Goal: Task Accomplishment & Management: Use online tool/utility

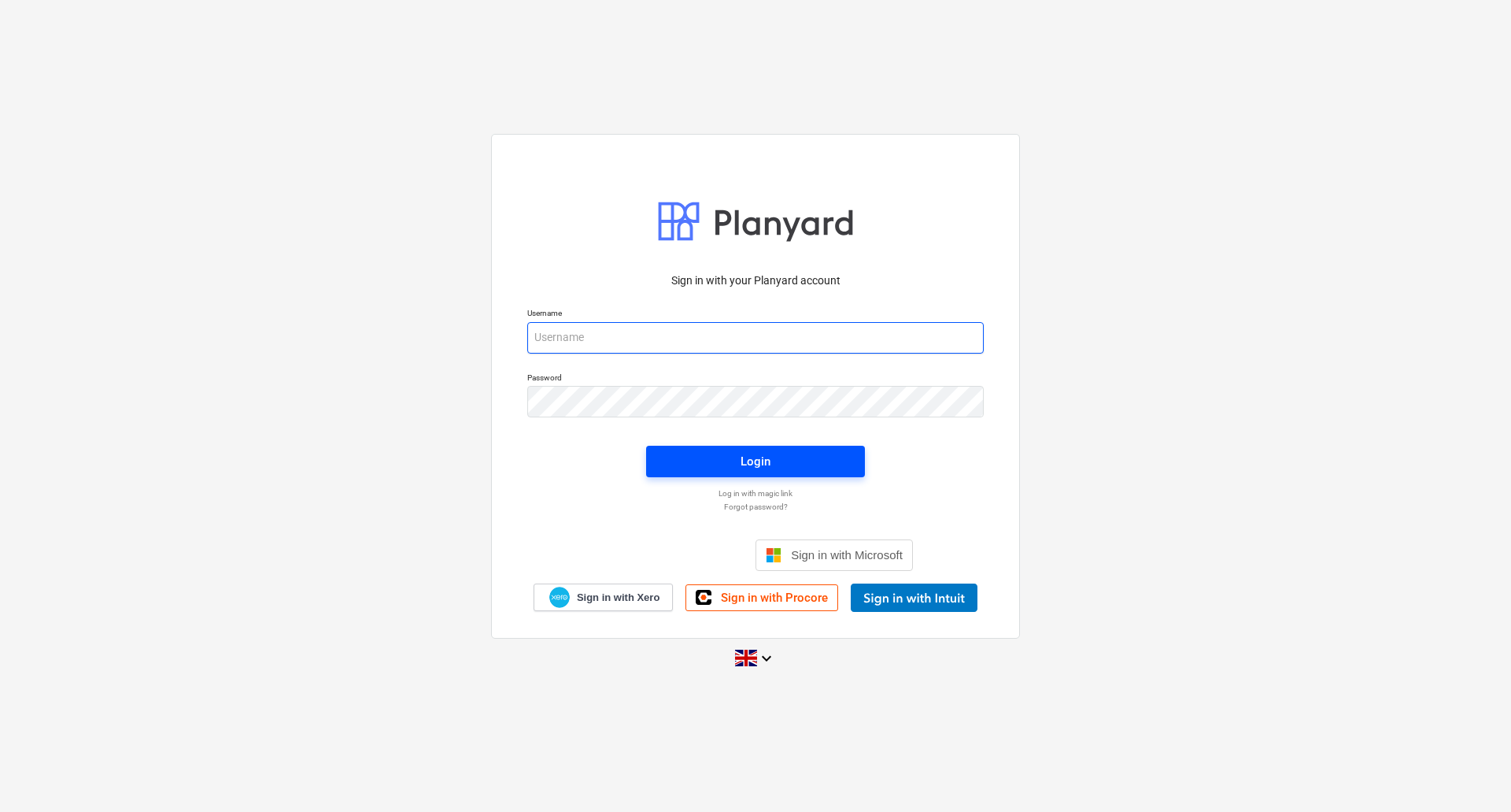
type input "[PERSON_NAME][EMAIL_ADDRESS][DOMAIN_NAME]"
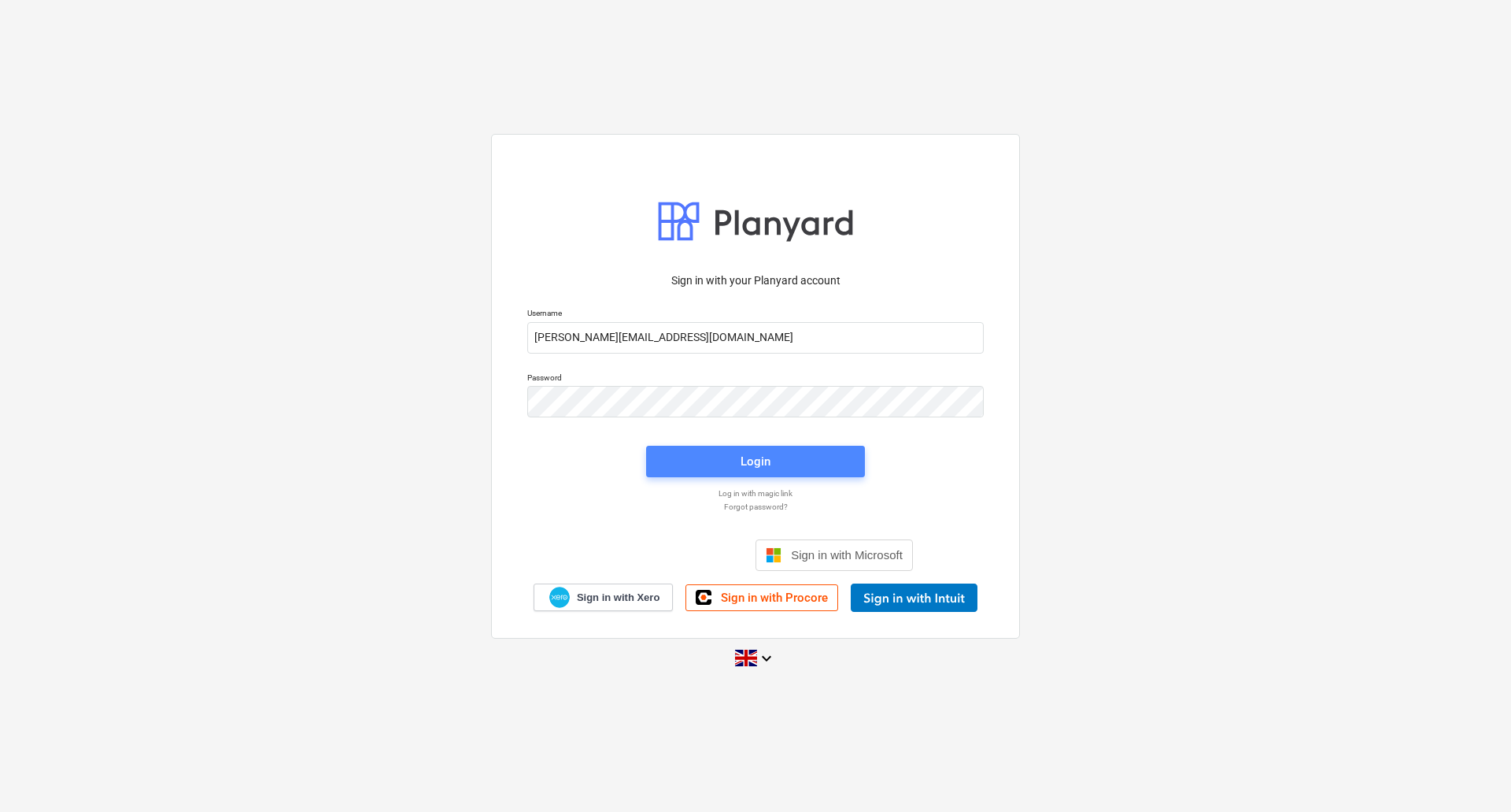
click at [768, 457] on div "Login" at bounding box center [755, 461] width 30 height 20
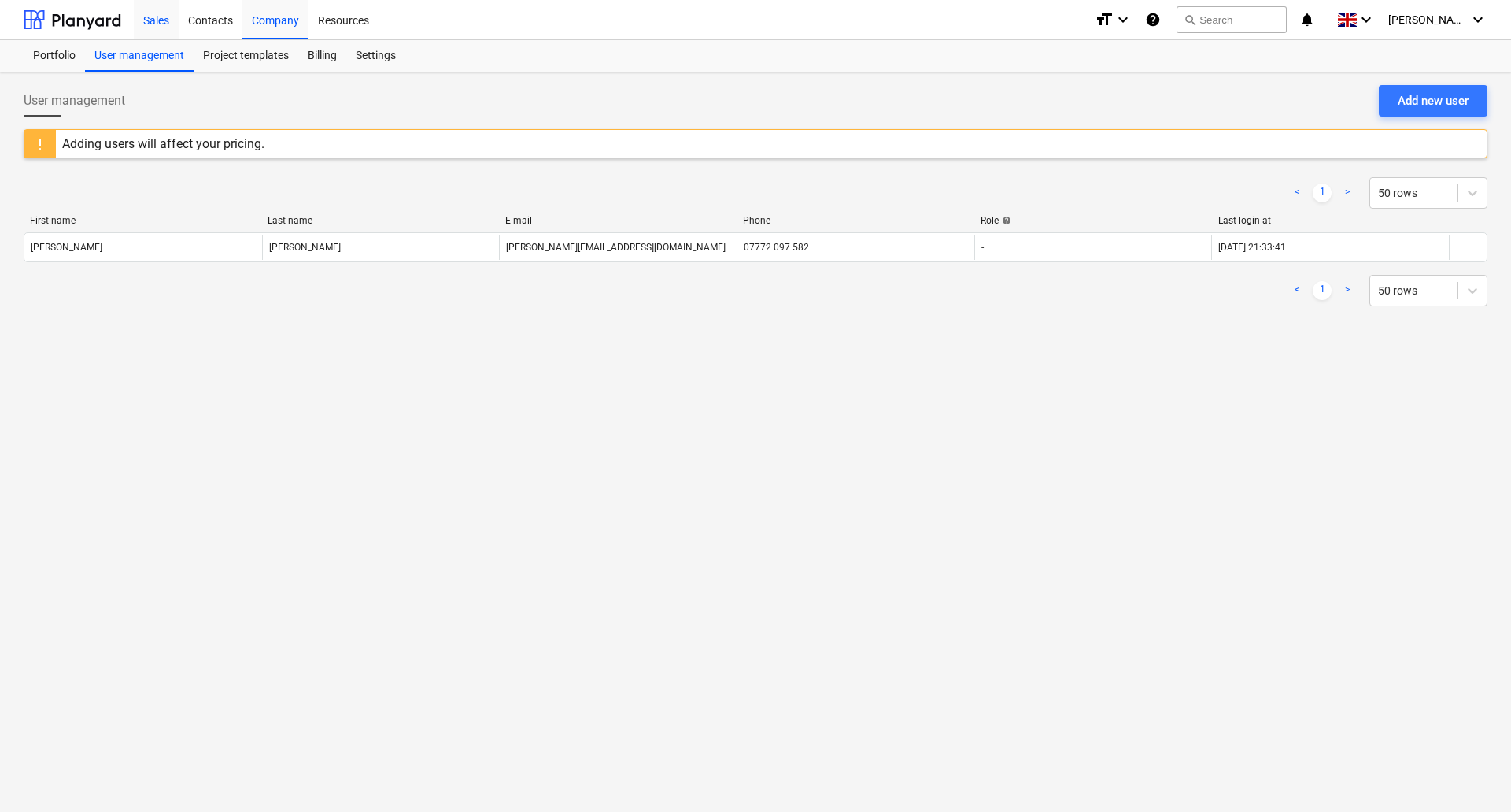
click at [152, 22] on div "Sales" at bounding box center [156, 19] width 45 height 40
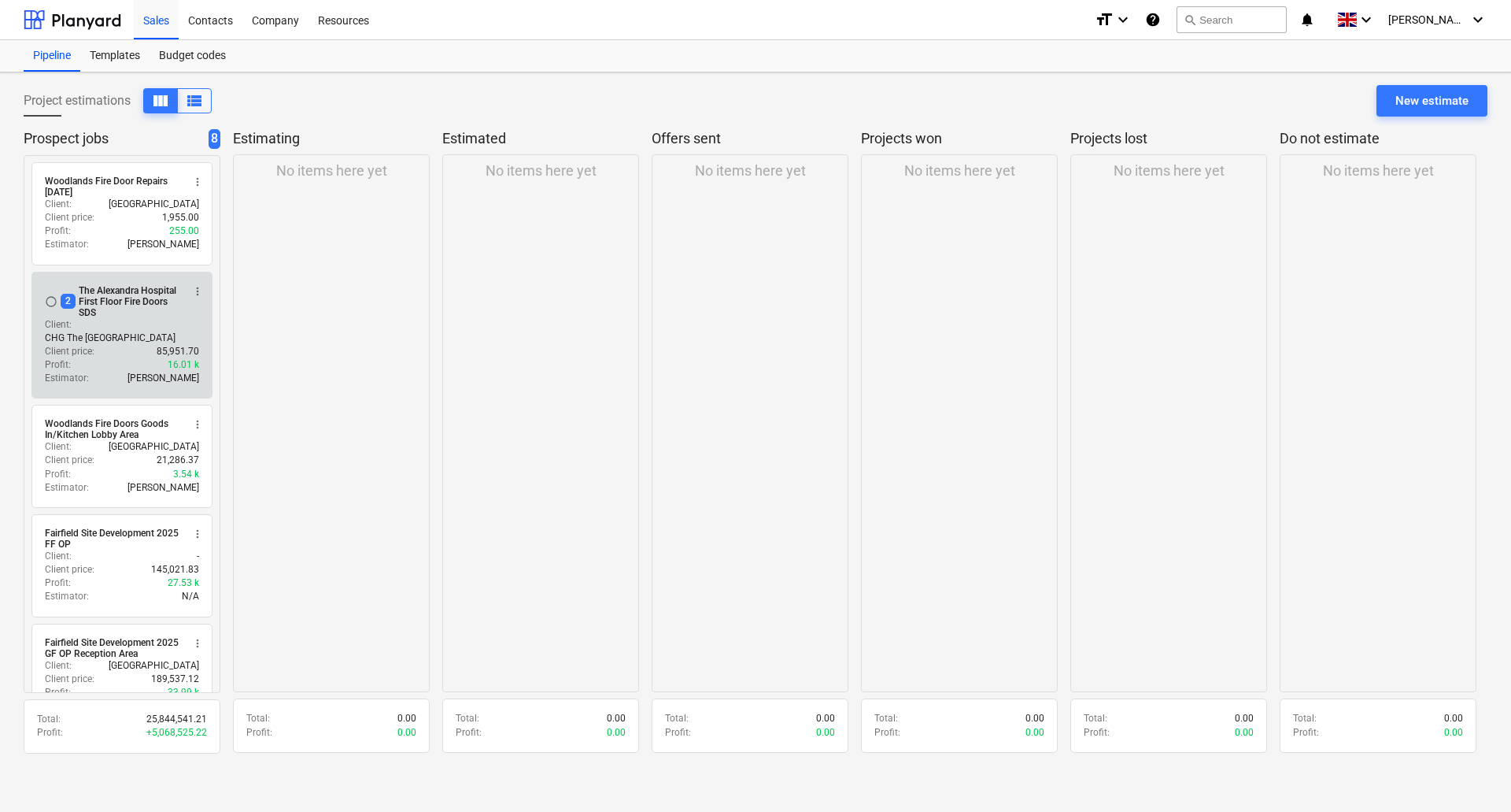
click at [140, 303] on div "2 The Alexandra Hospital First Floor Fire Doors SDS" at bounding box center [121, 301] width 121 height 33
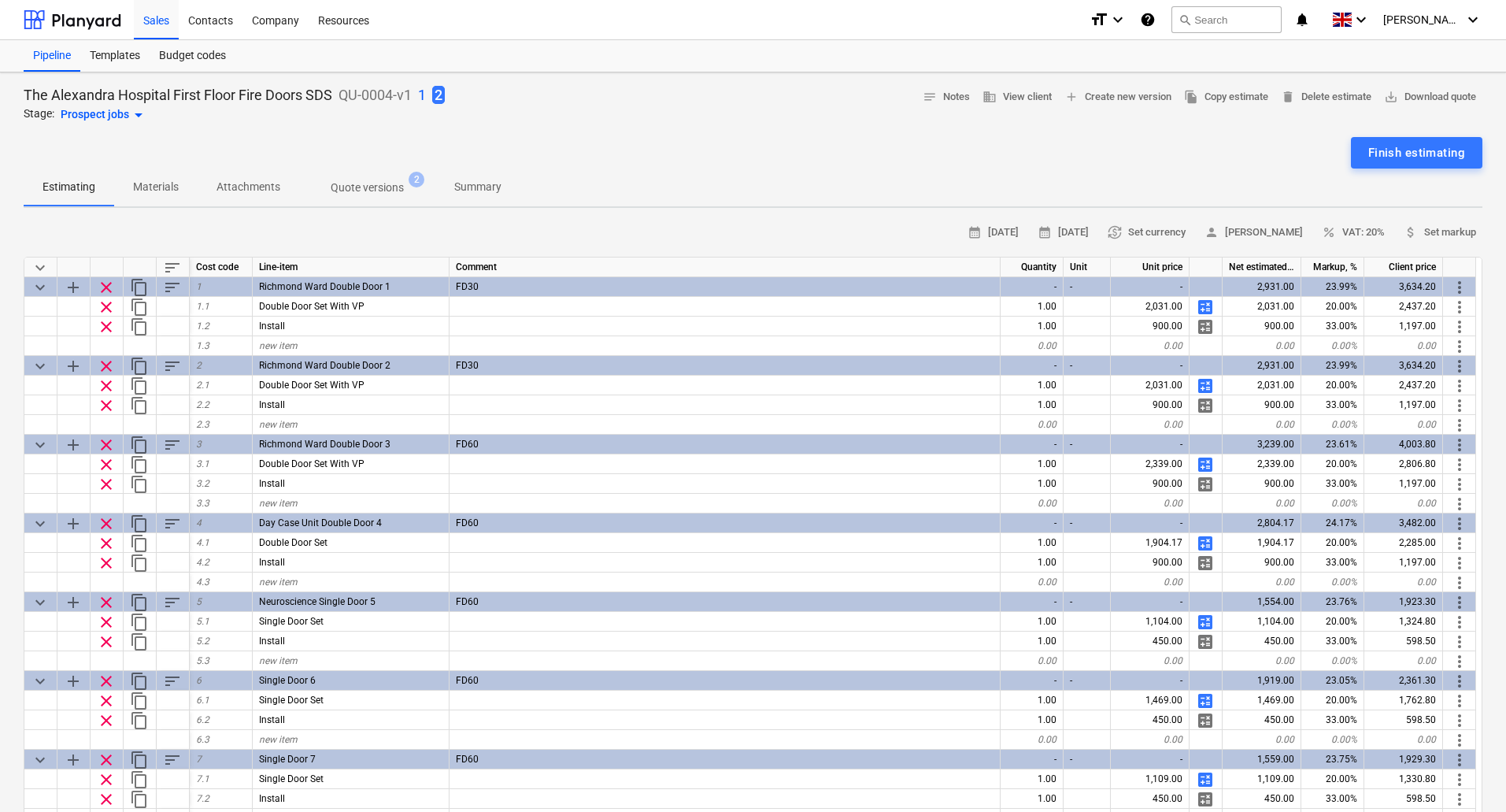
click at [425, 94] on p "1" at bounding box center [422, 95] width 8 height 19
type textarea "x"
click at [421, 88] on p "The Alexandra Hospital First Floor Fire Doors Mcr Joinery (original)" at bounding box center [231, 95] width 414 height 19
click at [470, 186] on p "Summary" at bounding box center [477, 187] width 47 height 17
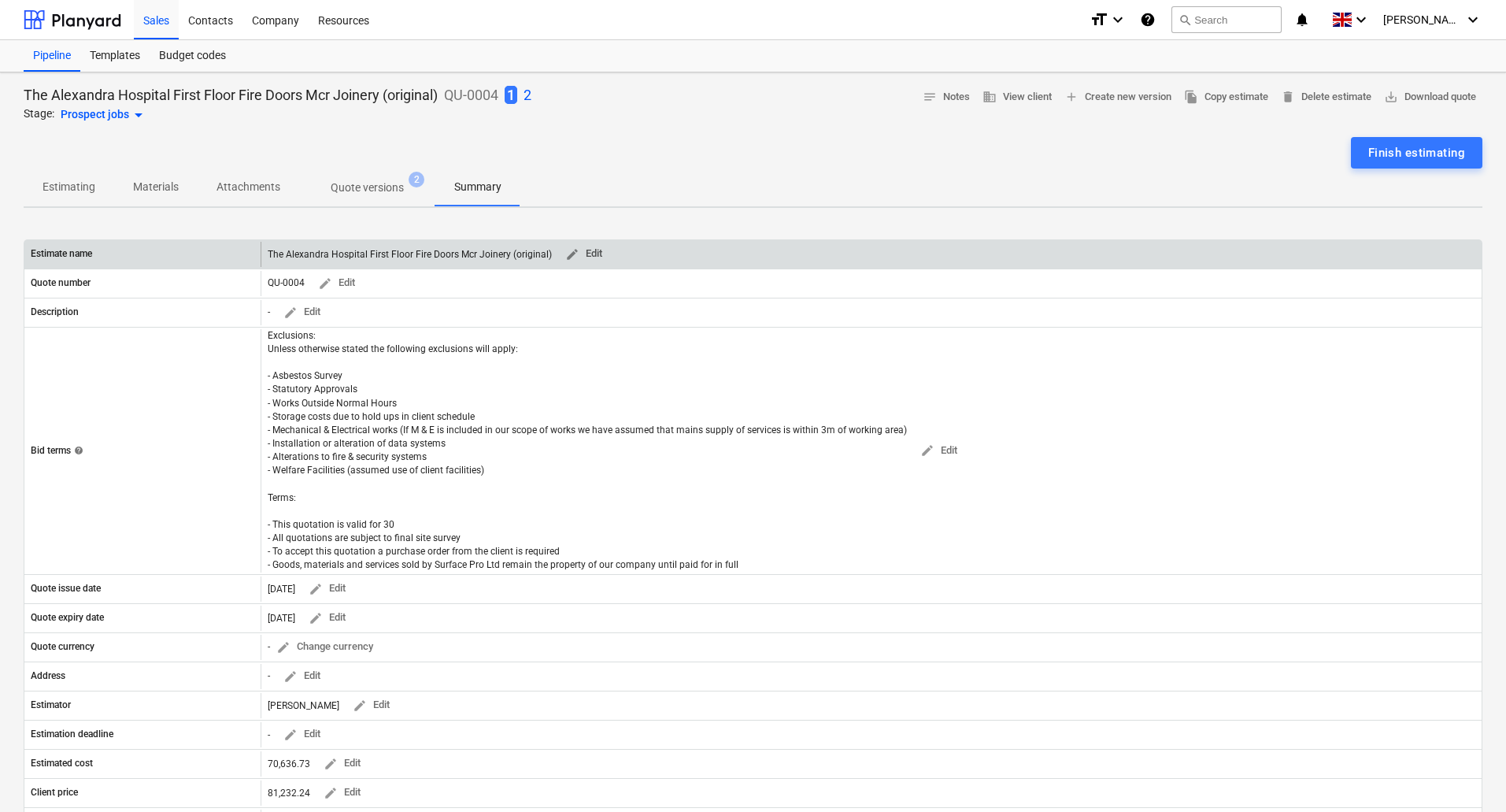
click at [576, 260] on span "edit Edit" at bounding box center [583, 254] width 38 height 18
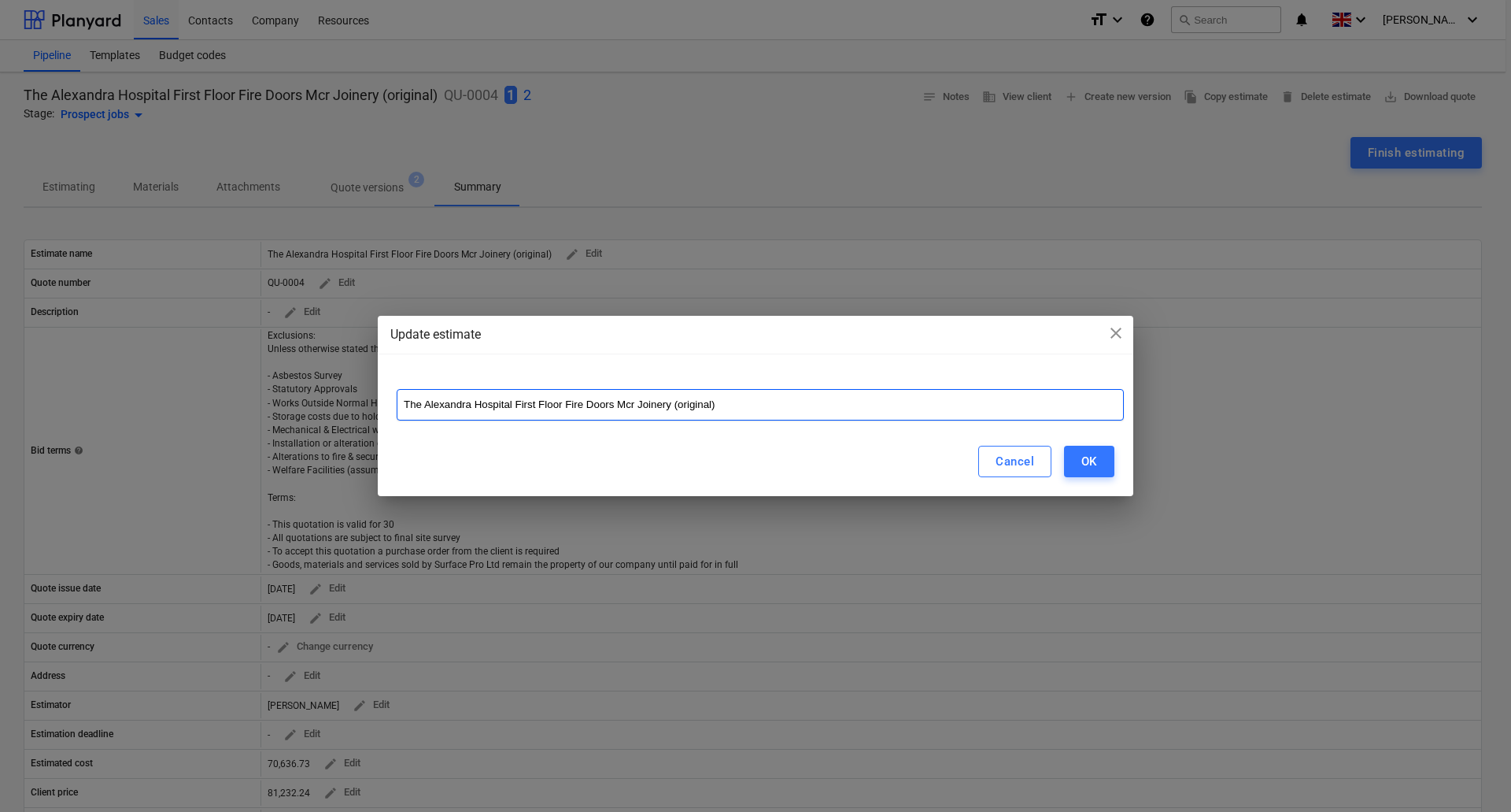
click at [725, 409] on input "The Alexandra Hospital First Floor Fire Doors Mcr Joinery (original)" at bounding box center [761, 404] width 727 height 31
type input "The Alexandra Hospital First Floor Fire Doors Mcr Joinery"
click at [1097, 455] on div "OK" at bounding box center [1089, 461] width 16 height 20
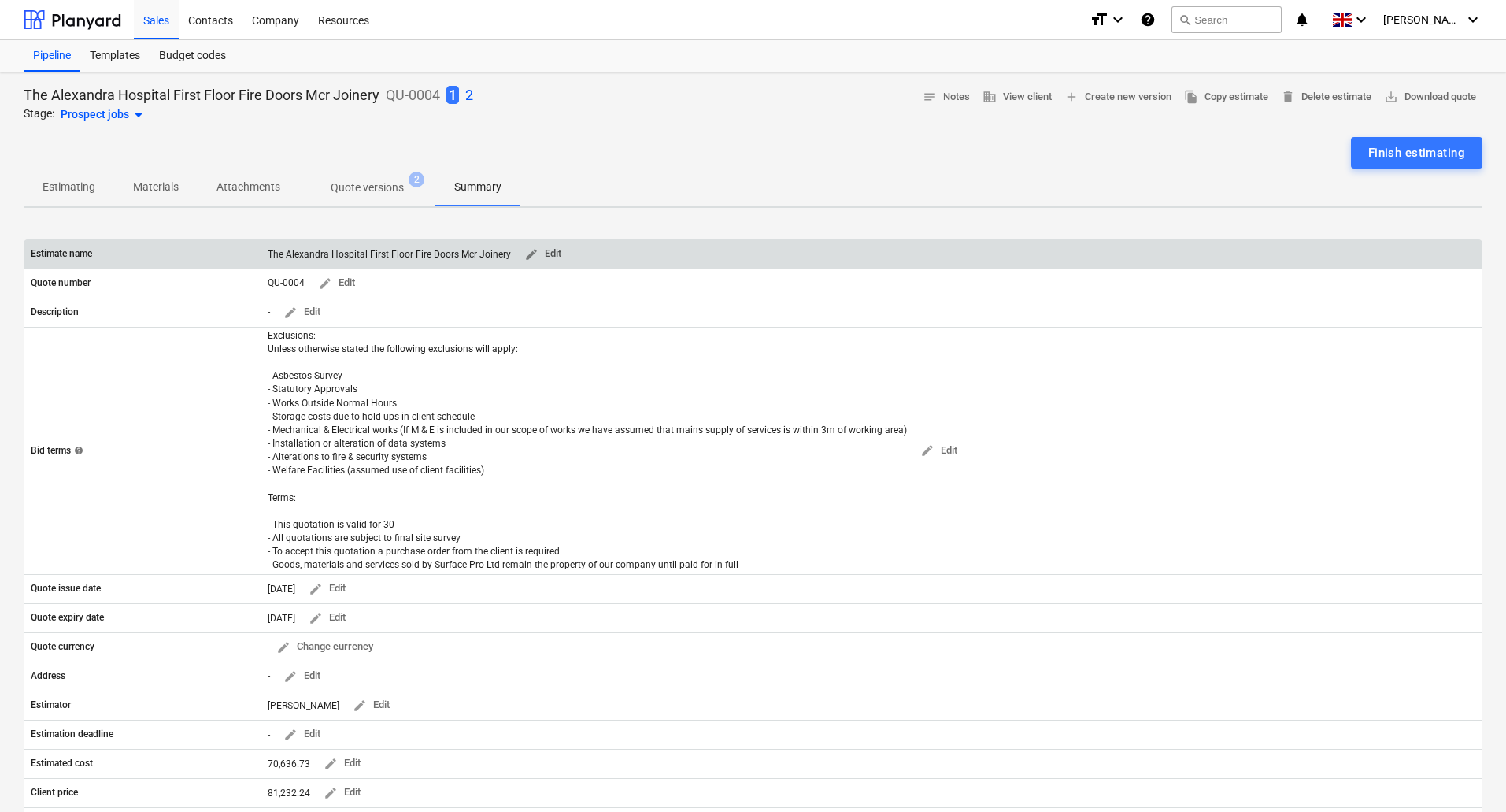
click at [554, 254] on span "edit Edit" at bounding box center [542, 254] width 38 height 18
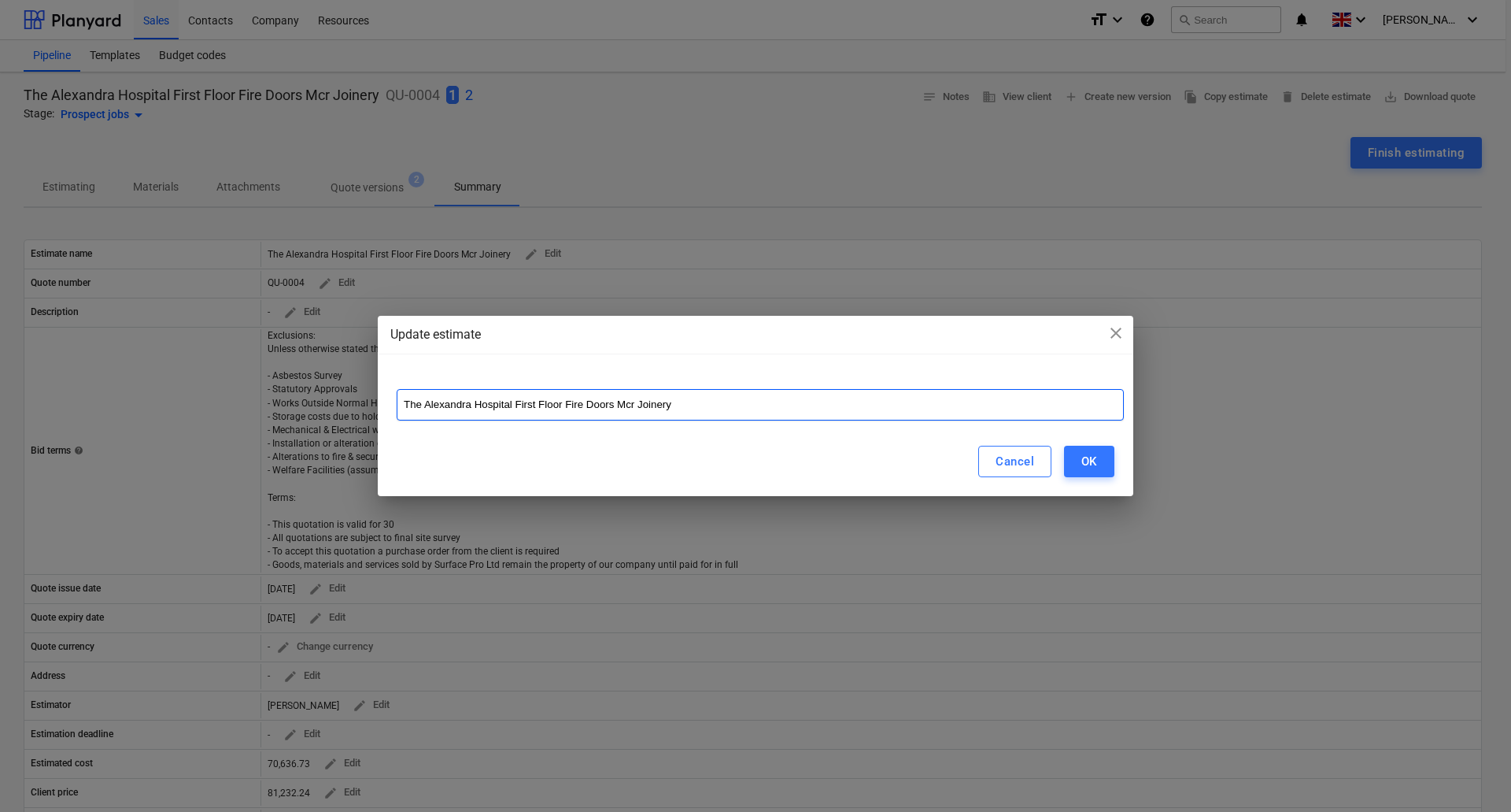
click at [686, 411] on input "The Alexandra Hospital First Floor Fire Doors Mcr Joinery" at bounding box center [761, 404] width 727 height 31
type input "The Alexandra Hospital First Floor Fire Doors"
click at [1099, 466] on button "OK" at bounding box center [1089, 461] width 51 height 31
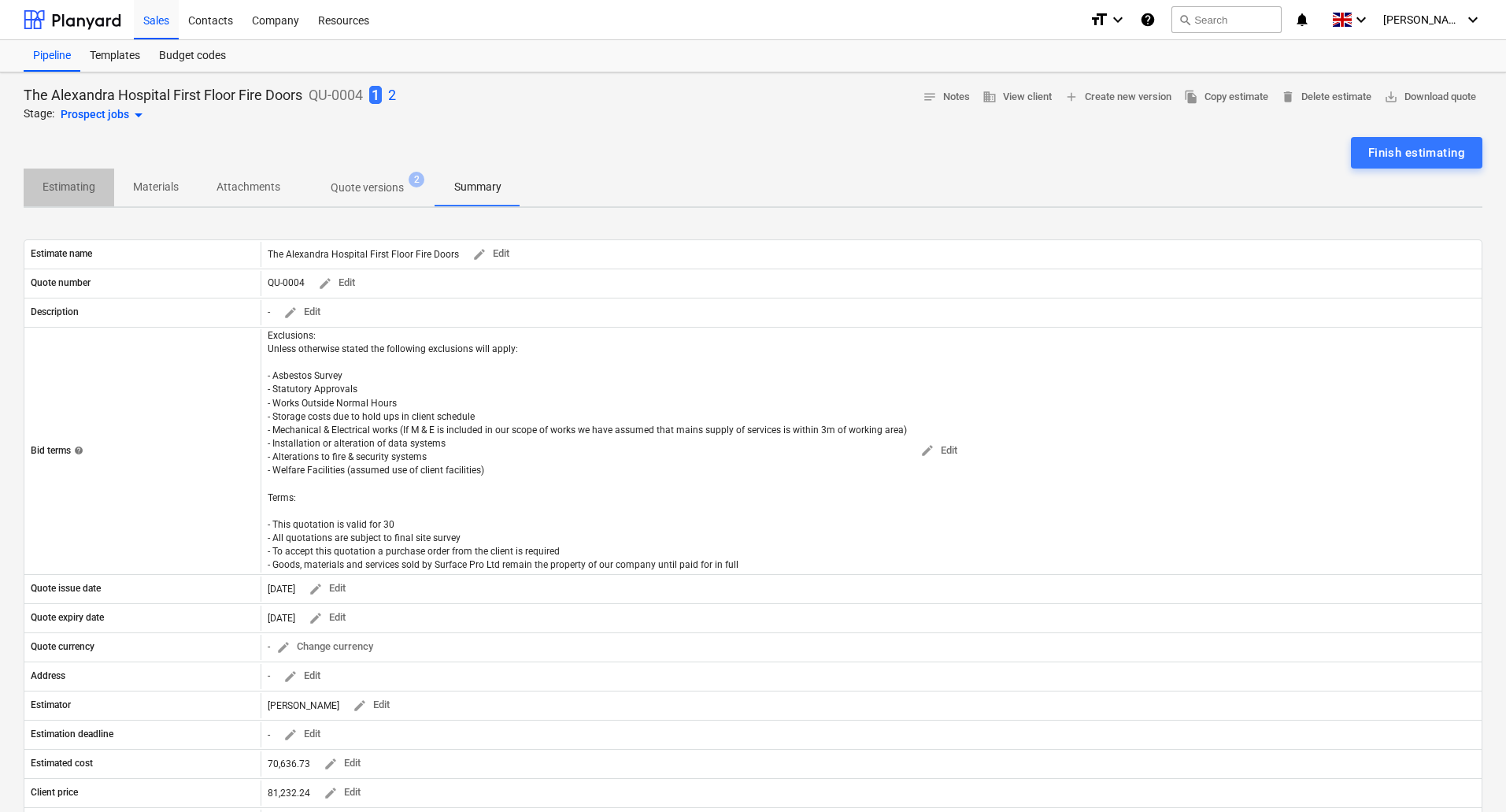
click at [86, 190] on p "Estimating" at bounding box center [68, 187] width 52 height 17
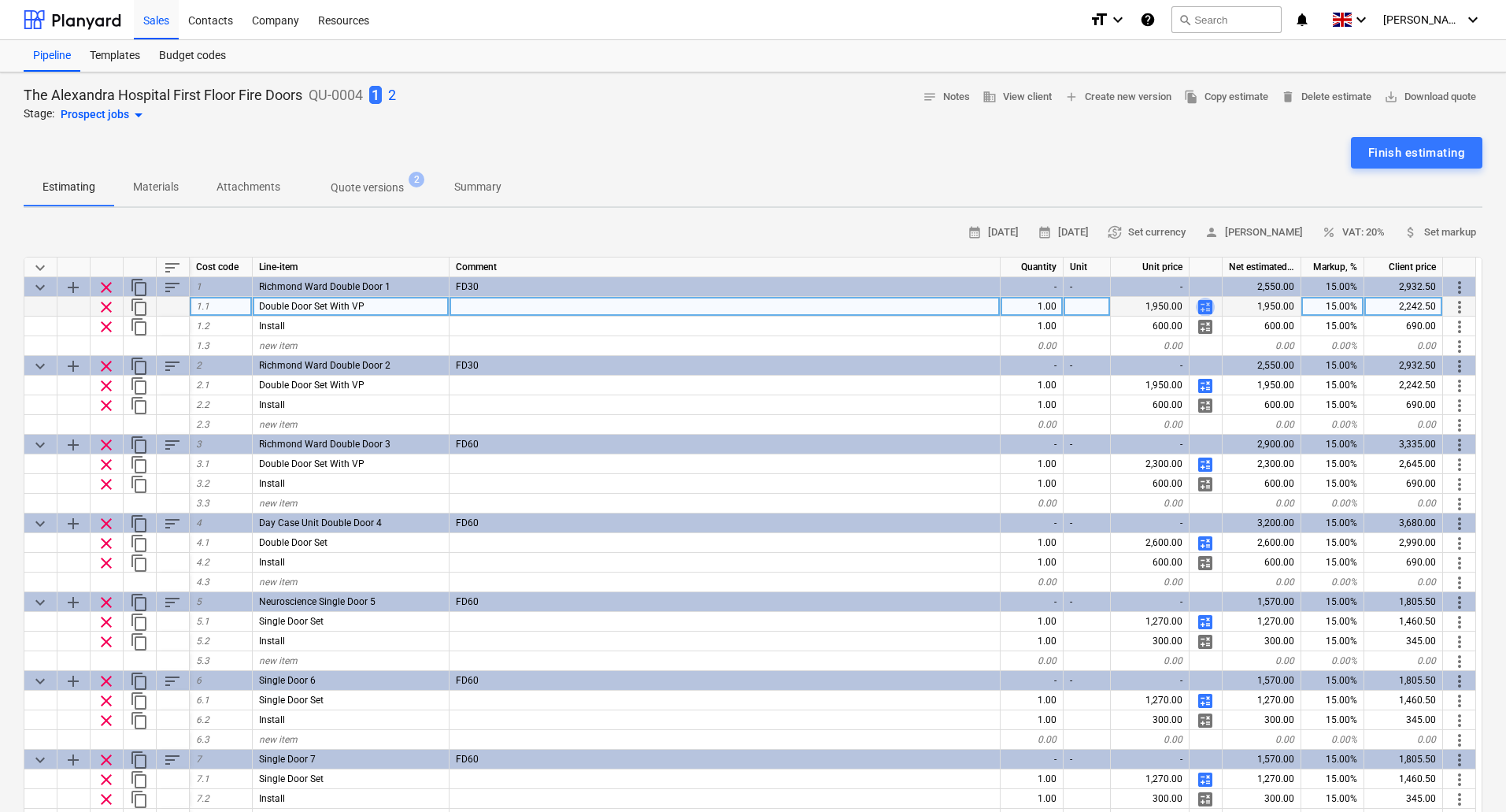
click at [1203, 305] on span "calculate" at bounding box center [1206, 307] width 19 height 19
type textarea "x"
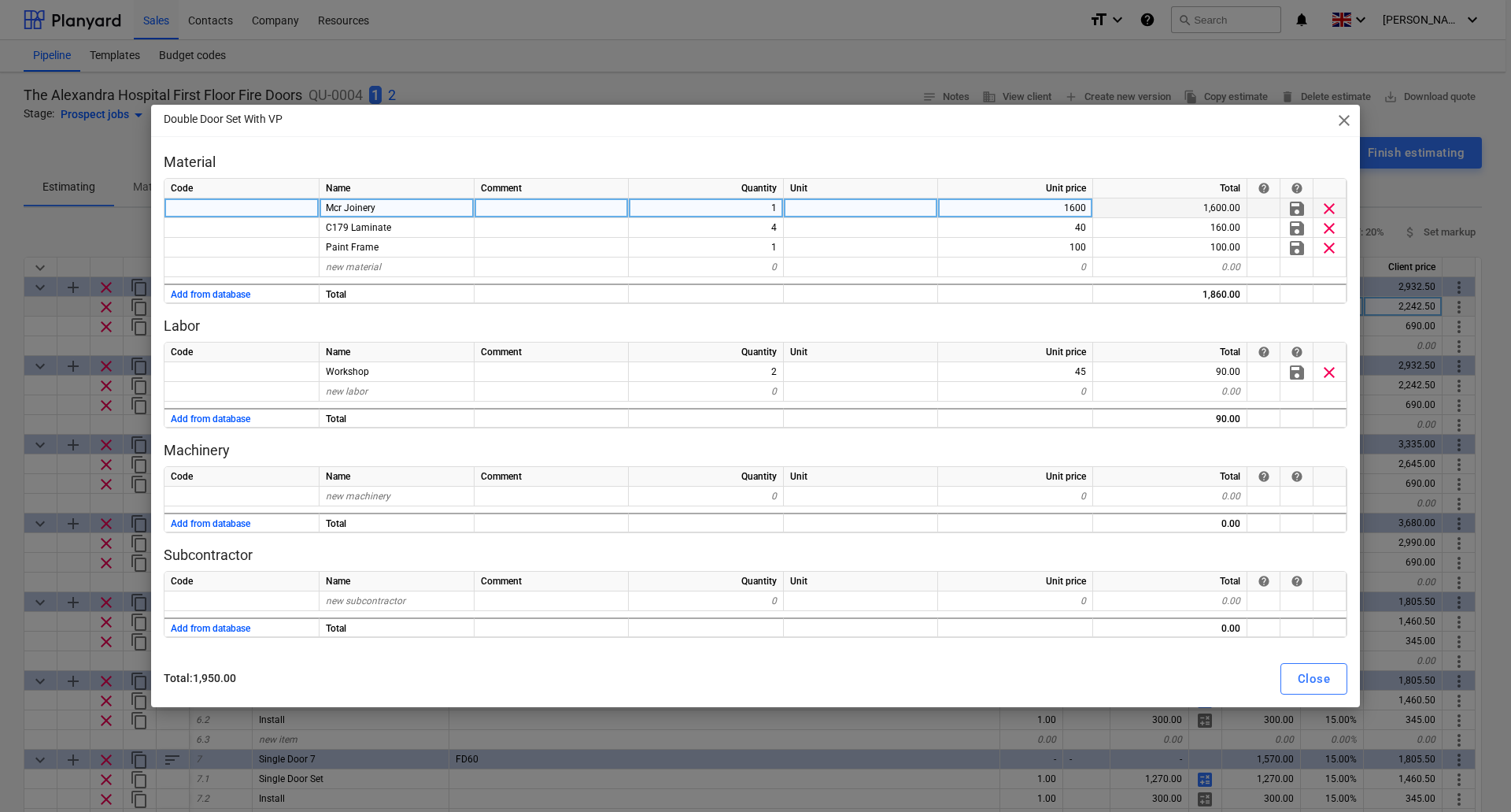
click at [1051, 206] on div "1600" at bounding box center [1016, 208] width 155 height 19
type input "1280"
type textarea "x"
click at [360, 267] on span "new material" at bounding box center [354, 267] width 55 height 11
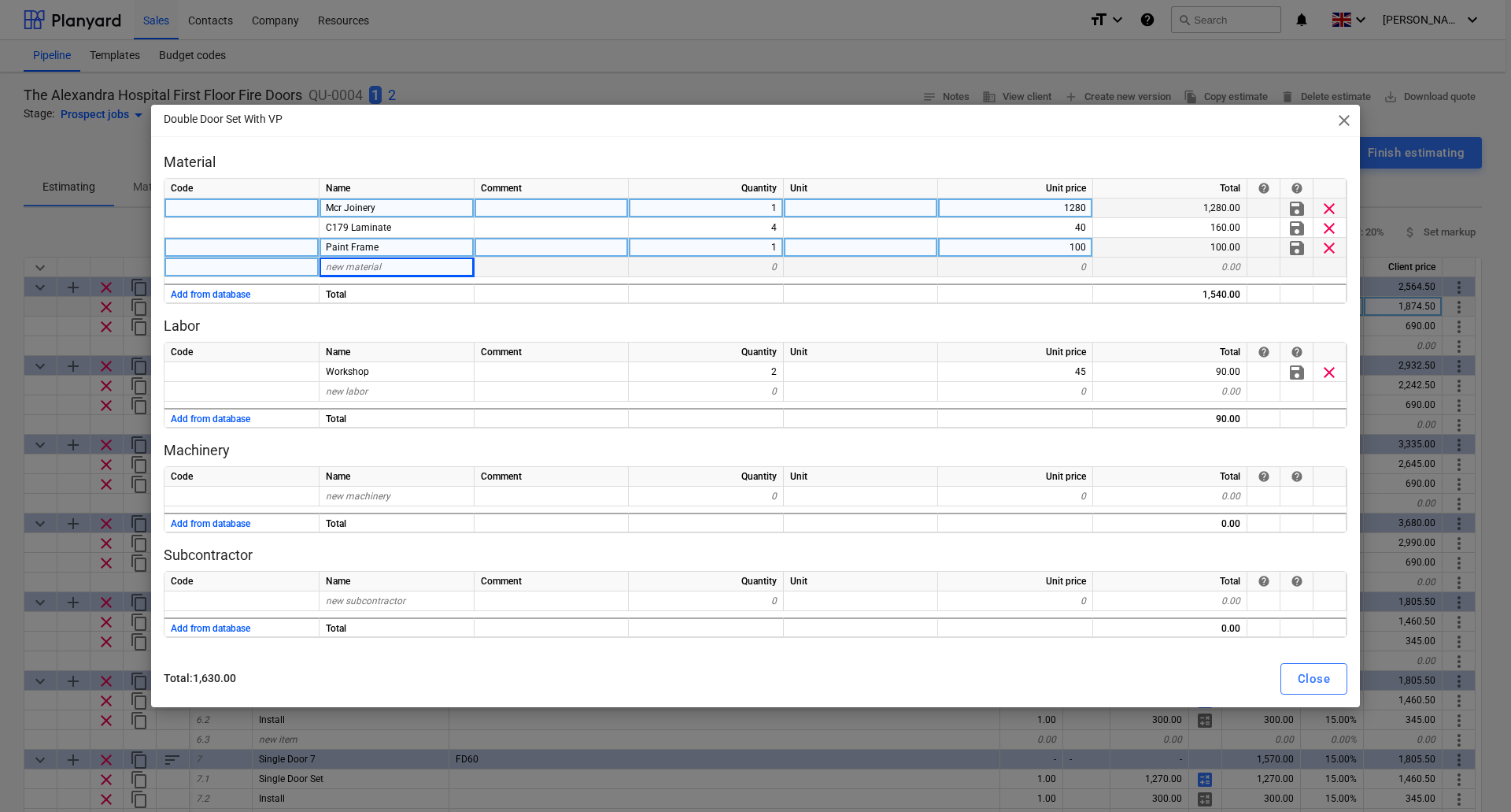
click at [402, 246] on div "Paint Frame" at bounding box center [397, 247] width 155 height 19
type input "Ironmongery"
type textarea "x"
click at [408, 245] on div "Ironmongery" at bounding box center [397, 247] width 155 height 19
type input "Ironmongery Set 1"
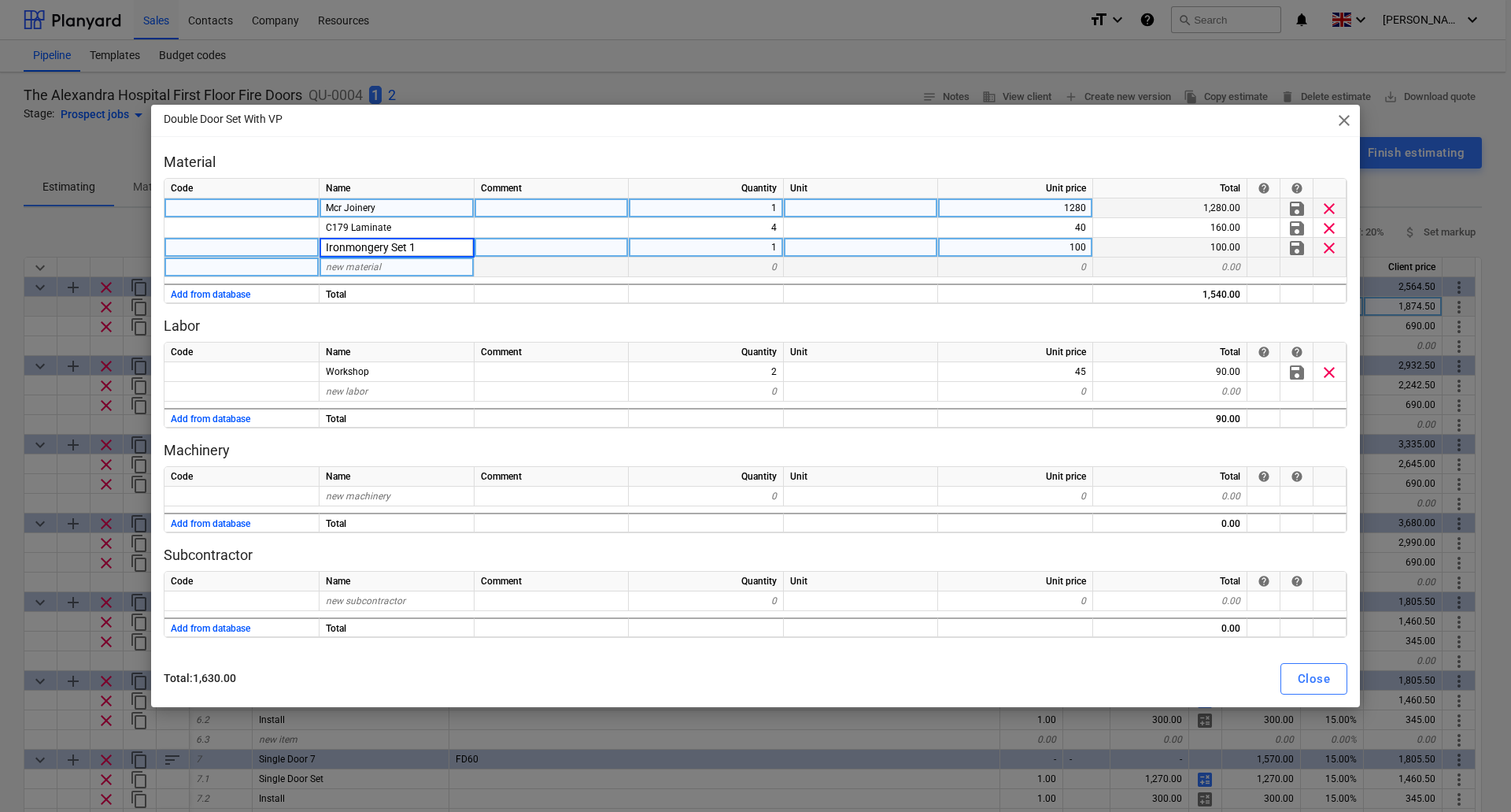
type textarea "x"
type input "194"
click at [1329, 674] on div "Close" at bounding box center [1314, 679] width 32 height 20
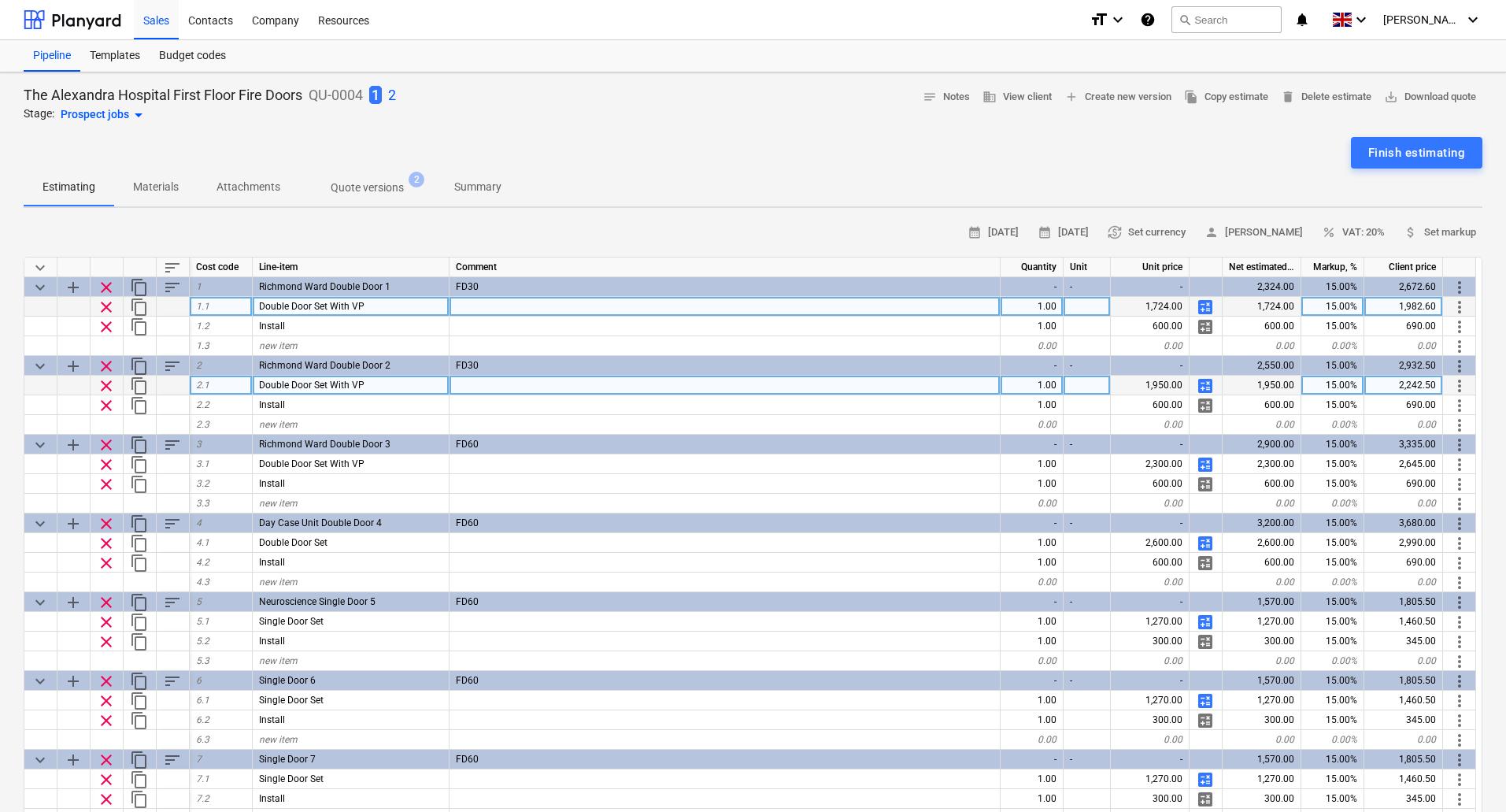
click at [1205, 382] on span "calculate" at bounding box center [1206, 386] width 19 height 19
type textarea "x"
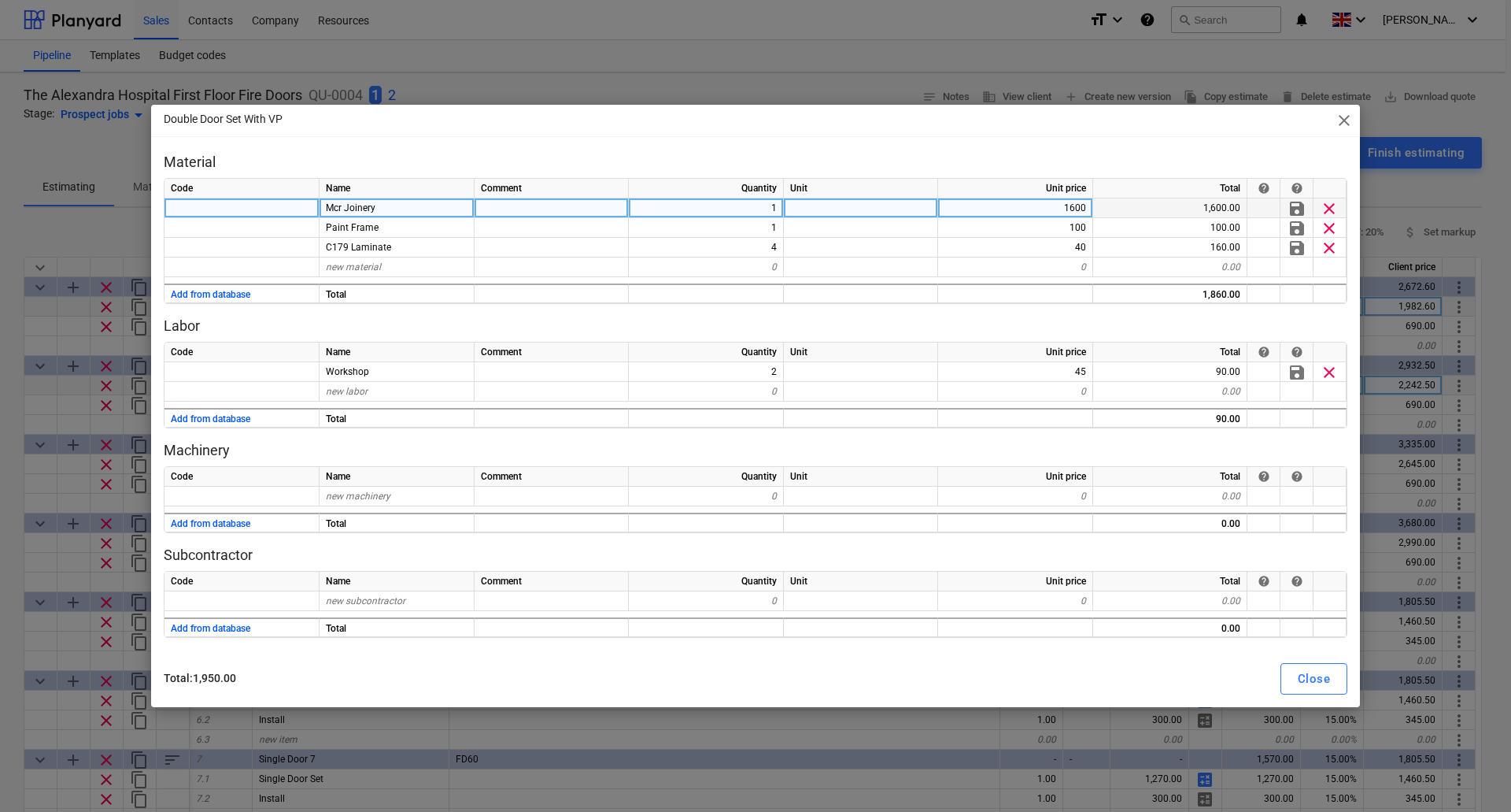
click at [1076, 210] on div "1600" at bounding box center [1016, 208] width 155 height 19
type input "1280"
type textarea "x"
type input "Ironmongery Set 1"
type textarea "x"
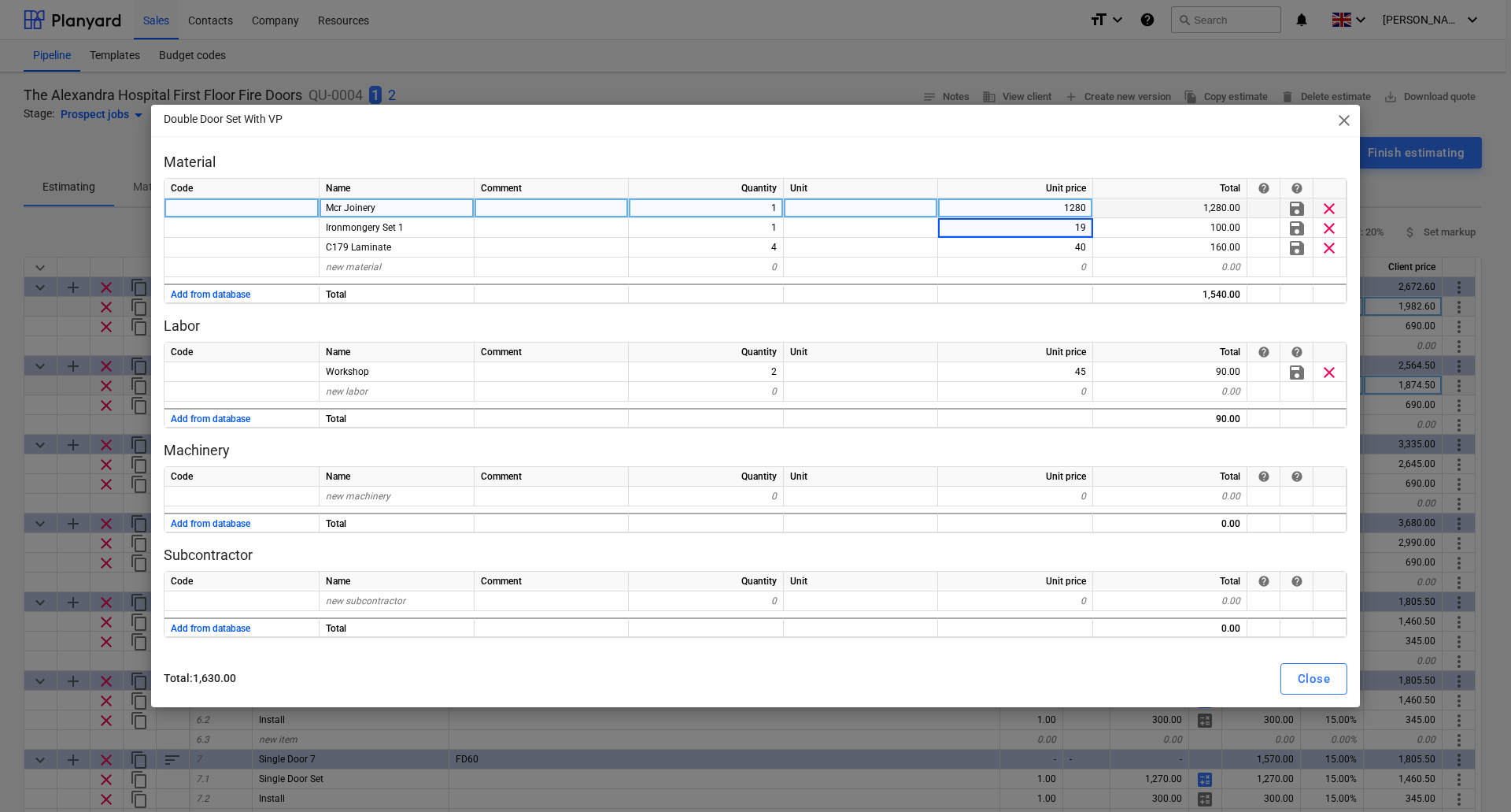
type input "194"
click at [1305, 675] on div "Close" at bounding box center [1314, 679] width 32 height 20
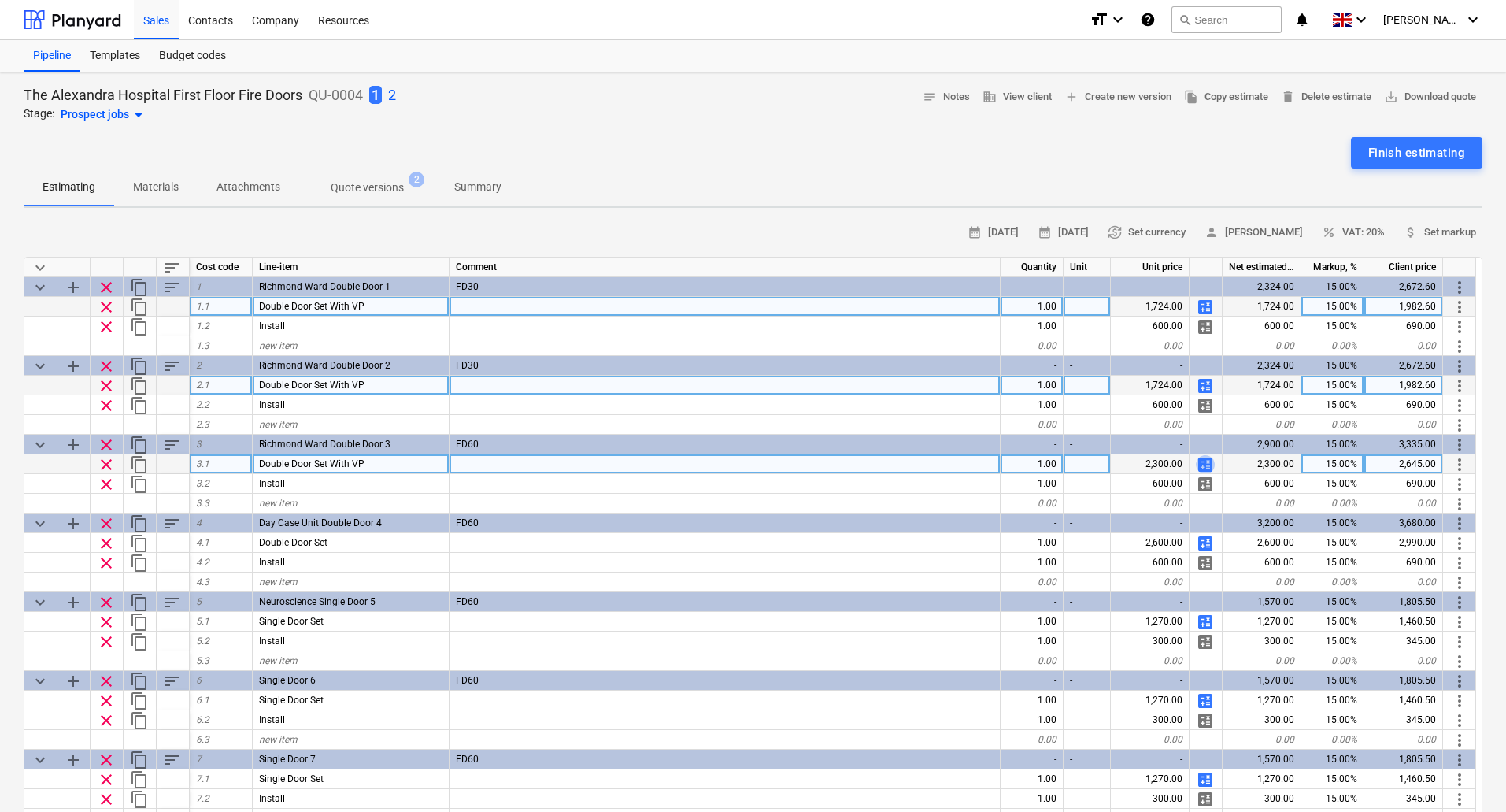
click at [1206, 461] on span "calculate" at bounding box center [1206, 464] width 19 height 19
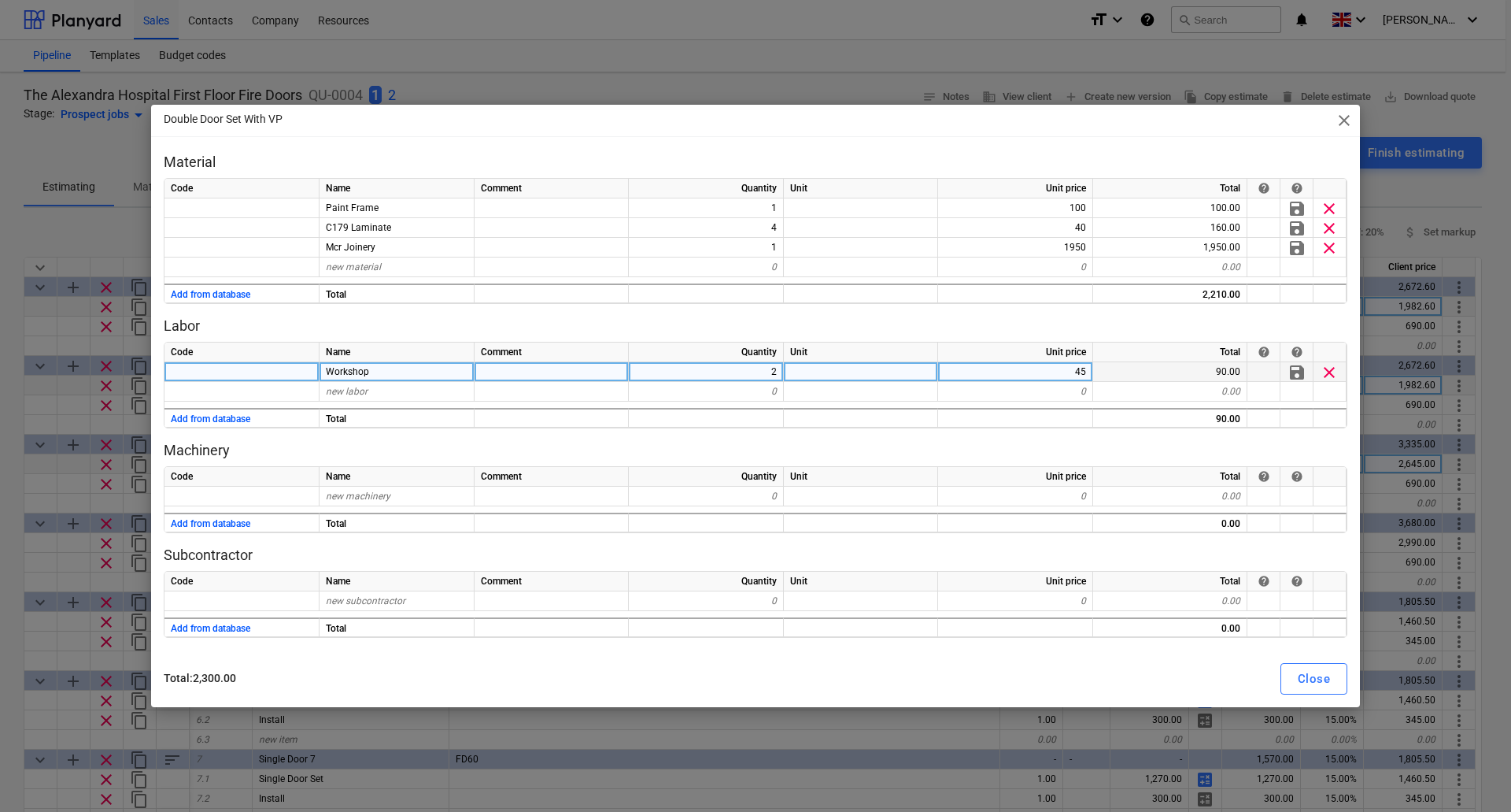
click at [1330, 368] on span "clear" at bounding box center [1329, 372] width 19 height 19
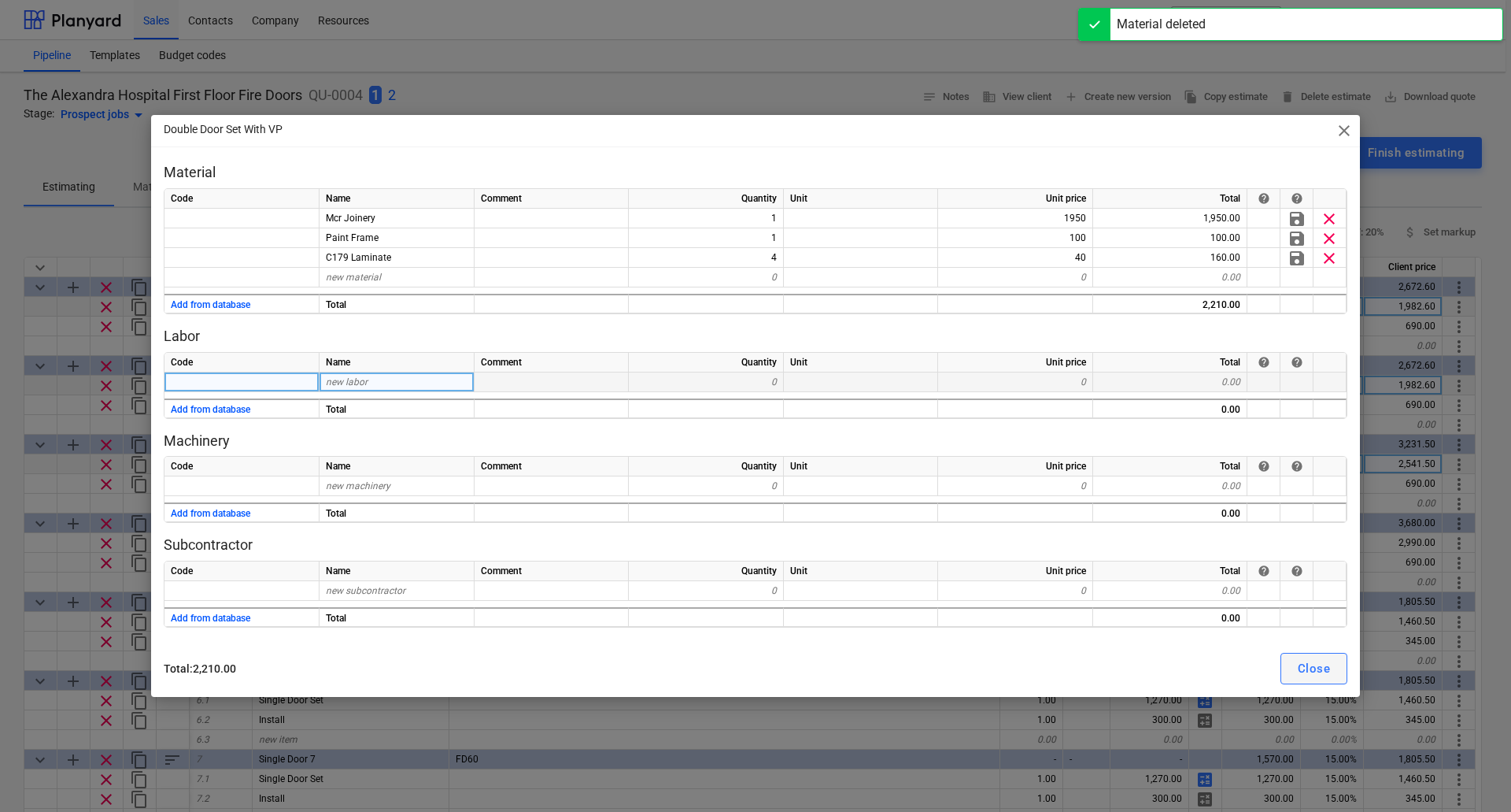
click at [1325, 669] on div "Close" at bounding box center [1314, 668] width 32 height 20
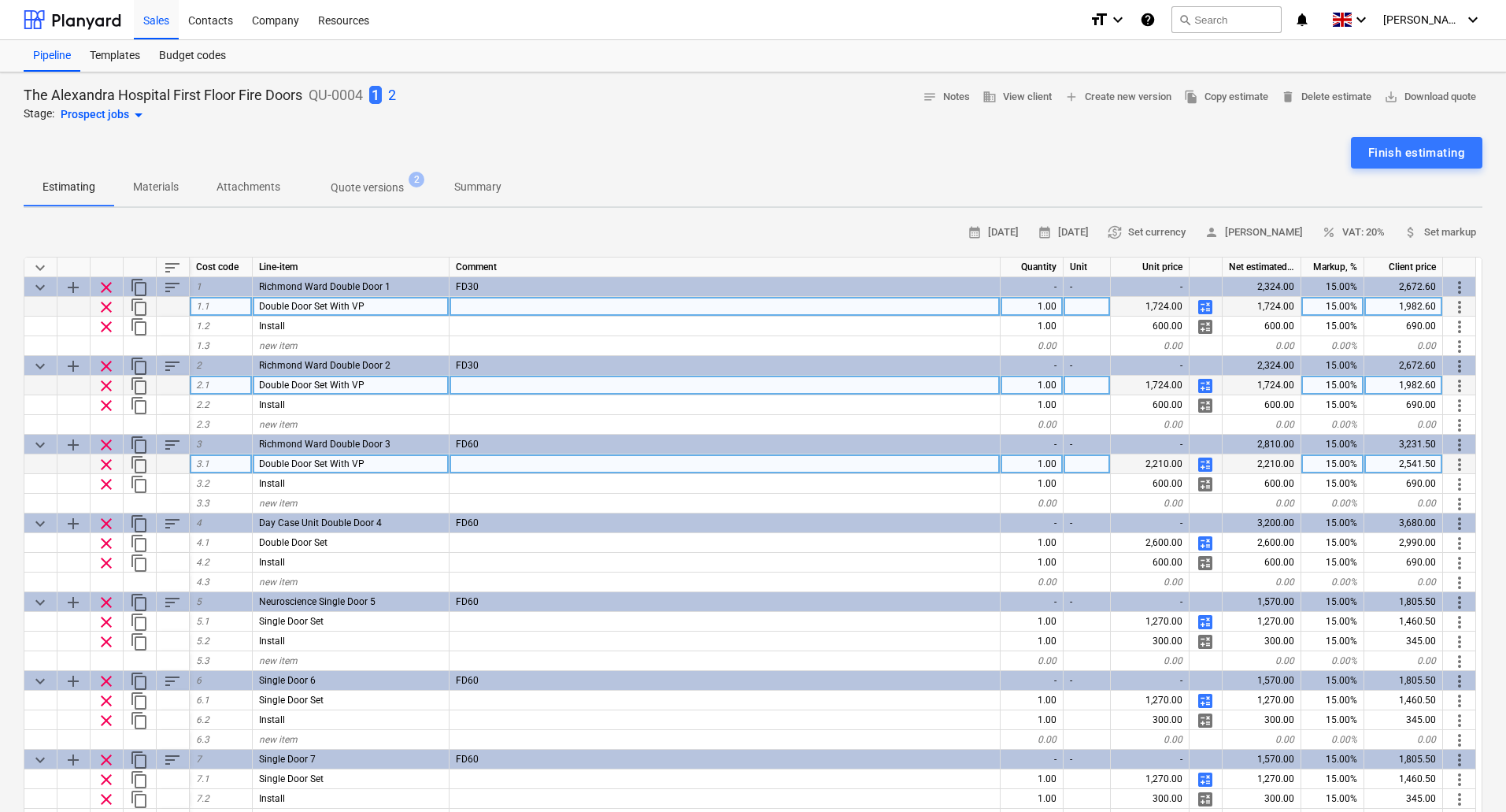
click at [1207, 386] on span "calculate" at bounding box center [1206, 386] width 19 height 19
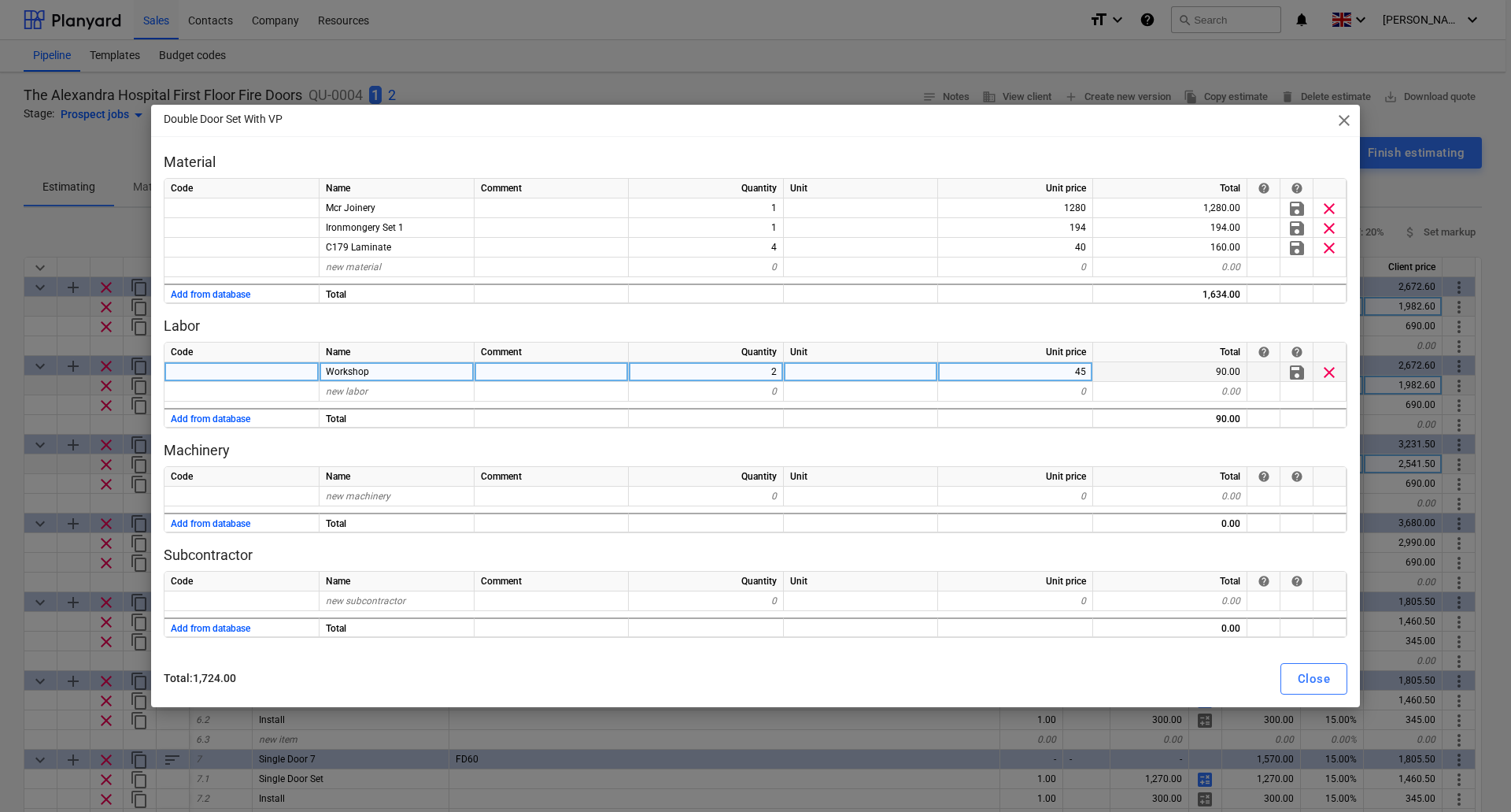
click at [1336, 369] on span "clear" at bounding box center [1329, 372] width 19 height 19
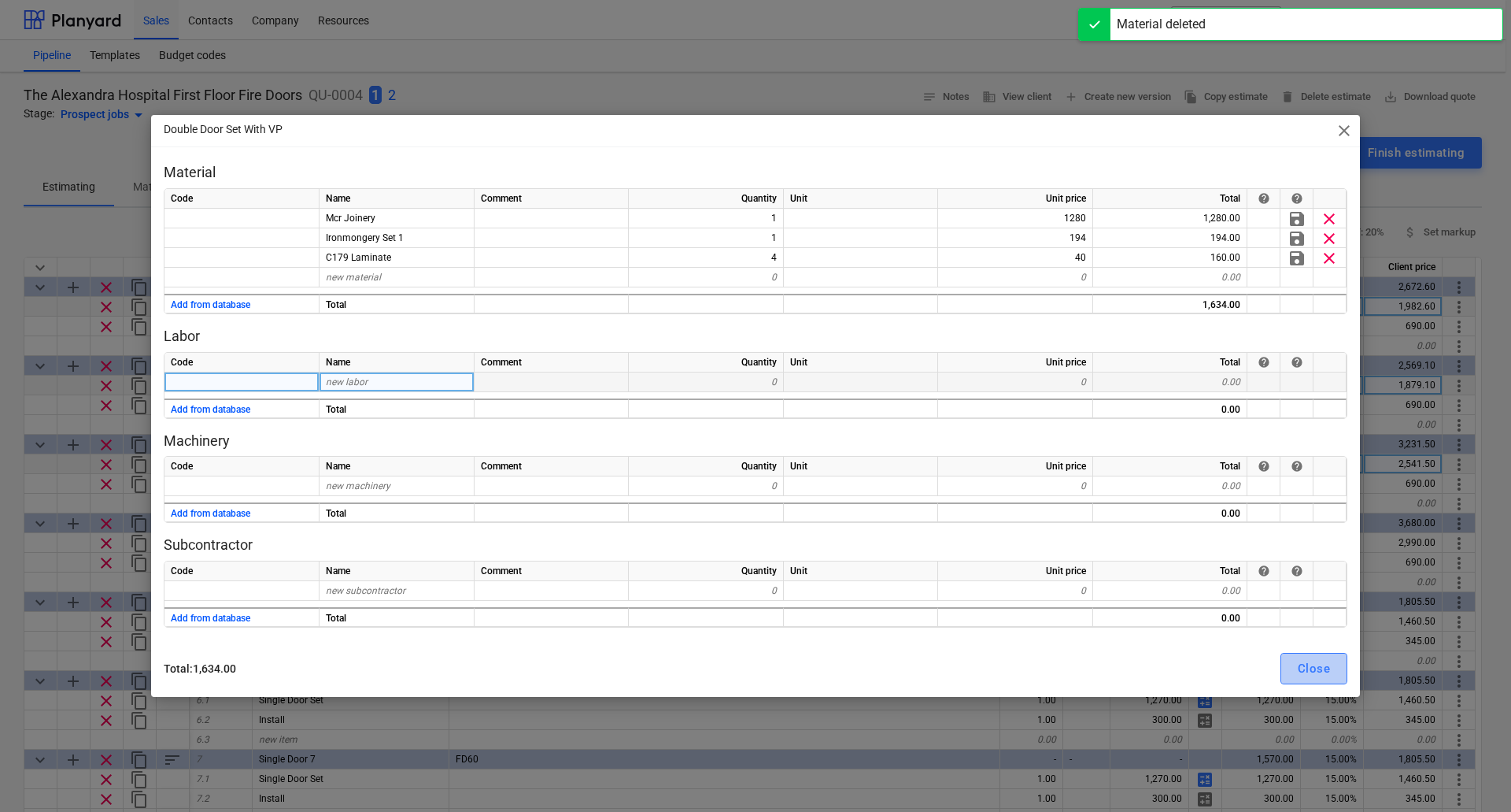
click at [1324, 670] on div "Close" at bounding box center [1314, 668] width 32 height 20
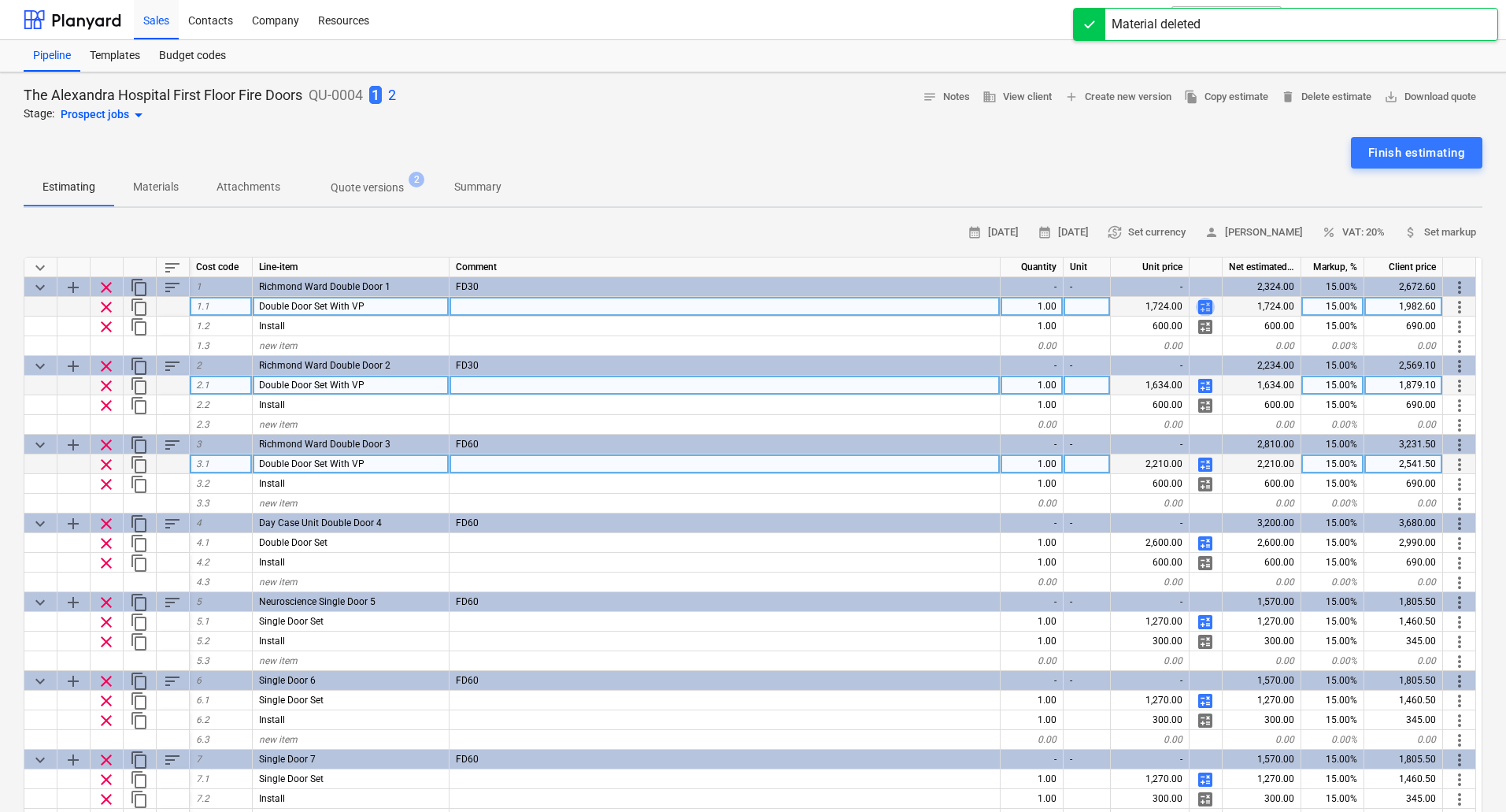
click at [1209, 308] on span "calculate" at bounding box center [1206, 307] width 19 height 19
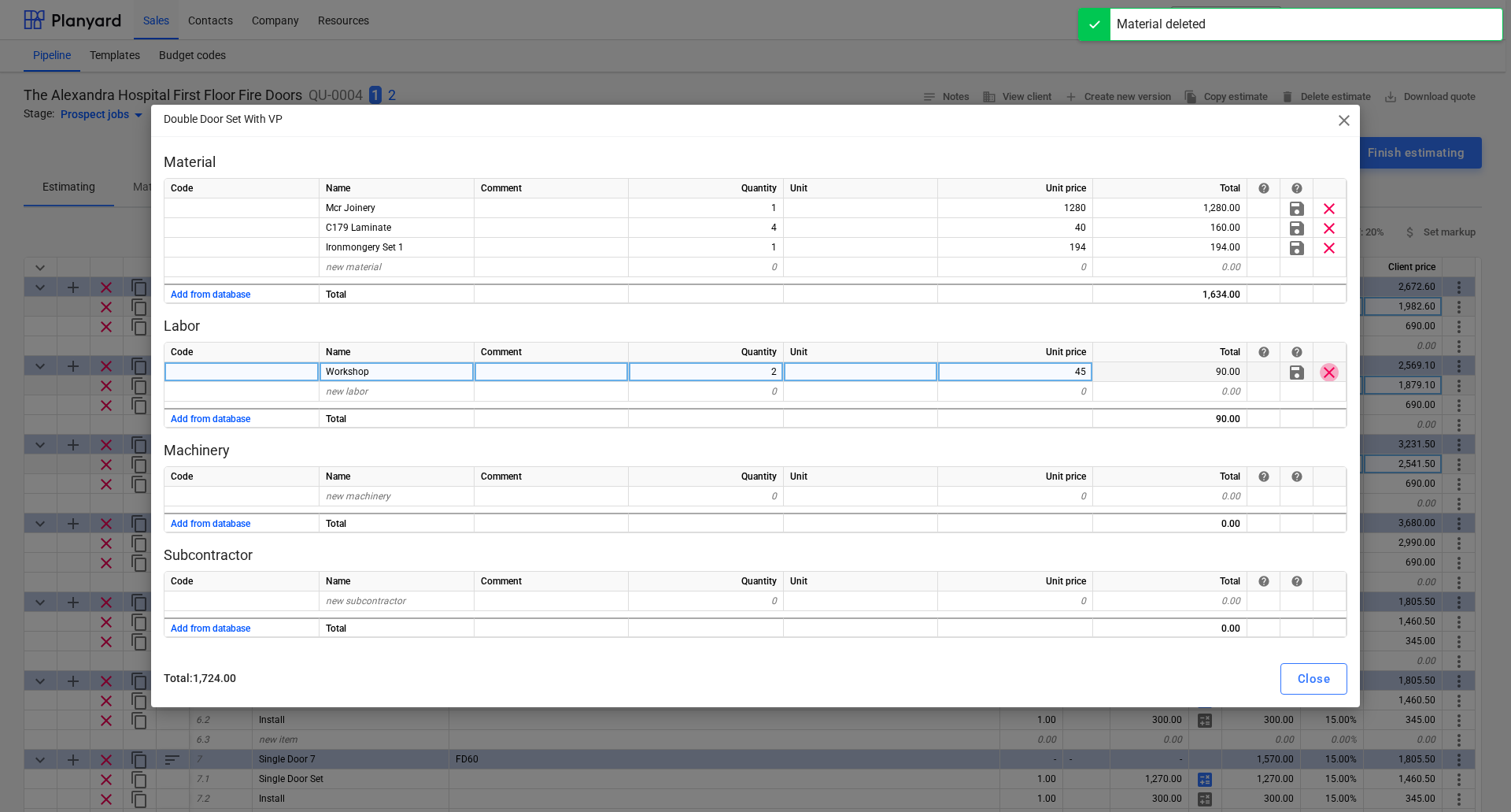
click at [1331, 367] on span "clear" at bounding box center [1329, 372] width 19 height 19
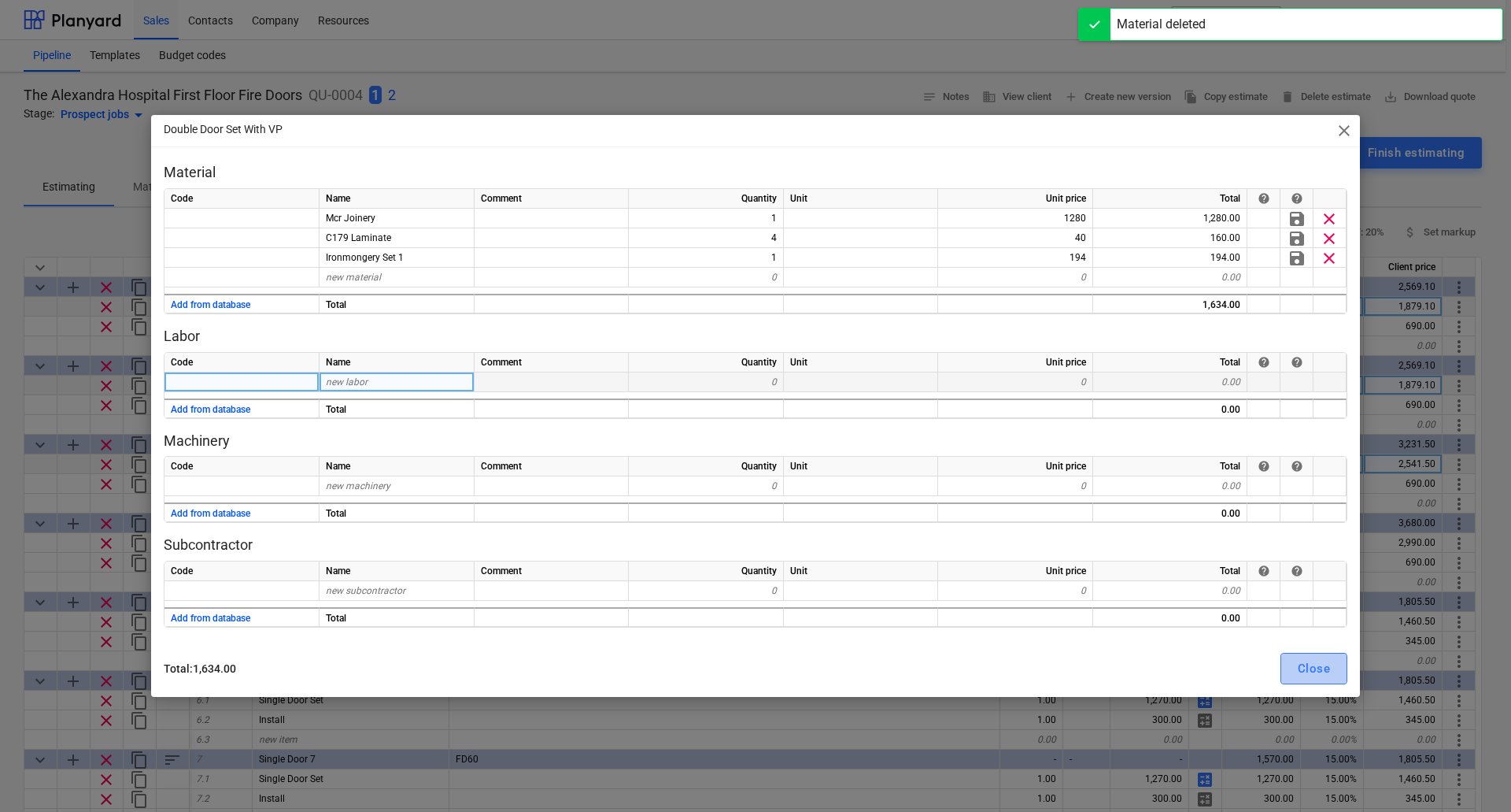
click at [1321, 662] on div "Close" at bounding box center [1314, 668] width 32 height 20
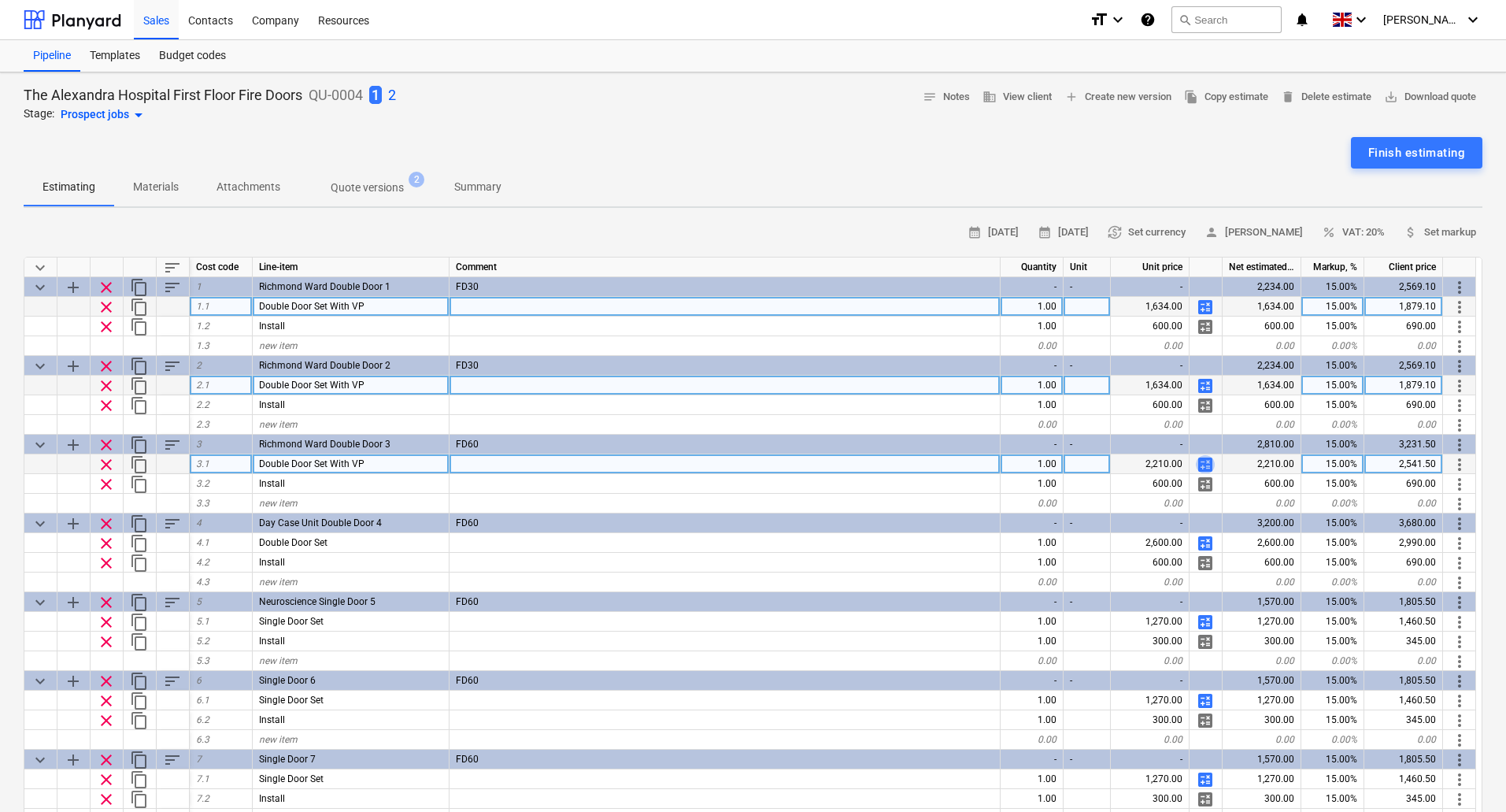
click at [1209, 462] on span "calculate" at bounding box center [1206, 464] width 19 height 19
type textarea "x"
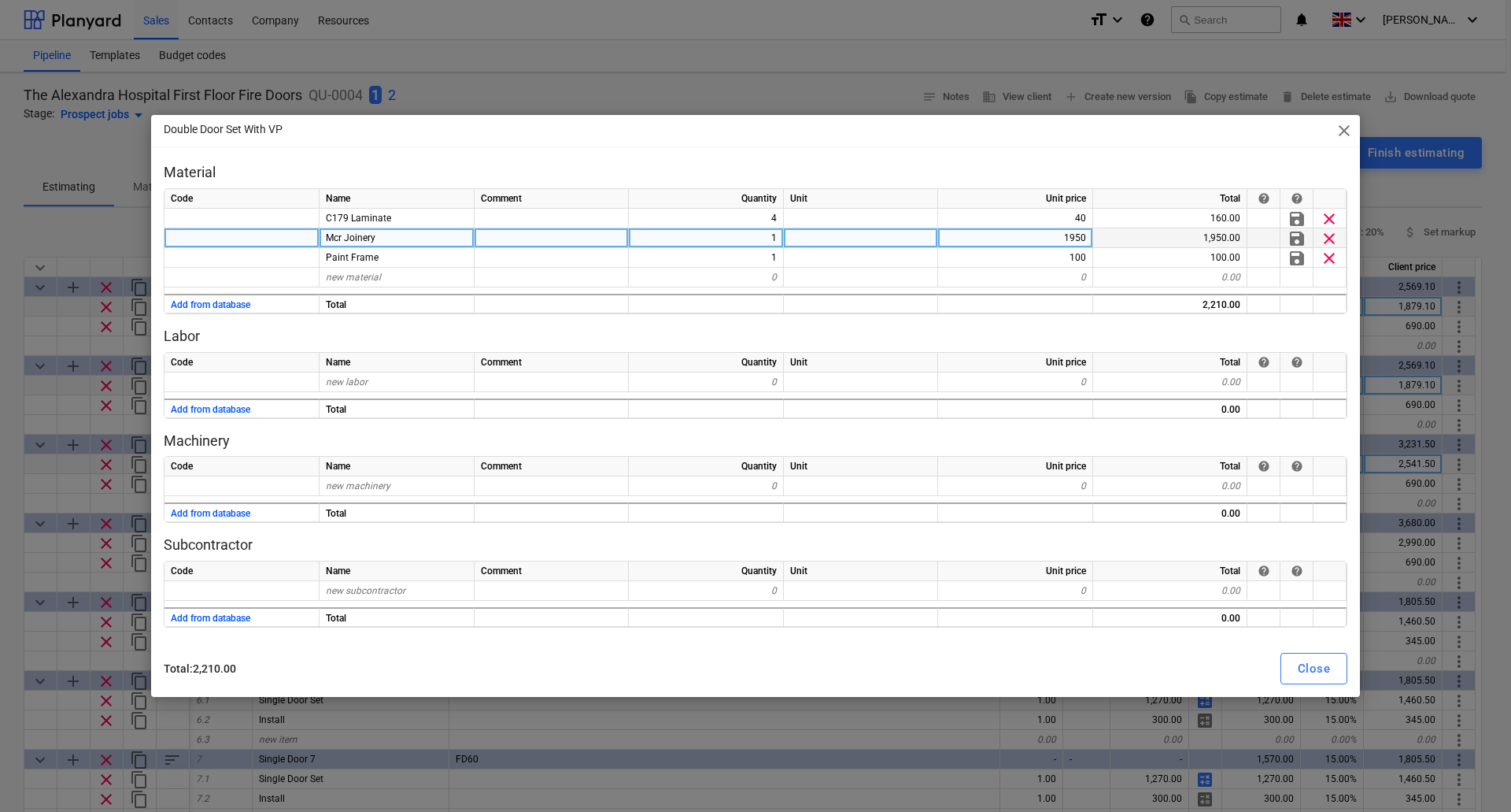
click at [1010, 242] on div "1950" at bounding box center [1016, 238] width 155 height 19
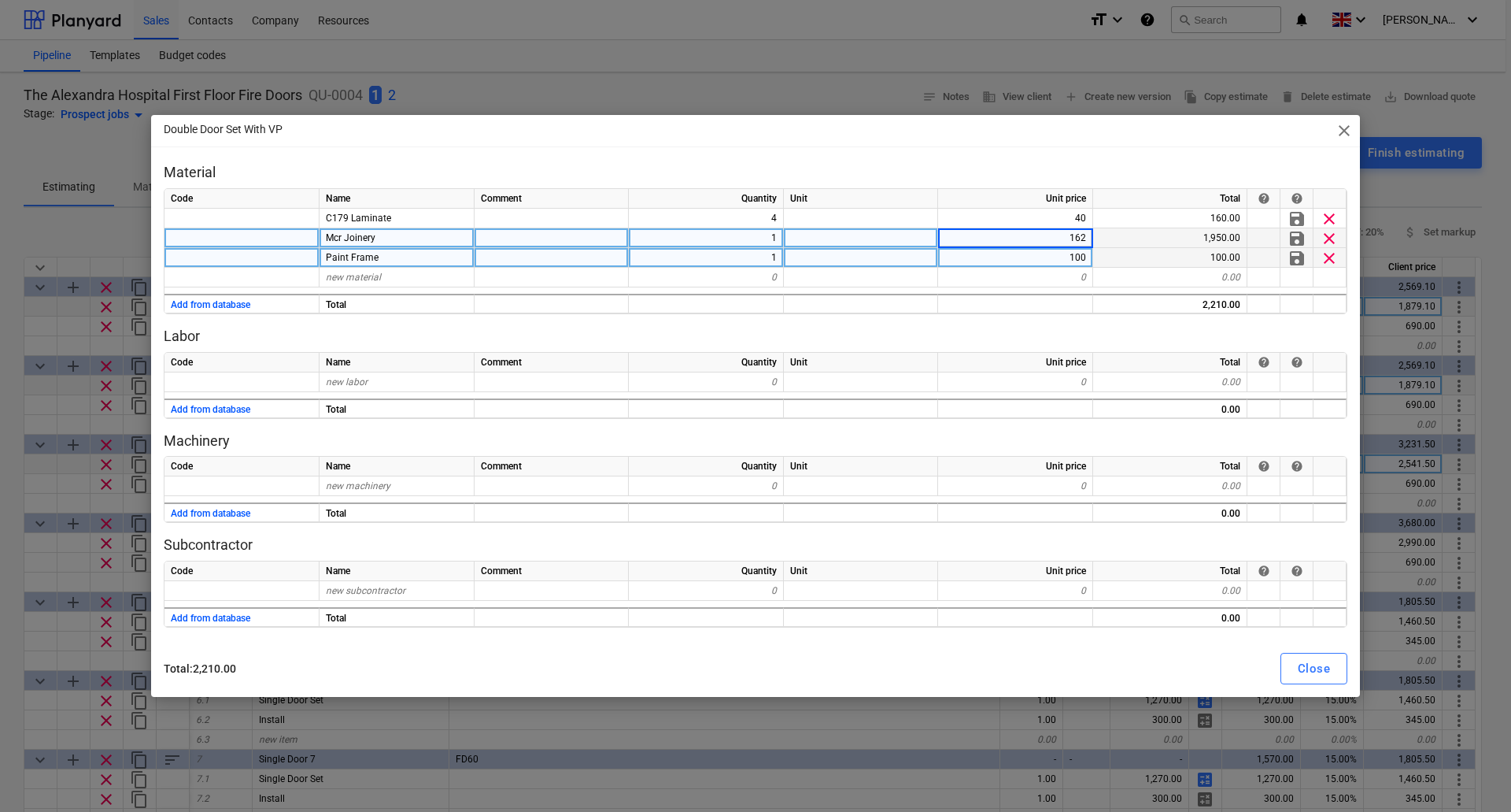
type input "1626"
click at [425, 260] on div "Paint Frame" at bounding box center [397, 257] width 155 height 19
type textarea "x"
type input "Ironmongery Set 1"
type textarea "x"
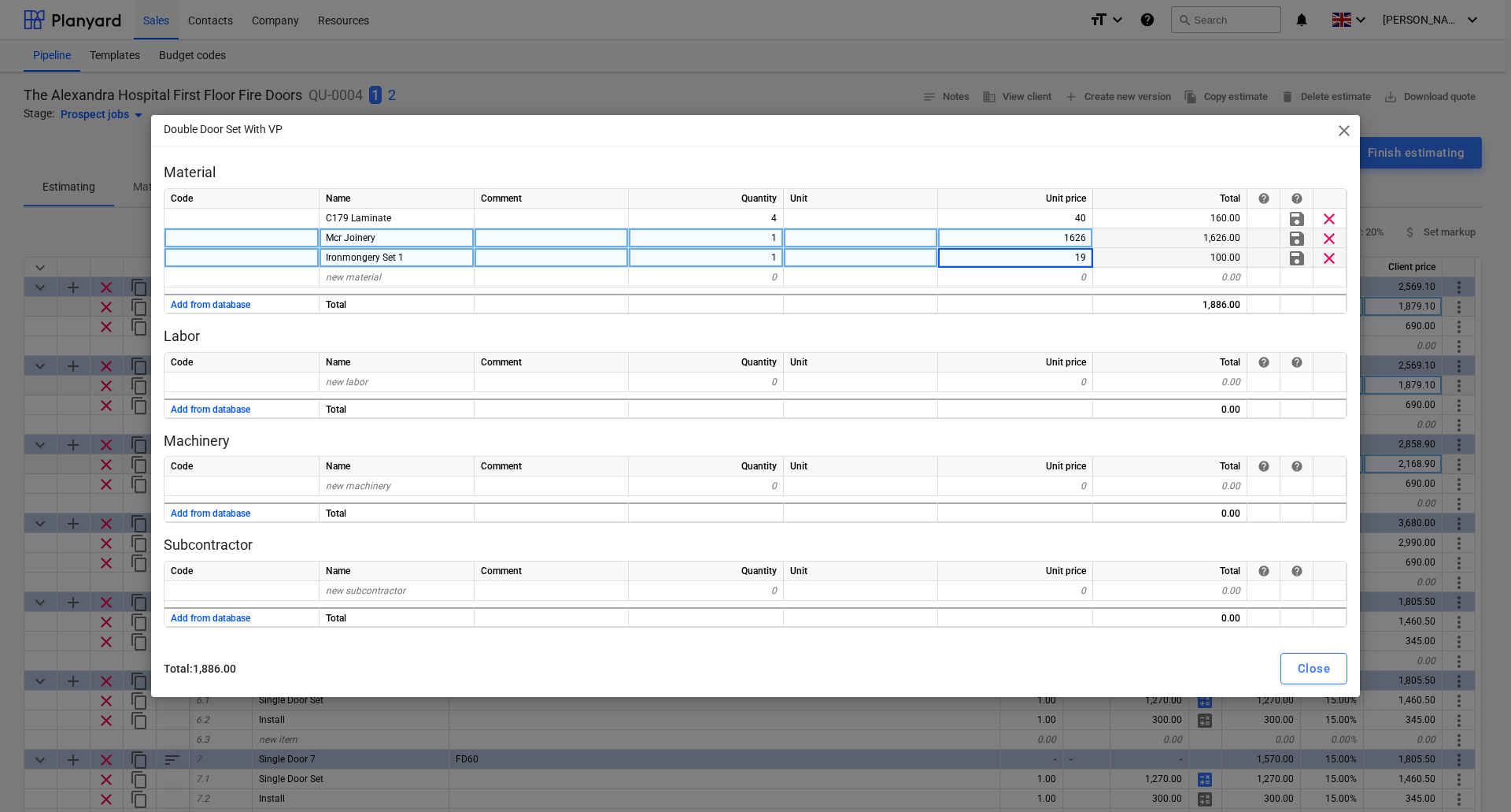
type input "194"
click at [1309, 678] on div "Close" at bounding box center [1314, 668] width 32 height 20
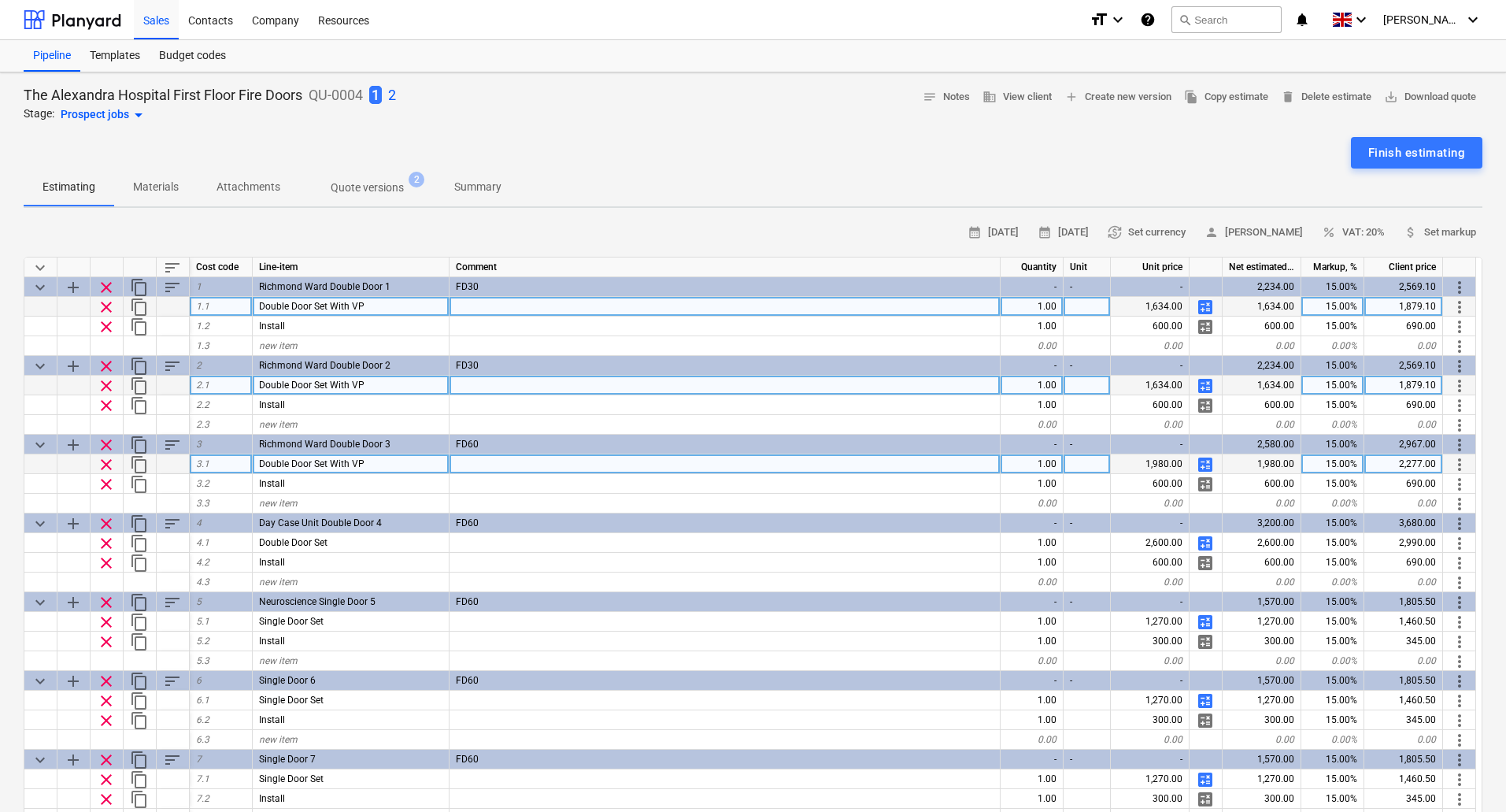
click at [1209, 458] on span "calculate" at bounding box center [1206, 464] width 19 height 19
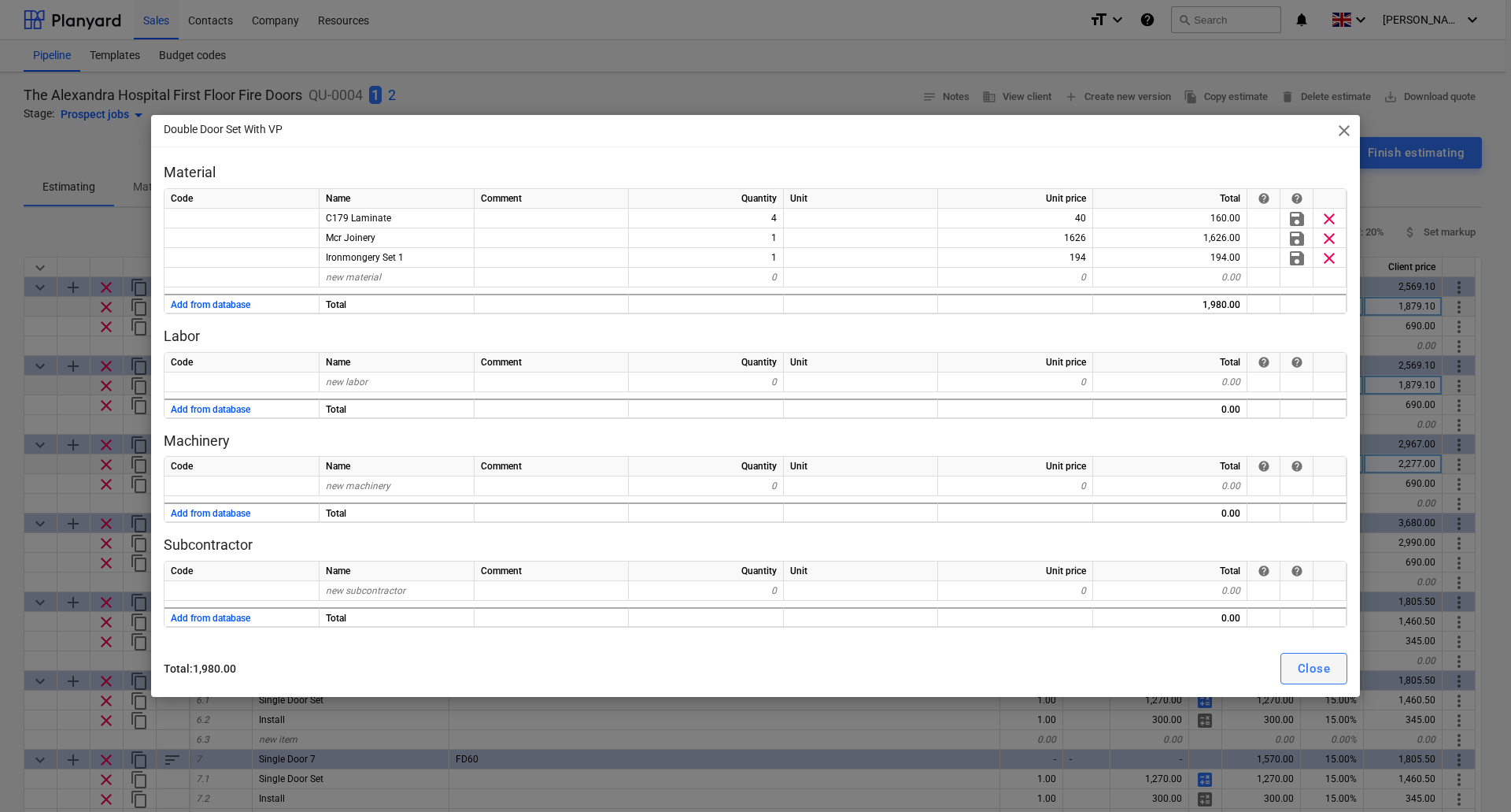
click at [1325, 678] on div "Close" at bounding box center [1314, 668] width 32 height 20
type textarea "x"
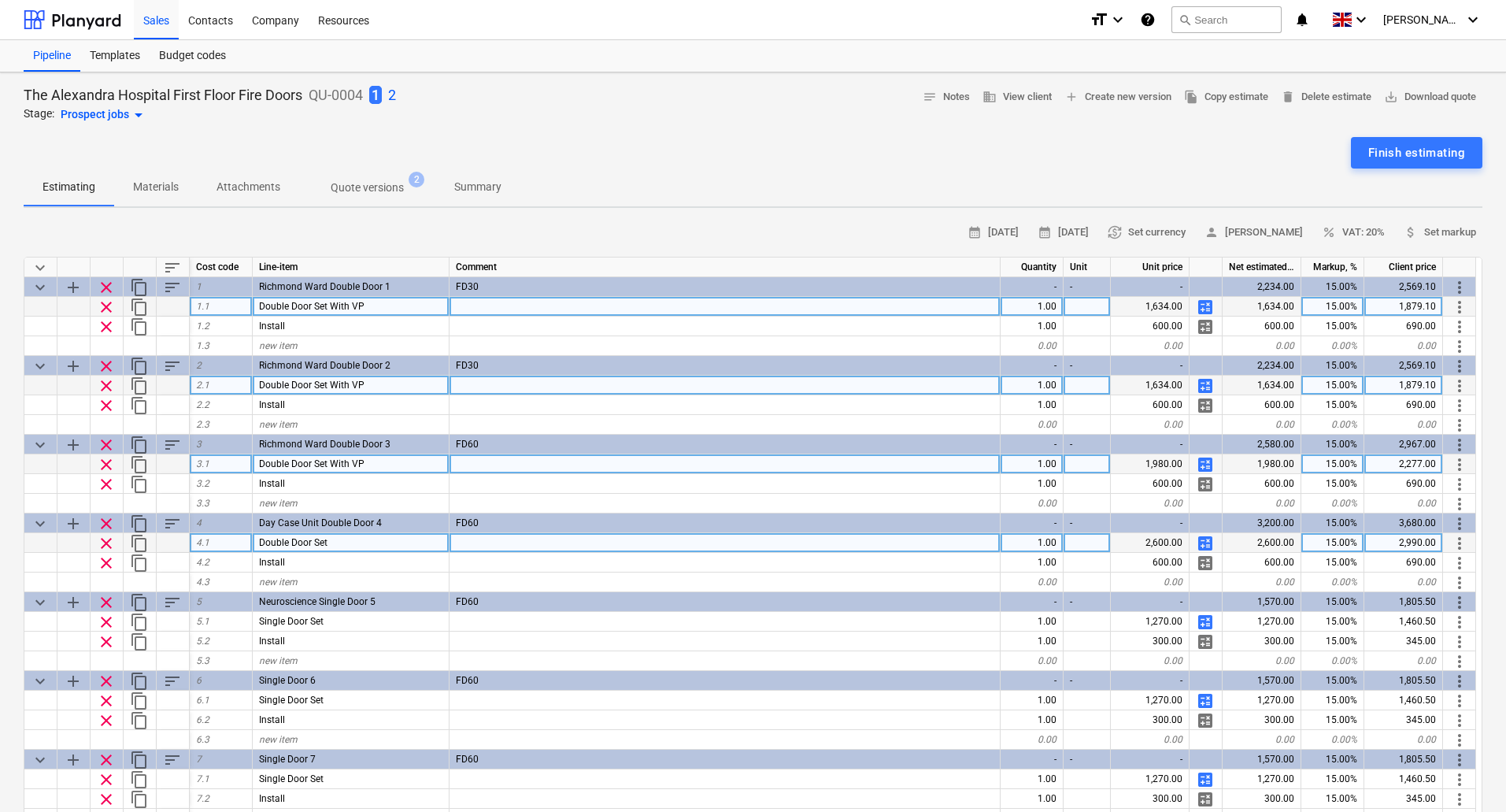
click at [1047, 546] on div "1.00" at bounding box center [1032, 542] width 63 height 19
type input "0"
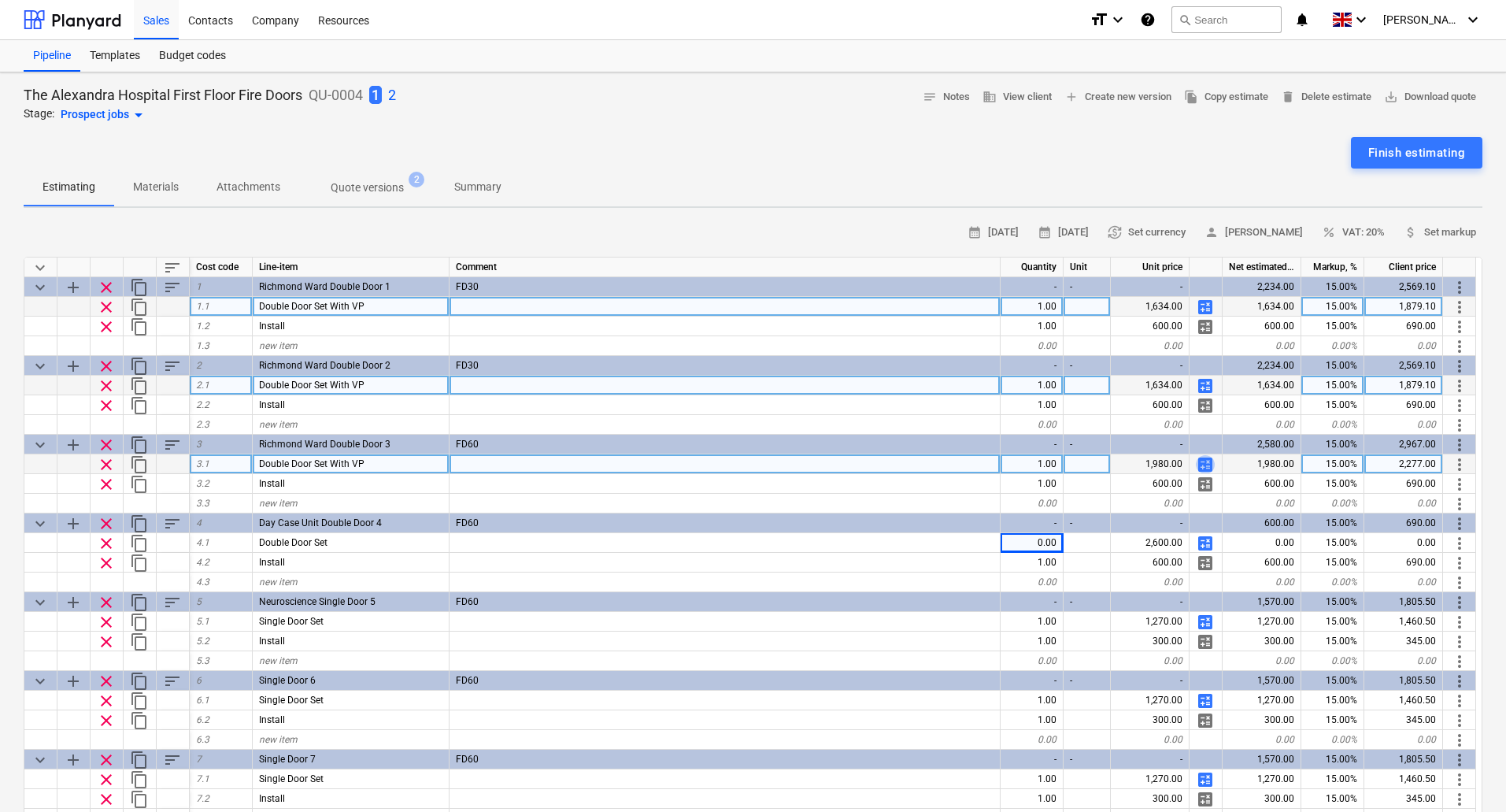
click at [1206, 465] on span "calculate" at bounding box center [1206, 464] width 19 height 19
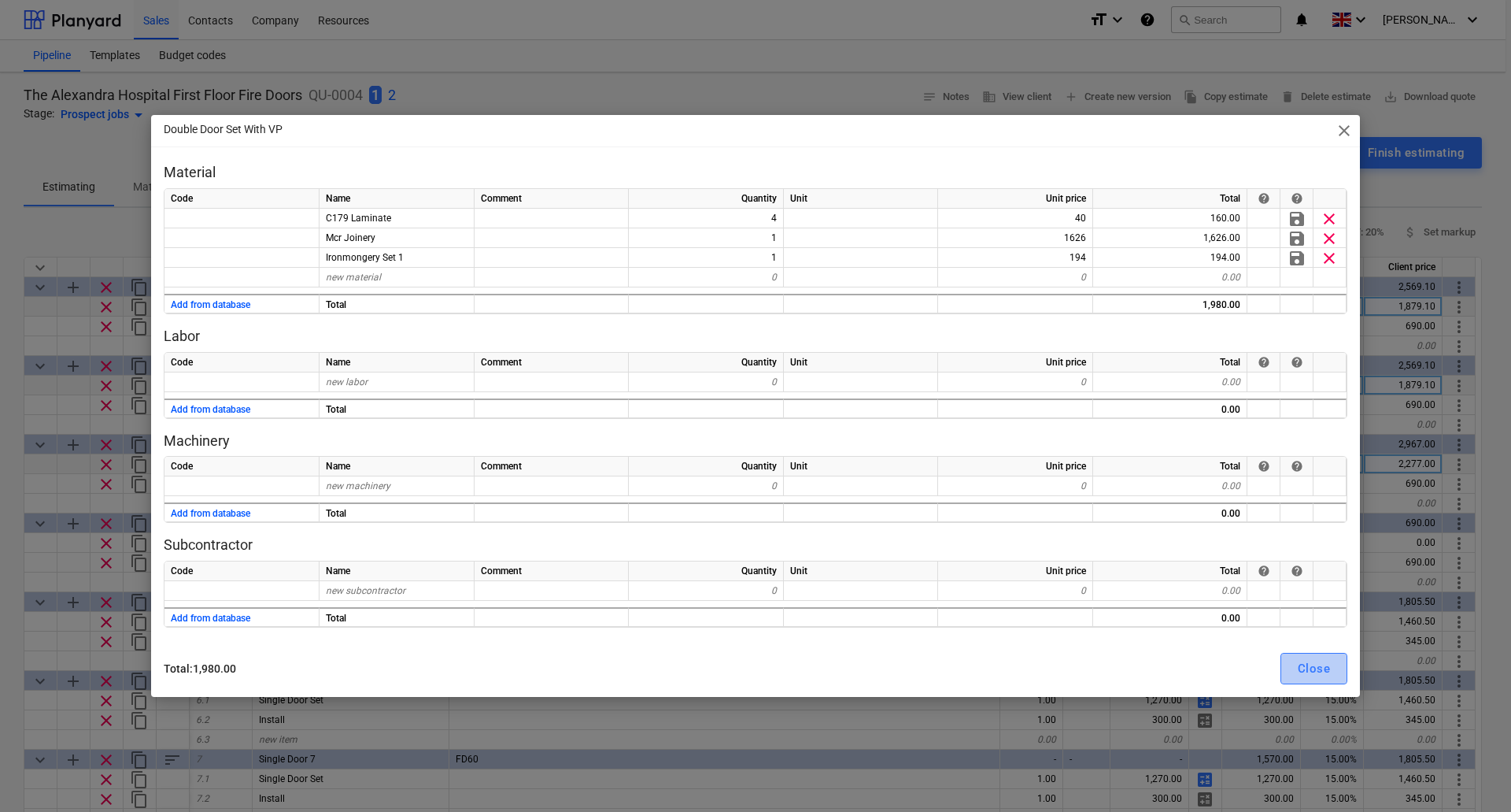
click at [1307, 668] on div "Close" at bounding box center [1314, 668] width 32 height 20
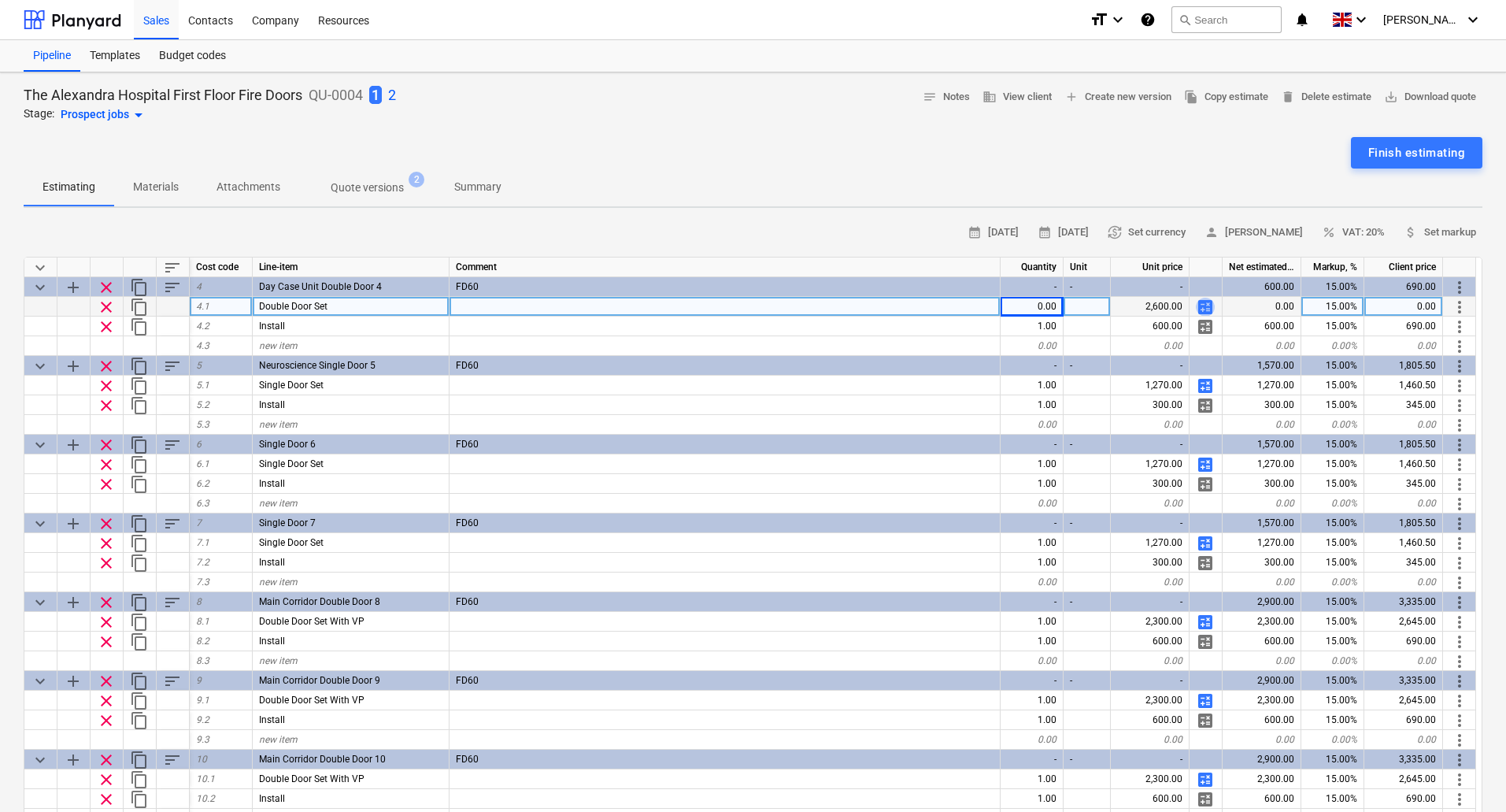
click at [1208, 300] on span "calculate" at bounding box center [1206, 307] width 19 height 19
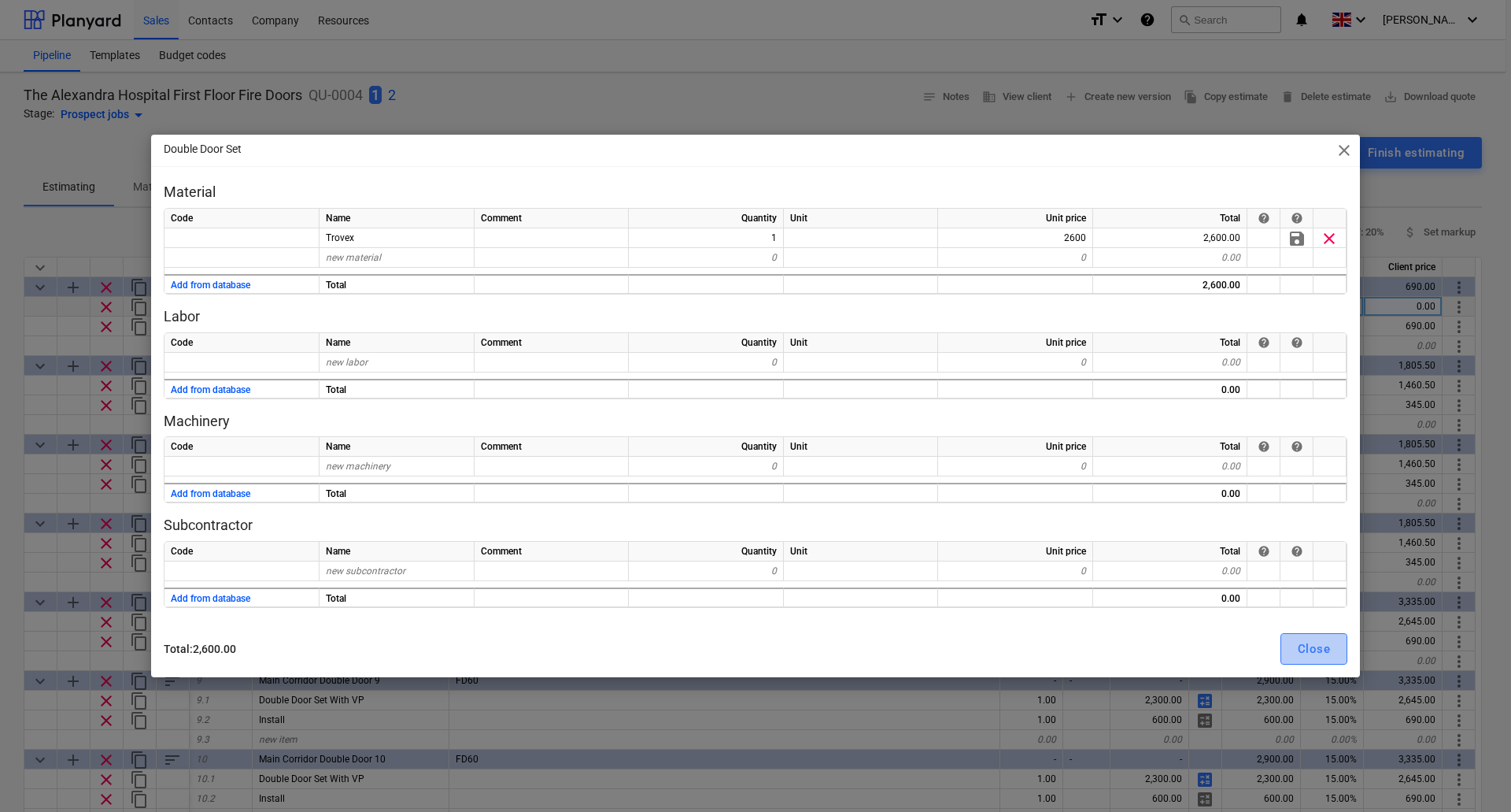
click at [1325, 647] on div "Close" at bounding box center [1314, 648] width 32 height 20
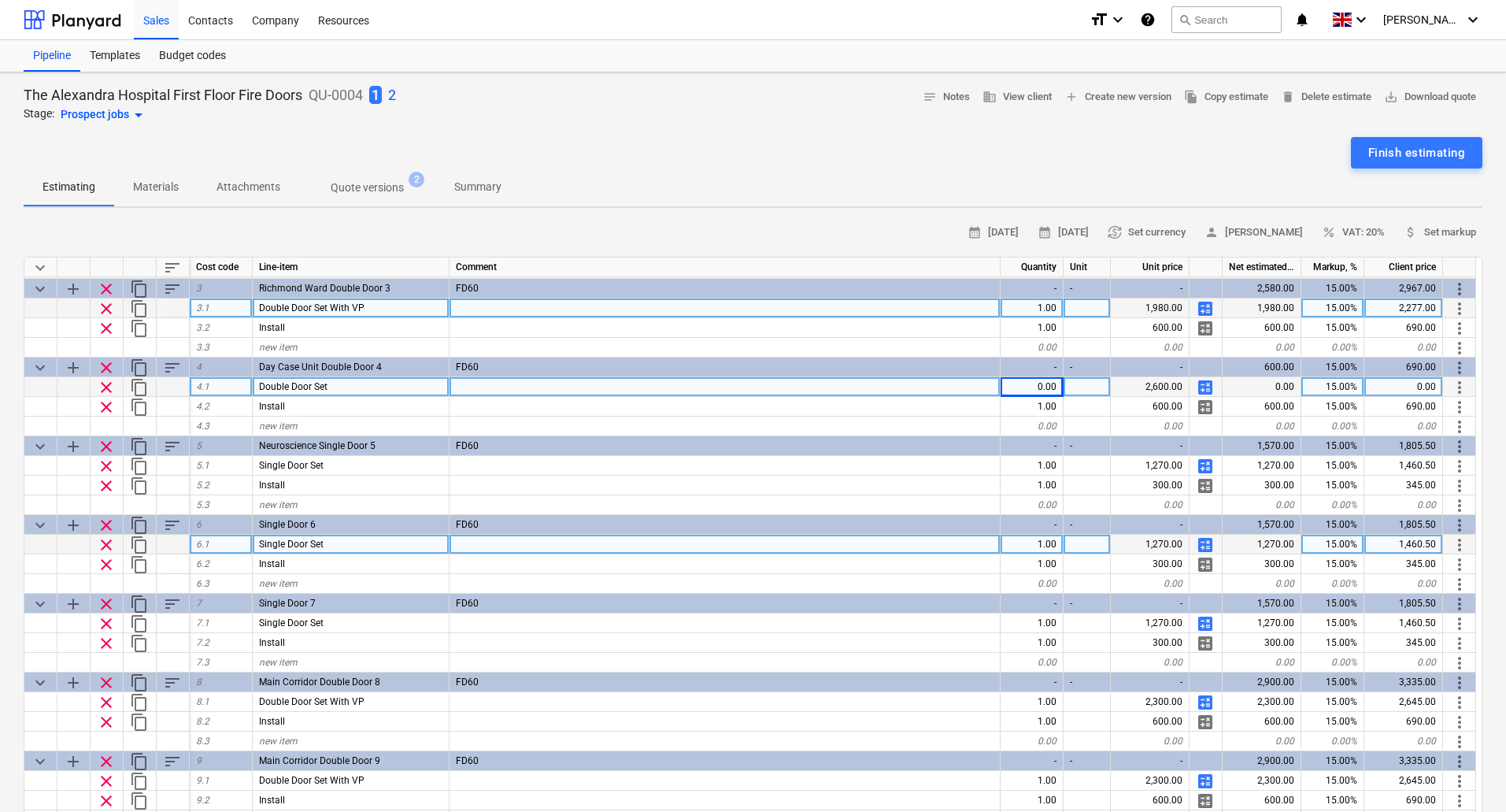
scroll to position [79, 0]
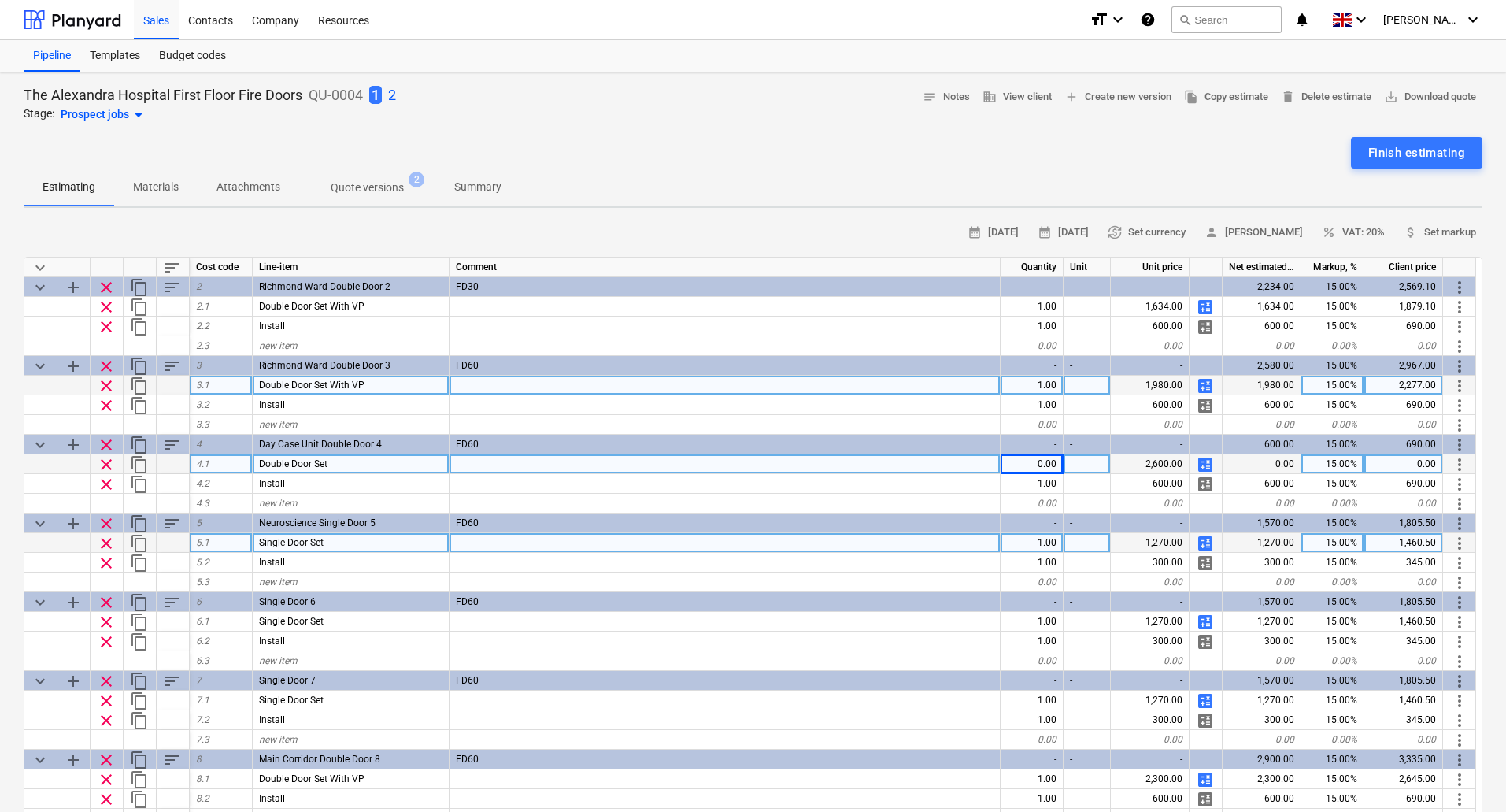
click at [1205, 542] on span "calculate" at bounding box center [1206, 543] width 19 height 19
type textarea "x"
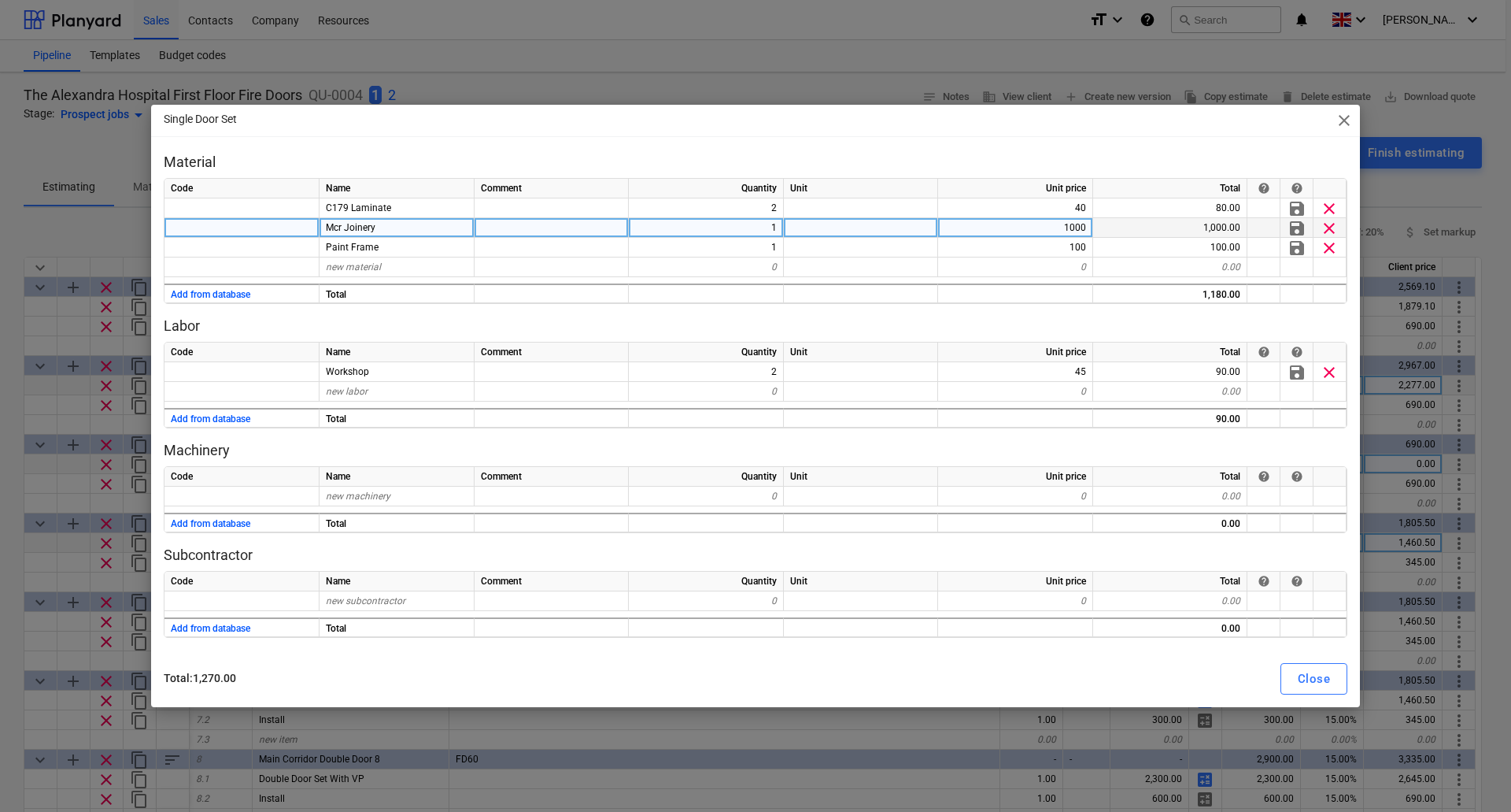
click at [1042, 227] on div "1000" at bounding box center [1016, 227] width 155 height 19
type input "788"
click at [1313, 676] on div "Close" at bounding box center [1314, 679] width 32 height 20
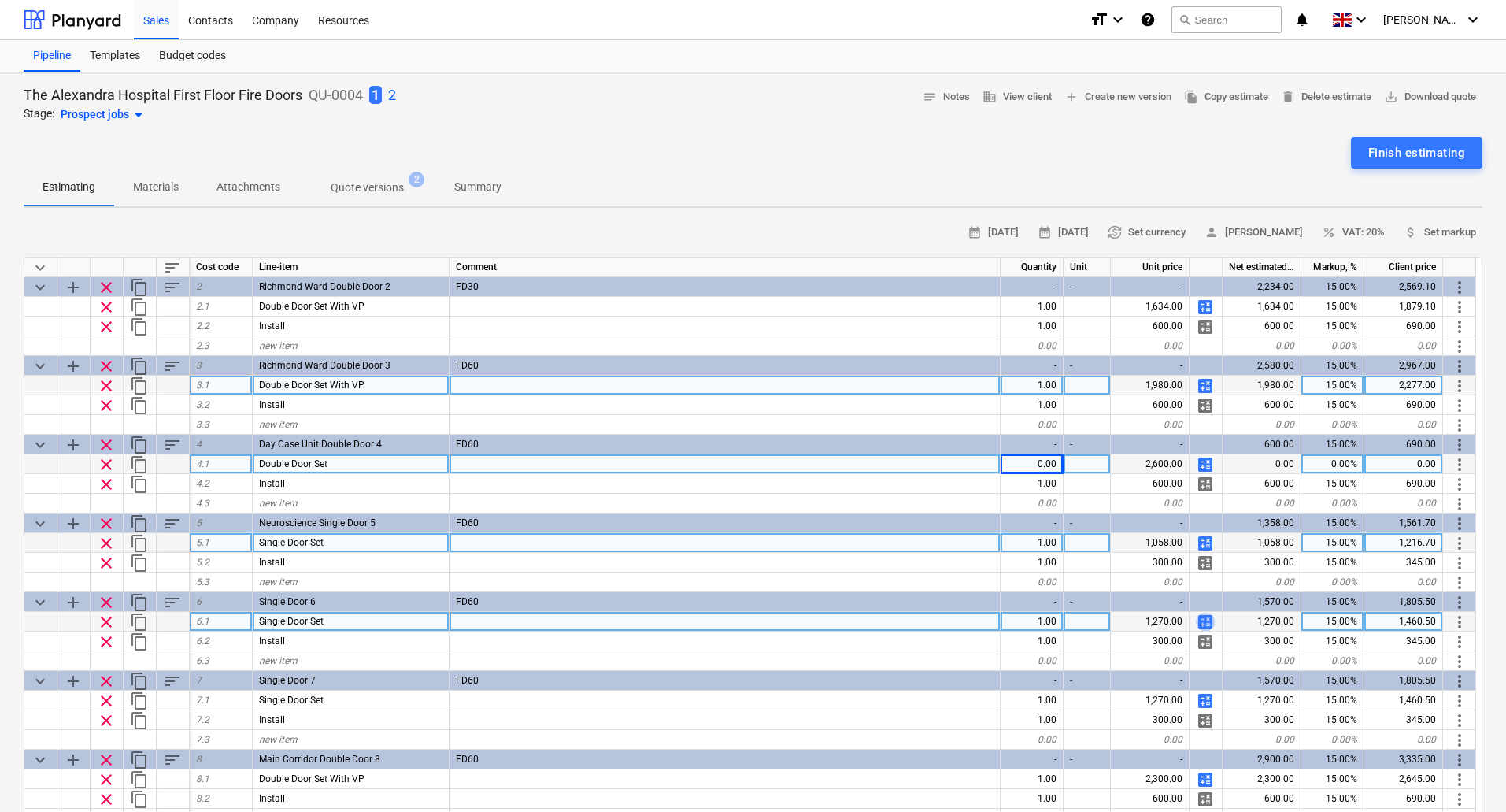
click at [1204, 619] on span "calculate" at bounding box center [1206, 622] width 19 height 19
type textarea "x"
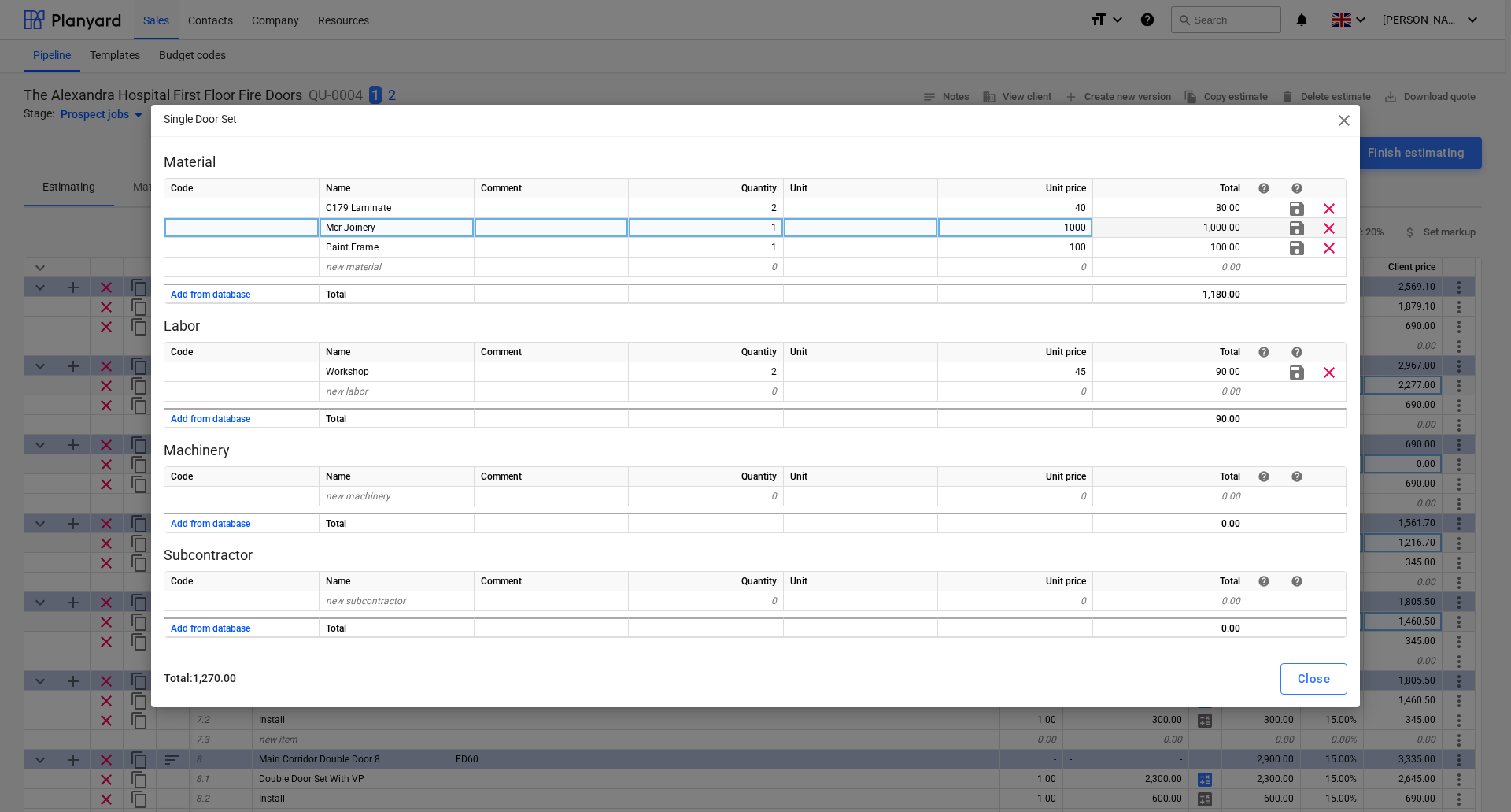
click at [1083, 225] on div "1000" at bounding box center [1016, 227] width 155 height 19
type input "788"
click at [1301, 685] on div "Close" at bounding box center [1314, 679] width 32 height 20
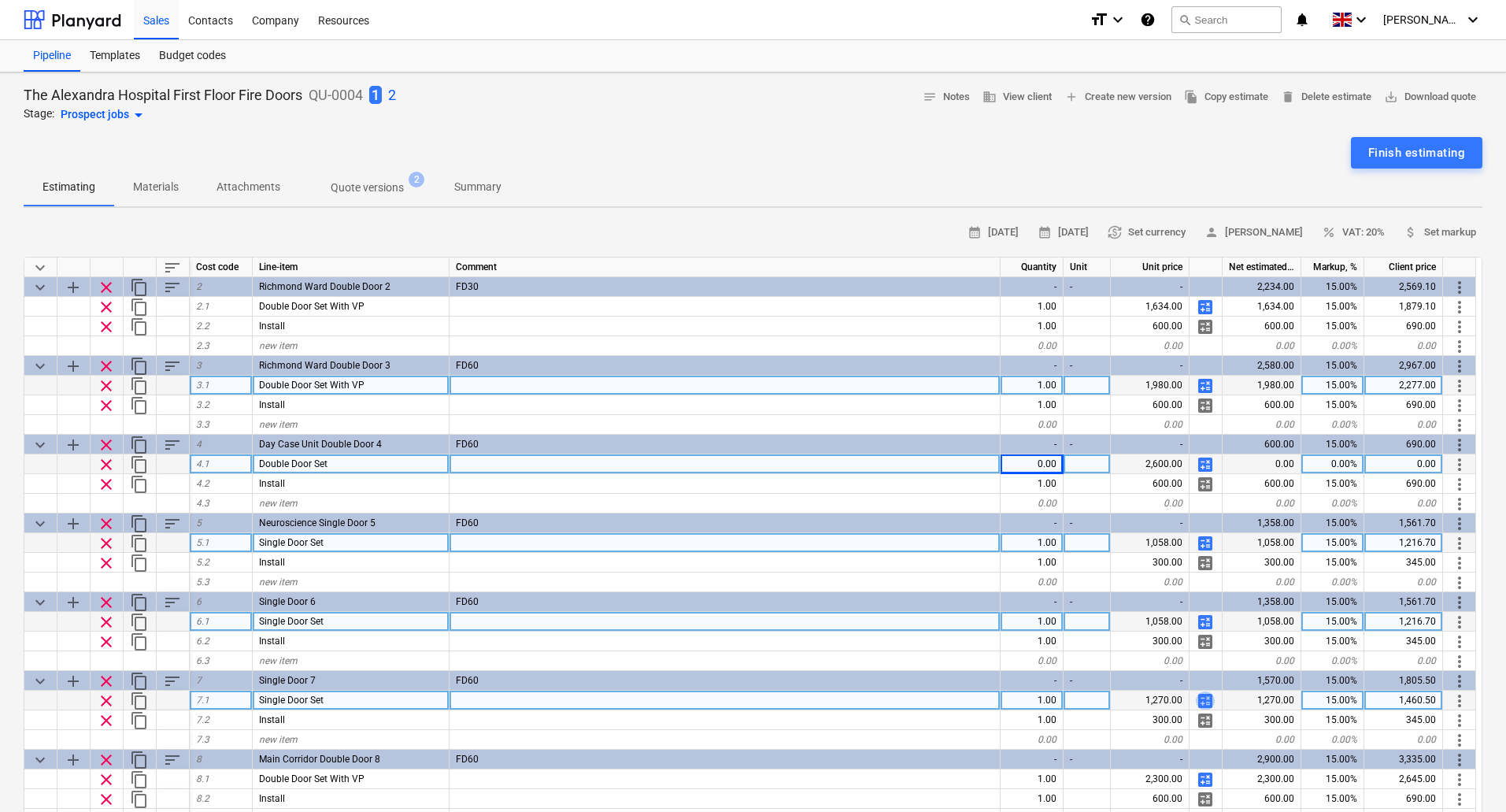
click at [1210, 699] on span "calculate" at bounding box center [1206, 700] width 19 height 19
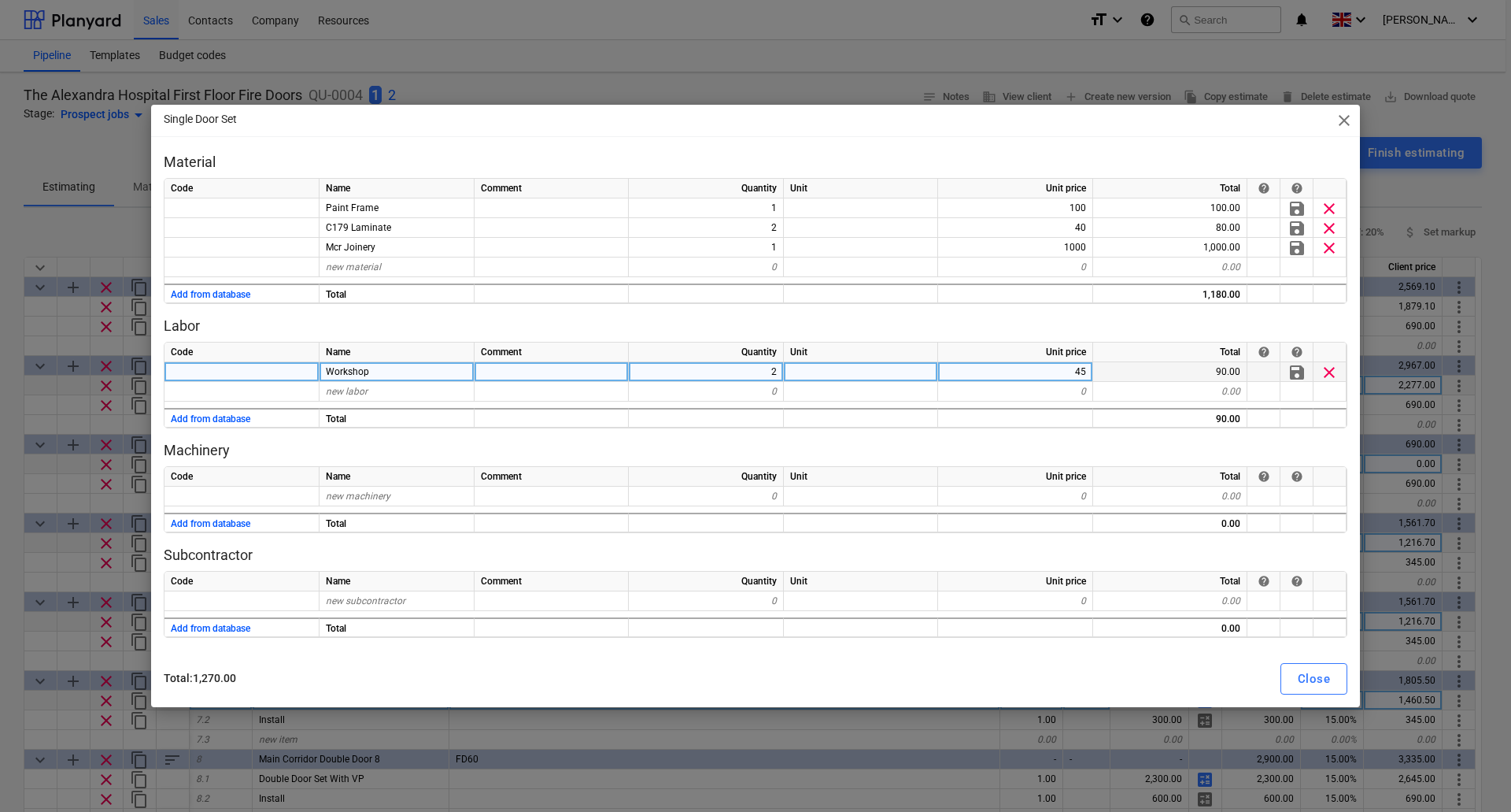
click at [1333, 372] on span "clear" at bounding box center [1329, 372] width 19 height 19
type textarea "x"
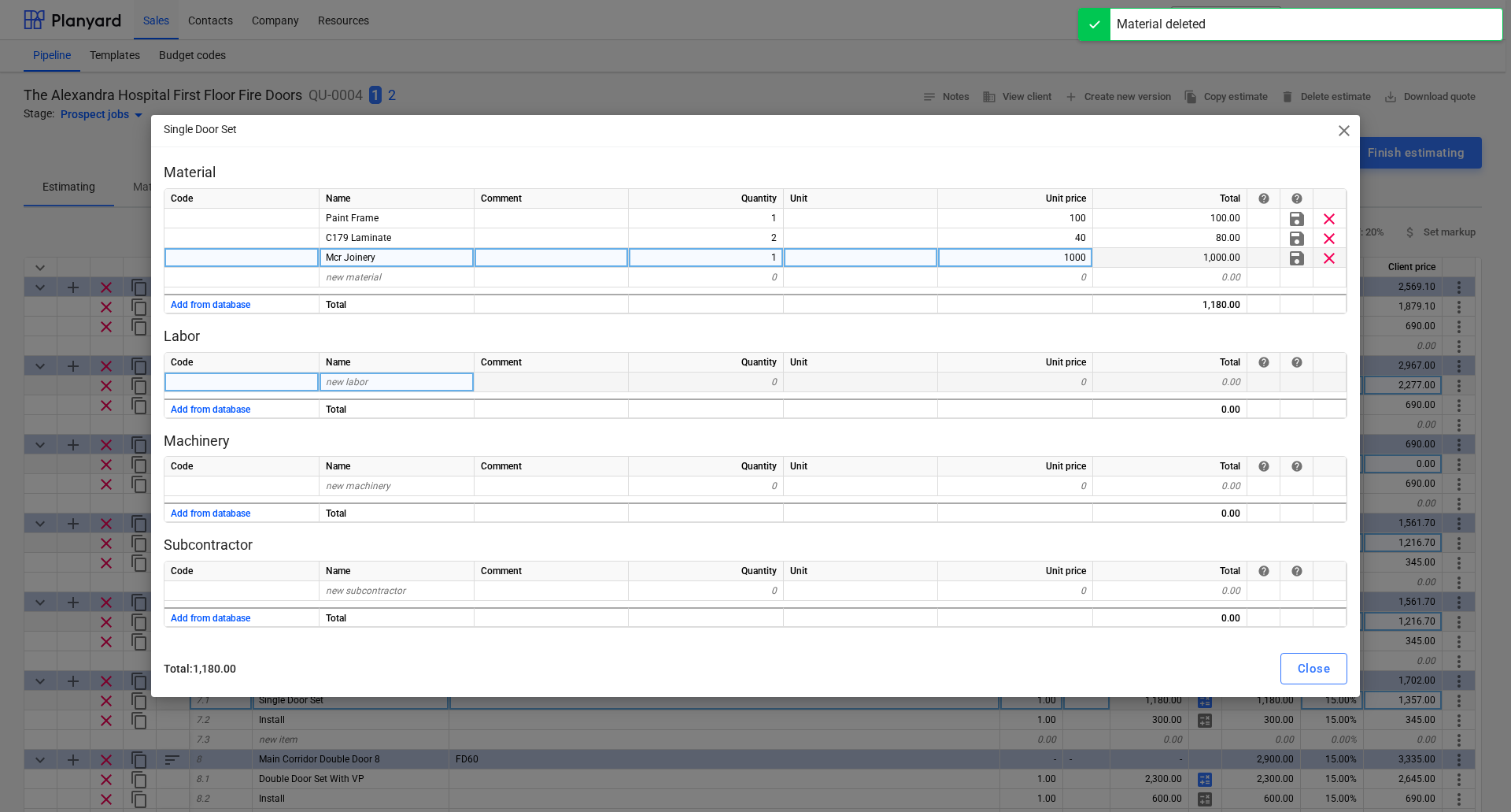
click at [1074, 257] on div "1000" at bounding box center [1016, 257] width 155 height 19
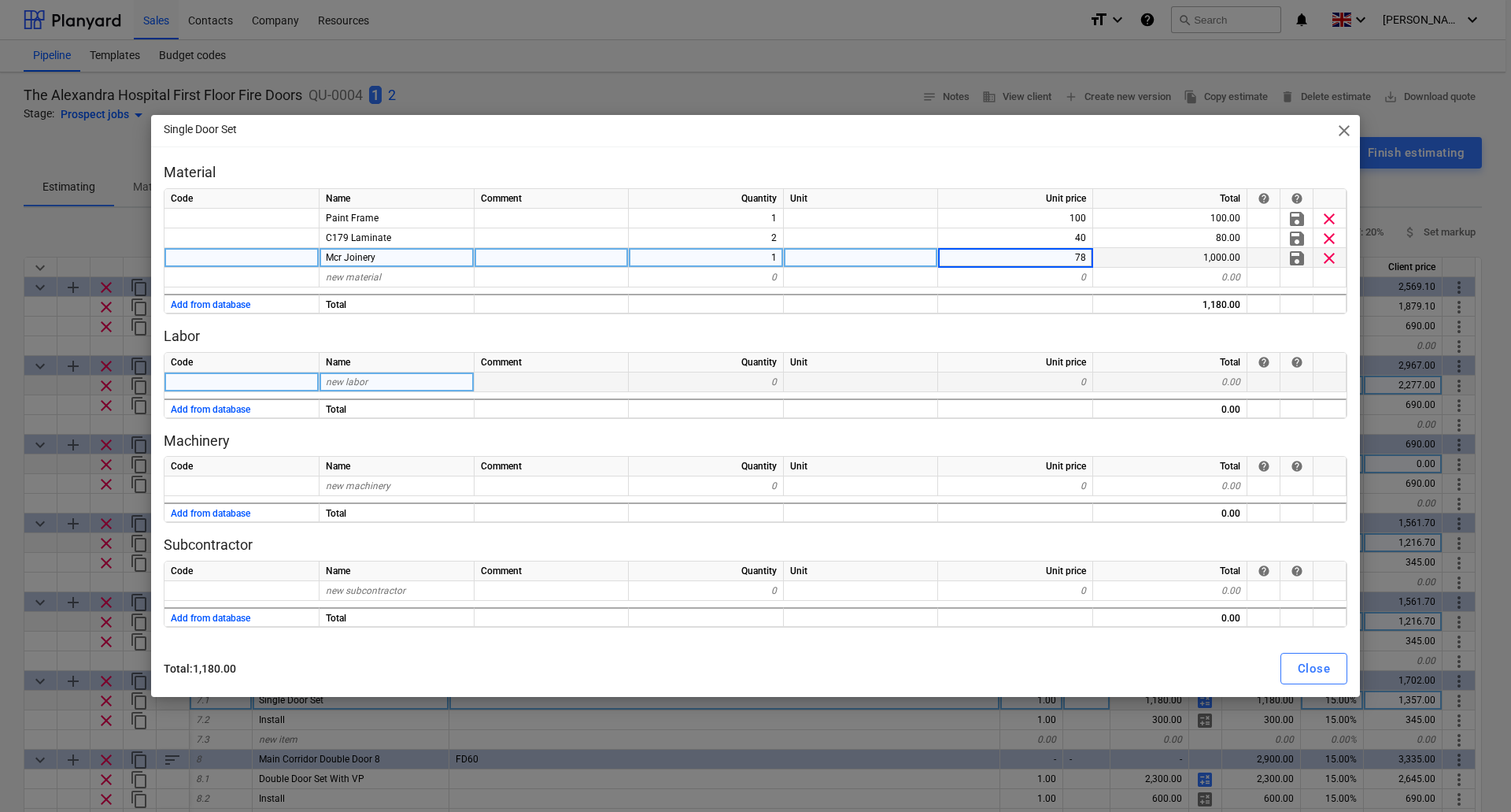
type input "788"
click at [1316, 669] on div "Close" at bounding box center [1314, 668] width 32 height 20
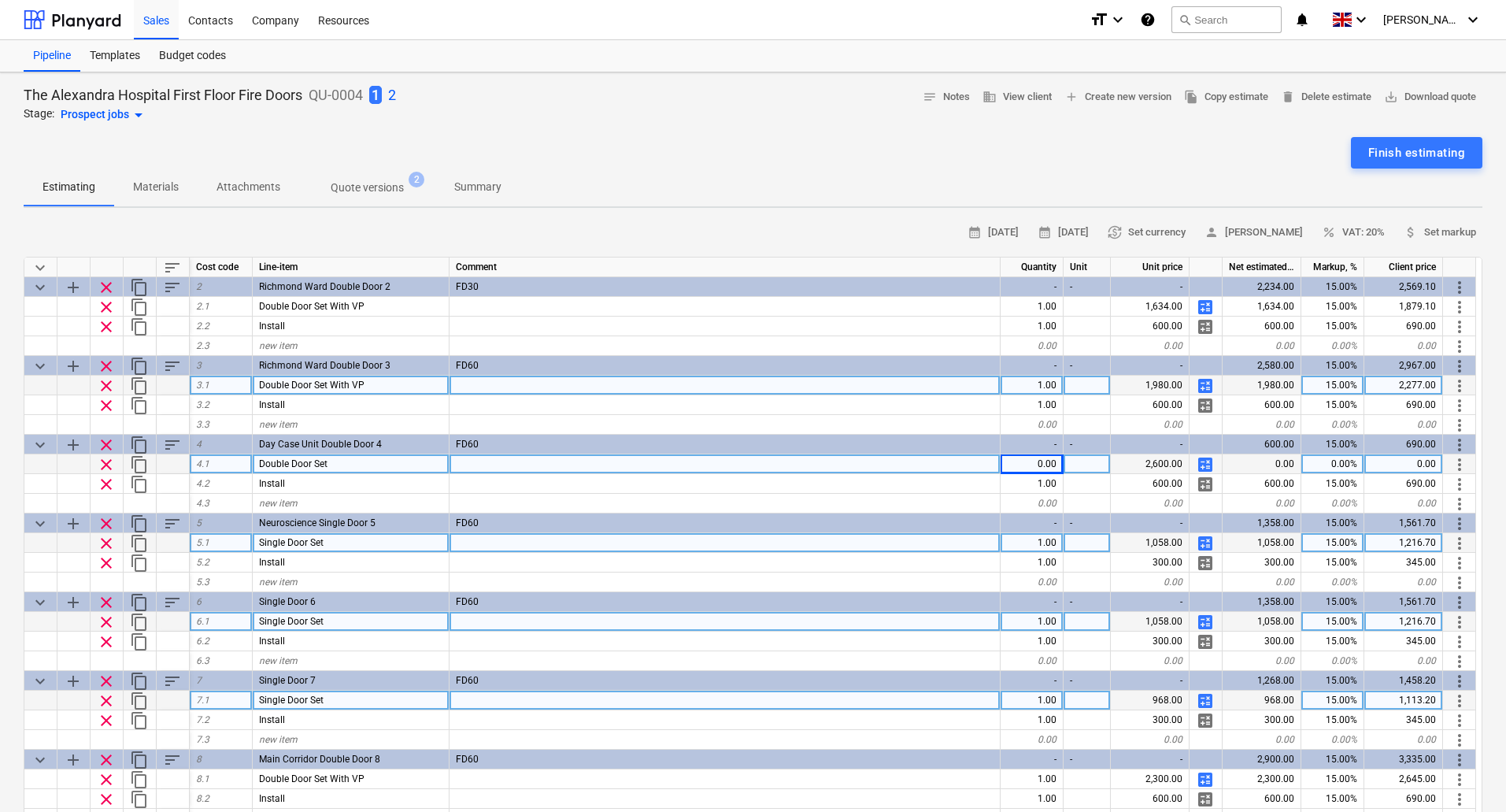
click at [1211, 622] on span "calculate" at bounding box center [1206, 622] width 19 height 19
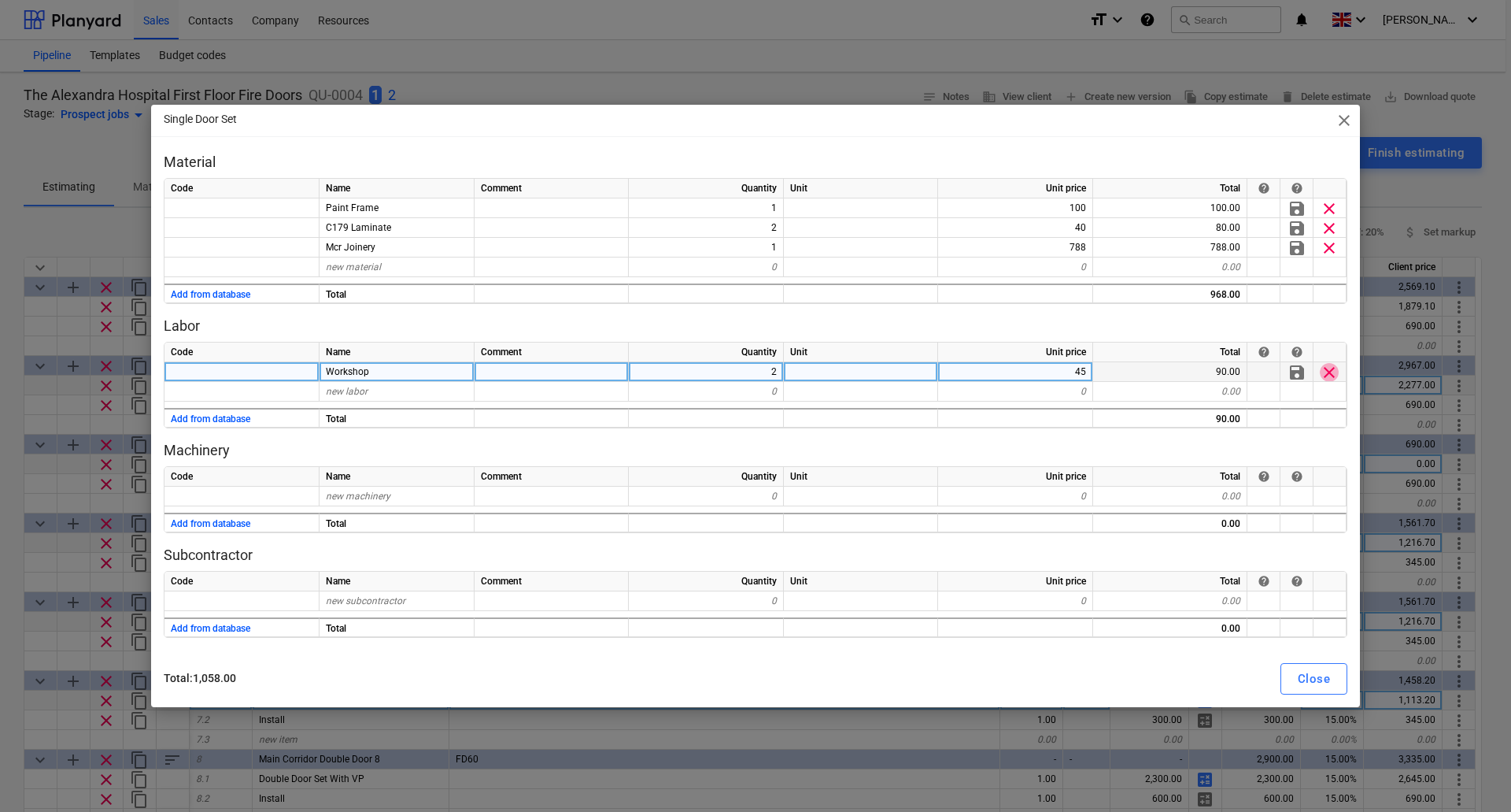
click at [1328, 372] on span "clear" at bounding box center [1329, 372] width 19 height 19
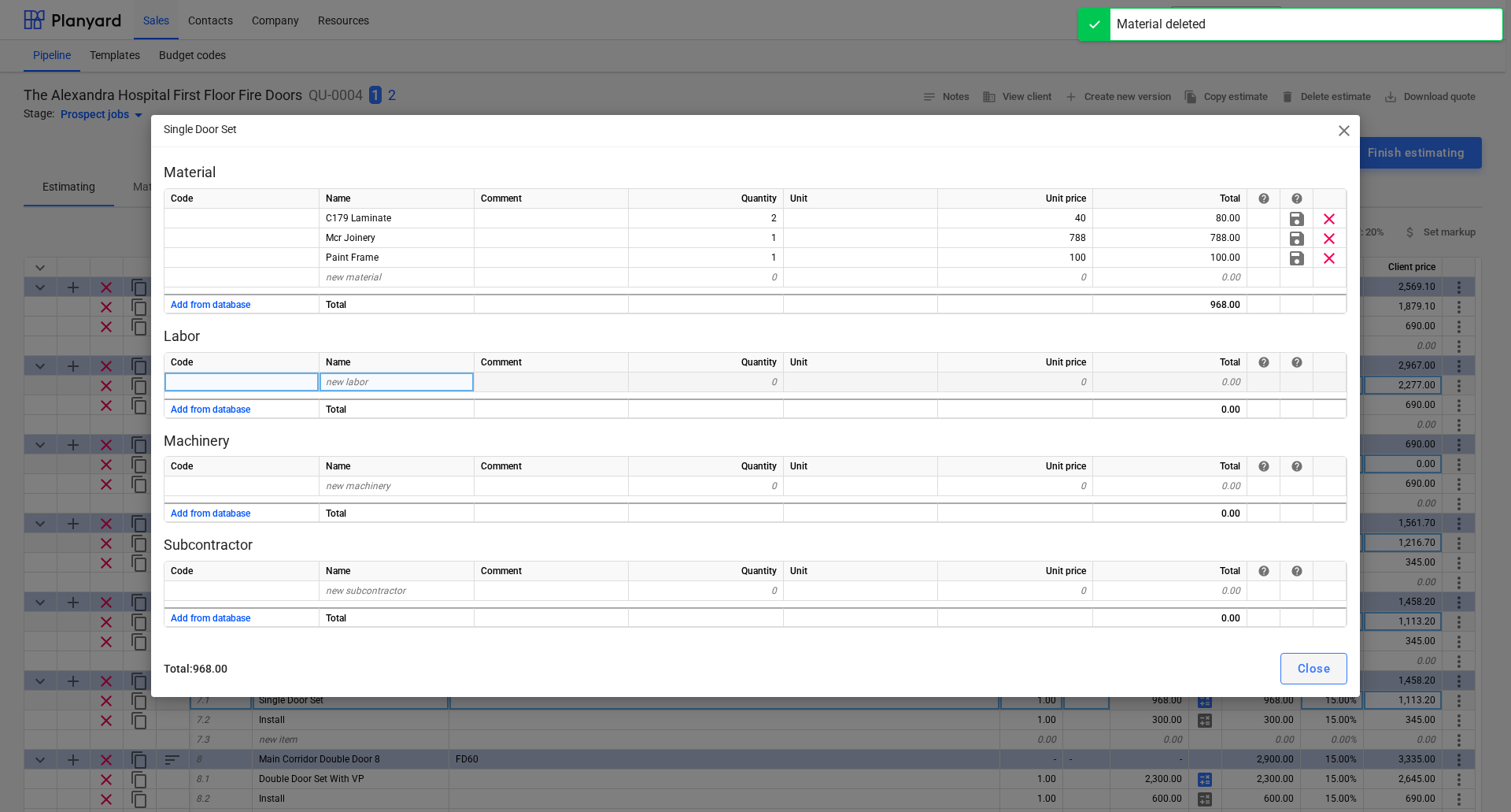
click at [1320, 669] on div "Close" at bounding box center [1314, 668] width 32 height 20
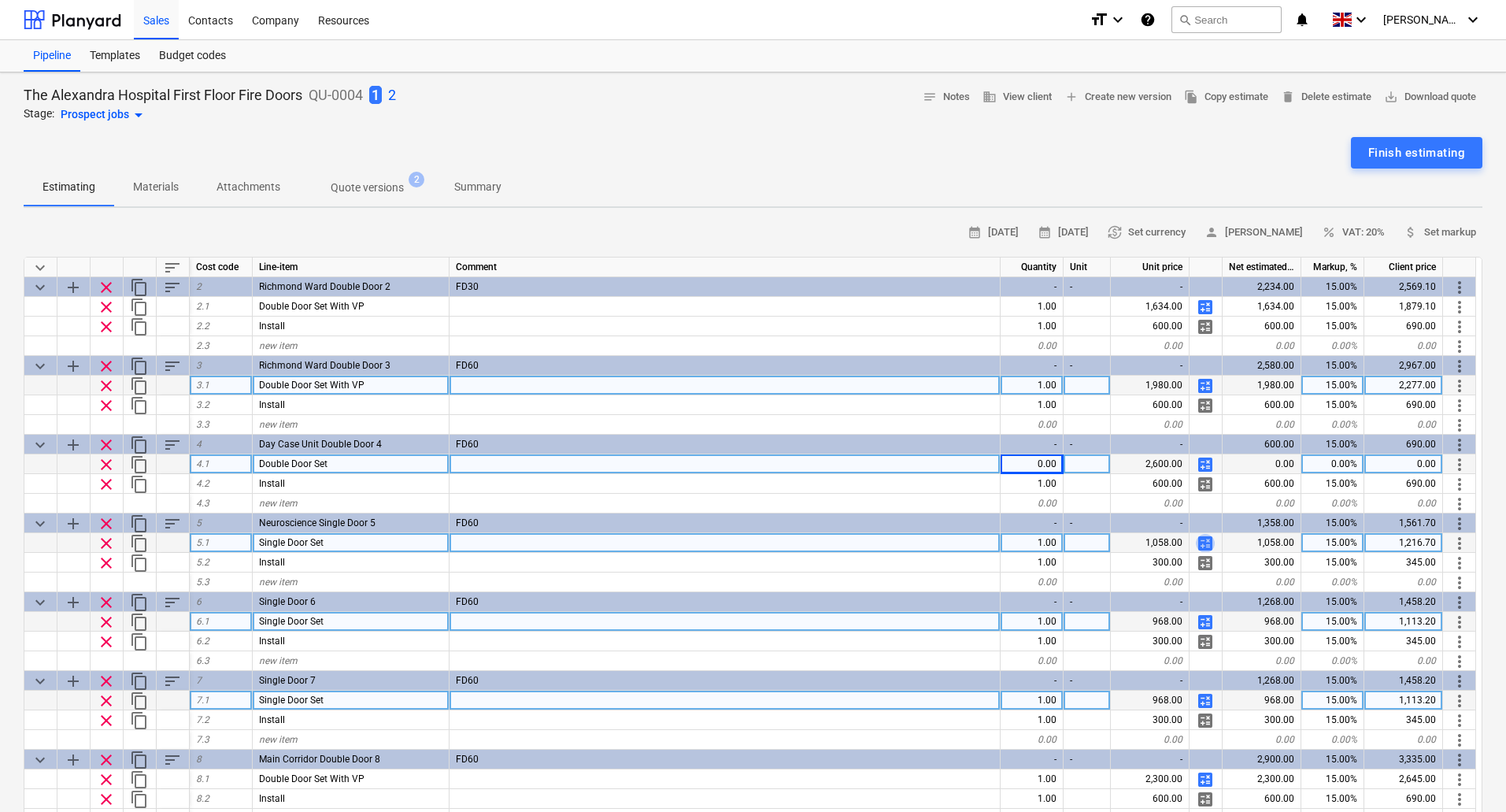
click at [1204, 539] on span "calculate" at bounding box center [1206, 543] width 19 height 19
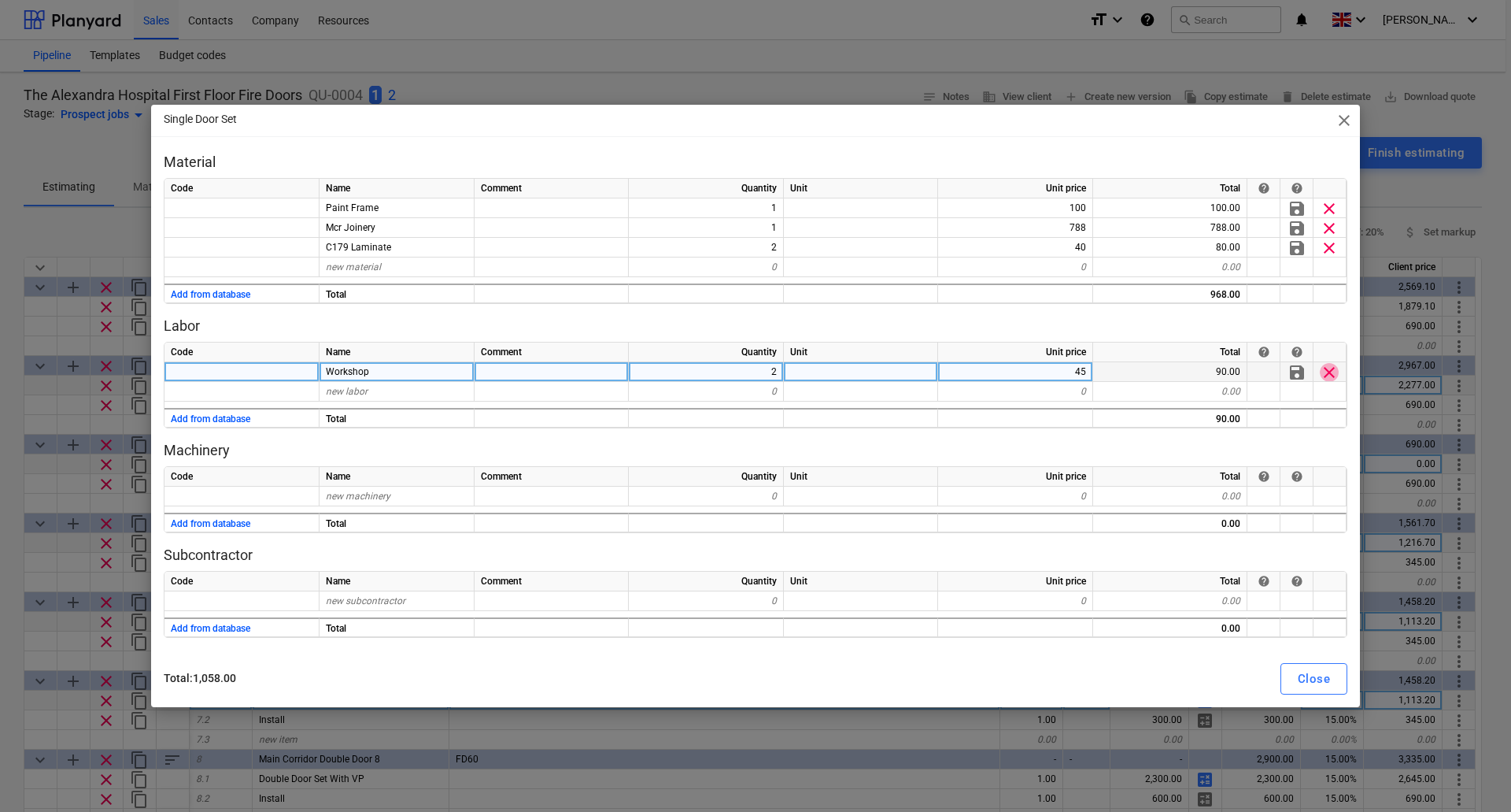
click at [1336, 363] on span "clear" at bounding box center [1329, 372] width 19 height 19
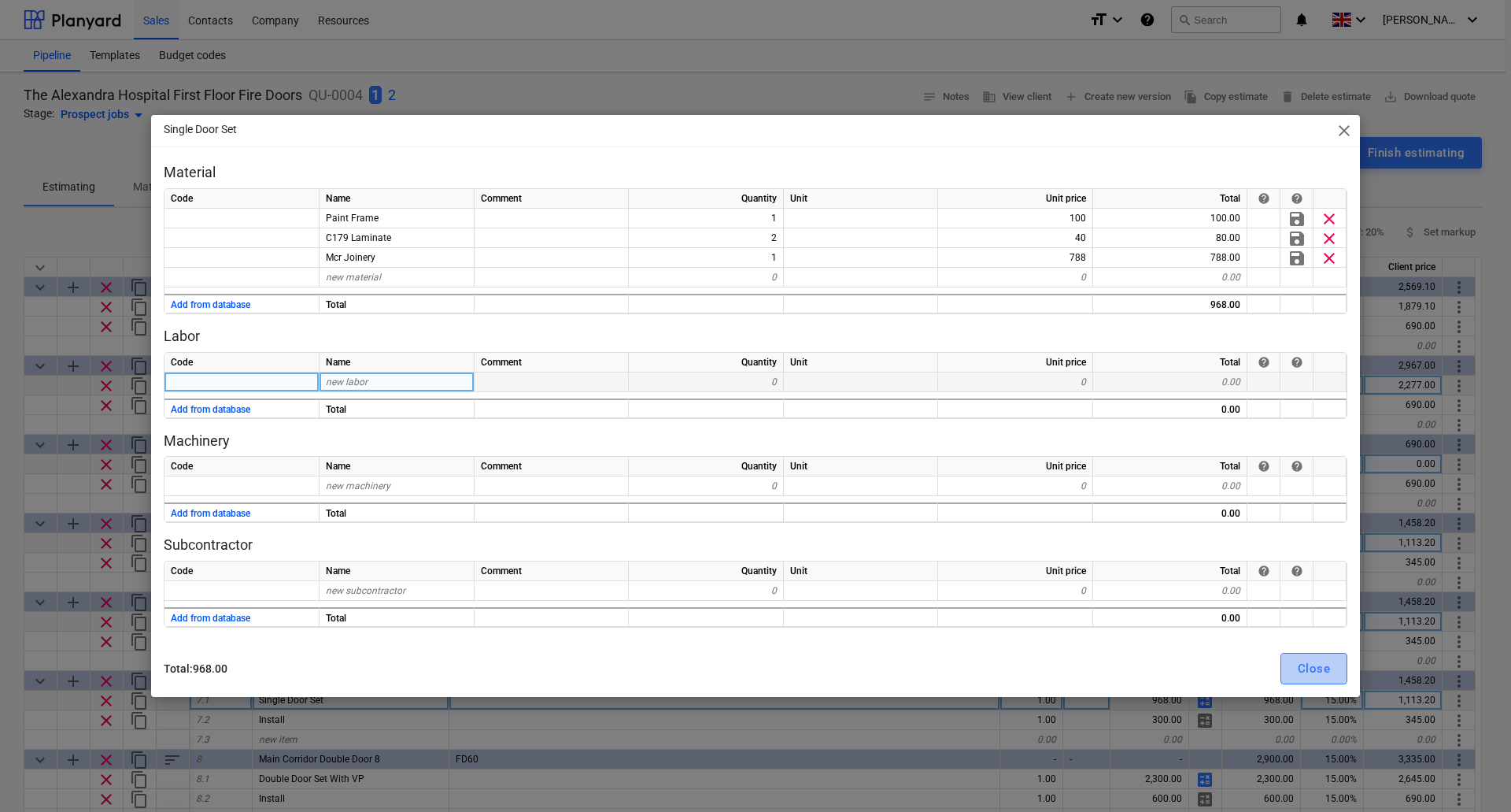
click at [1299, 669] on div "Close" at bounding box center [1314, 668] width 32 height 20
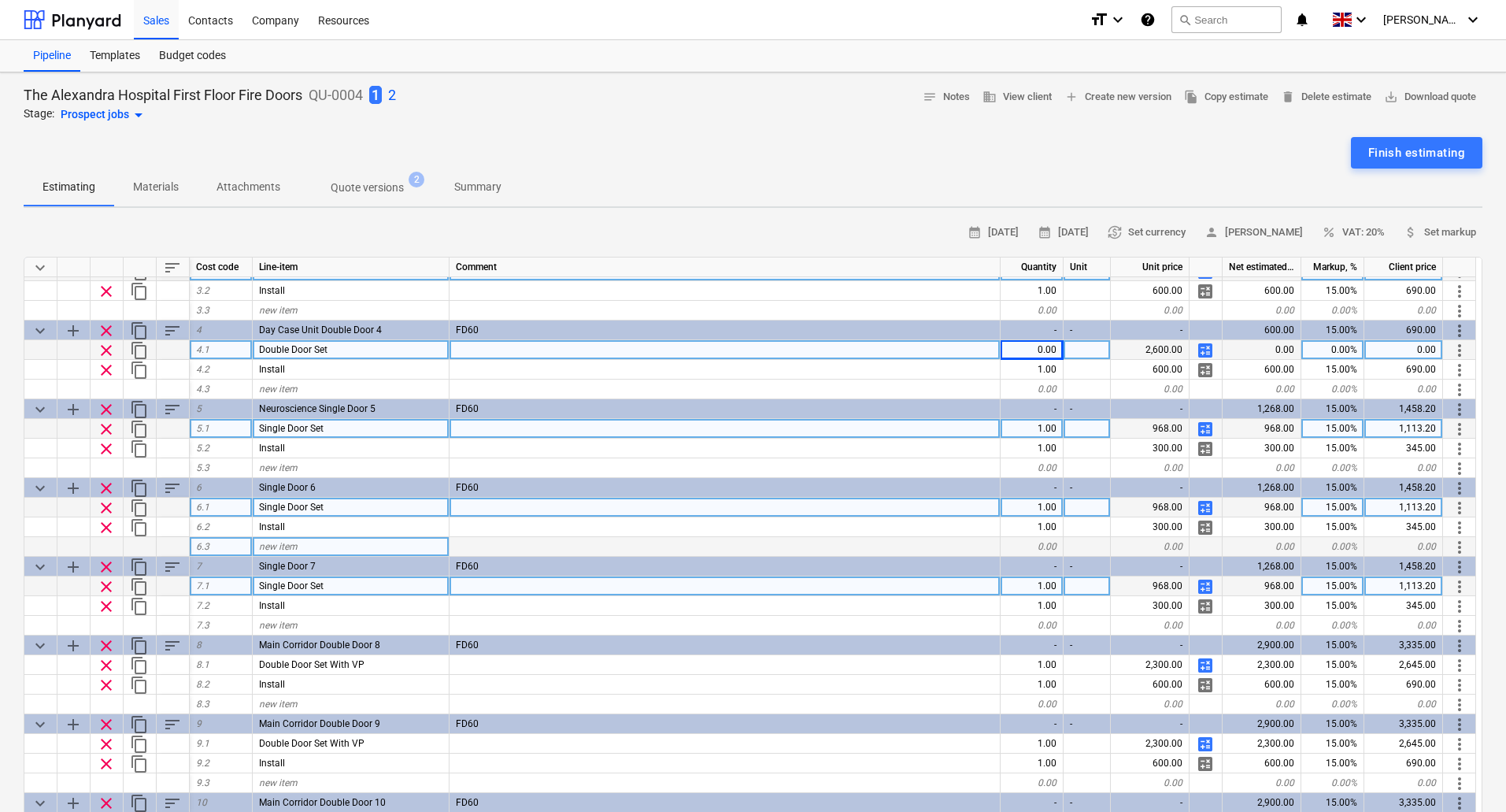
scroll to position [236, 0]
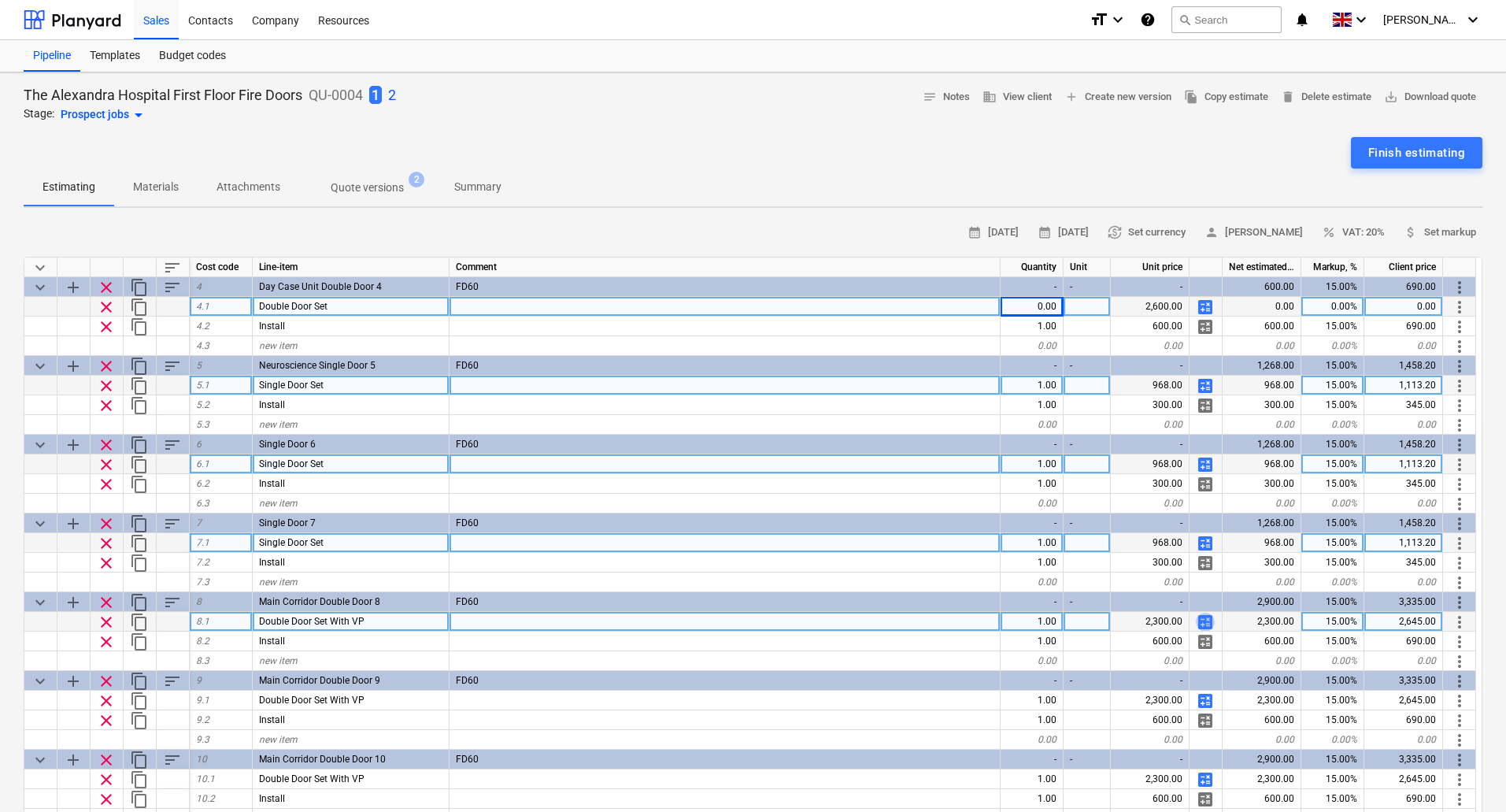
click at [1207, 619] on span "calculate" at bounding box center [1206, 622] width 19 height 19
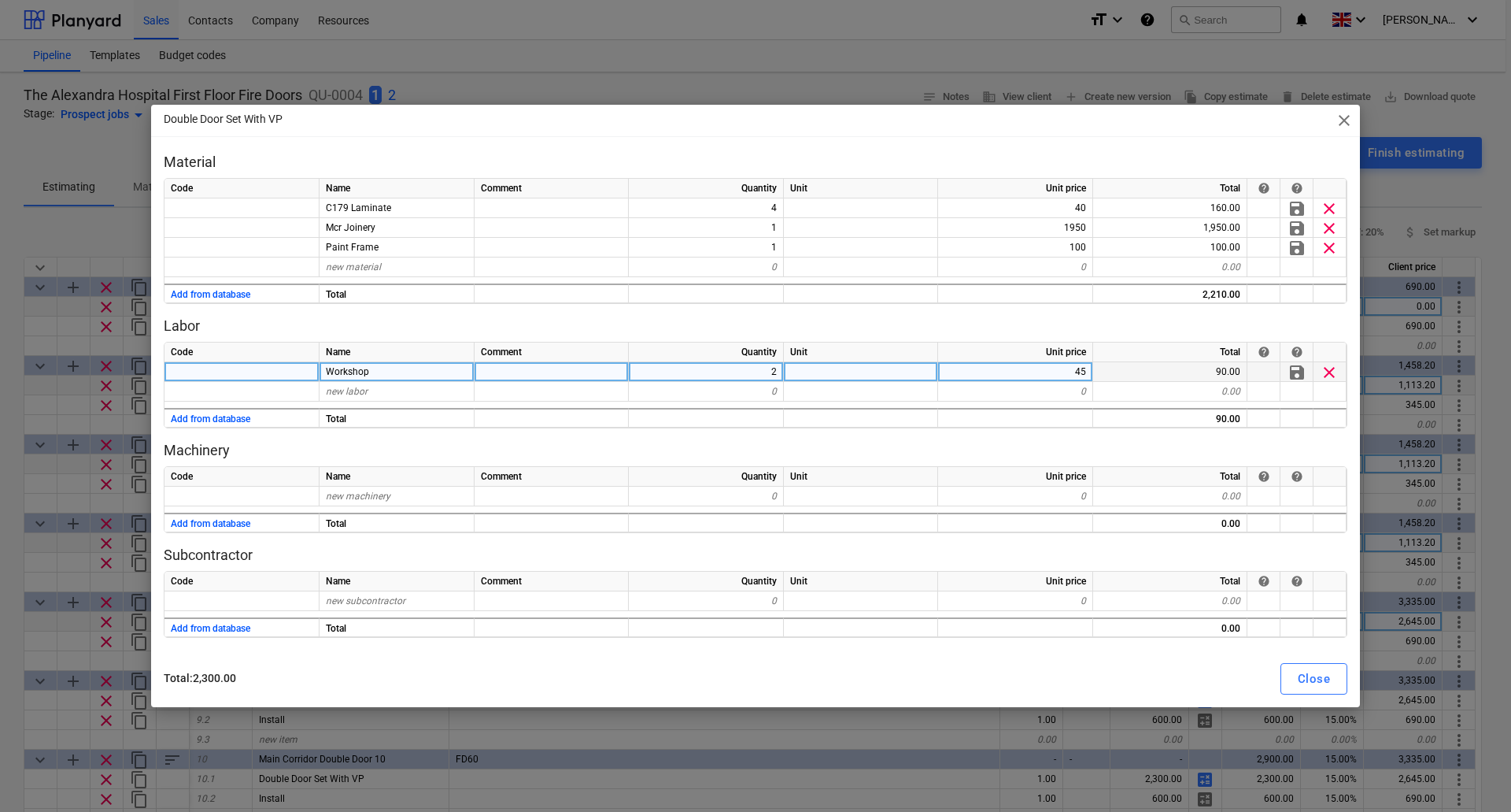
click at [1325, 375] on span "clear" at bounding box center [1329, 372] width 19 height 19
type textarea "x"
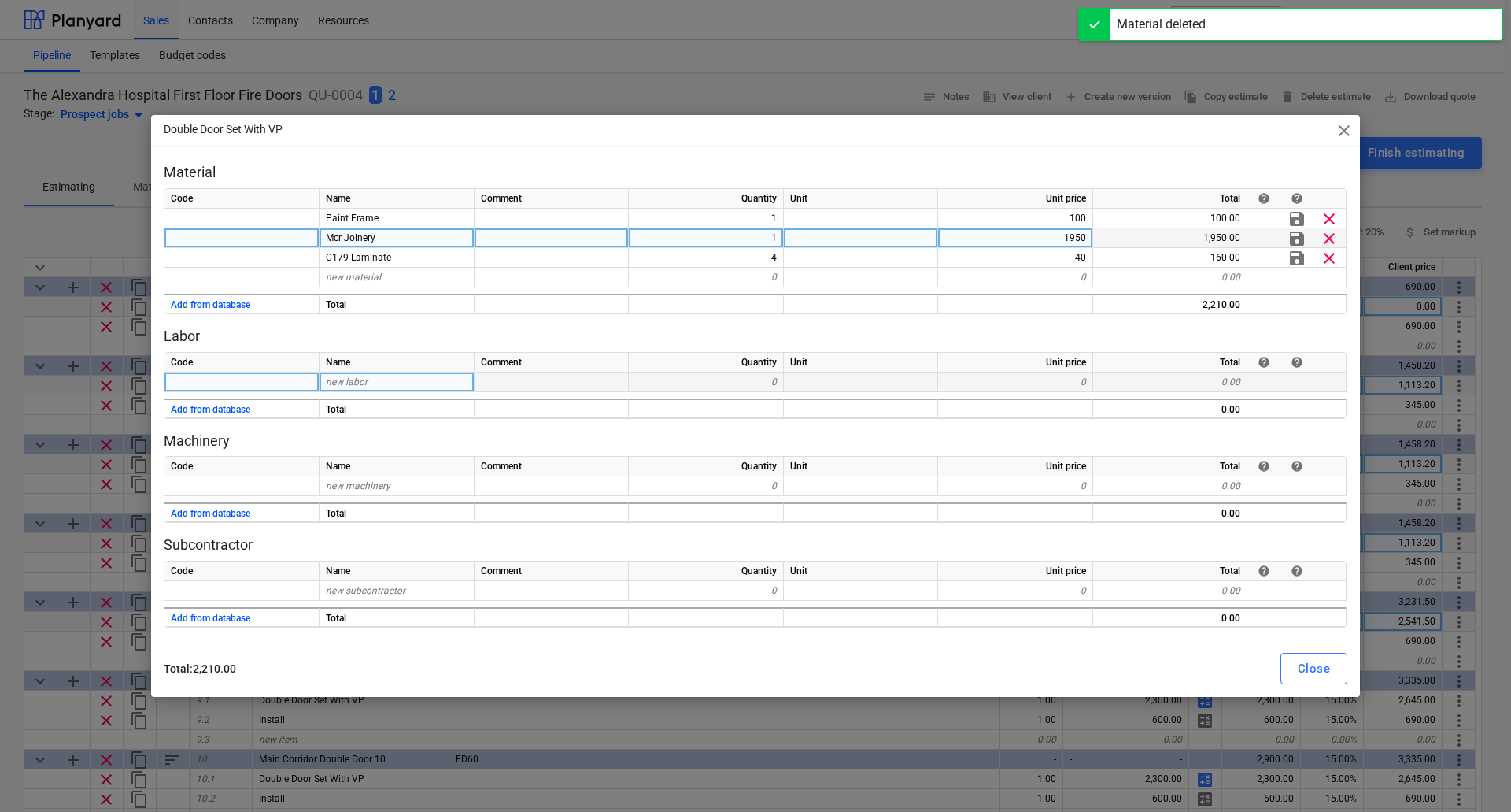
click at [1084, 237] on div "1950" at bounding box center [1016, 238] width 155 height 19
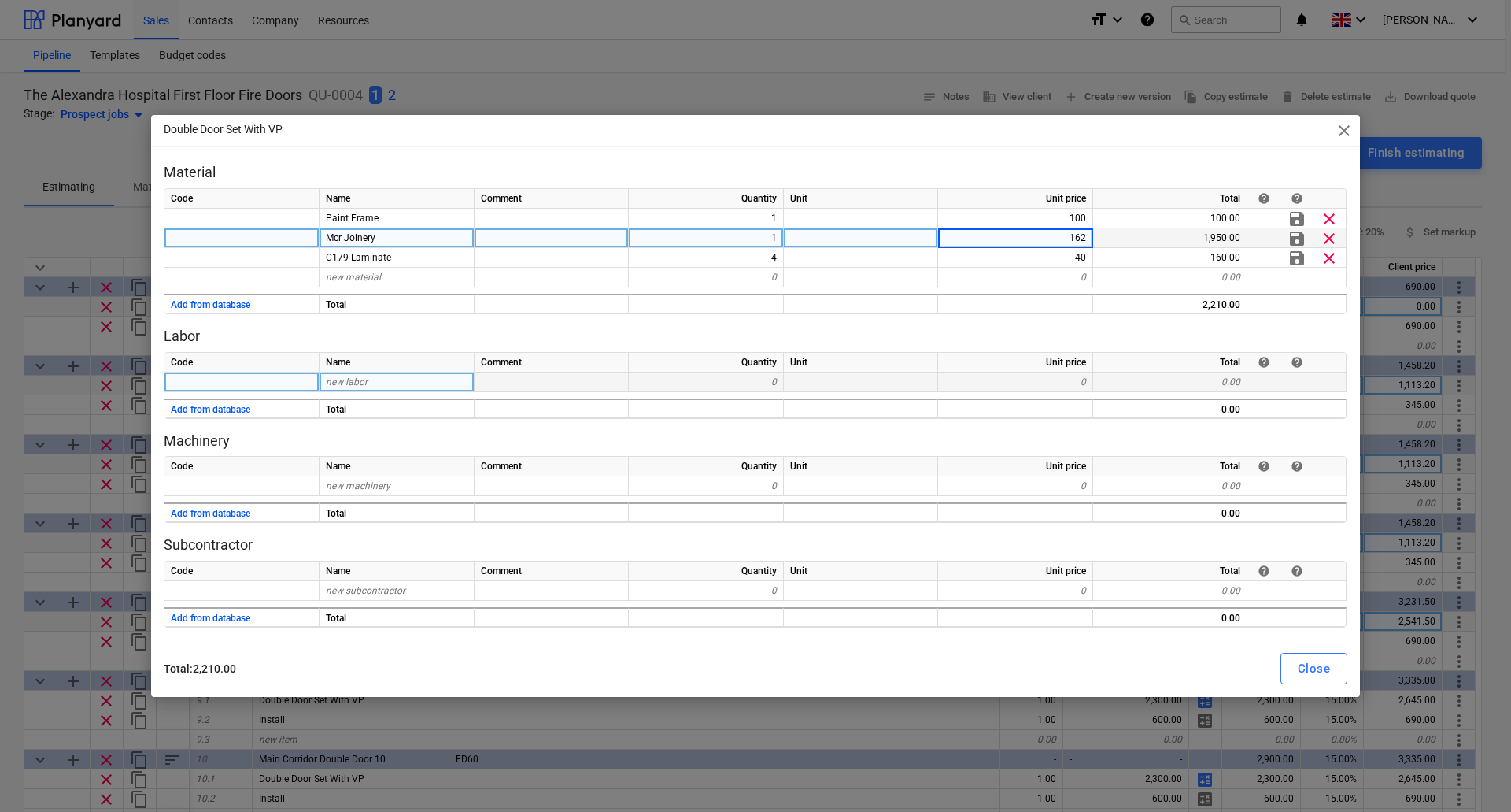
type input "1626"
click at [1314, 672] on div "Close" at bounding box center [1314, 668] width 32 height 20
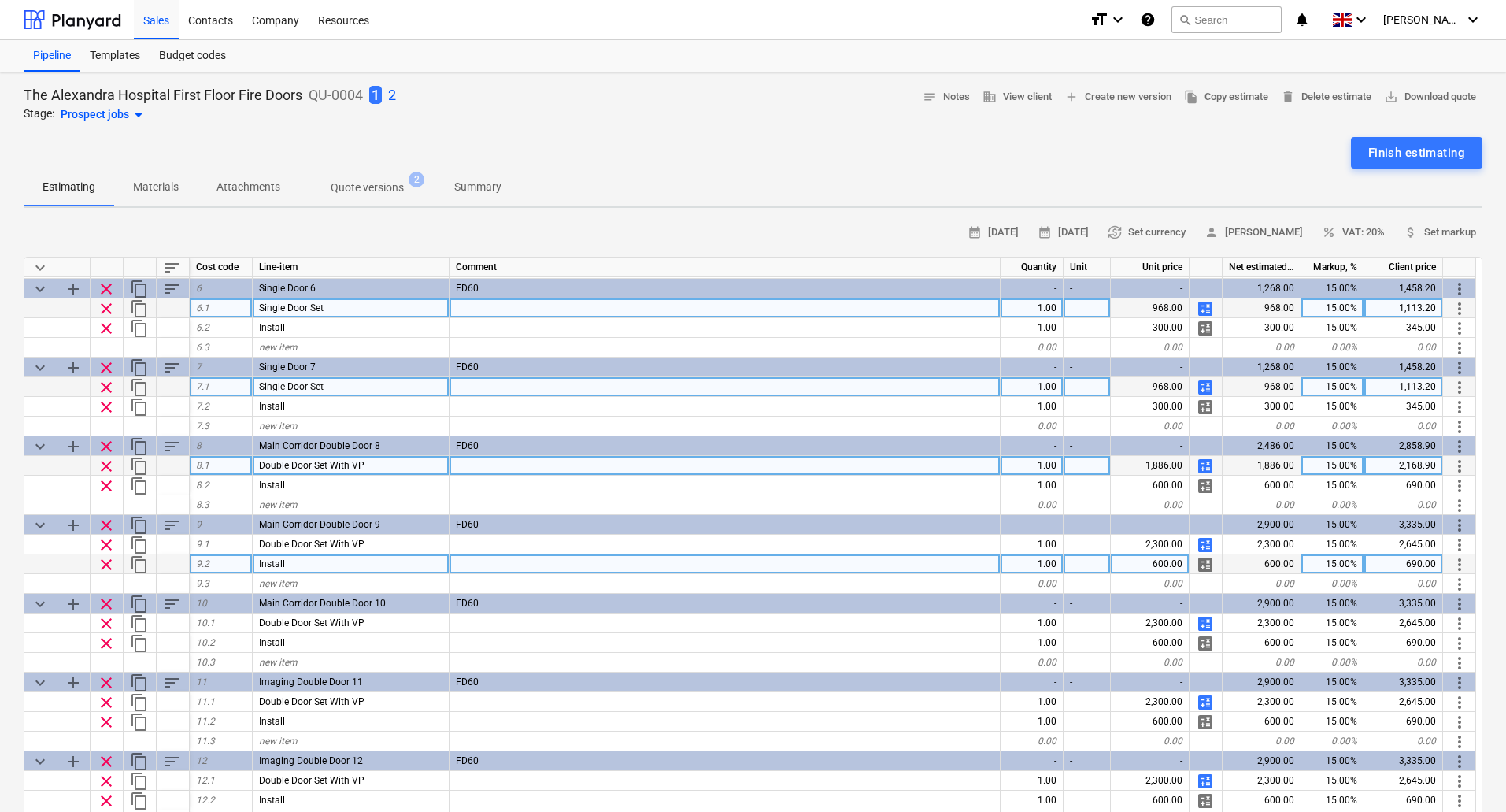
scroll to position [394, 0]
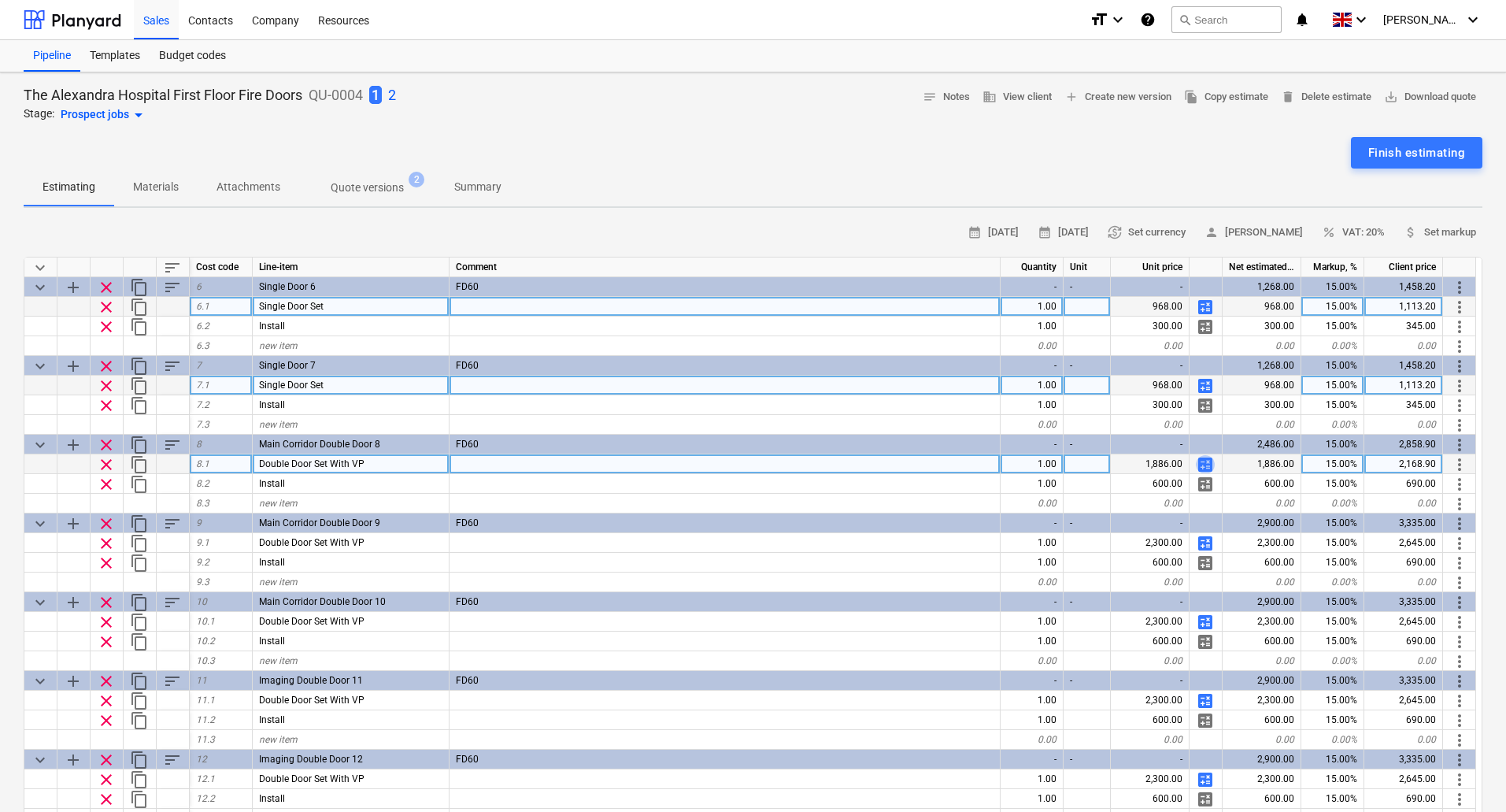
click at [1205, 461] on span "calculate" at bounding box center [1206, 464] width 19 height 19
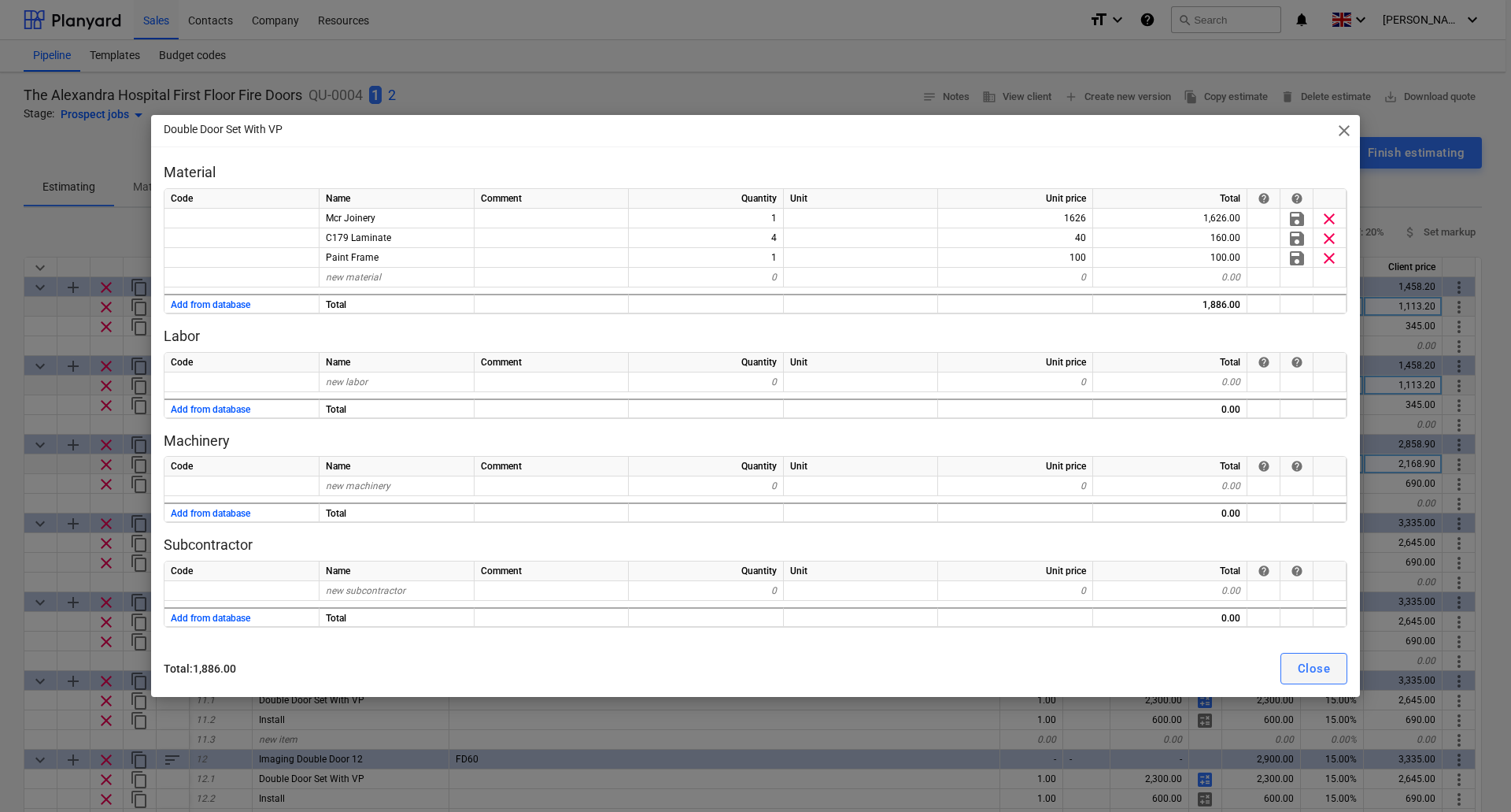
click at [1325, 668] on div "Close" at bounding box center [1314, 668] width 32 height 20
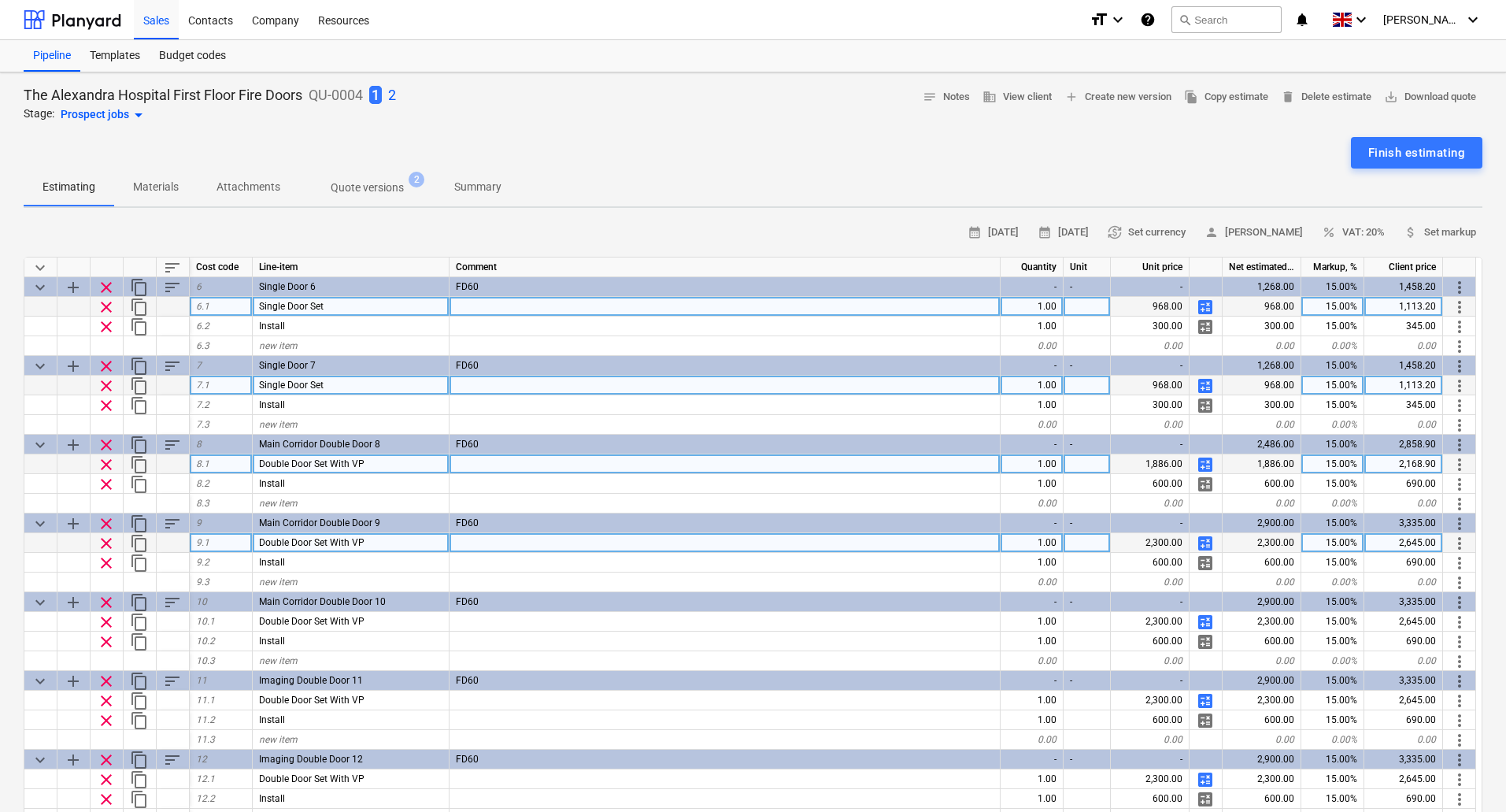
click at [1209, 542] on span "calculate" at bounding box center [1206, 543] width 19 height 19
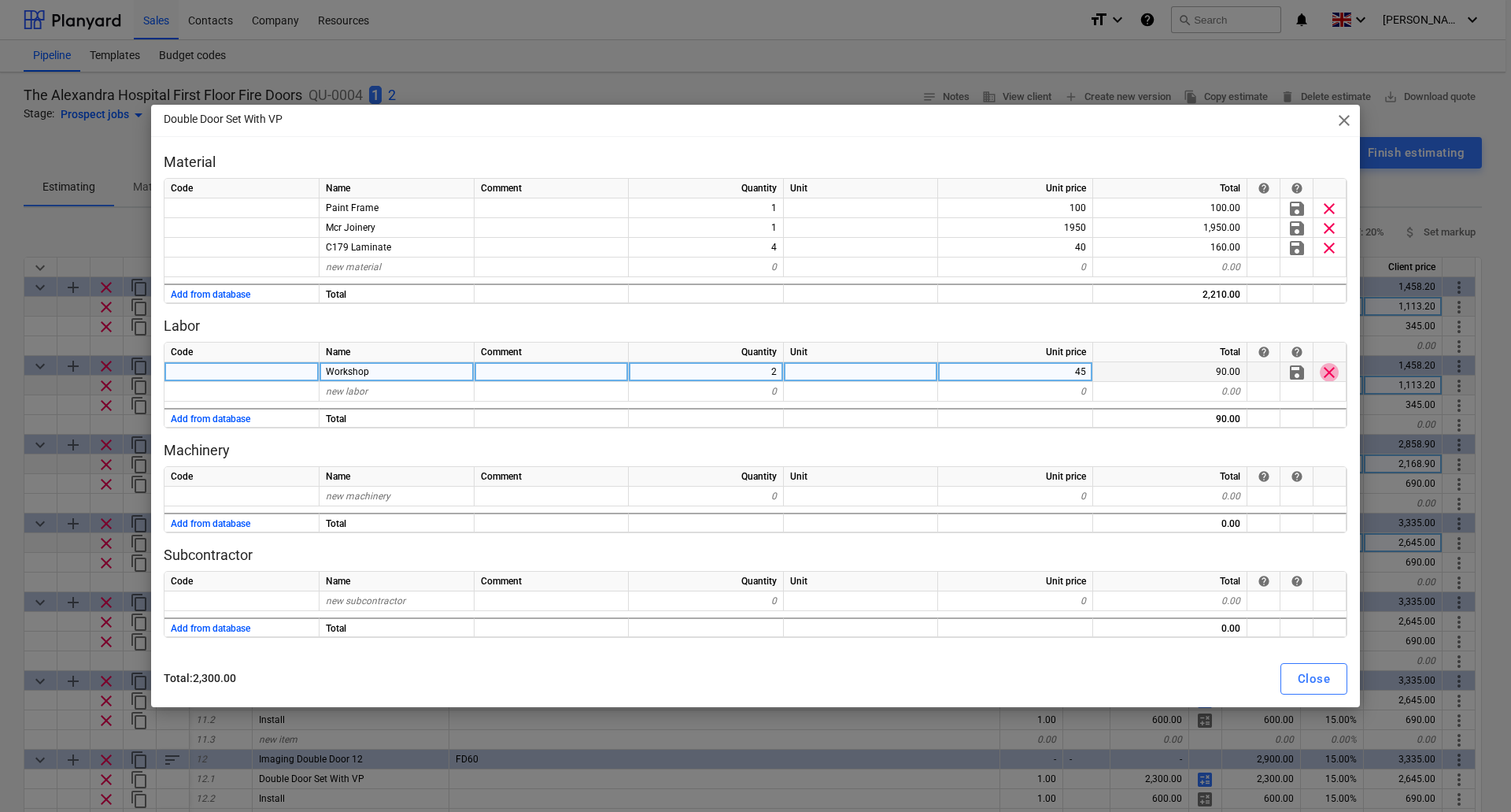
click at [1335, 370] on span "clear" at bounding box center [1329, 372] width 19 height 19
type textarea "x"
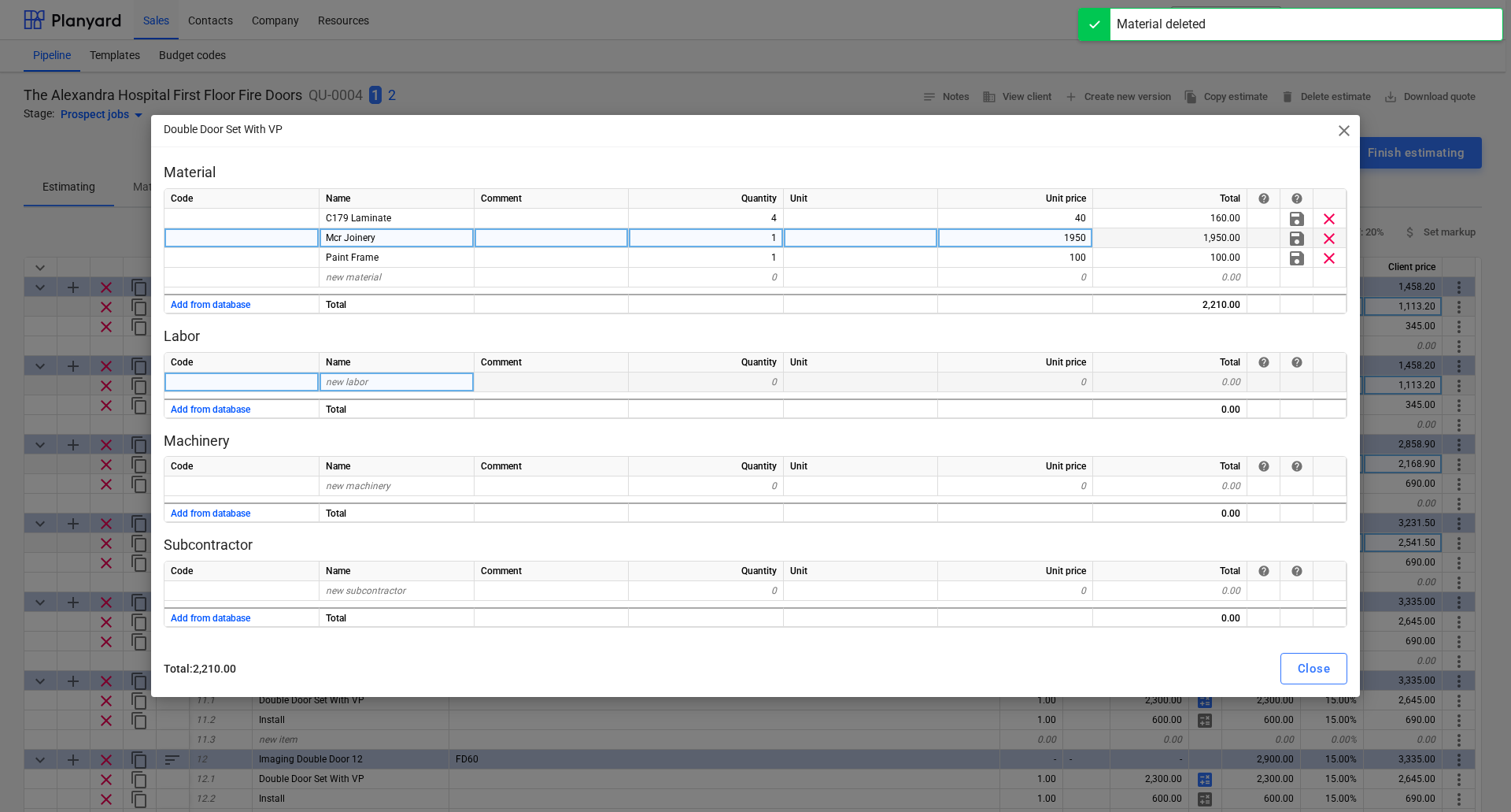
click at [1054, 242] on div "1950" at bounding box center [1016, 238] width 155 height 19
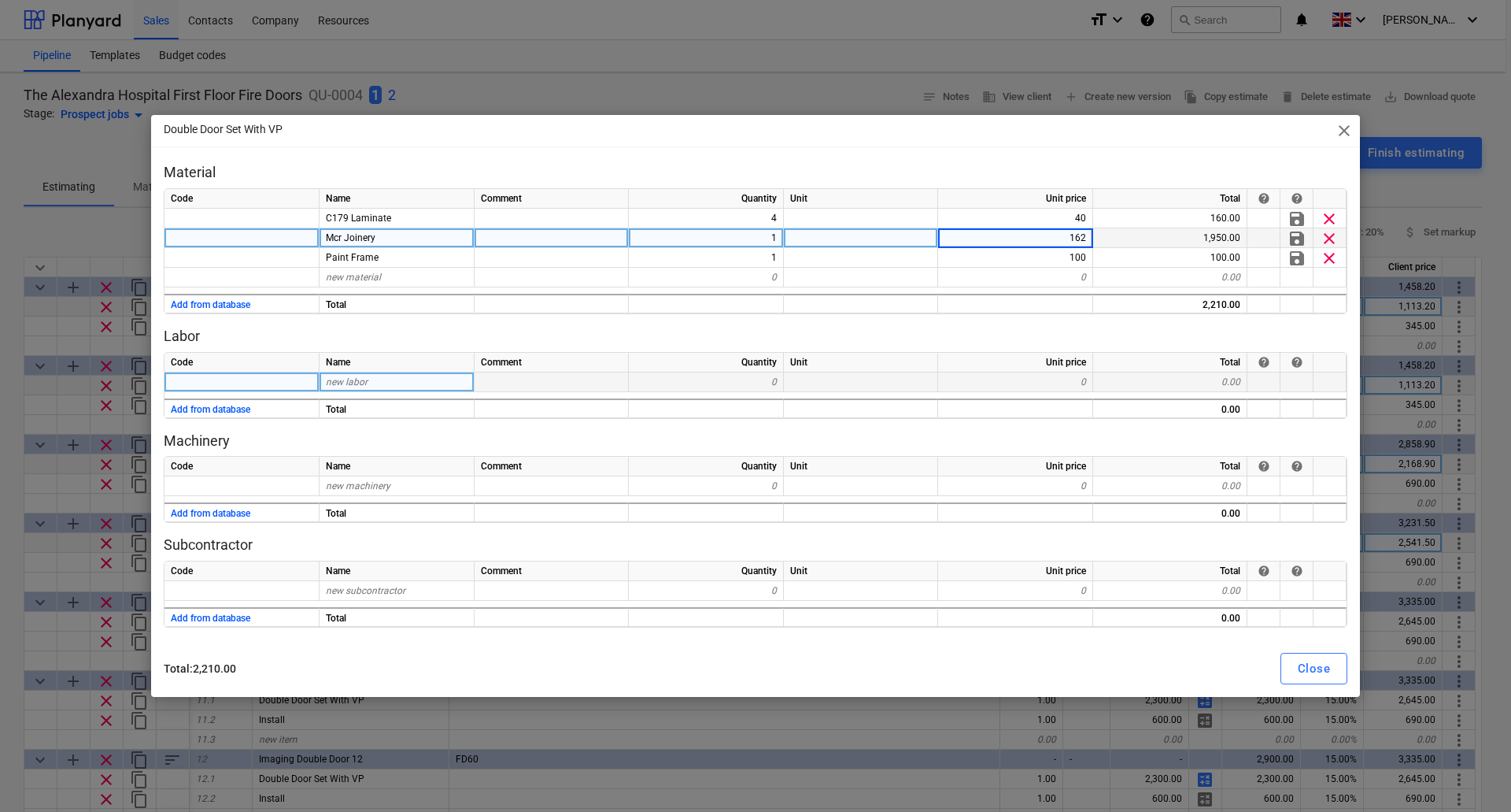
type input "1626"
click at [1321, 672] on div "Close" at bounding box center [1314, 668] width 32 height 20
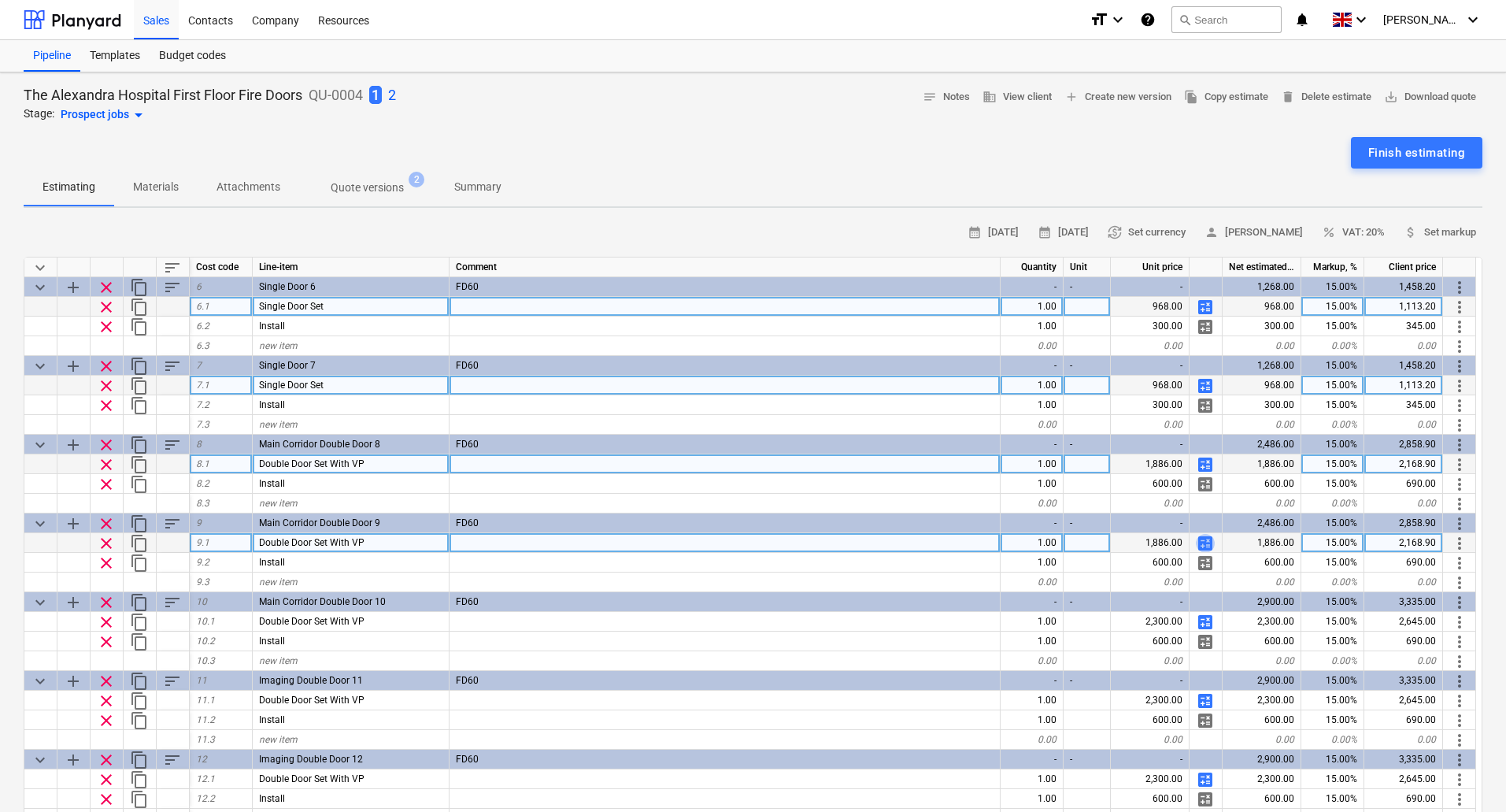
click at [1208, 547] on span "calculate" at bounding box center [1206, 543] width 19 height 19
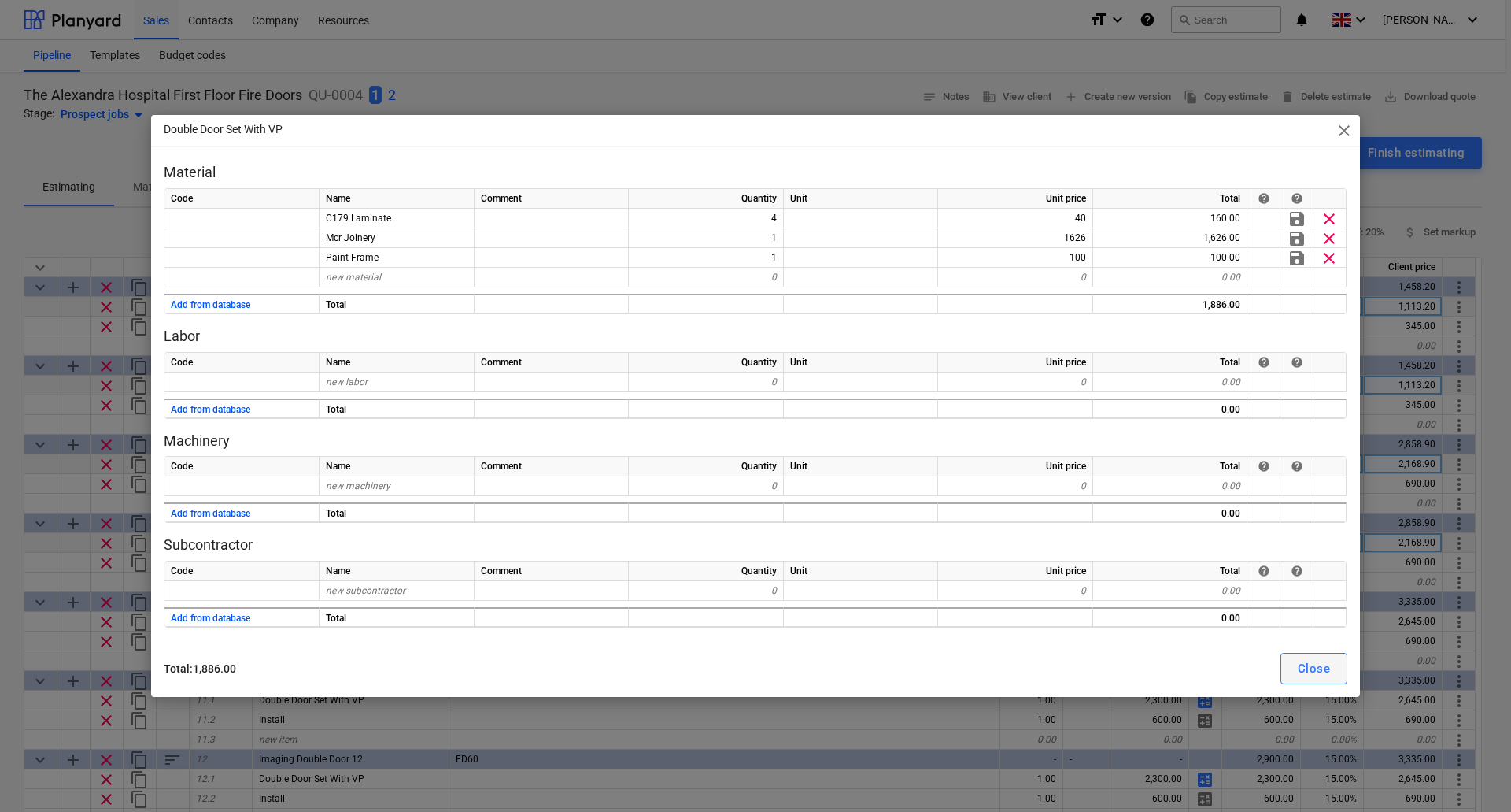
click at [1309, 658] on div "Close" at bounding box center [1314, 668] width 32 height 20
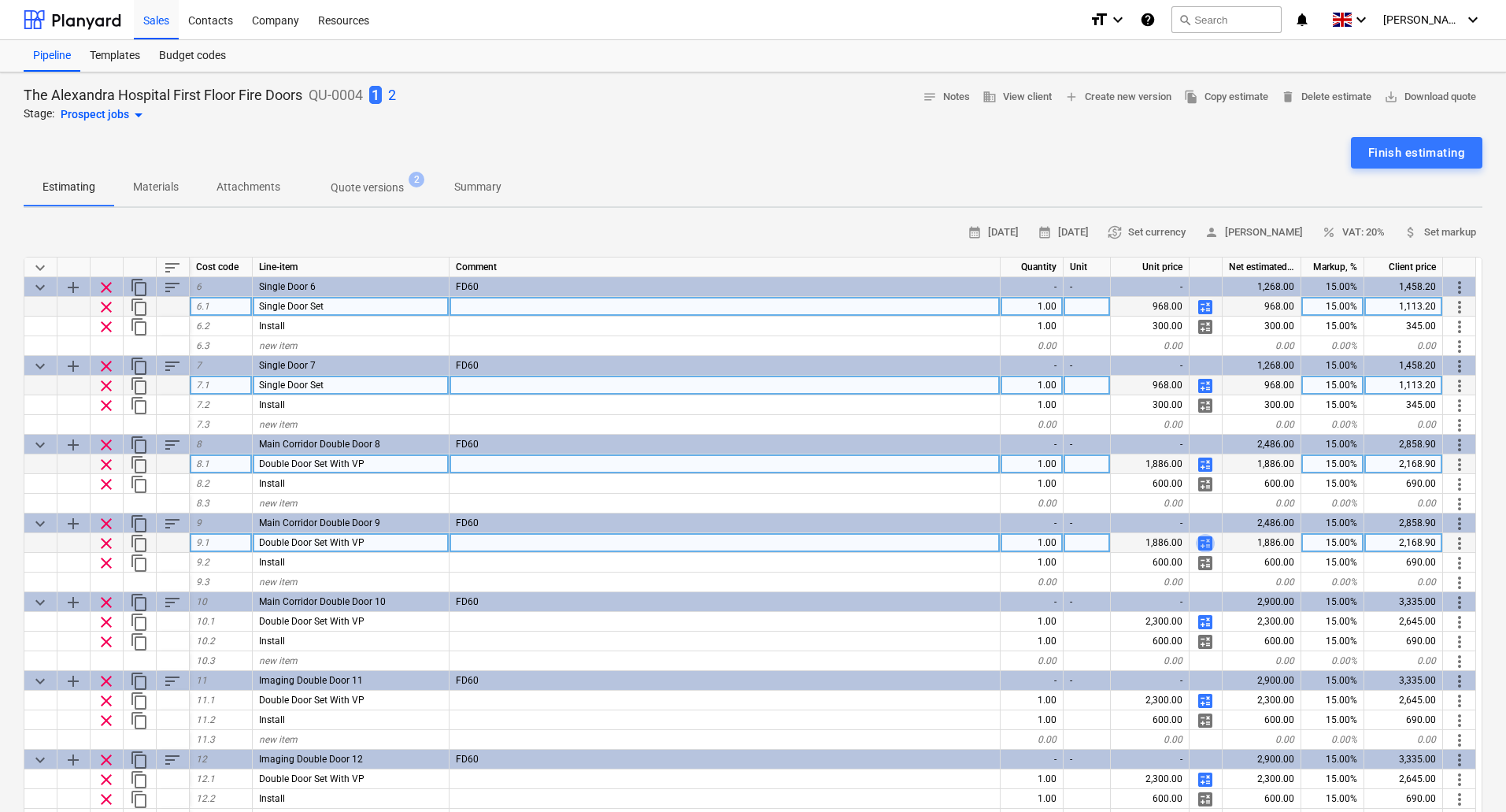
click at [1206, 544] on span "calculate" at bounding box center [1206, 543] width 19 height 19
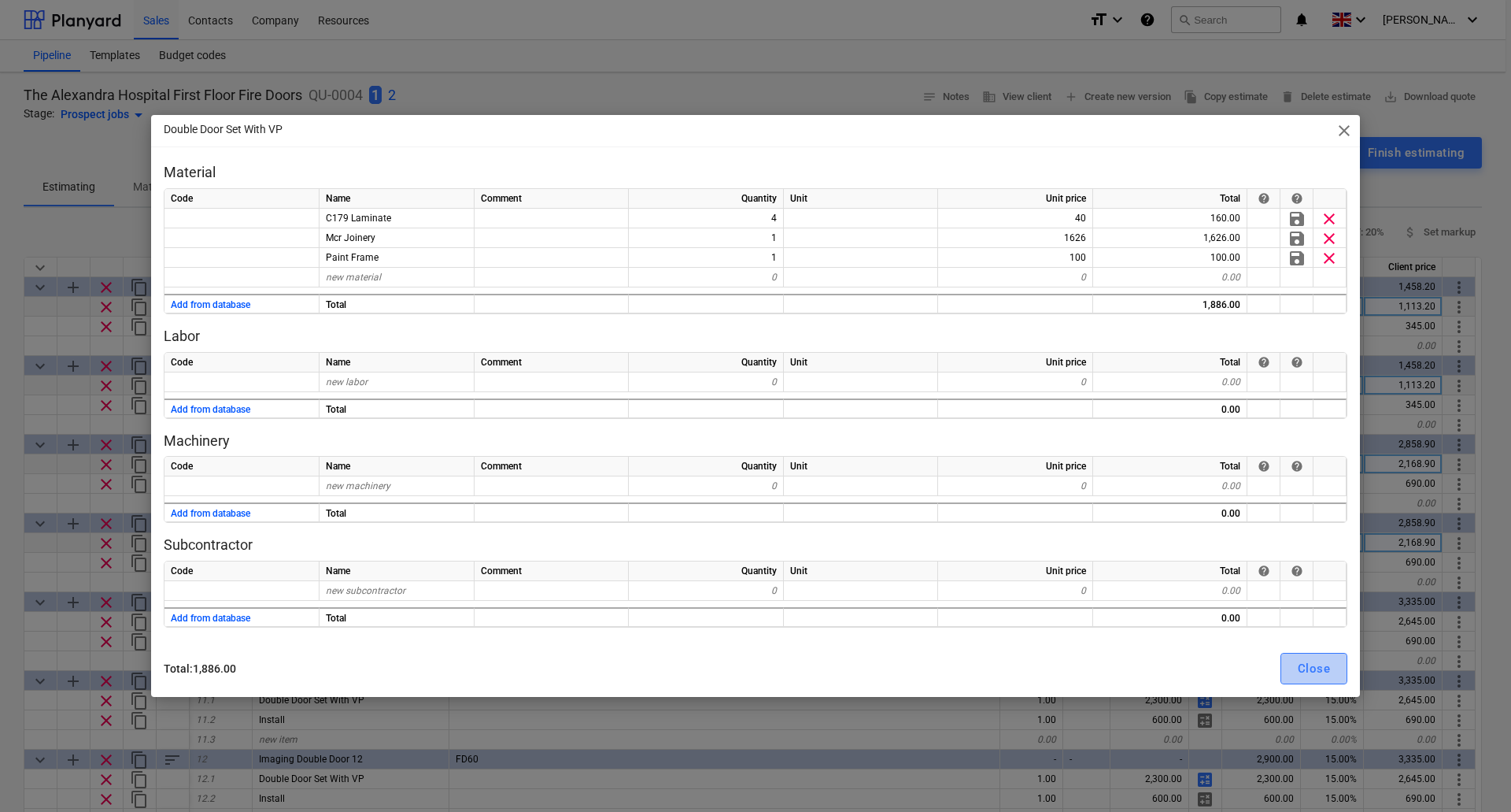
click at [1321, 666] on div "Close" at bounding box center [1314, 668] width 32 height 20
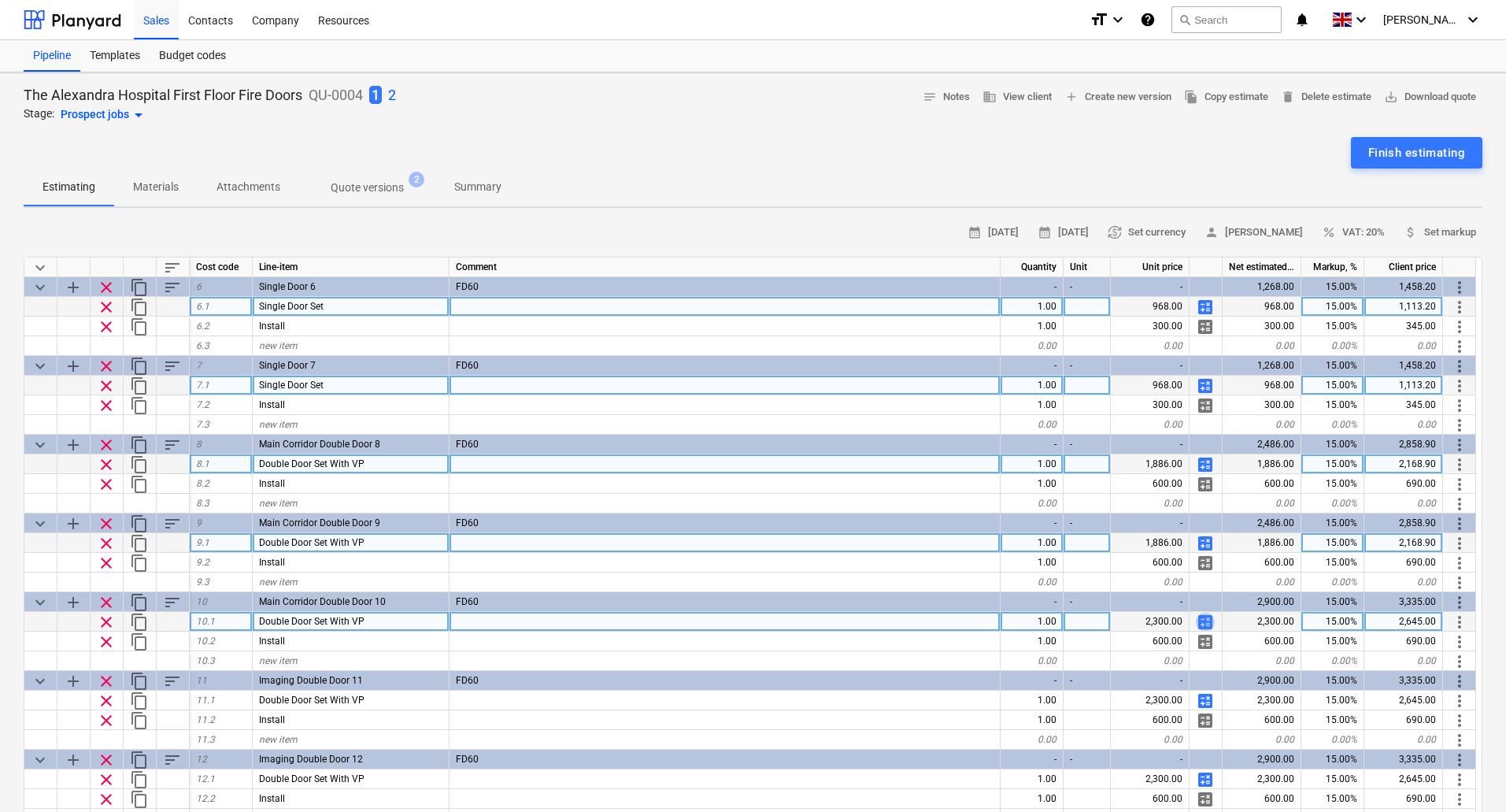
click at [1207, 623] on span "calculate" at bounding box center [1206, 622] width 19 height 19
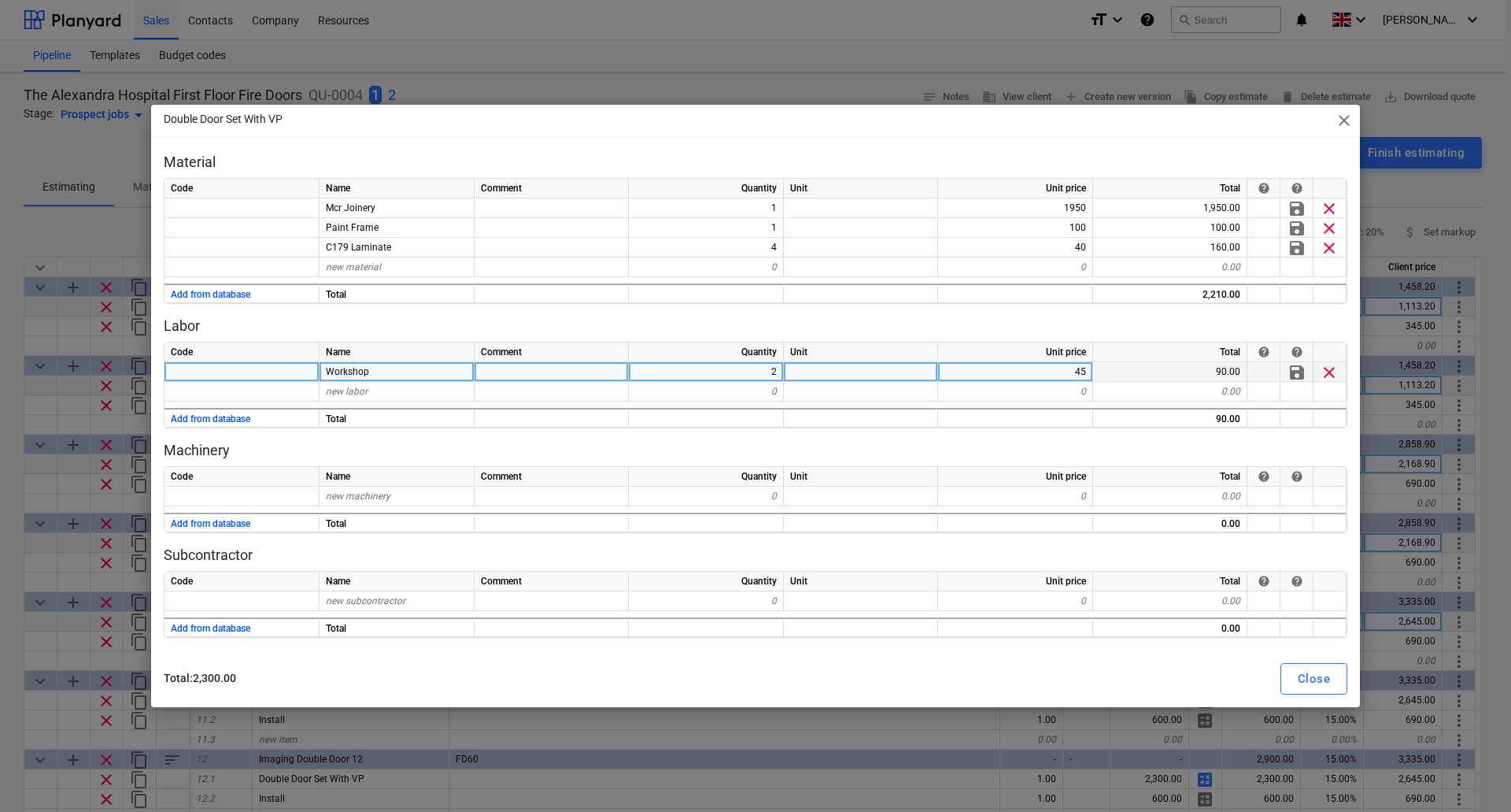
click at [1331, 373] on span "clear" at bounding box center [1329, 372] width 19 height 19
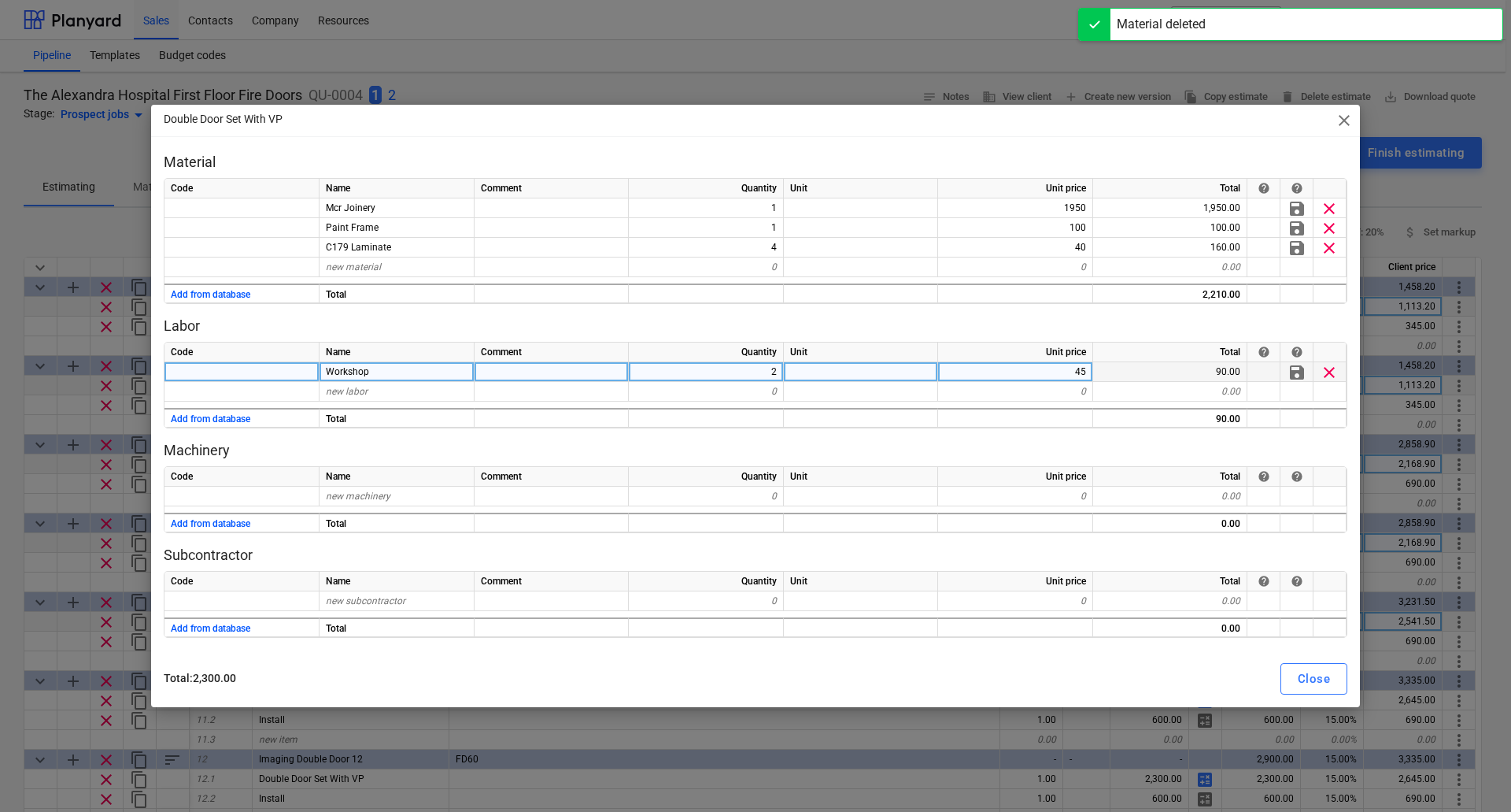
type textarea "x"
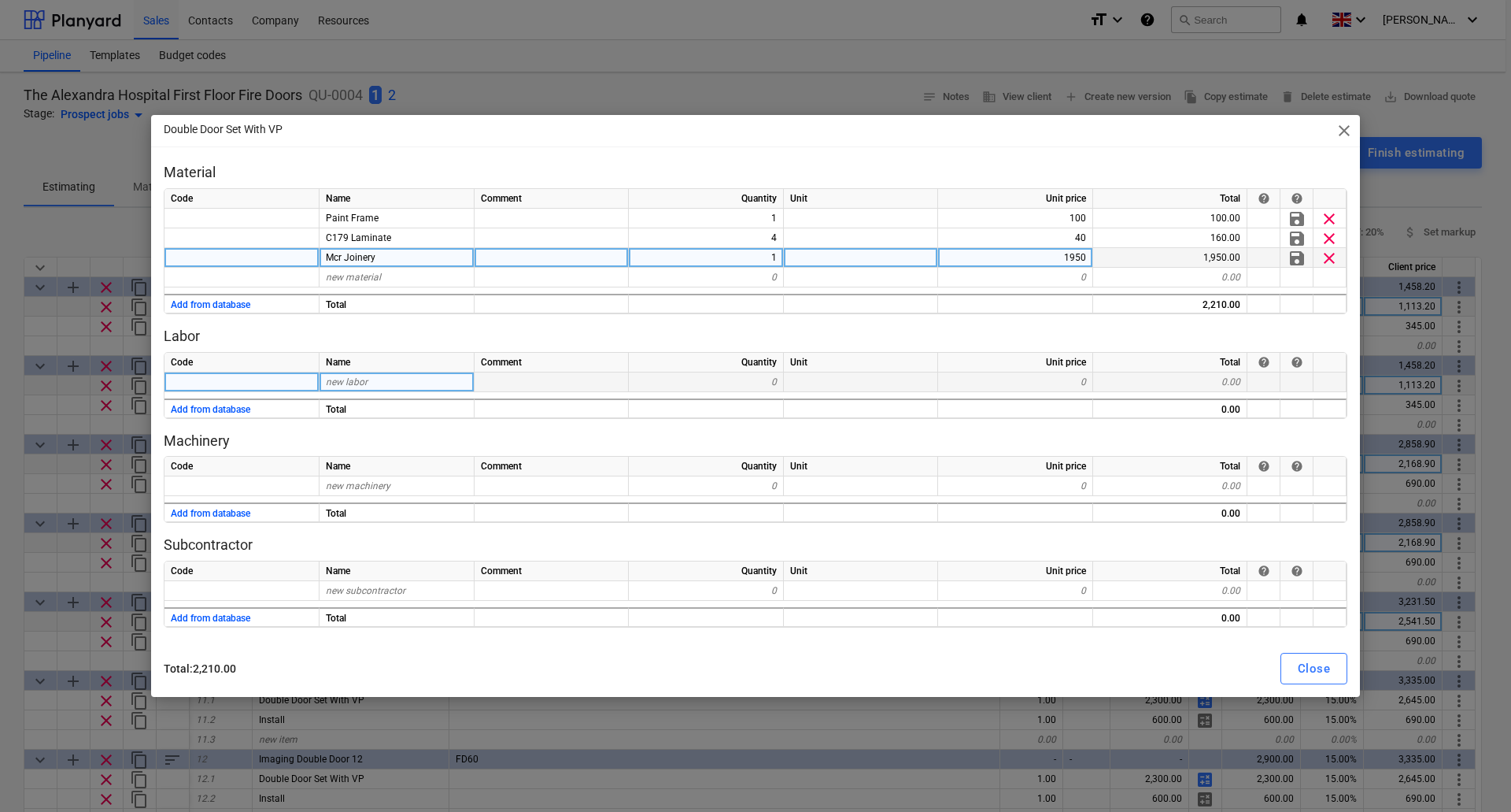
click at [1068, 256] on div "1950" at bounding box center [1016, 257] width 155 height 19
type input "2176"
click at [1323, 668] on div "Close" at bounding box center [1314, 668] width 32 height 20
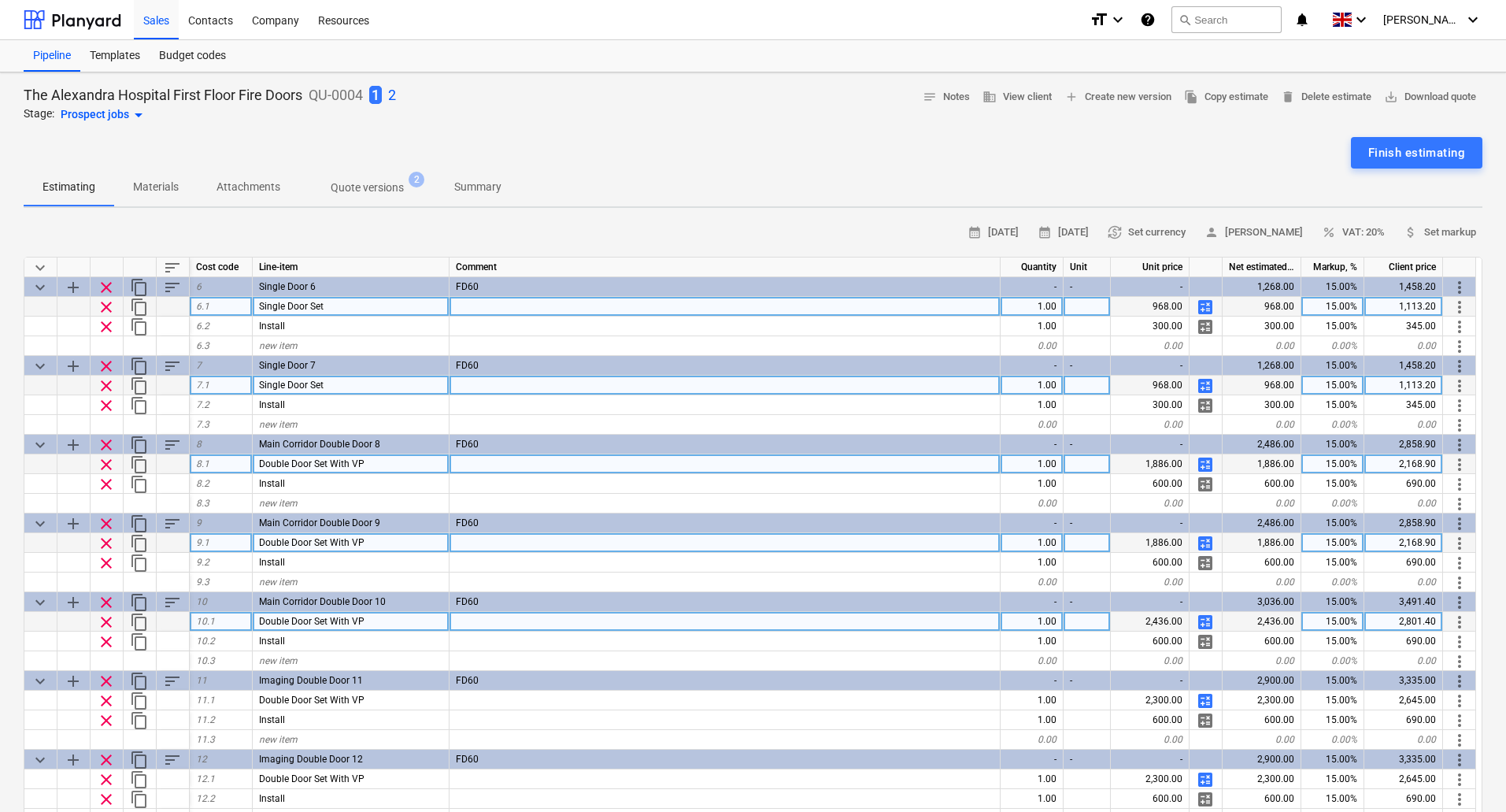
click at [1209, 617] on span "calculate" at bounding box center [1206, 622] width 19 height 19
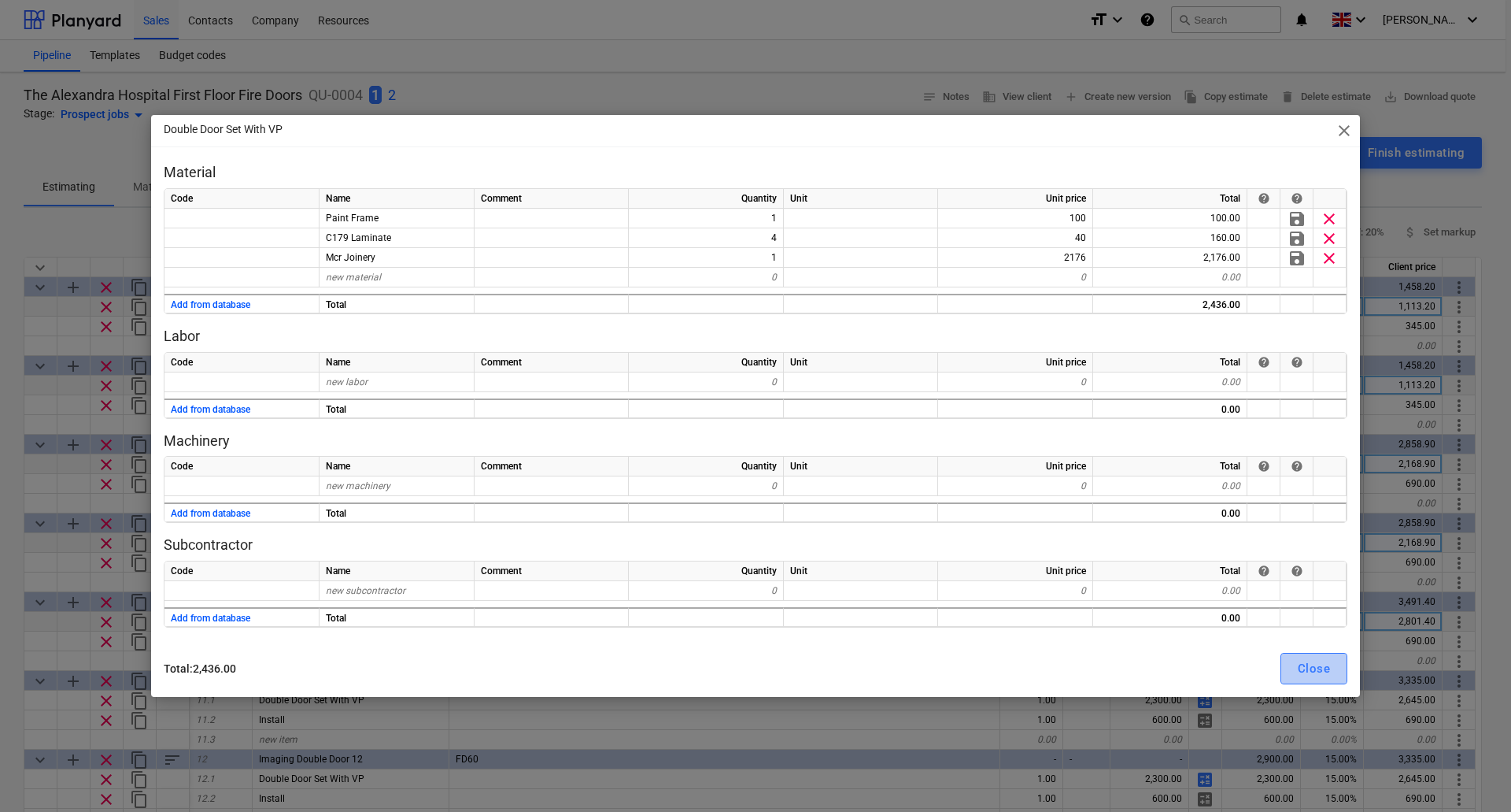
click at [1324, 671] on div "Close" at bounding box center [1314, 668] width 32 height 20
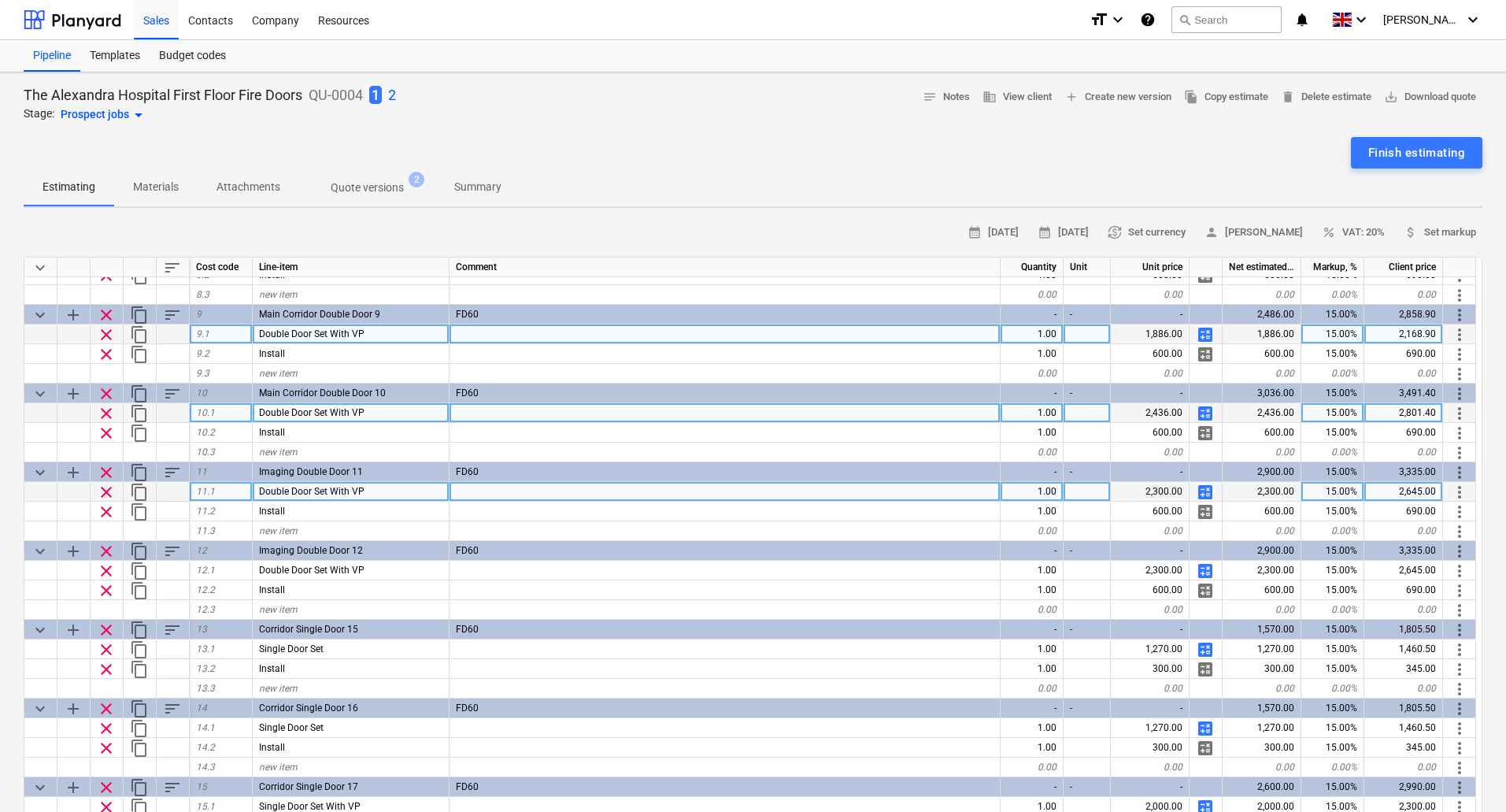
scroll to position [708, 0]
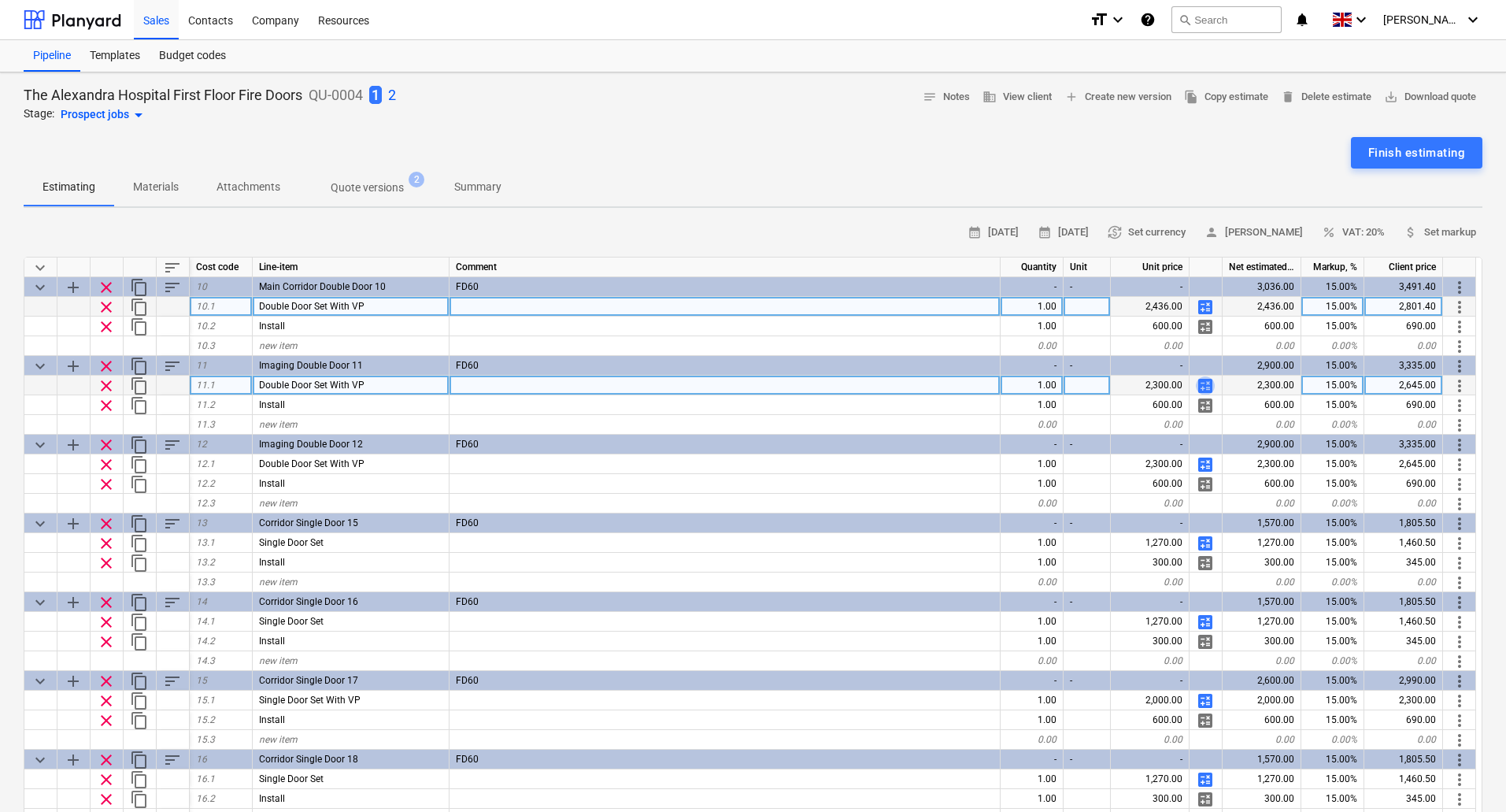
click at [1206, 383] on span "calculate" at bounding box center [1206, 386] width 19 height 19
type textarea "x"
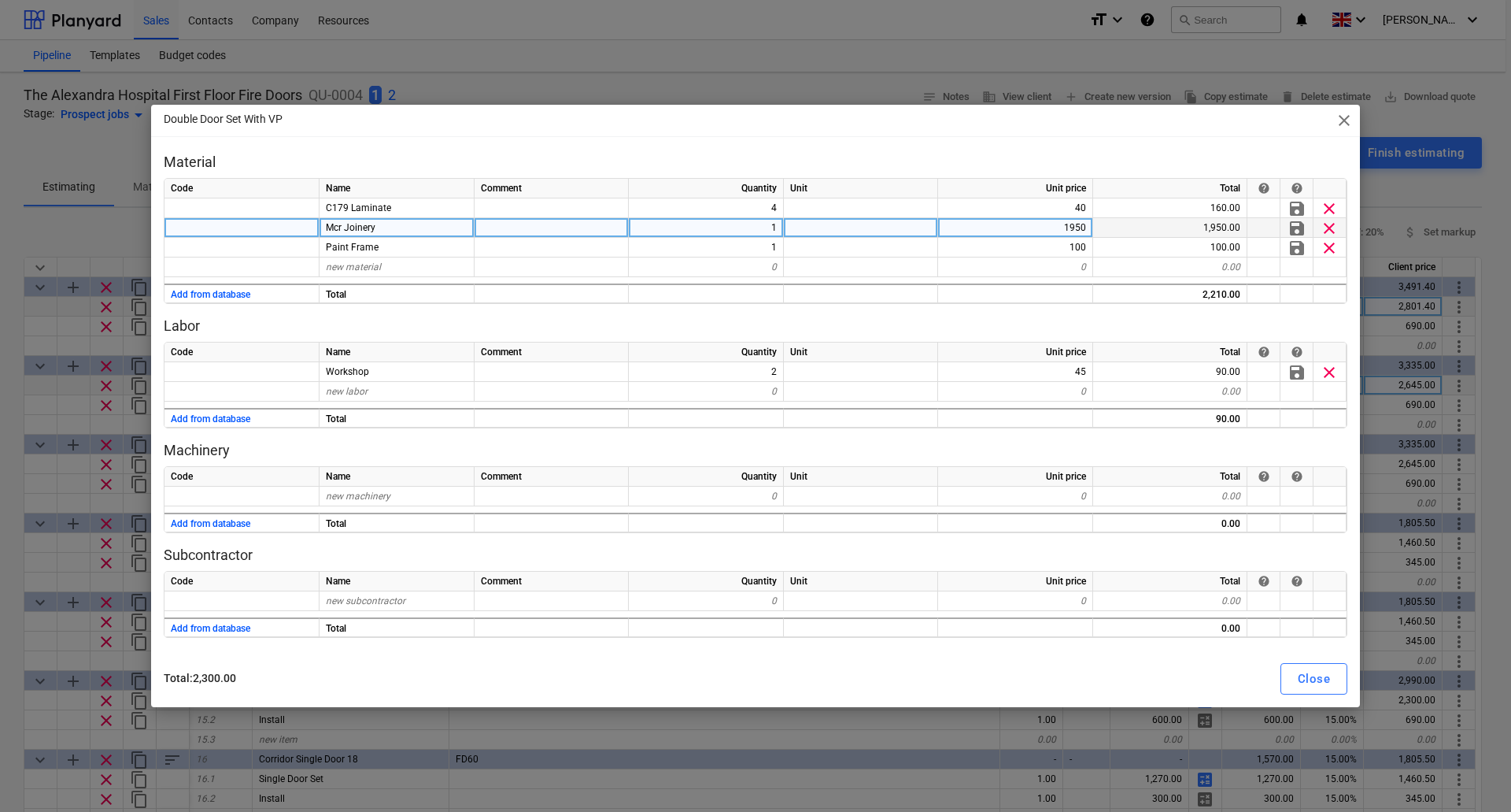
click at [1070, 225] on div "1950" at bounding box center [1016, 227] width 155 height 19
type input "788"
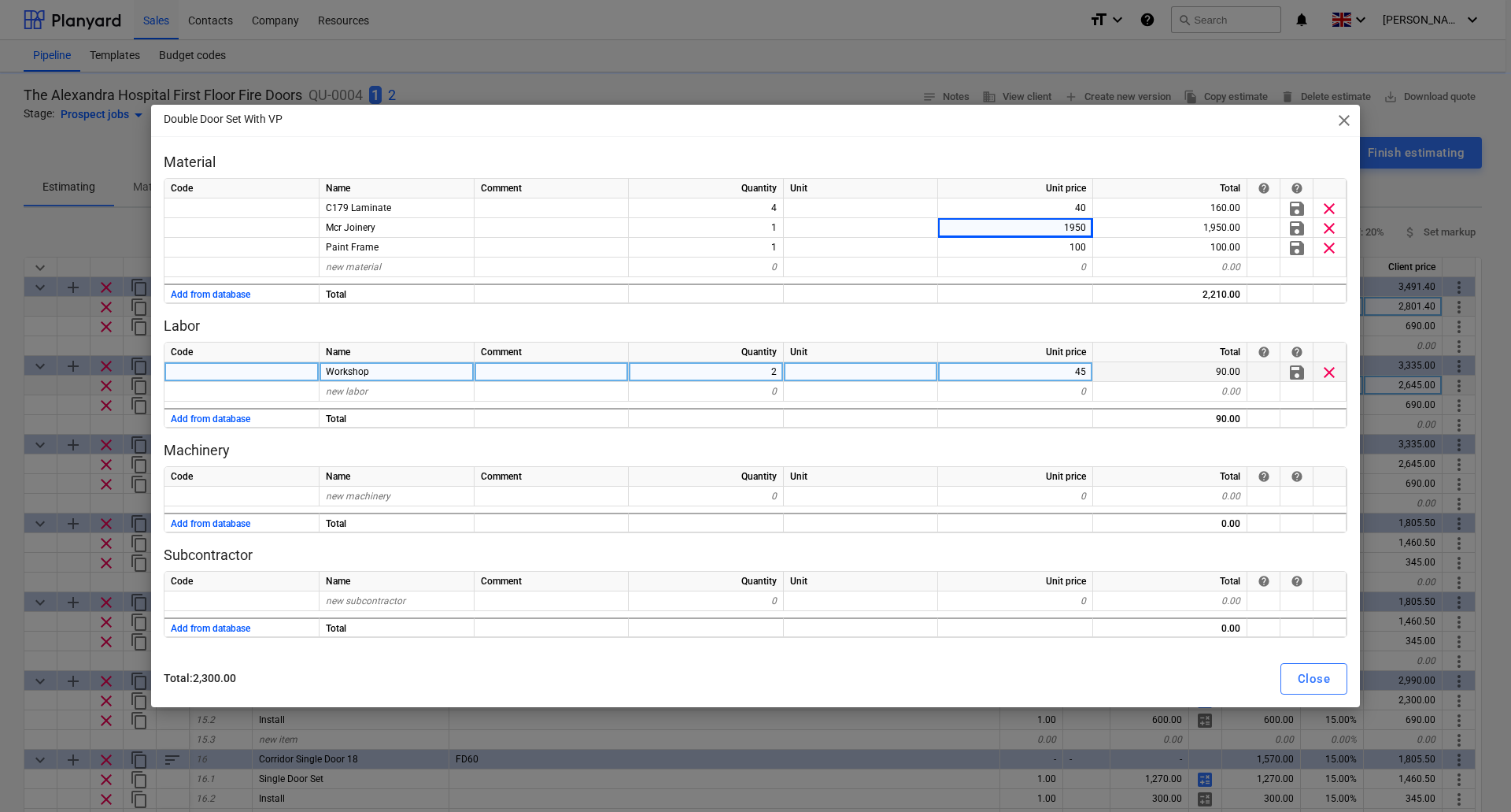
type textarea "x"
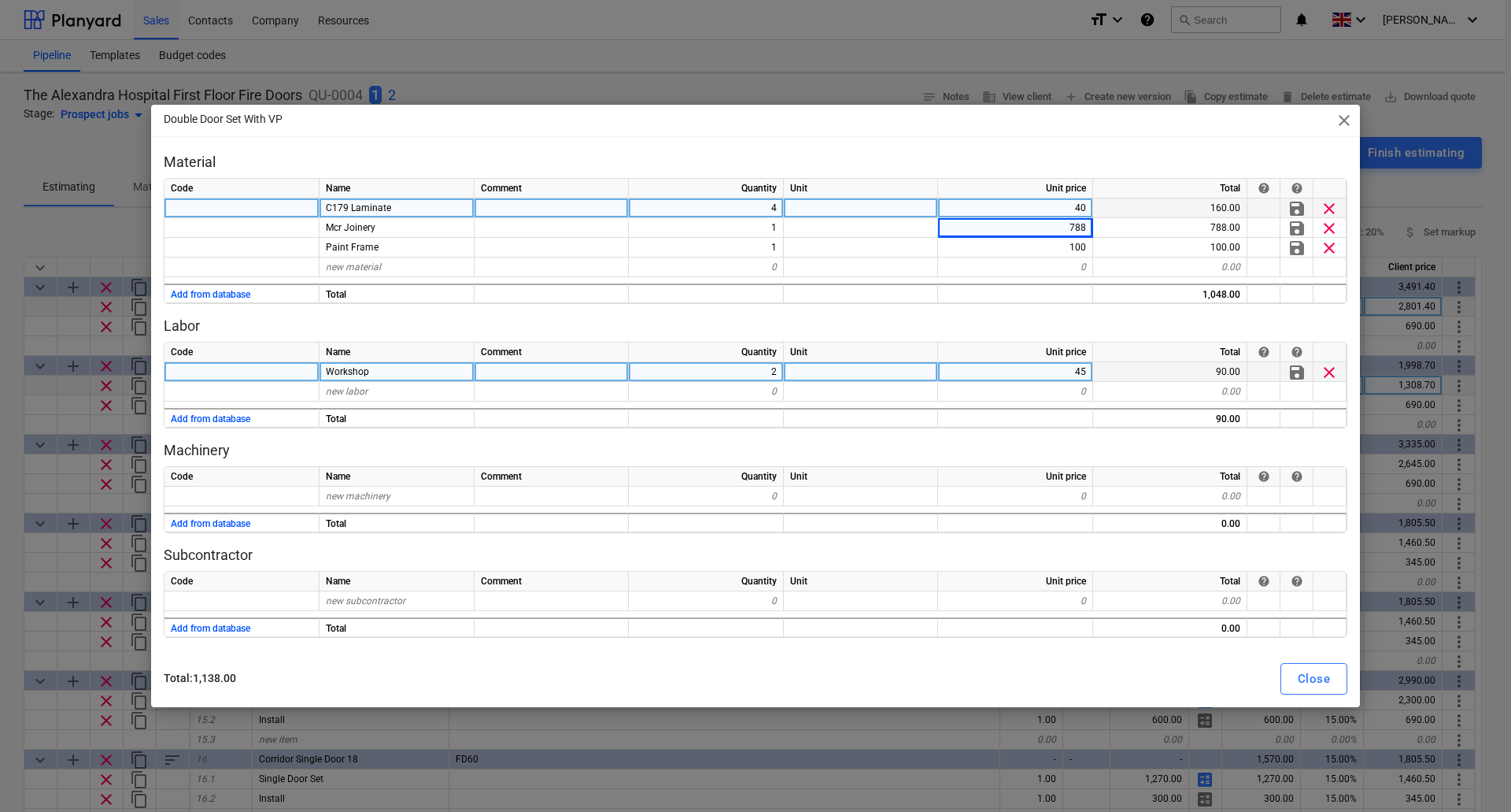
click at [751, 209] on div "4" at bounding box center [706, 208] width 155 height 19
type input "2"
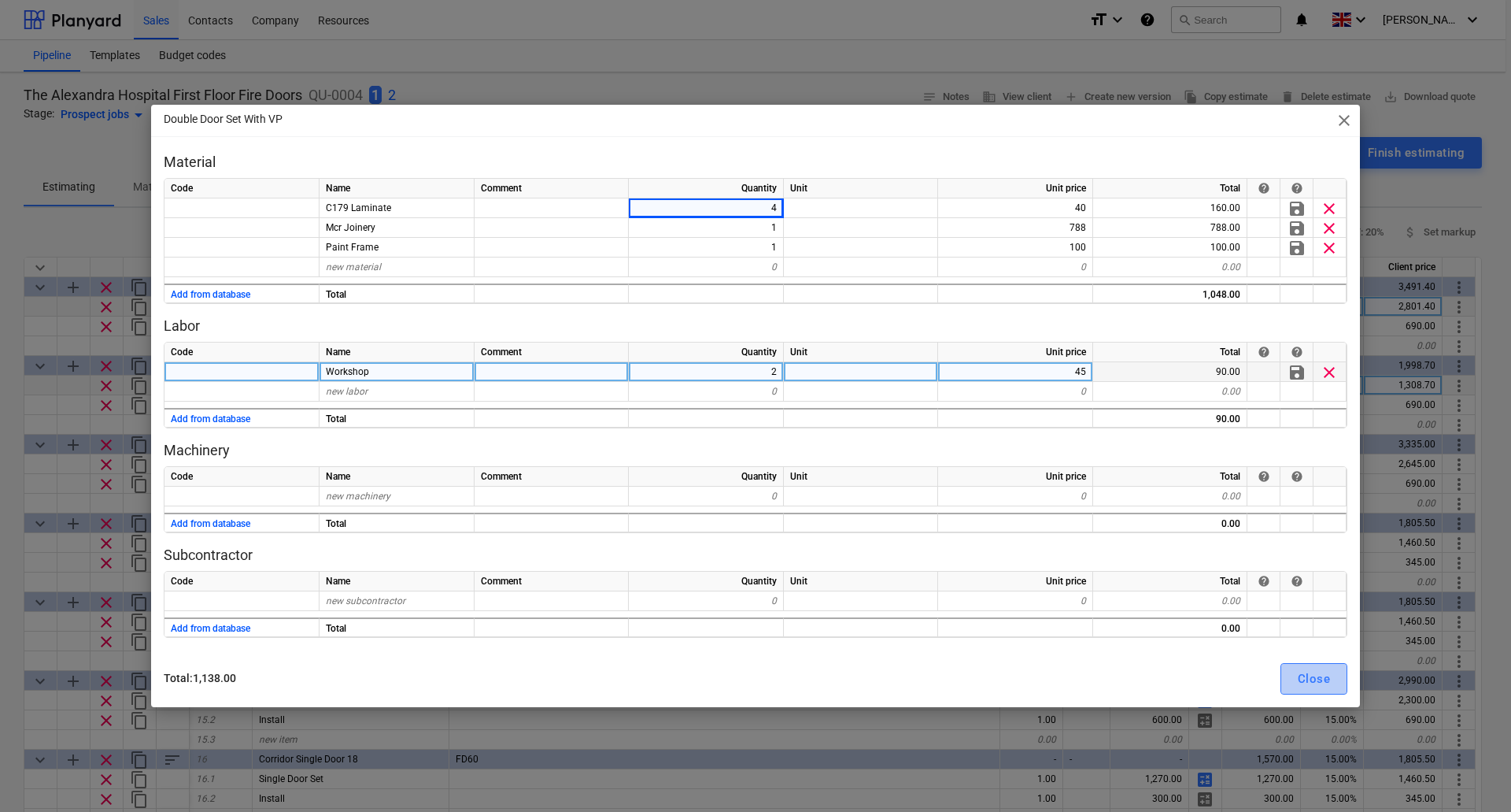
click at [1314, 685] on div "Close" at bounding box center [1314, 679] width 32 height 20
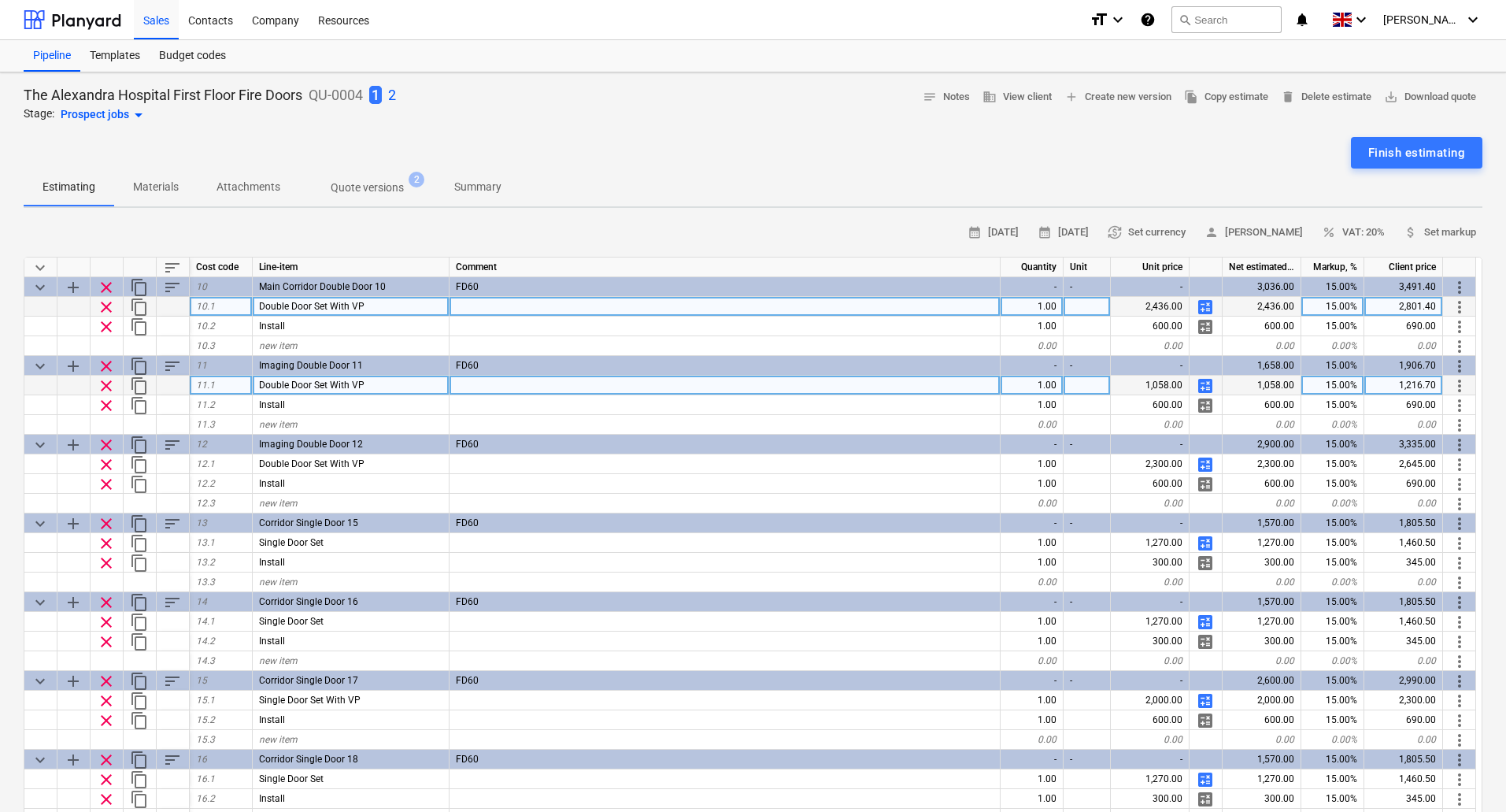
click at [1204, 386] on span "calculate" at bounding box center [1206, 386] width 19 height 19
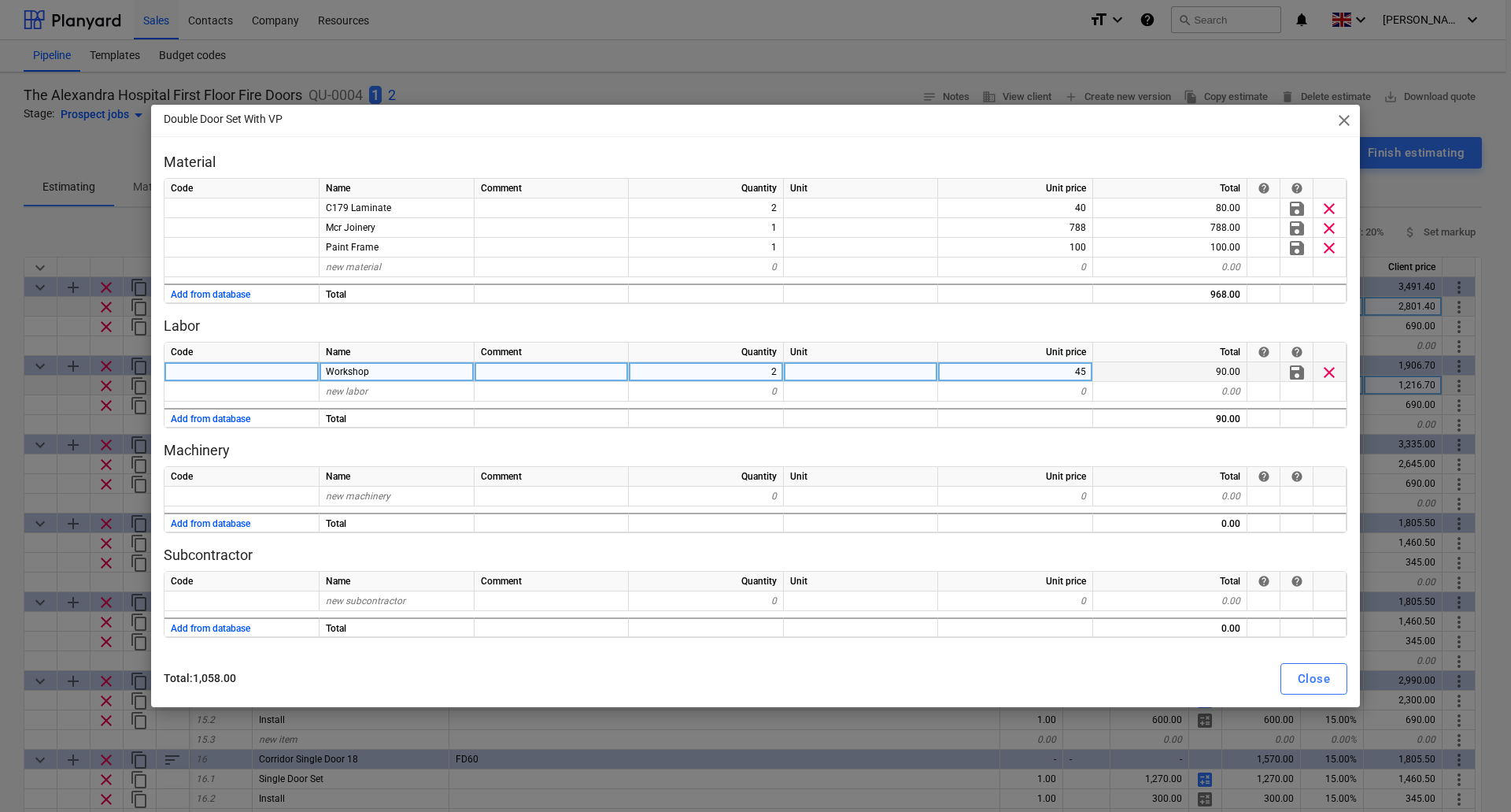
click at [1325, 369] on span "clear" at bounding box center [1329, 372] width 19 height 19
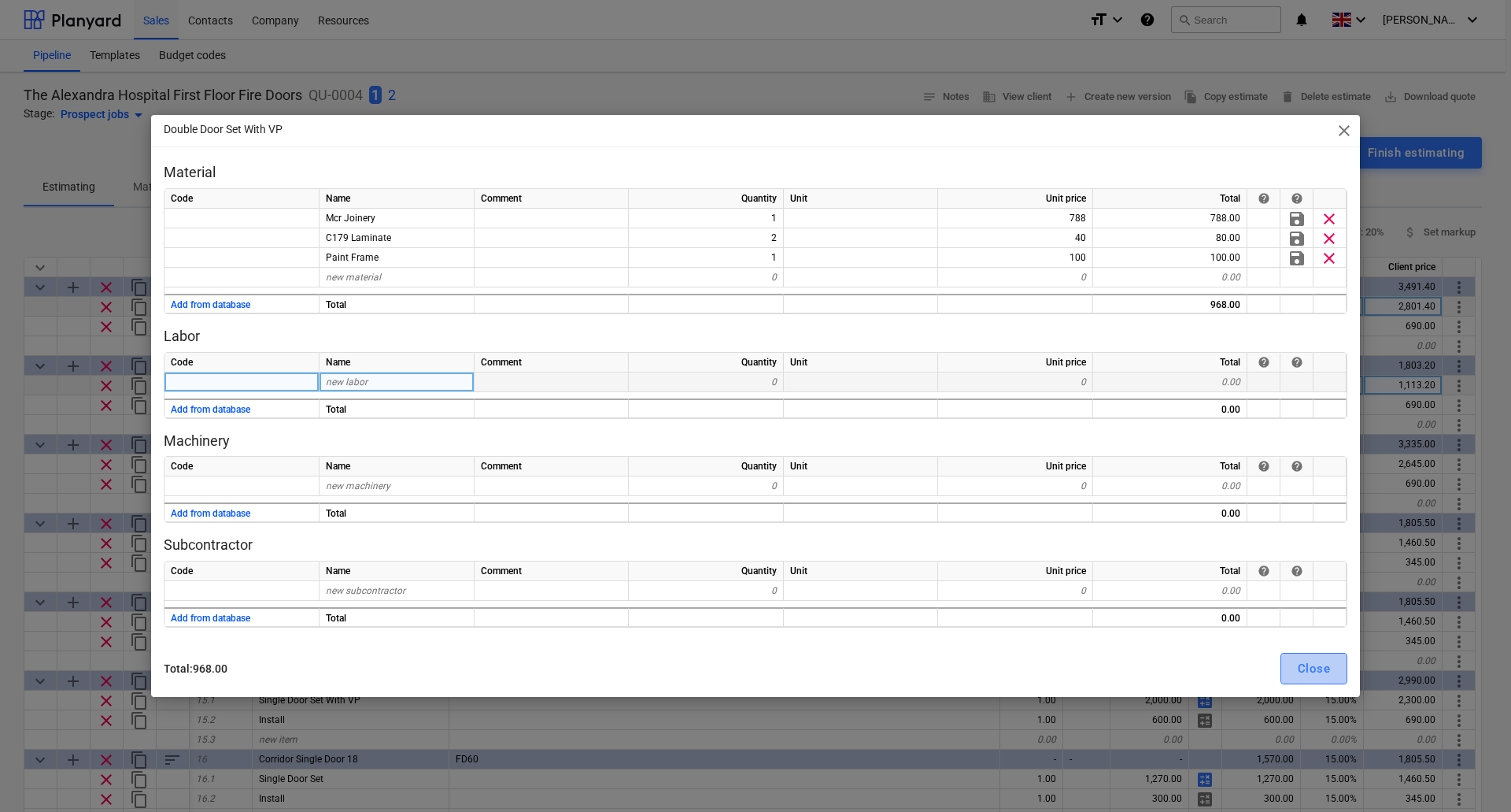
click at [1324, 665] on div "Close" at bounding box center [1314, 668] width 32 height 20
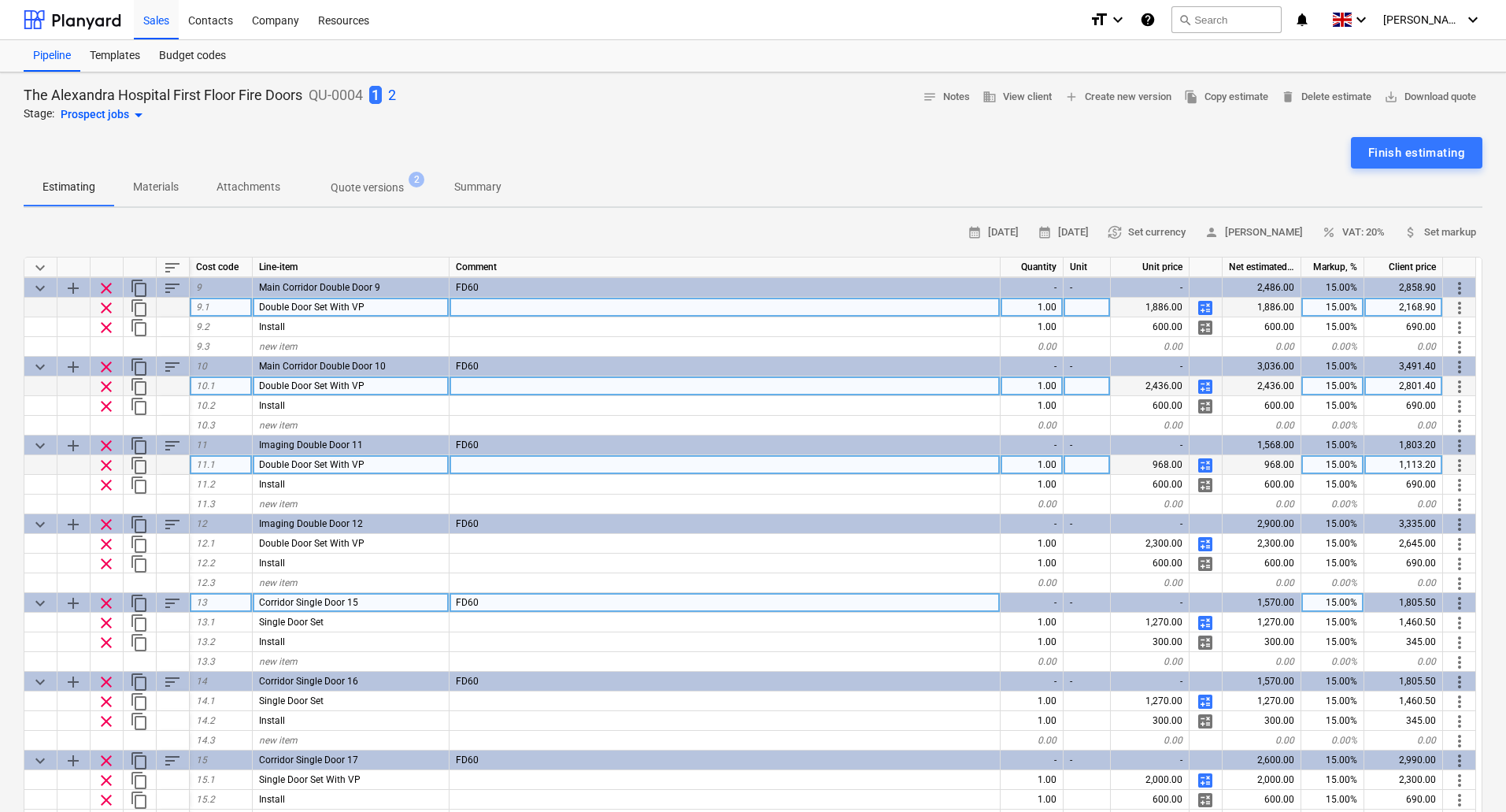
scroll to position [630, 0]
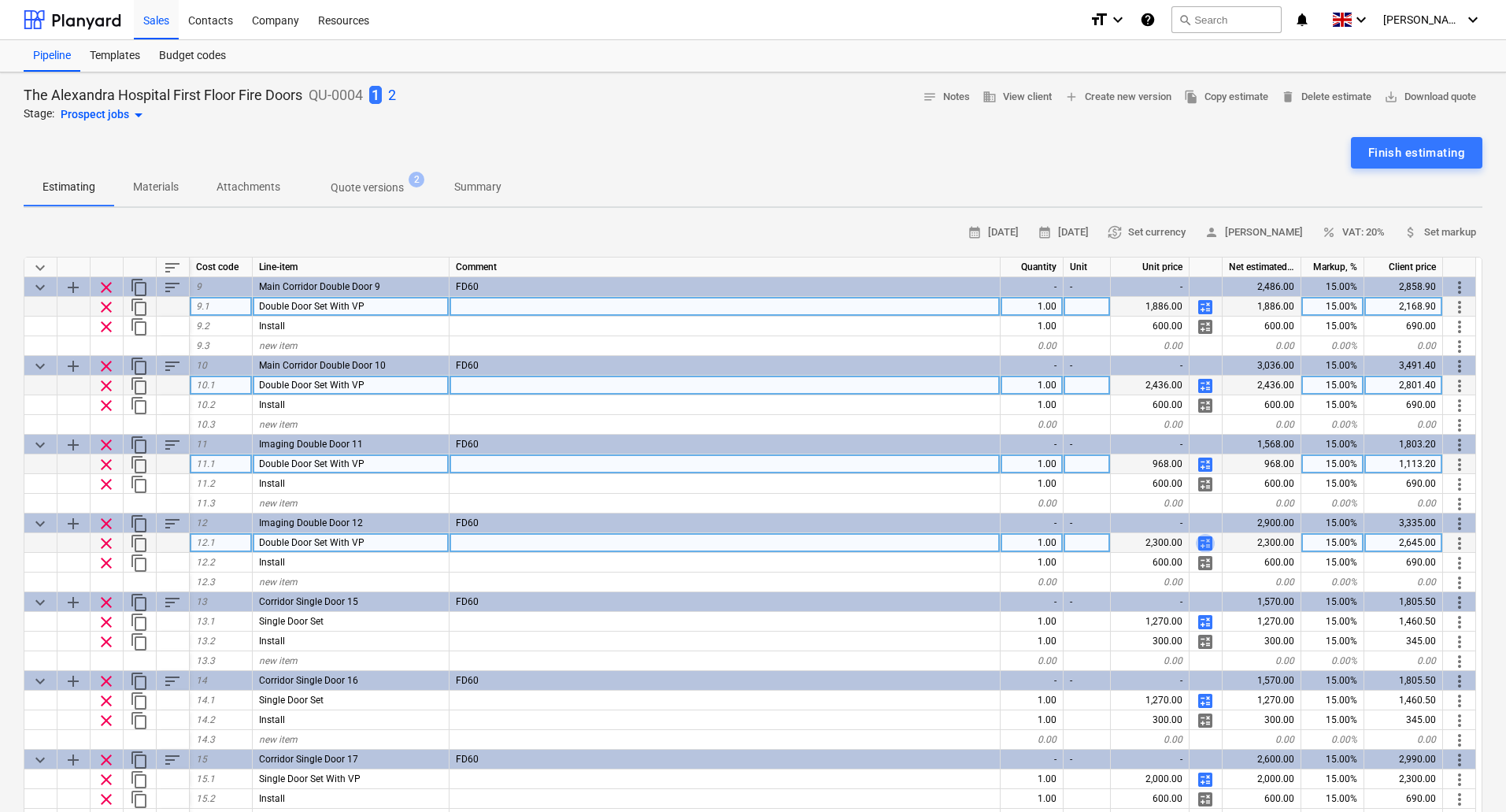
click at [1211, 539] on span "calculate" at bounding box center [1206, 543] width 19 height 19
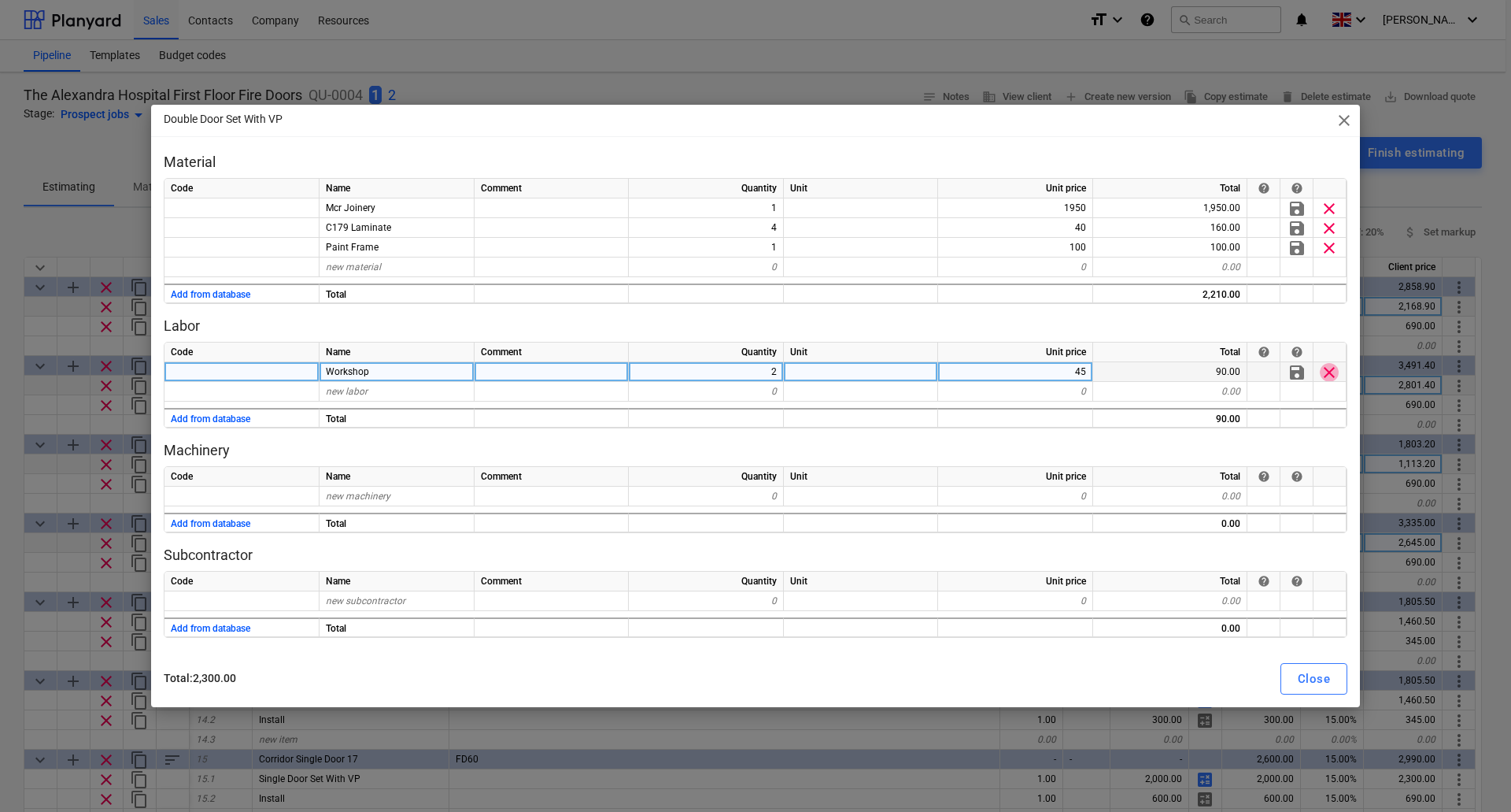
click at [1333, 369] on span "clear" at bounding box center [1329, 372] width 19 height 19
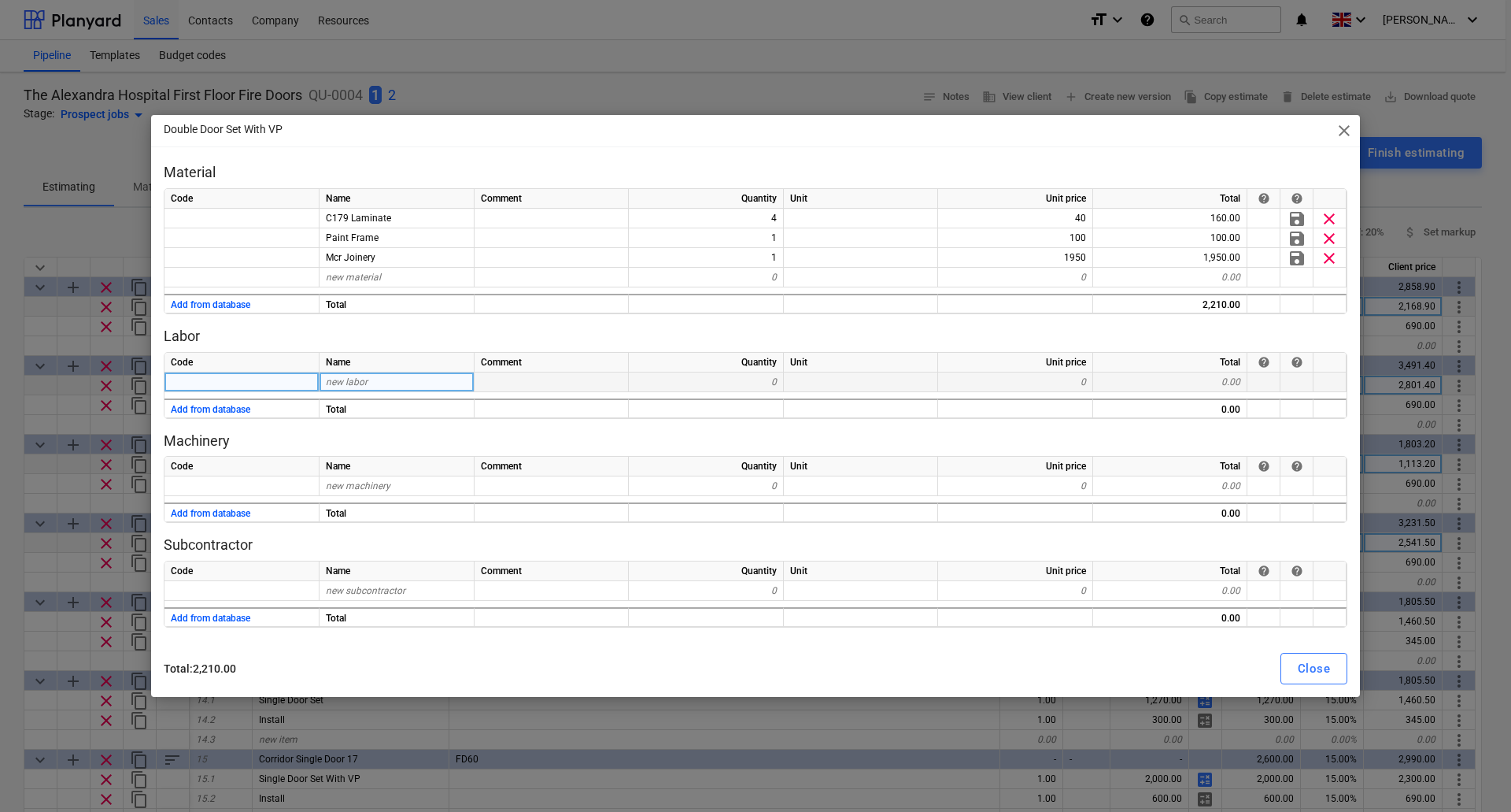
drag, startPoint x: 1333, startPoint y: 369, endPoint x: 1328, endPoint y: 1, distance: 368.0
click at [1338, 367] on div at bounding box center [1330, 362] width 33 height 19
click at [1310, 674] on div "Close" at bounding box center [1314, 668] width 32 height 20
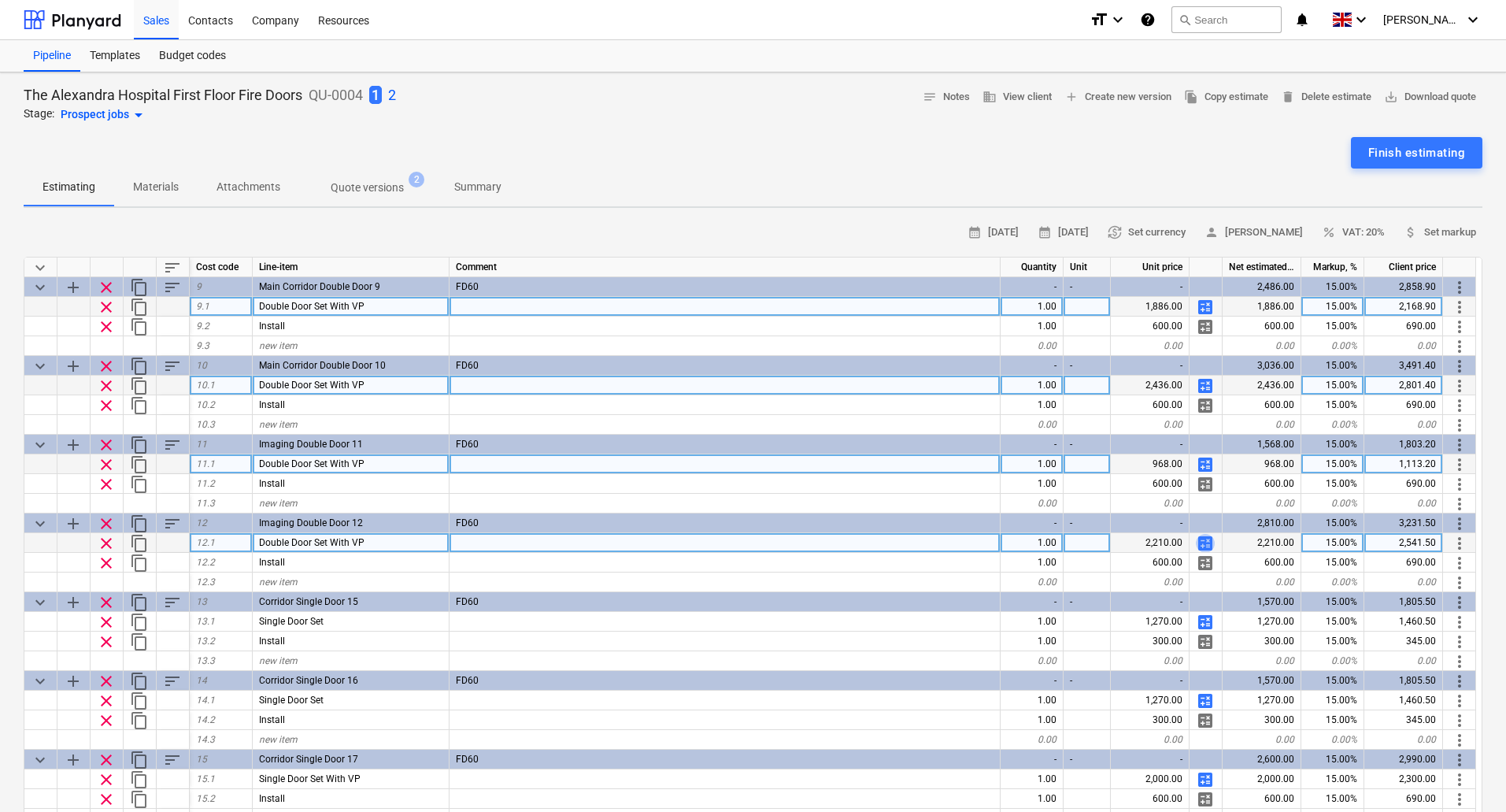
click at [1209, 541] on span "calculate" at bounding box center [1206, 543] width 19 height 19
type textarea "x"
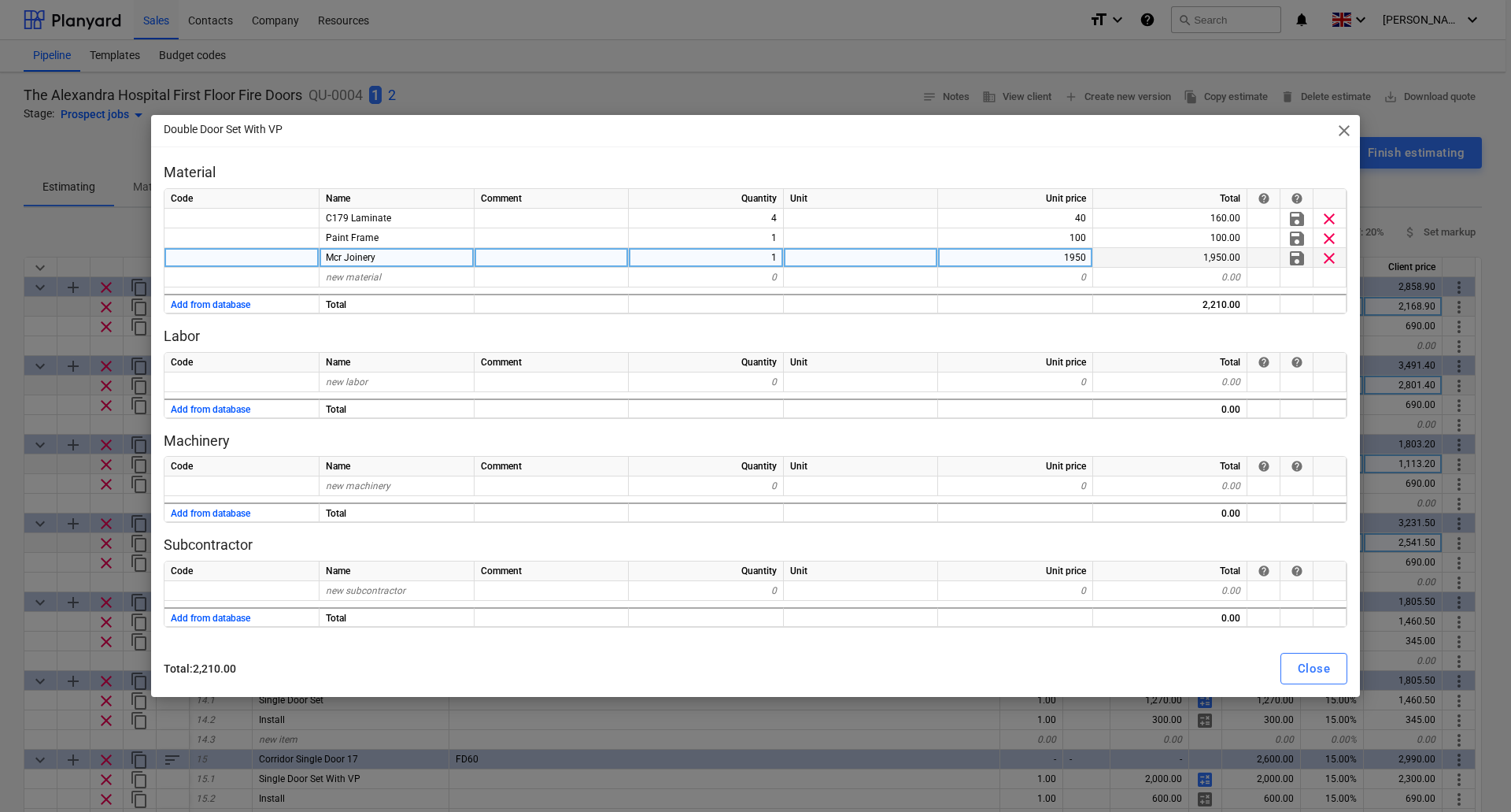
click at [1085, 254] on div "1950" at bounding box center [1016, 257] width 155 height 19
type input "1626"
click at [1314, 674] on div "Close" at bounding box center [1314, 668] width 32 height 20
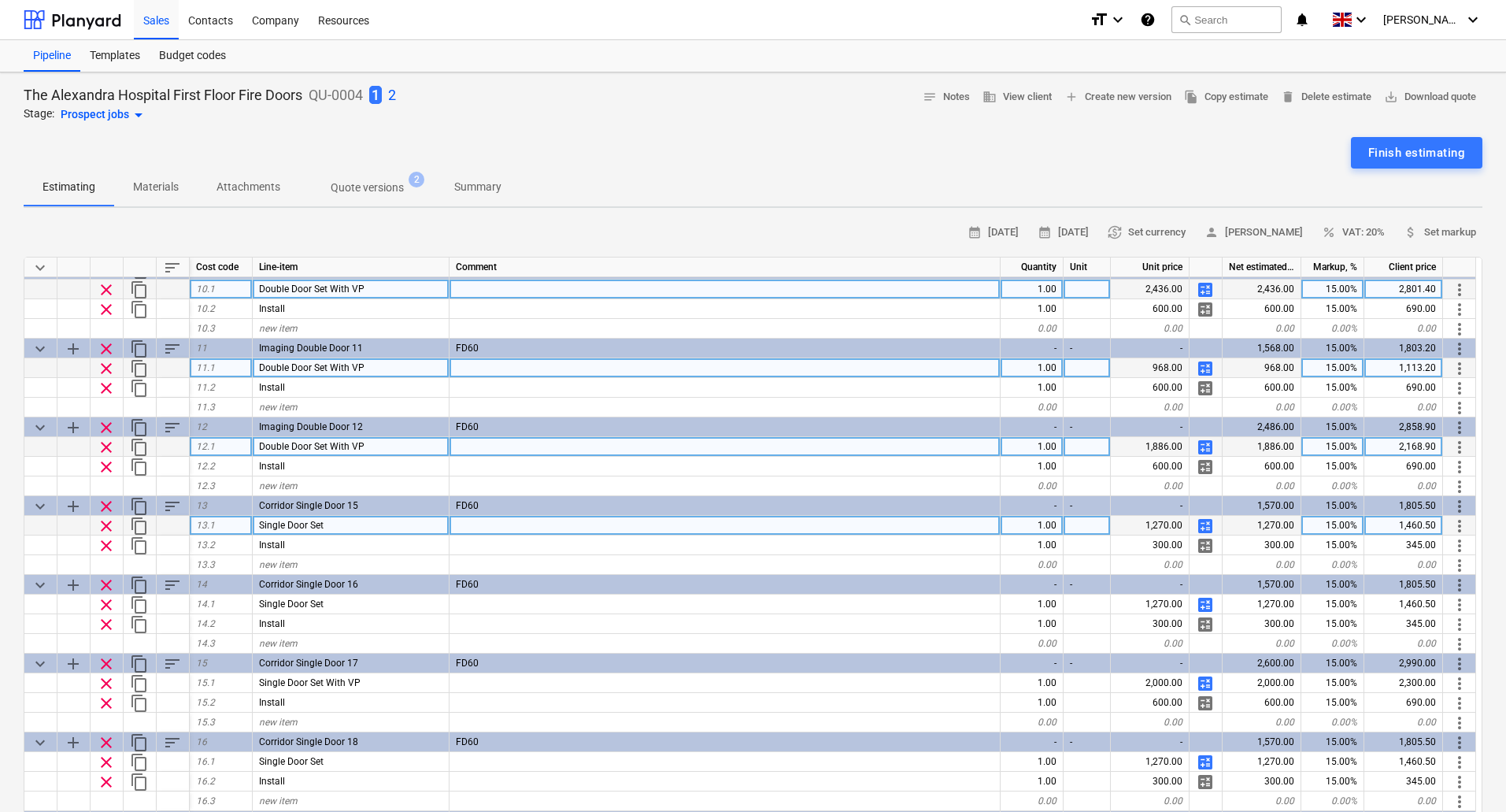
scroll to position [787, 0]
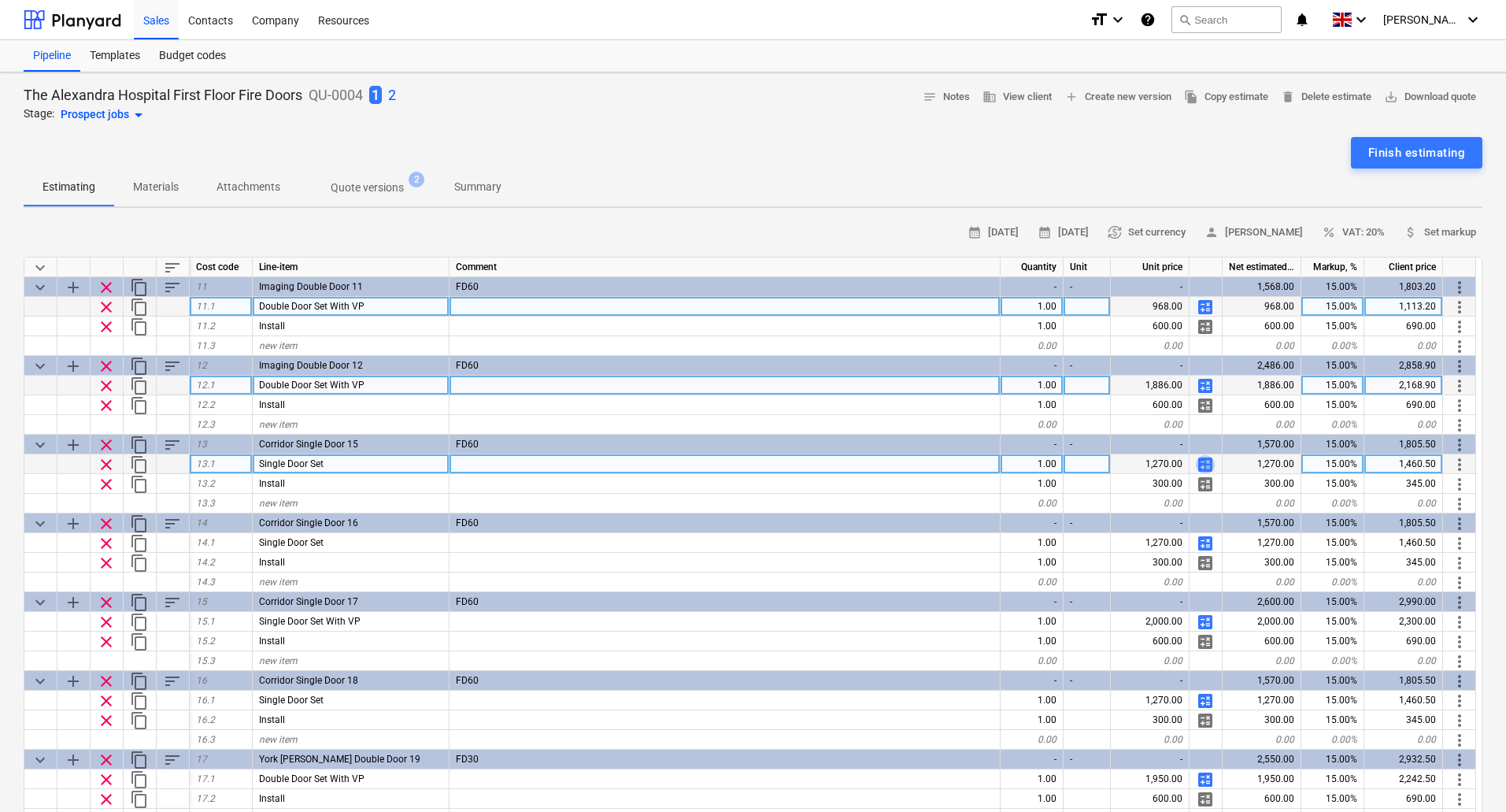
click at [1205, 464] on span "calculate" at bounding box center [1206, 464] width 19 height 19
type textarea "x"
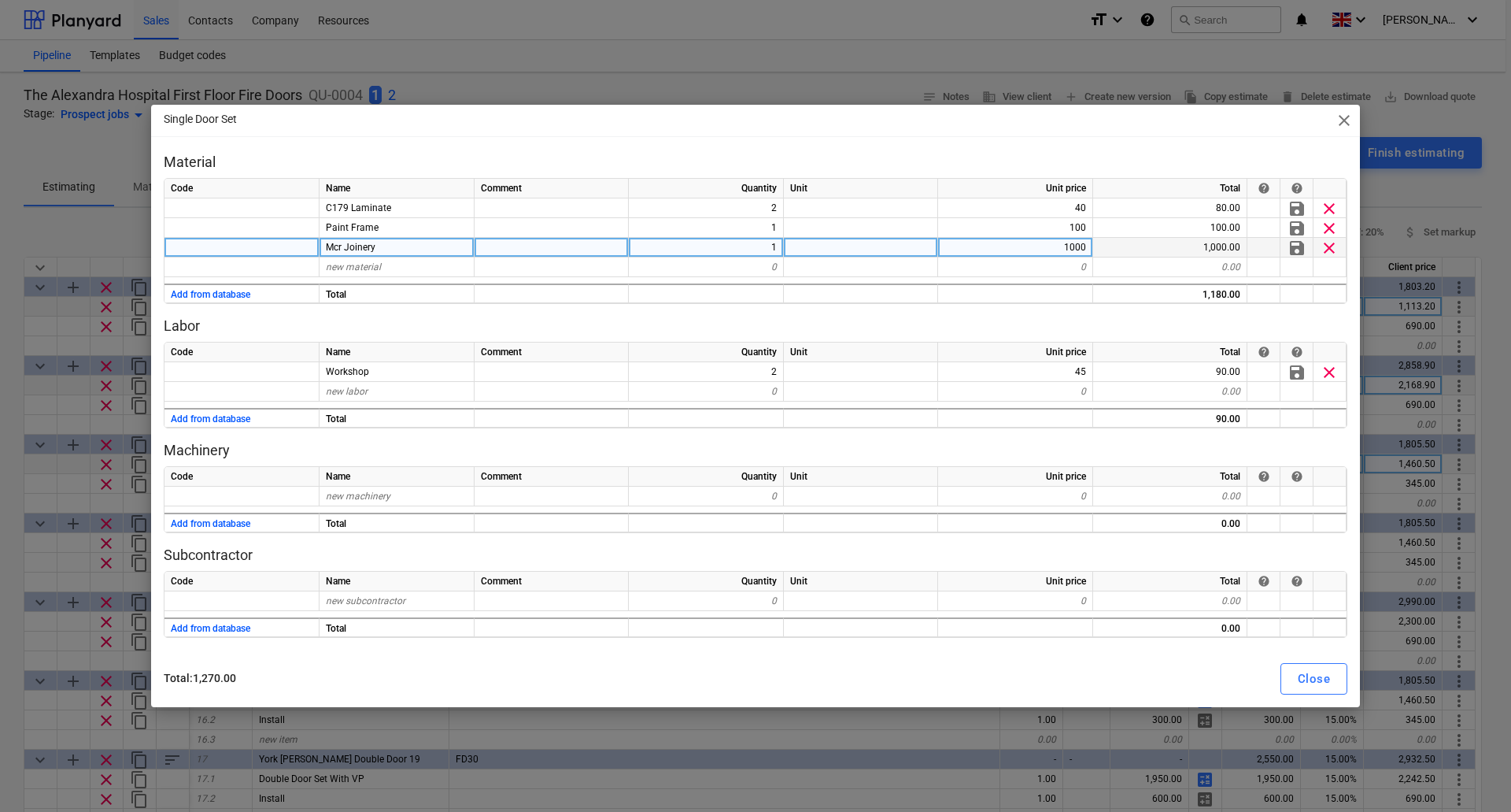
click at [1027, 245] on div "1000" at bounding box center [1016, 247] width 155 height 19
type input "1246"
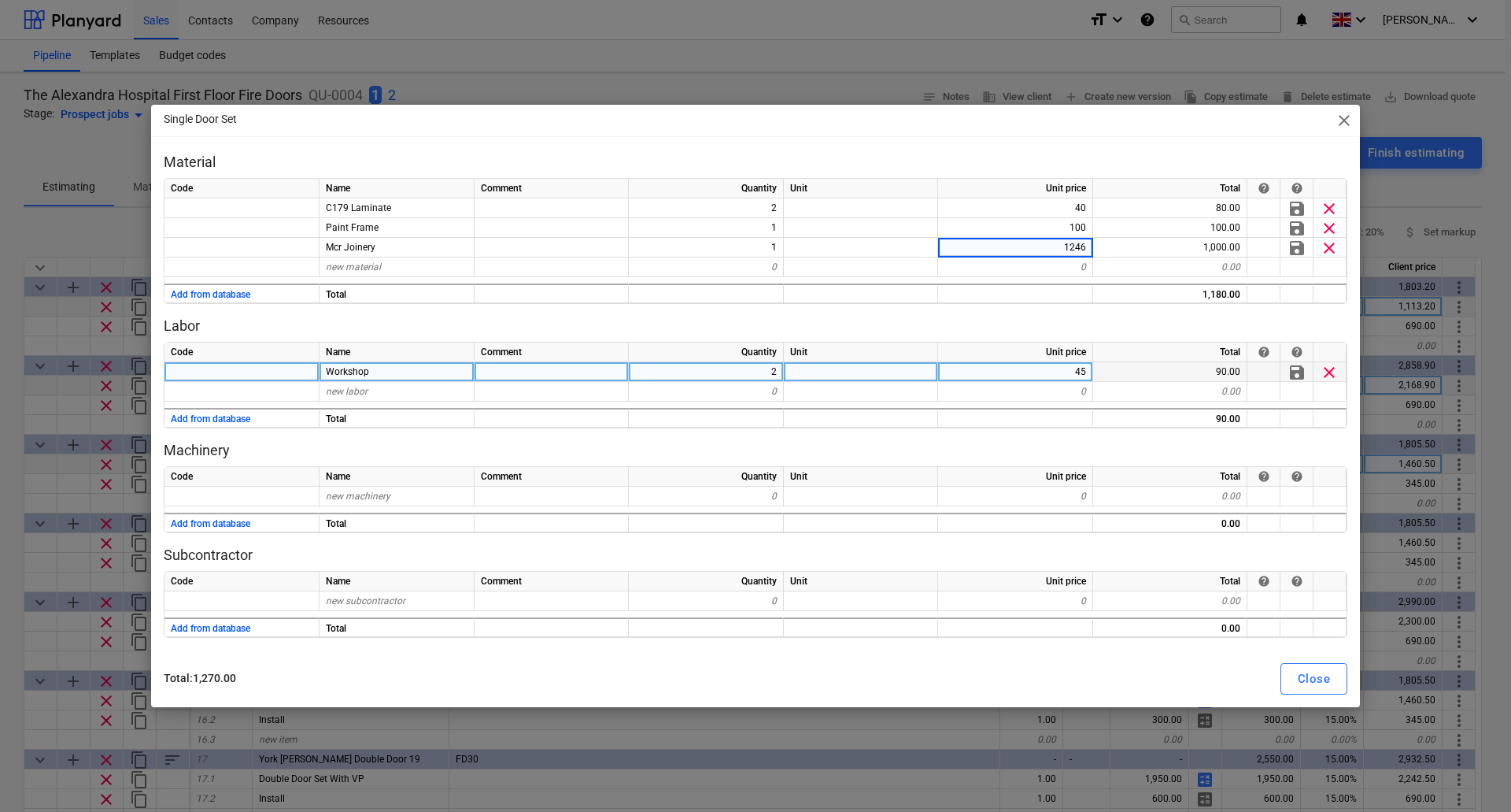
click at [1330, 370] on span "clear" at bounding box center [1329, 372] width 19 height 19
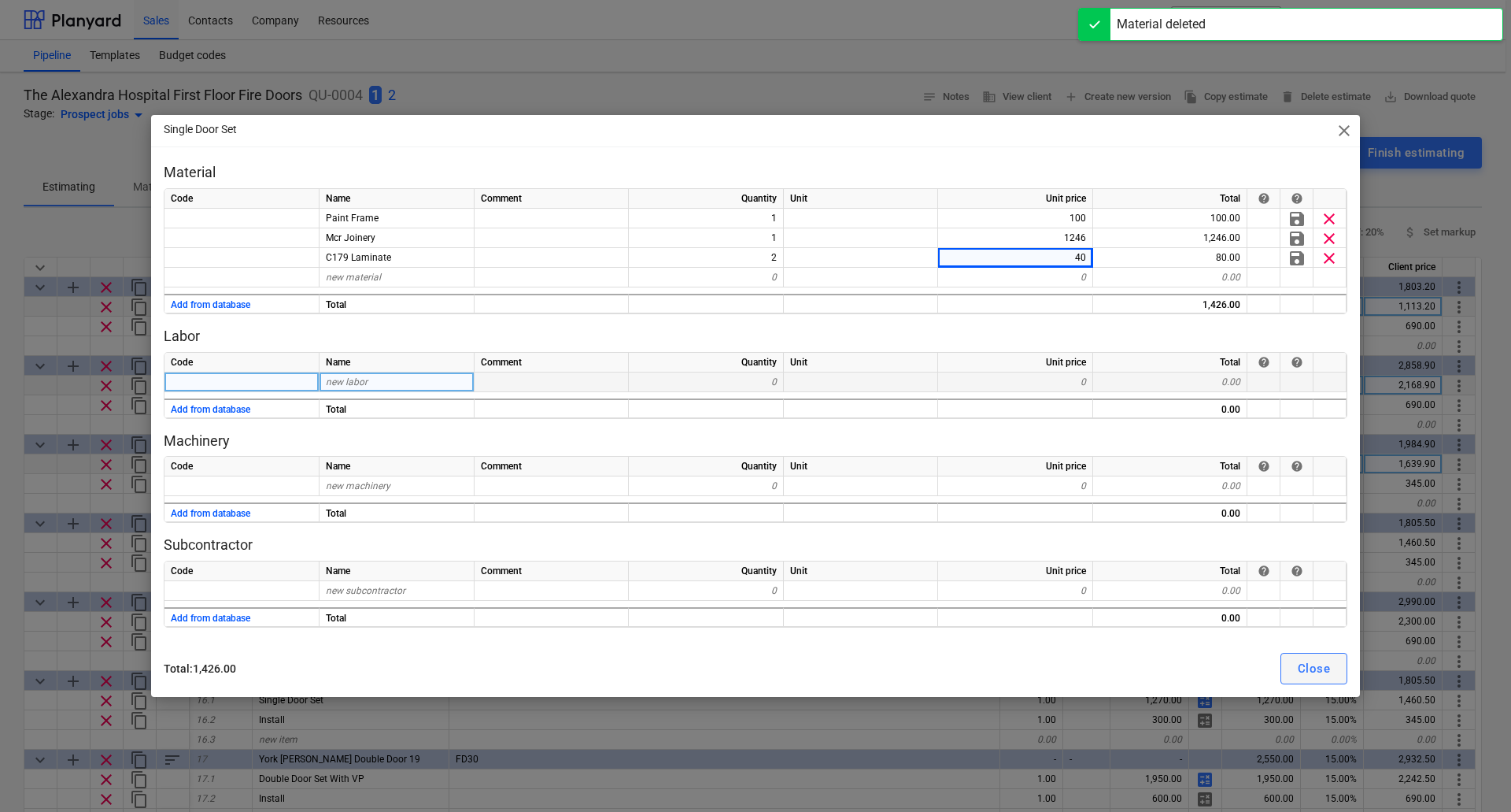
click at [1314, 666] on div "Close" at bounding box center [1314, 668] width 32 height 20
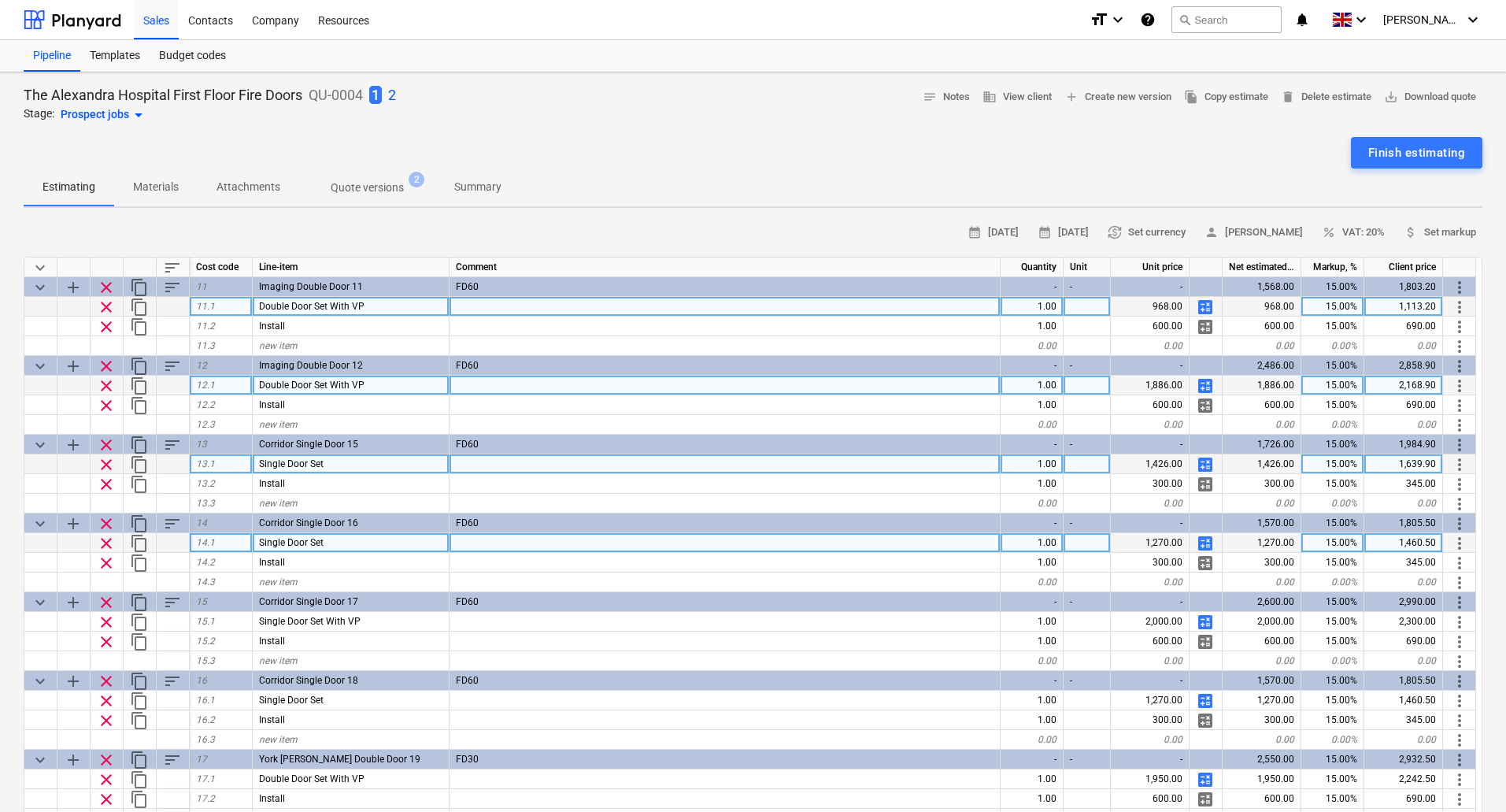
click at [1206, 542] on span "calculate" at bounding box center [1206, 543] width 19 height 19
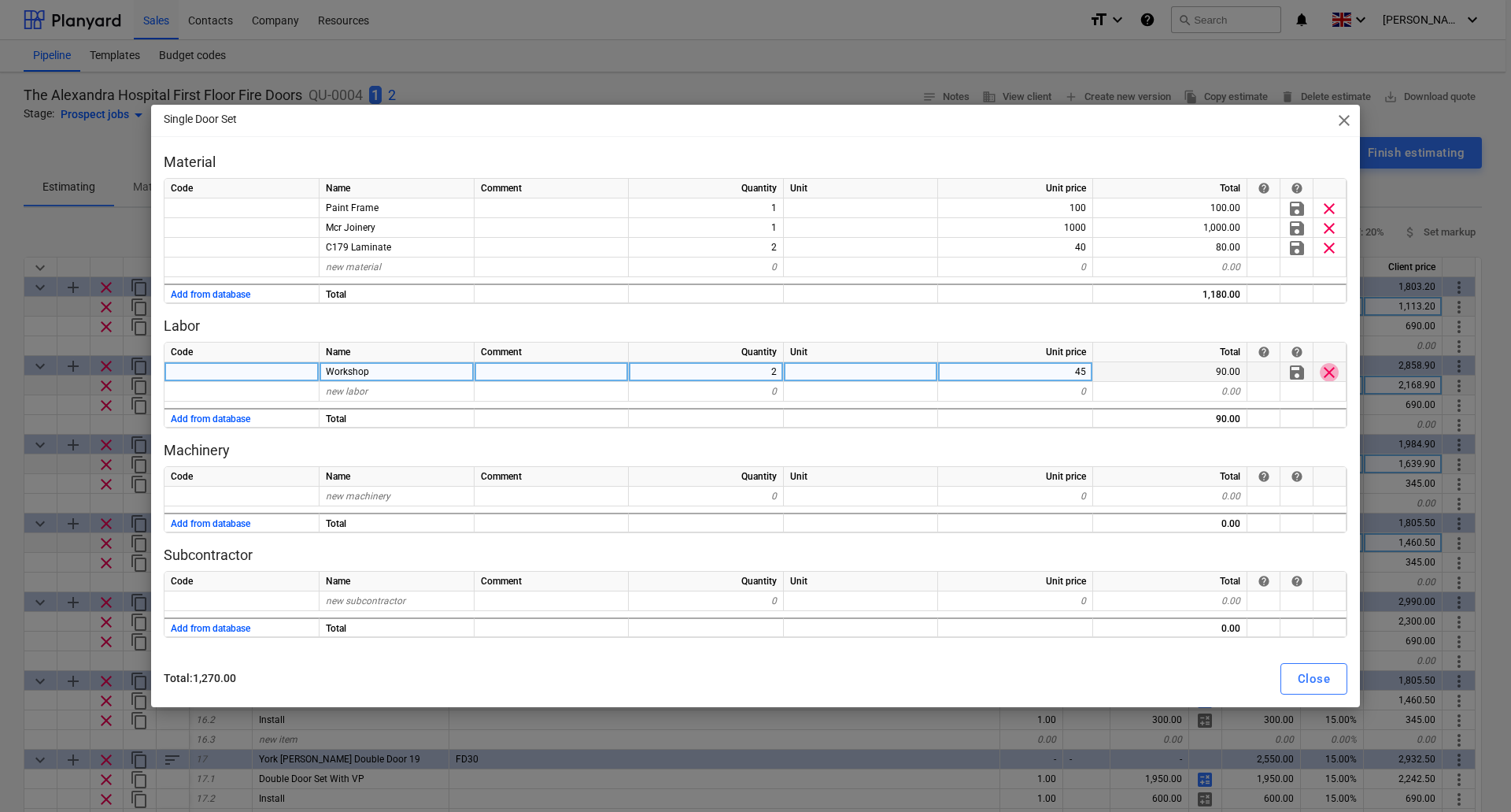
click at [1334, 372] on span "clear" at bounding box center [1329, 372] width 19 height 19
type textarea "x"
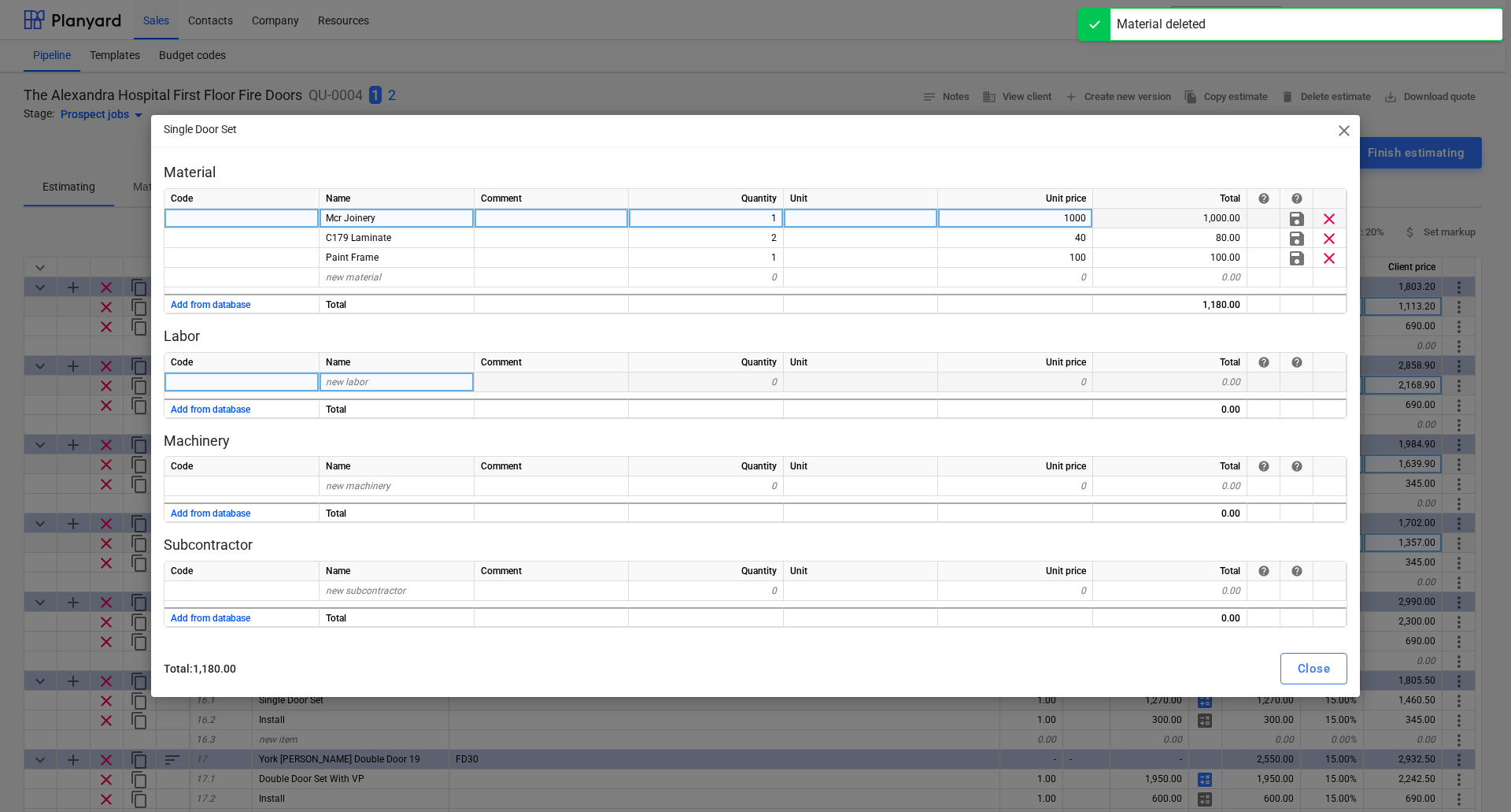
click at [1063, 216] on div "1000" at bounding box center [1016, 218] width 155 height 19
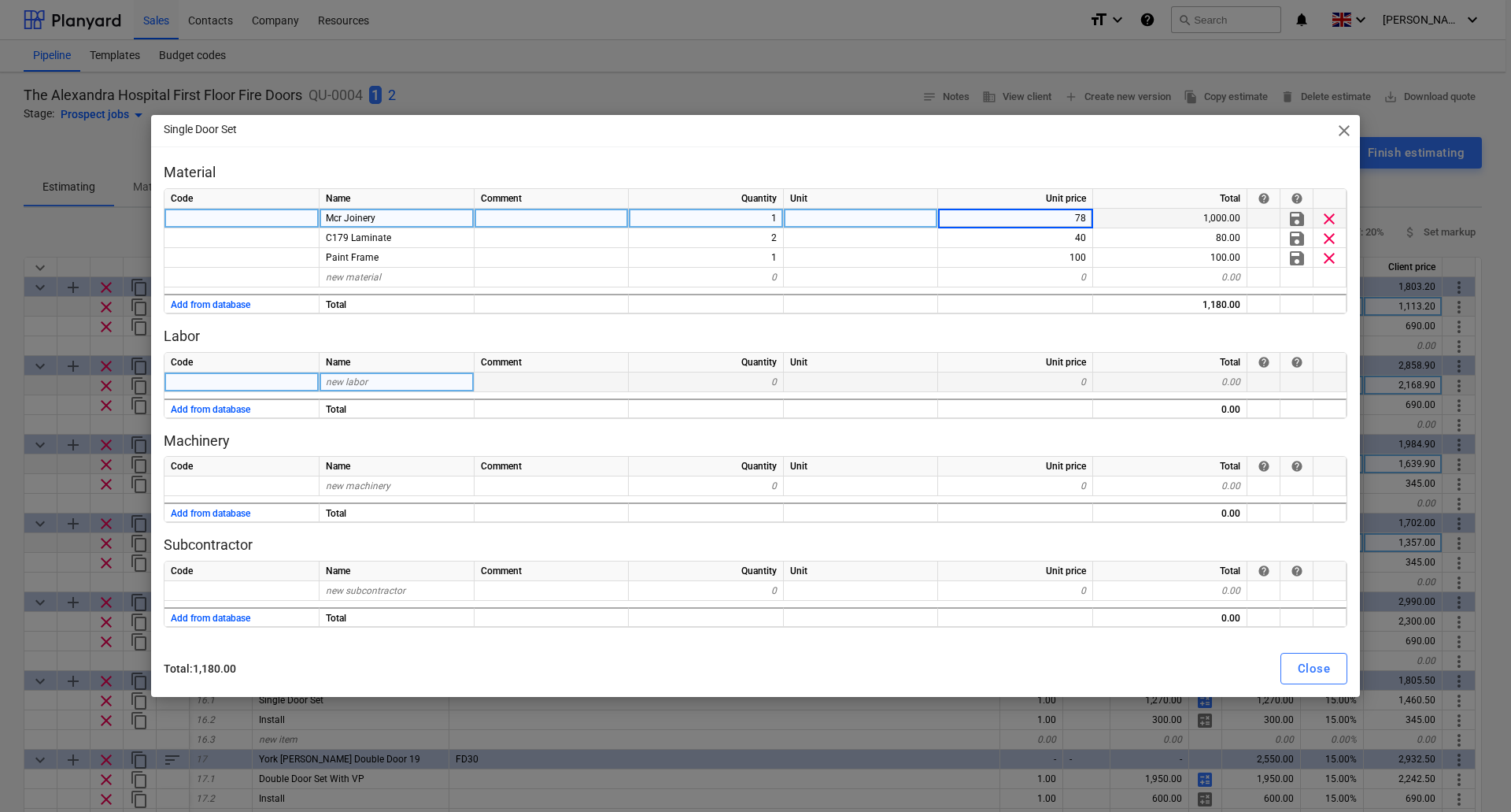
type input "788"
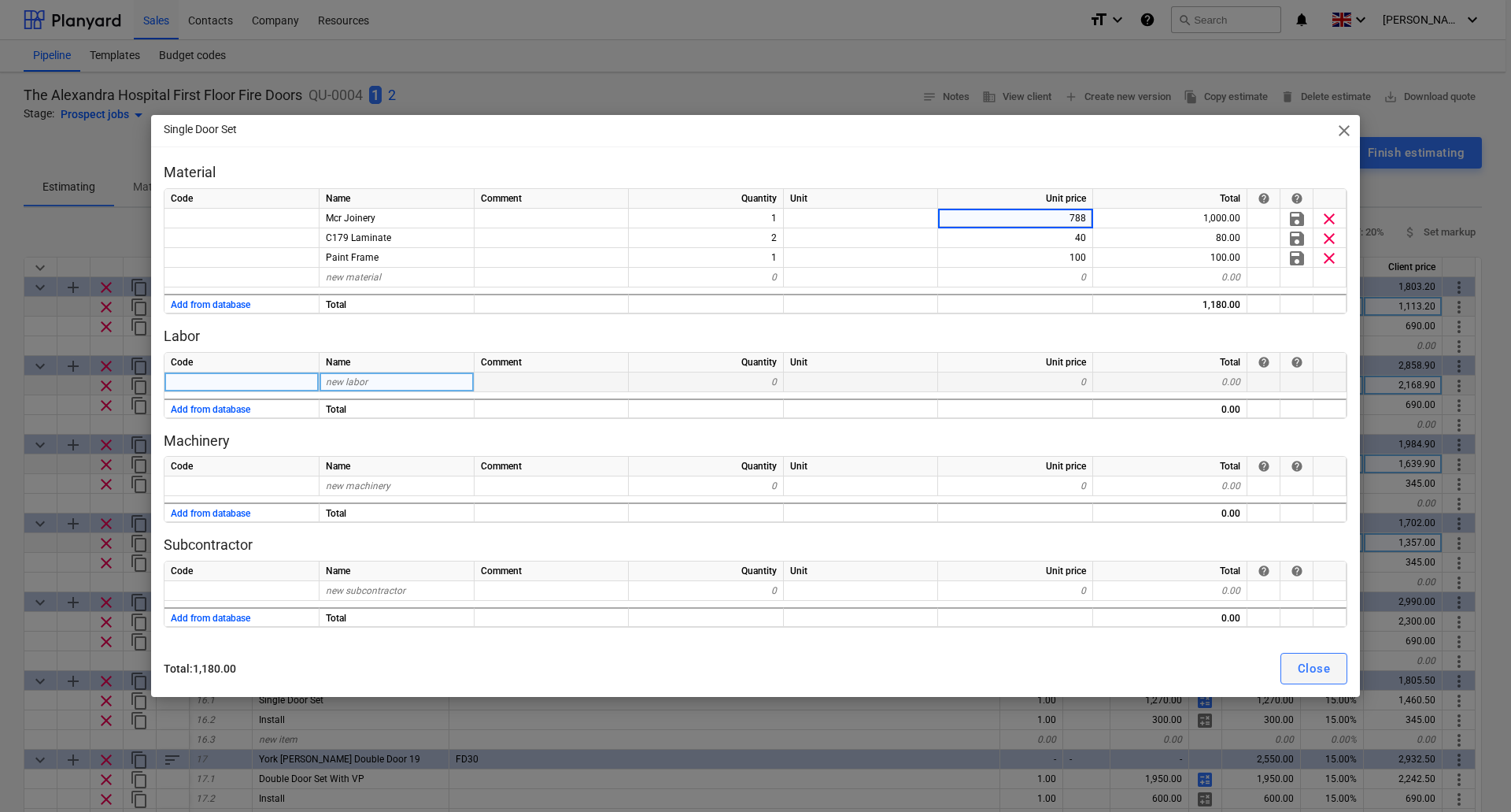
click at [1297, 666] on button "Close" at bounding box center [1314, 668] width 67 height 31
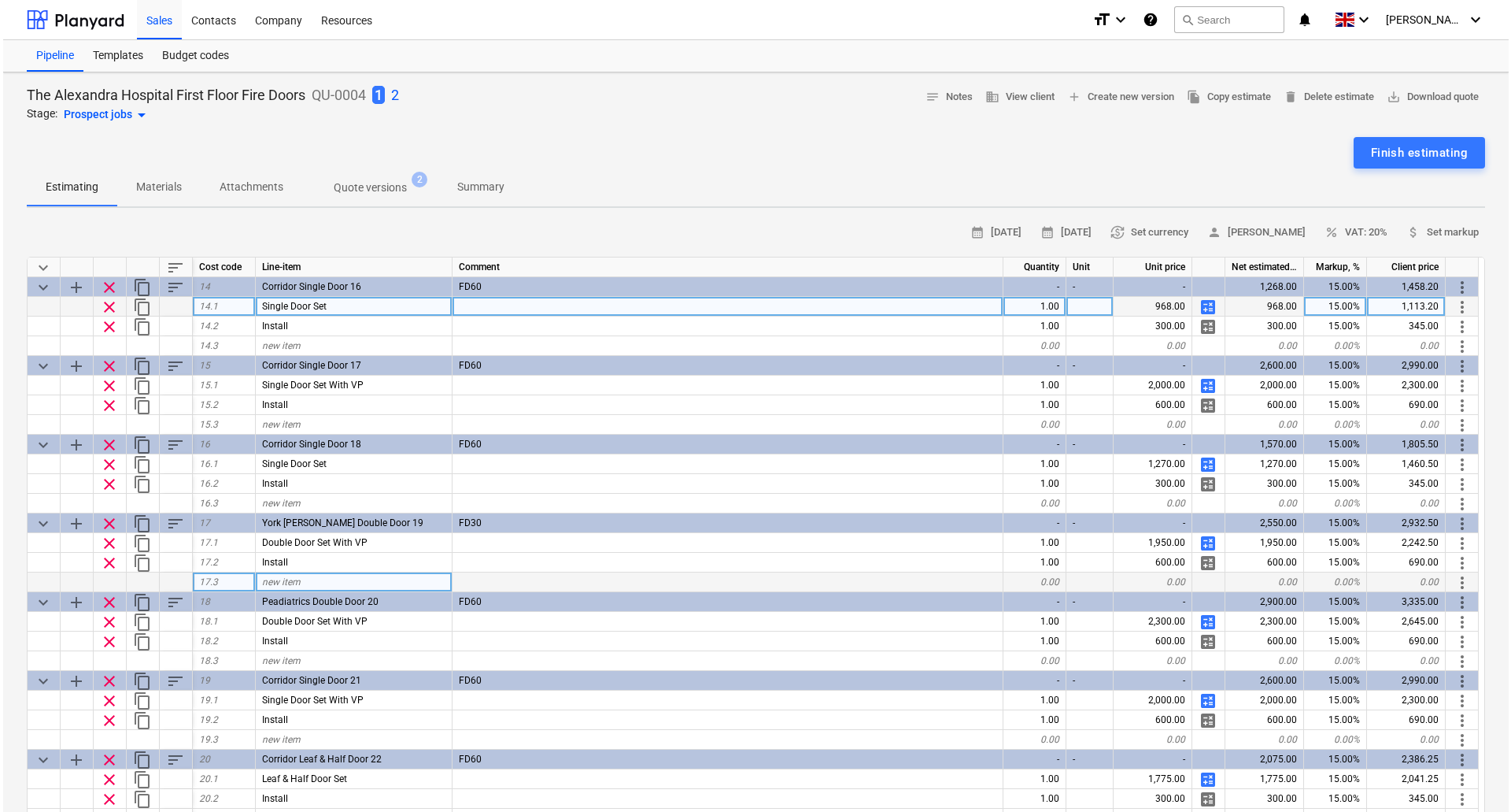
scroll to position [1102, 0]
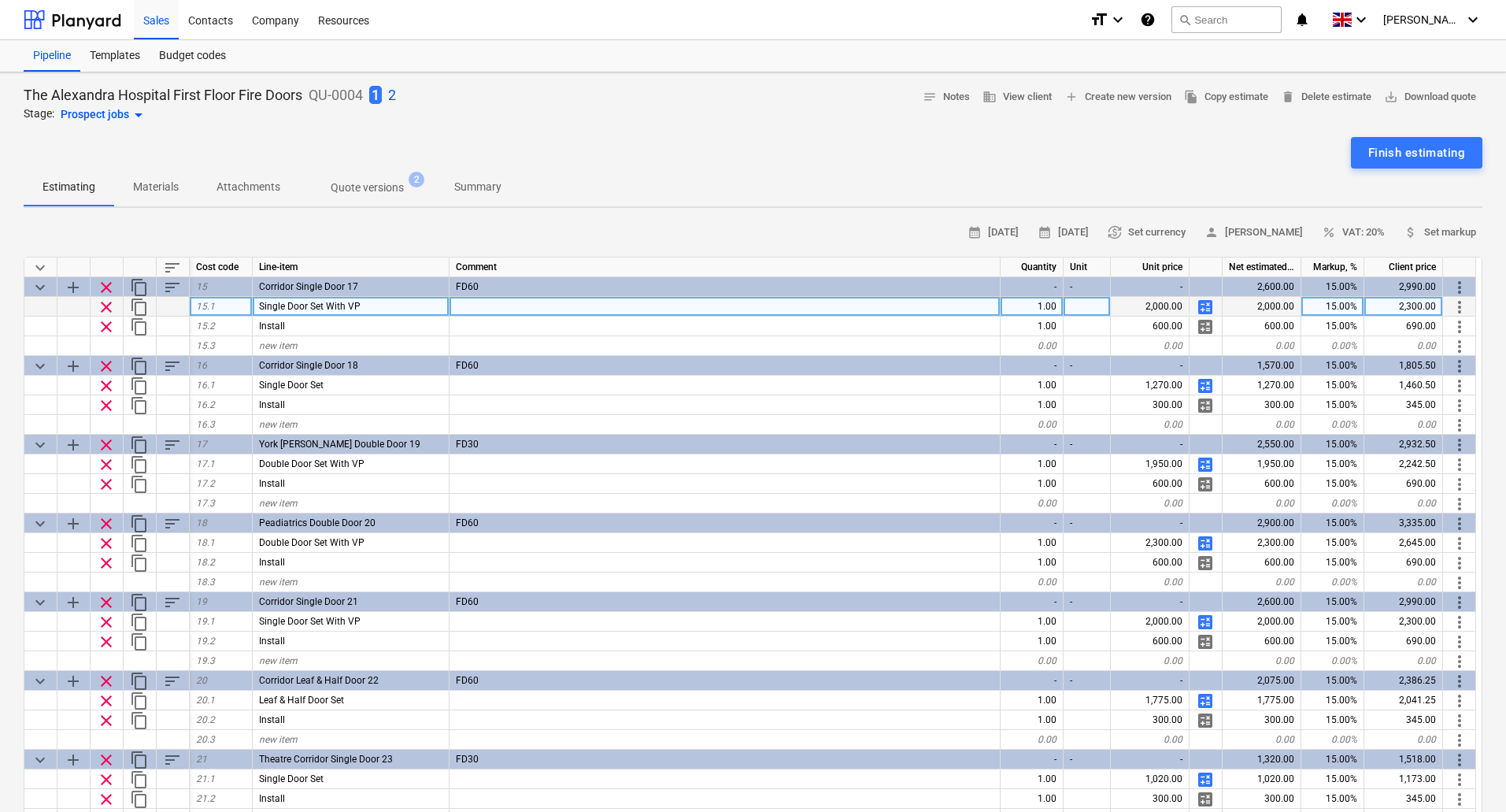
click at [1207, 306] on span "calculate" at bounding box center [1206, 307] width 19 height 19
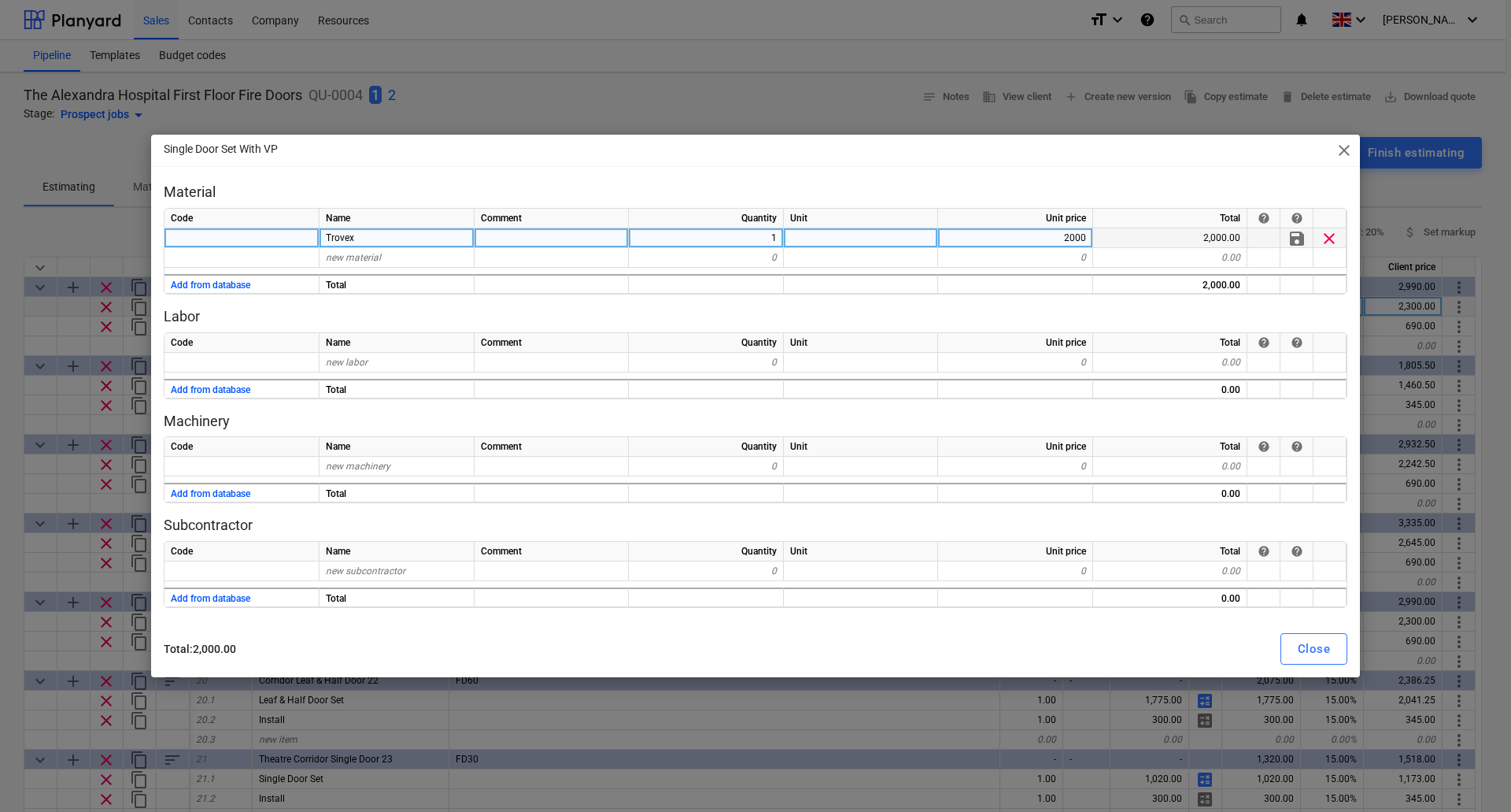
click at [379, 235] on div "Trovex" at bounding box center [397, 238] width 155 height 19
click at [366, 232] on input "Trovex" at bounding box center [397, 238] width 154 height 19
drag, startPoint x: 387, startPoint y: 237, endPoint x: 338, endPoint y: 234, distance: 49.1
click at [338, 234] on input "Trovex" at bounding box center [397, 238] width 154 height 19
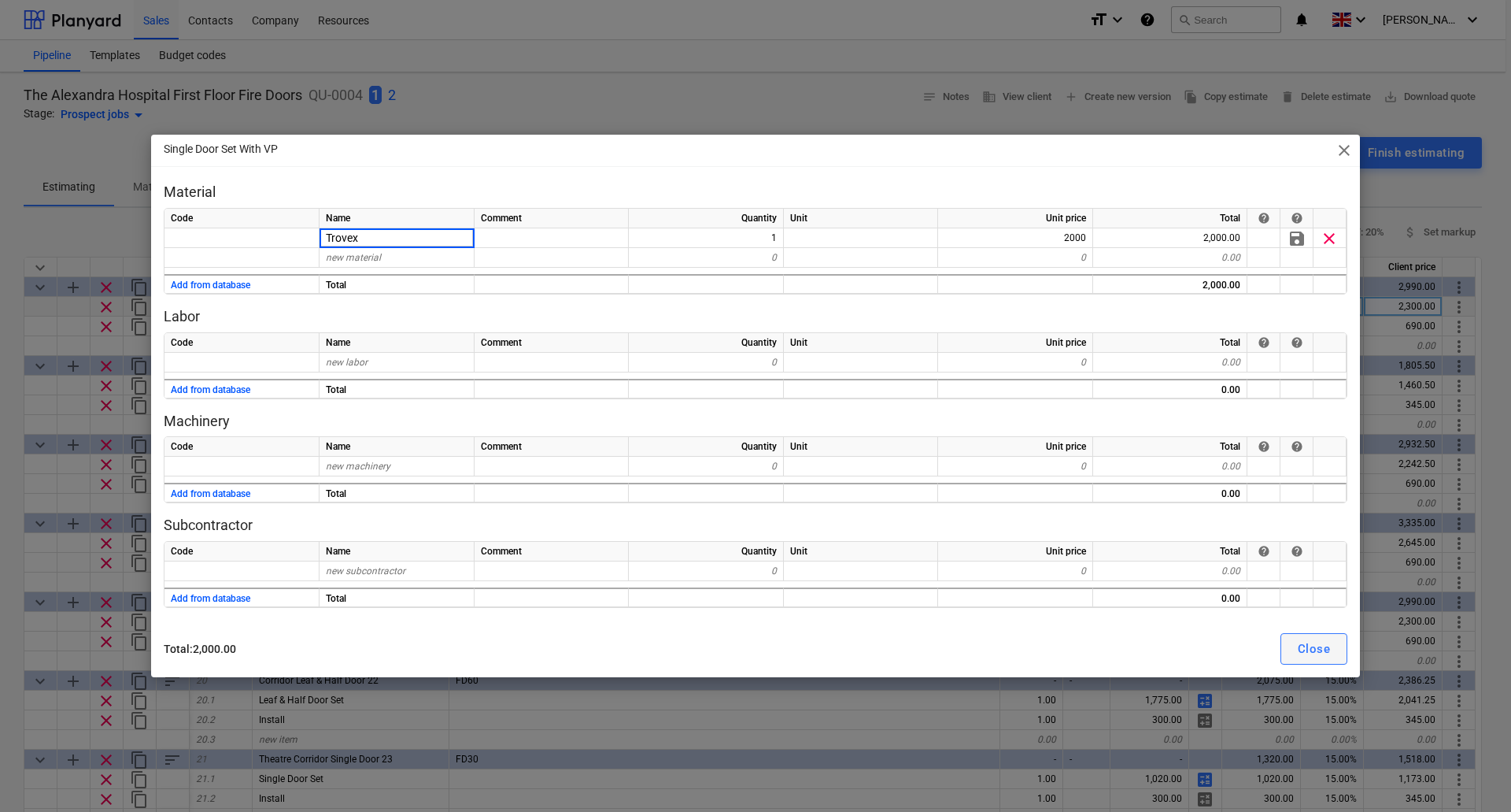
click at [1331, 648] on button "Close" at bounding box center [1314, 648] width 67 height 31
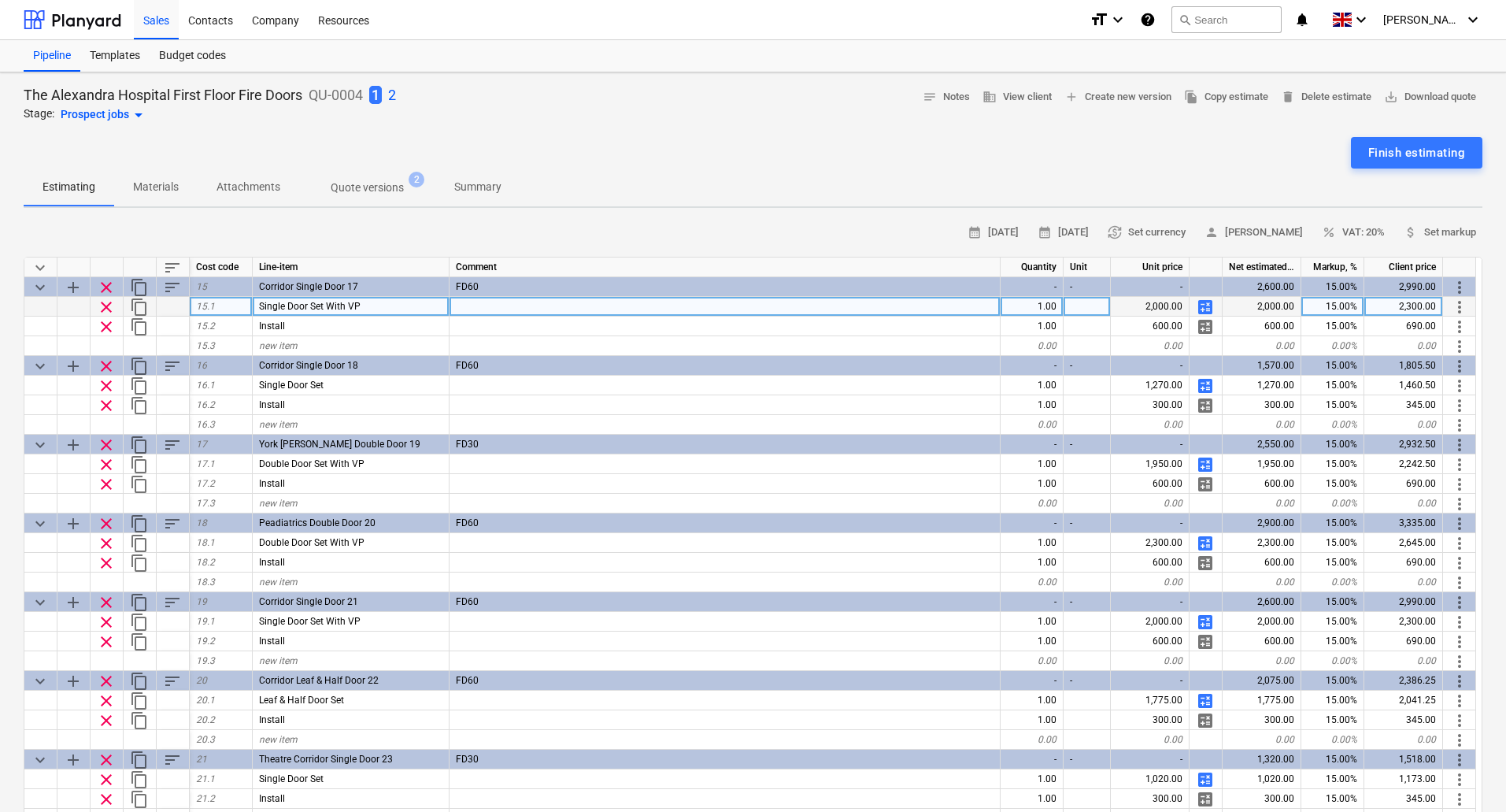
click at [1207, 301] on span "calculate" at bounding box center [1206, 307] width 19 height 19
type textarea "x"
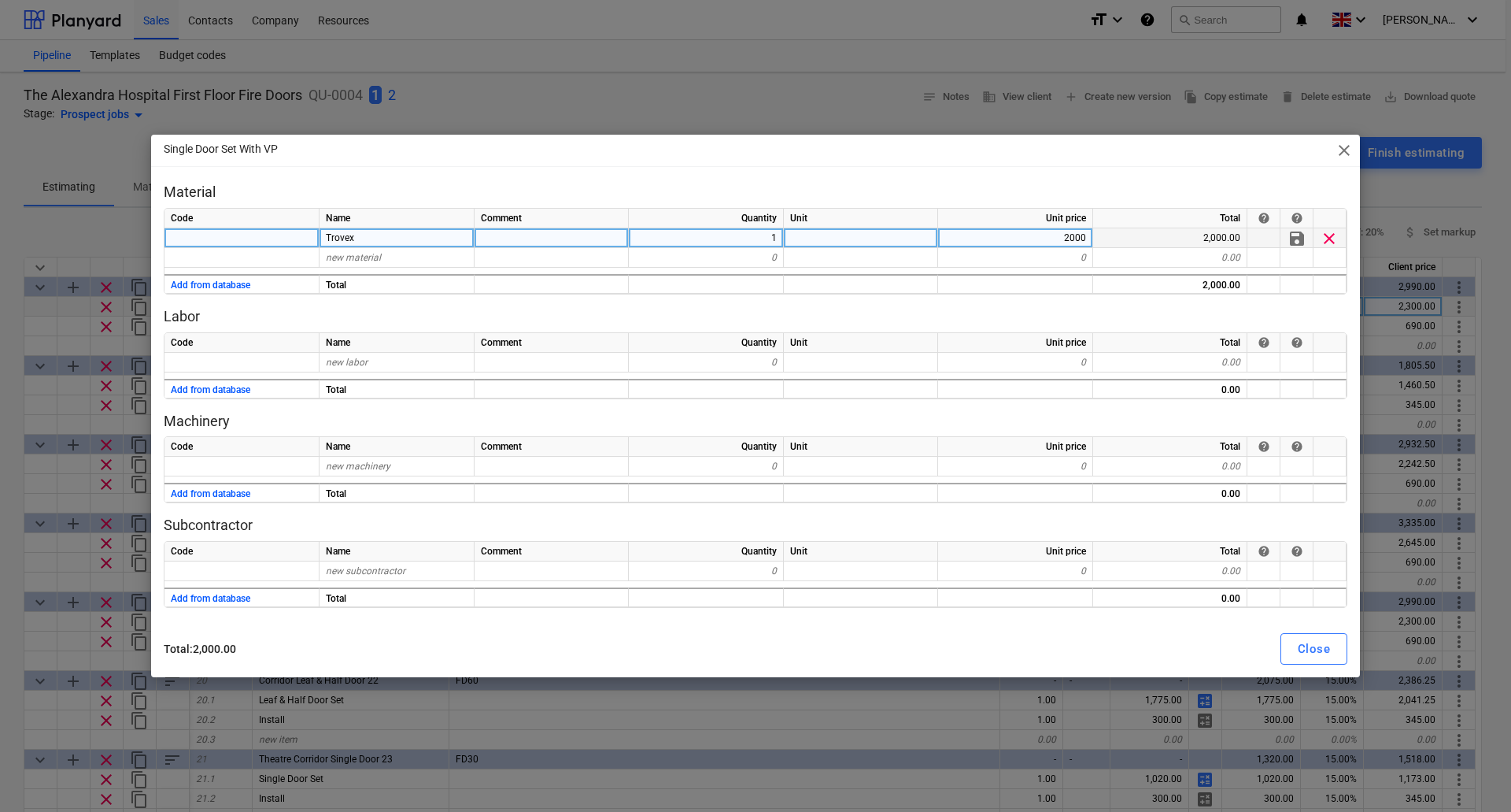
click at [430, 235] on div "Trovex" at bounding box center [397, 238] width 155 height 19
type input "Mcr Joinery"
type textarea "x"
type input "978"
type textarea "x"
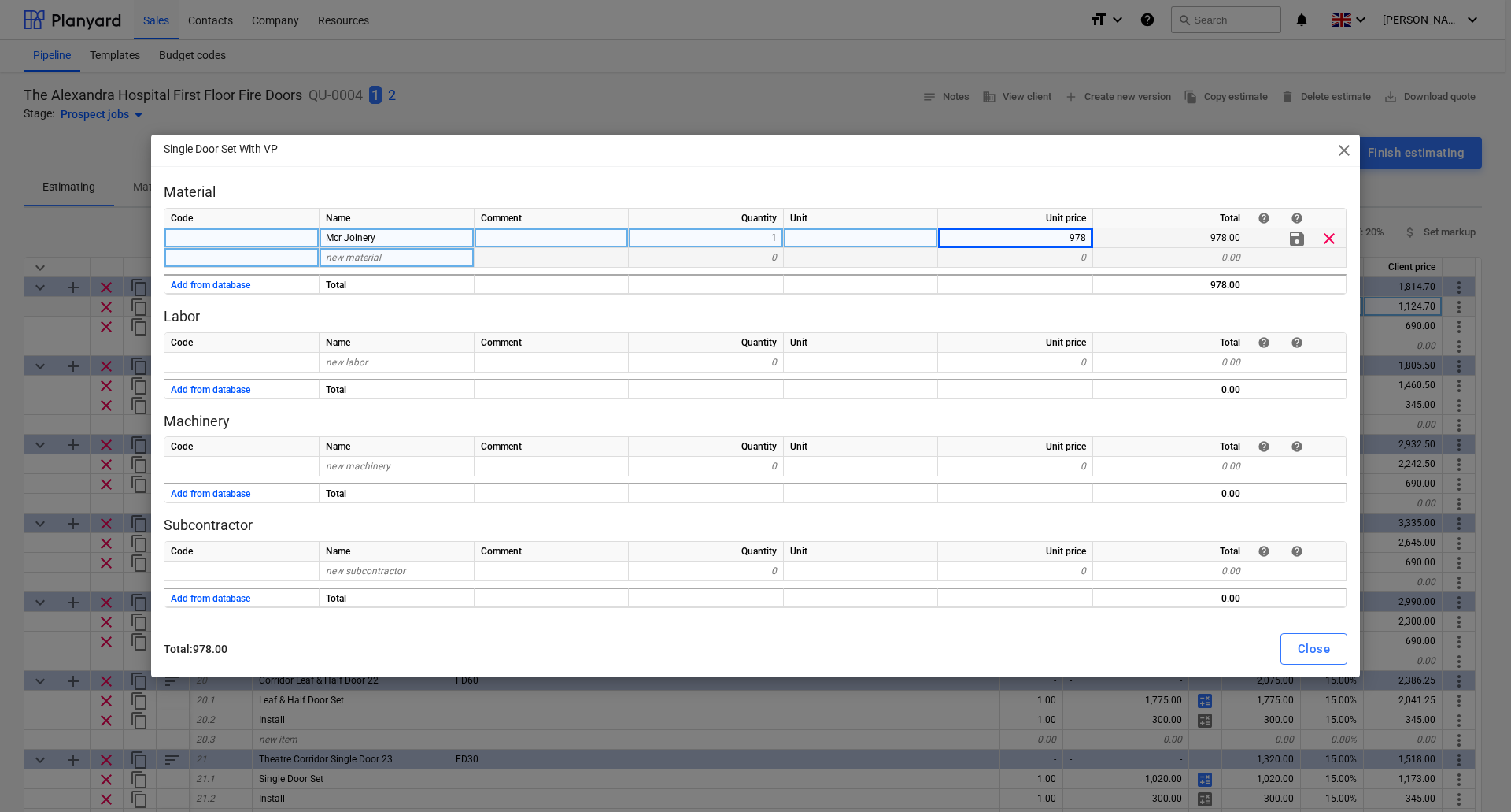
click at [360, 257] on span "new material" at bounding box center [354, 257] width 55 height 11
type input "Install"
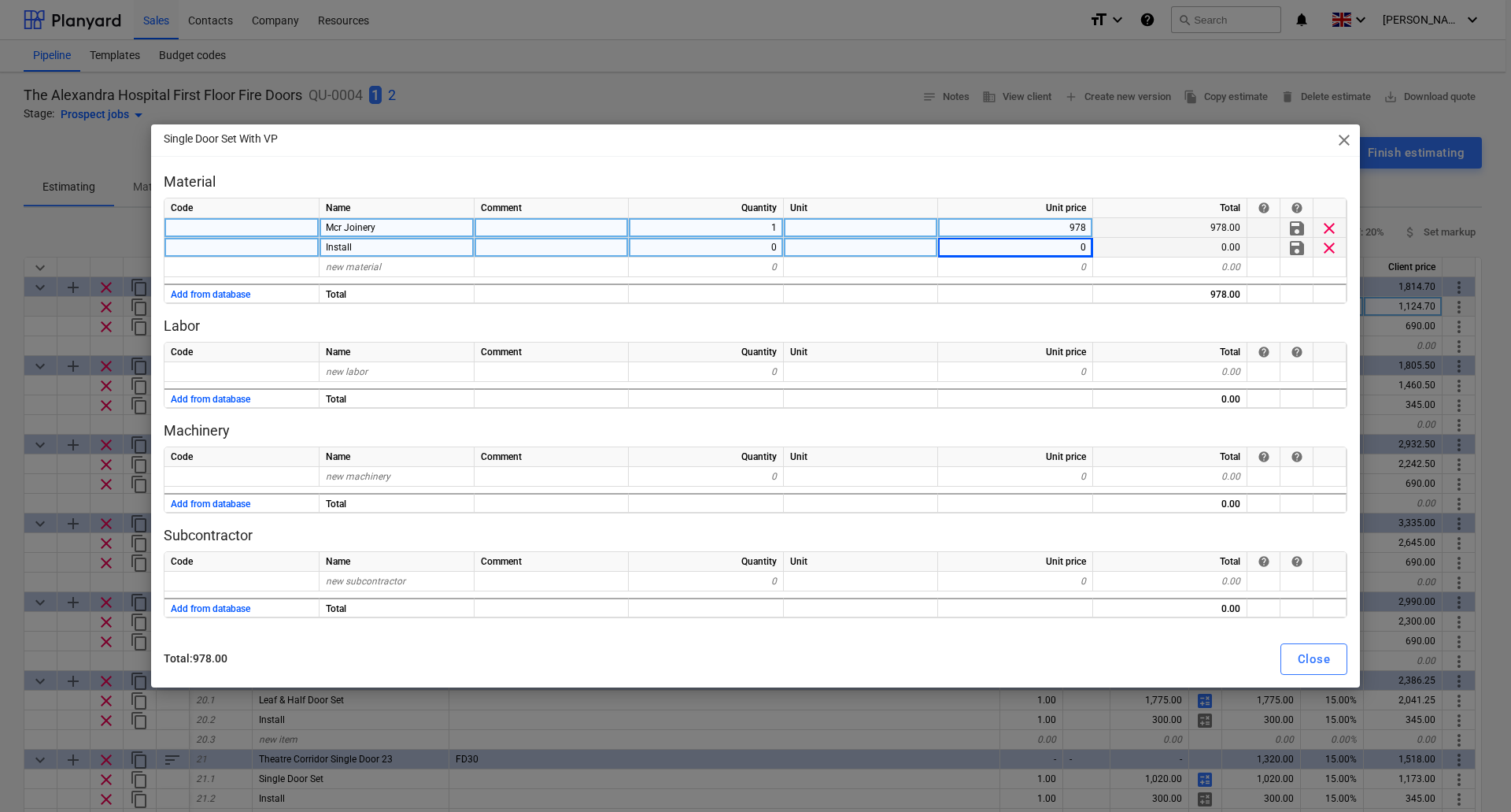
type textarea "x"
type input "300"
click at [1165, 240] on div "0.00" at bounding box center [1170, 247] width 154 height 19
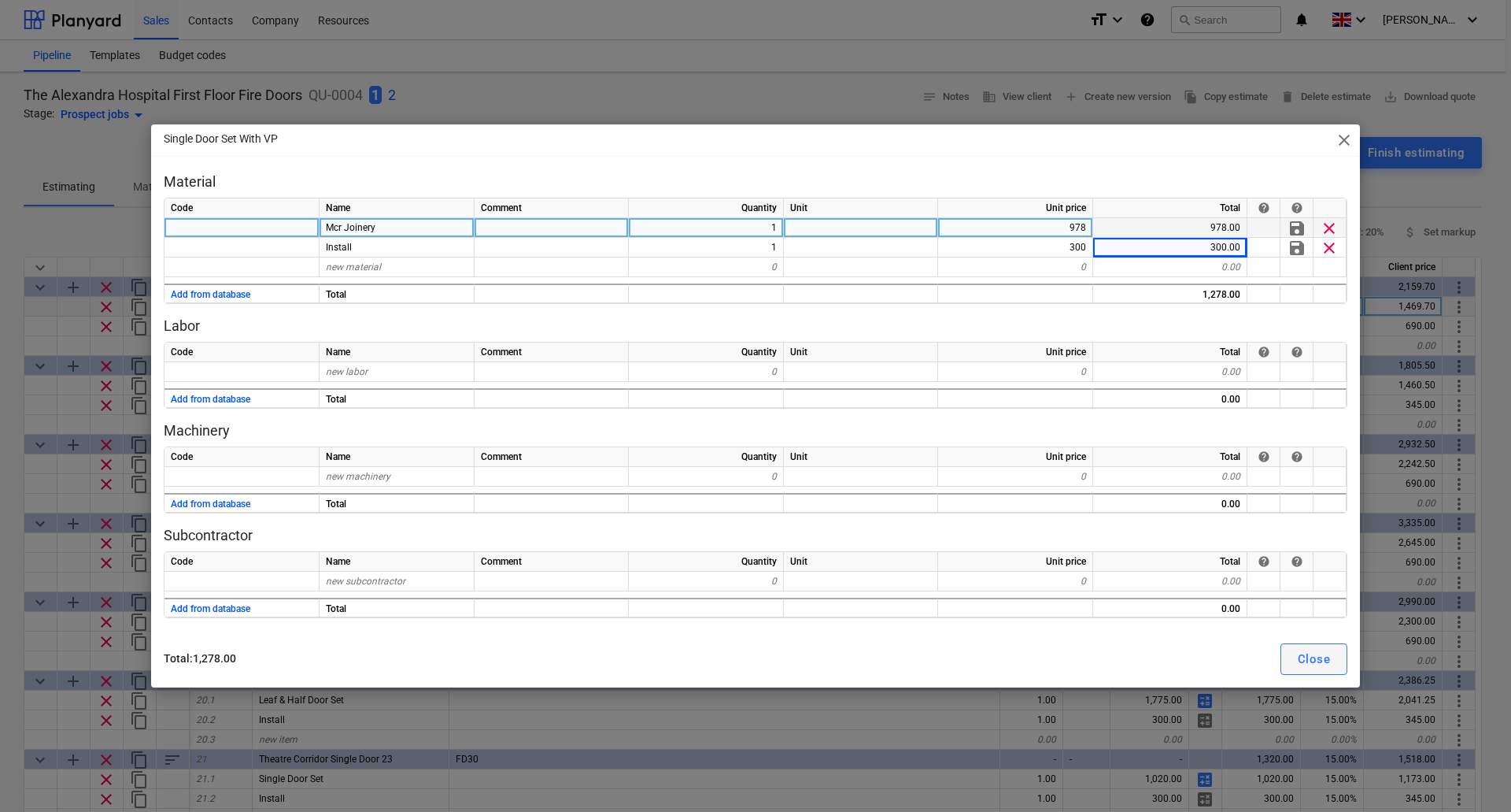
click at [1314, 663] on div "Close" at bounding box center [1314, 659] width 32 height 20
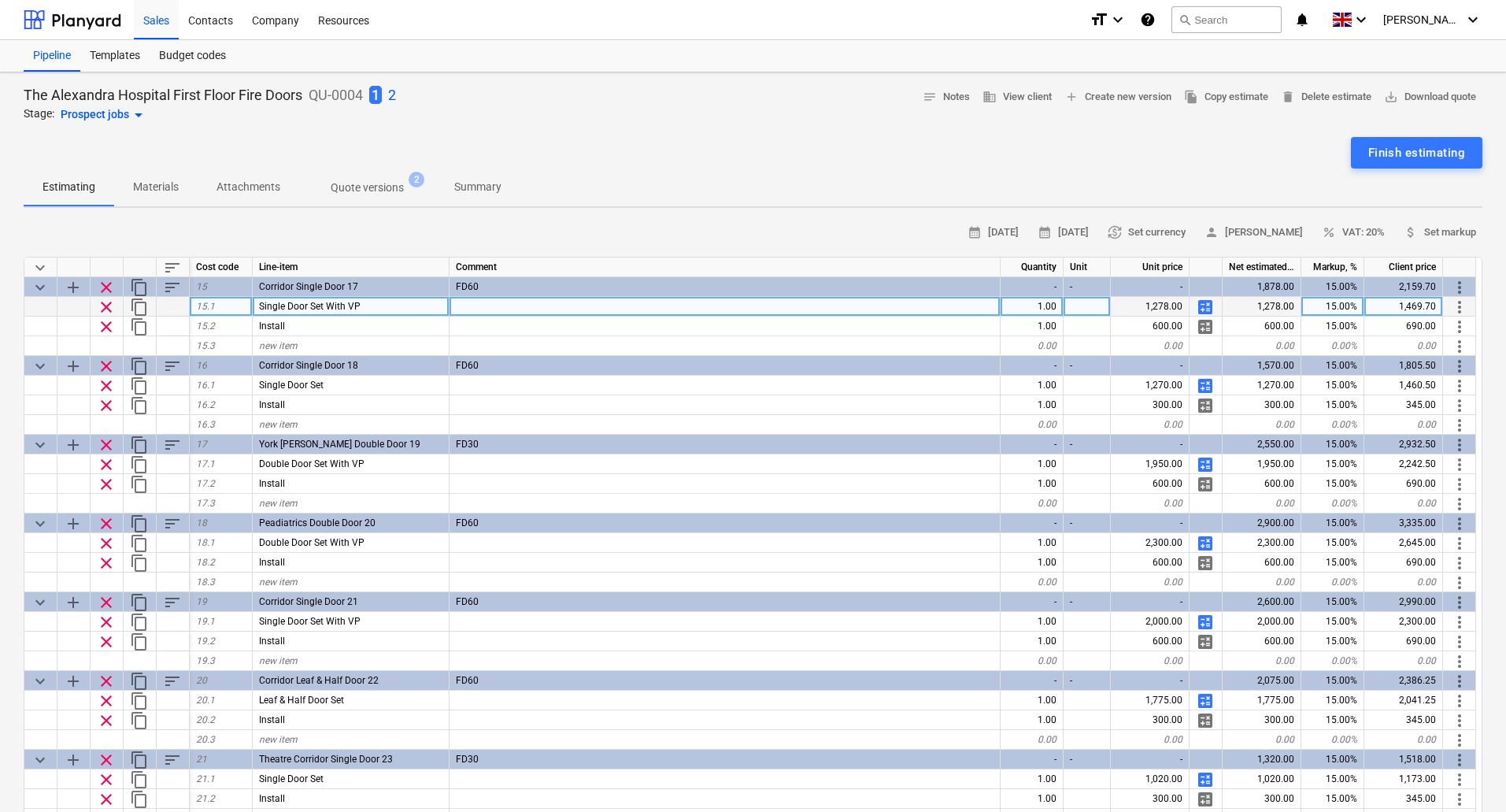
click at [1203, 305] on span "calculate" at bounding box center [1206, 307] width 19 height 19
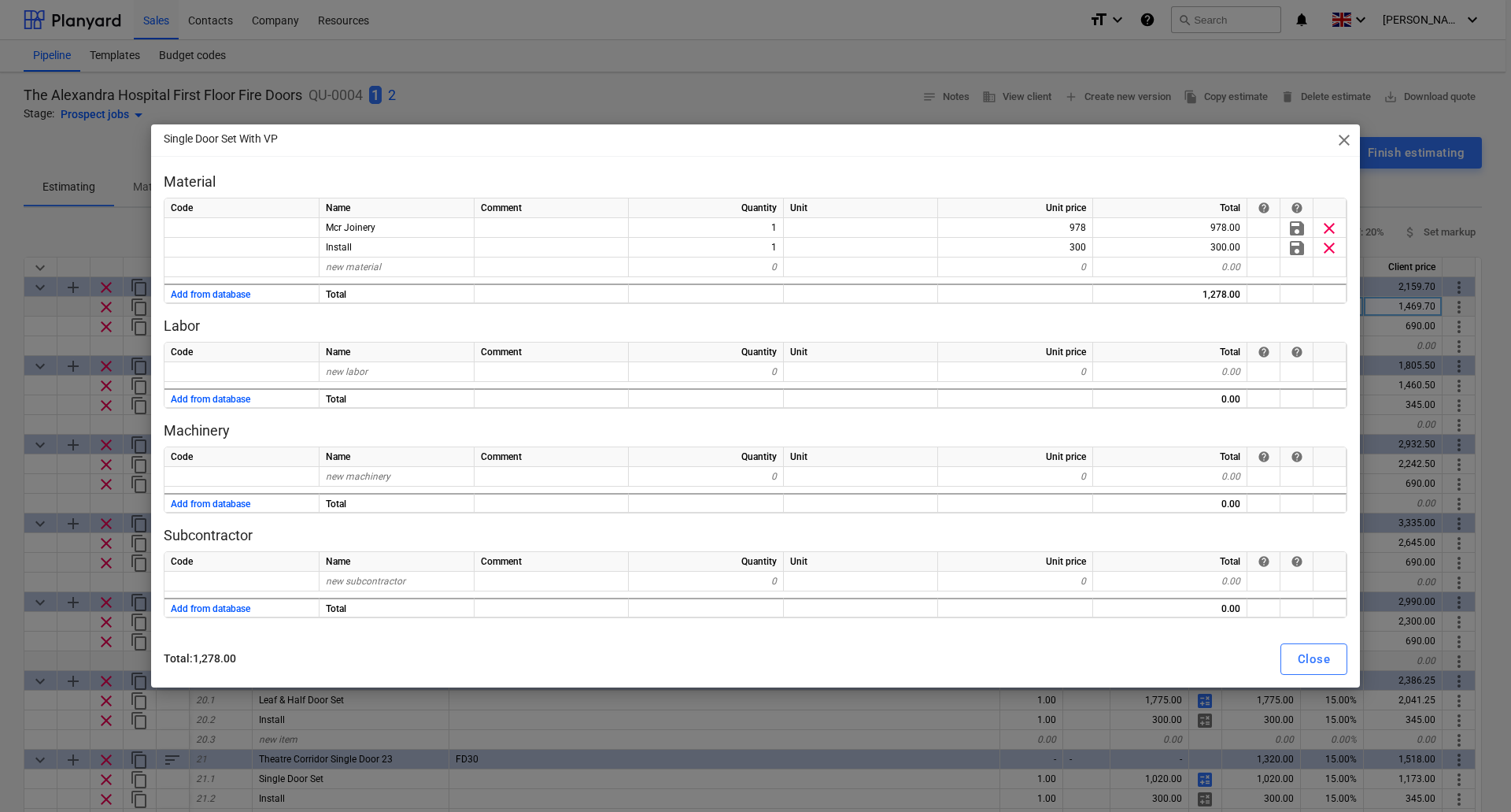
click at [1323, 657] on div "Close" at bounding box center [1314, 659] width 32 height 20
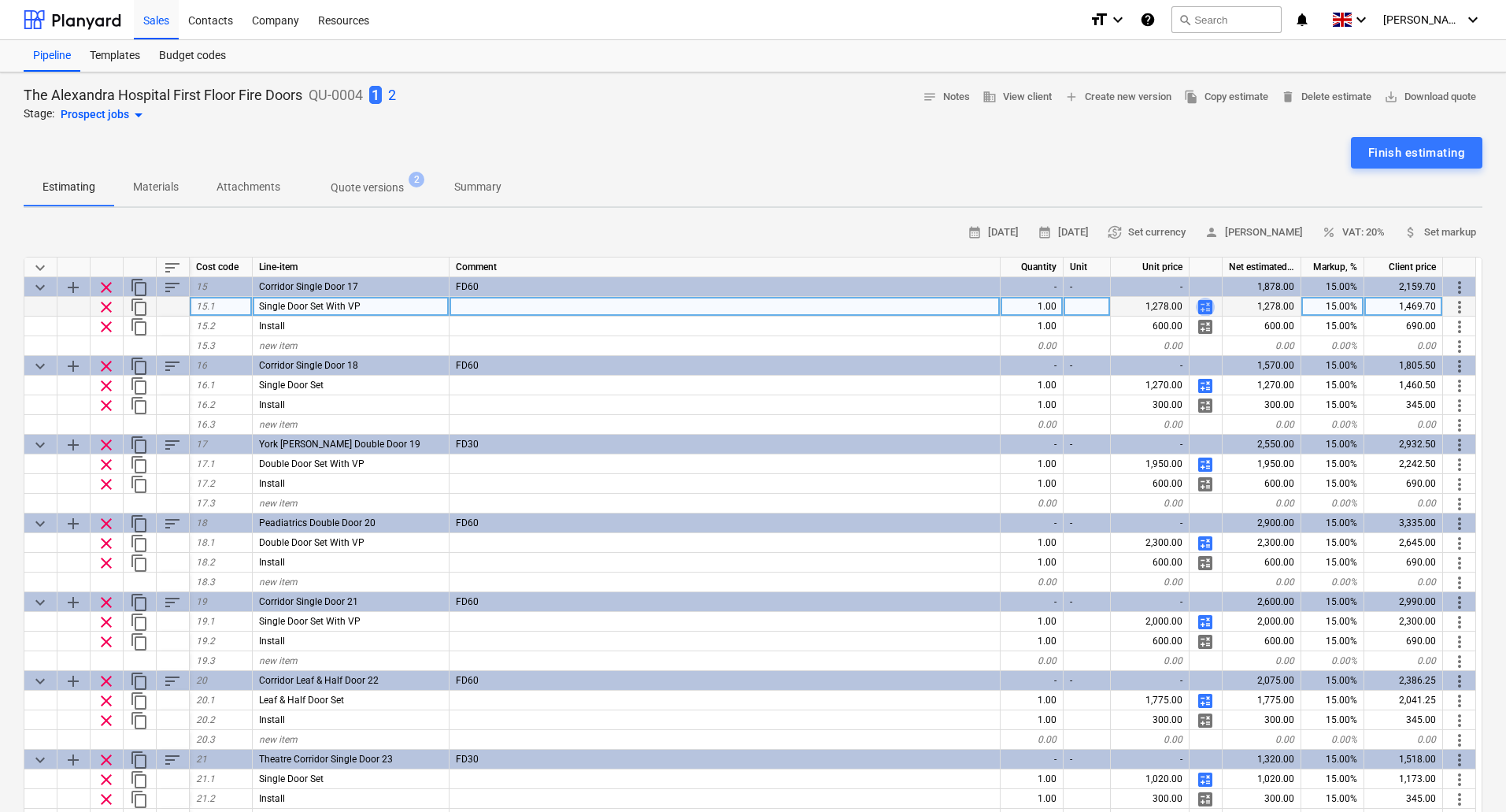
click at [1207, 302] on span "calculate" at bounding box center [1206, 307] width 19 height 19
type textarea "x"
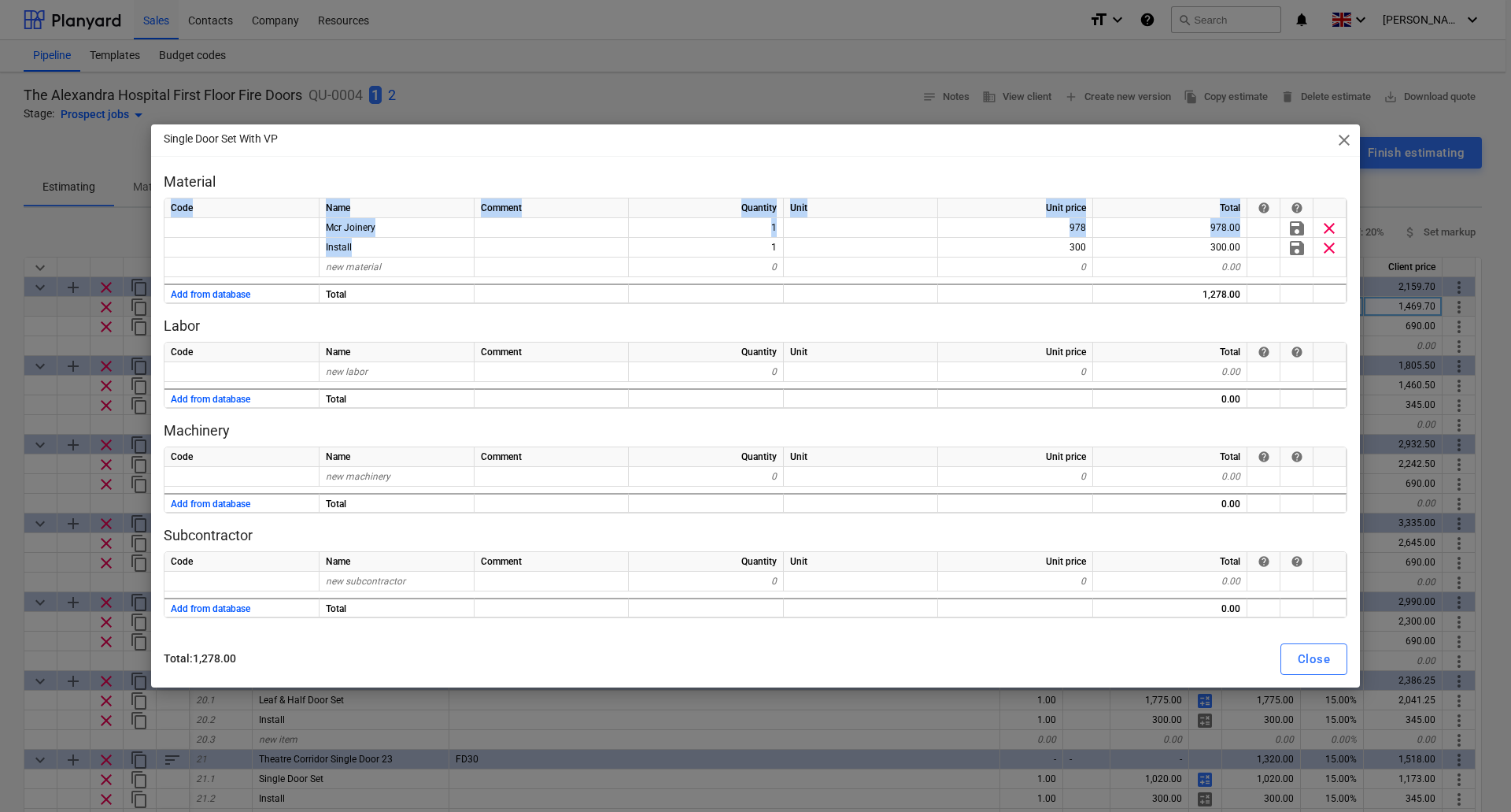
drag, startPoint x: 404, startPoint y: 246, endPoint x: 146, endPoint y: 247, distance: 258.0
click at [146, 247] on div "Single Door Set With VP close Material Code Name Comment Quantity Unit Unit pri…" at bounding box center [755, 406] width 1511 height 812
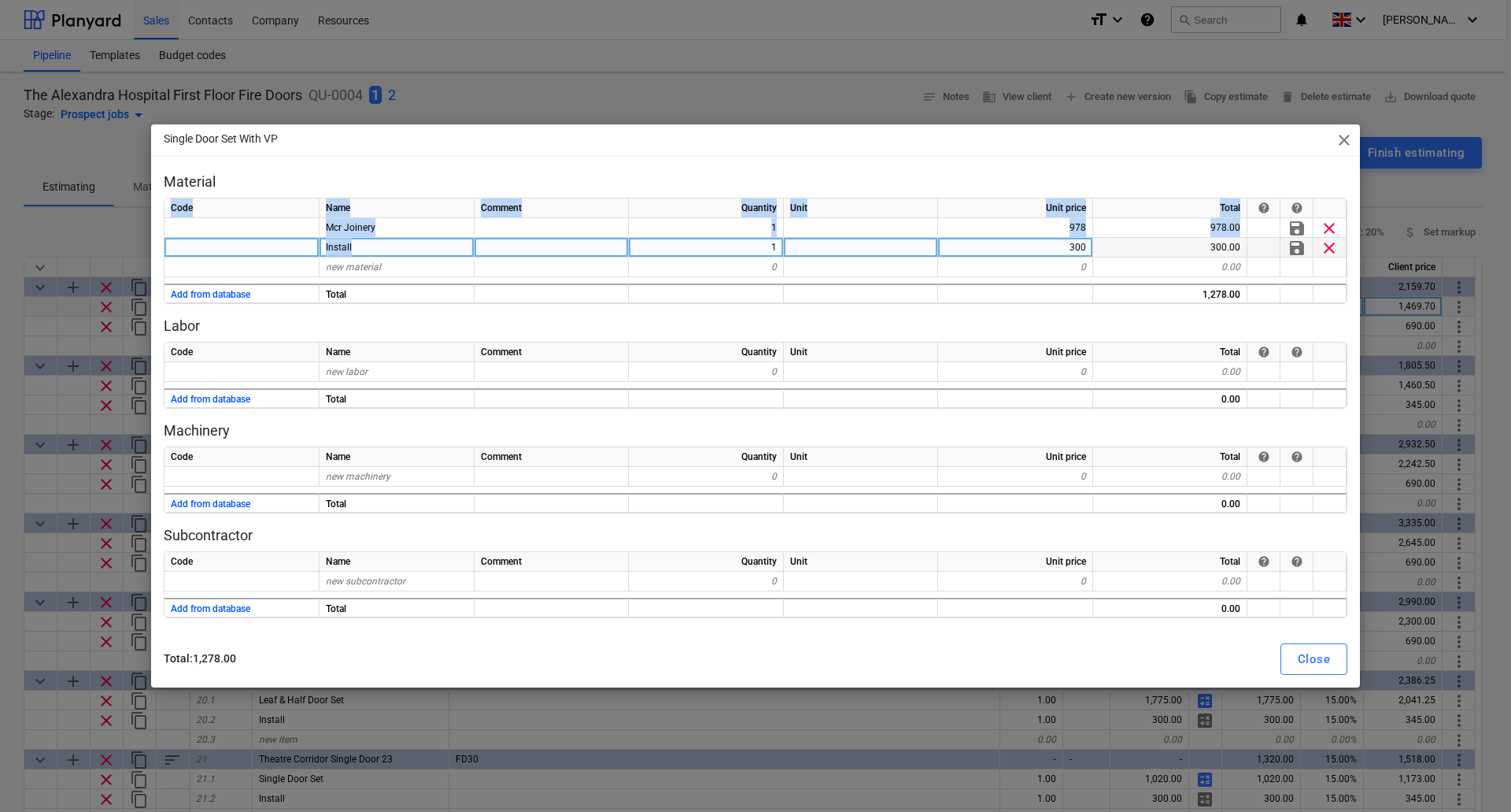
click at [381, 255] on div "Install" at bounding box center [397, 247] width 155 height 19
type input "laminate"
type textarea "x"
type input "Laminate"
type textarea "x"
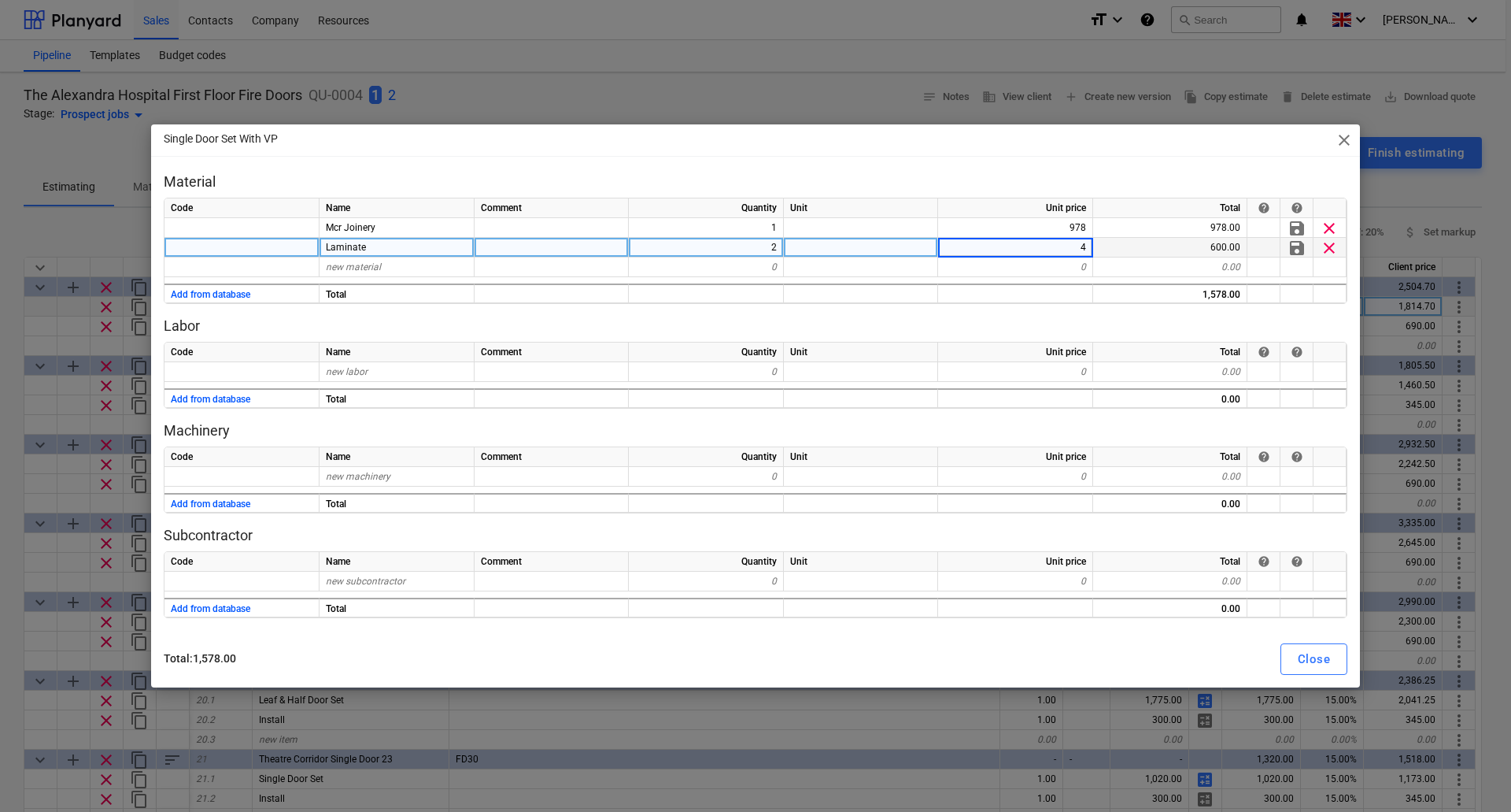
type input "40"
click at [1297, 659] on button "Close" at bounding box center [1314, 659] width 67 height 31
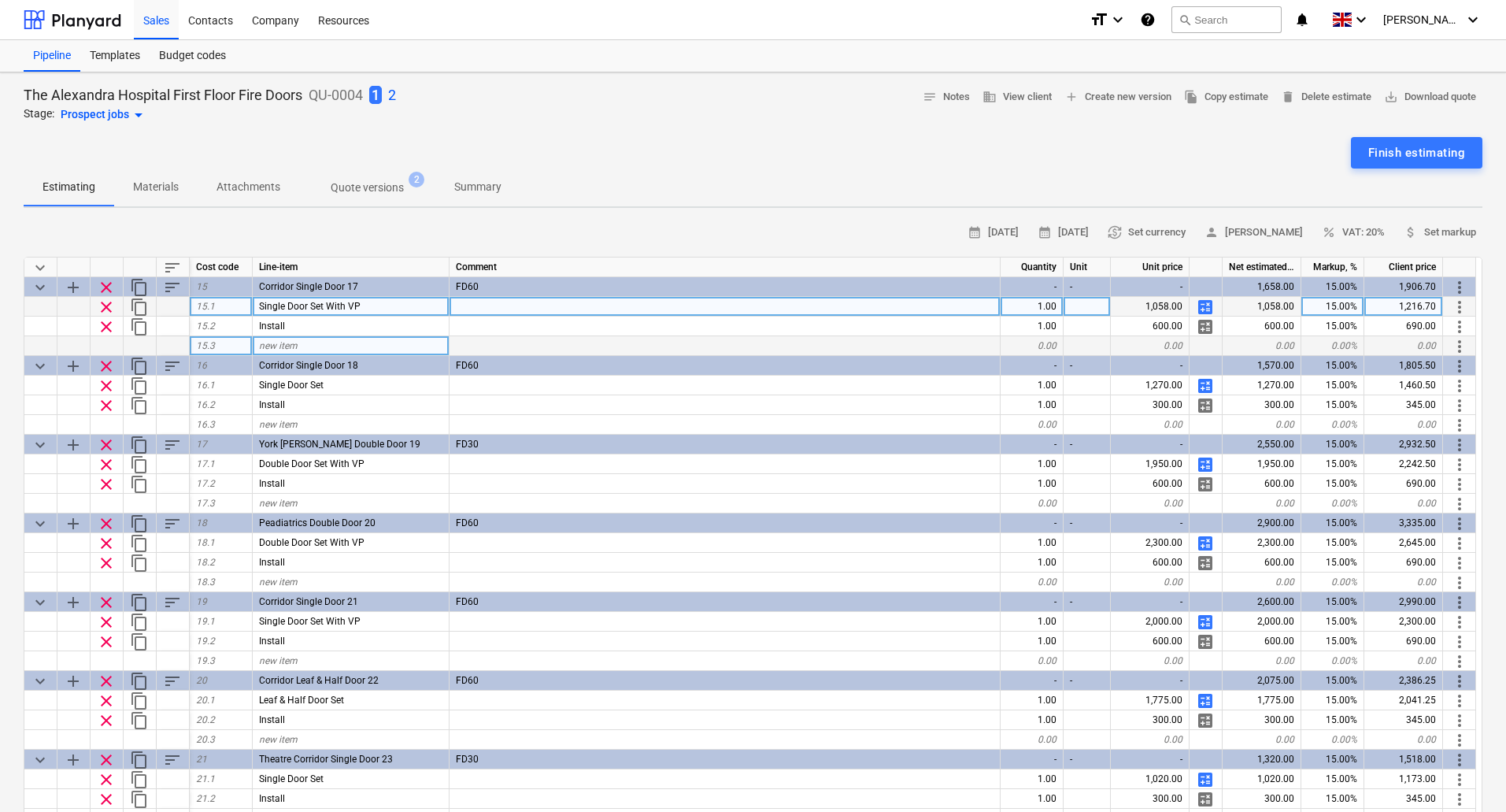
type textarea "x"
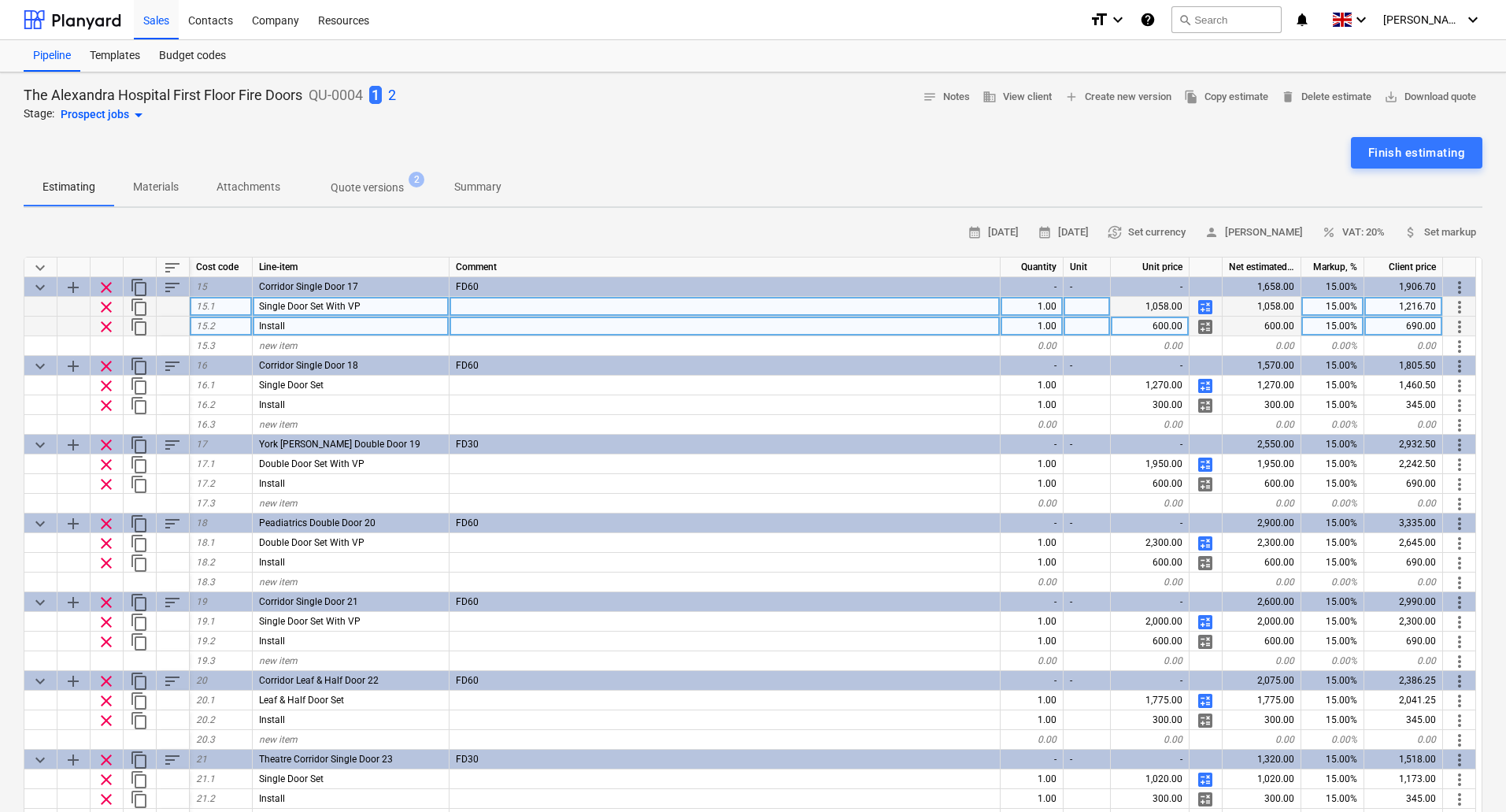
click at [1171, 324] on div "600.00" at bounding box center [1150, 326] width 79 height 19
type input "300"
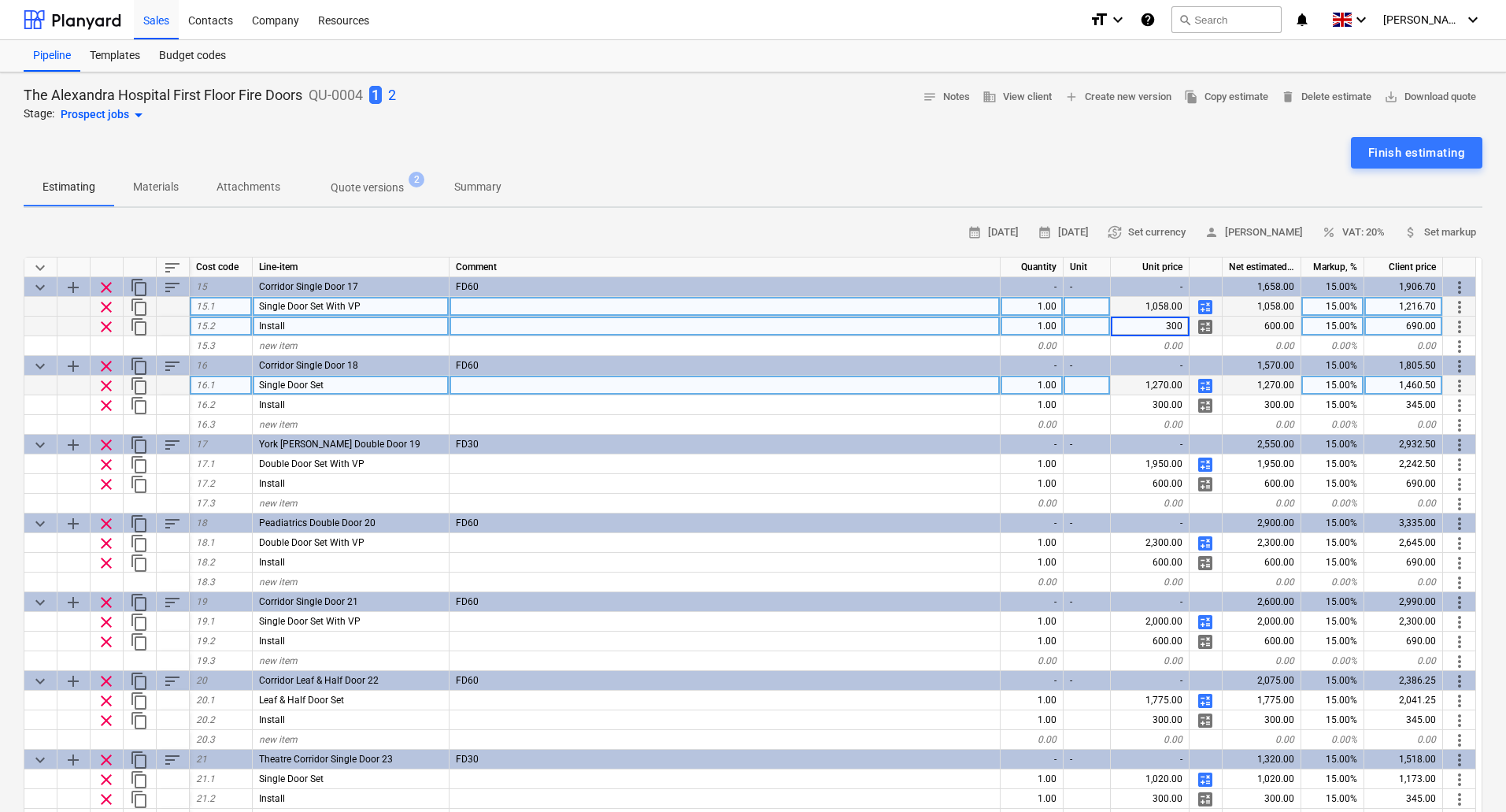
click at [1165, 383] on div "1,270.00" at bounding box center [1150, 385] width 79 height 19
click at [1208, 383] on span "calculate" at bounding box center [1206, 386] width 19 height 19
type textarea "x"
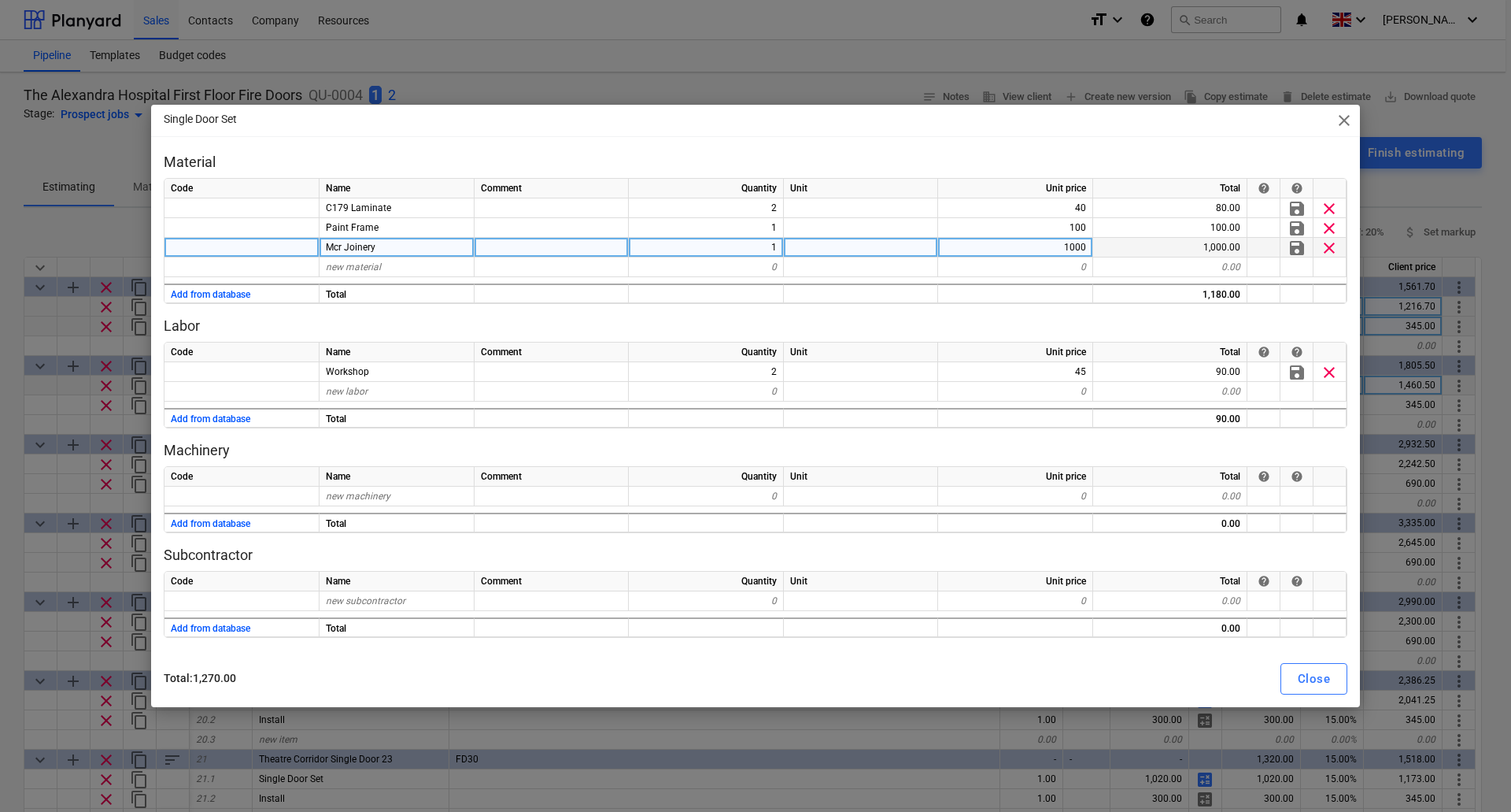
click at [1068, 245] on div "1000" at bounding box center [1016, 247] width 155 height 19
type input "788"
click at [1312, 679] on div "Close" at bounding box center [1314, 679] width 32 height 20
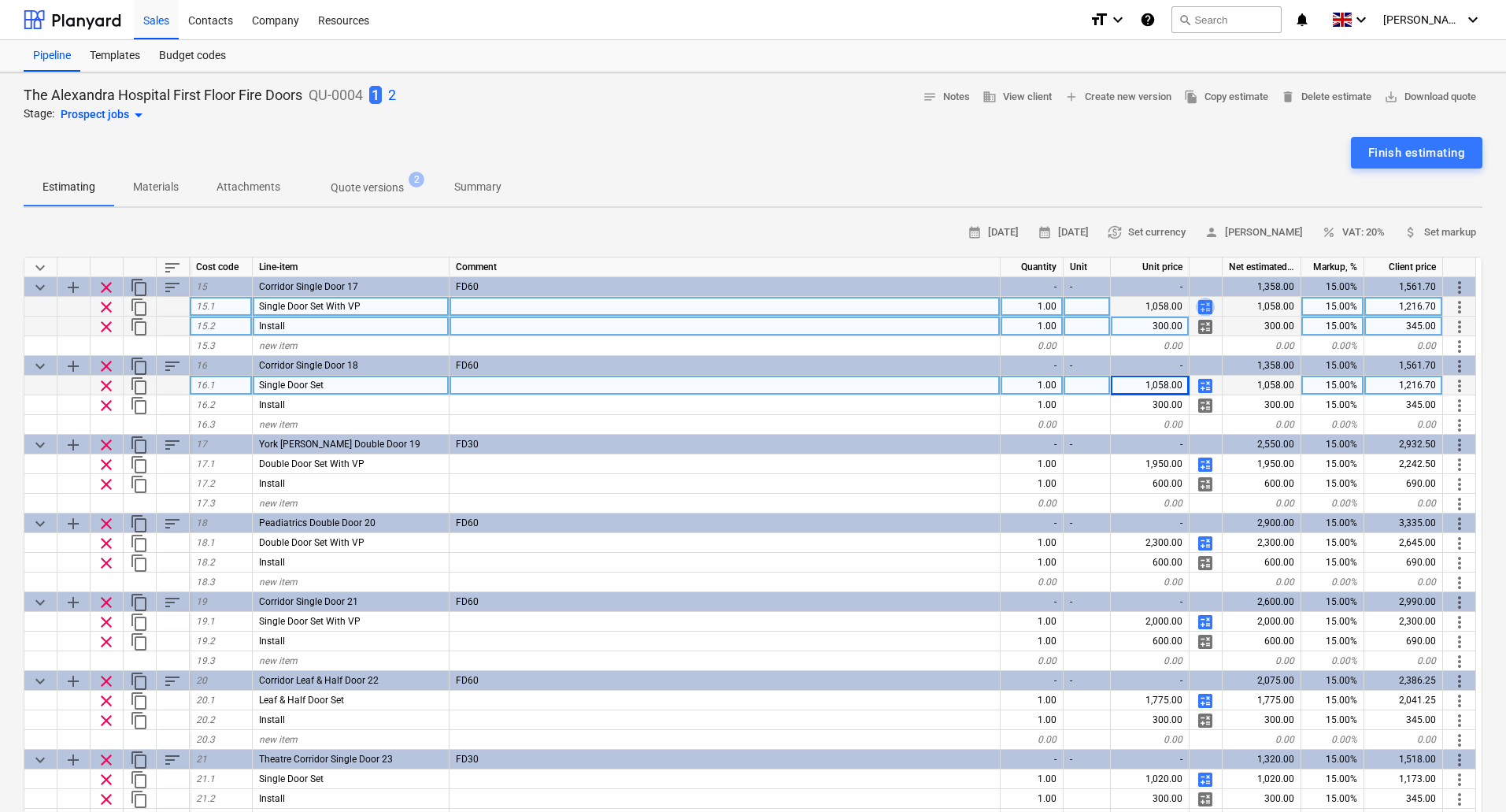
click at [1209, 304] on span "calculate" at bounding box center [1206, 307] width 19 height 19
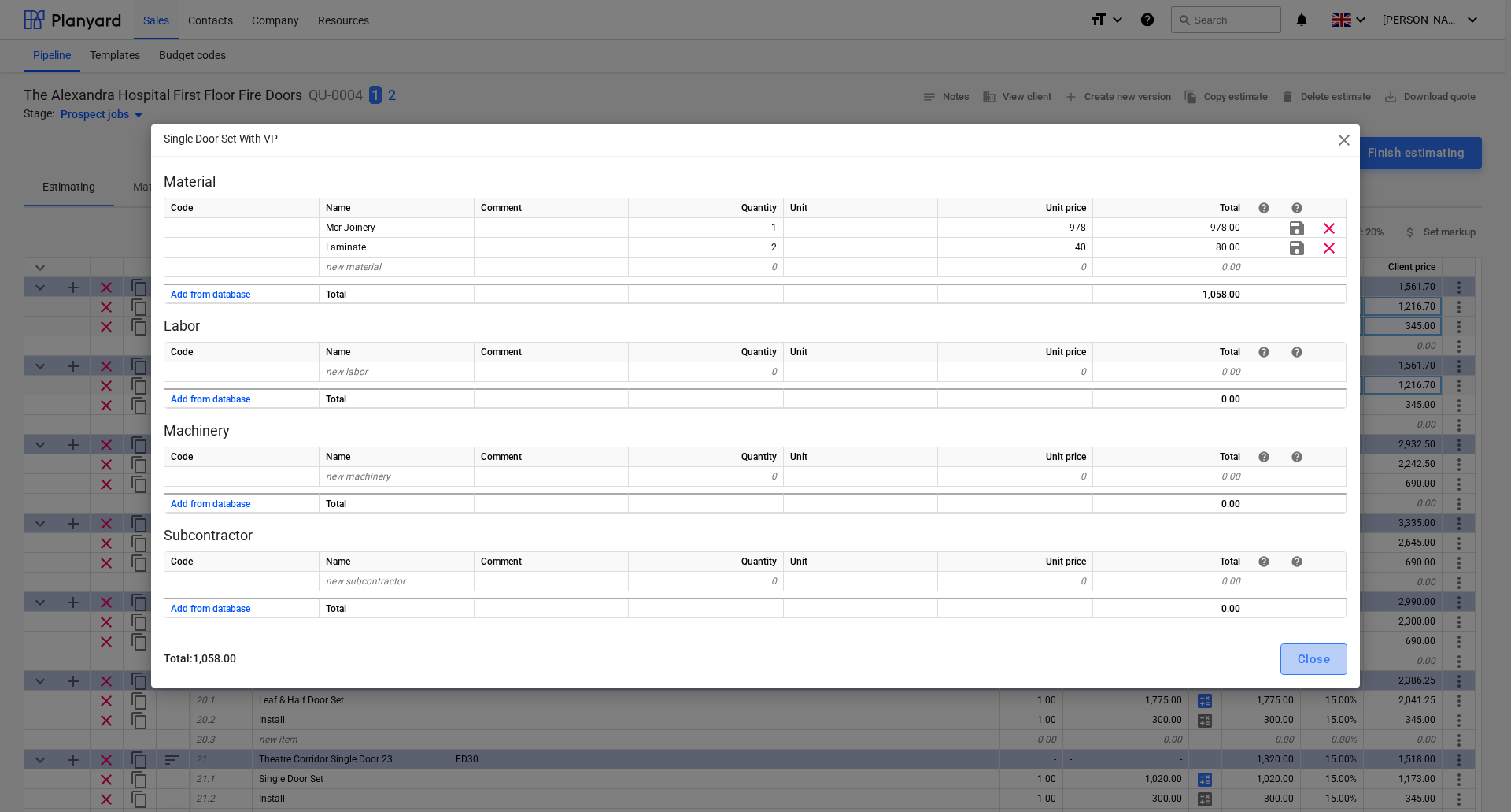
click at [1317, 656] on div "Close" at bounding box center [1314, 659] width 32 height 20
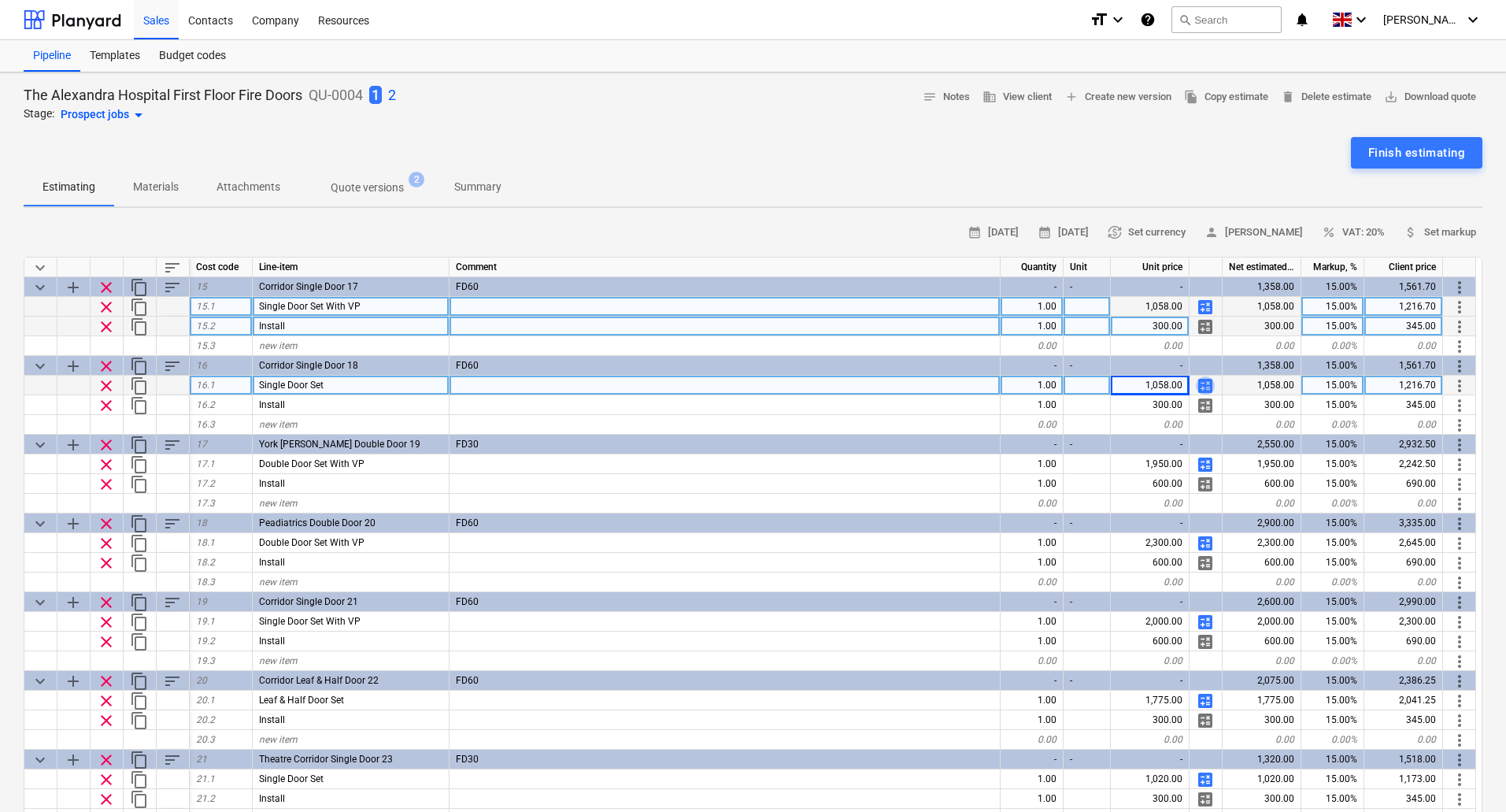
click at [1207, 385] on span "calculate" at bounding box center [1206, 386] width 19 height 19
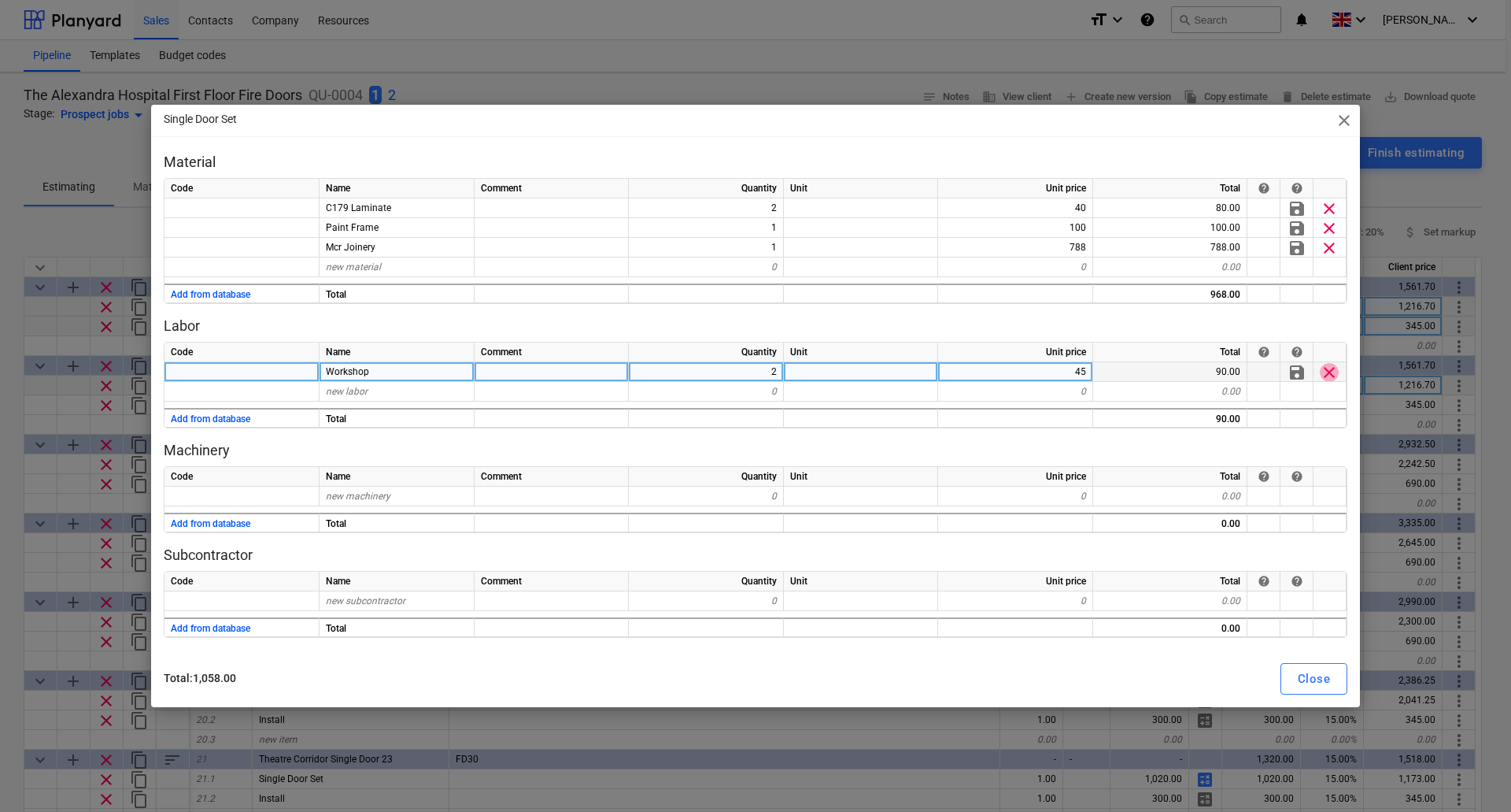
click at [1327, 372] on span "clear" at bounding box center [1329, 372] width 19 height 19
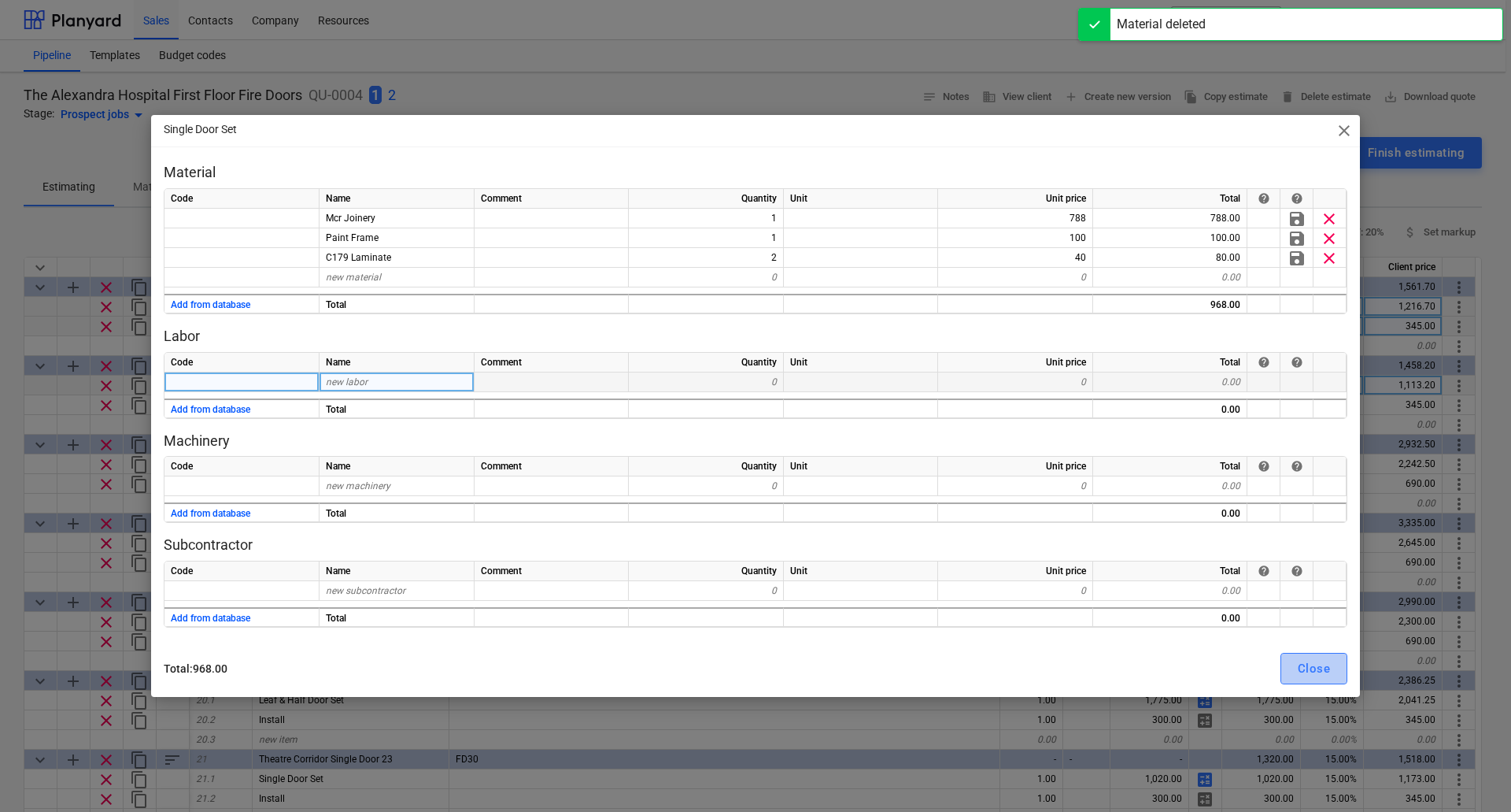
click at [1322, 673] on div "Close" at bounding box center [1314, 668] width 32 height 20
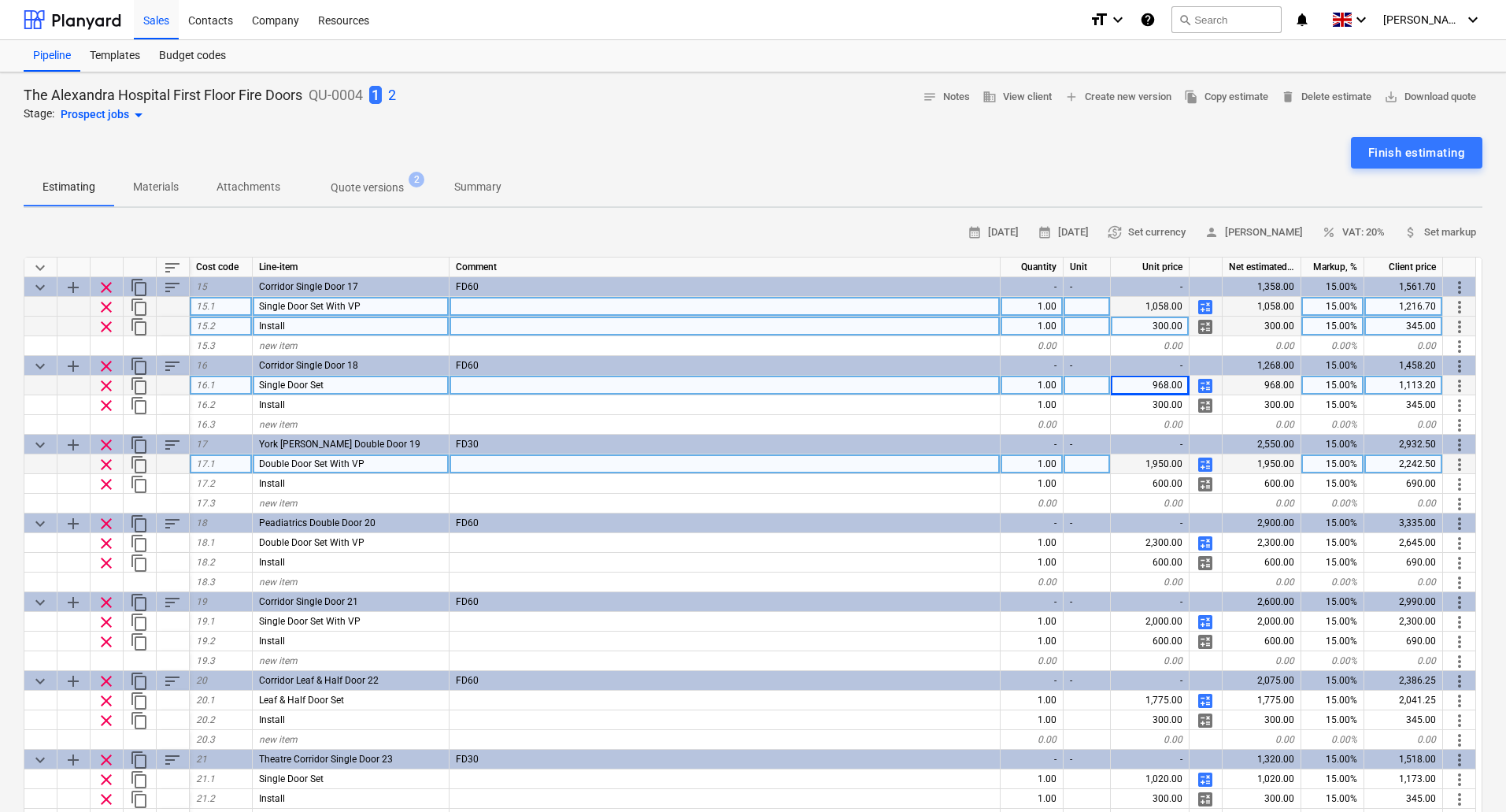
click at [1204, 463] on span "calculate" at bounding box center [1206, 464] width 19 height 19
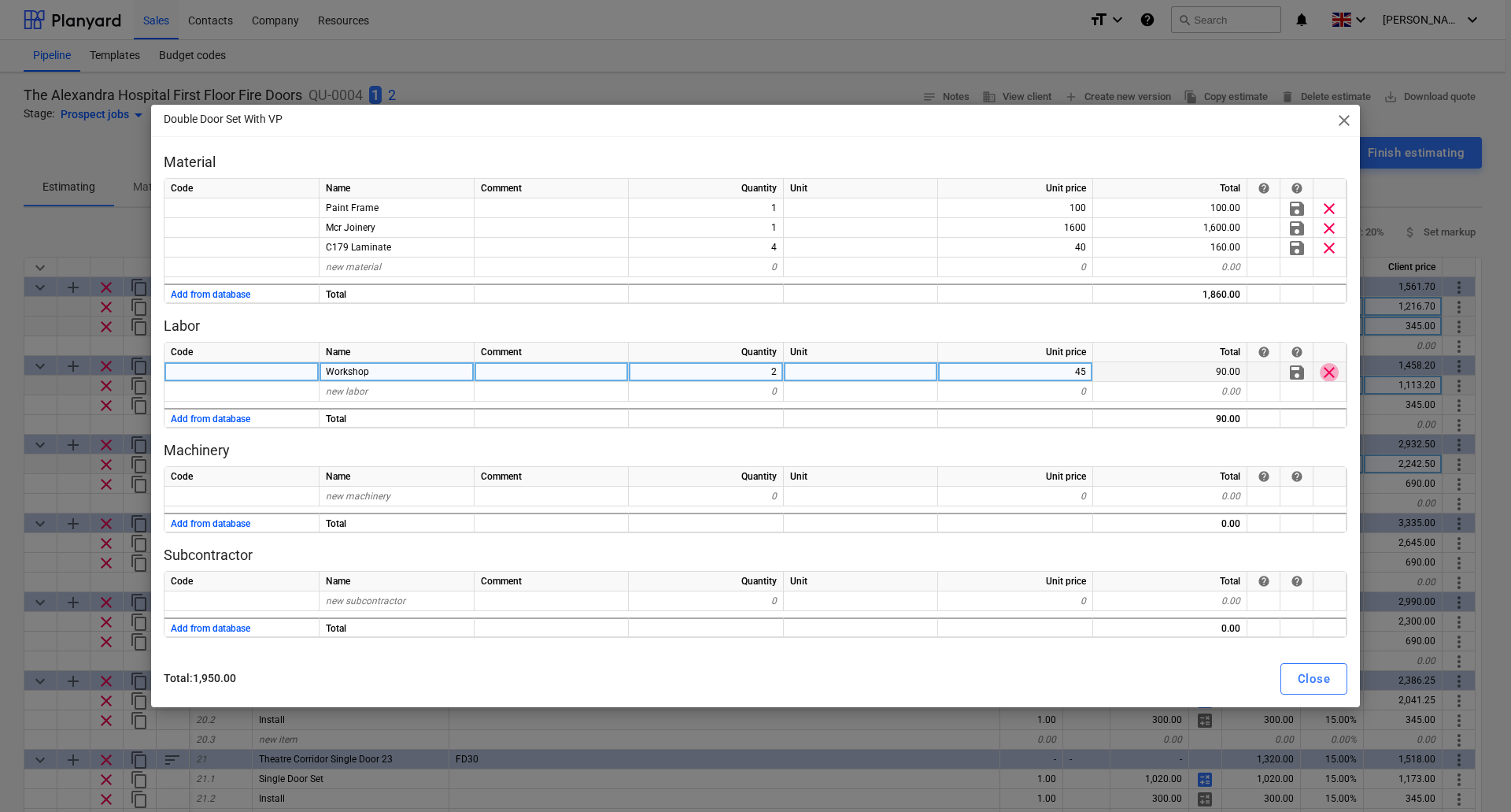
click at [1330, 371] on span "clear" at bounding box center [1329, 372] width 19 height 19
type textarea "x"
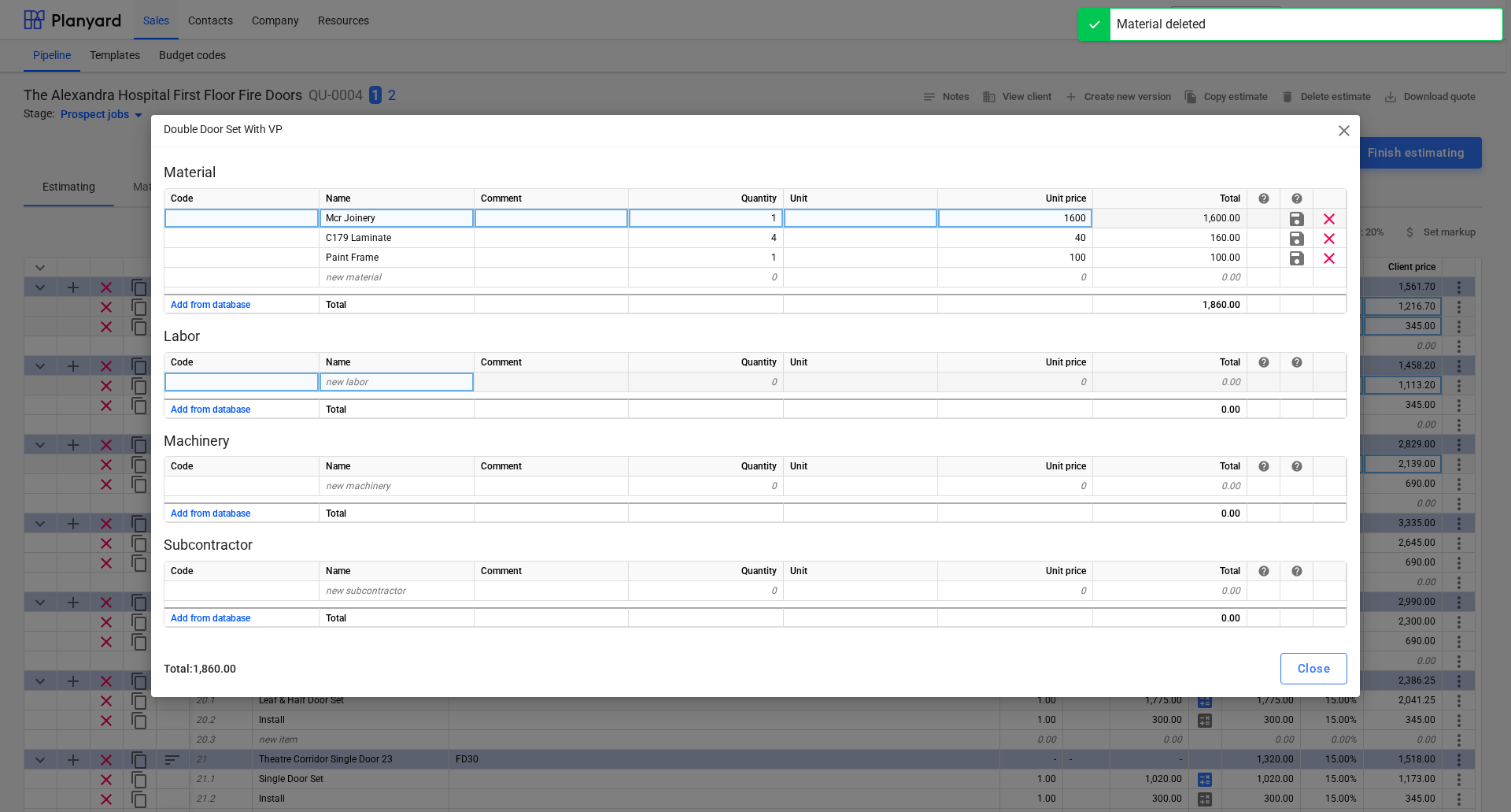
click at [1034, 220] on div "1600" at bounding box center [1016, 218] width 155 height 19
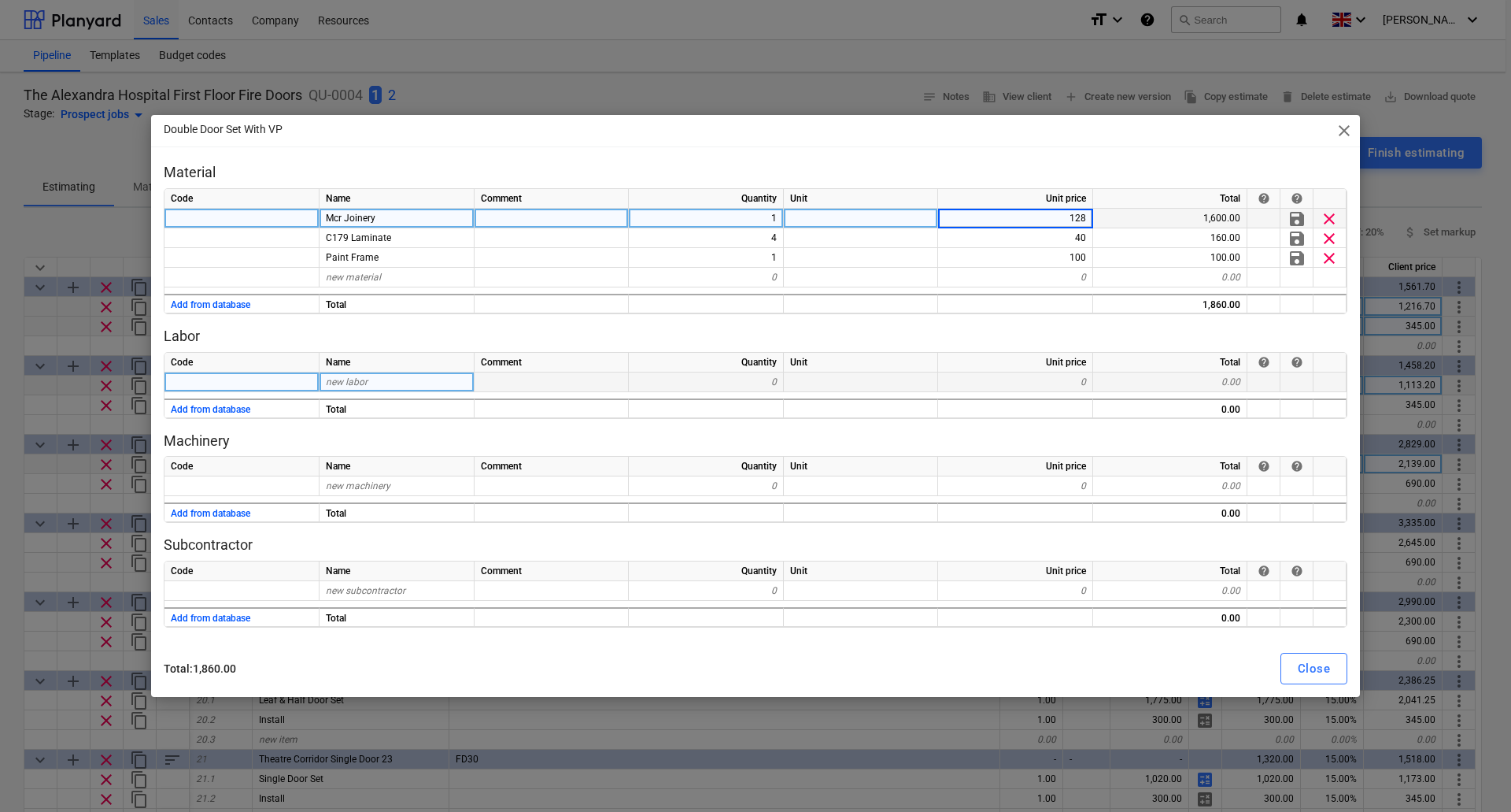
type input "1280"
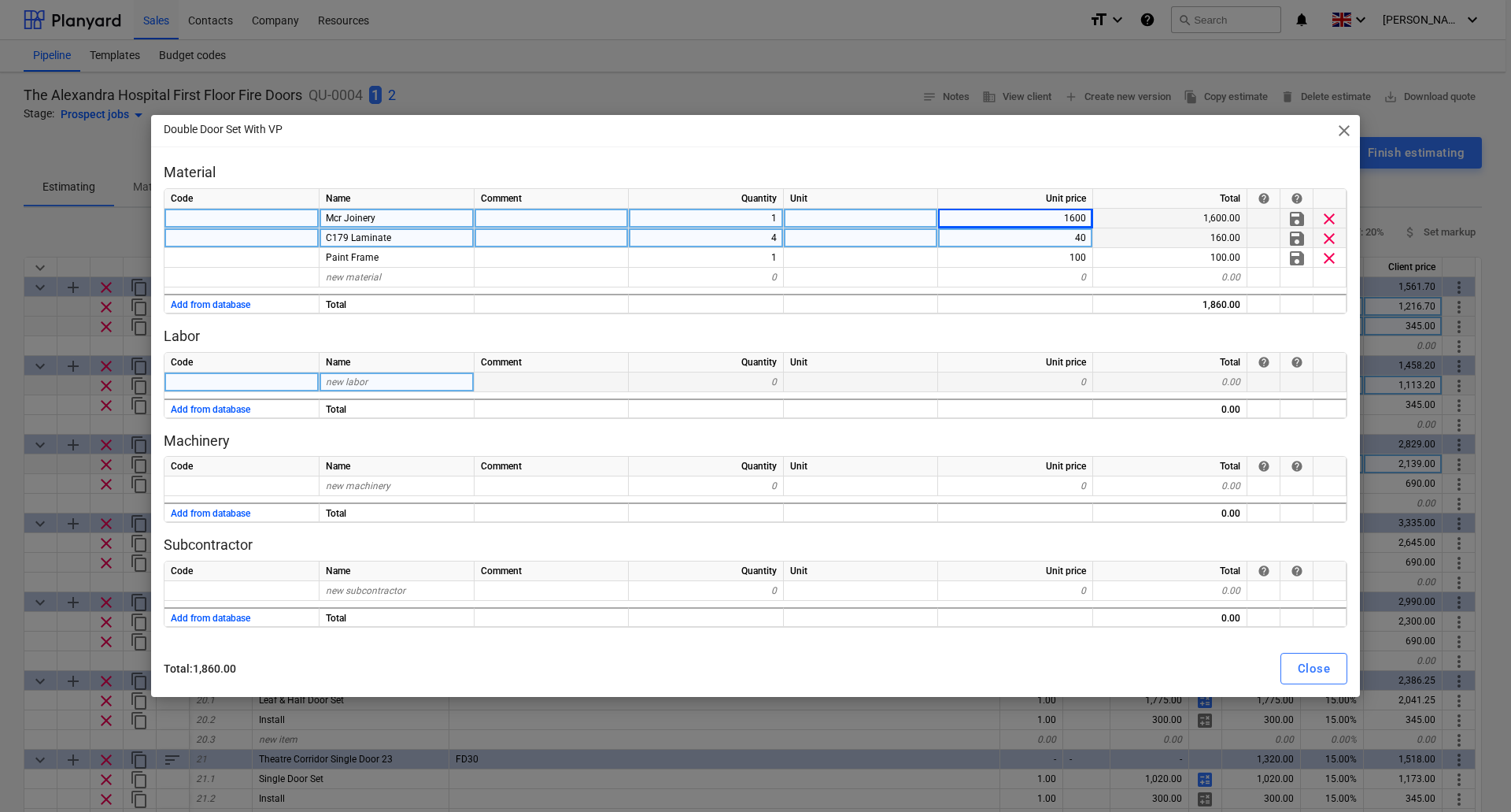
click at [1076, 238] on div "40" at bounding box center [1016, 238] width 155 height 19
click at [1294, 675] on button "Close" at bounding box center [1314, 668] width 67 height 31
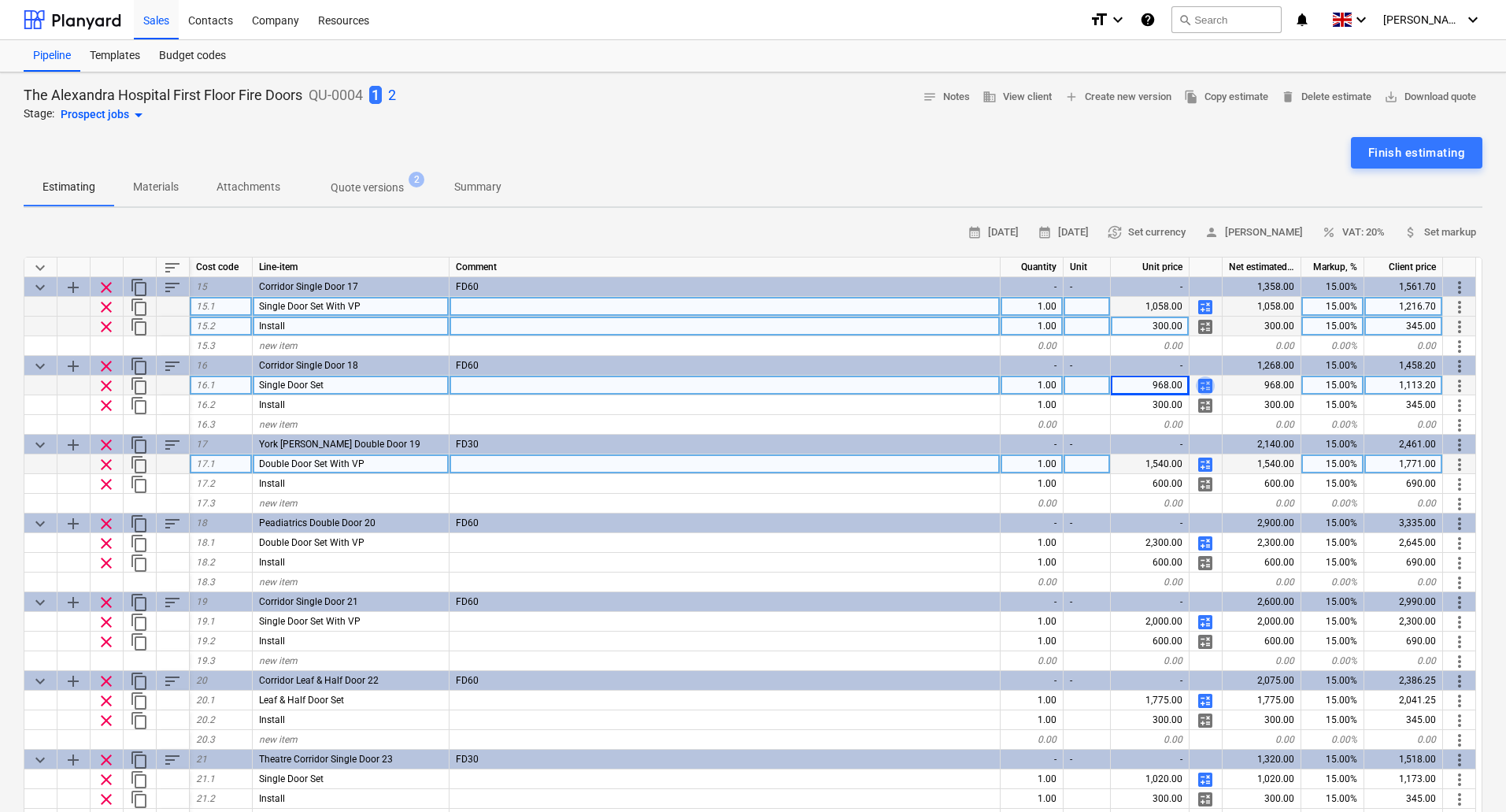
click at [1206, 383] on span "calculate" at bounding box center [1206, 386] width 19 height 19
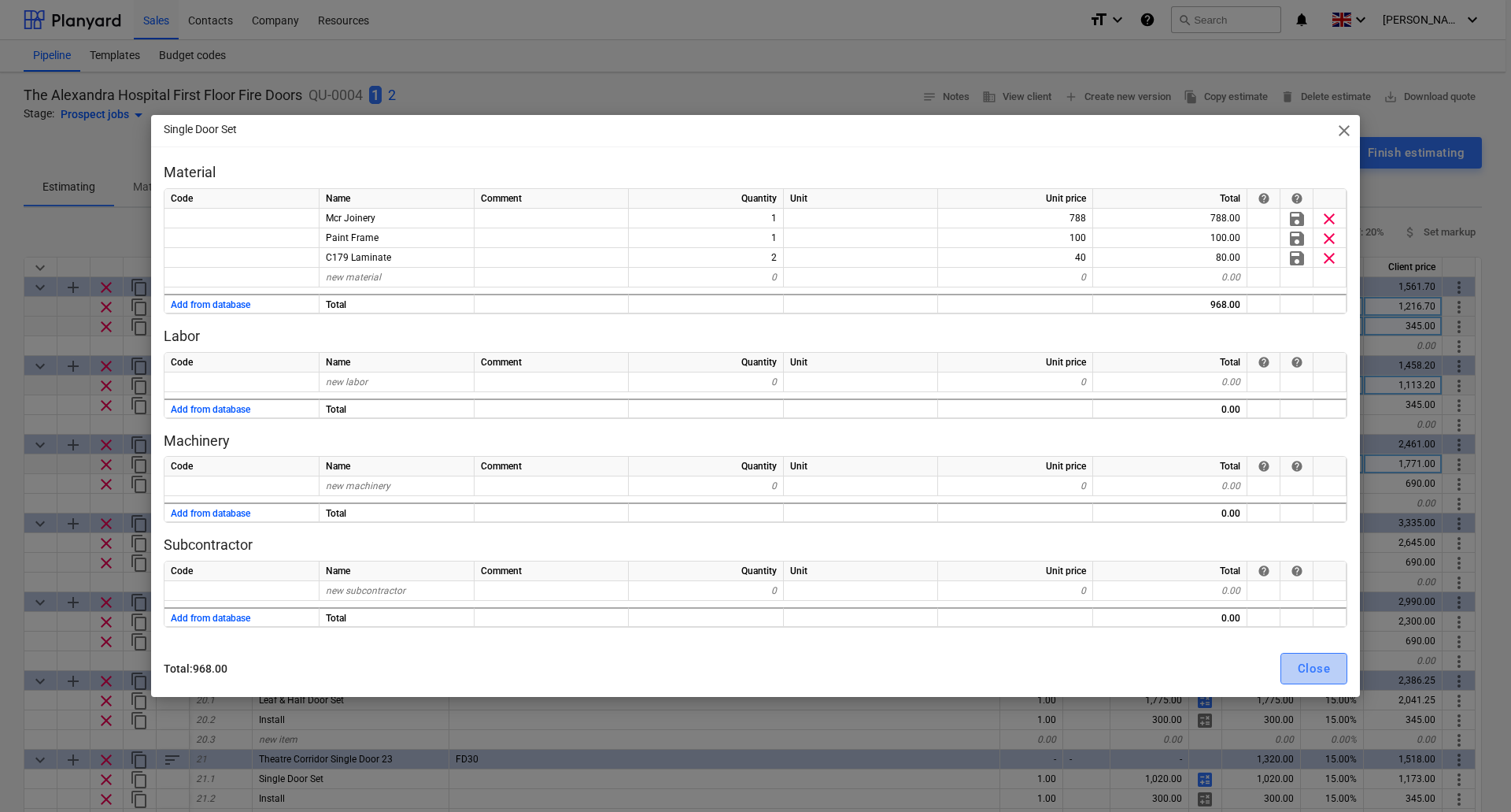
click at [1330, 667] on div "Close" at bounding box center [1314, 668] width 32 height 20
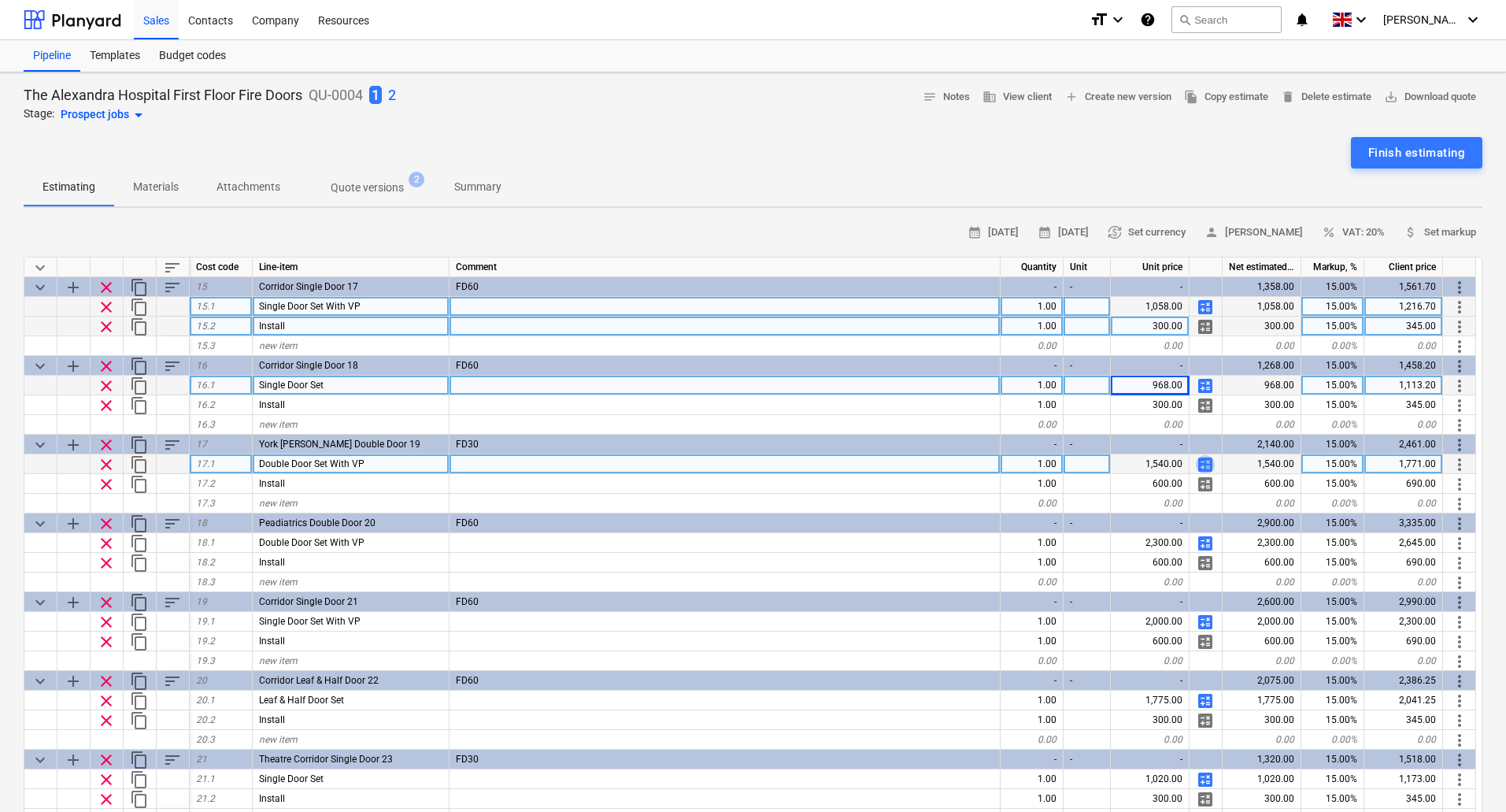
click at [1204, 464] on span "calculate" at bounding box center [1206, 464] width 19 height 19
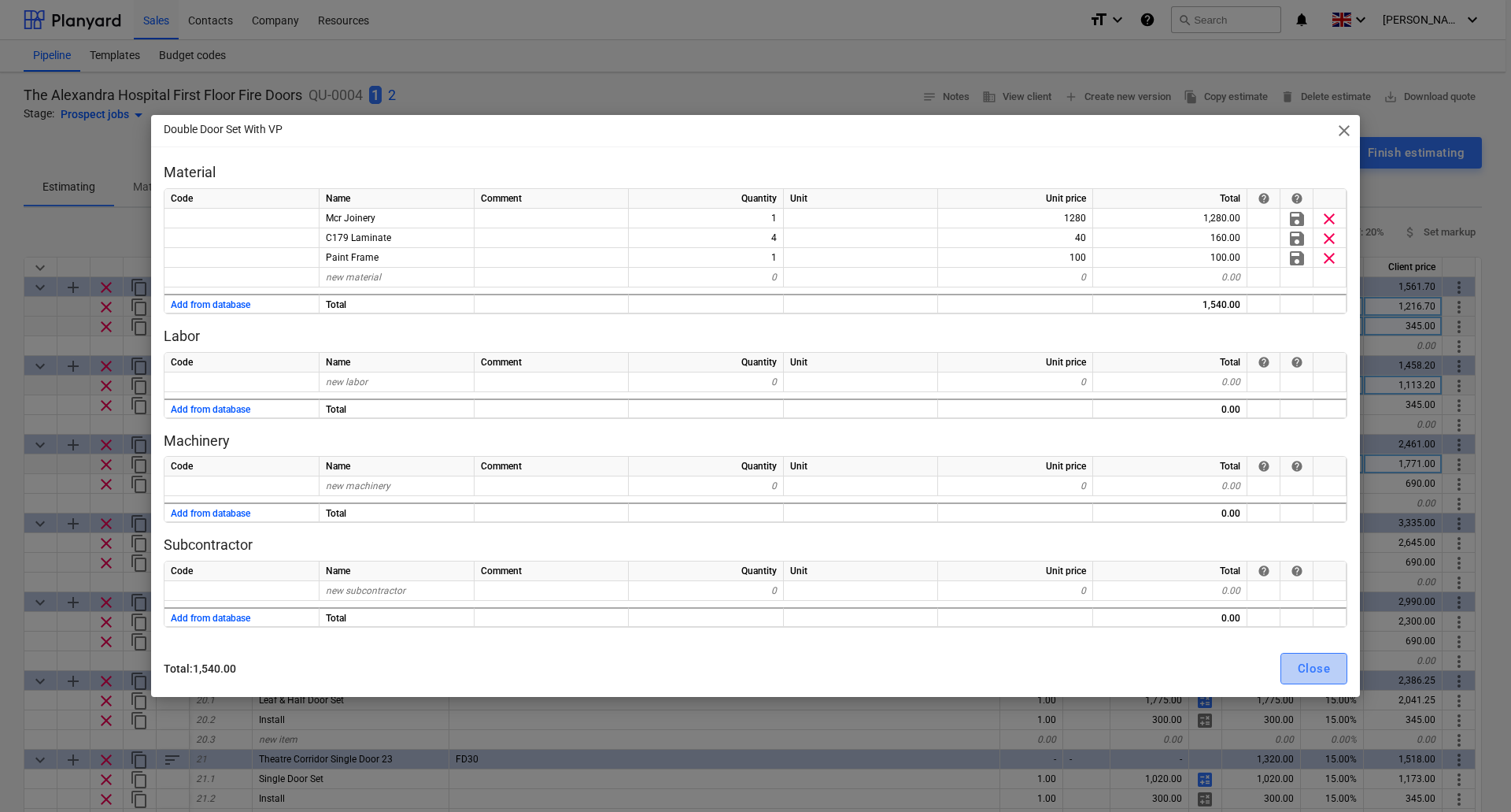
click at [1314, 664] on div "Close" at bounding box center [1314, 668] width 32 height 20
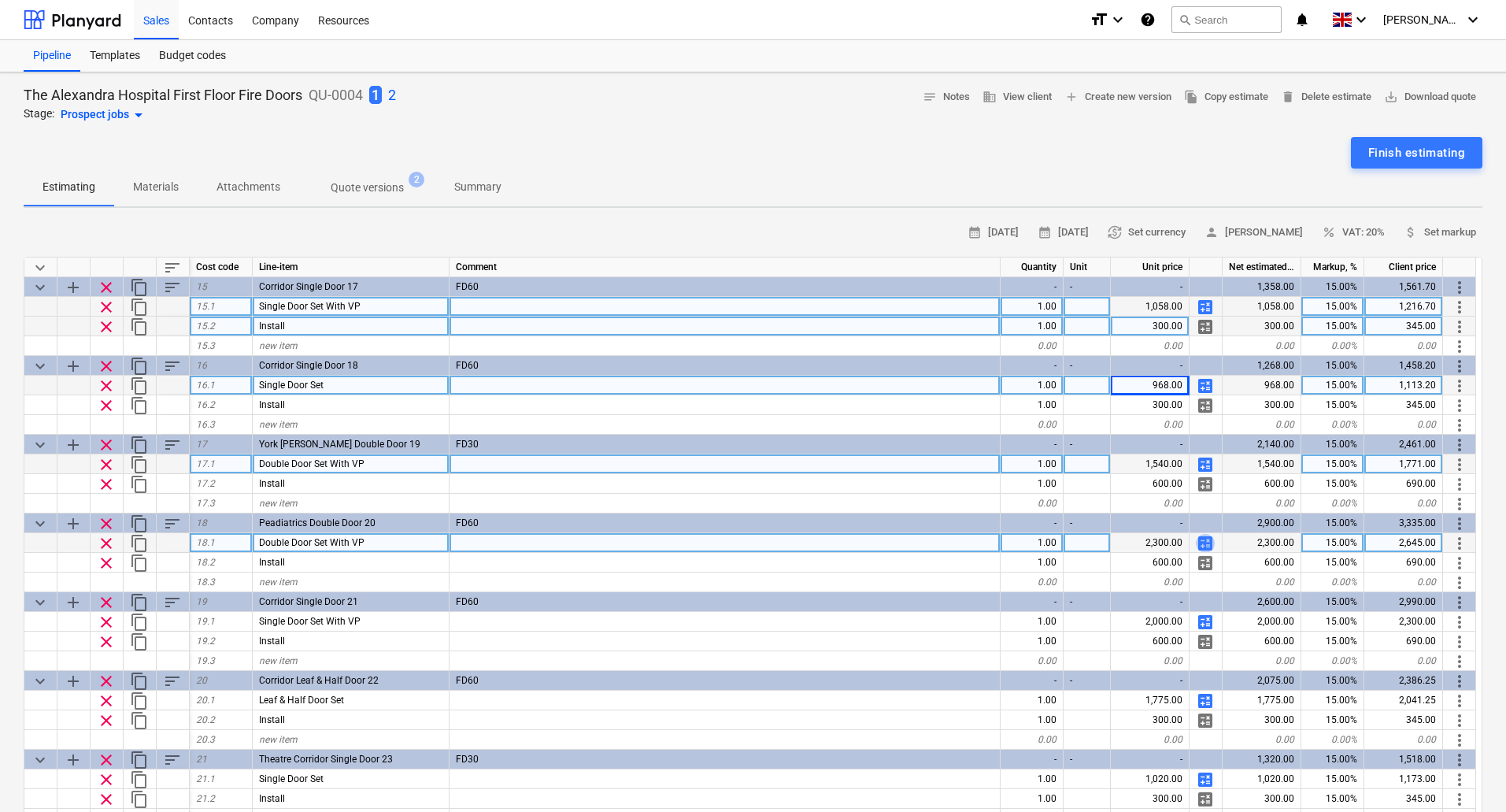
click at [1208, 539] on span "calculate" at bounding box center [1206, 543] width 19 height 19
type textarea "x"
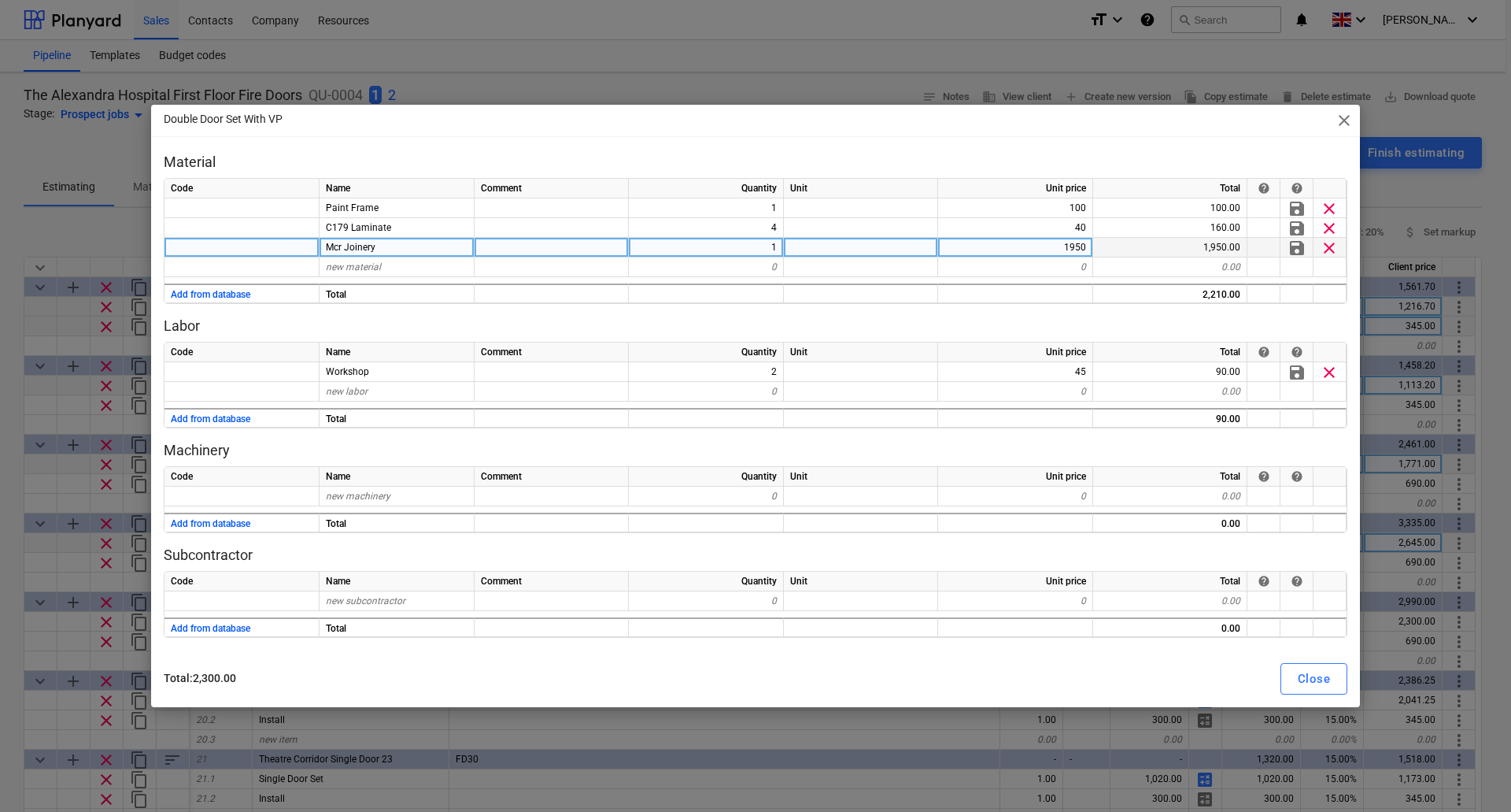
click at [1037, 246] on div "1950" at bounding box center [1016, 247] width 155 height 19
type input "1626"
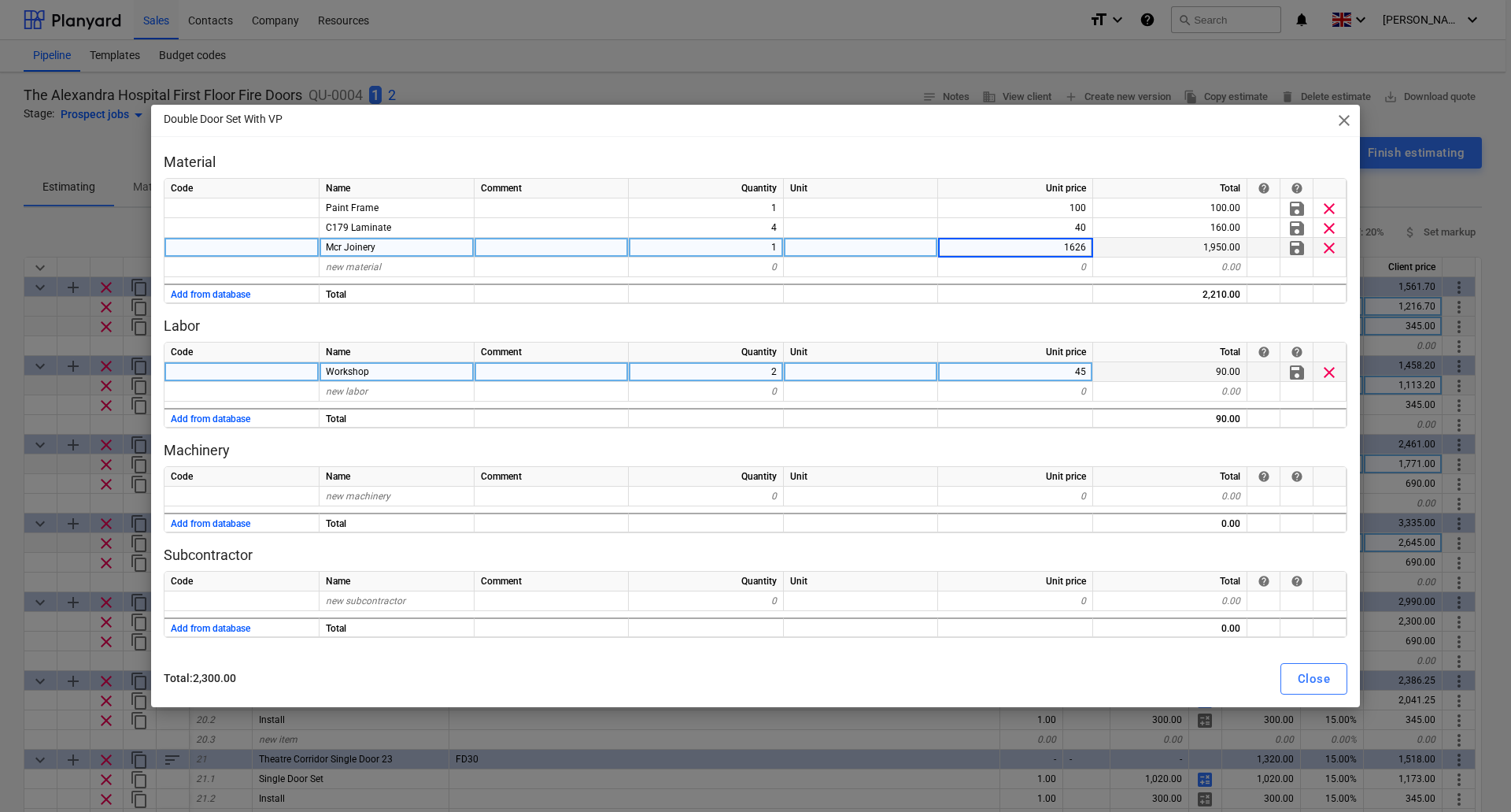
click at [1325, 370] on span "clear" at bounding box center [1329, 372] width 19 height 19
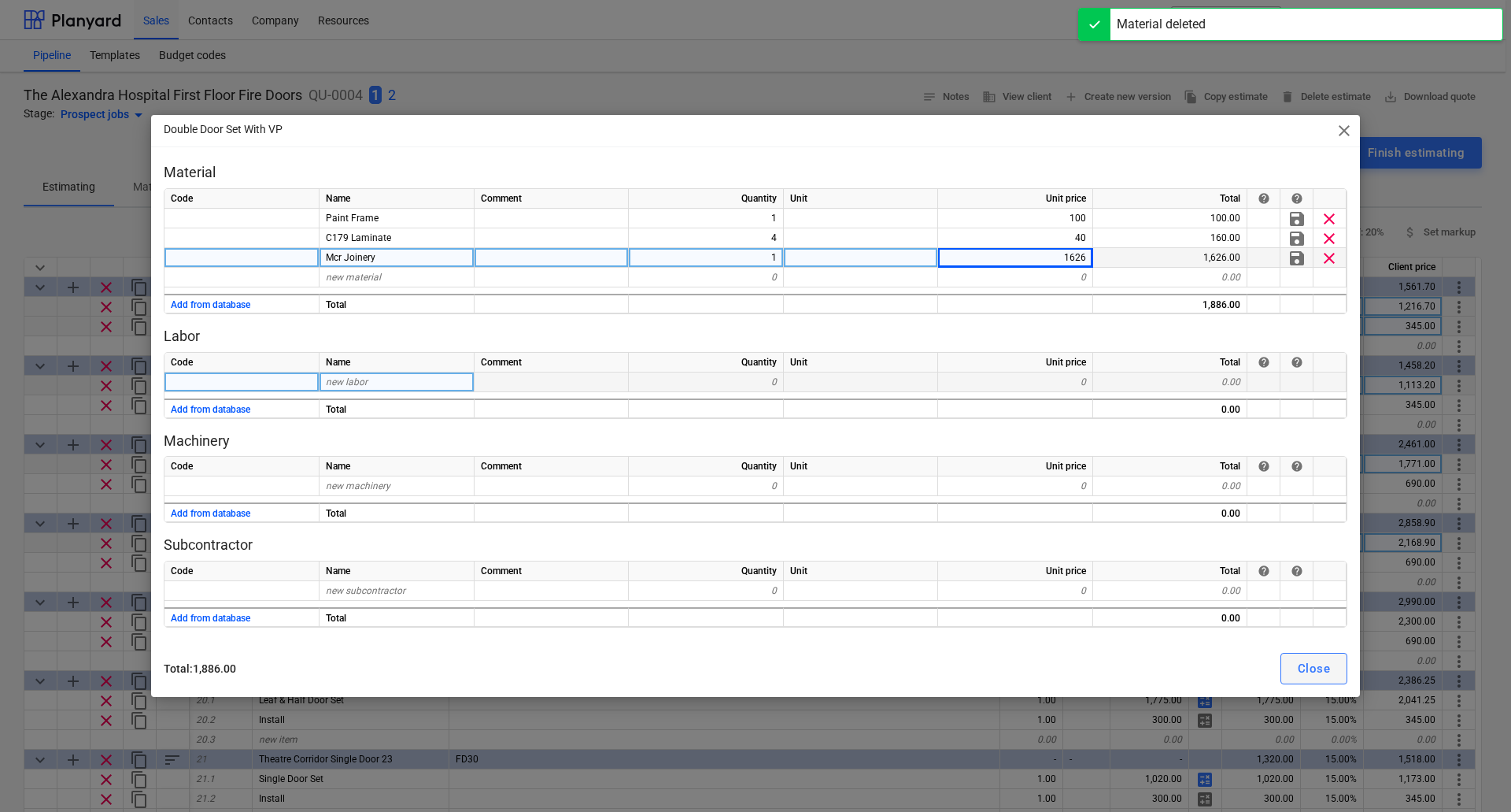
click at [1300, 663] on div "Close" at bounding box center [1314, 668] width 32 height 20
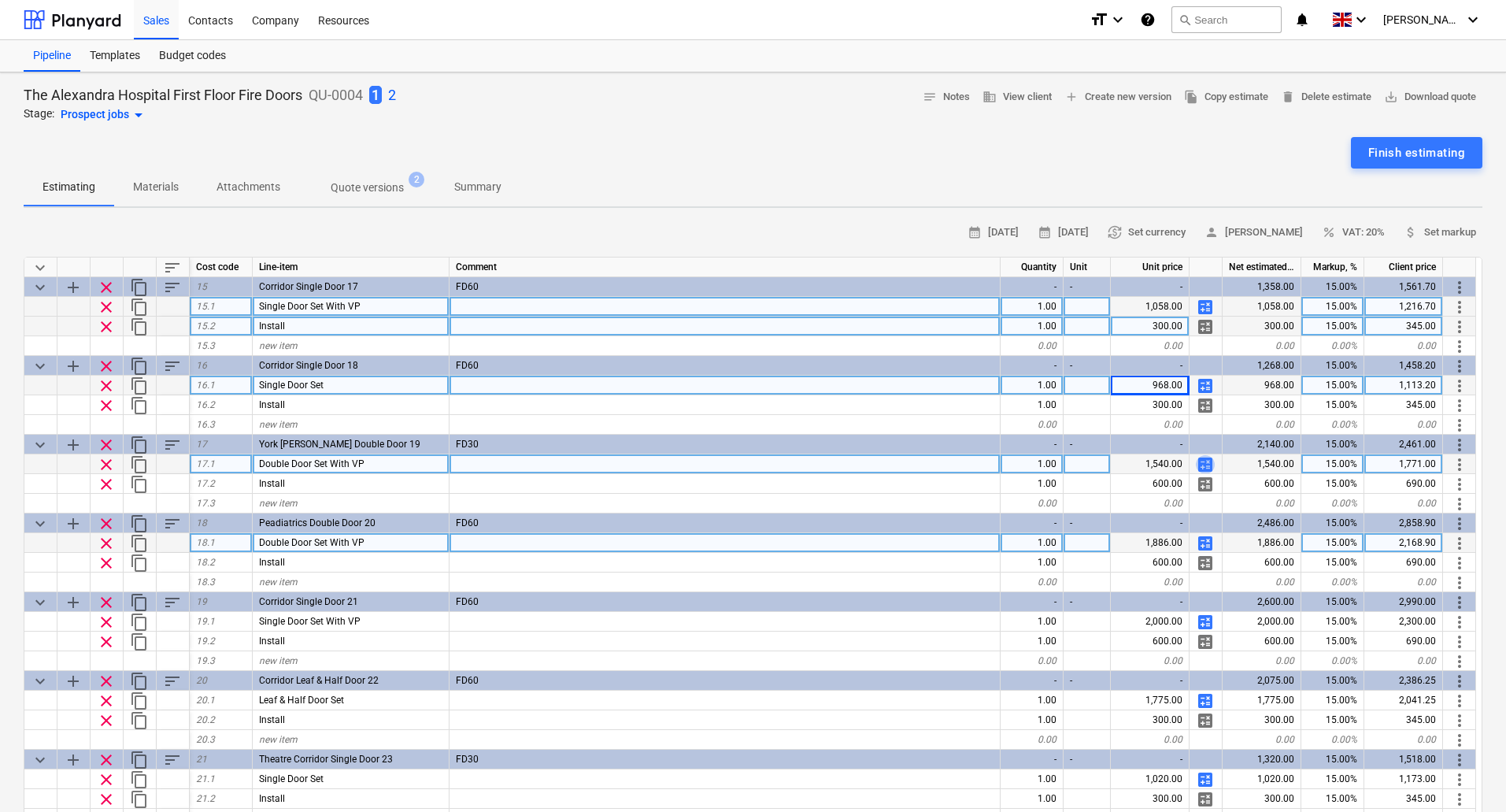
click at [1206, 467] on span "calculate" at bounding box center [1206, 464] width 19 height 19
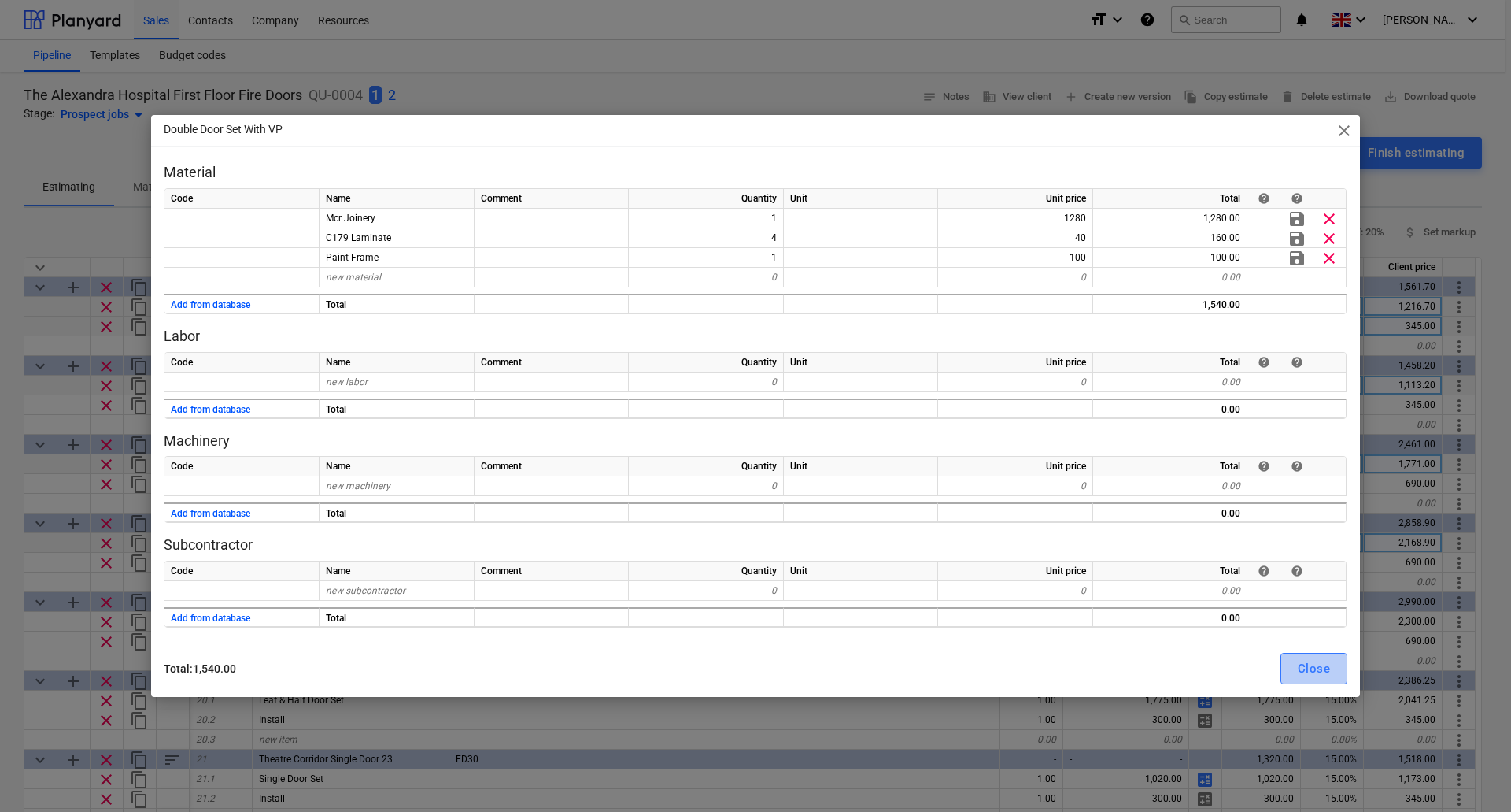
click at [1318, 670] on div "Close" at bounding box center [1314, 668] width 32 height 20
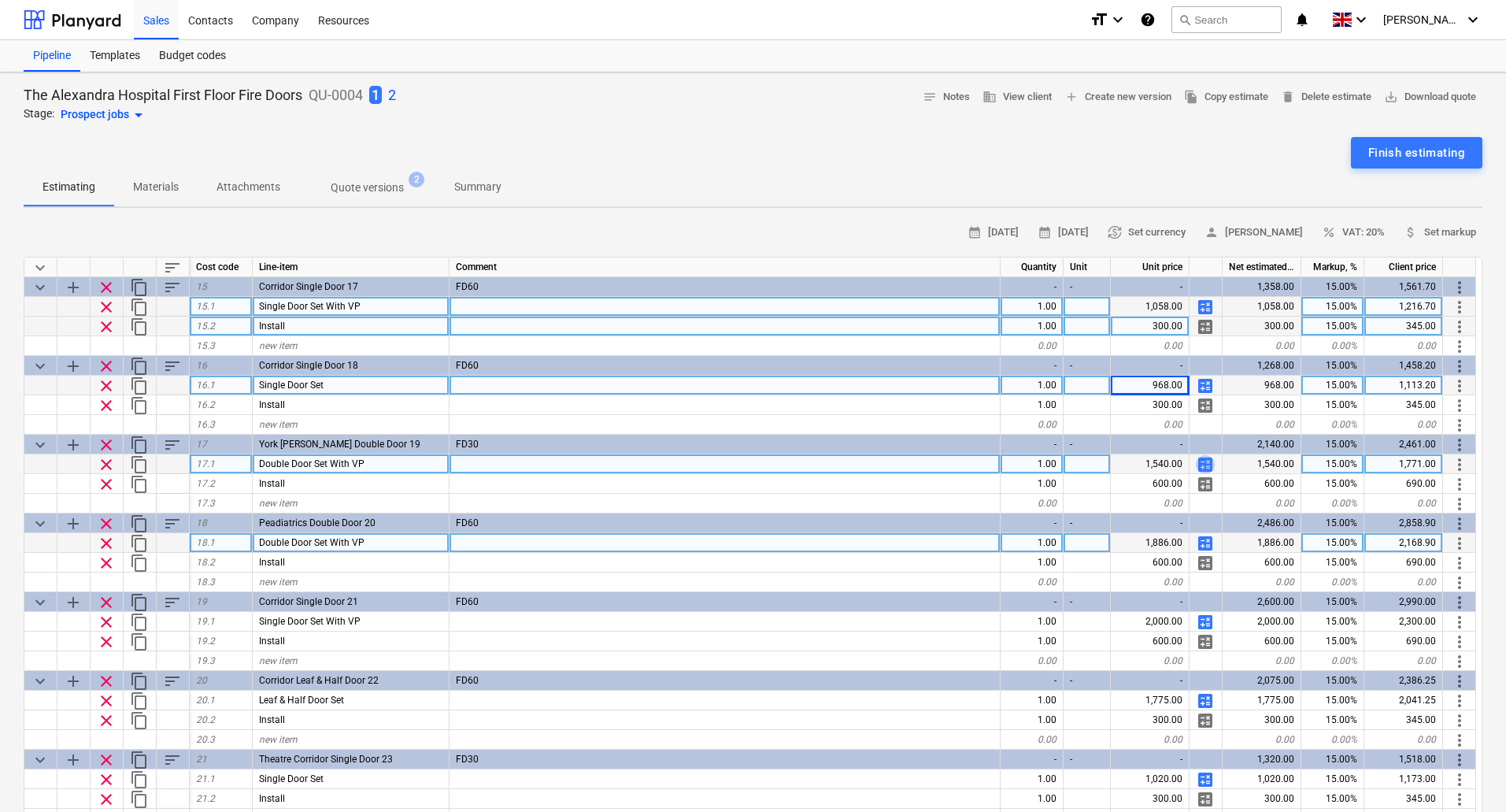
click at [1208, 464] on span "calculate" at bounding box center [1206, 464] width 19 height 19
type textarea "x"
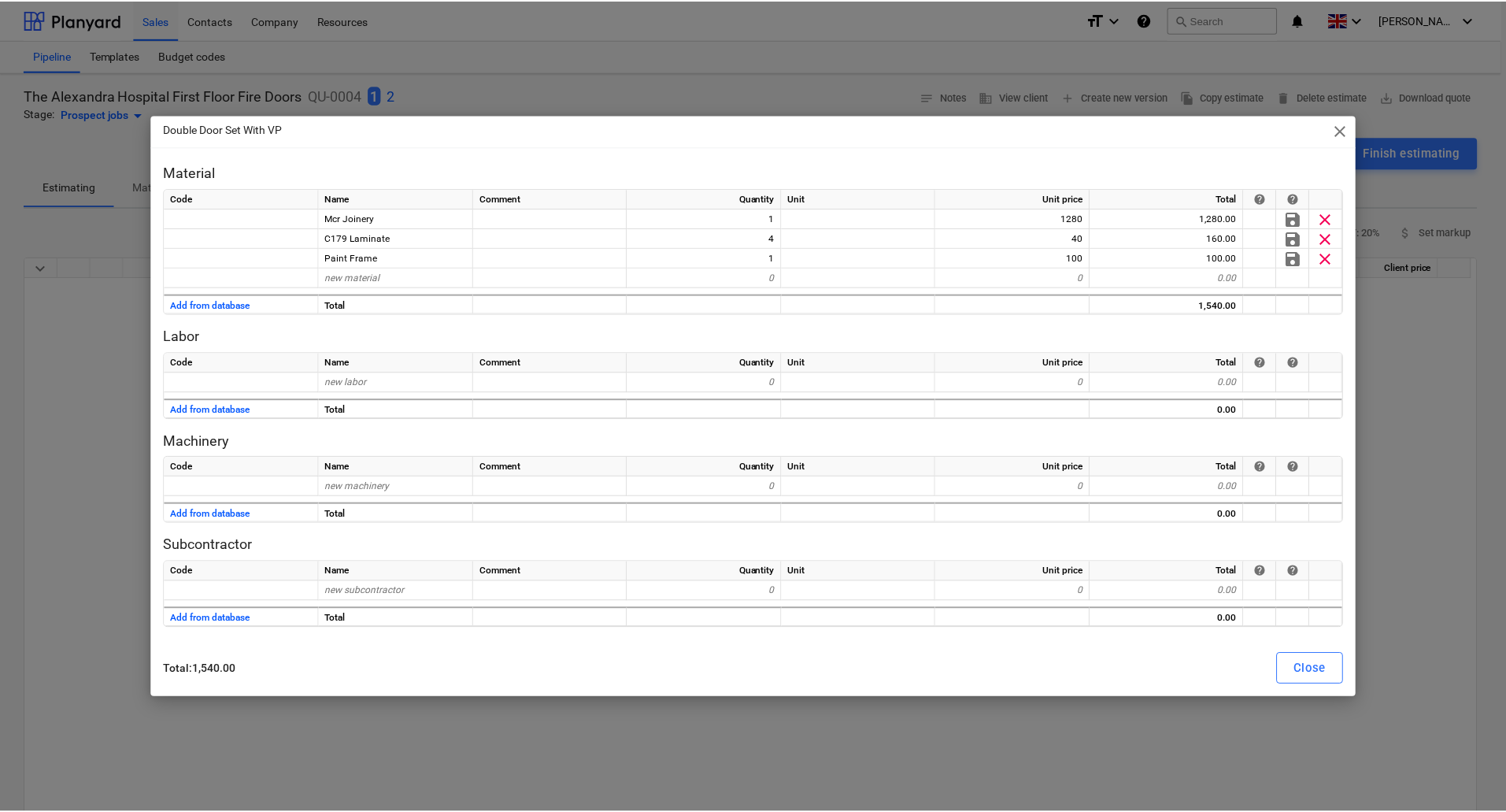
scroll to position [1102, 0]
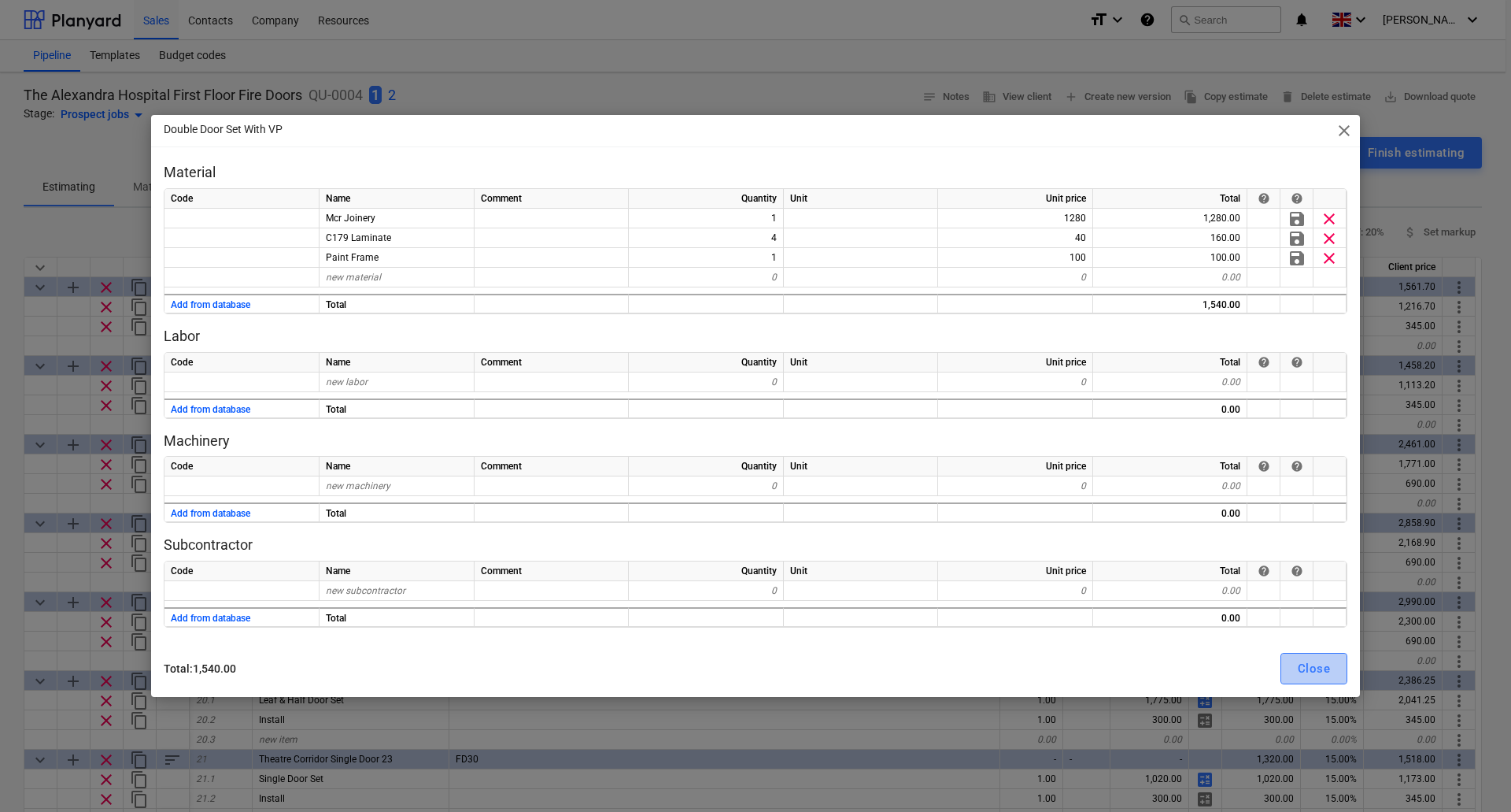
click at [1323, 666] on div "Close" at bounding box center [1314, 668] width 32 height 20
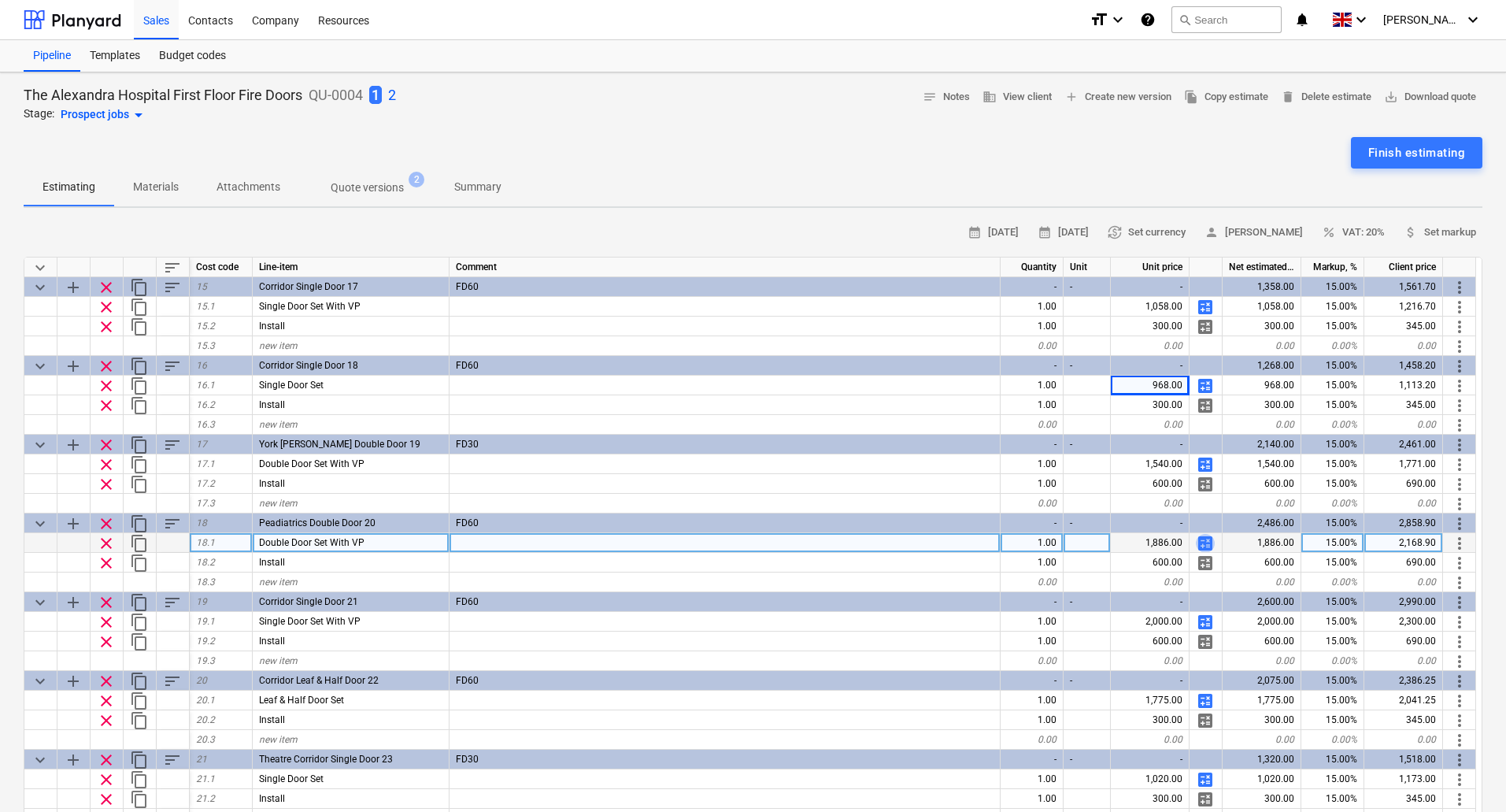
click at [1209, 538] on span "calculate" at bounding box center [1206, 543] width 19 height 19
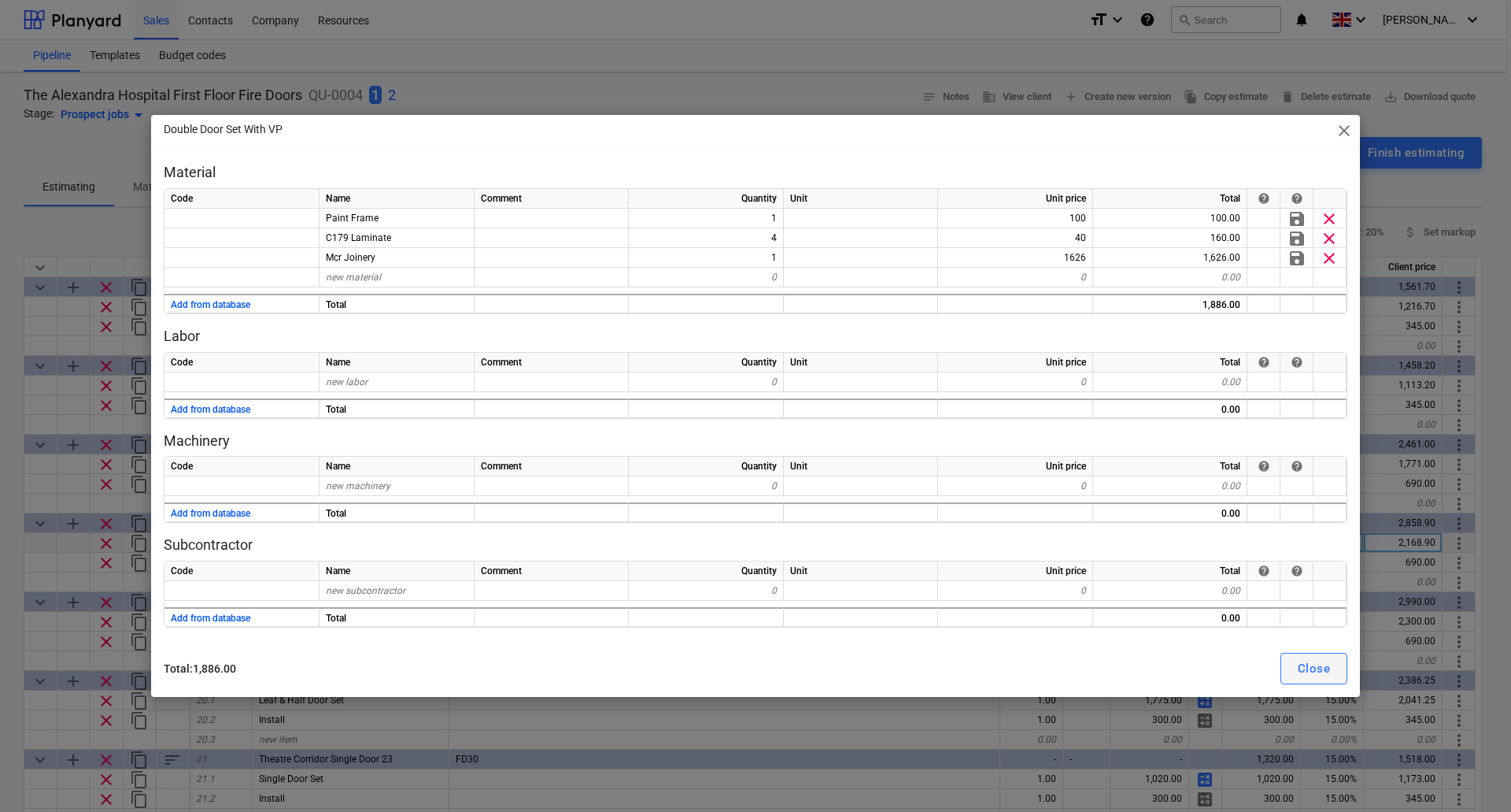
click at [1318, 669] on div "Close" at bounding box center [1314, 668] width 32 height 20
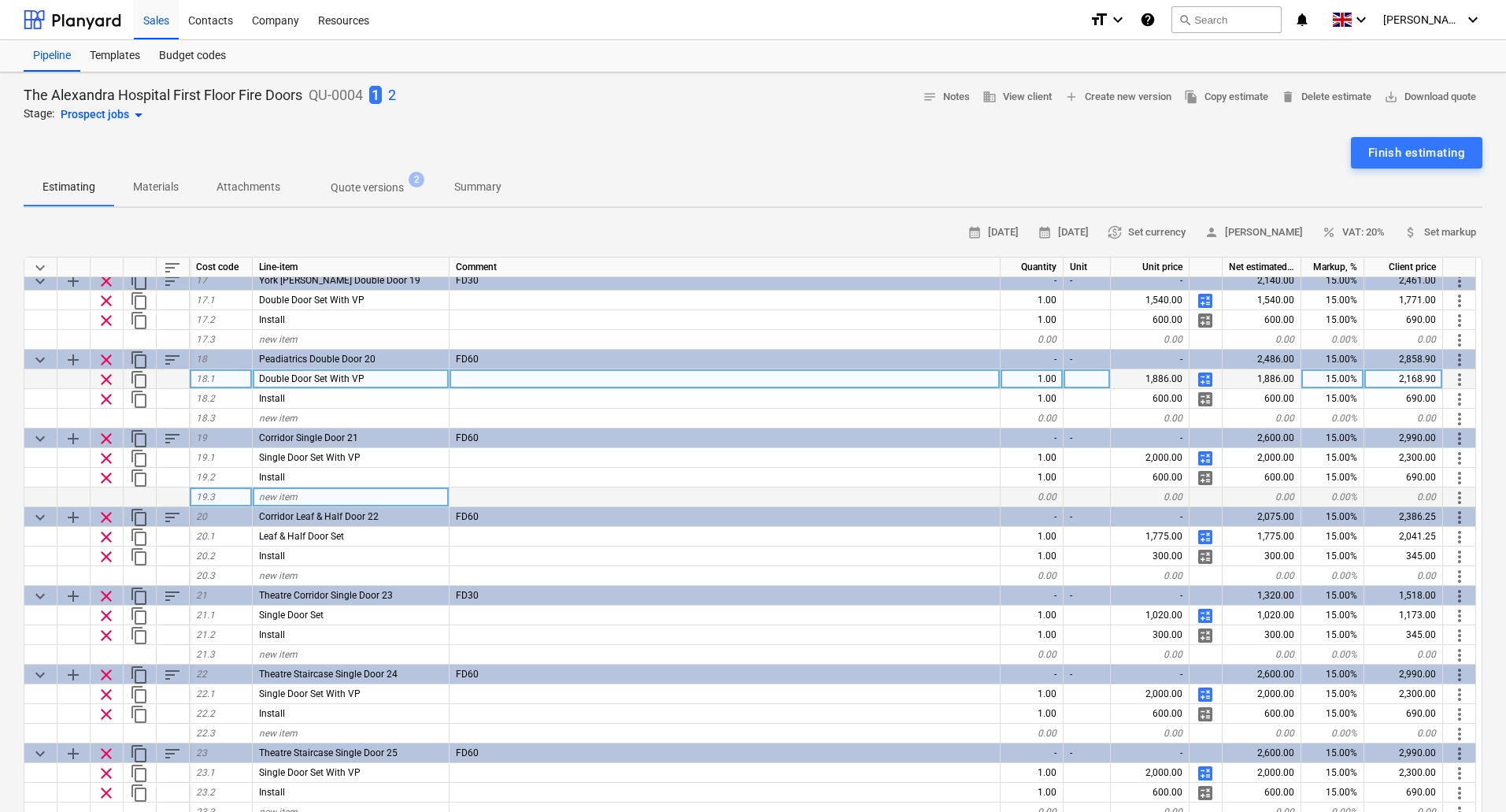
scroll to position [1181, 0]
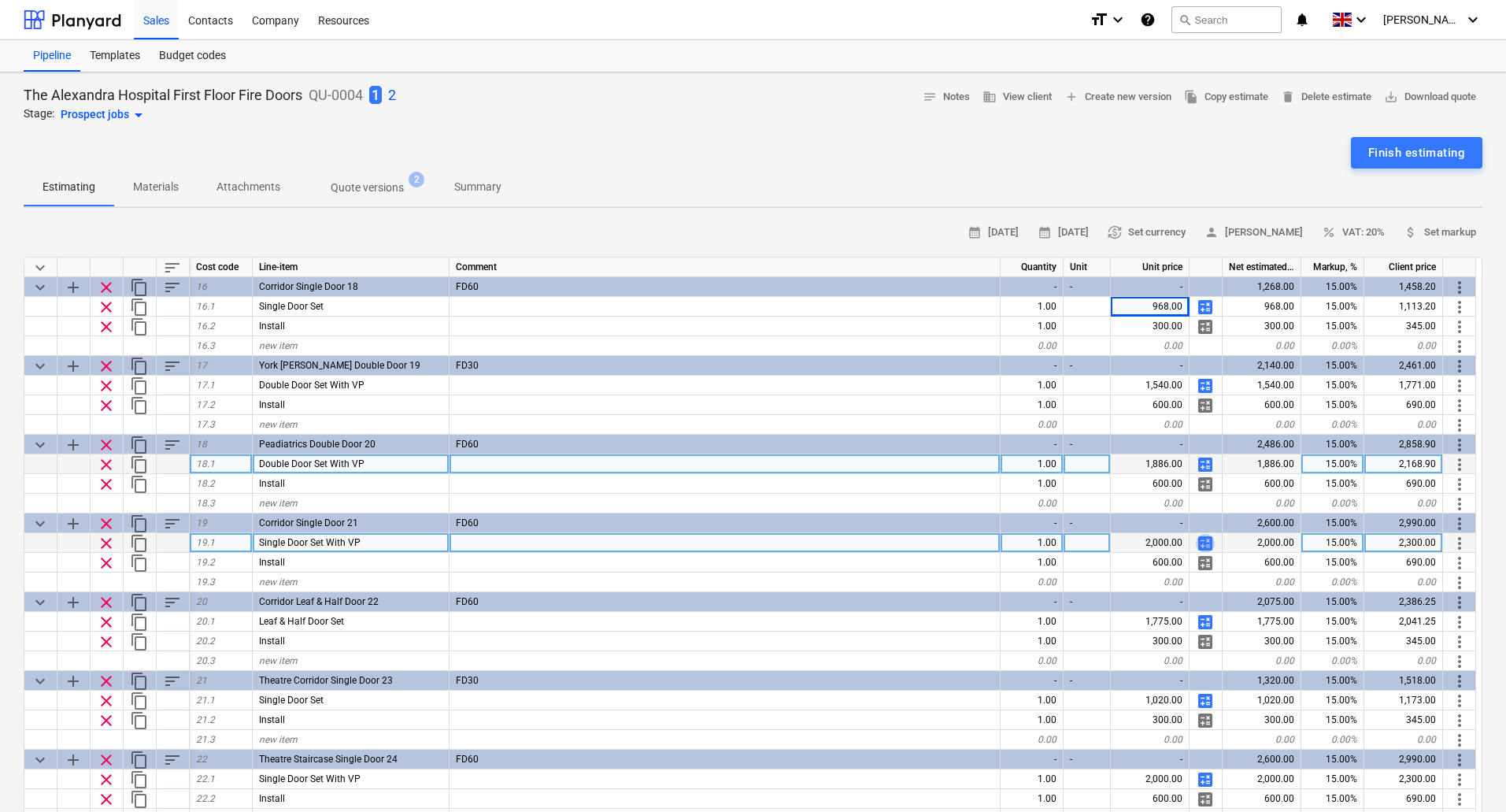
click at [1208, 540] on span "calculate" at bounding box center [1206, 543] width 19 height 19
type textarea "x"
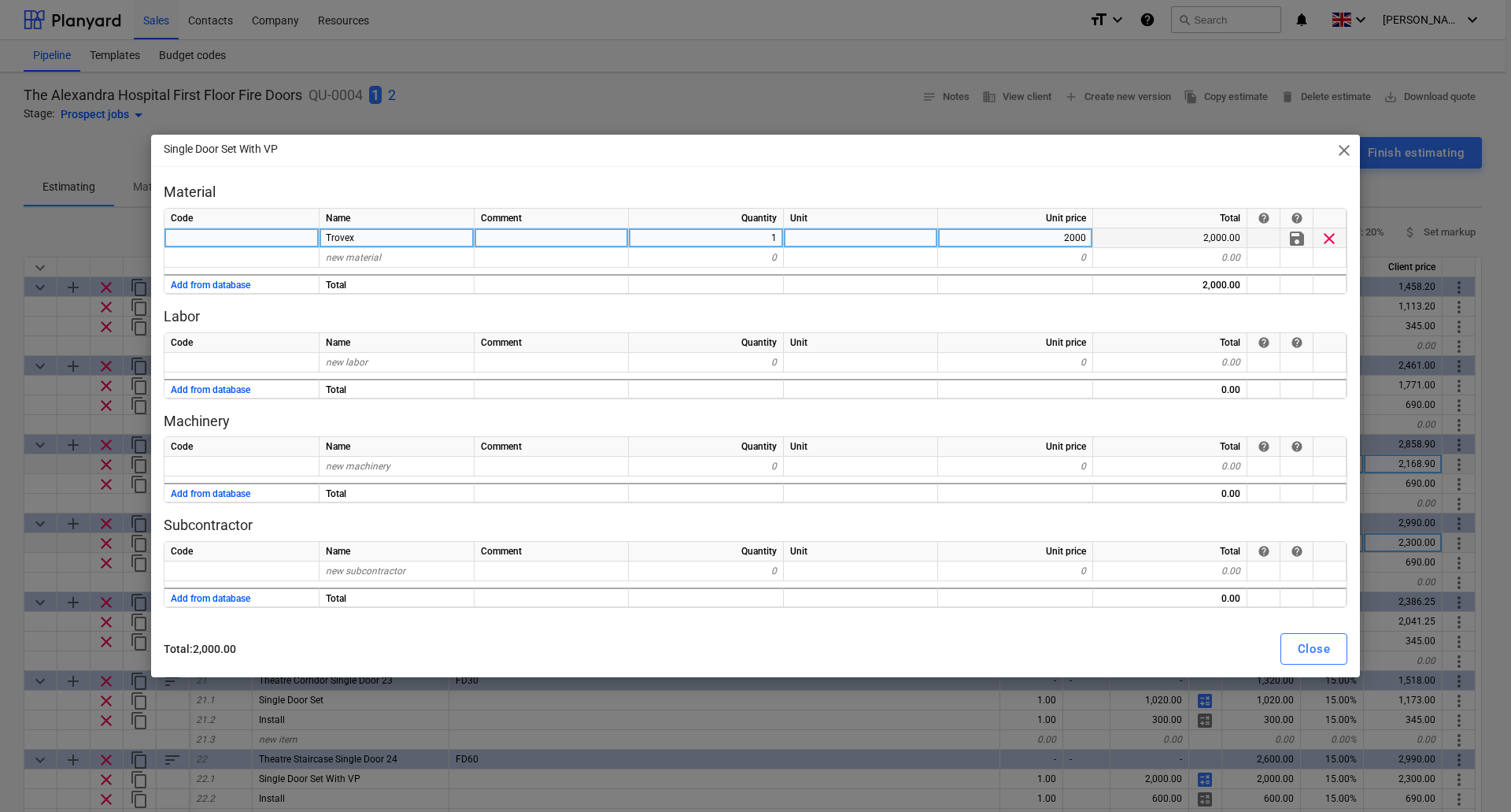
click at [369, 239] on div "Trovex" at bounding box center [397, 238] width 155 height 19
type input "Mcr Joinery"
click at [1032, 237] on div "2000" at bounding box center [1016, 238] width 155 height 19
type textarea "x"
type input "1049"
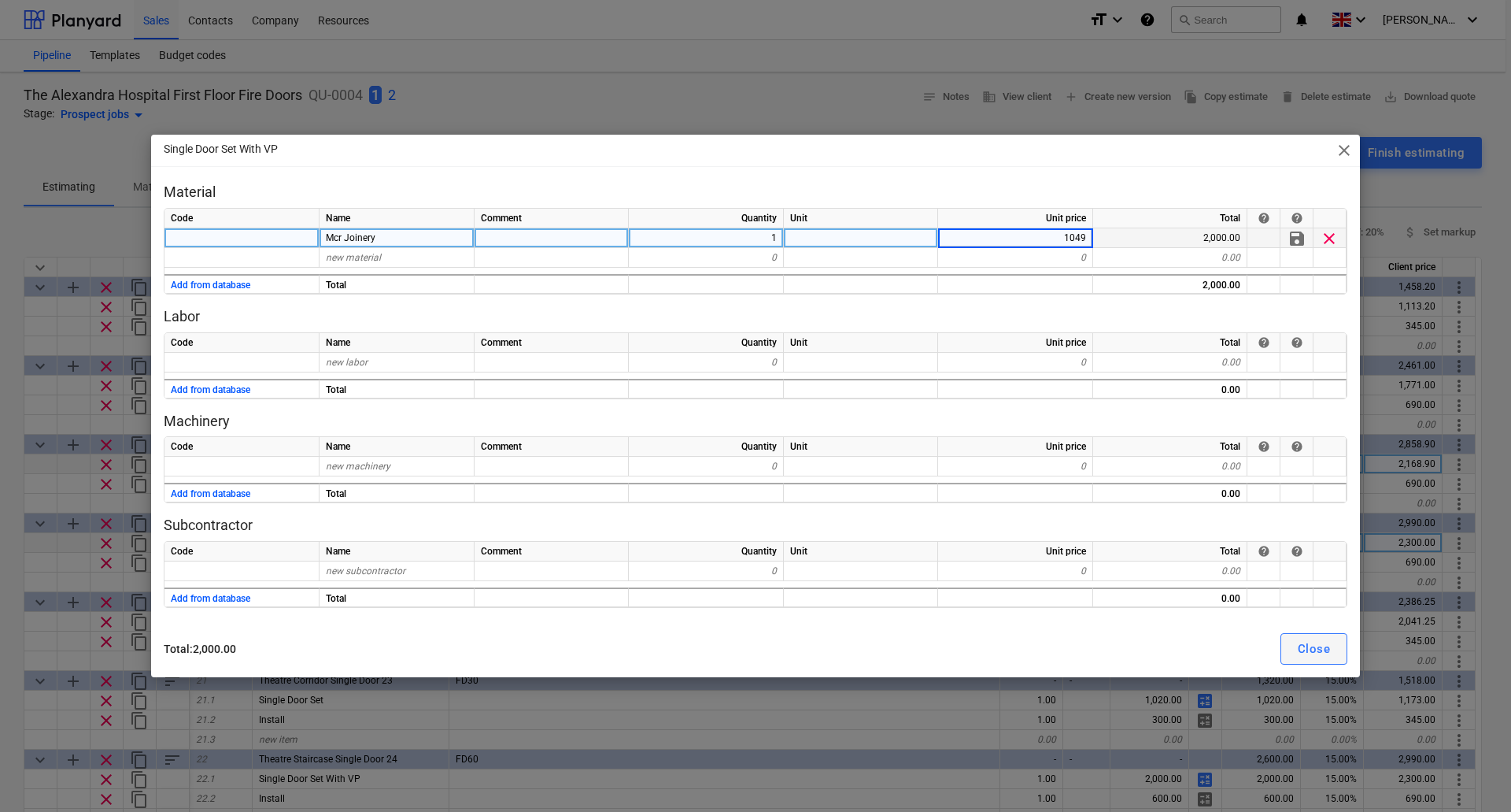
click at [1288, 646] on button "Close" at bounding box center [1314, 648] width 67 height 31
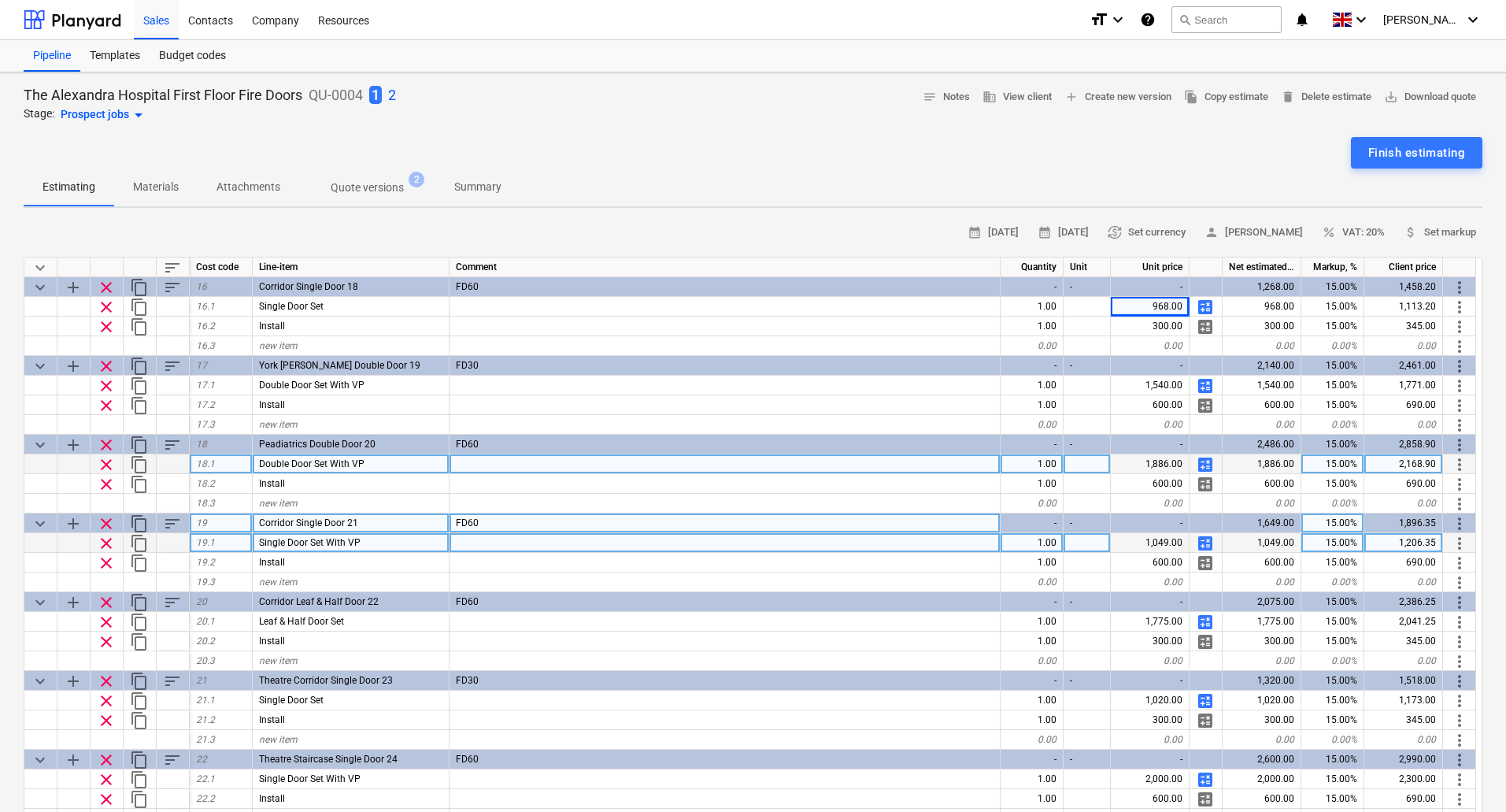
scroll to position [1338, 0]
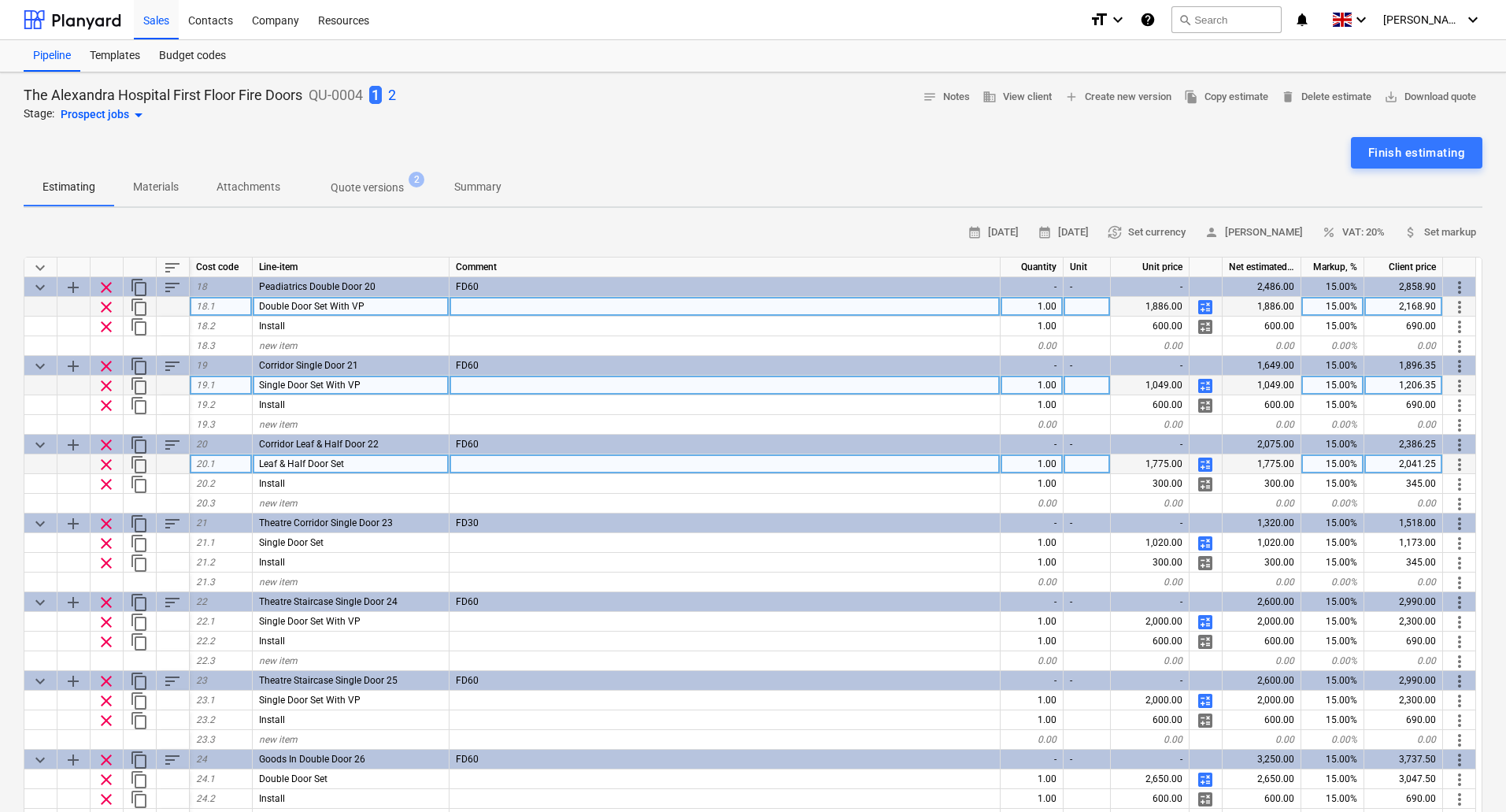
click at [1207, 458] on span "calculate" at bounding box center [1206, 464] width 19 height 19
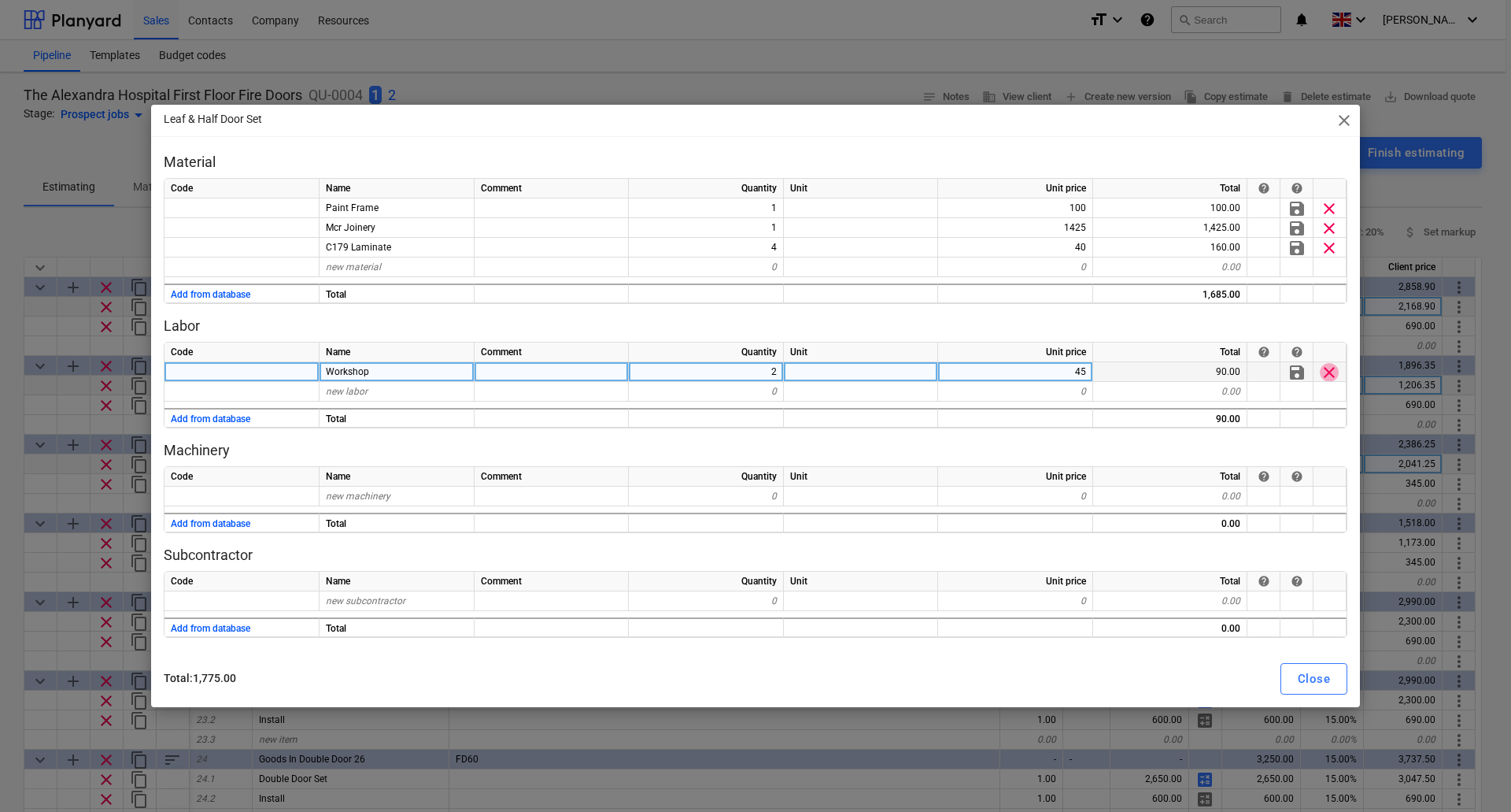
click at [1336, 373] on span "clear" at bounding box center [1329, 372] width 19 height 19
type textarea "x"
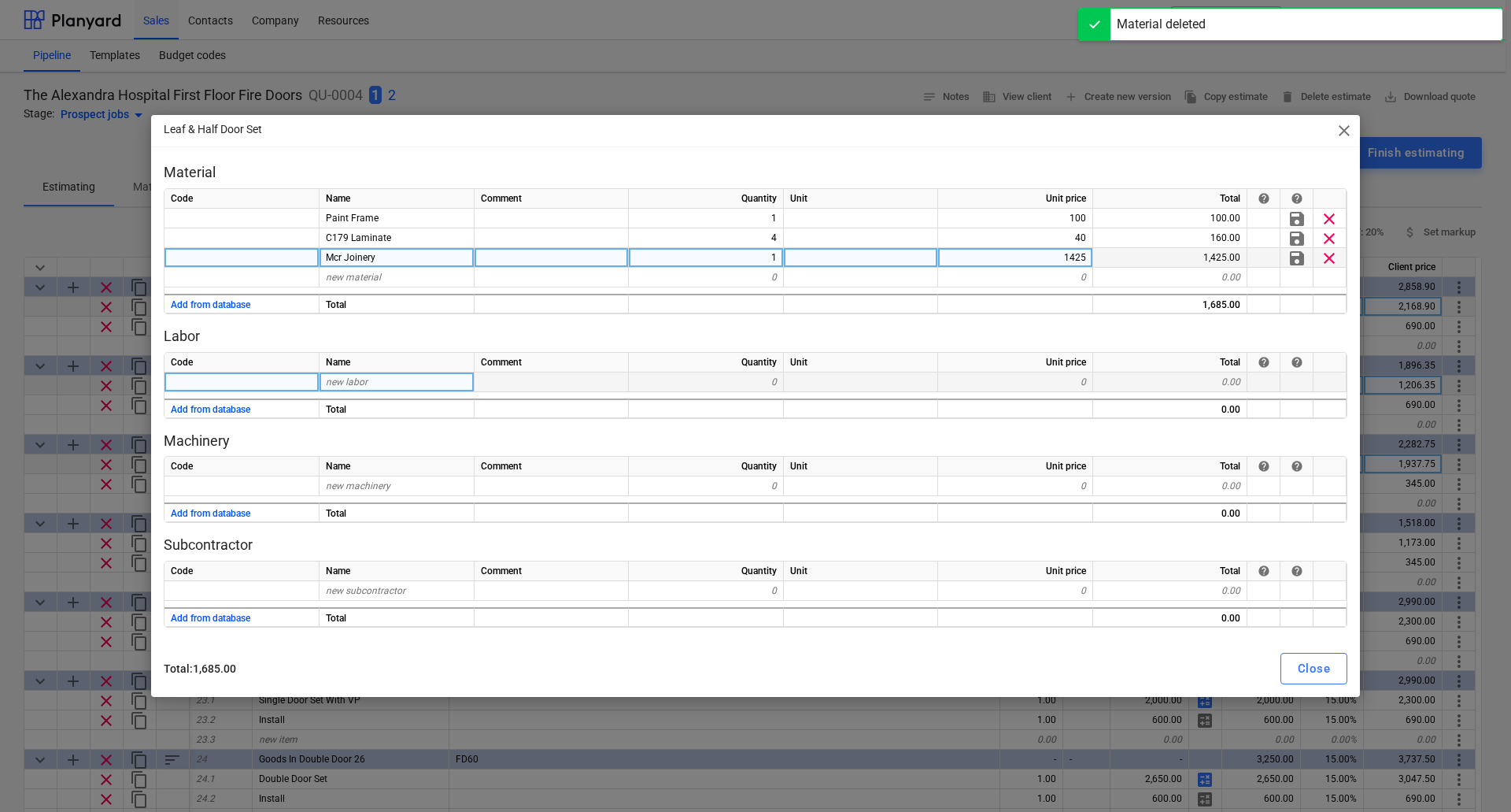
click at [1051, 254] on div "1425" at bounding box center [1016, 257] width 155 height 19
type input "1246"
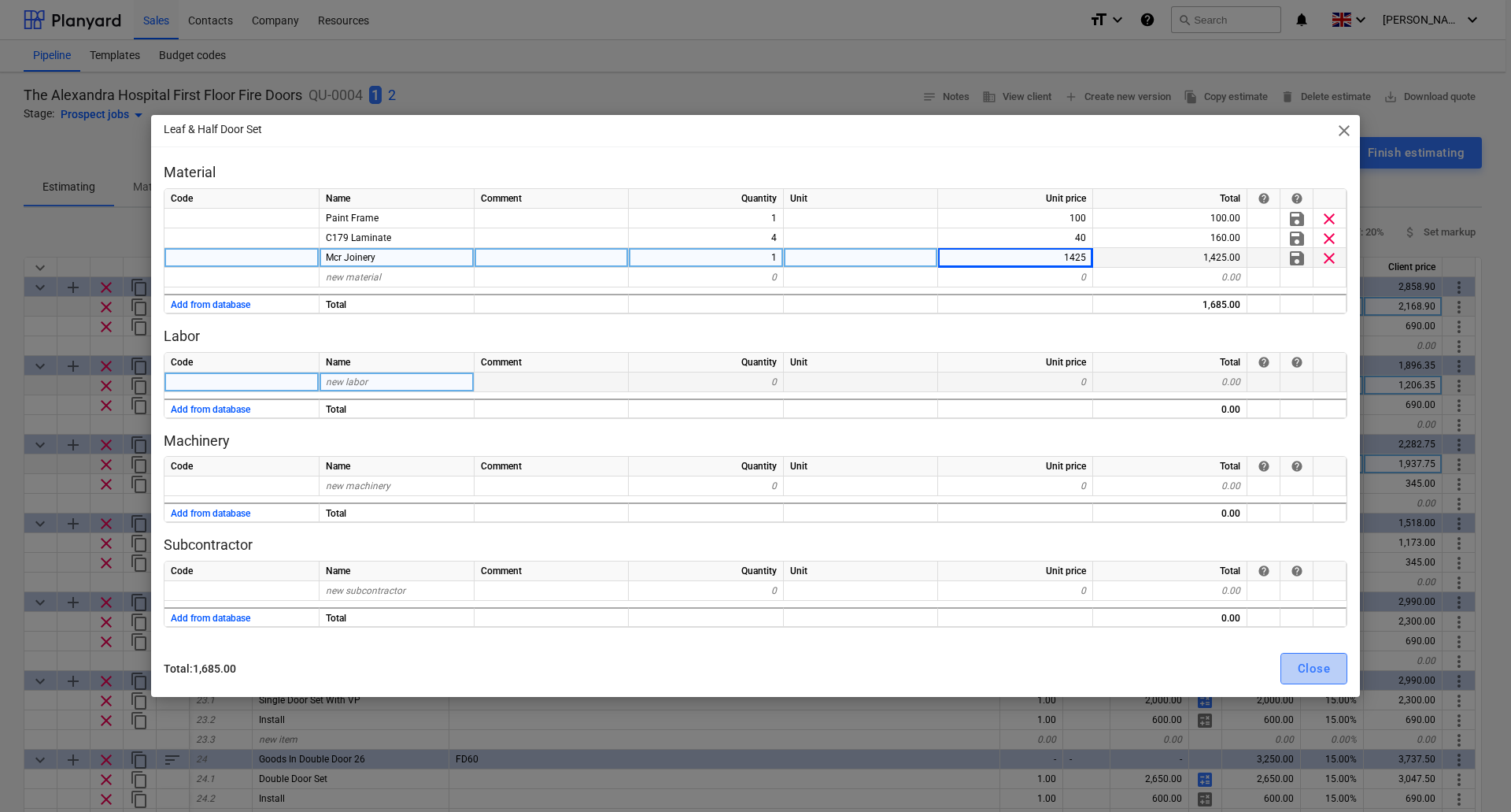
click at [1312, 663] on div "Close" at bounding box center [1314, 668] width 32 height 20
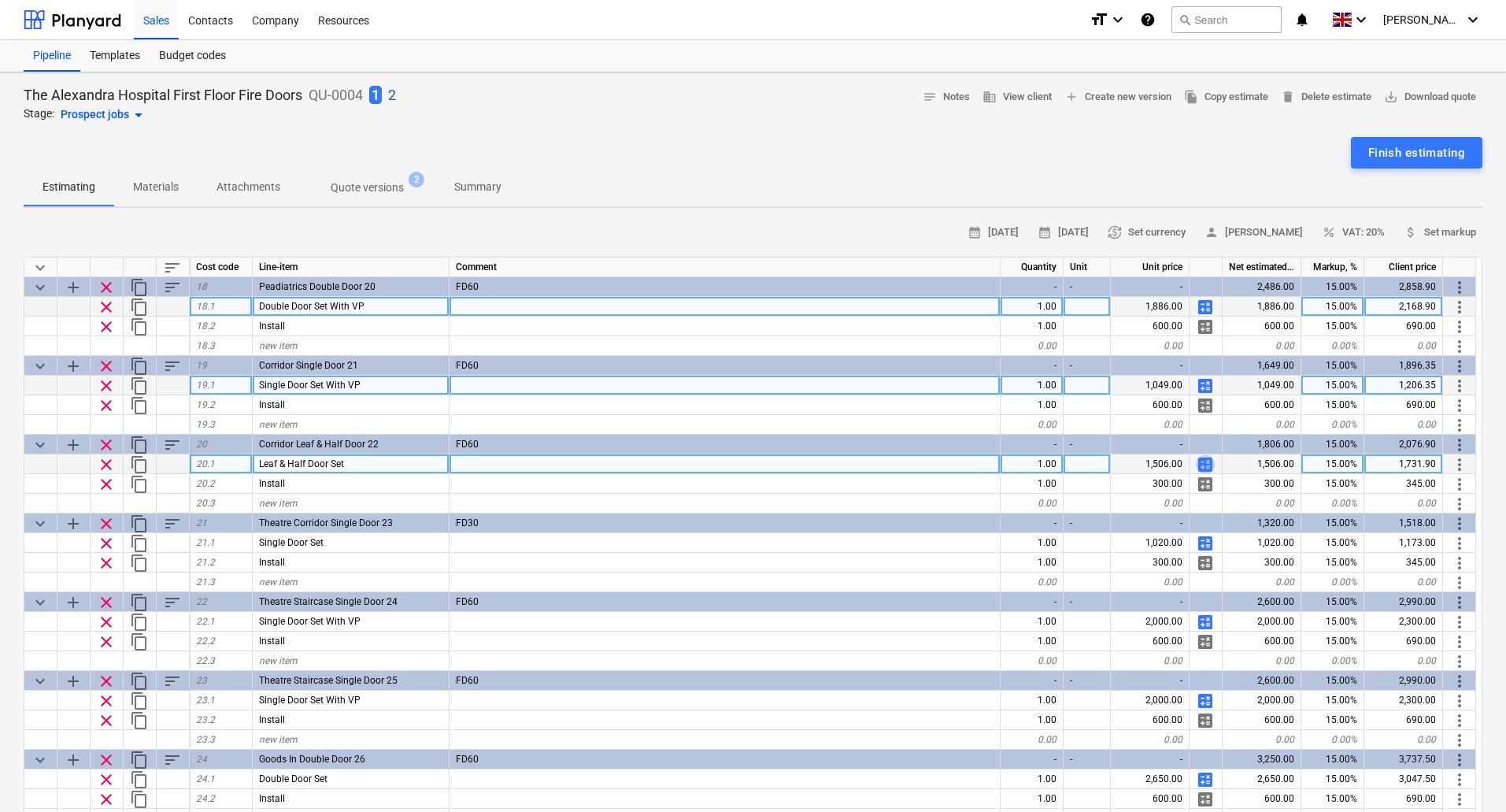
click at [1206, 461] on span "calculate" at bounding box center [1206, 464] width 19 height 19
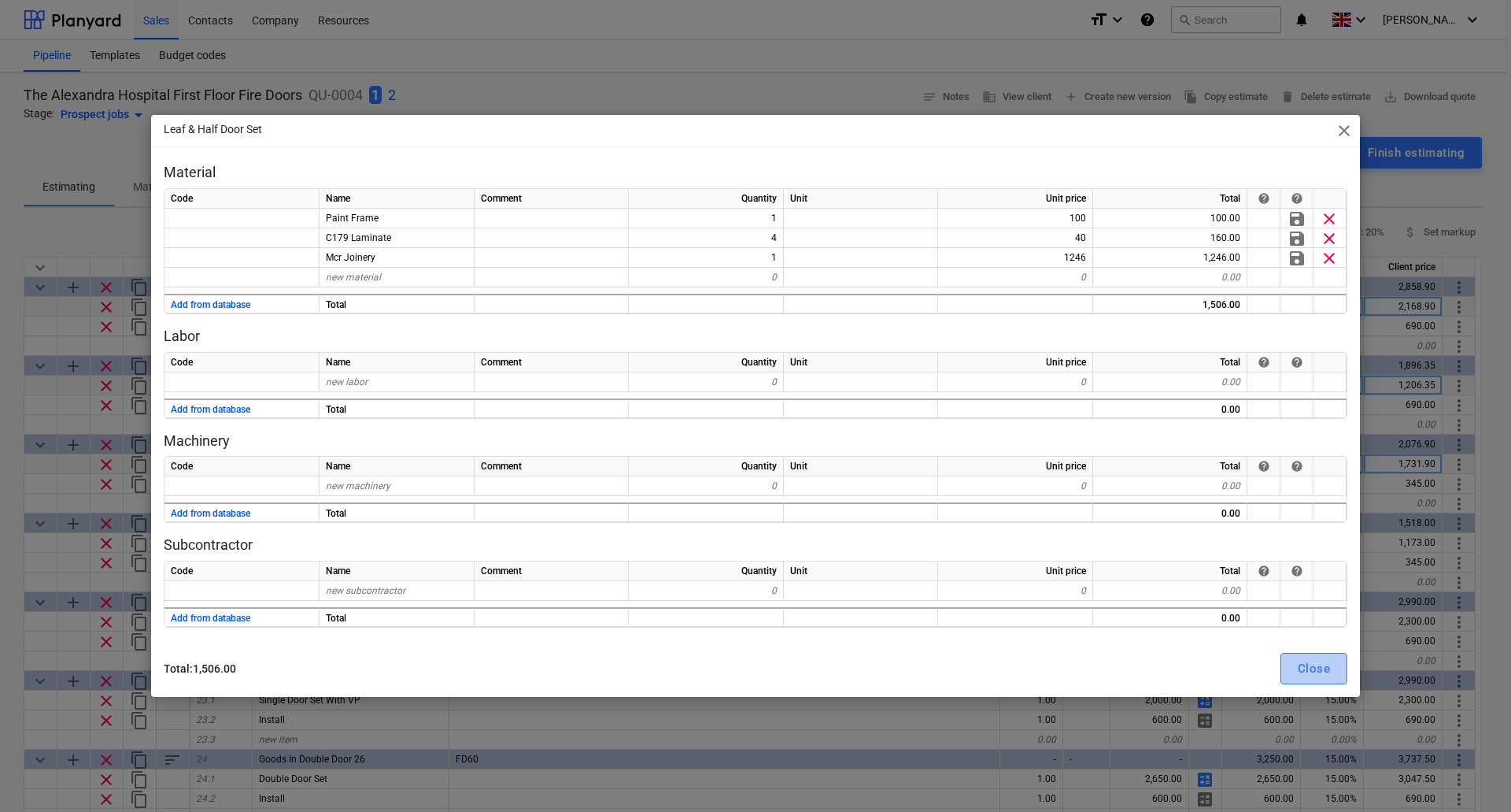
click at [1314, 666] on div "Close" at bounding box center [1314, 668] width 32 height 20
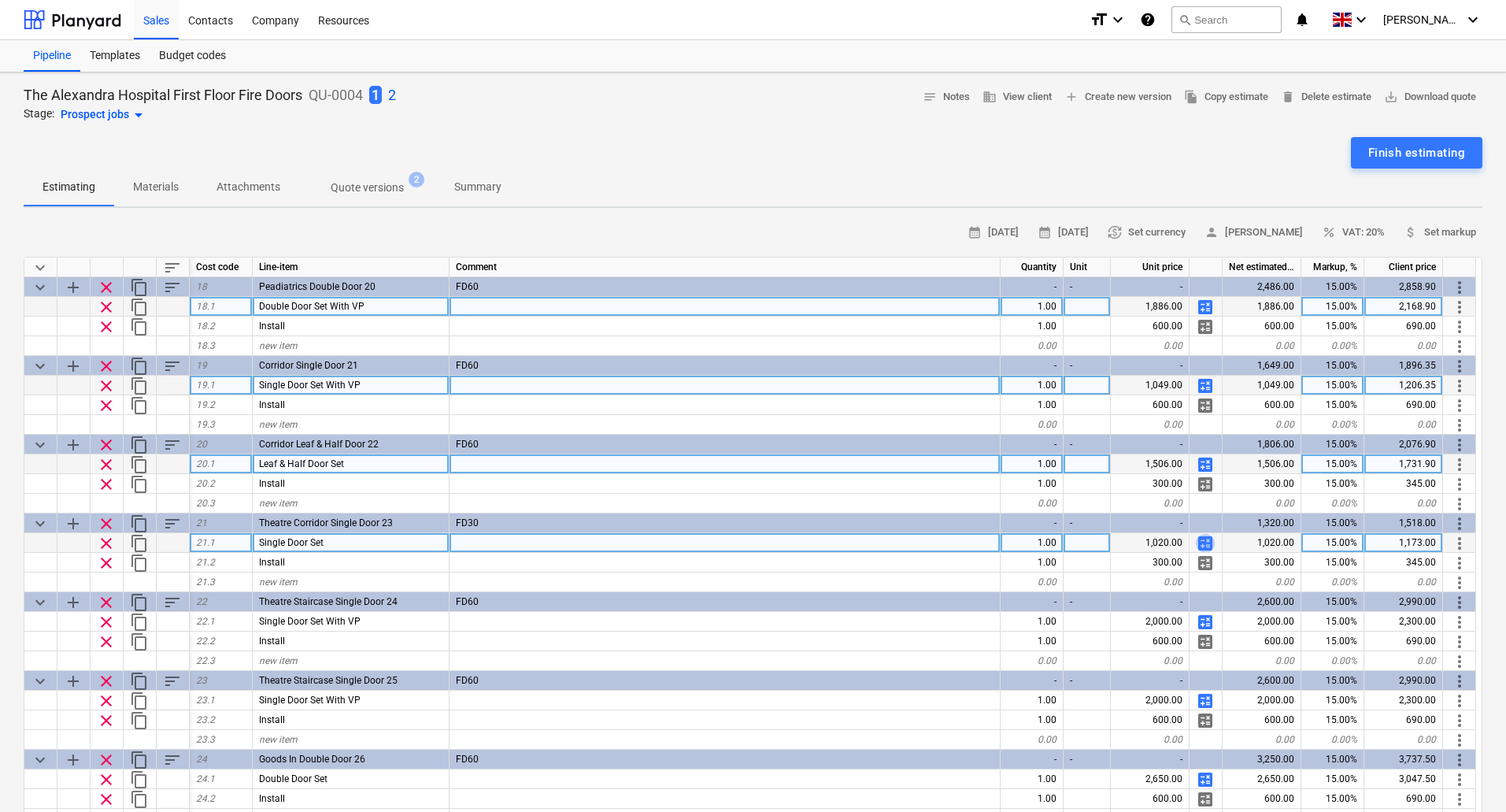
click at [1206, 542] on span "calculate" at bounding box center [1206, 543] width 19 height 19
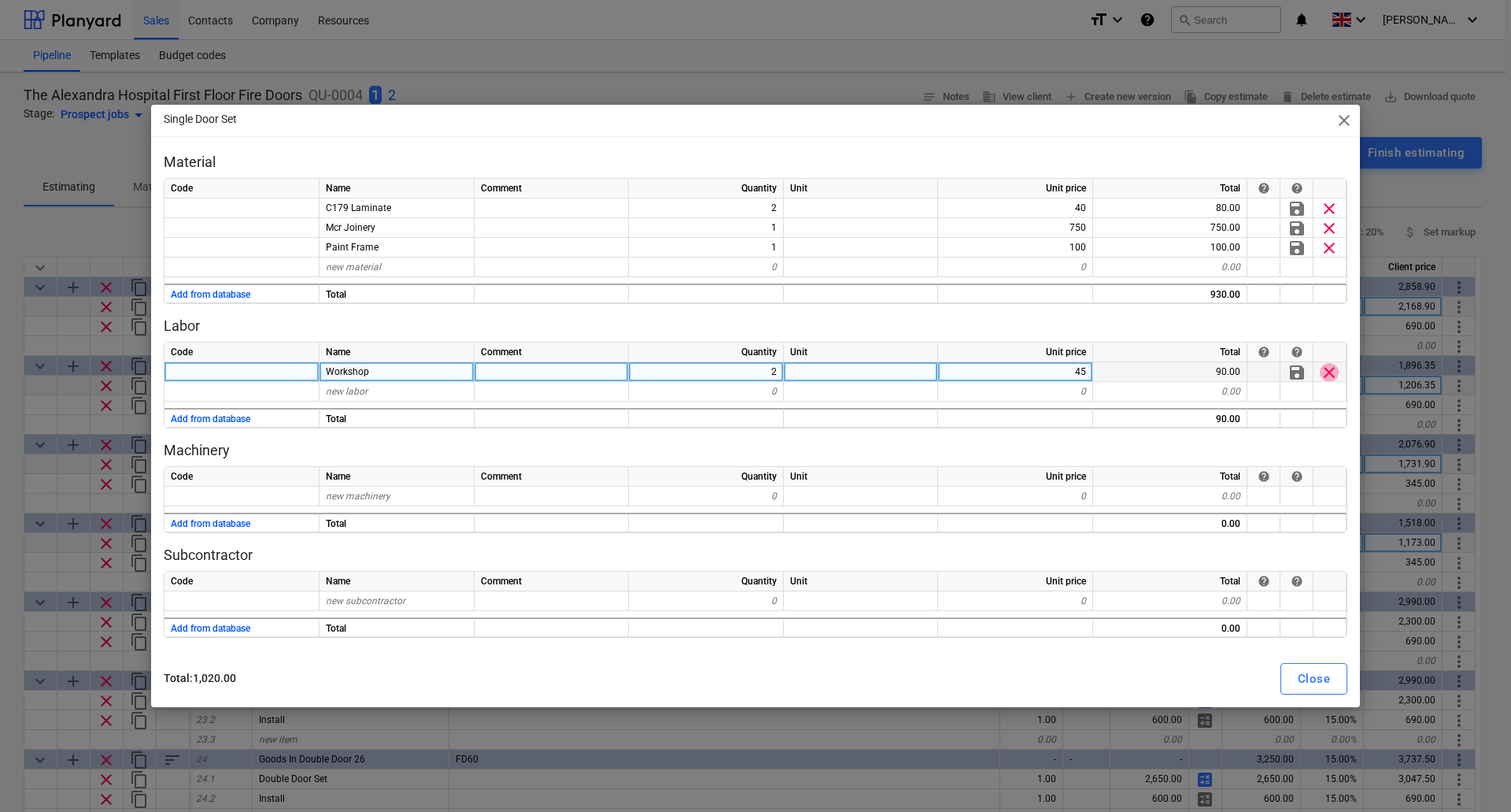
click at [1331, 375] on span "clear" at bounding box center [1329, 372] width 19 height 19
type textarea "x"
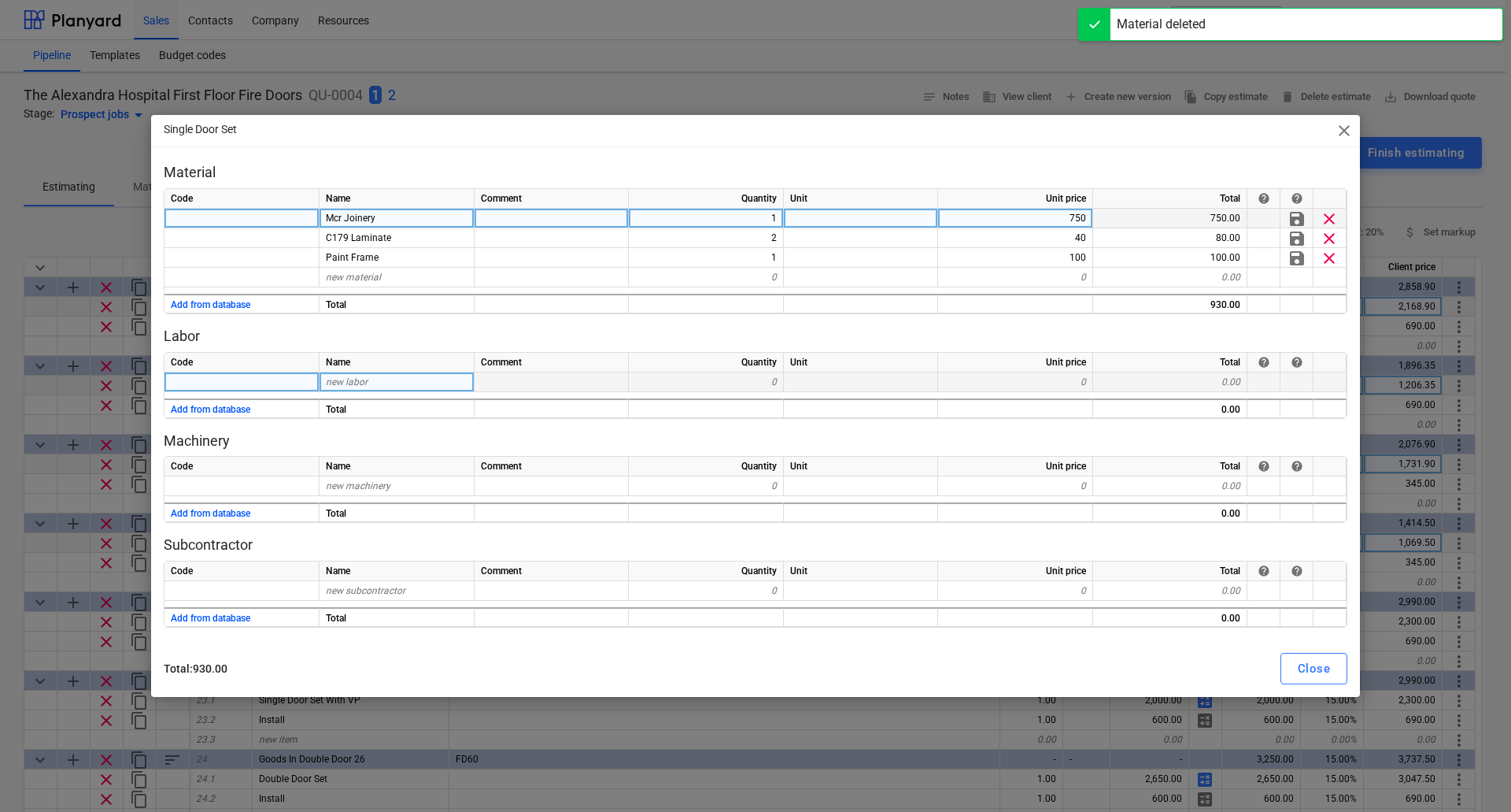
click at [1070, 216] on div "750" at bounding box center [1016, 218] width 155 height 19
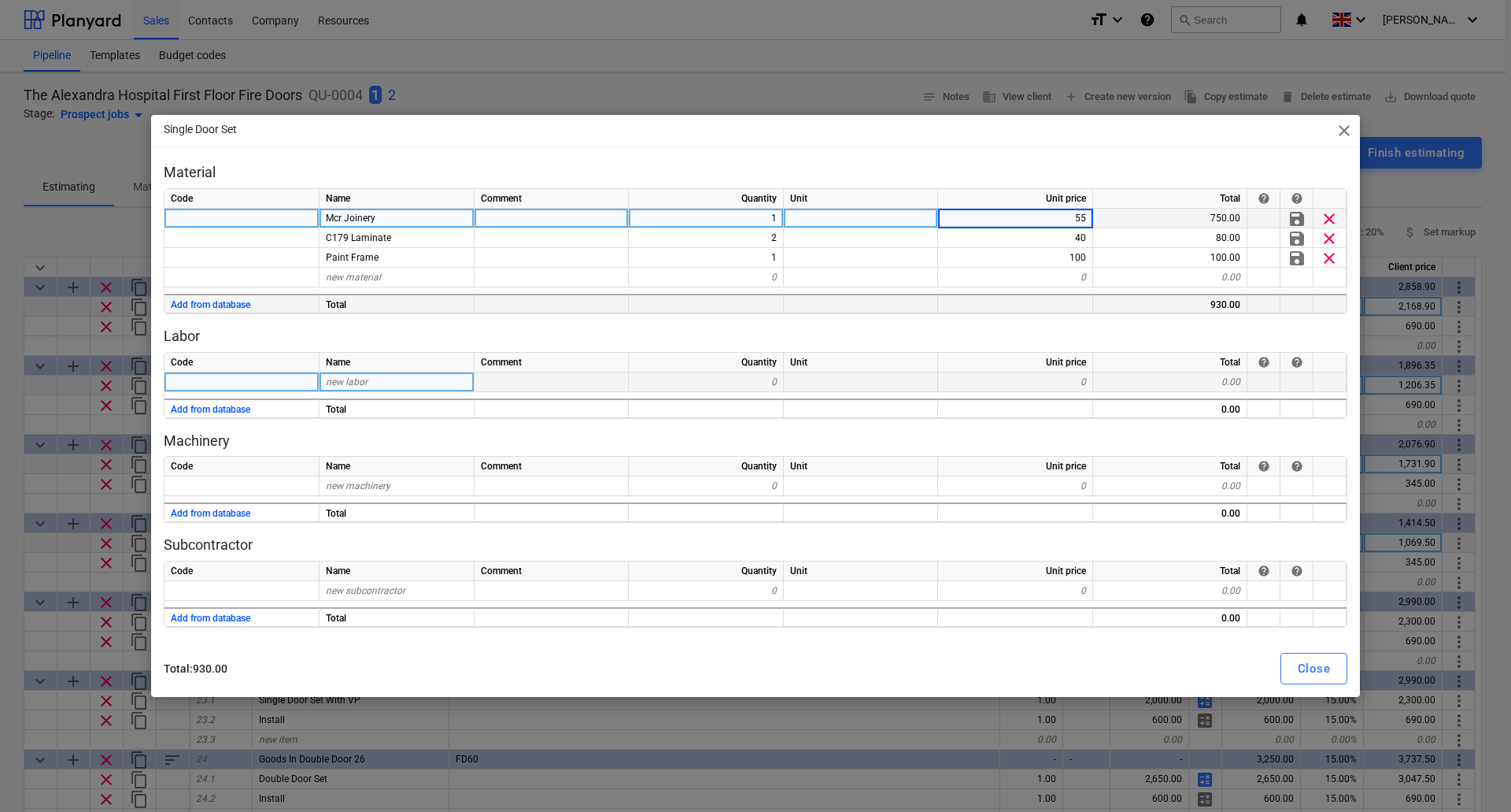
type input "555"
click at [1313, 669] on div "Close" at bounding box center [1314, 668] width 32 height 20
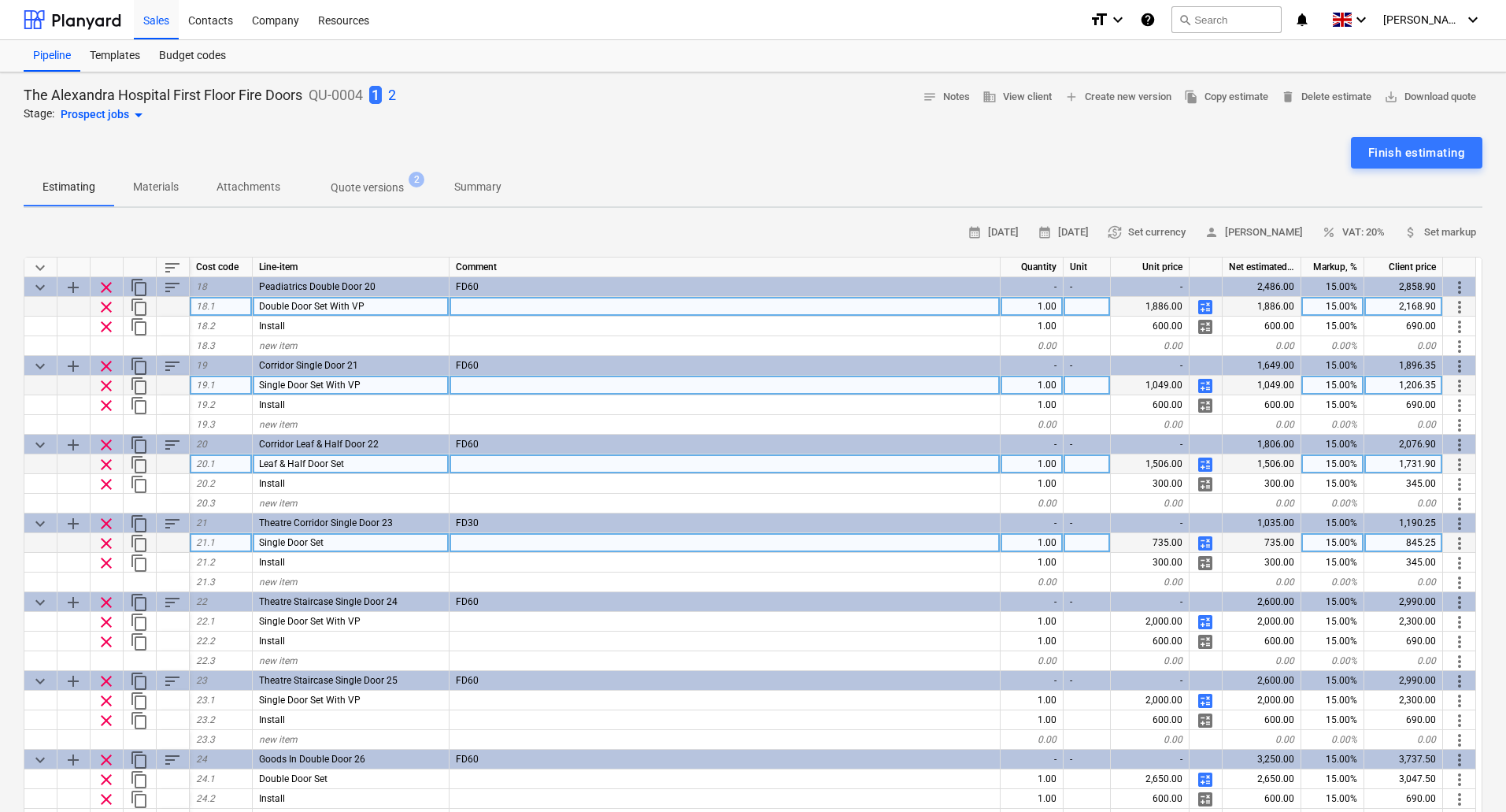
click at [1203, 542] on span "calculate" at bounding box center [1206, 543] width 19 height 19
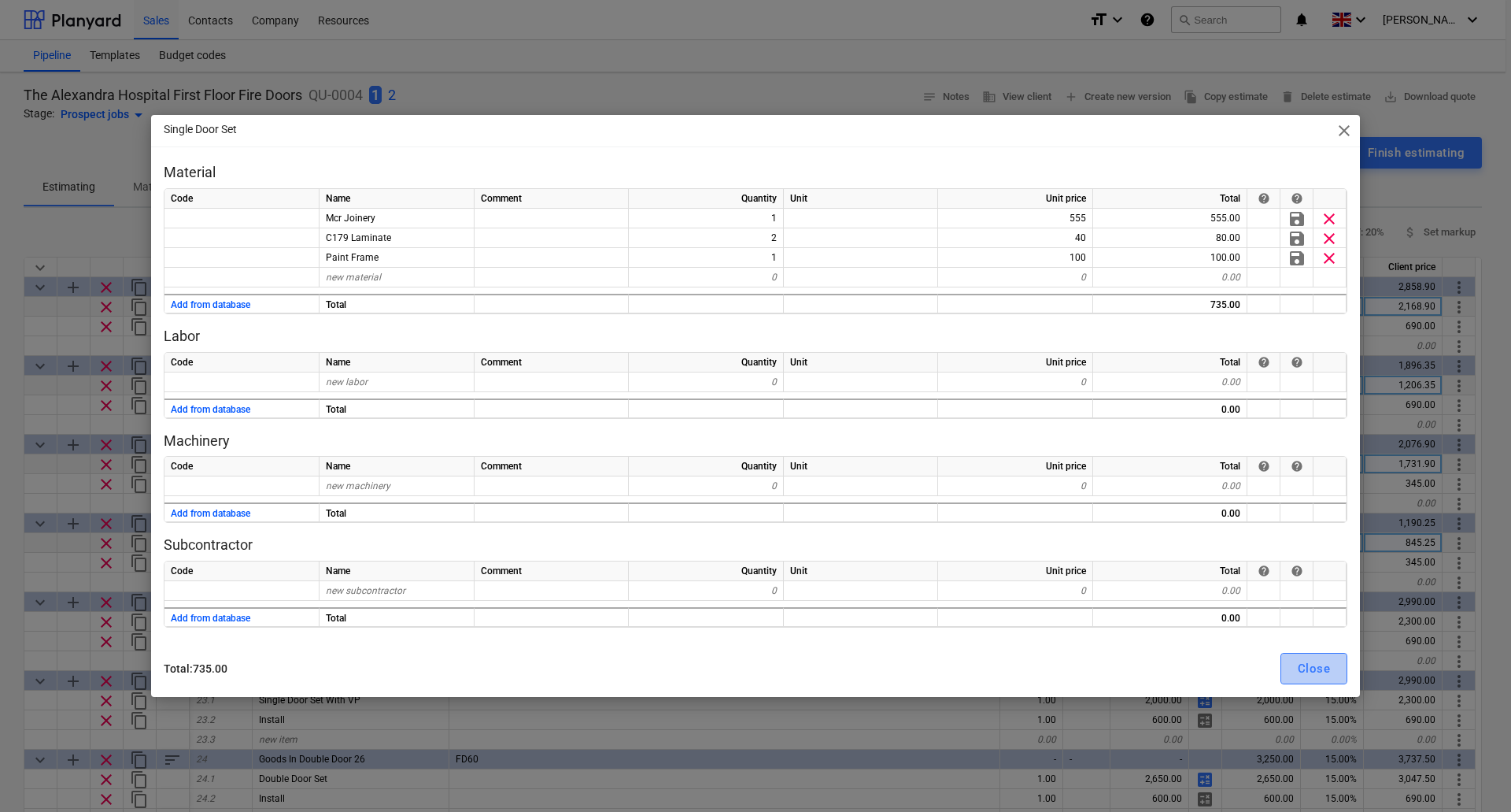
click at [1300, 668] on div "Close" at bounding box center [1314, 668] width 32 height 20
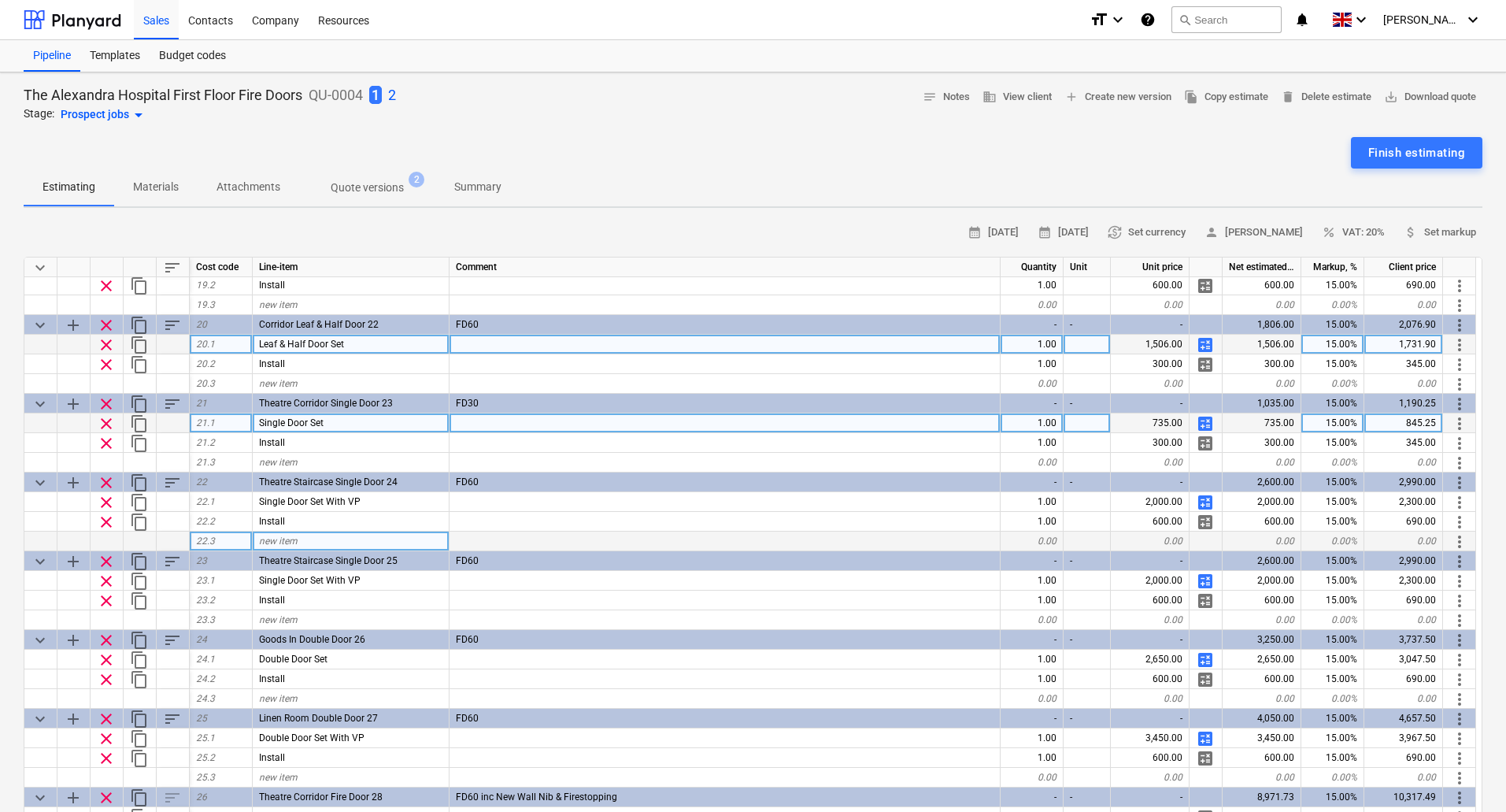
scroll to position [157, 0]
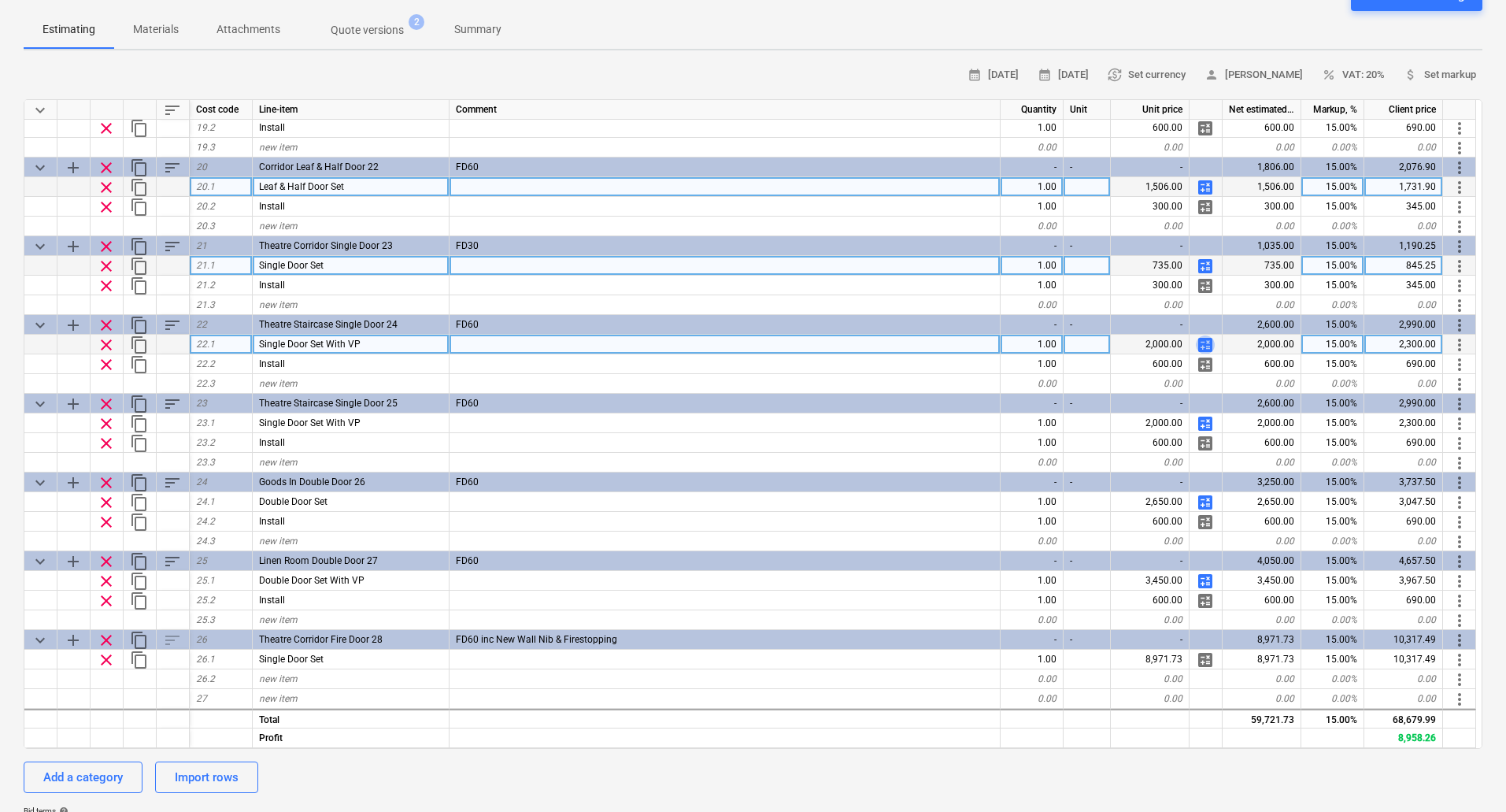
click at [1206, 344] on span "calculate" at bounding box center [1206, 344] width 19 height 19
type textarea "x"
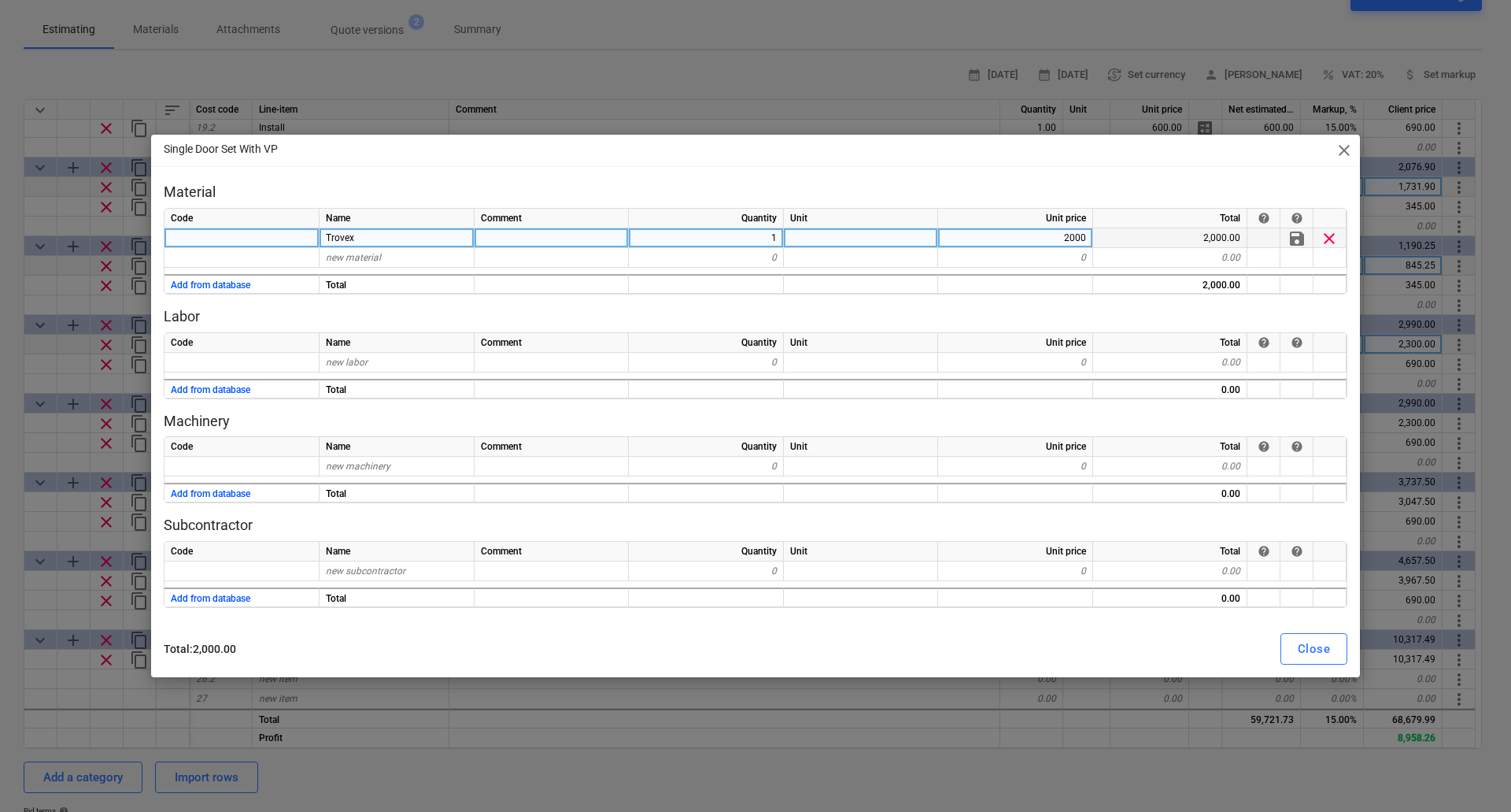
click at [1046, 242] on div "2000" at bounding box center [1016, 238] width 155 height 19
type input "978"
click at [367, 234] on div "Trovex" at bounding box center [397, 238] width 155 height 19
type textarea "x"
type input "mcr Joinery"
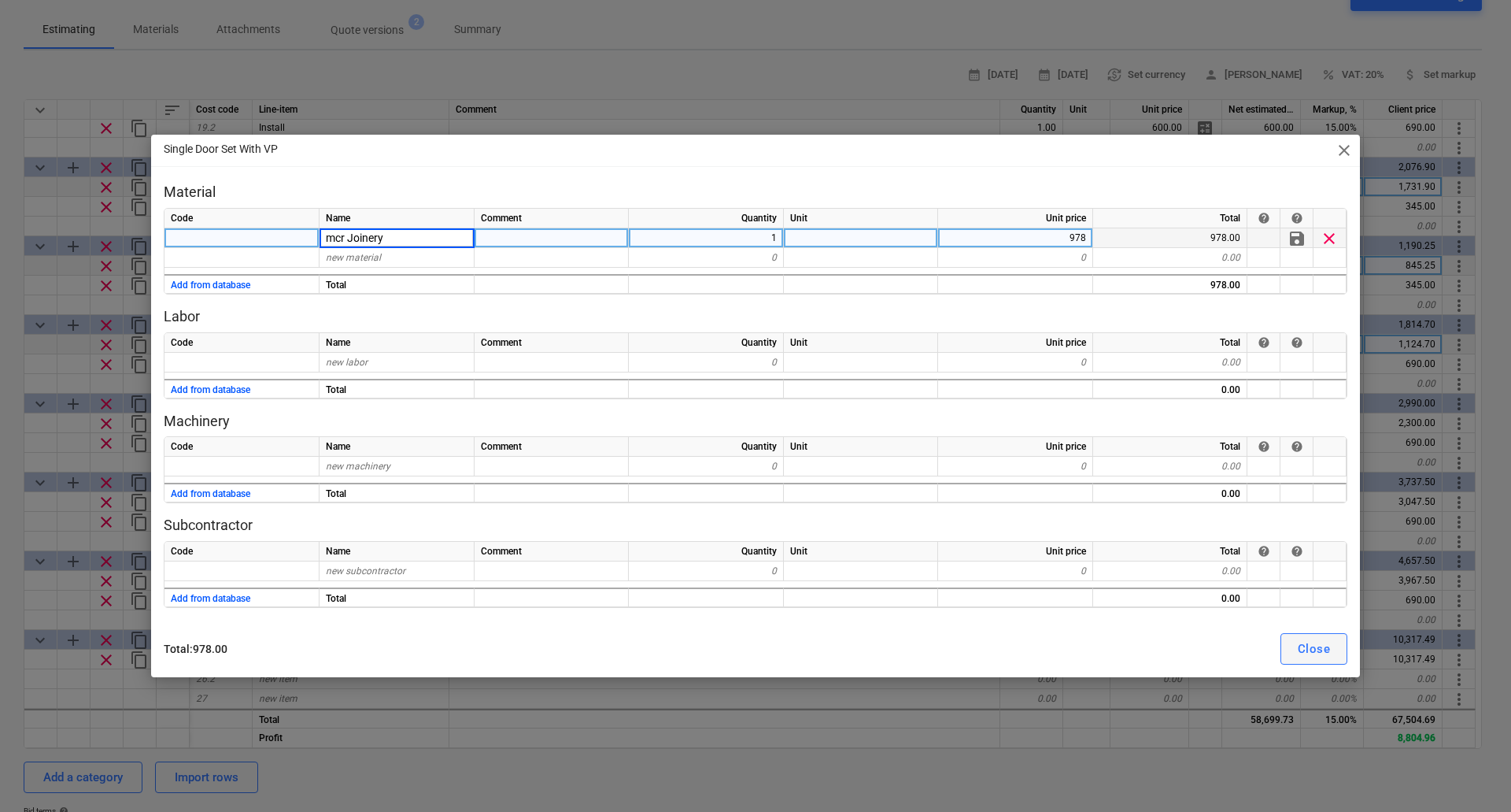
click at [1295, 647] on button "Close" at bounding box center [1314, 648] width 67 height 31
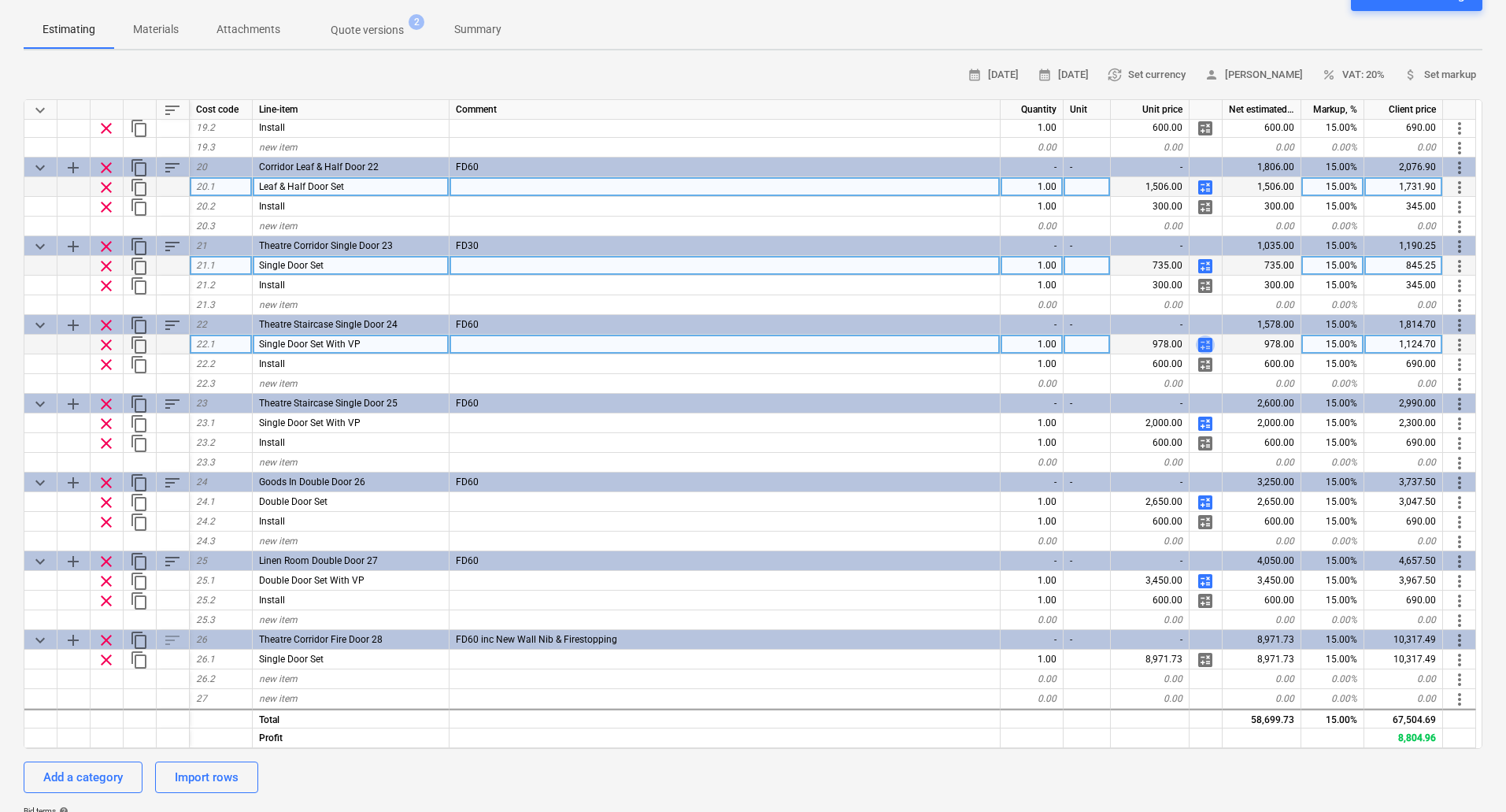
click at [1206, 341] on span "calculate" at bounding box center [1206, 344] width 19 height 19
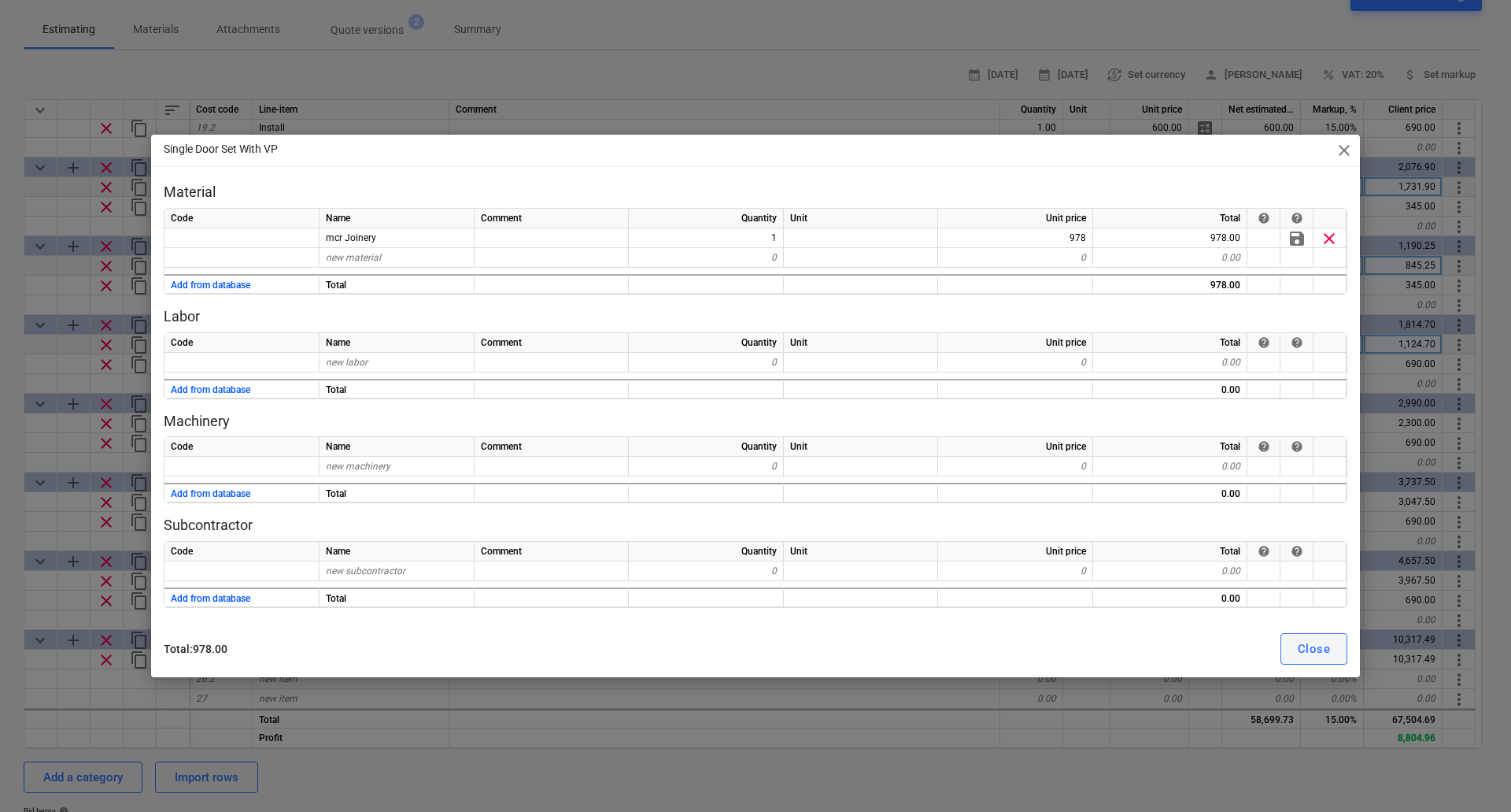
click at [1309, 650] on div "Close" at bounding box center [1314, 648] width 32 height 20
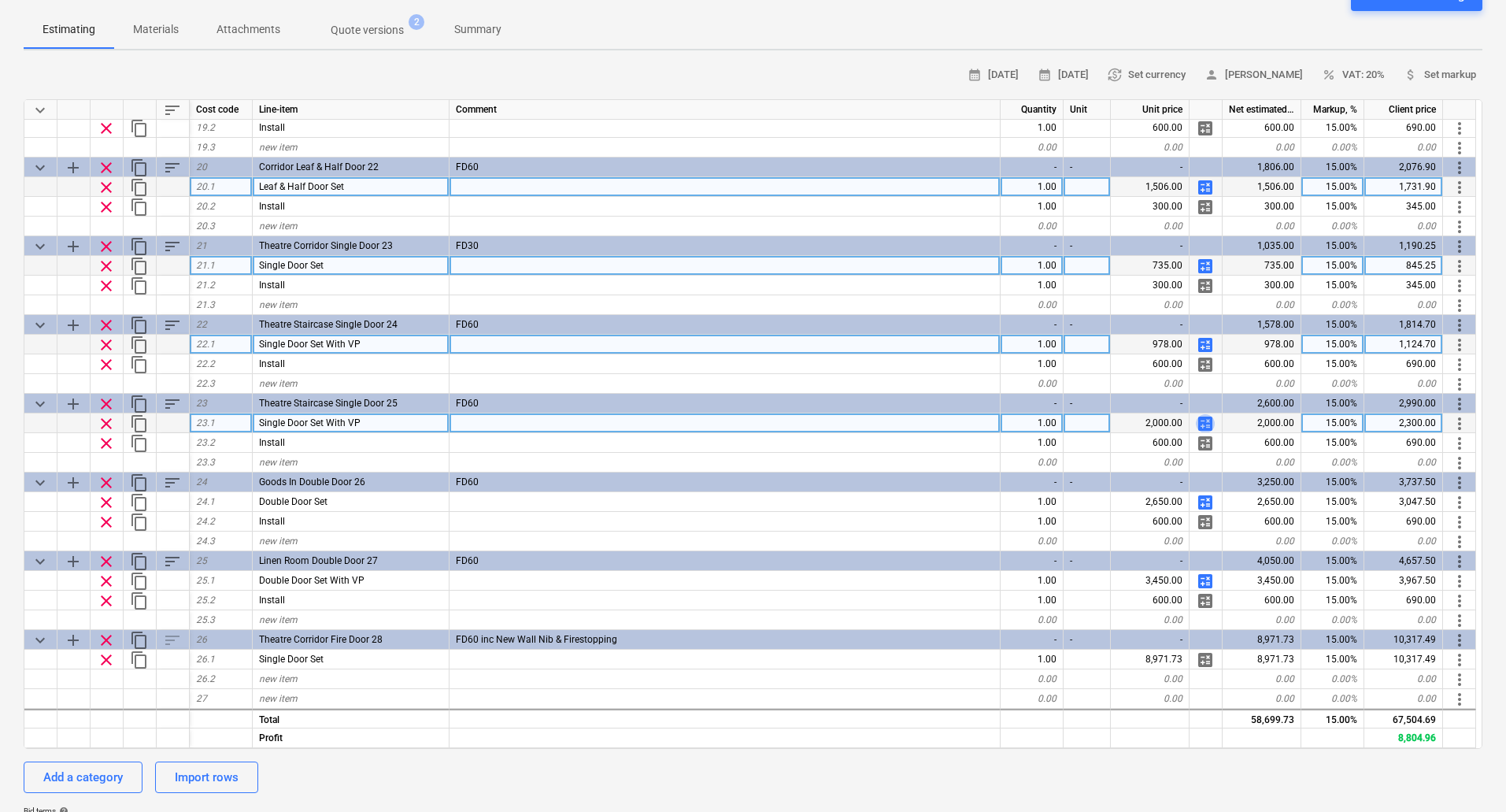
click at [1206, 423] on span "calculate" at bounding box center [1206, 423] width 19 height 19
type textarea "x"
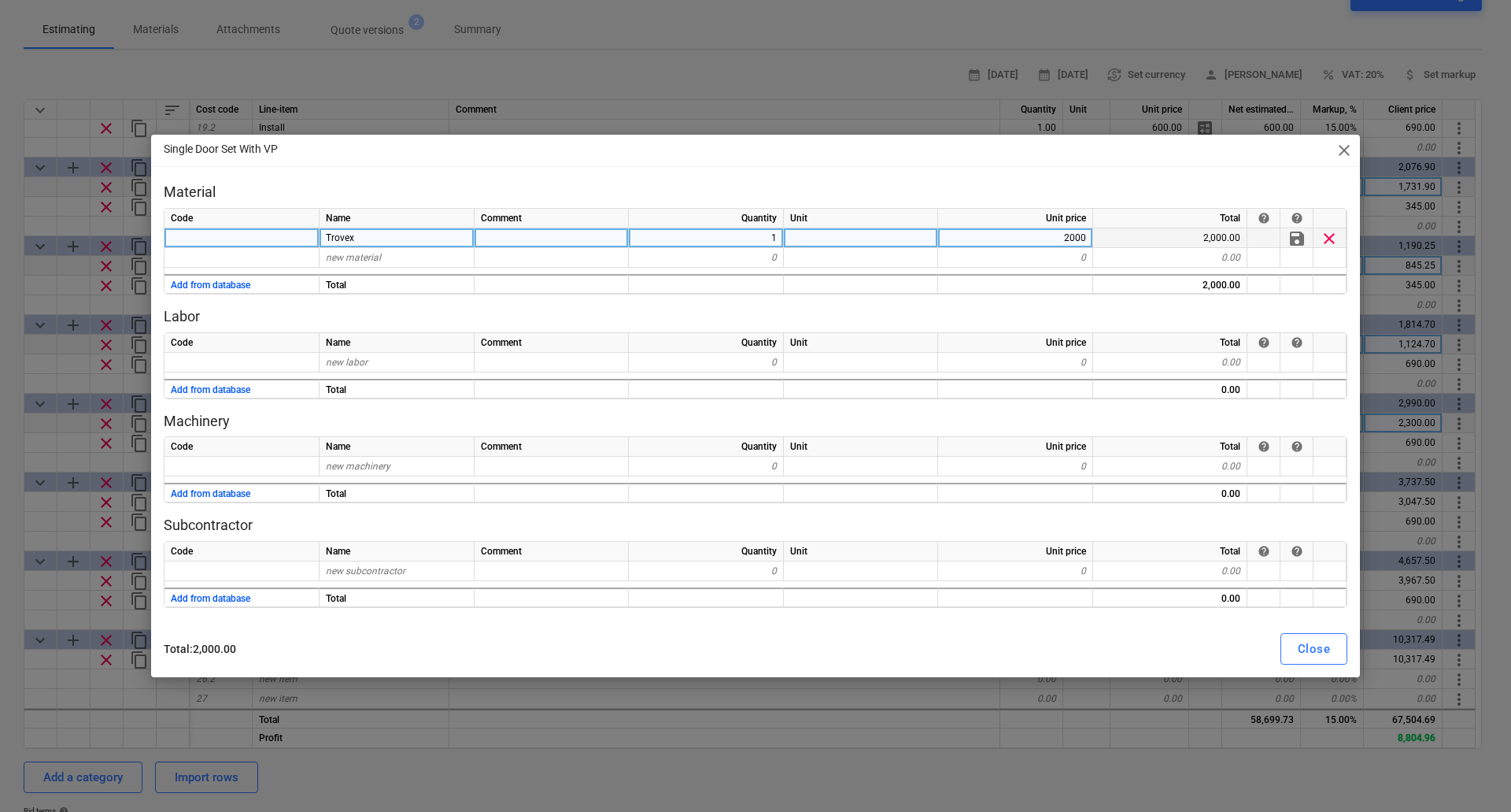
click at [1084, 230] on div "2000" at bounding box center [1016, 238] width 155 height 19
type input "0"
type input "978"
click at [1325, 654] on div "Close" at bounding box center [1314, 648] width 32 height 20
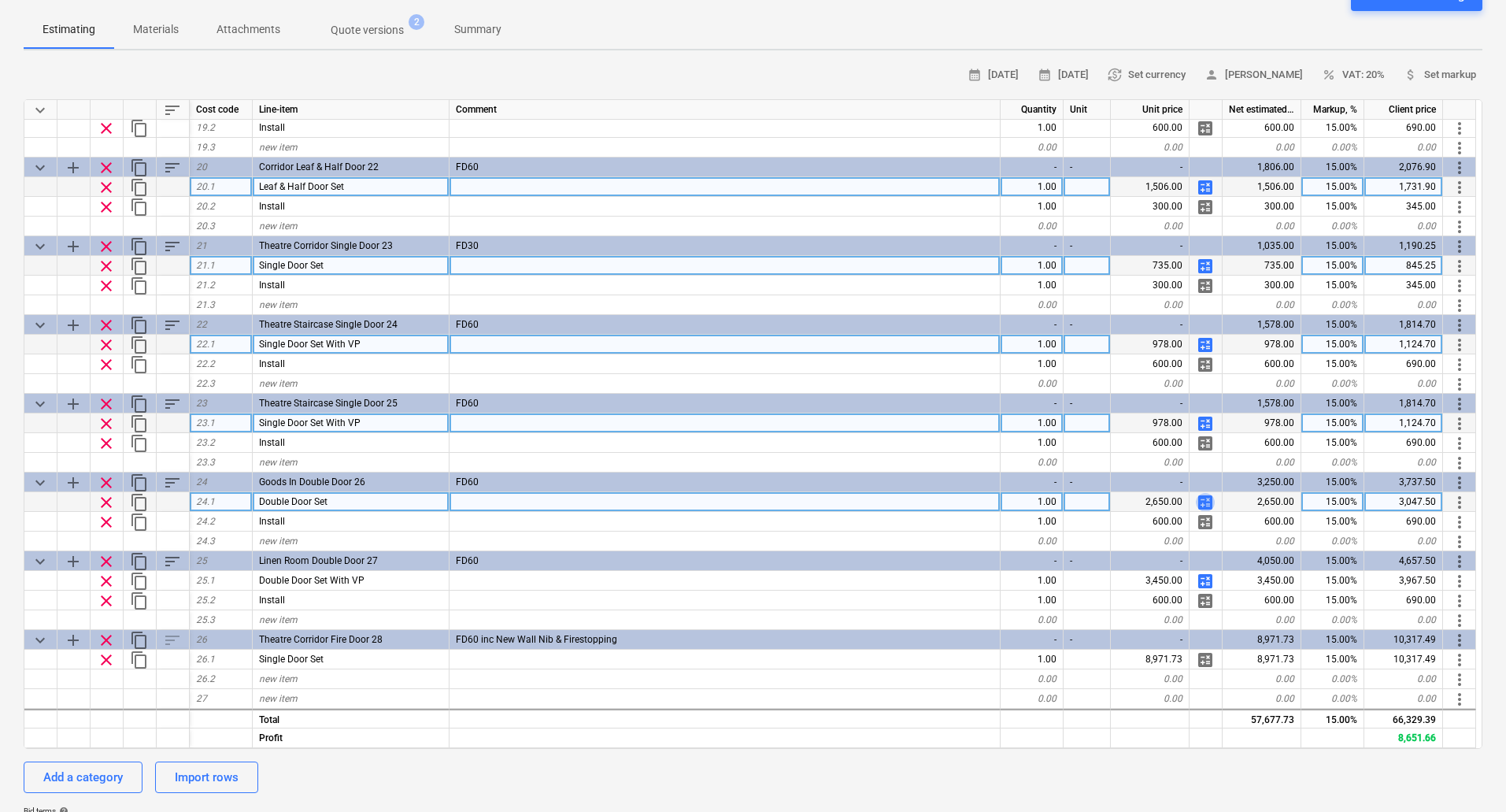
click at [1206, 502] on span "calculate" at bounding box center [1206, 502] width 19 height 19
type textarea "x"
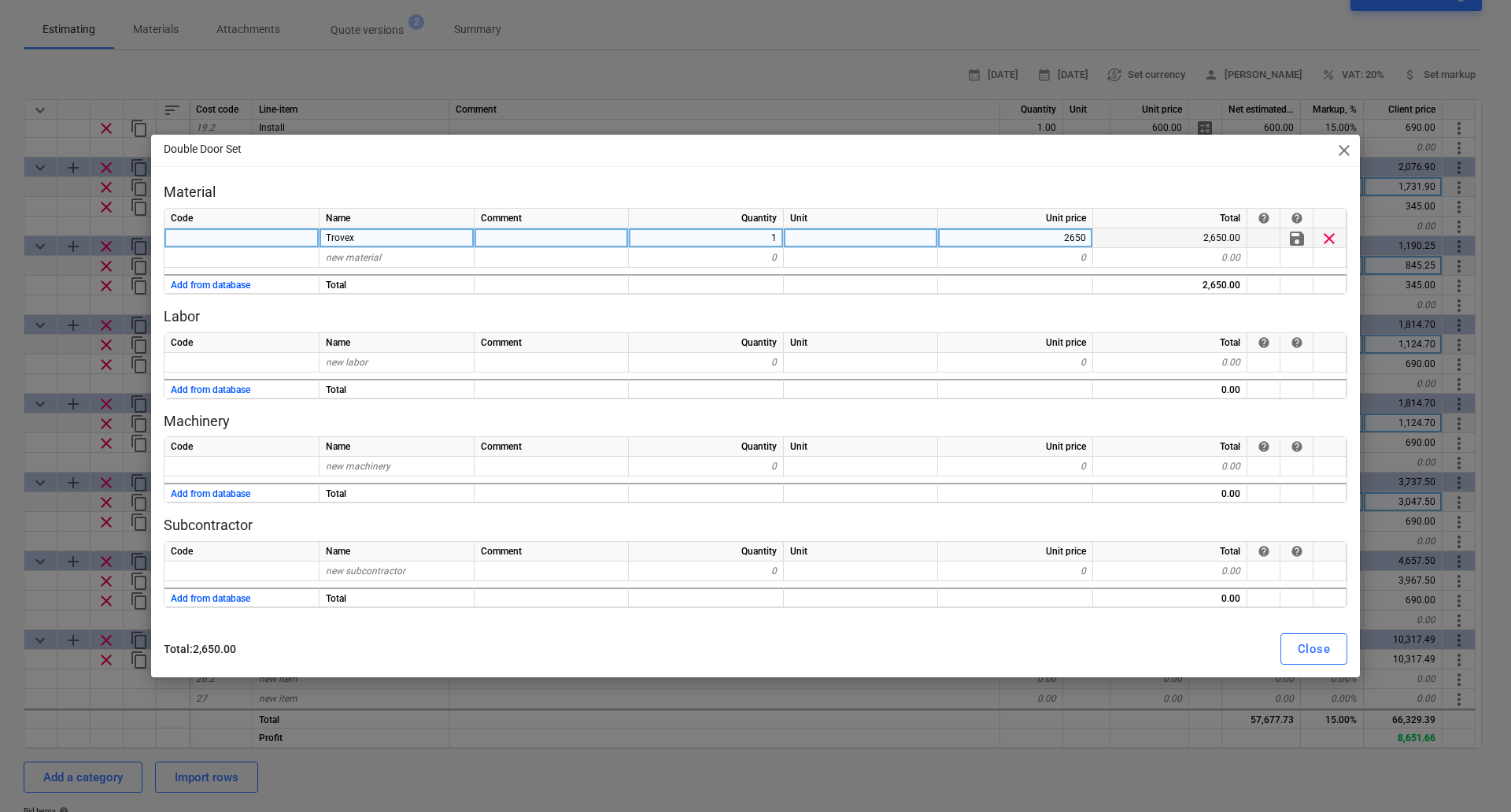
click at [362, 238] on div "Trovex" at bounding box center [397, 238] width 155 height 19
type input "Mcr Joinery"
click at [1308, 652] on div "Close" at bounding box center [1314, 648] width 32 height 20
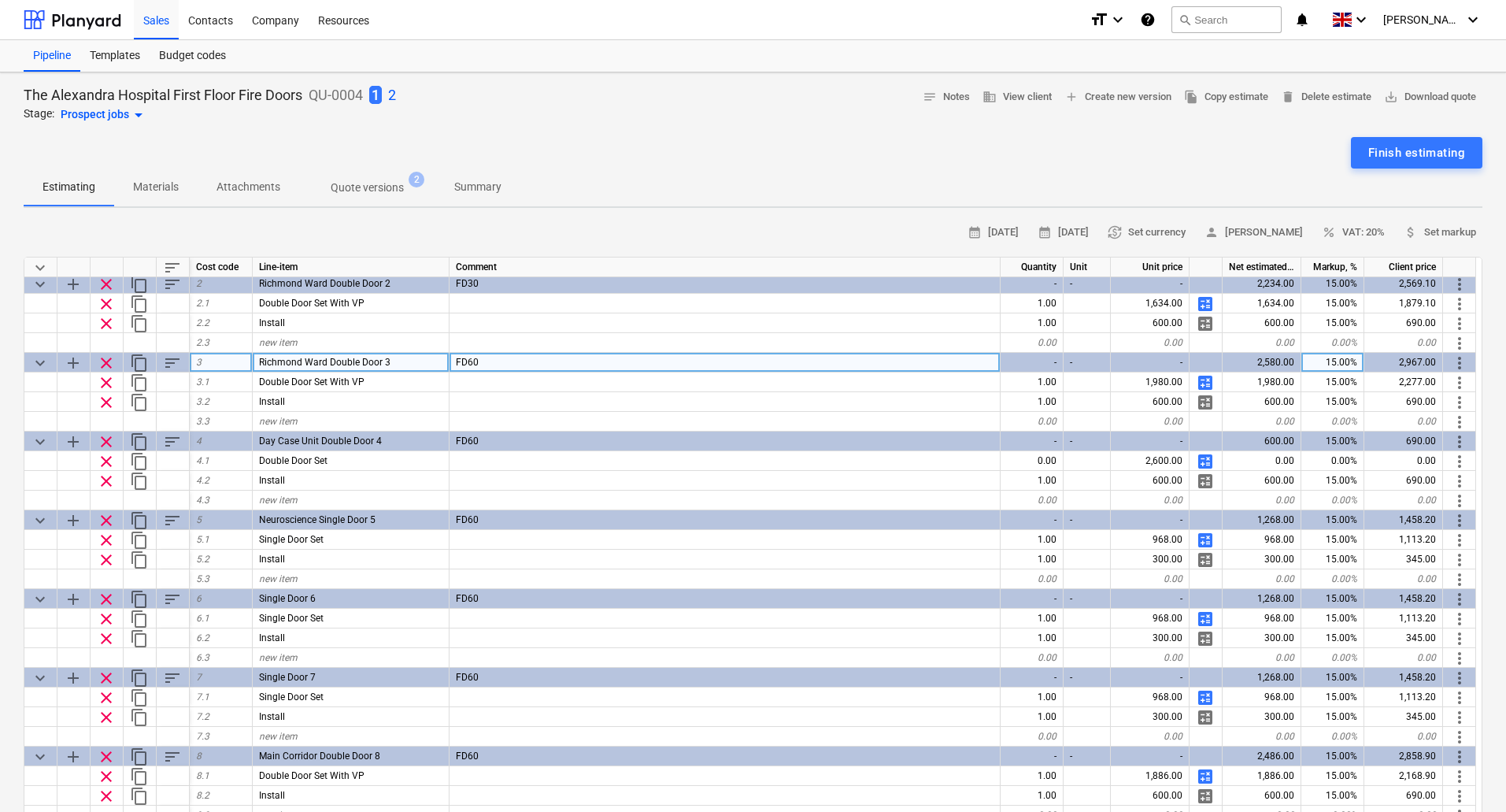
scroll to position [157, 0]
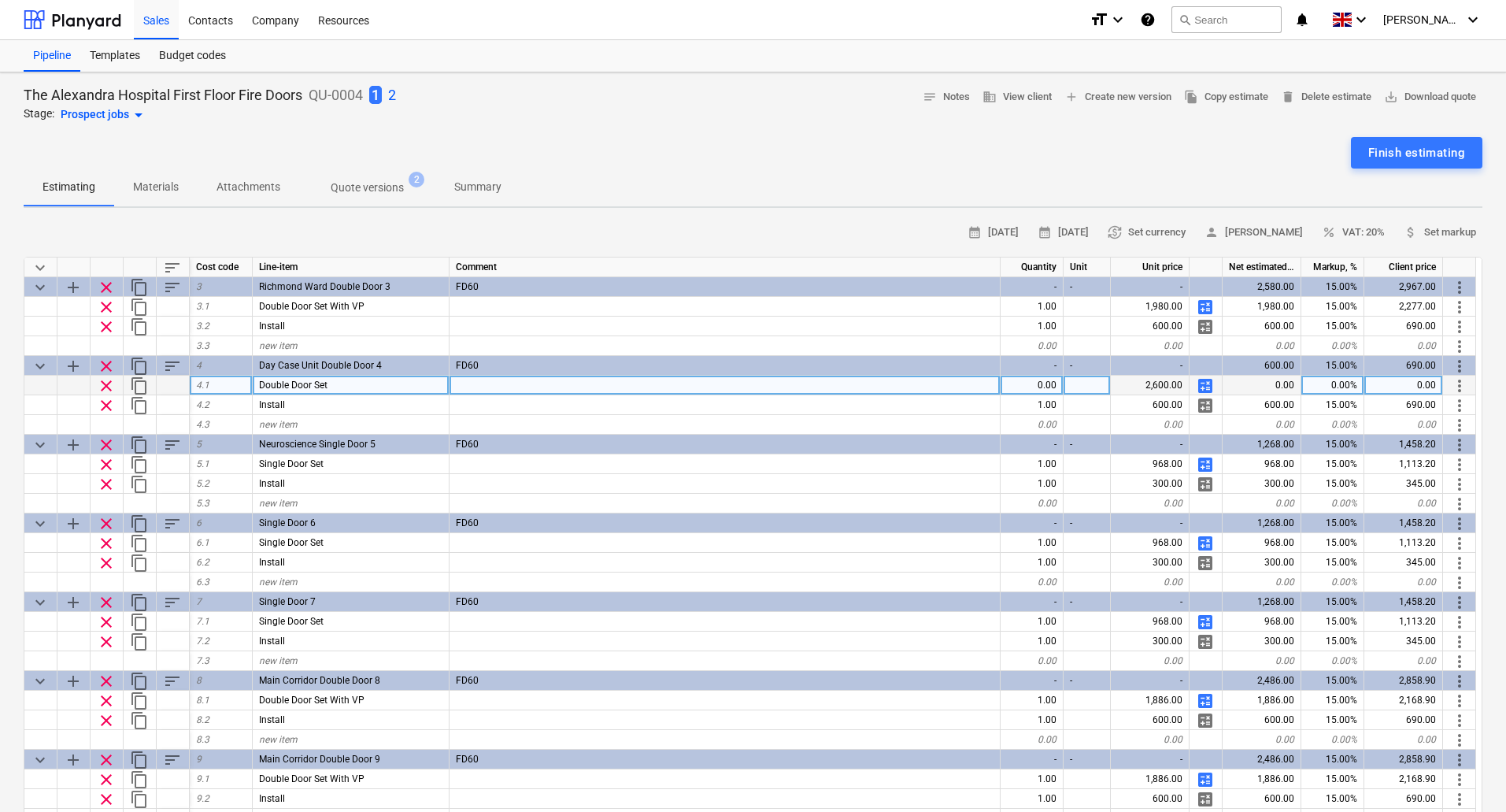
click at [1208, 389] on span "calculate" at bounding box center [1206, 386] width 19 height 19
type textarea "x"
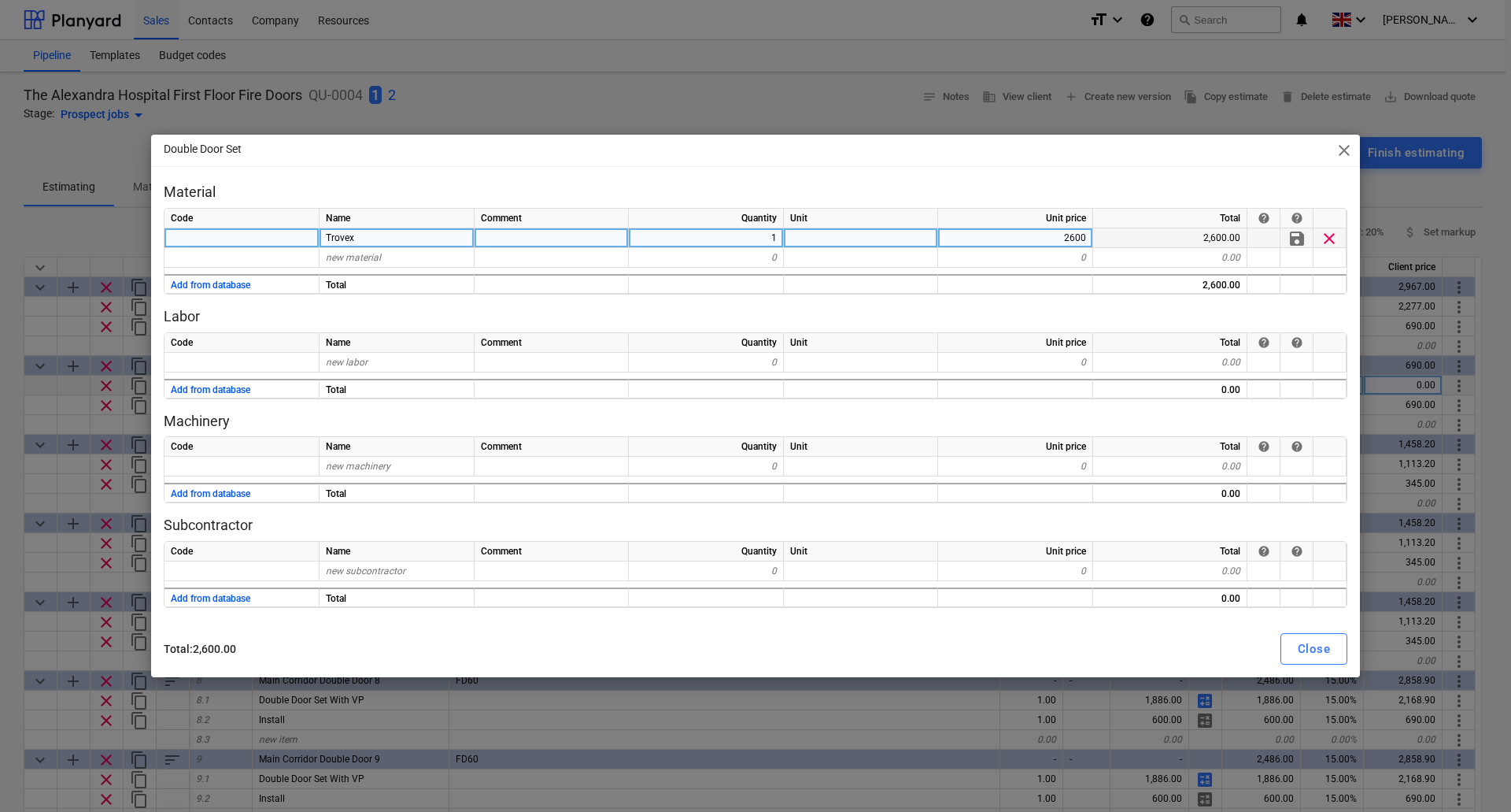
click at [1050, 239] on div "2600" at bounding box center [1016, 238] width 155 height 19
click at [1067, 237] on input "2600" at bounding box center [1016, 238] width 154 height 19
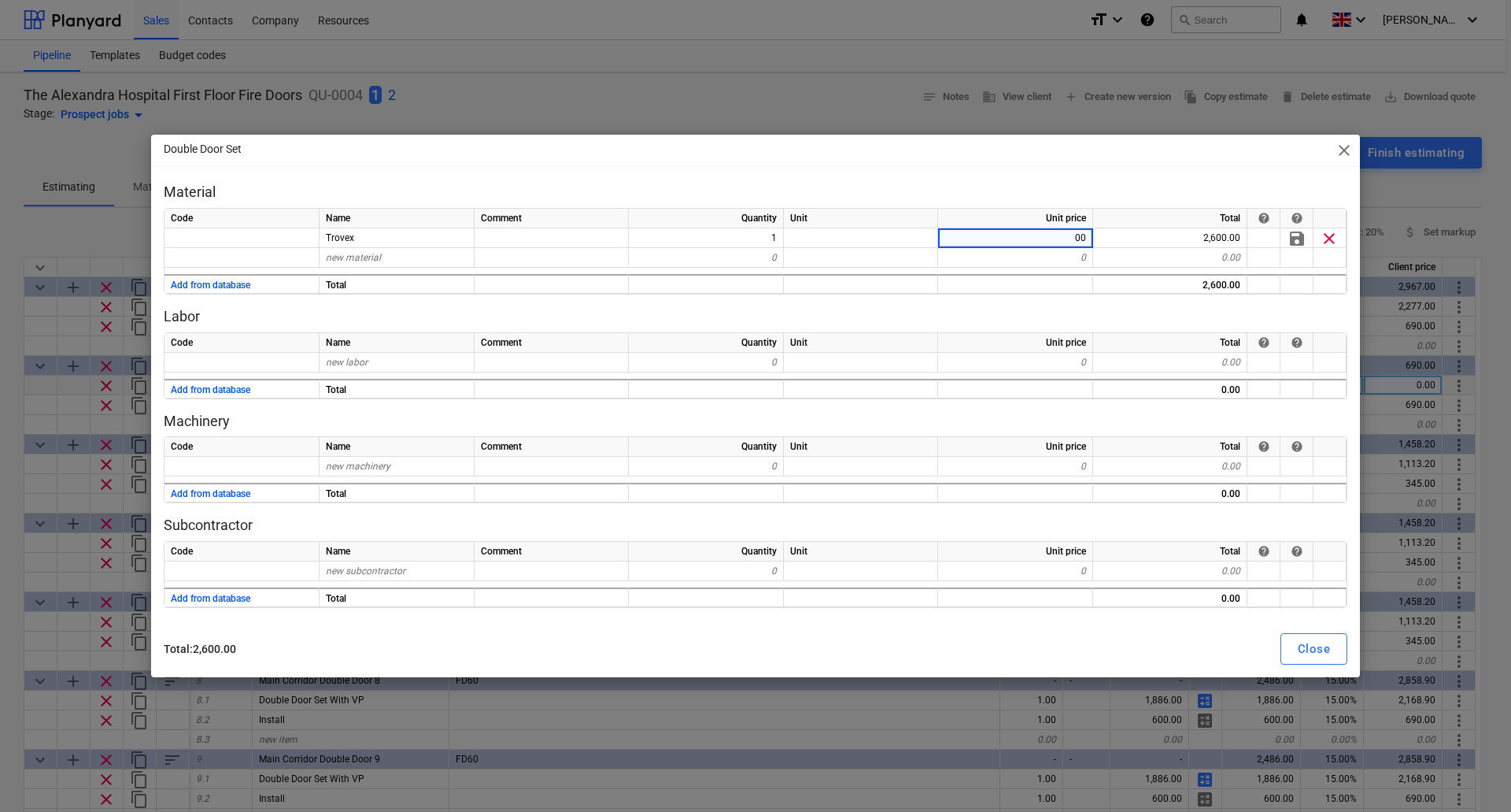
type input "0"
type input "1626"
click at [983, 308] on p "Labor" at bounding box center [755, 316] width 1184 height 19
type textarea "x"
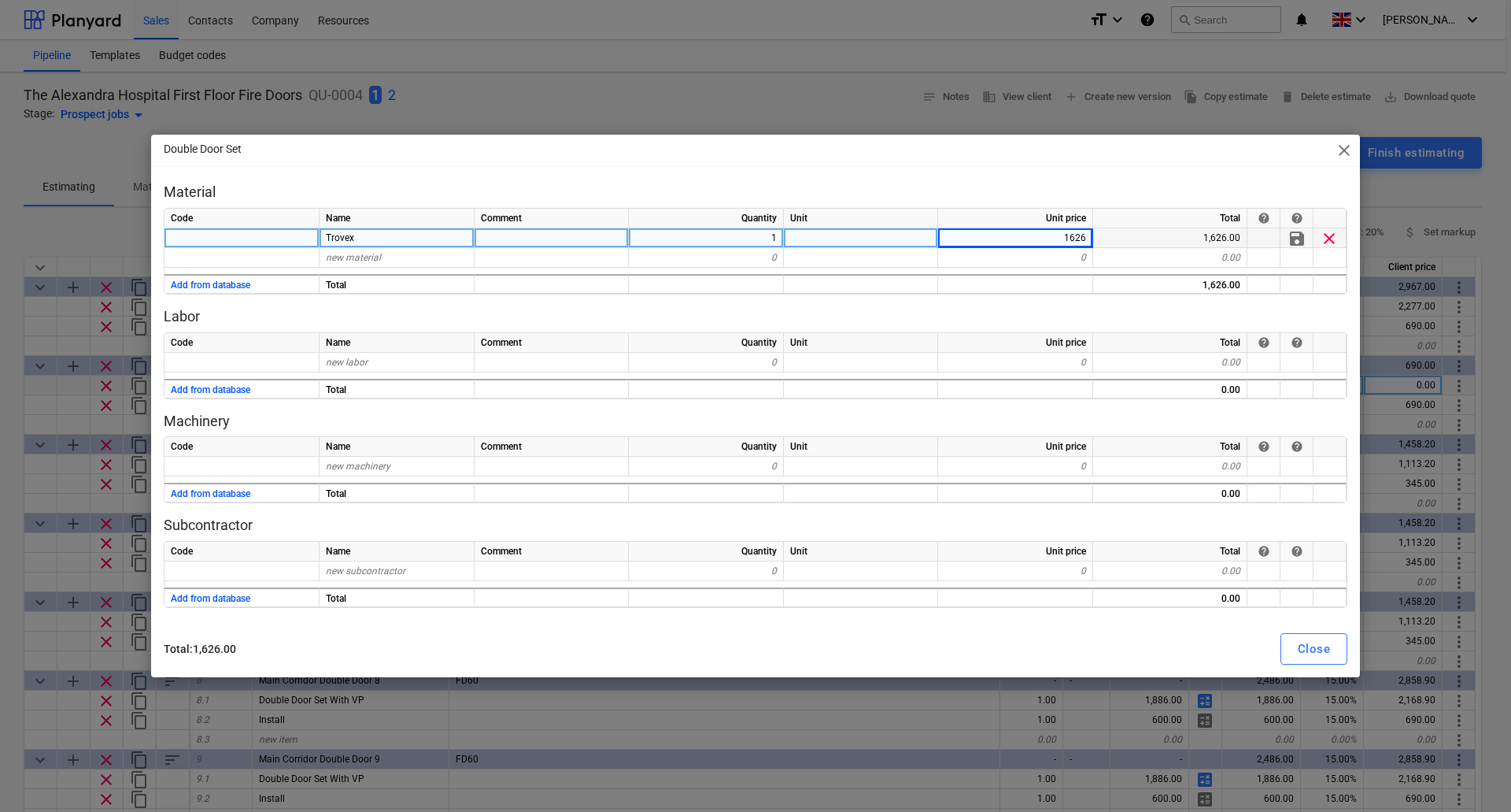
click at [378, 240] on div "Trovex" at bounding box center [397, 238] width 155 height 19
type input "Mcr Joinery"
type textarea "x"
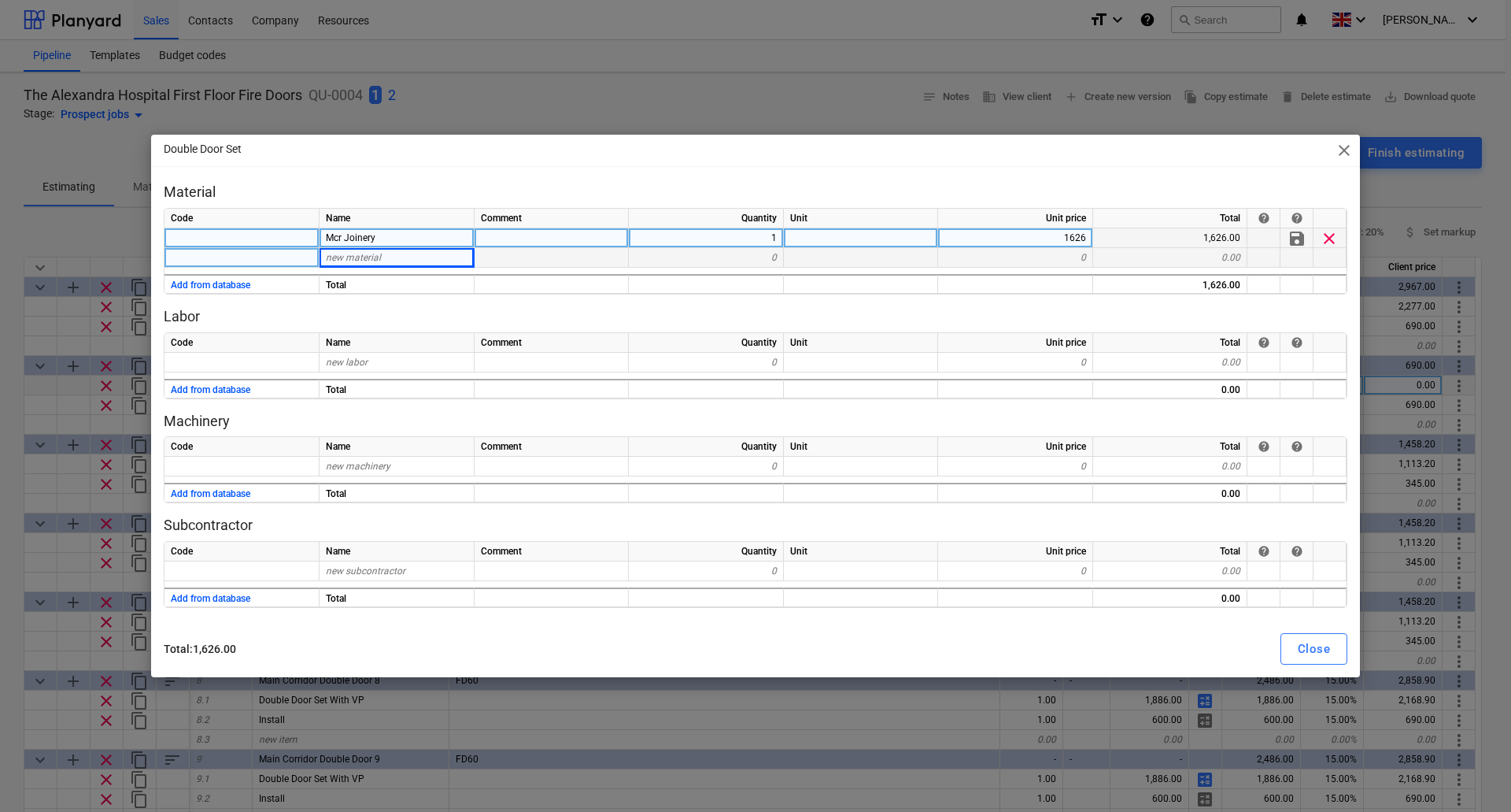
click at [383, 262] on div "new material" at bounding box center [397, 257] width 155 height 19
type input "Ironmongery Set 2"
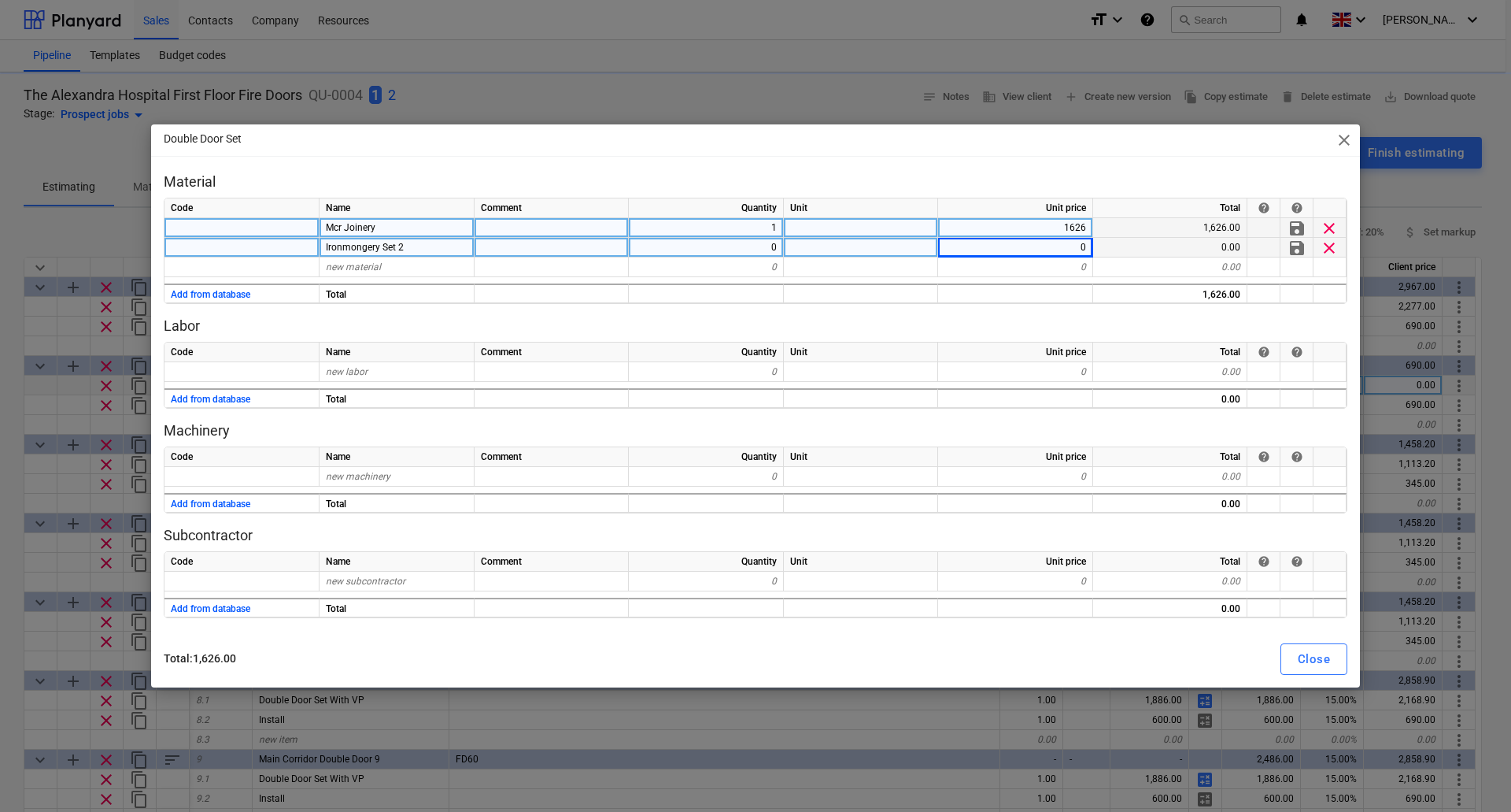
type textarea "x"
type input "209"
click at [356, 273] on div "new material" at bounding box center [397, 266] width 155 height 19
type textarea "x"
click at [349, 271] on span "new material" at bounding box center [354, 267] width 55 height 11
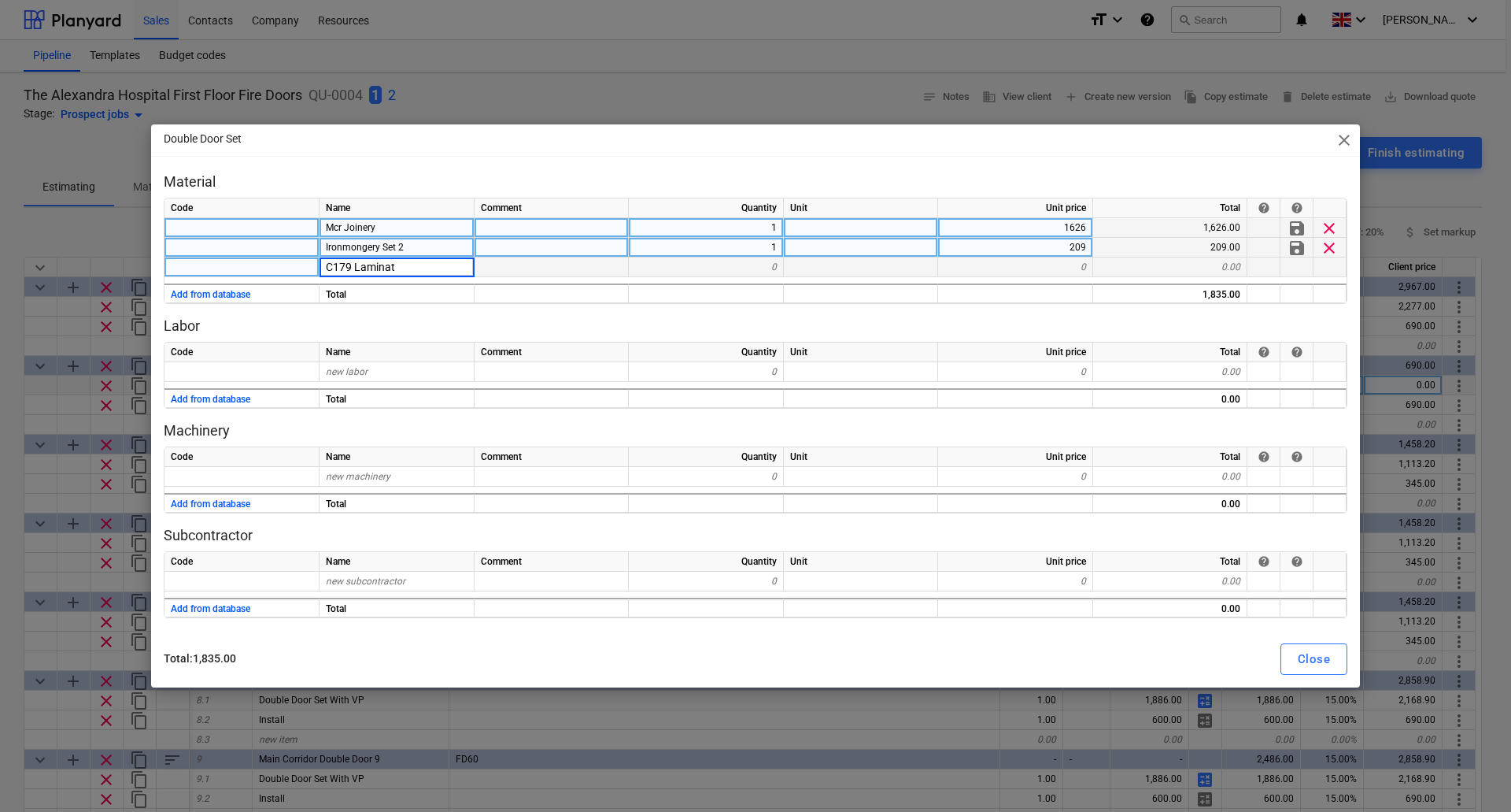
type input "C179 Laminate"
click at [729, 265] on div "0" at bounding box center [706, 266] width 155 height 19
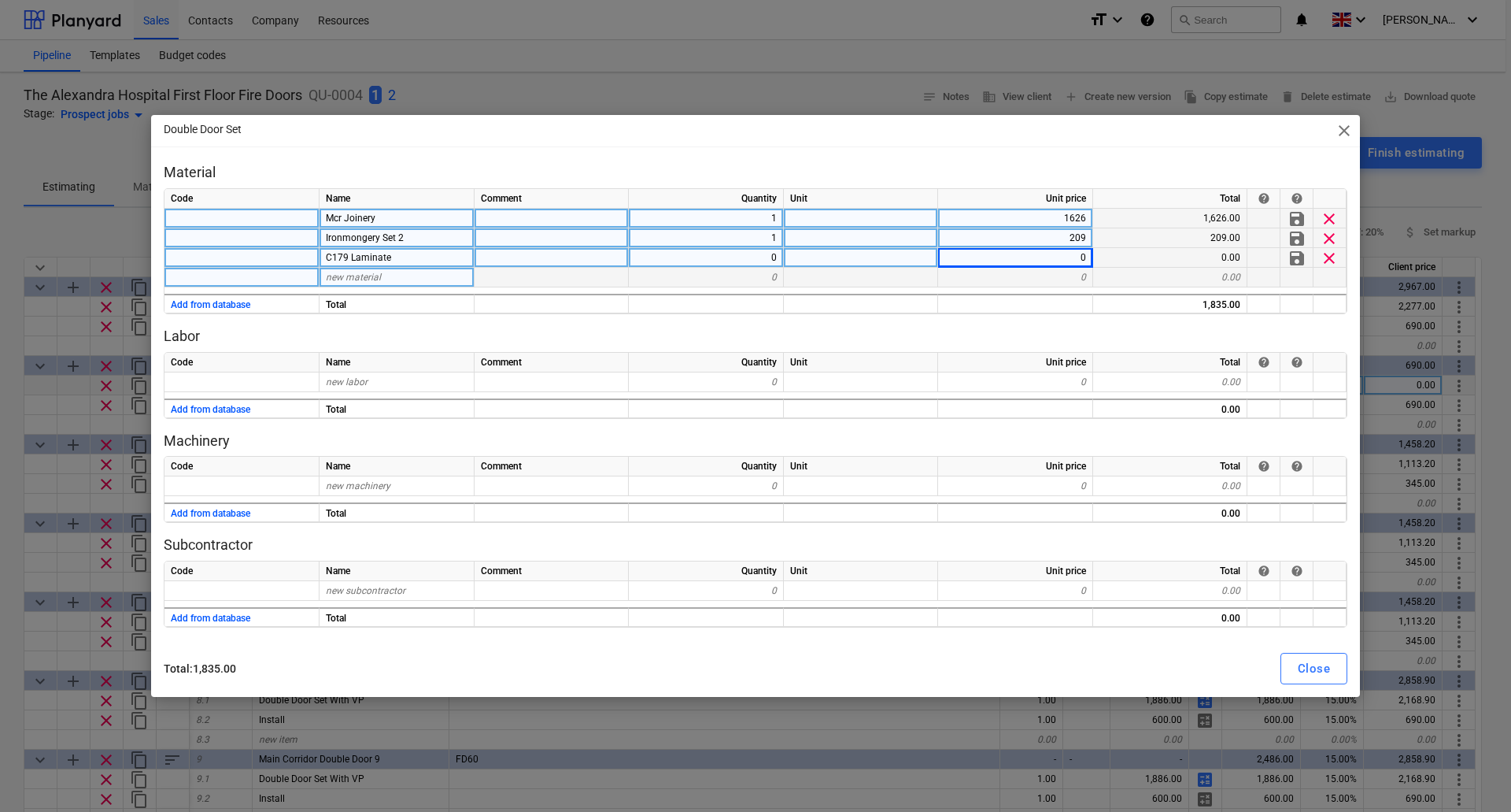
type textarea "x"
type input "40"
click at [1315, 673] on div "Close" at bounding box center [1314, 668] width 32 height 20
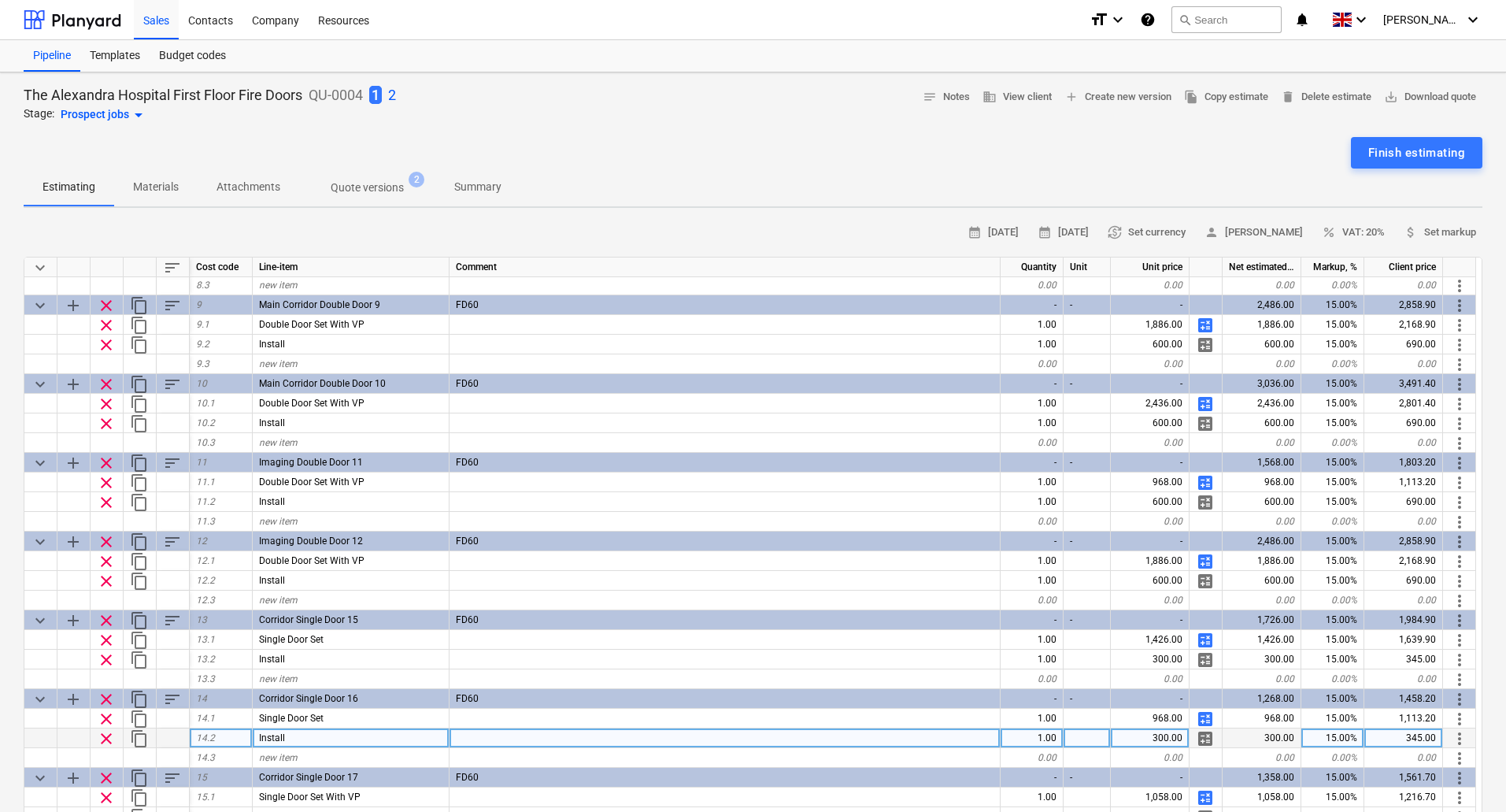
scroll to position [513, 0]
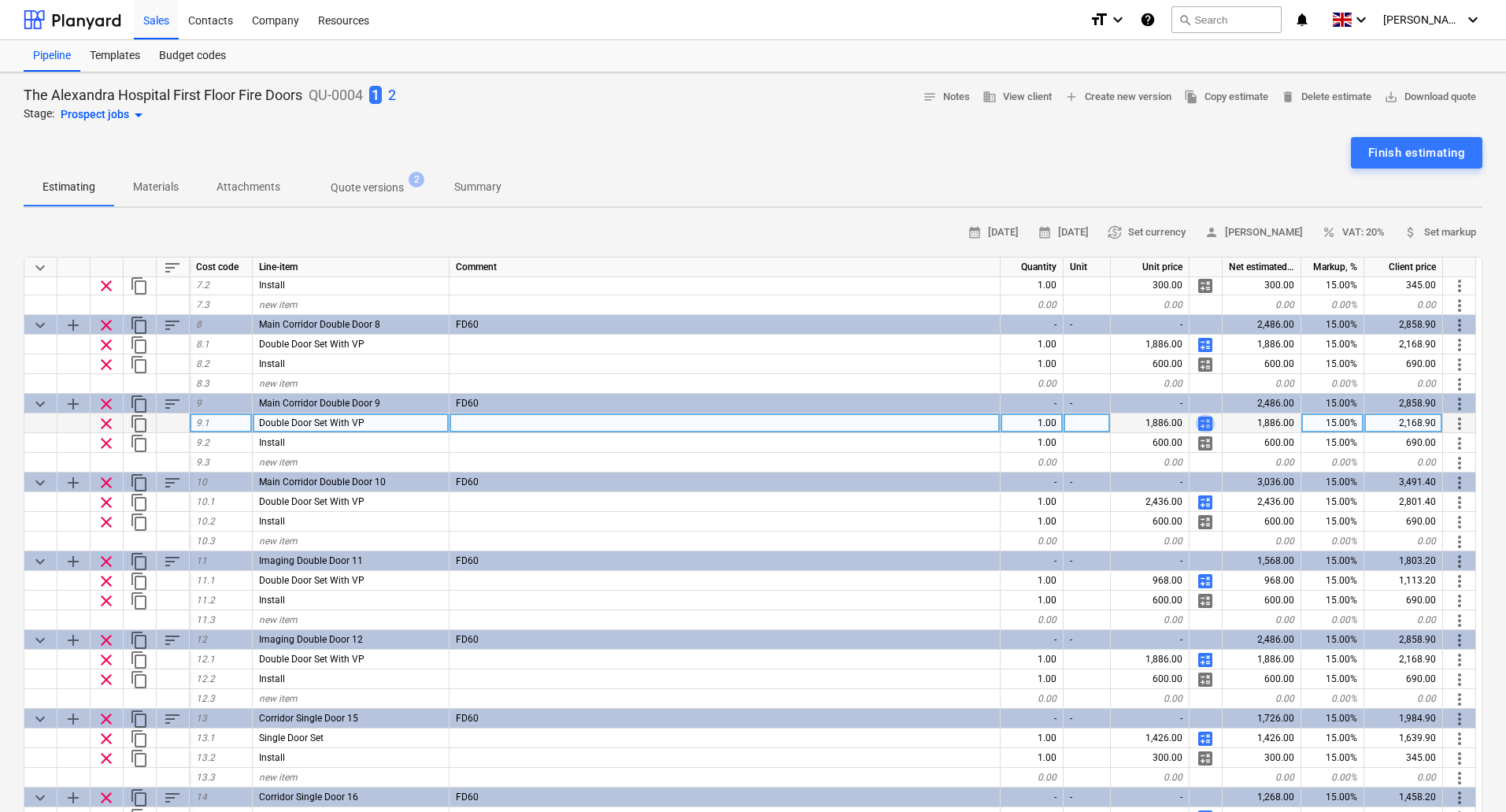
click at [1205, 422] on span "calculate" at bounding box center [1206, 423] width 19 height 19
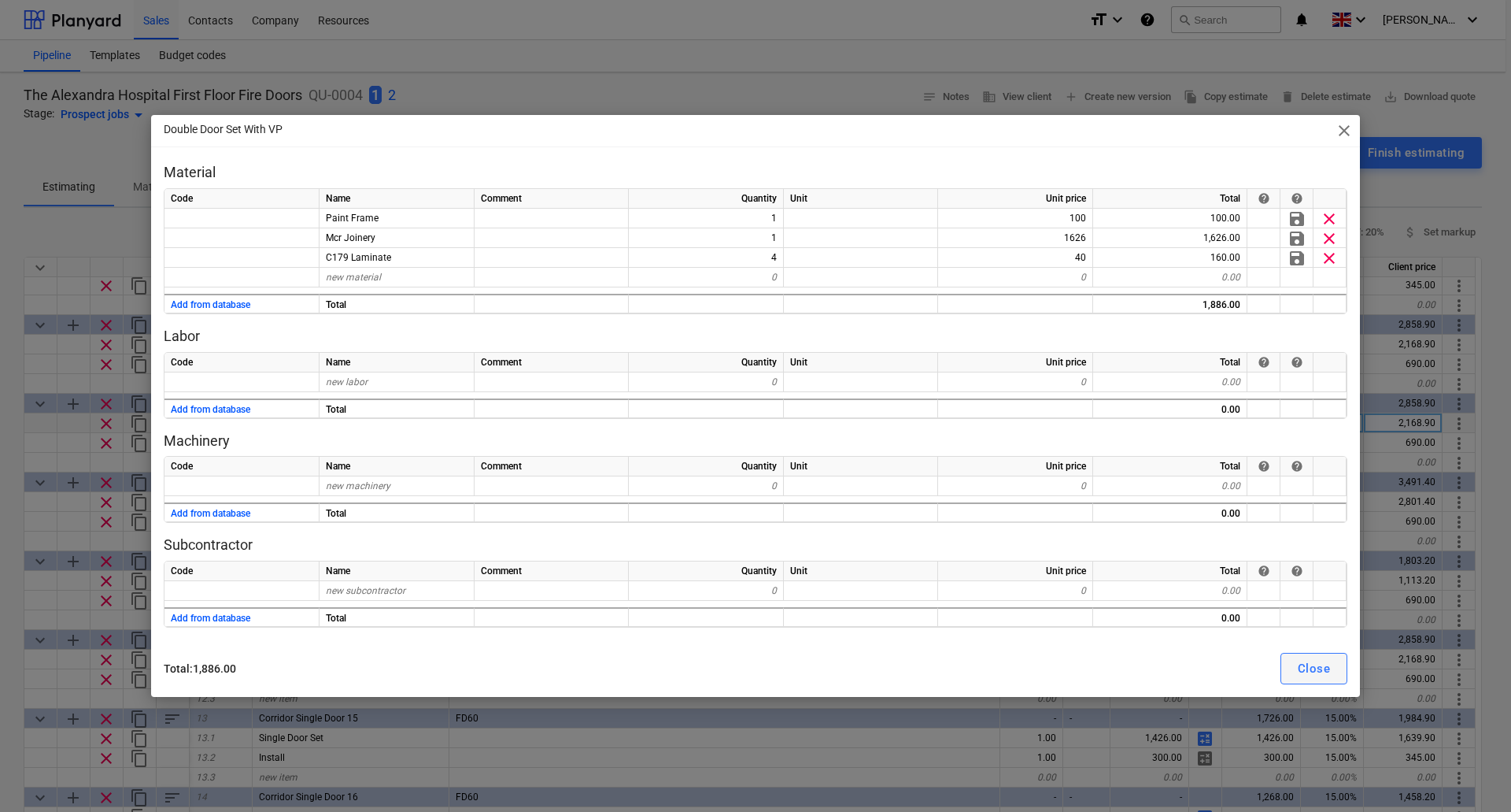
click at [1315, 671] on div "Close" at bounding box center [1314, 668] width 32 height 20
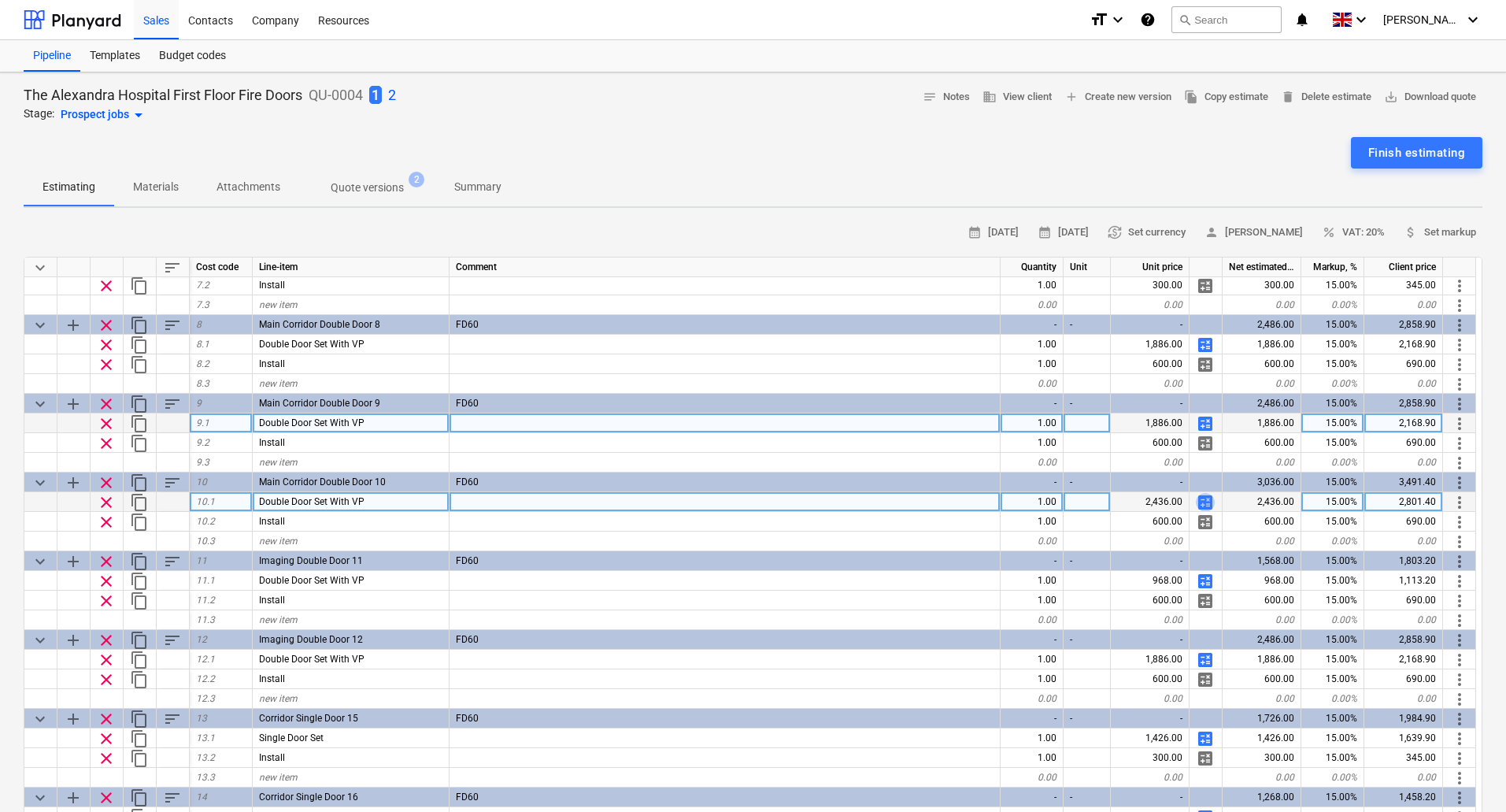
click at [1203, 503] on span "calculate" at bounding box center [1206, 502] width 19 height 19
type textarea "x"
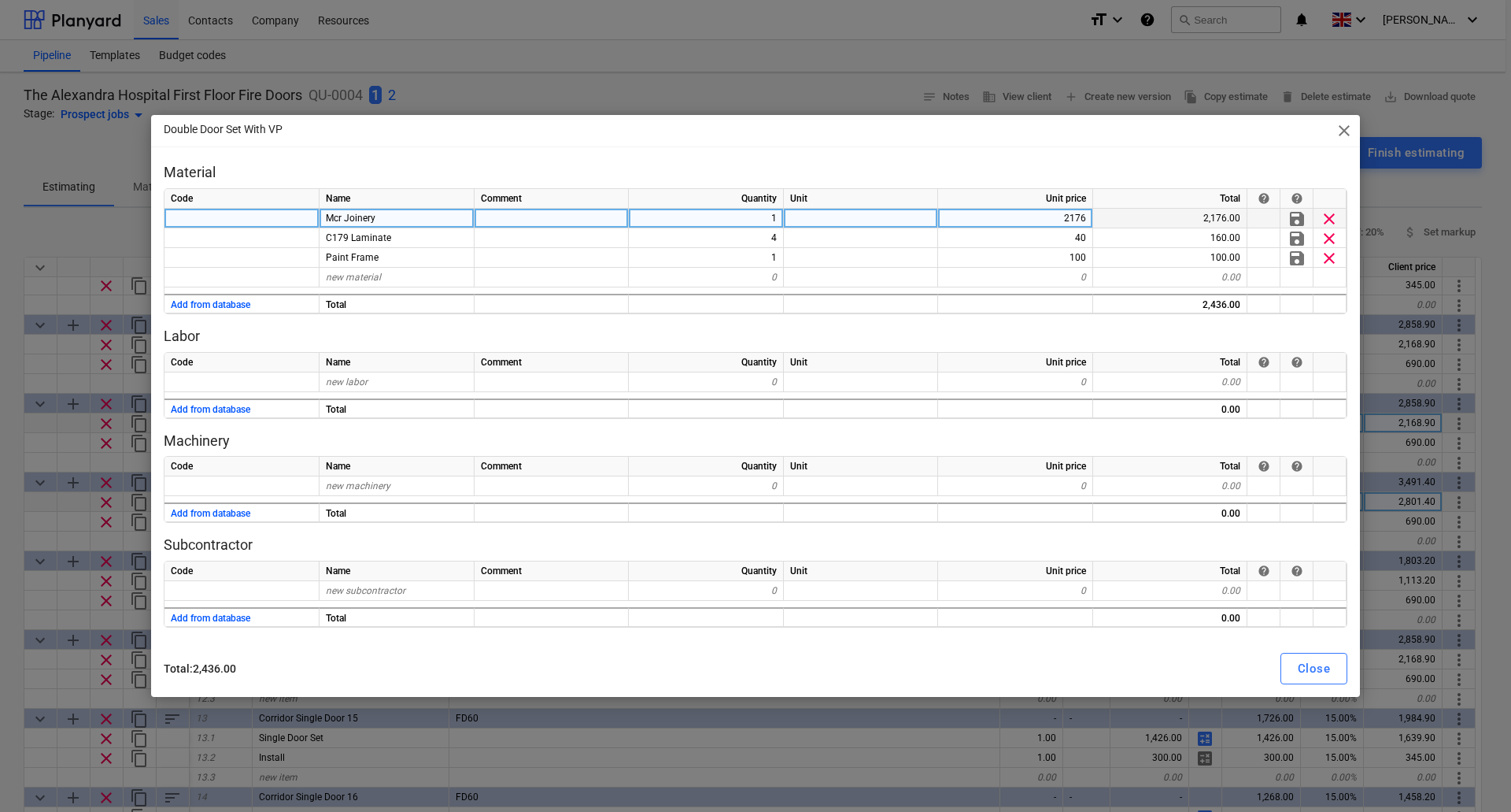
click at [1054, 224] on div "2176" at bounding box center [1016, 218] width 155 height 19
type input "1626"
click at [1323, 672] on div "Close" at bounding box center [1314, 668] width 32 height 20
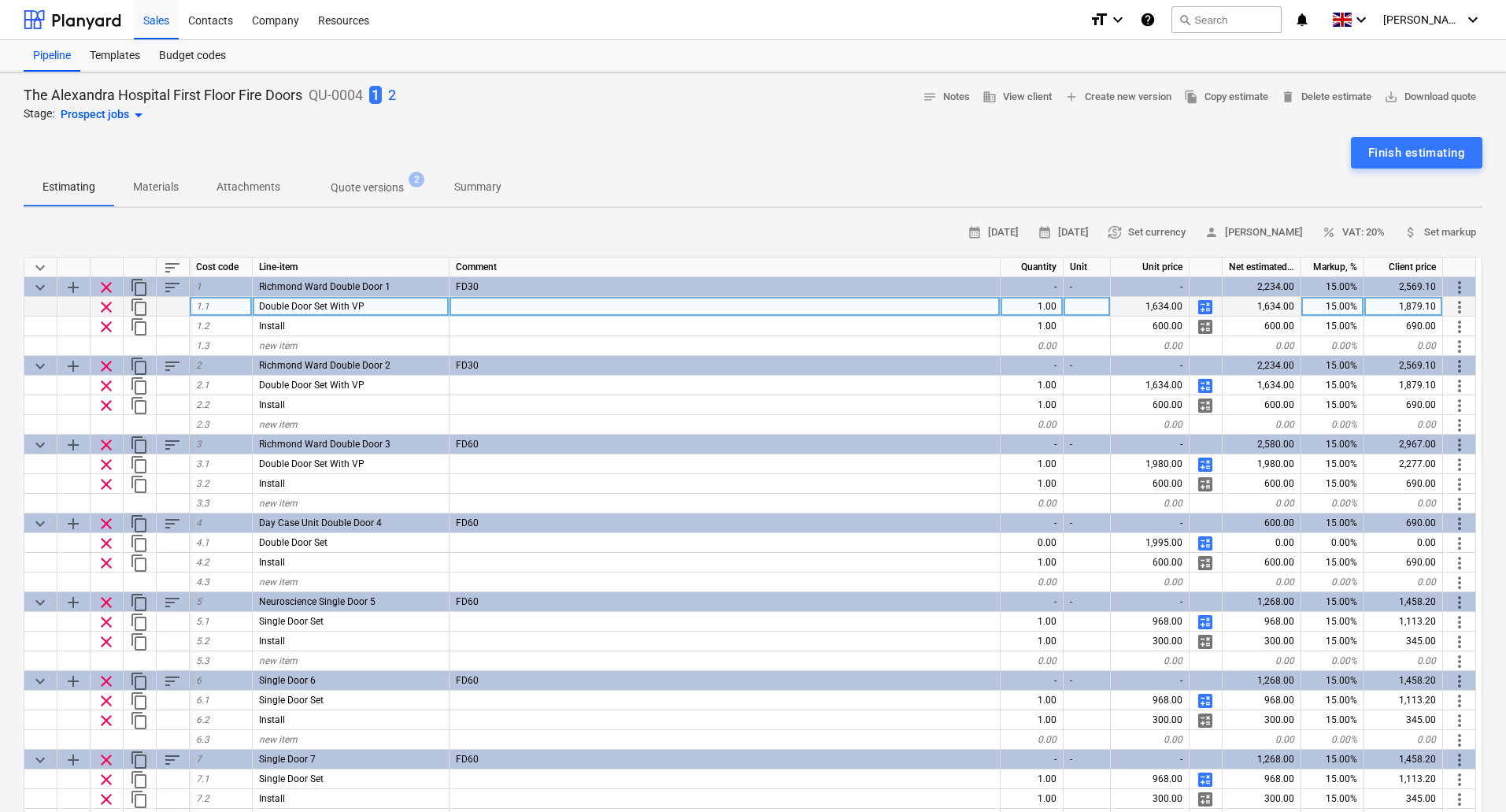
click at [1207, 306] on span "calculate" at bounding box center [1206, 307] width 19 height 19
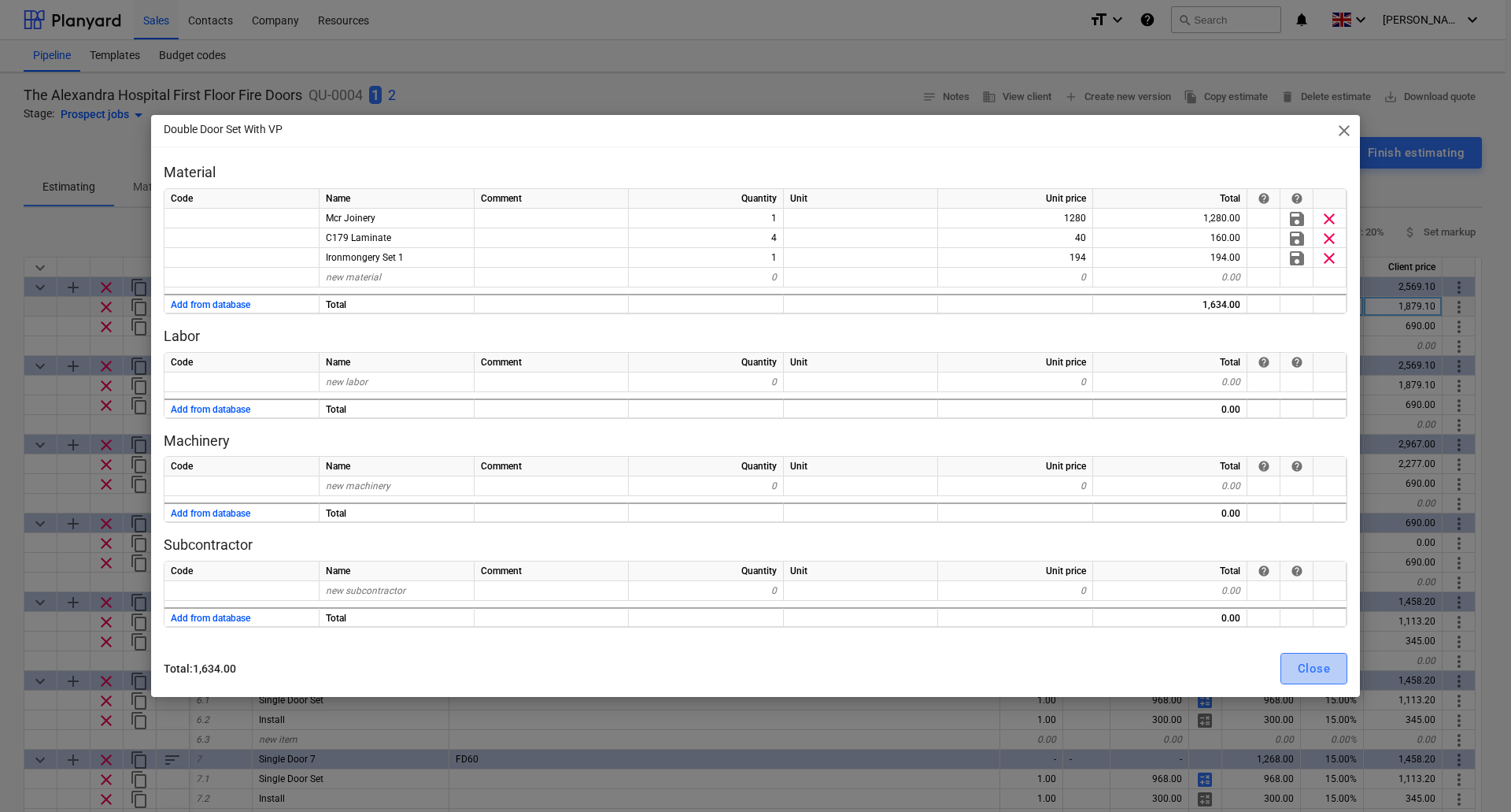
click at [1308, 661] on div "Close" at bounding box center [1314, 668] width 32 height 20
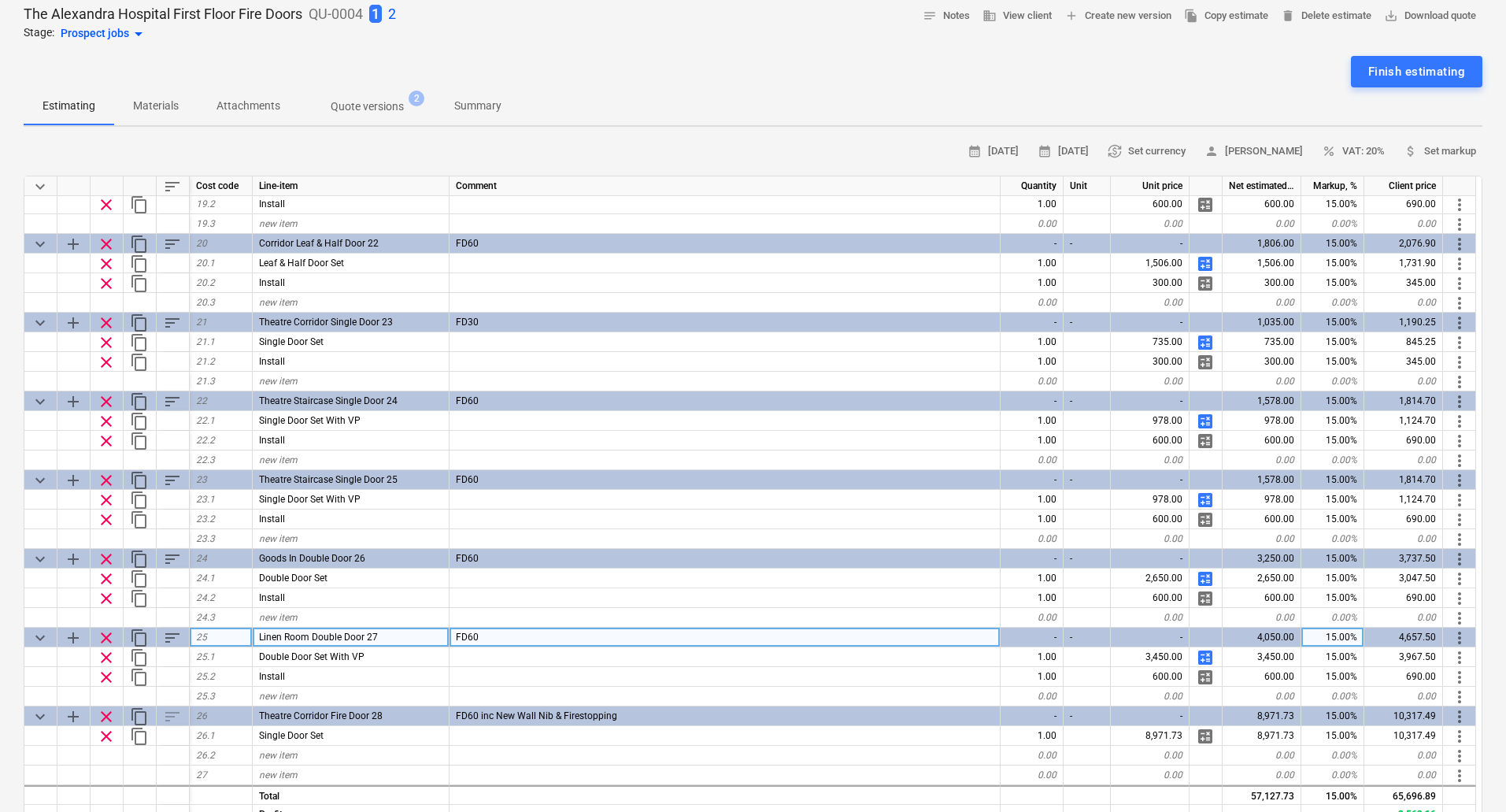
scroll to position [157, 0]
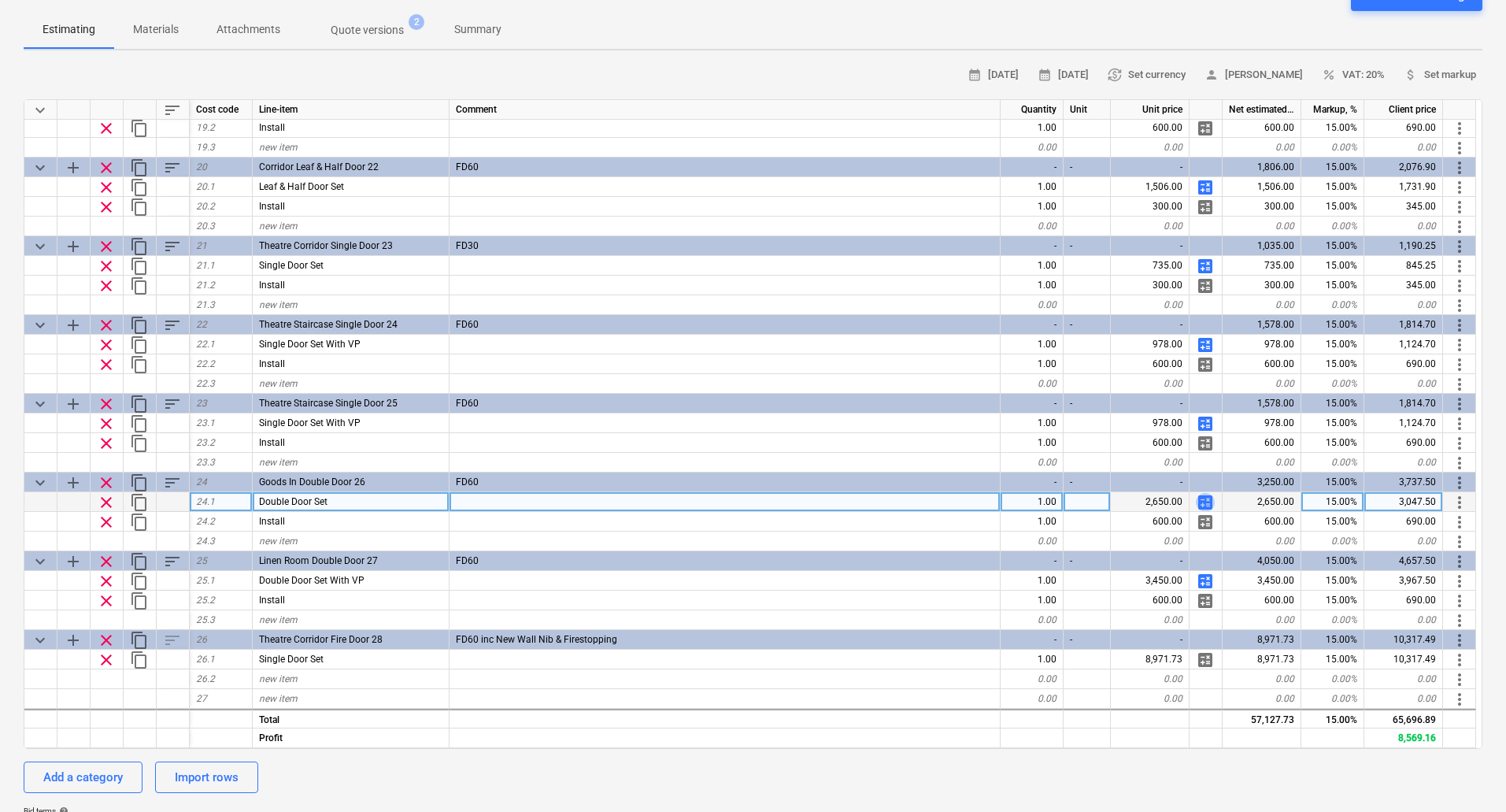
click at [1209, 499] on span "calculate" at bounding box center [1206, 502] width 19 height 19
type textarea "x"
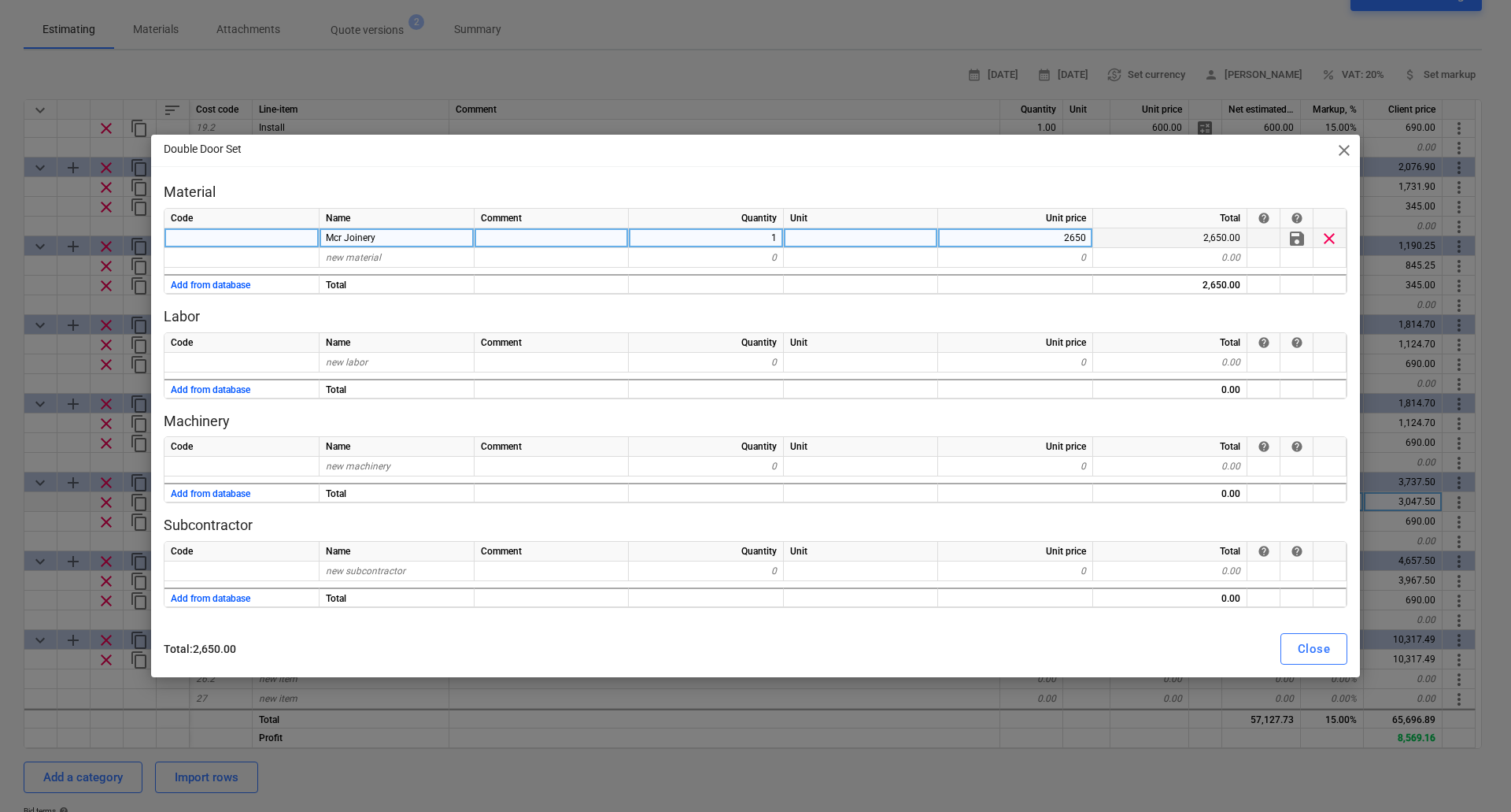
click at [1066, 232] on div "2650" at bounding box center [1016, 238] width 155 height 19
type input "1626"
type textarea "x"
type input "Laminate"
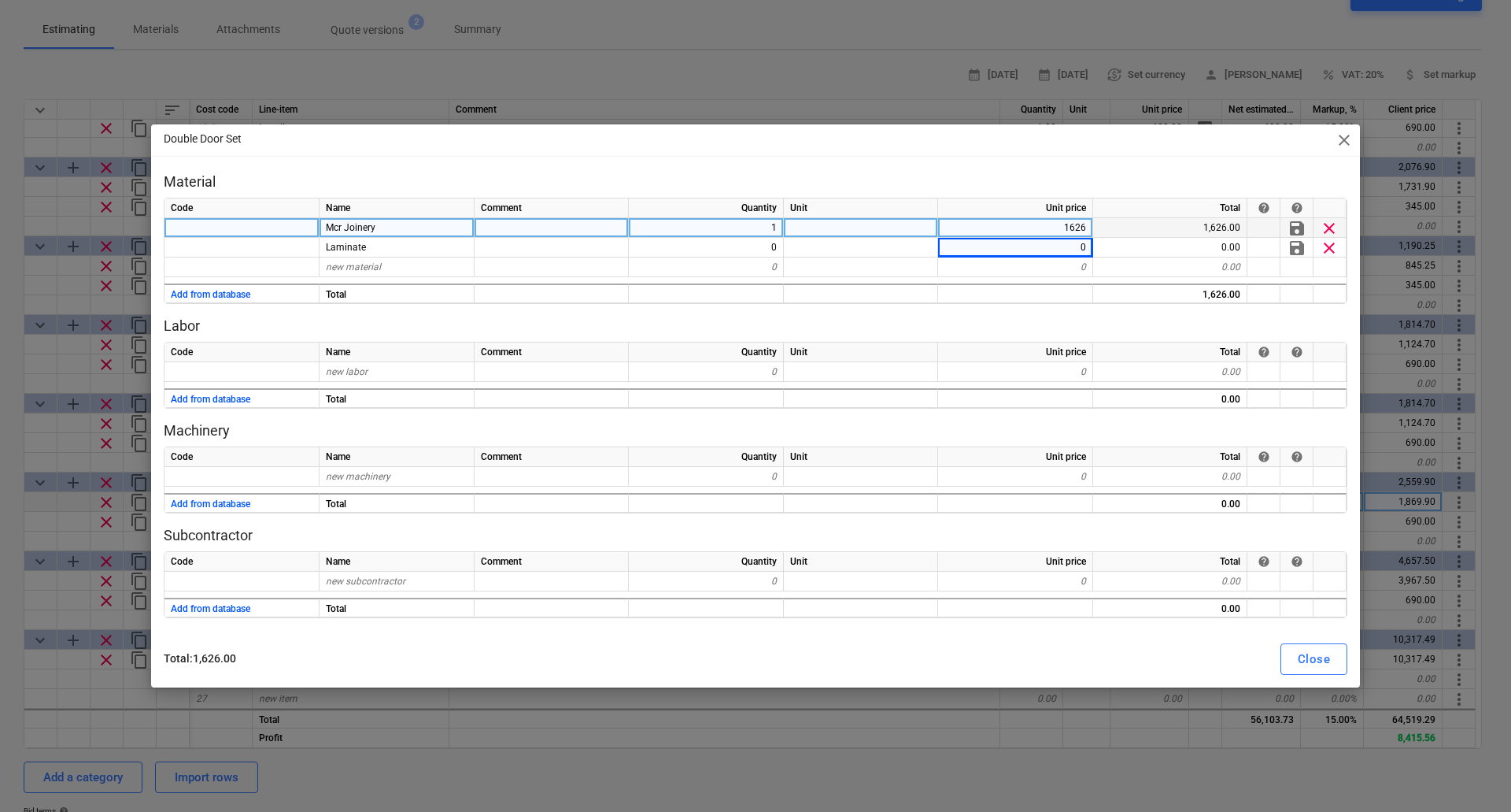
type textarea "x"
type input "40"
type textarea "x"
type input "Ironmongery Set"
click at [1319, 657] on div "Close" at bounding box center [1314, 659] width 32 height 20
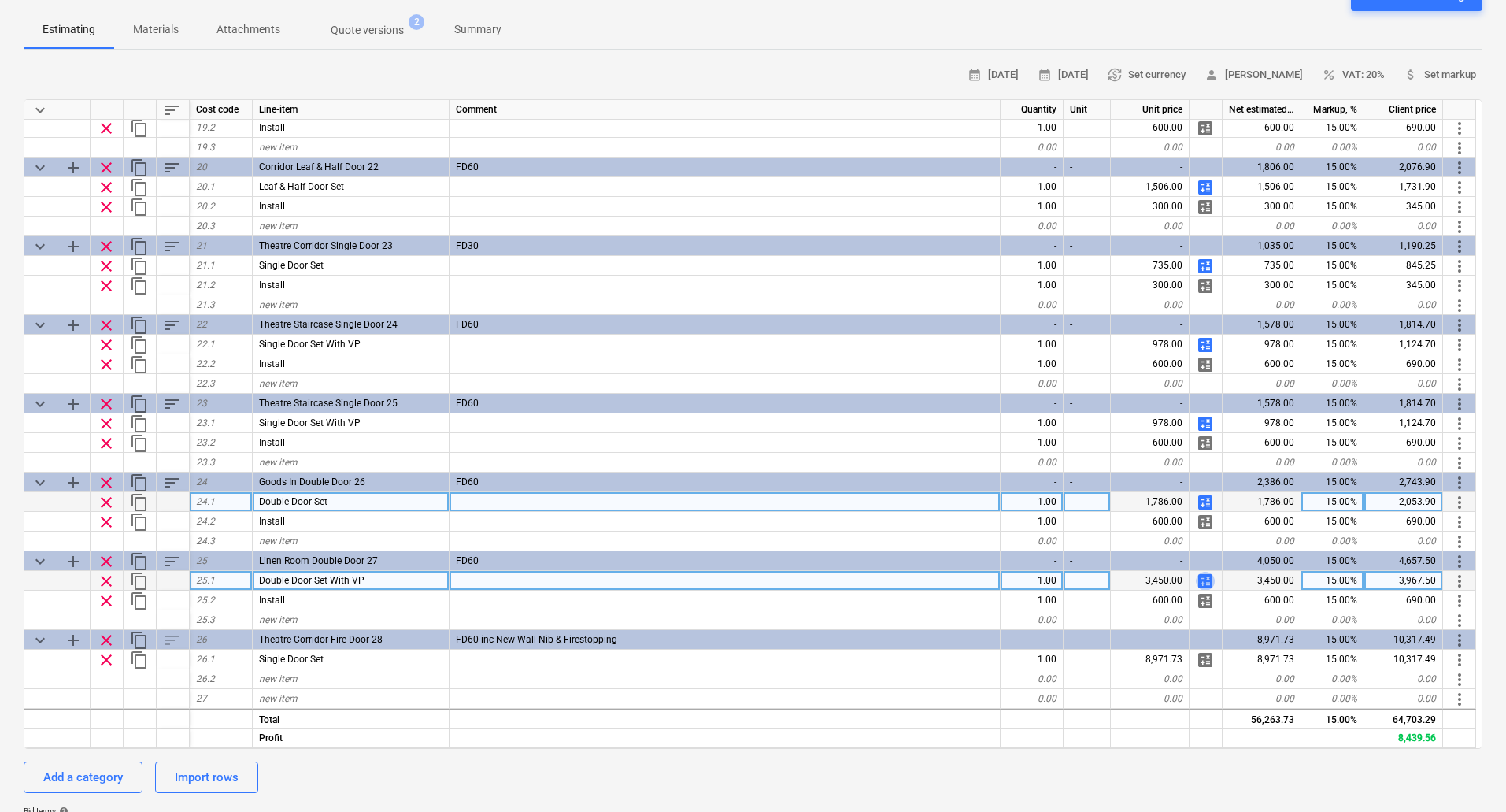
click at [1210, 578] on span "calculate" at bounding box center [1206, 581] width 19 height 19
type textarea "x"
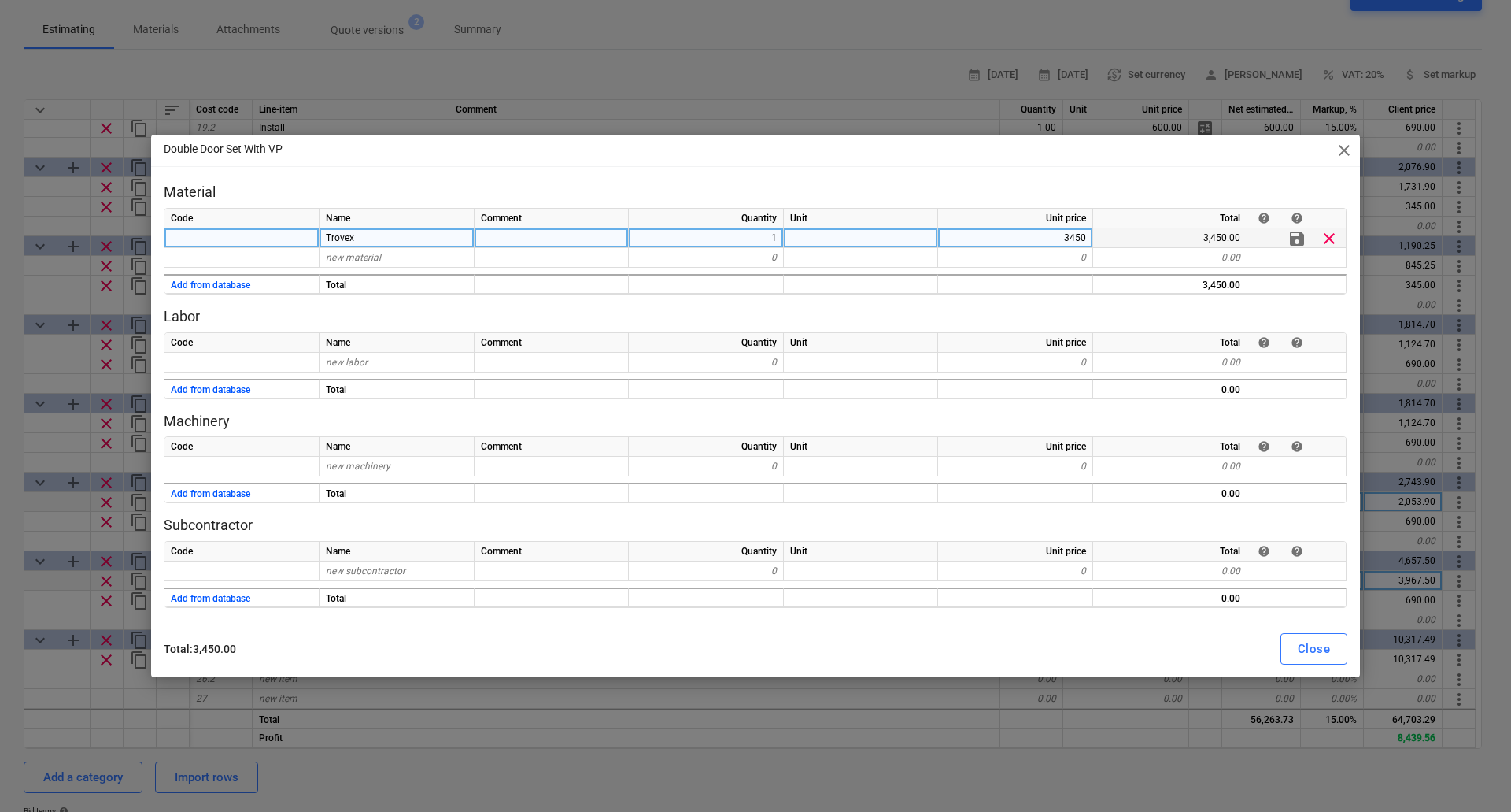
click at [1069, 234] on div "3450" at bounding box center [1016, 238] width 155 height 19
type input "1626"
click at [364, 239] on div "Trovex" at bounding box center [397, 238] width 155 height 19
type textarea "x"
type input "Mcr Joinery"
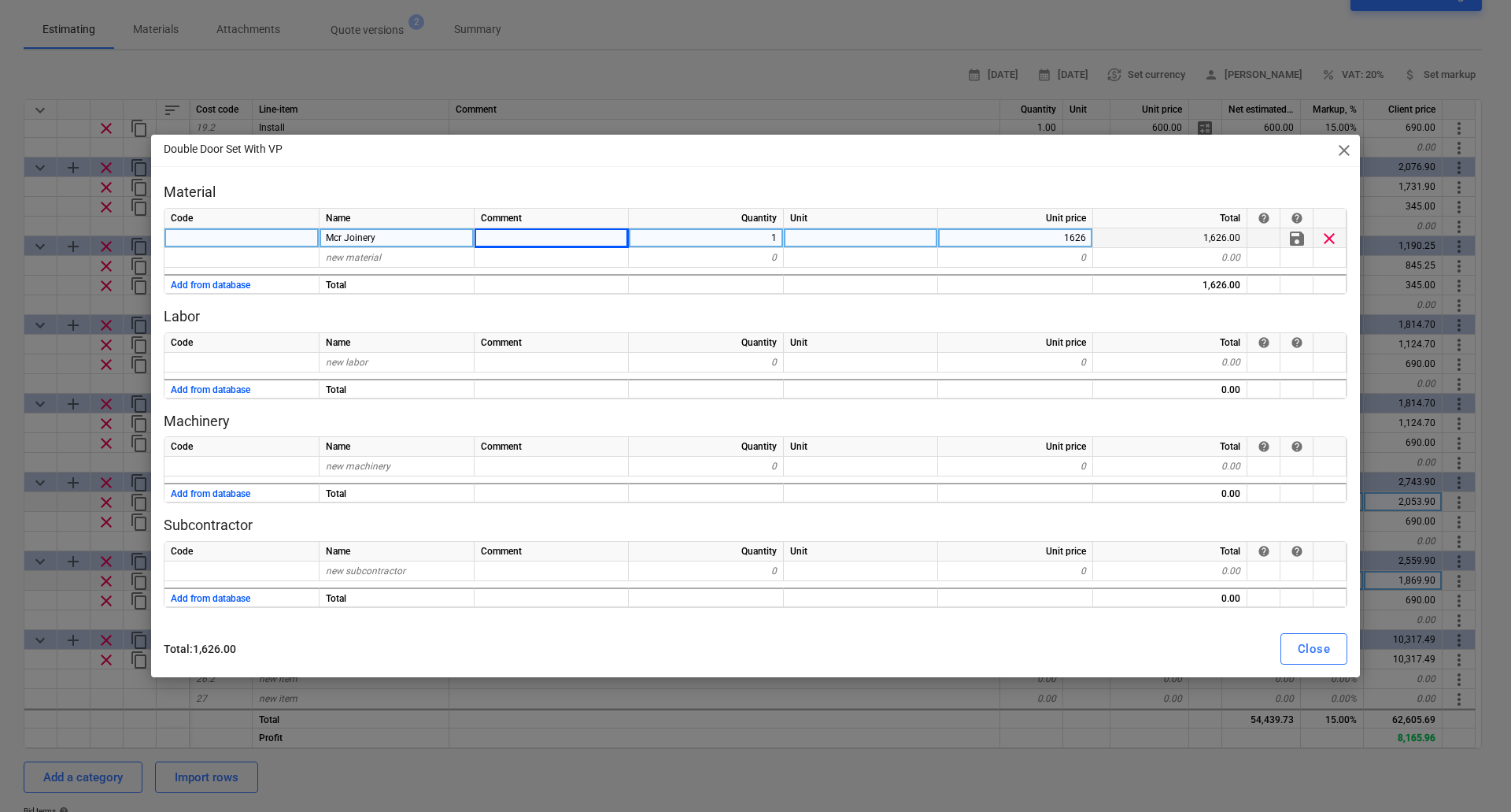
type textarea "x"
type input "Laminate"
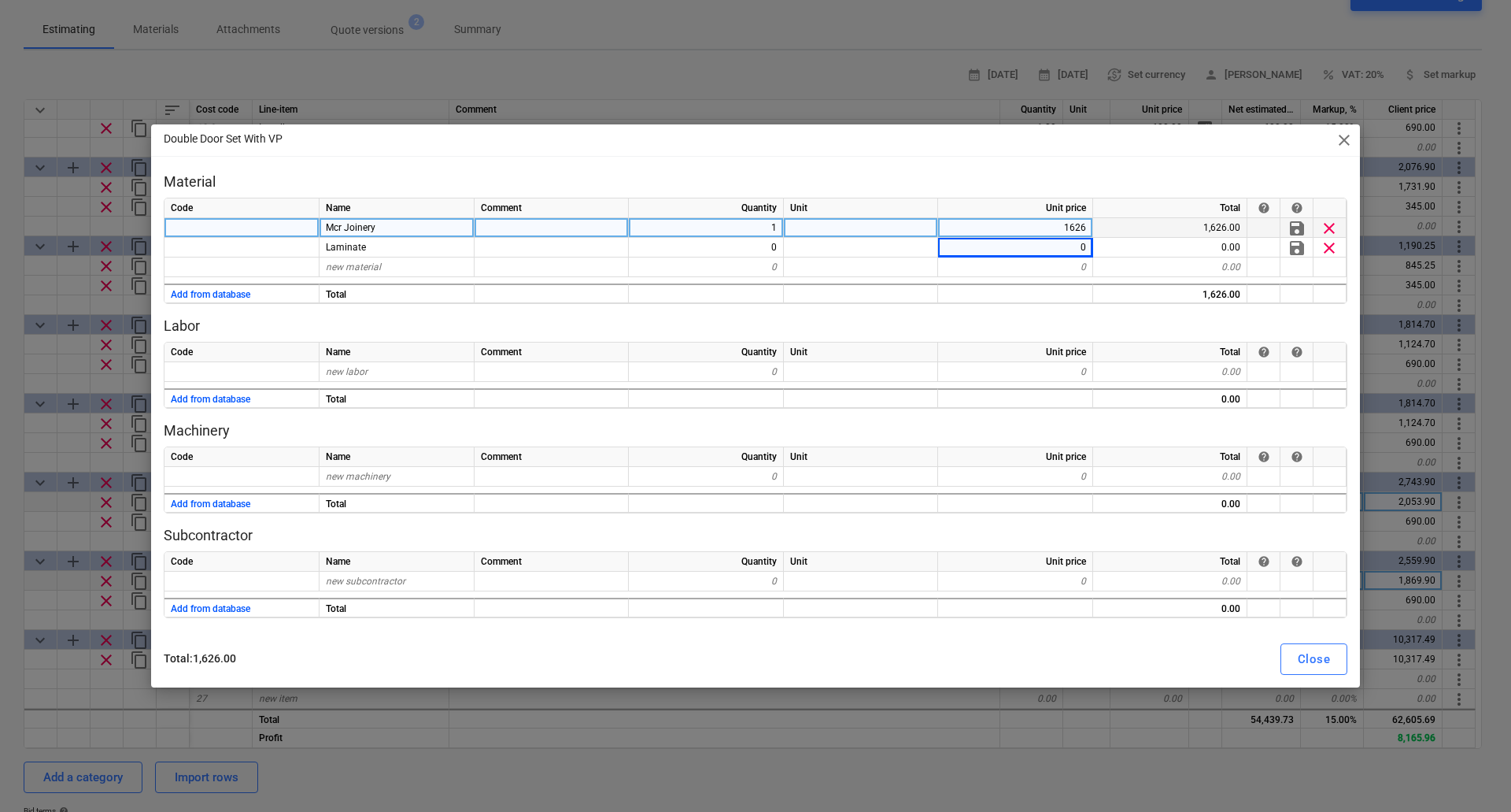
type textarea "x"
type input "40"
type textarea "x"
type input "i"
type input "Ironmongery Set"
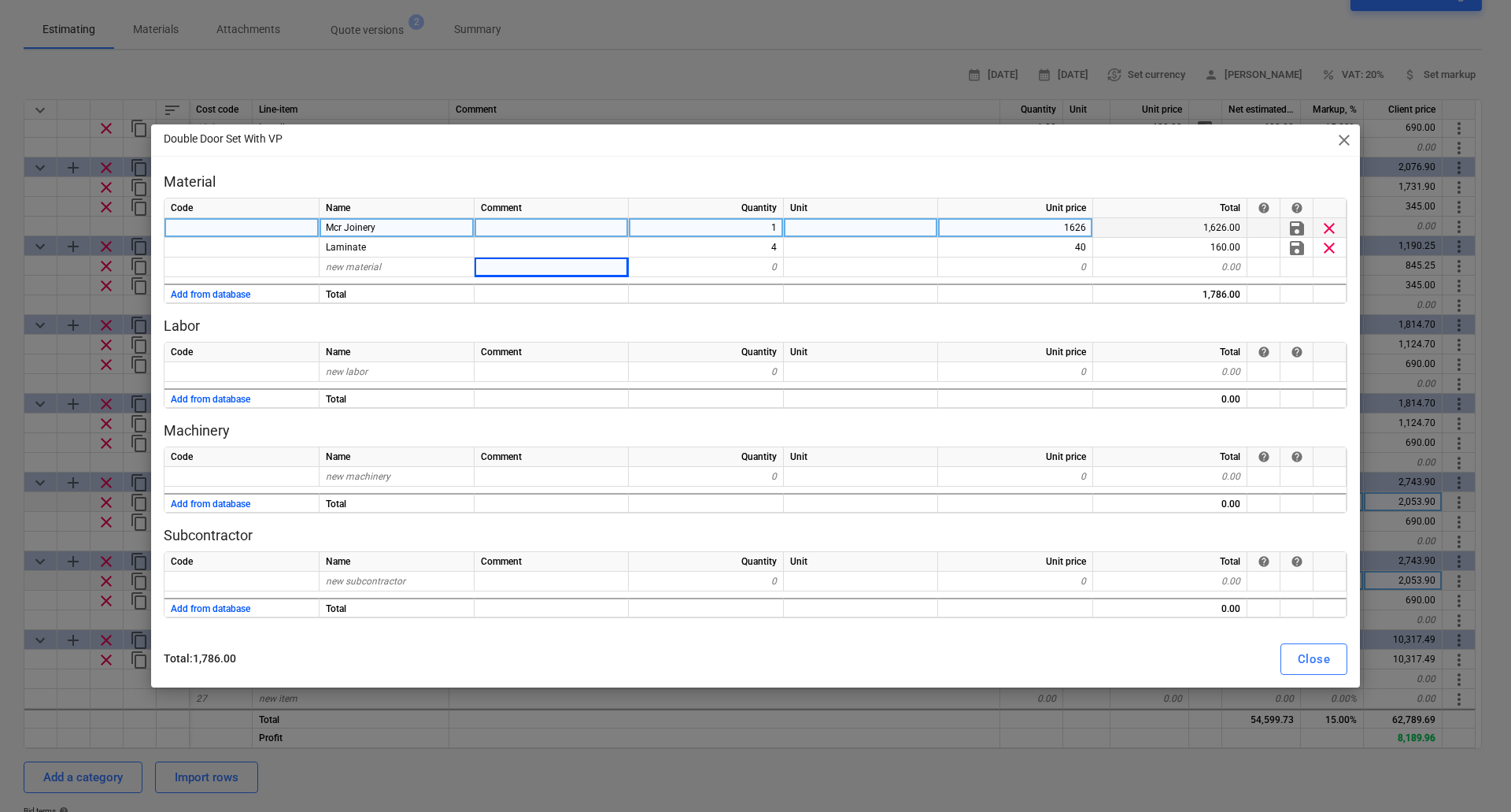
type textarea "x"
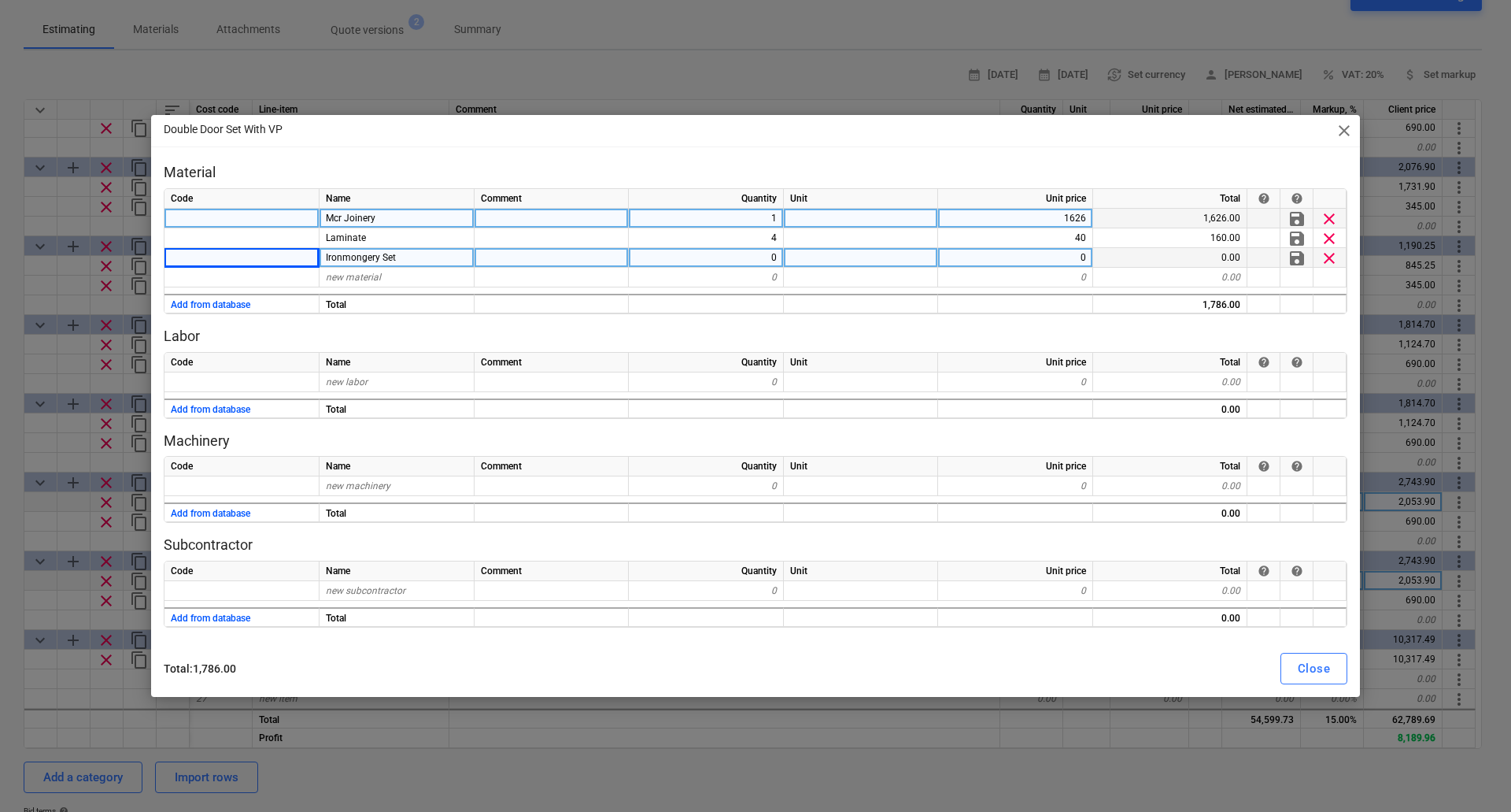
click at [413, 249] on div "Ironmongery Set" at bounding box center [397, 257] width 155 height 19
click at [418, 254] on input "Ironmongery Set" at bounding box center [397, 257] width 154 height 19
type input "Ironmongery Set 2"
type textarea "x"
type input "309"
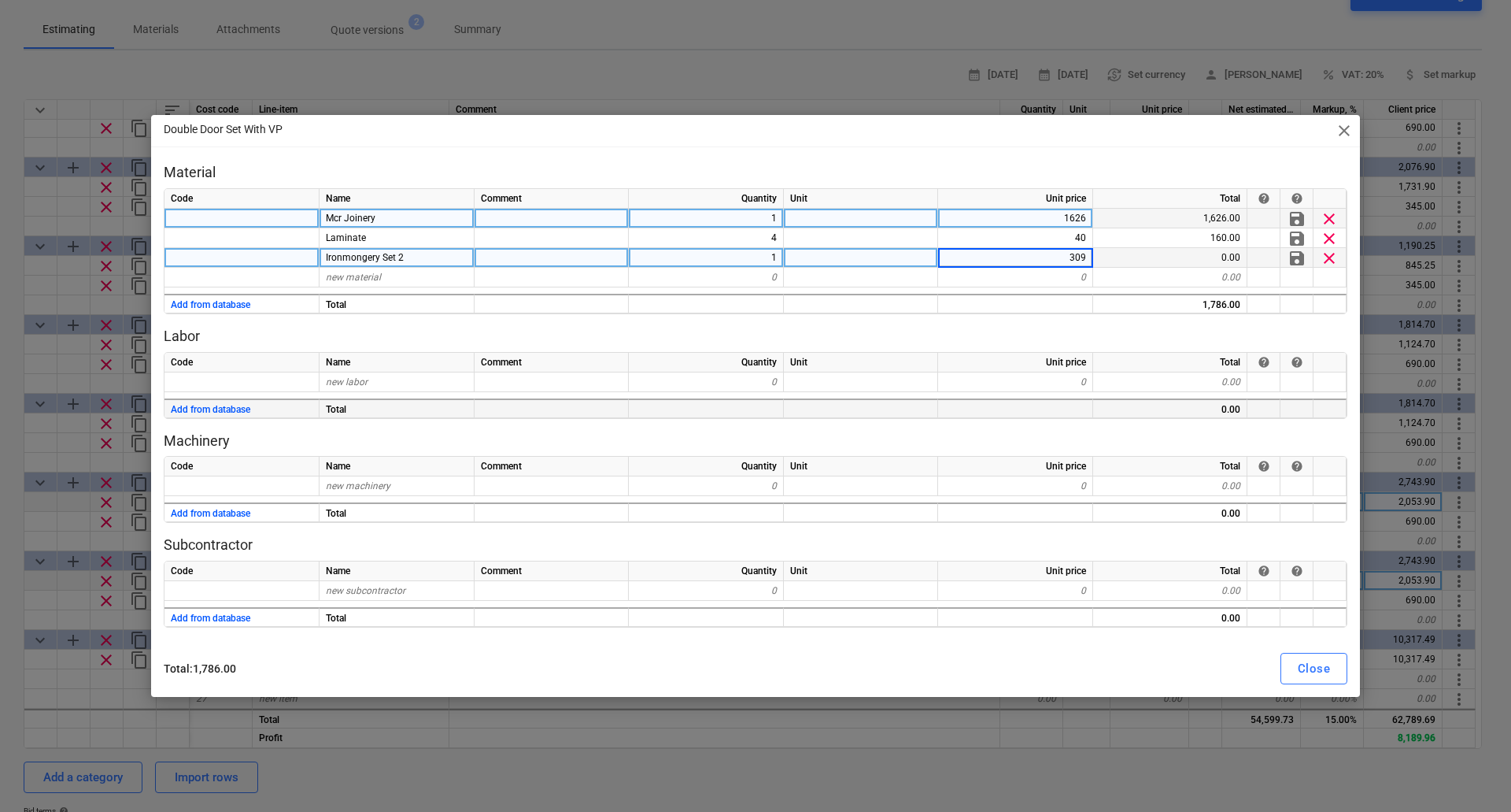
click at [911, 400] on div at bounding box center [862, 408] width 154 height 19
click at [1329, 669] on div "Close" at bounding box center [1314, 668] width 32 height 20
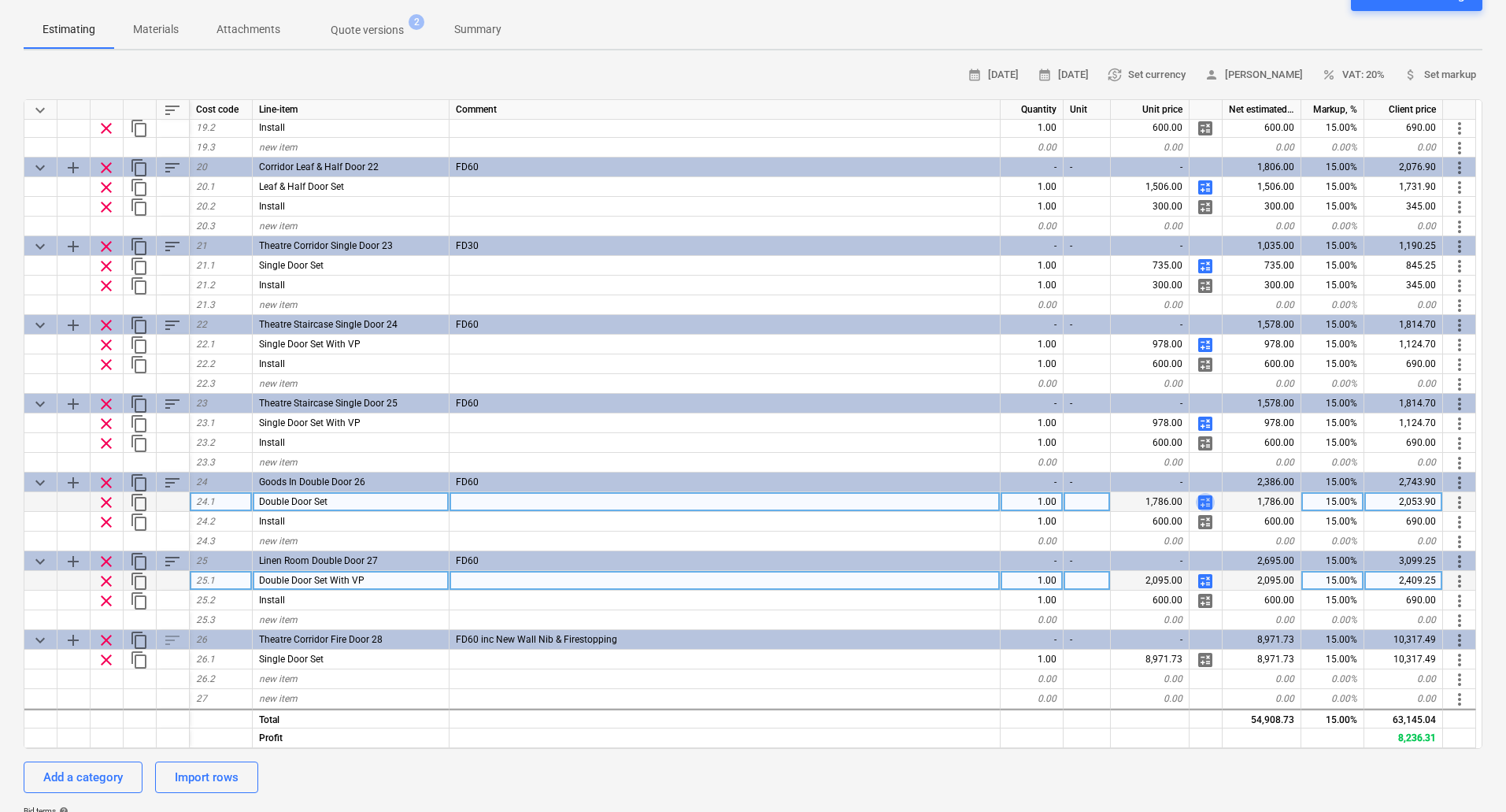
click at [1211, 498] on span "calculate" at bounding box center [1206, 502] width 19 height 19
type textarea "x"
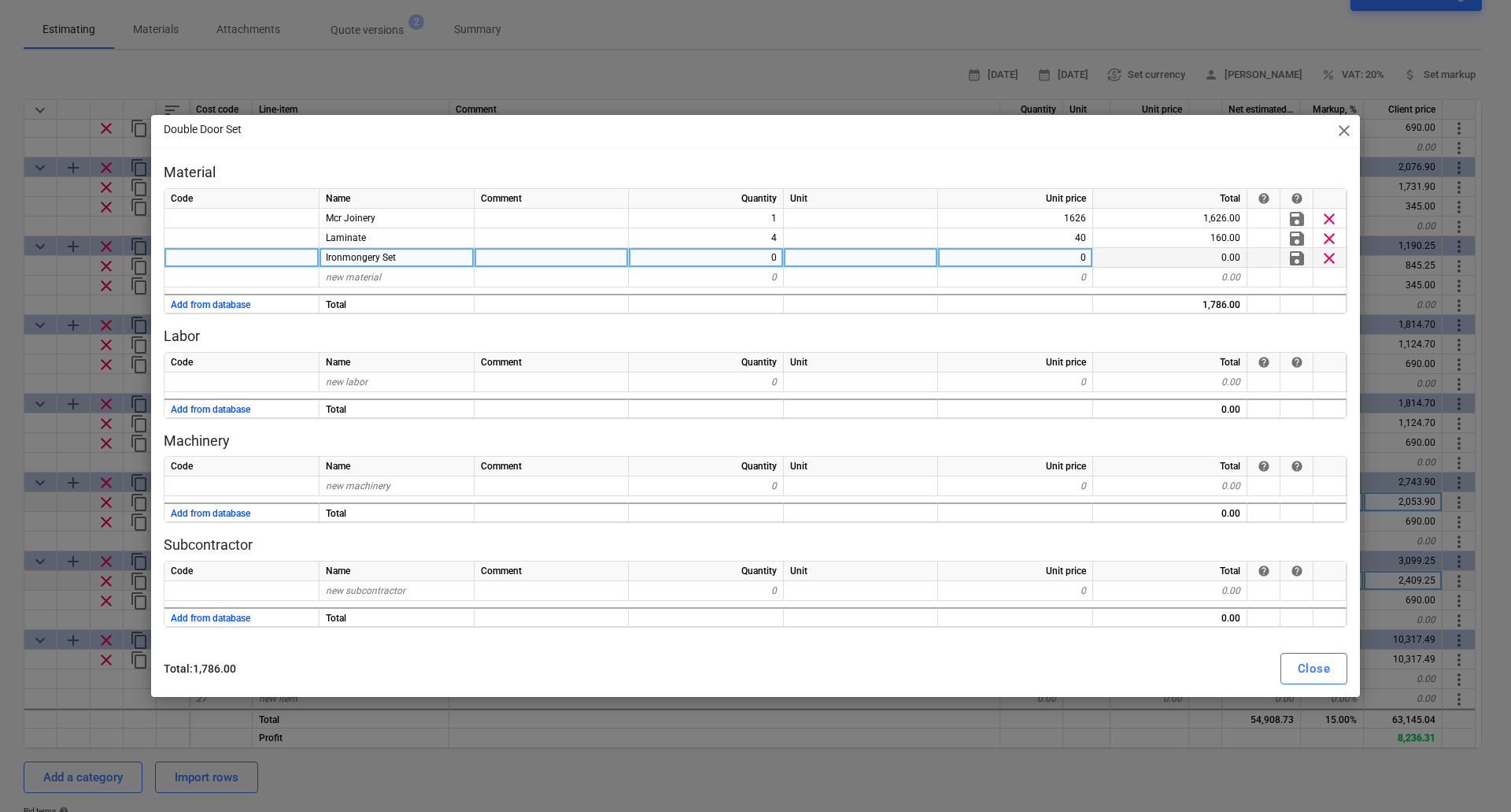
click at [424, 260] on div "Ironmongery Set" at bounding box center [397, 257] width 155 height 19
click at [429, 258] on input "Ironmongery Set" at bounding box center [397, 257] width 154 height 19
type input "Ironmongery Set 2"
type textarea "x"
type input "309"
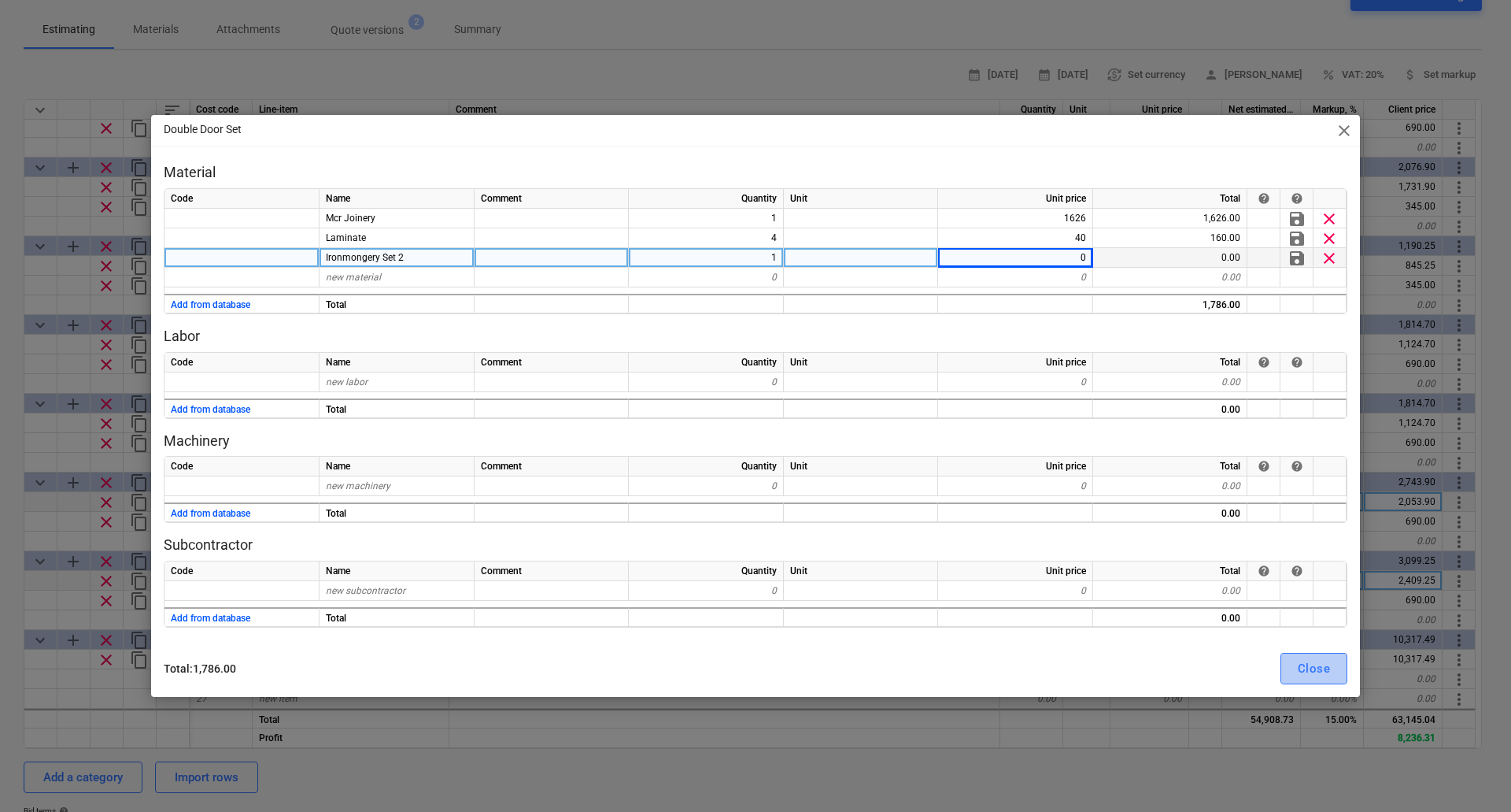
click at [1306, 671] on div "Close" at bounding box center [1314, 668] width 32 height 20
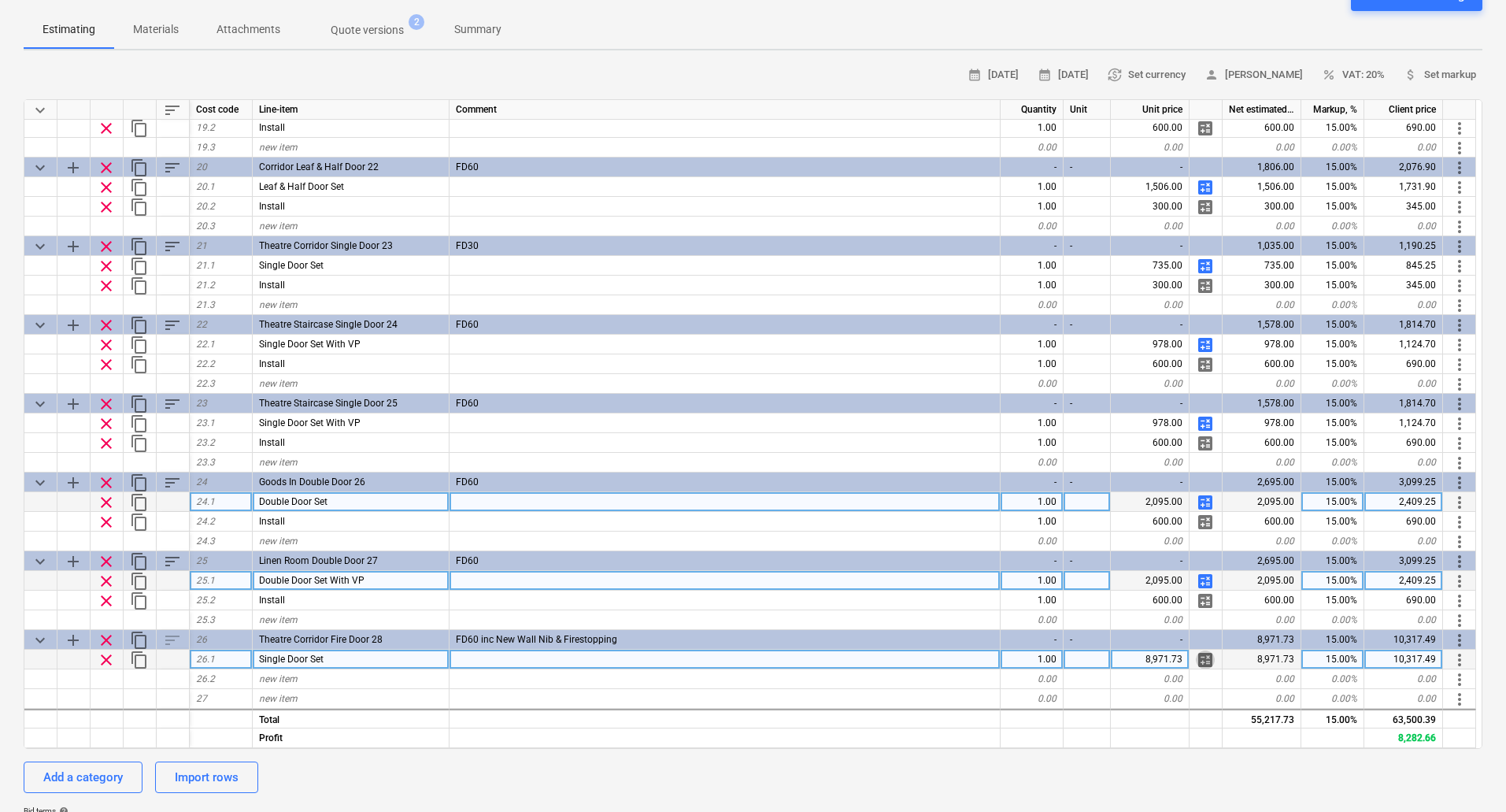
click at [1206, 655] on span "calculate" at bounding box center [1206, 660] width 19 height 19
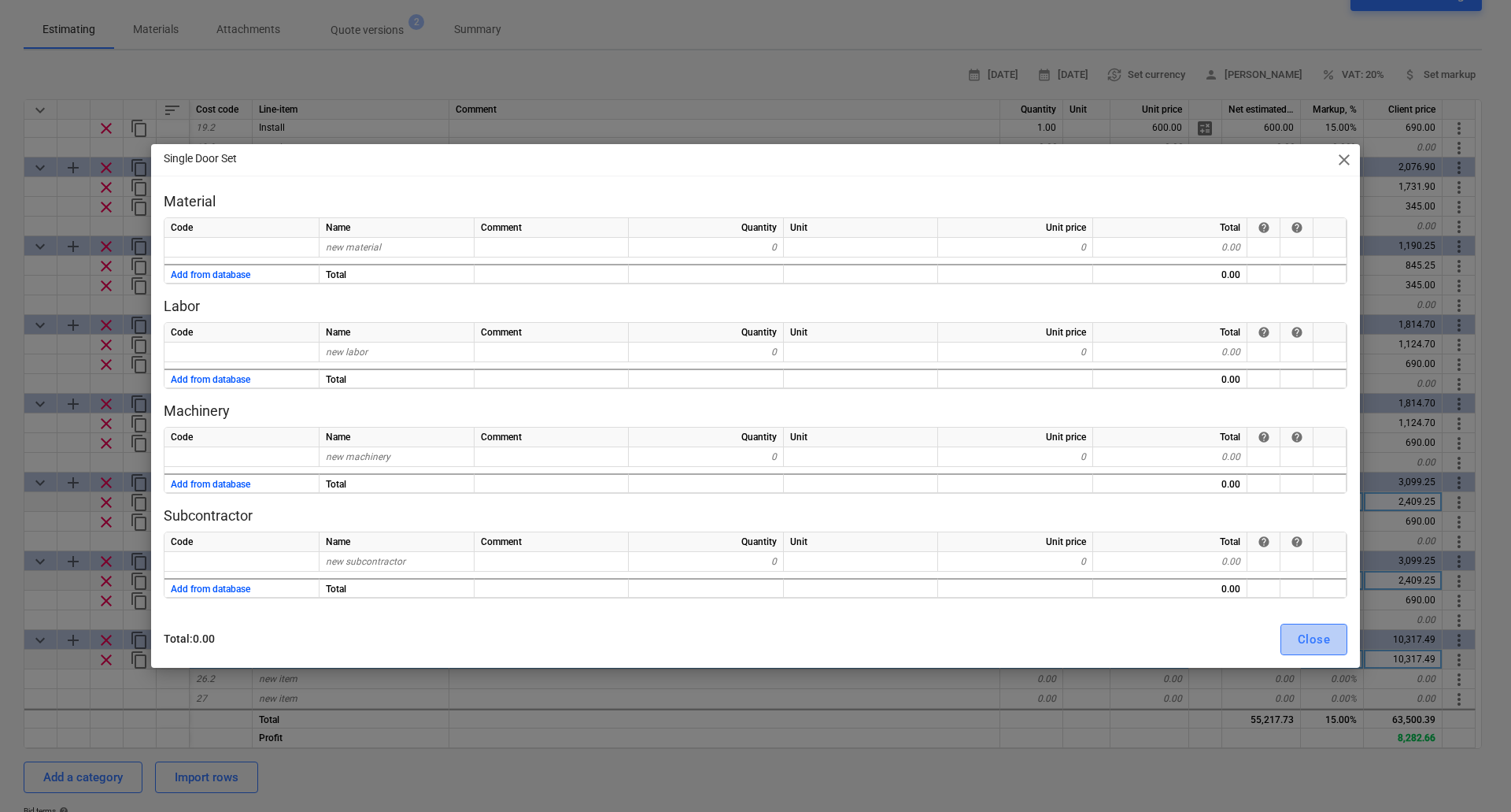
click at [1332, 633] on button "Close" at bounding box center [1314, 639] width 67 height 31
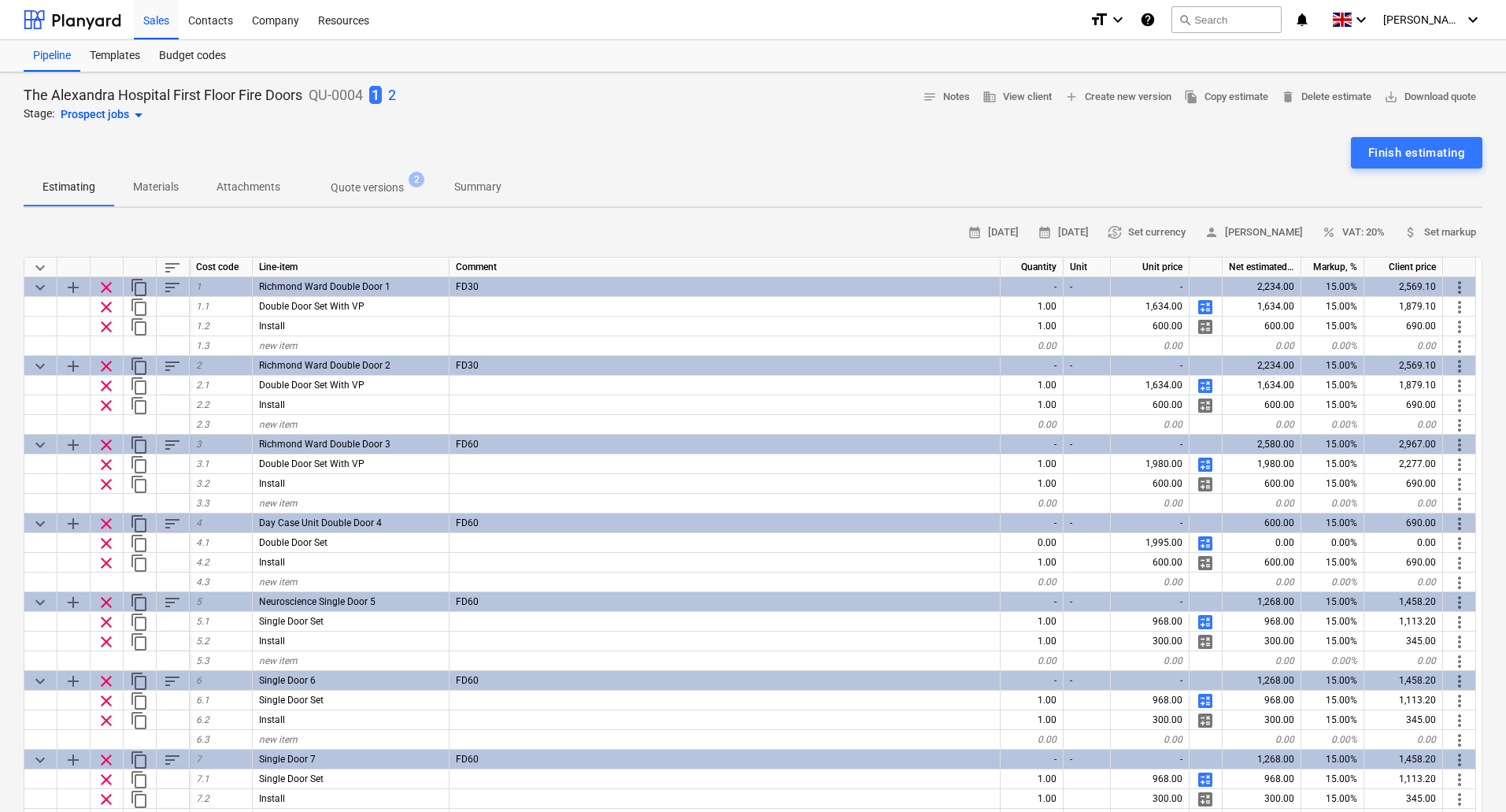
click at [400, 95] on div "The Alexandra Hospital First Floor Fire Doors QU-0004 1 2 Stage: Prospect jobs …" at bounding box center [753, 105] width 1459 height 39
click at [396, 96] on p "2" at bounding box center [392, 95] width 8 height 19
type textarea "x"
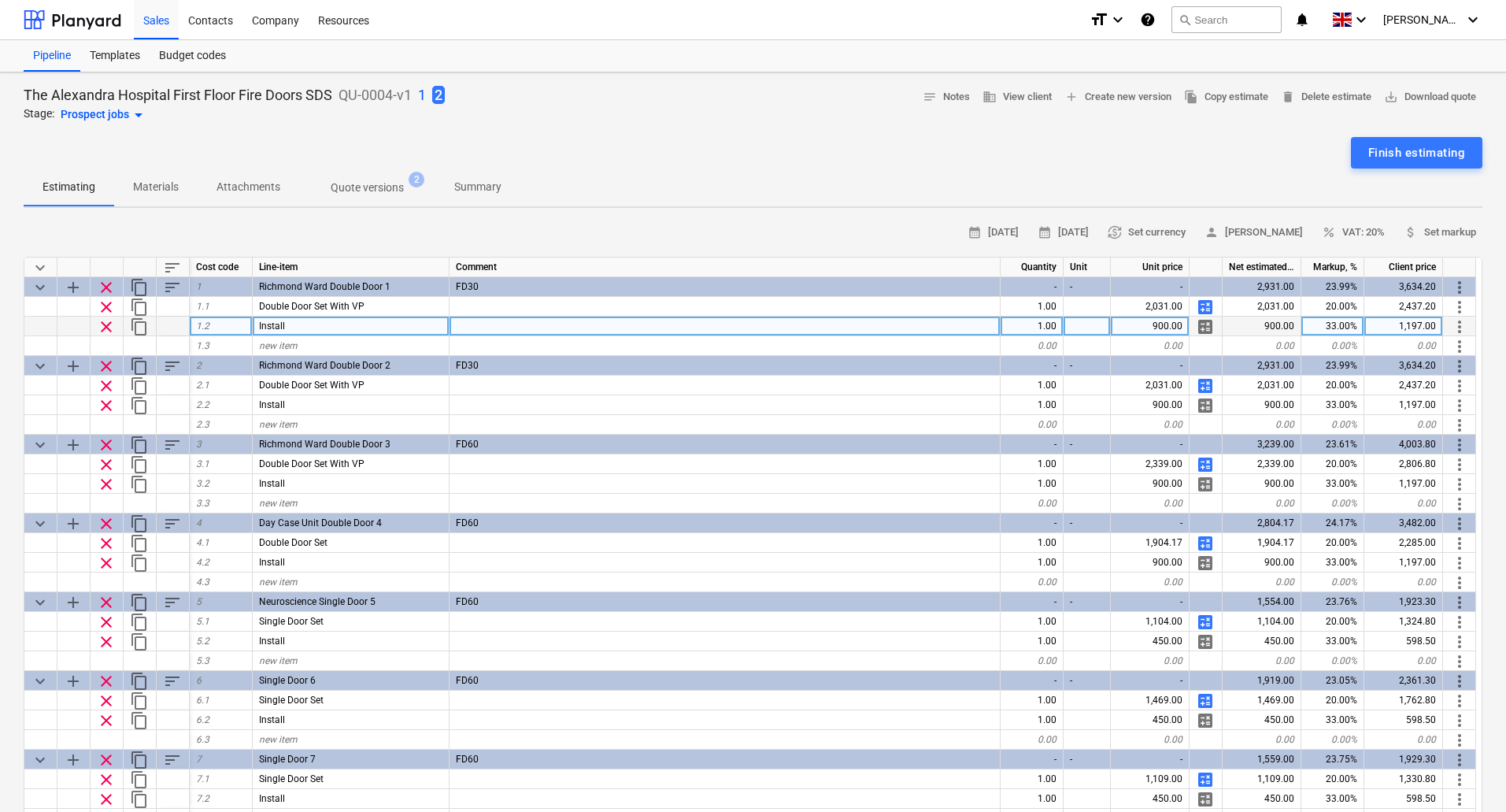
click at [1157, 328] on div "900.00" at bounding box center [1150, 326] width 79 height 19
type input "5"
type input "600"
type textarea "x"
type input "600"
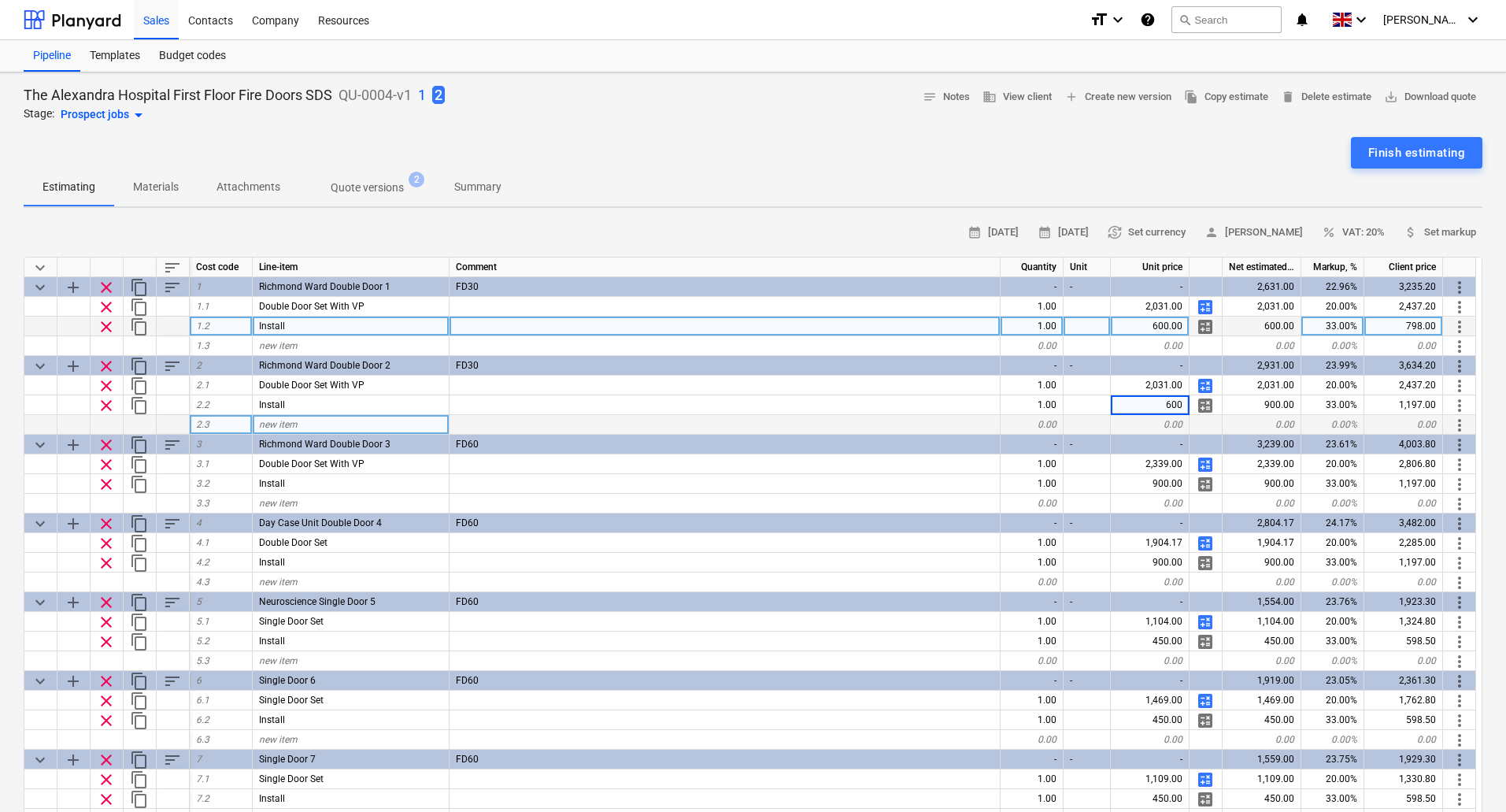
type textarea "x"
type input "600"
type textarea "x"
type input "600"
type textarea "x"
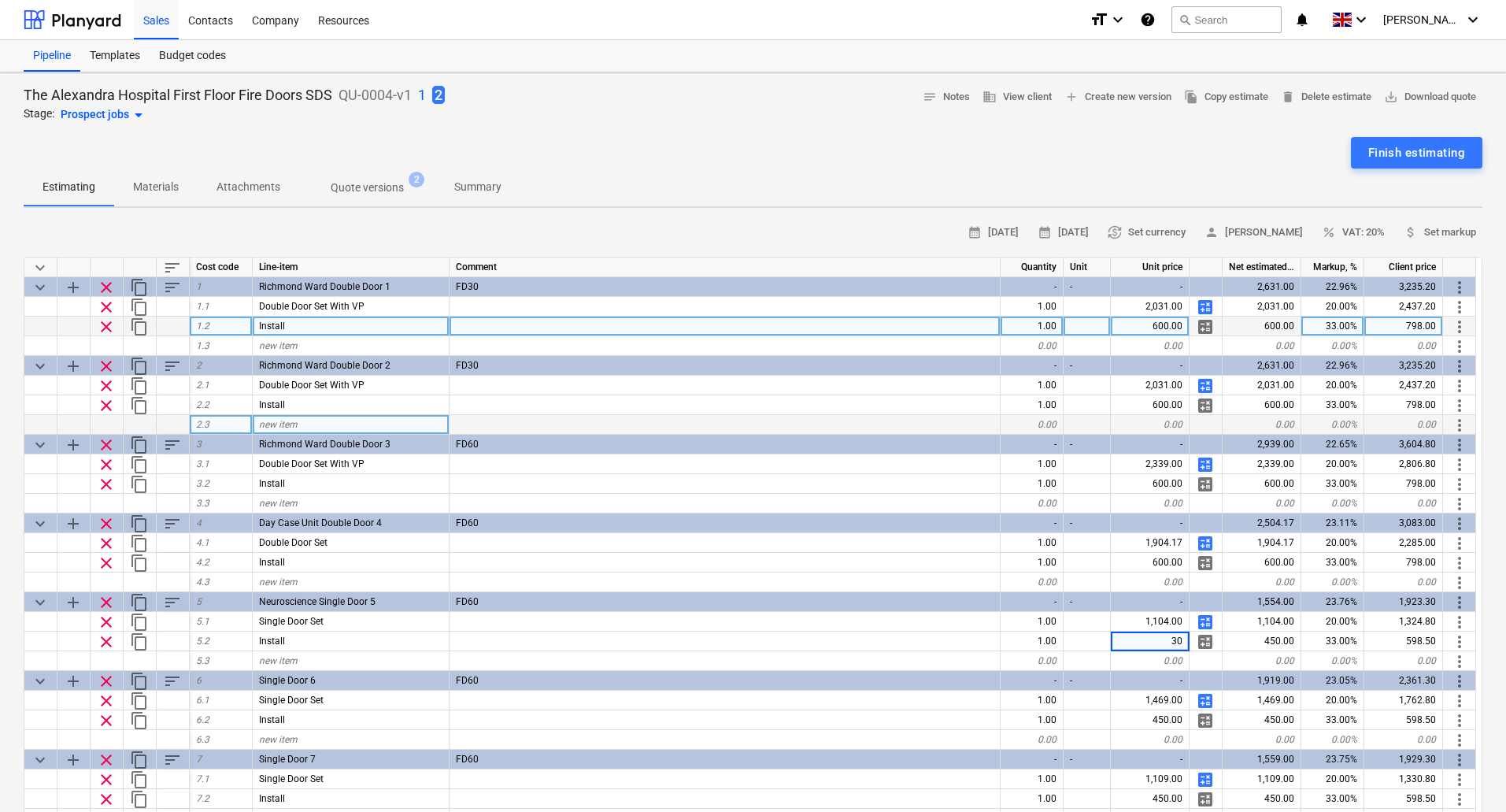
type input "300"
type textarea "x"
type input "300"
type textarea "x"
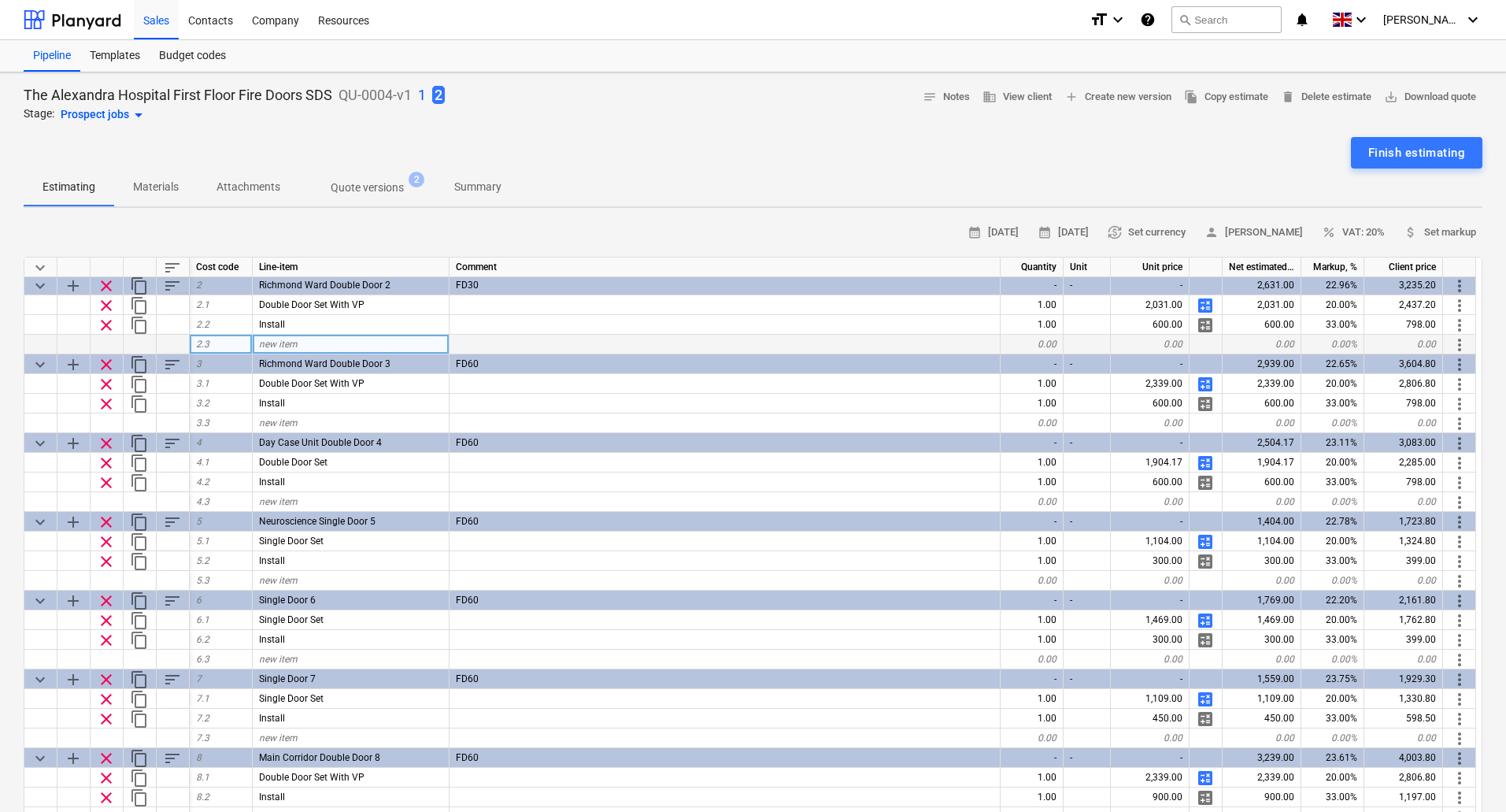
scroll to position [100, 0]
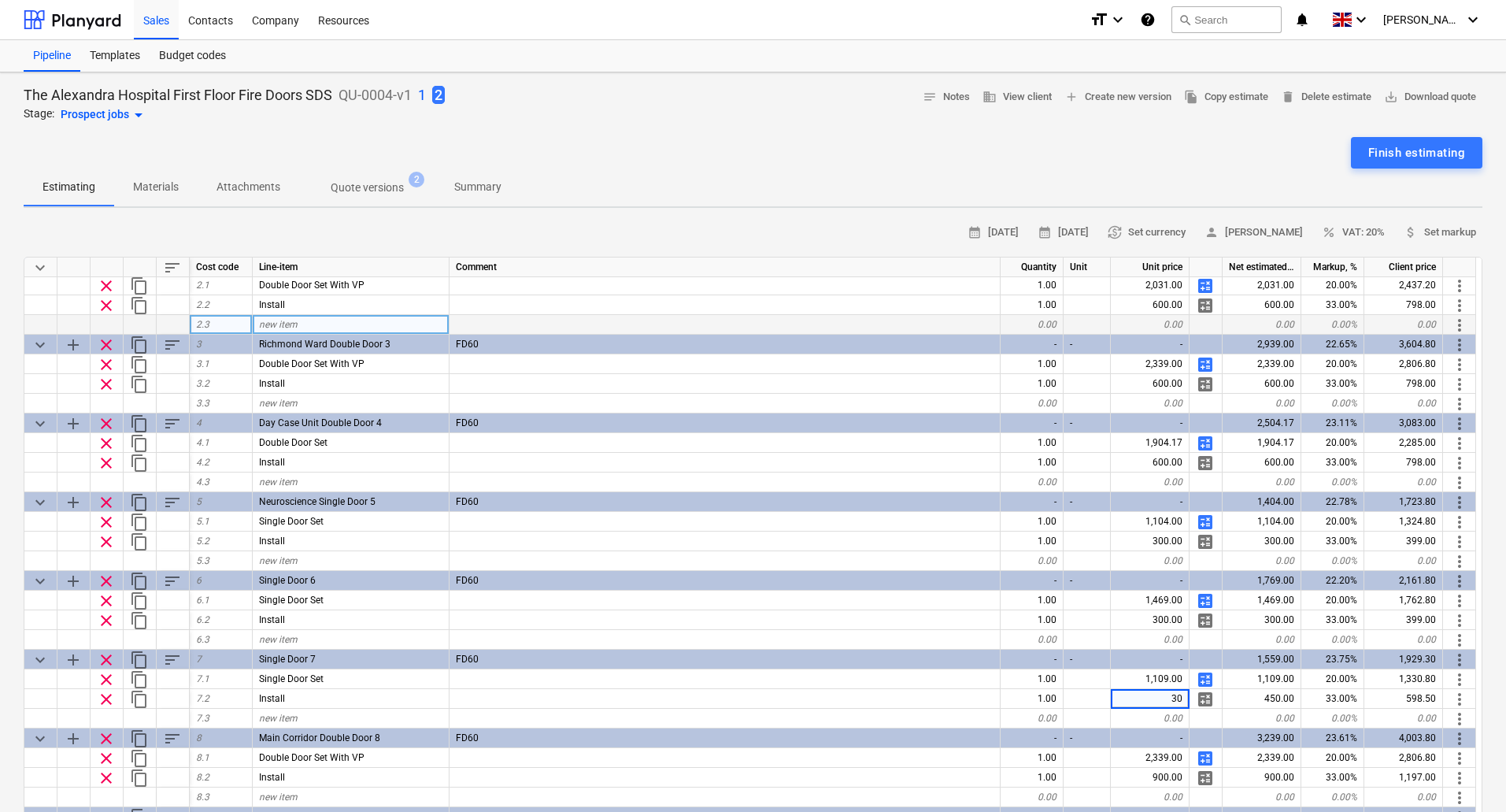
type input "300"
type textarea "x"
type input "600"
type textarea "x"
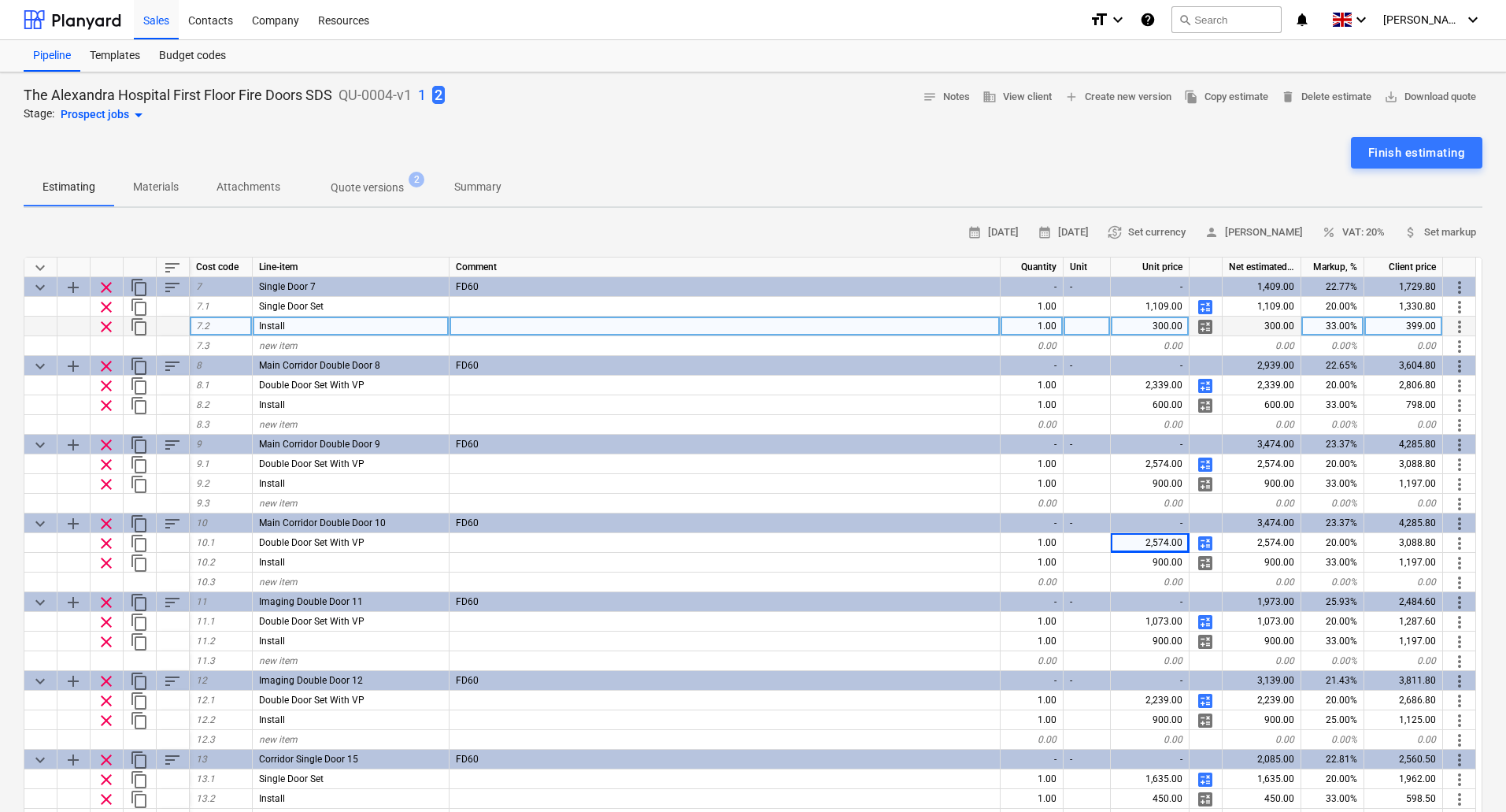
scroll to position [395, 0]
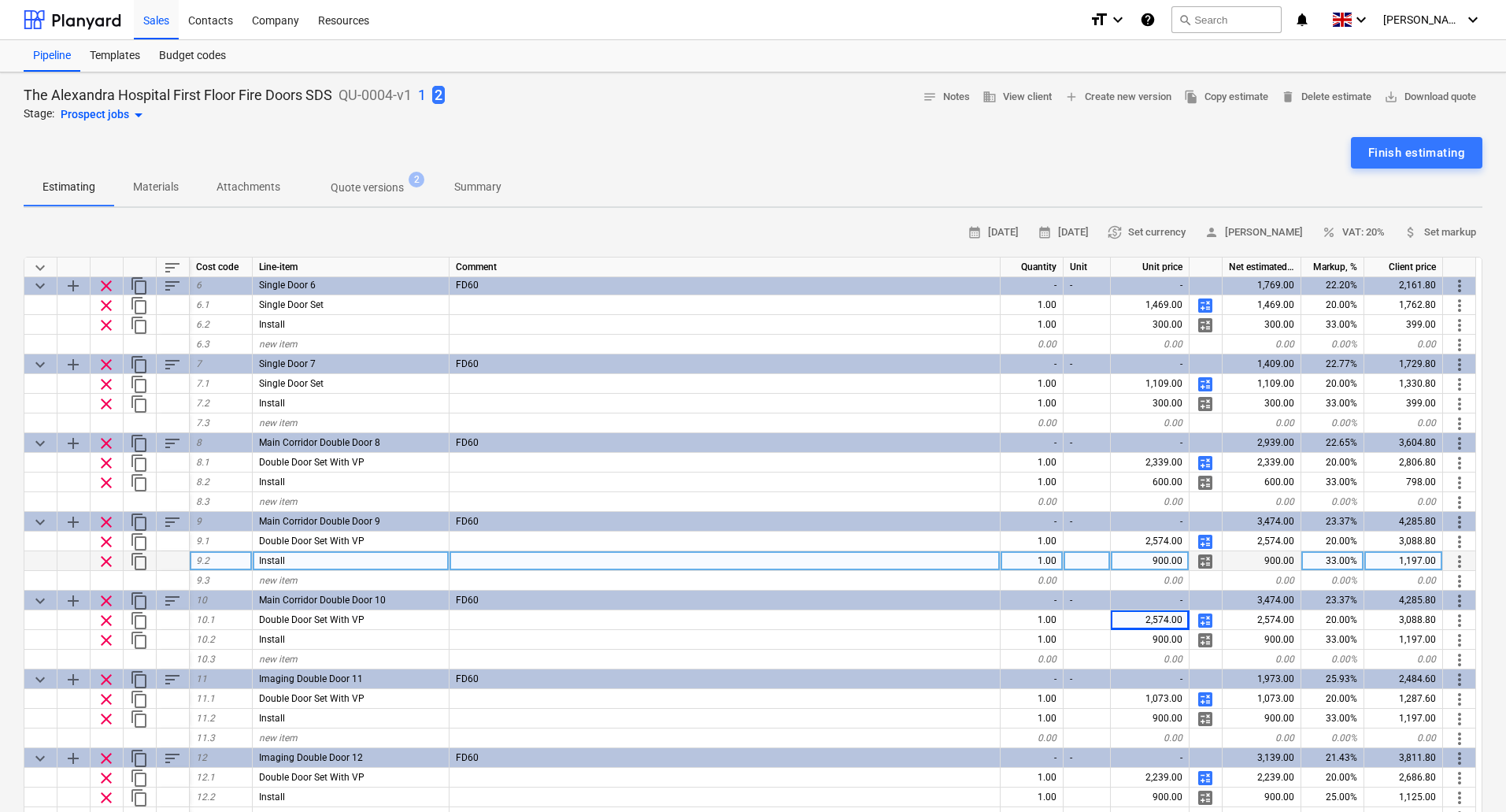
click at [1164, 566] on div "900.00" at bounding box center [1150, 560] width 79 height 19
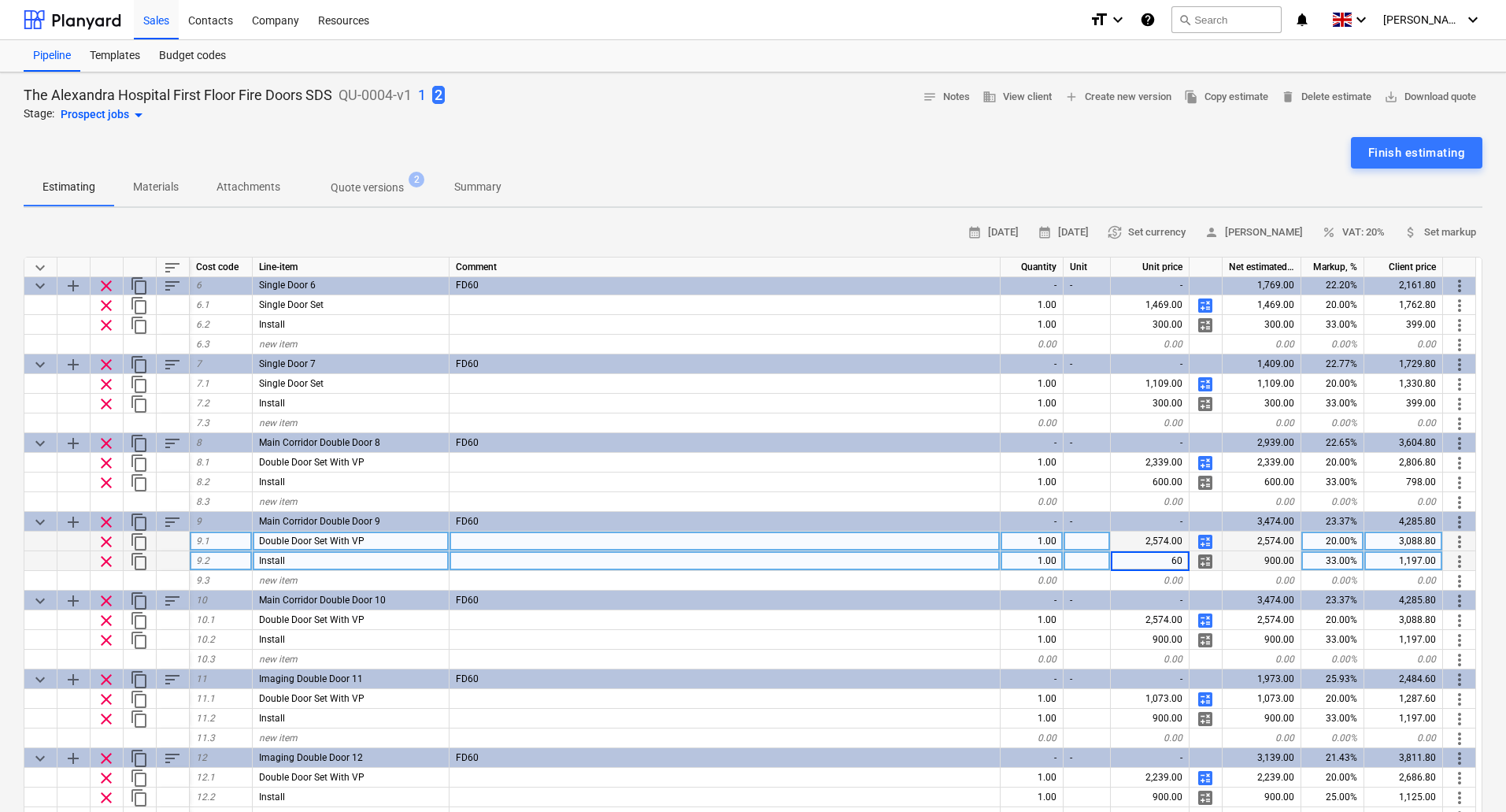
type input "600"
type textarea "x"
type input "600"
type textarea "x"
type input "600"
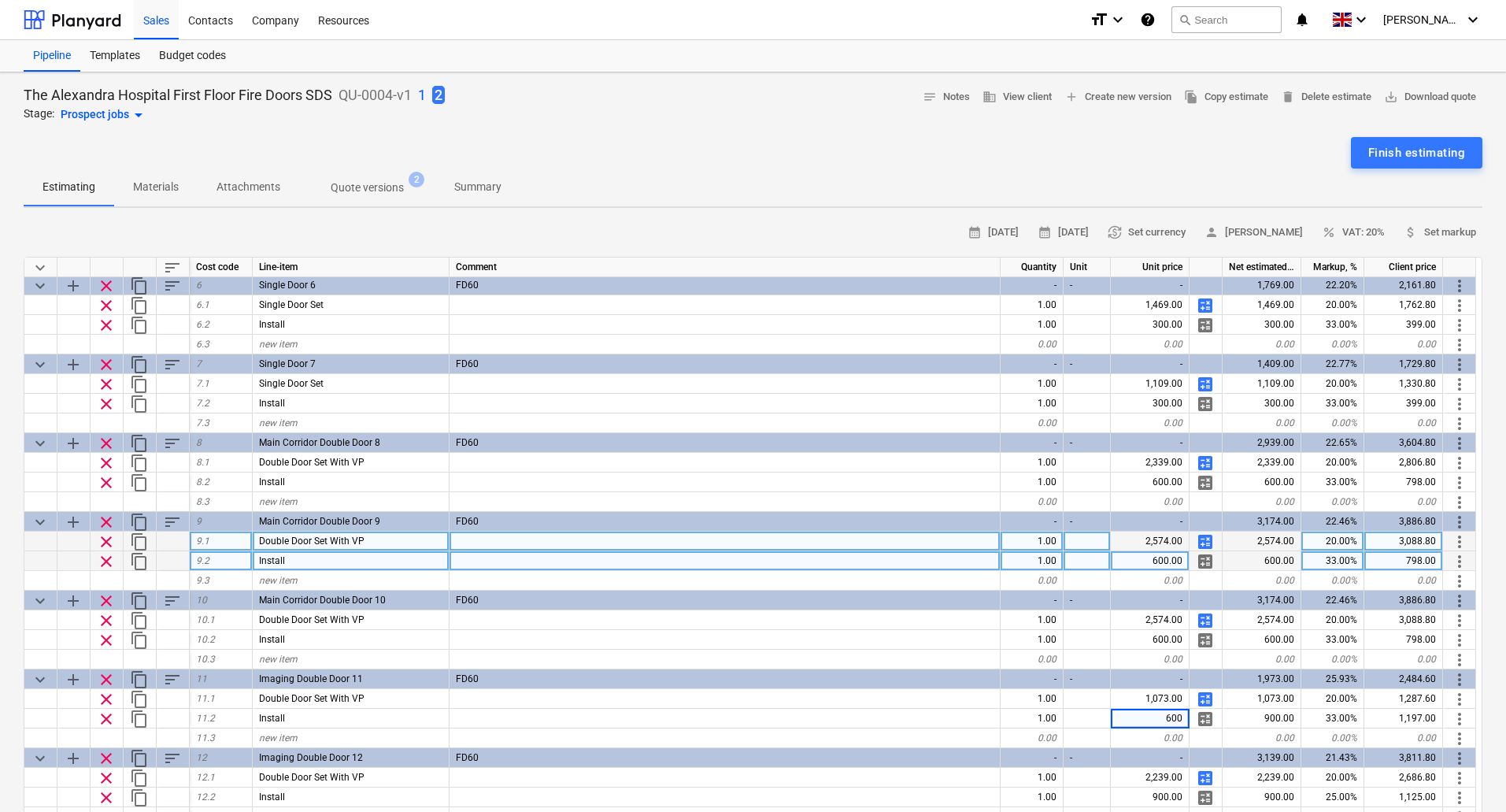
type textarea "x"
type input "600"
type textarea "x"
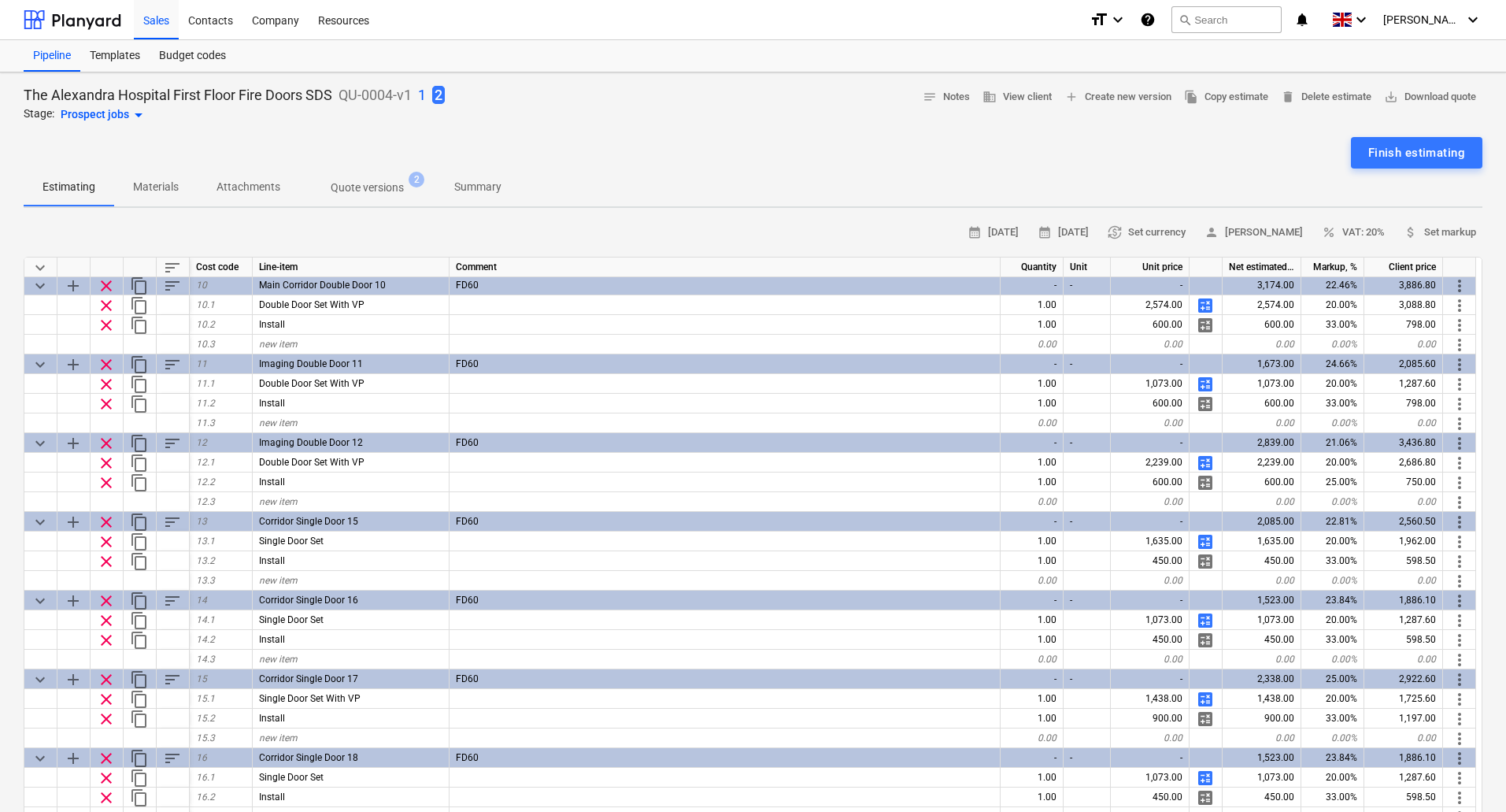
scroll to position [729, 0]
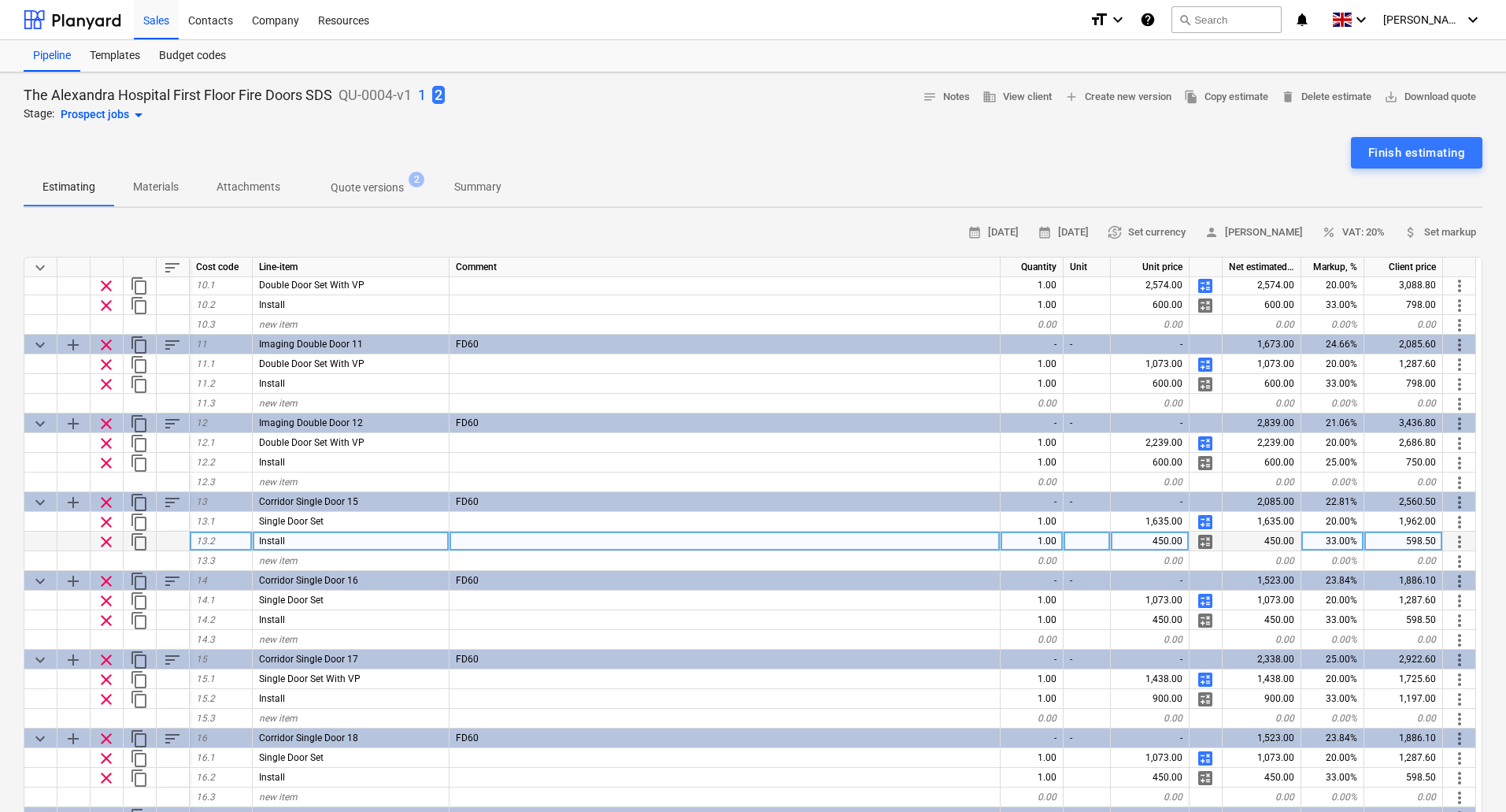
click at [1149, 538] on div "450.00" at bounding box center [1150, 540] width 79 height 19
type input "300"
type textarea "x"
type input "300"
type textarea "x"
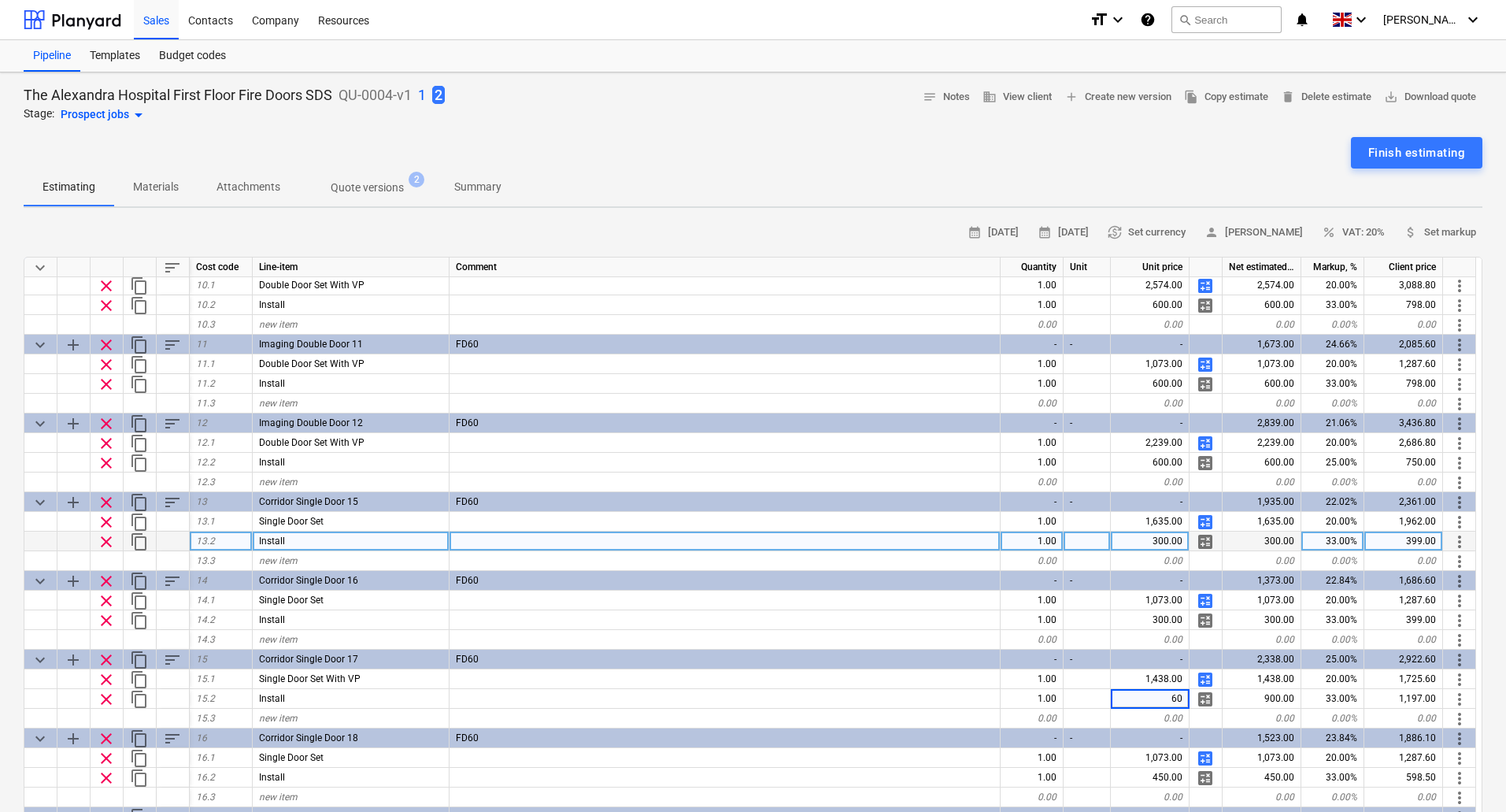
type input "600"
type textarea "x"
type input "300"
type textarea "x"
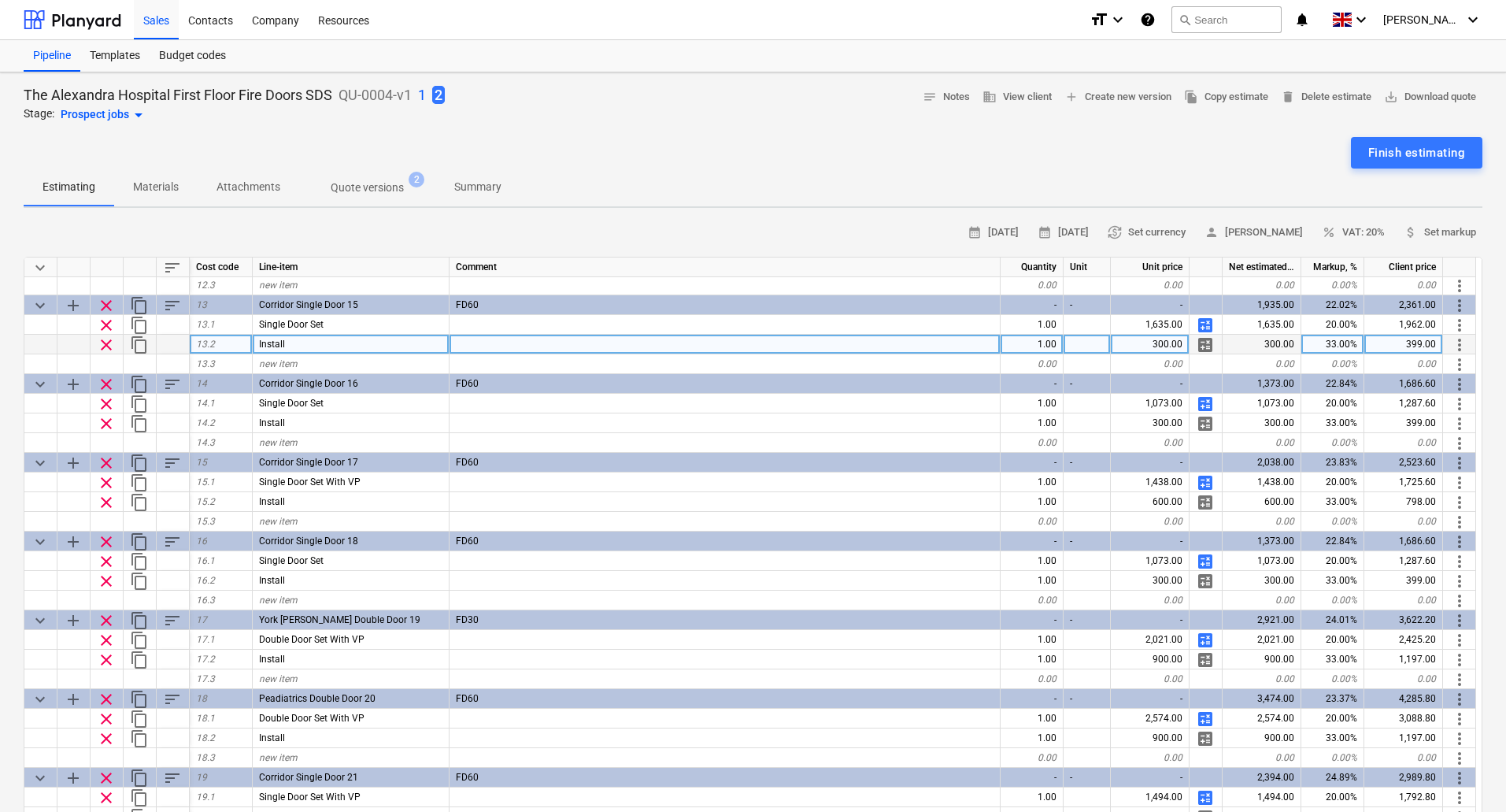
scroll to position [946, 0]
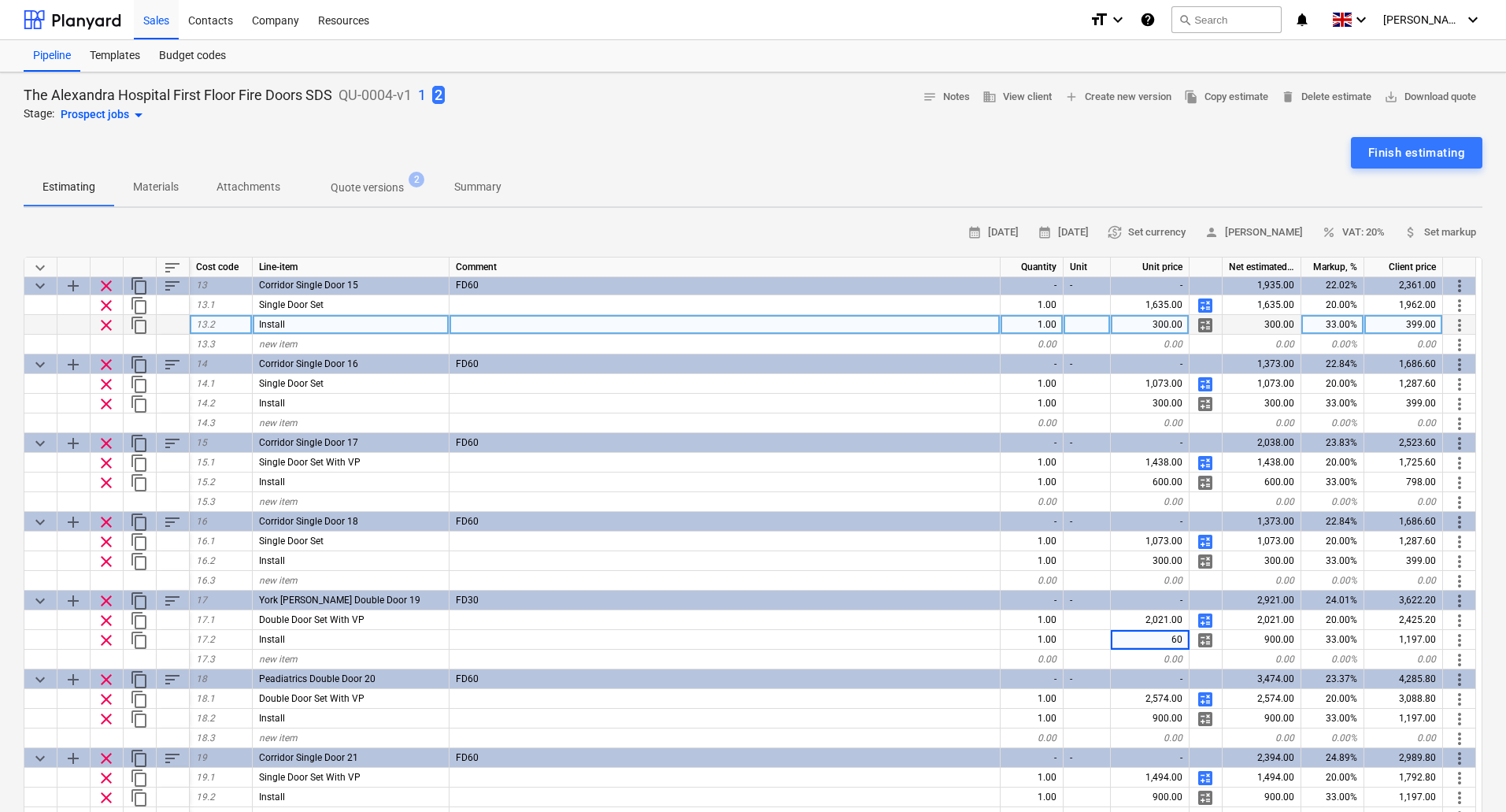
type input "600"
type textarea "x"
type input "600"
type textarea "x"
type input "600"
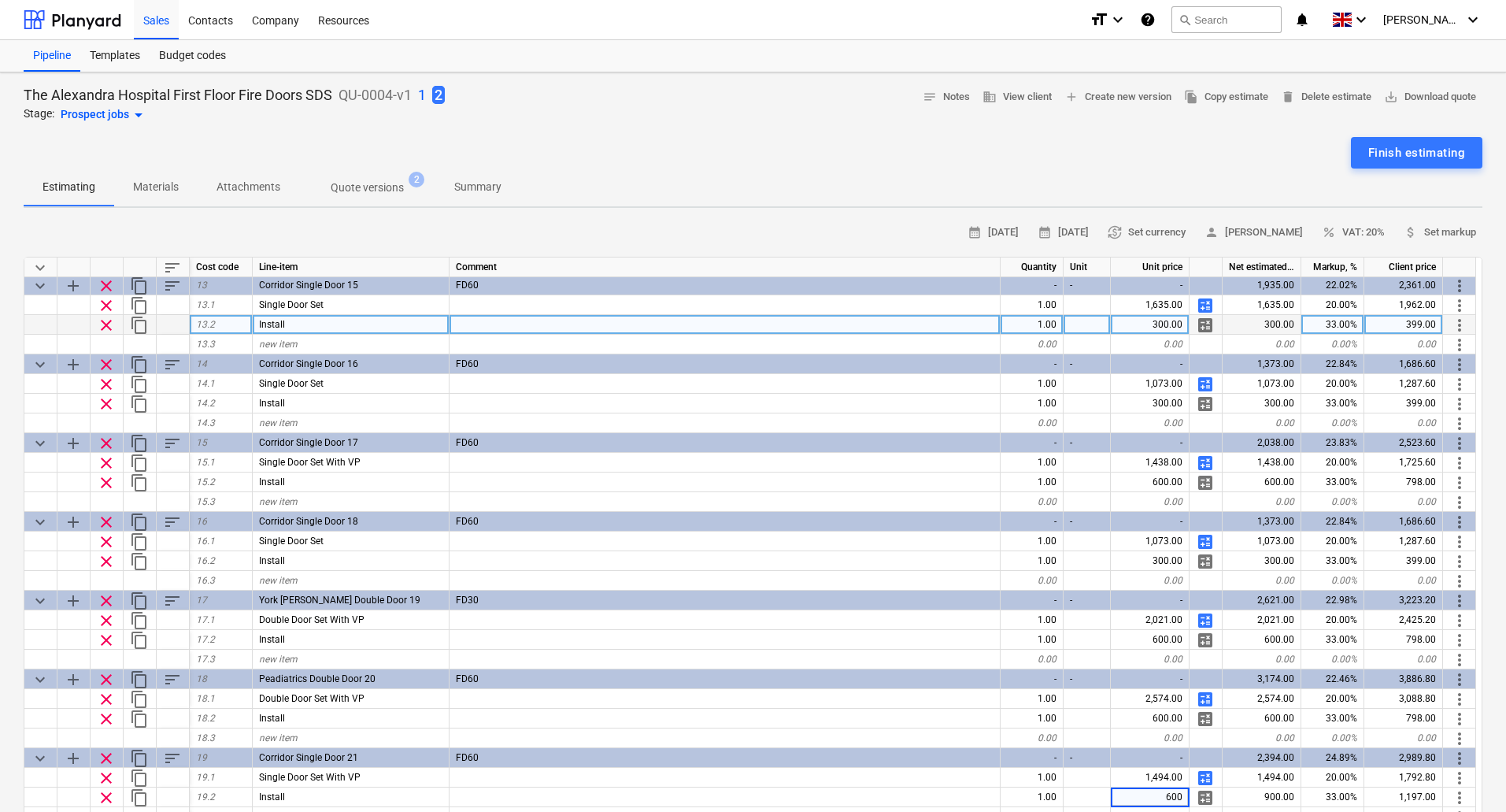
type textarea "x"
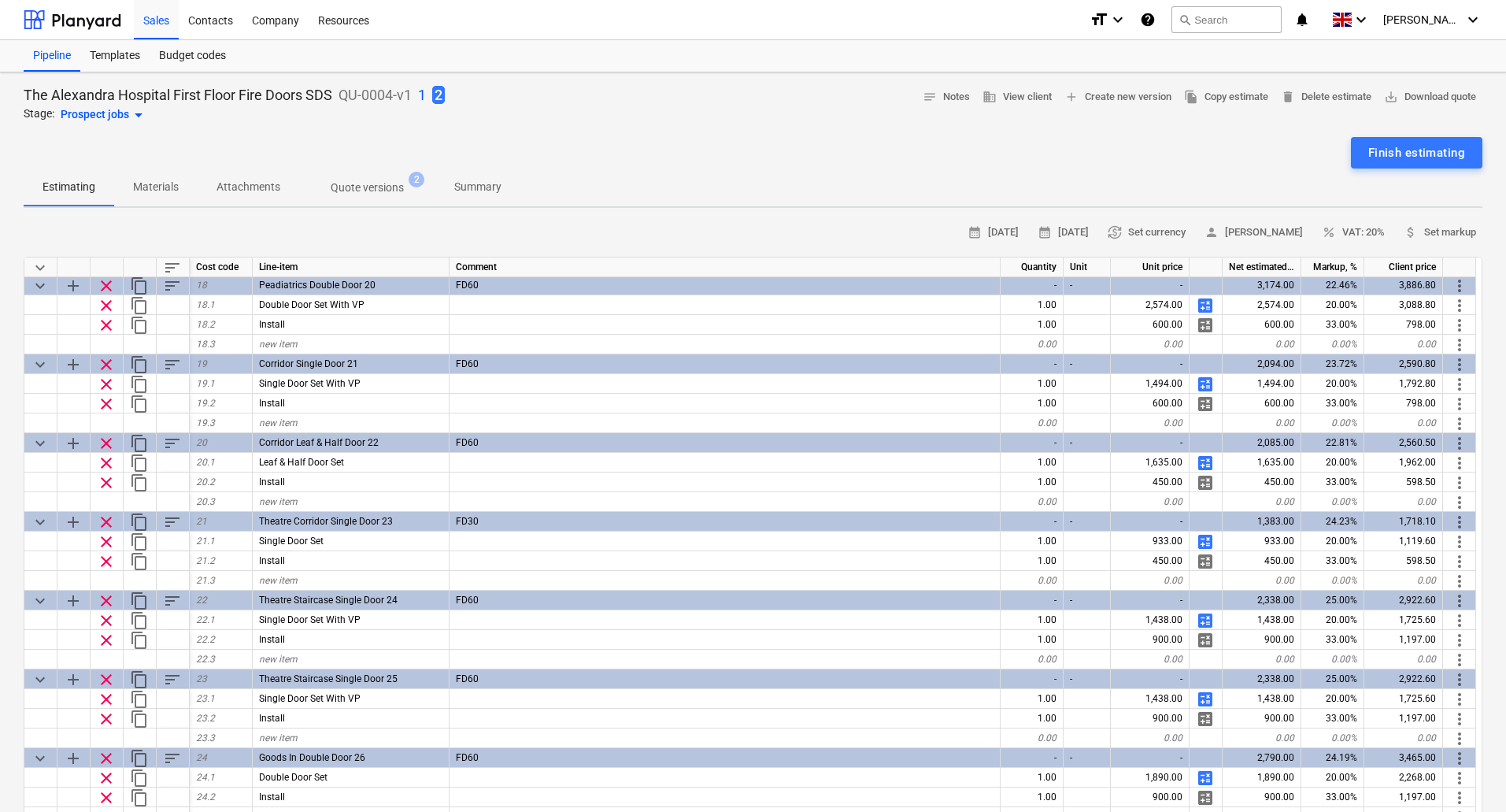
scroll to position [1359, 0]
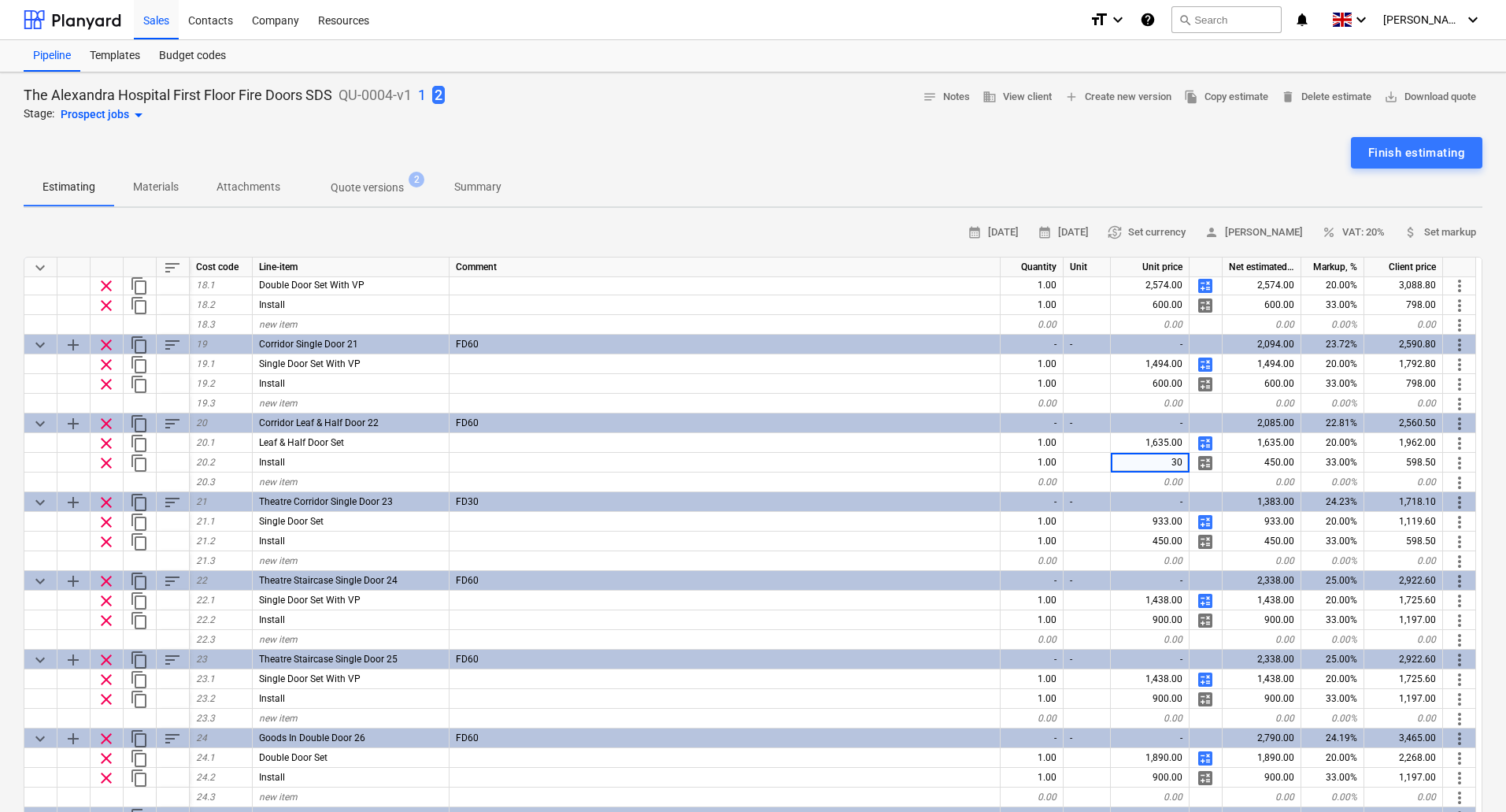
type input "300"
type textarea "x"
type input "300"
type textarea "x"
type input "600"
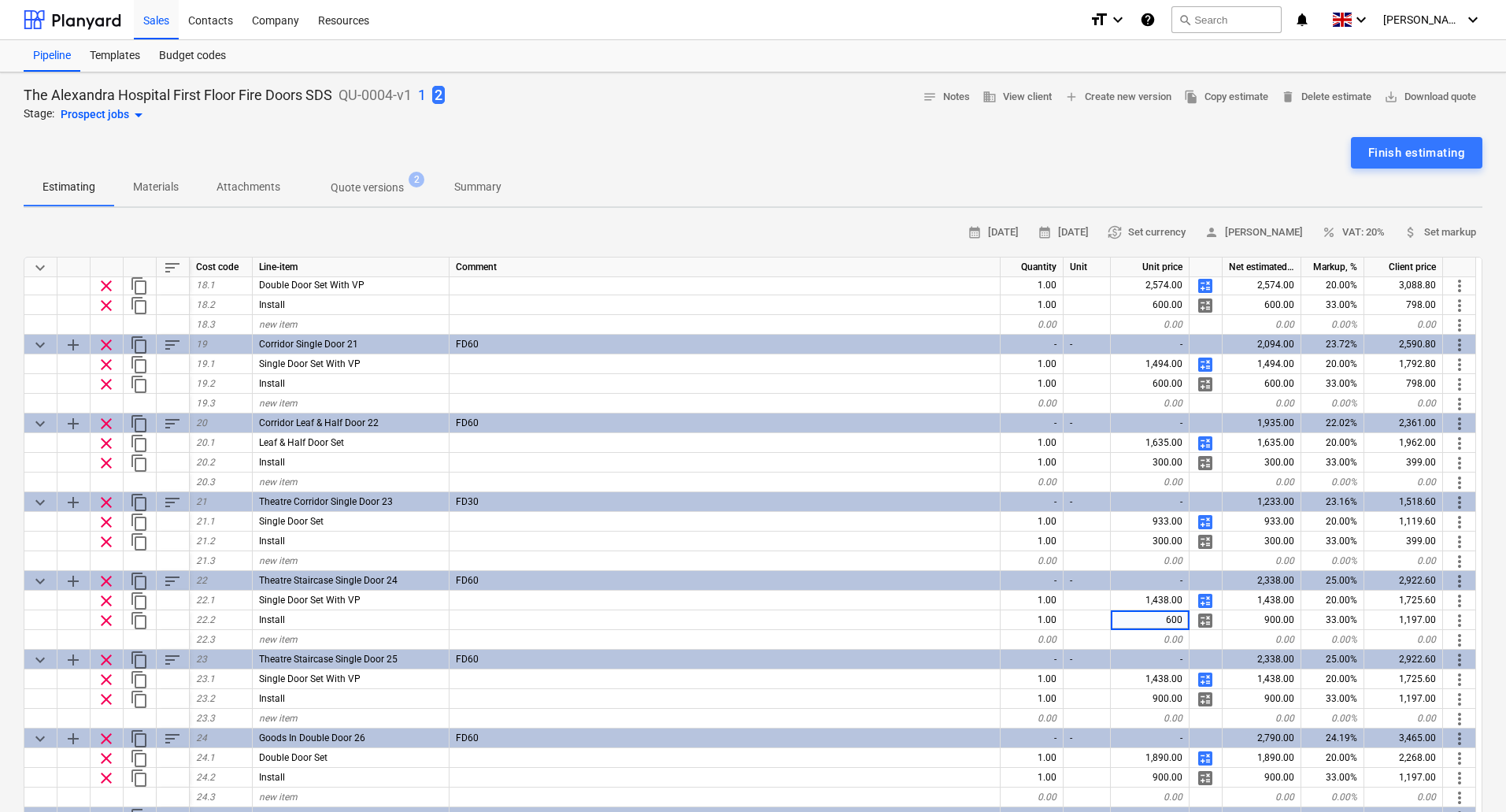
type textarea "x"
type input "600"
type textarea "x"
type input "600"
type textarea "x"
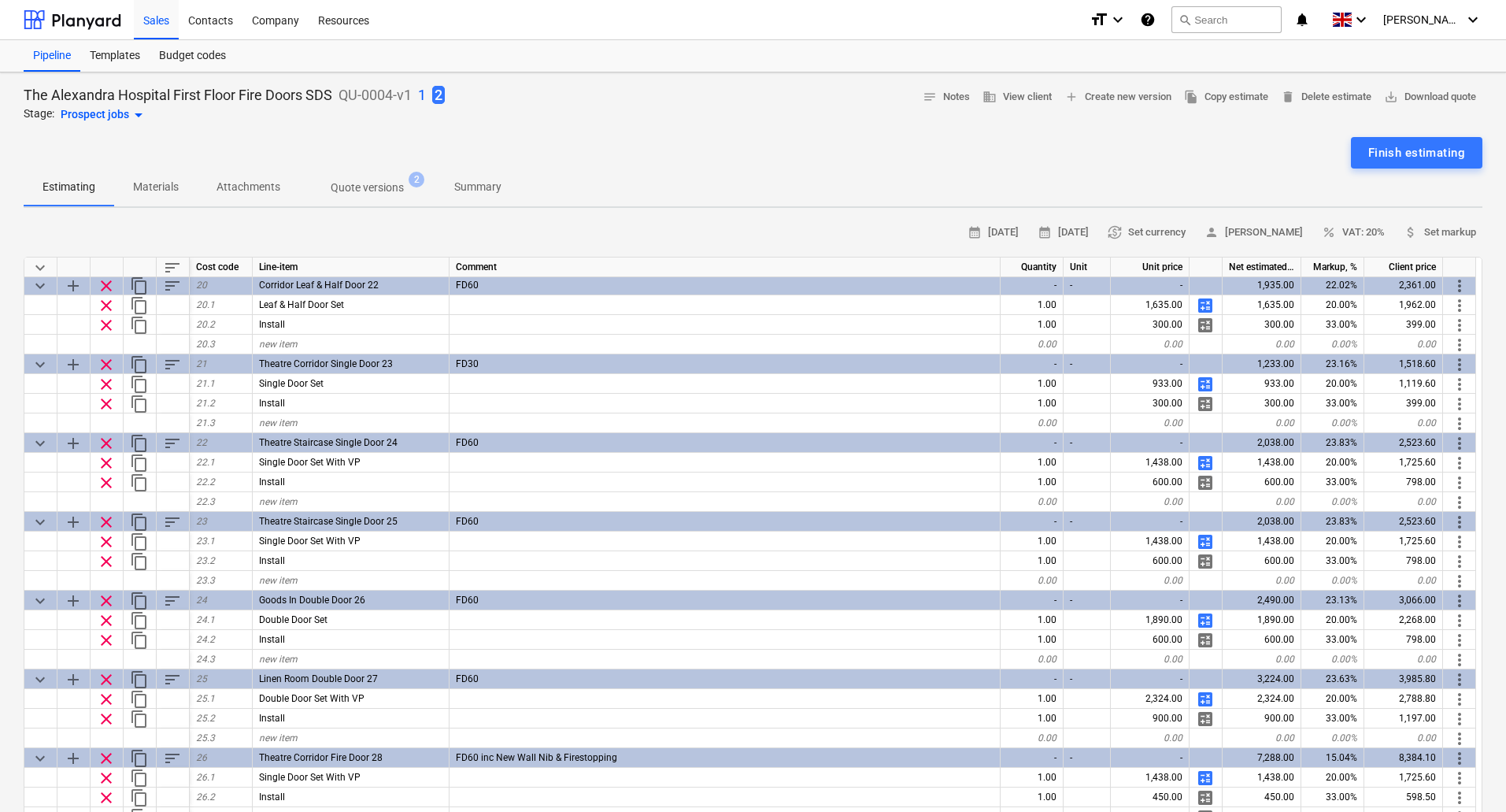
scroll to position [1517, 0]
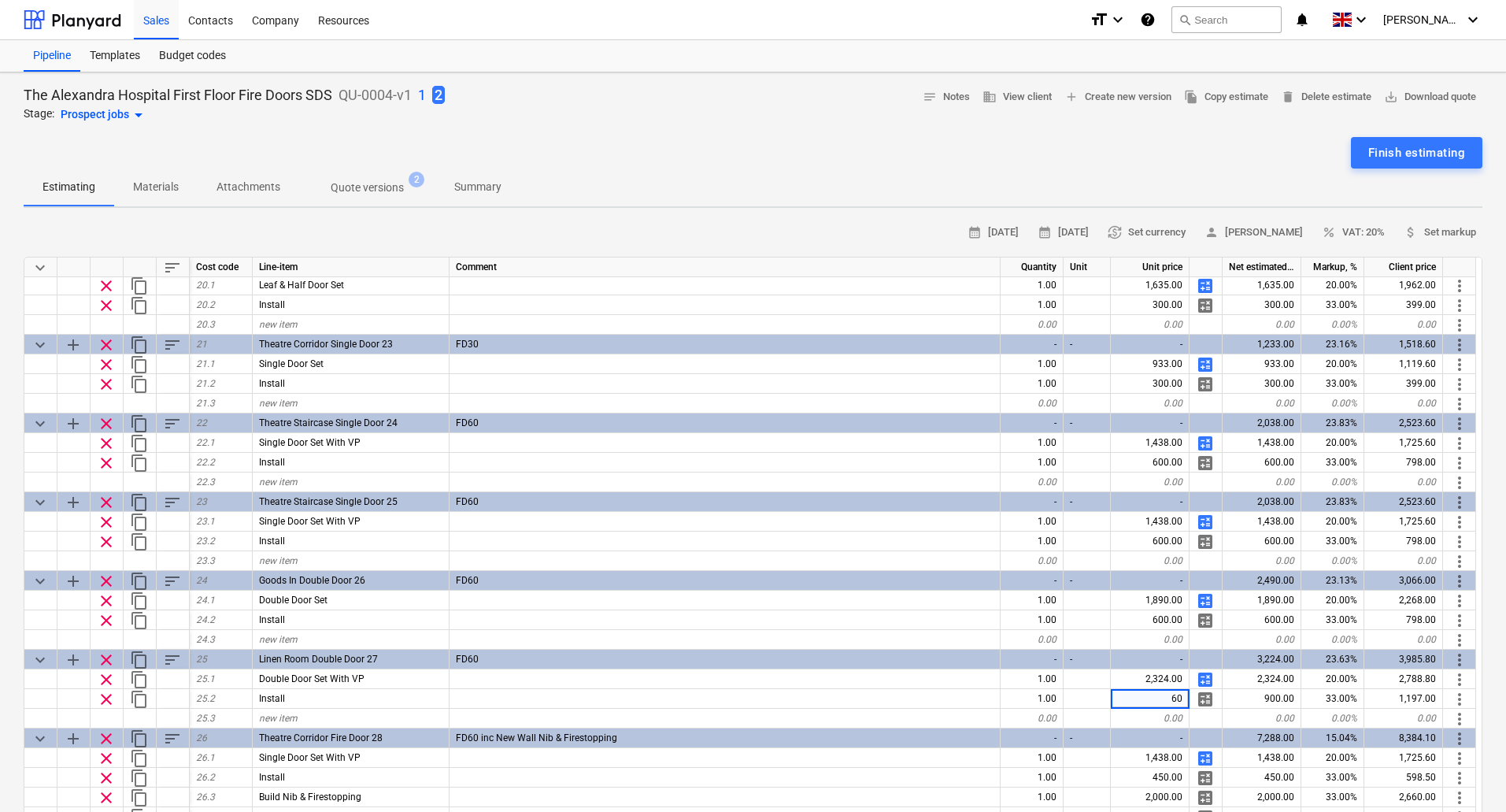
type input "600"
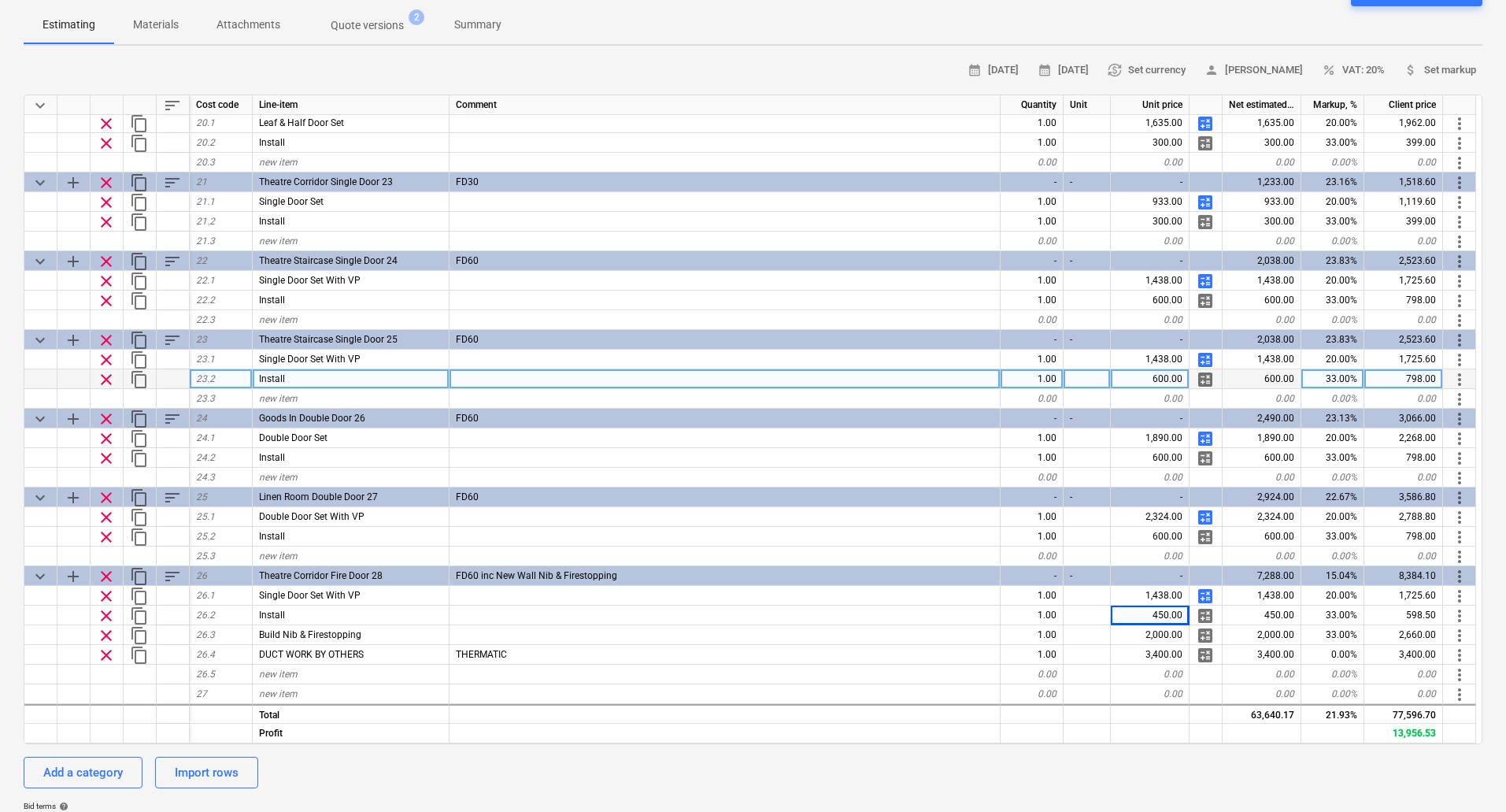
scroll to position [315, 0]
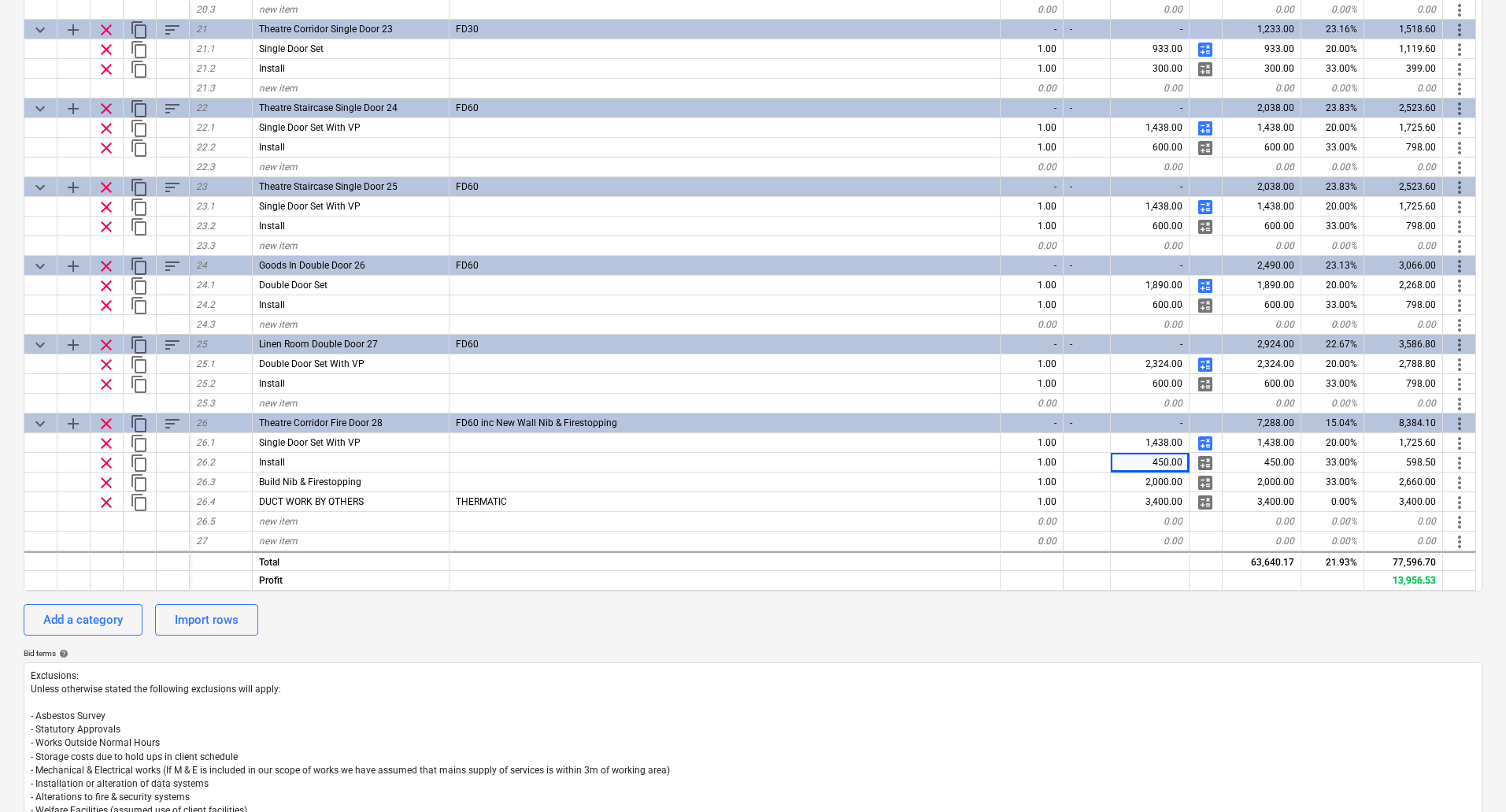
click at [1124, 625] on div "Add a category Import rows" at bounding box center [753, 619] width 1459 height 31
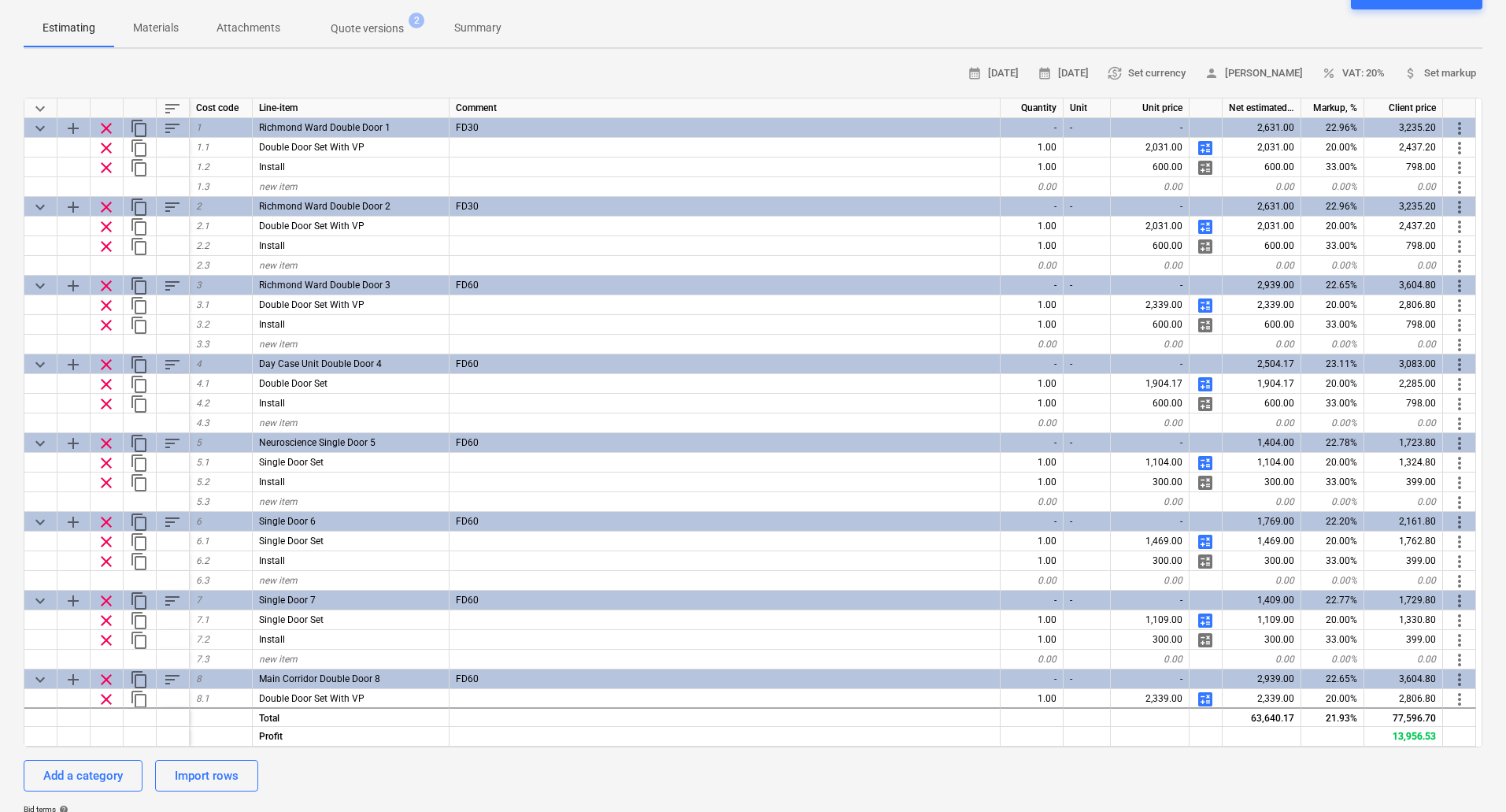
scroll to position [0, 0]
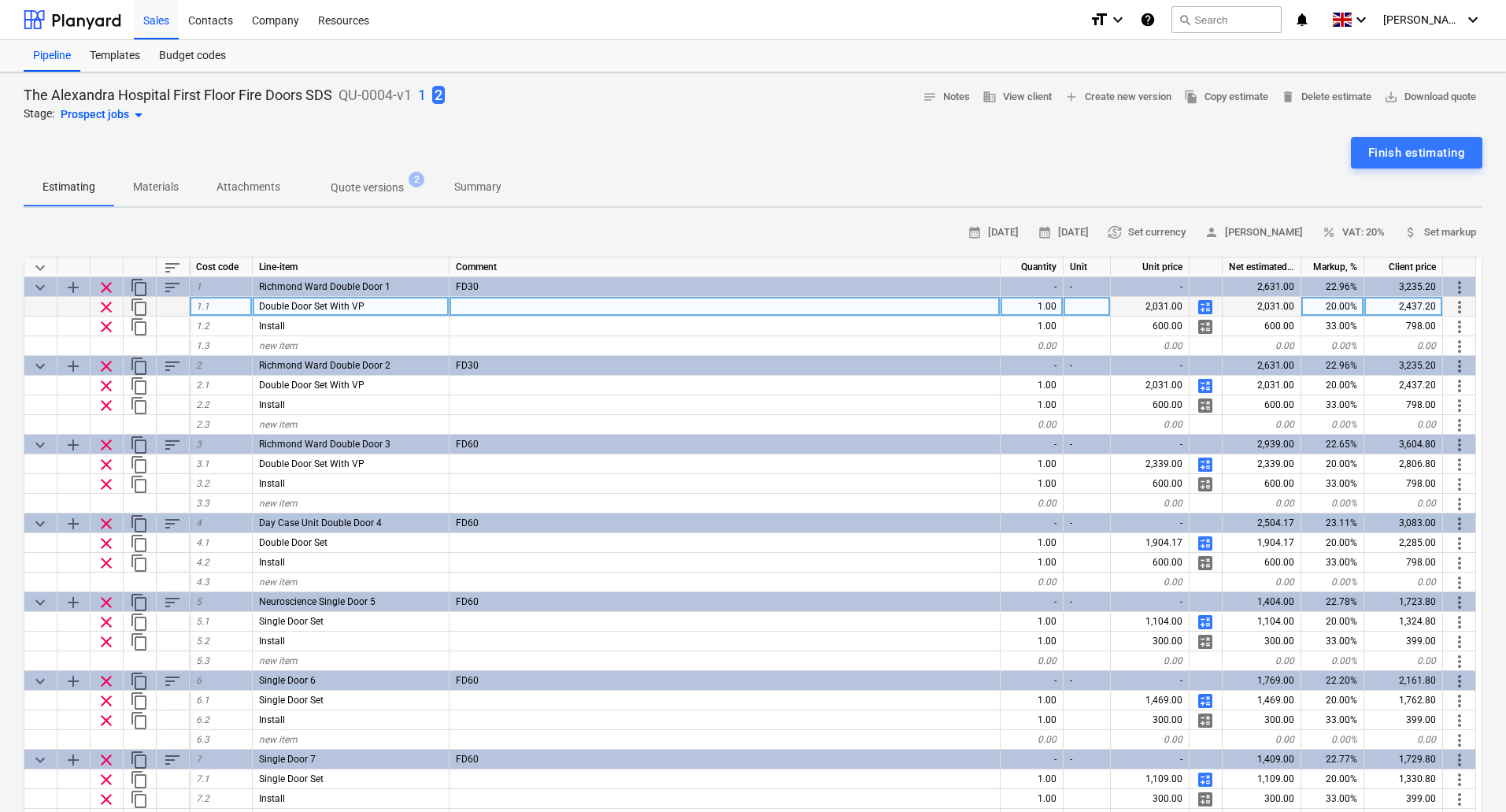
click at [1209, 303] on span "calculate" at bounding box center [1206, 307] width 19 height 19
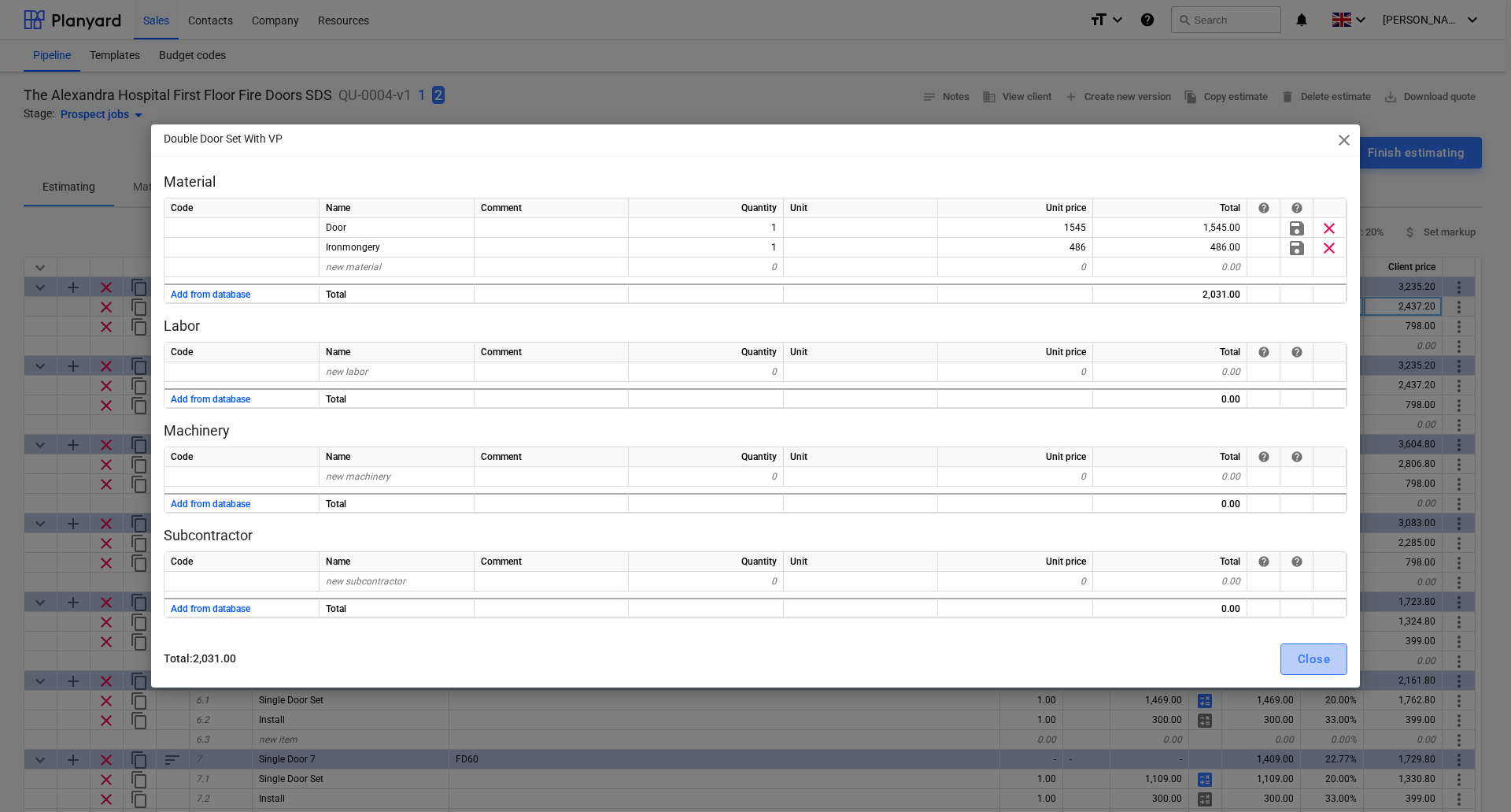
click at [1302, 657] on div "Close" at bounding box center [1314, 659] width 32 height 20
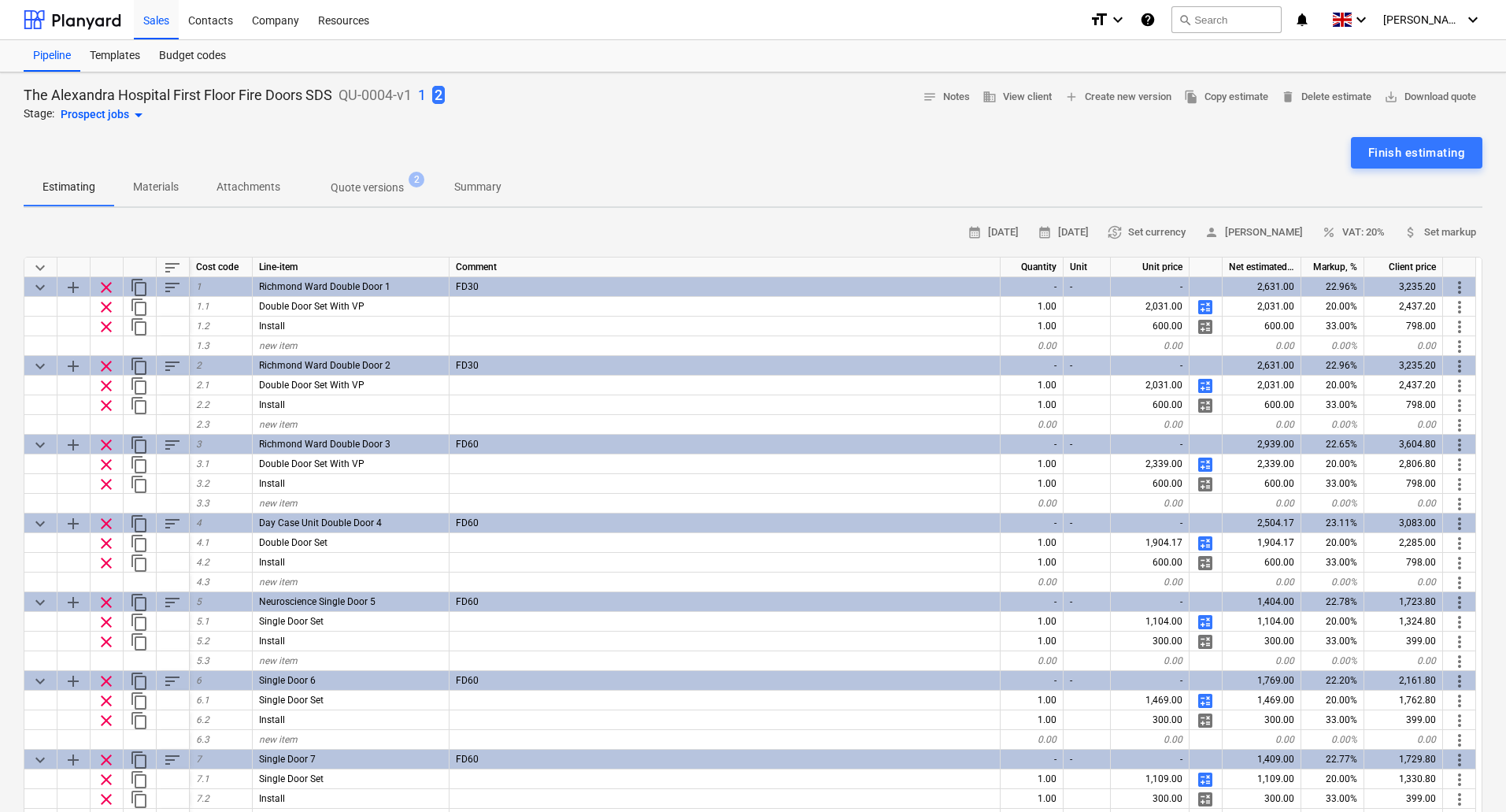
click at [426, 95] on p "1" at bounding box center [422, 95] width 8 height 19
type textarea "x"
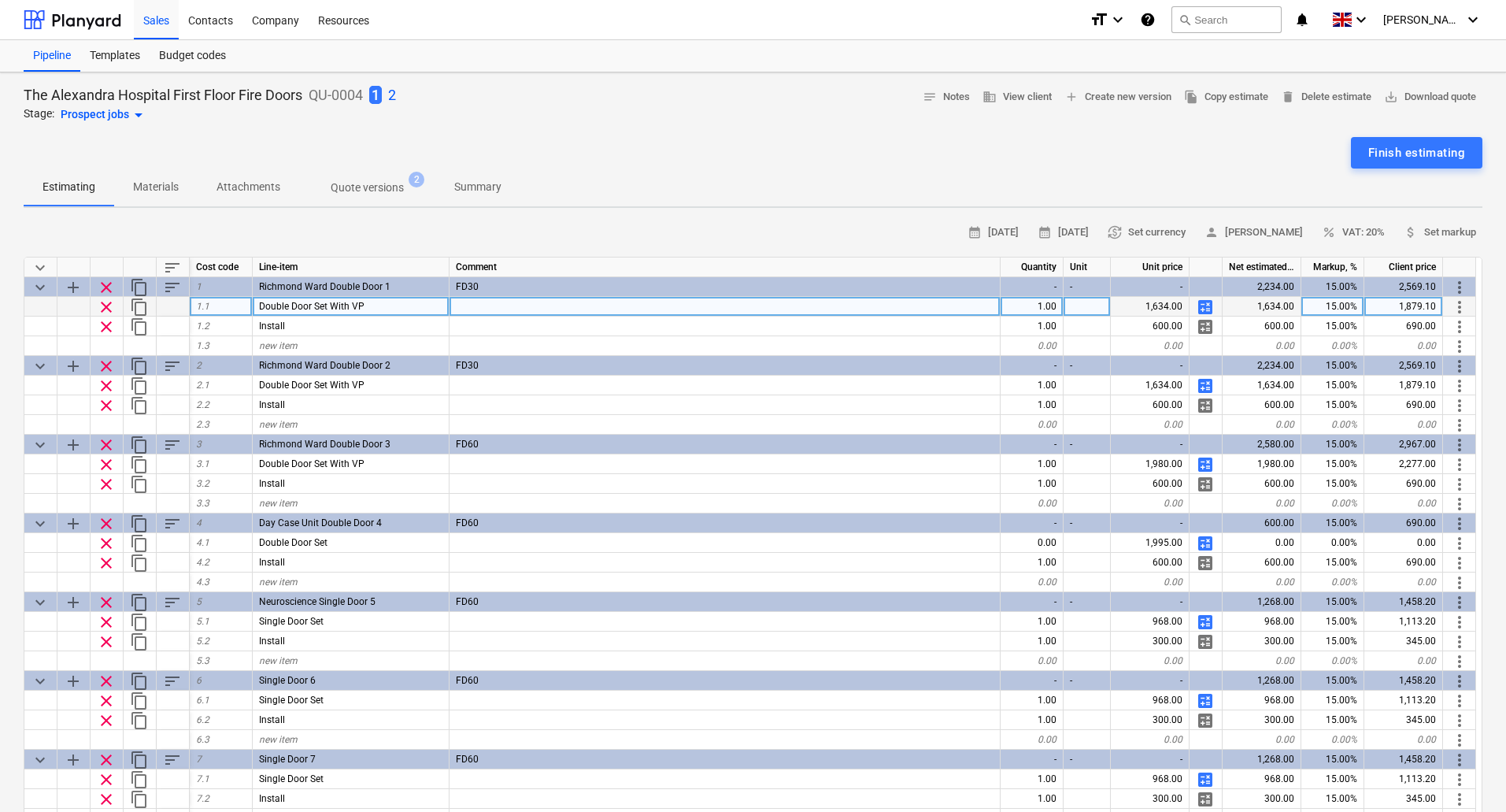
click at [1343, 303] on div "15.00%" at bounding box center [1333, 306] width 63 height 19
type input "20"
type textarea "x"
click at [1441, 230] on span "attach_money Set markup" at bounding box center [1440, 232] width 73 height 18
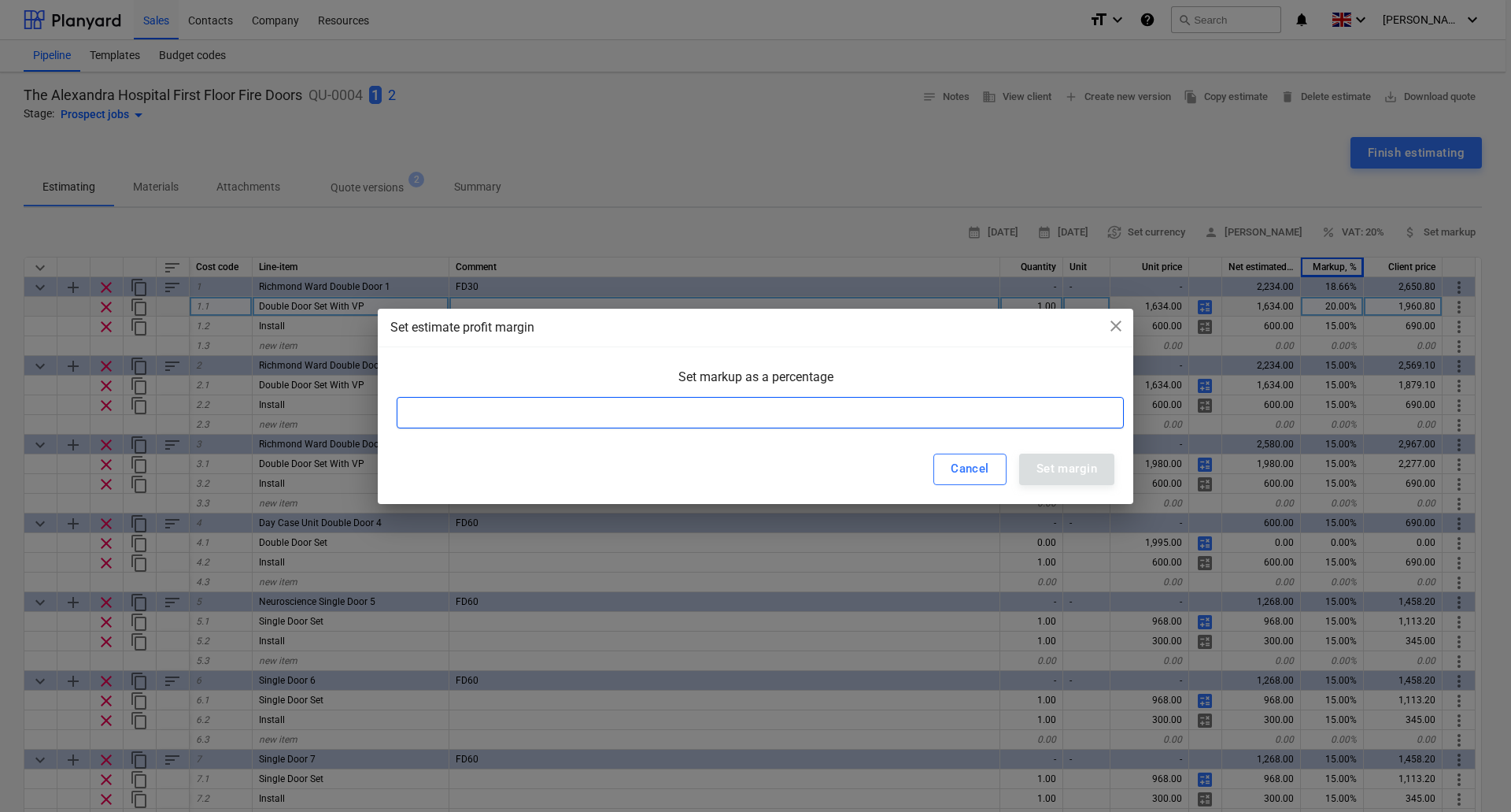
click at [630, 411] on input at bounding box center [761, 412] width 727 height 31
type input "20"
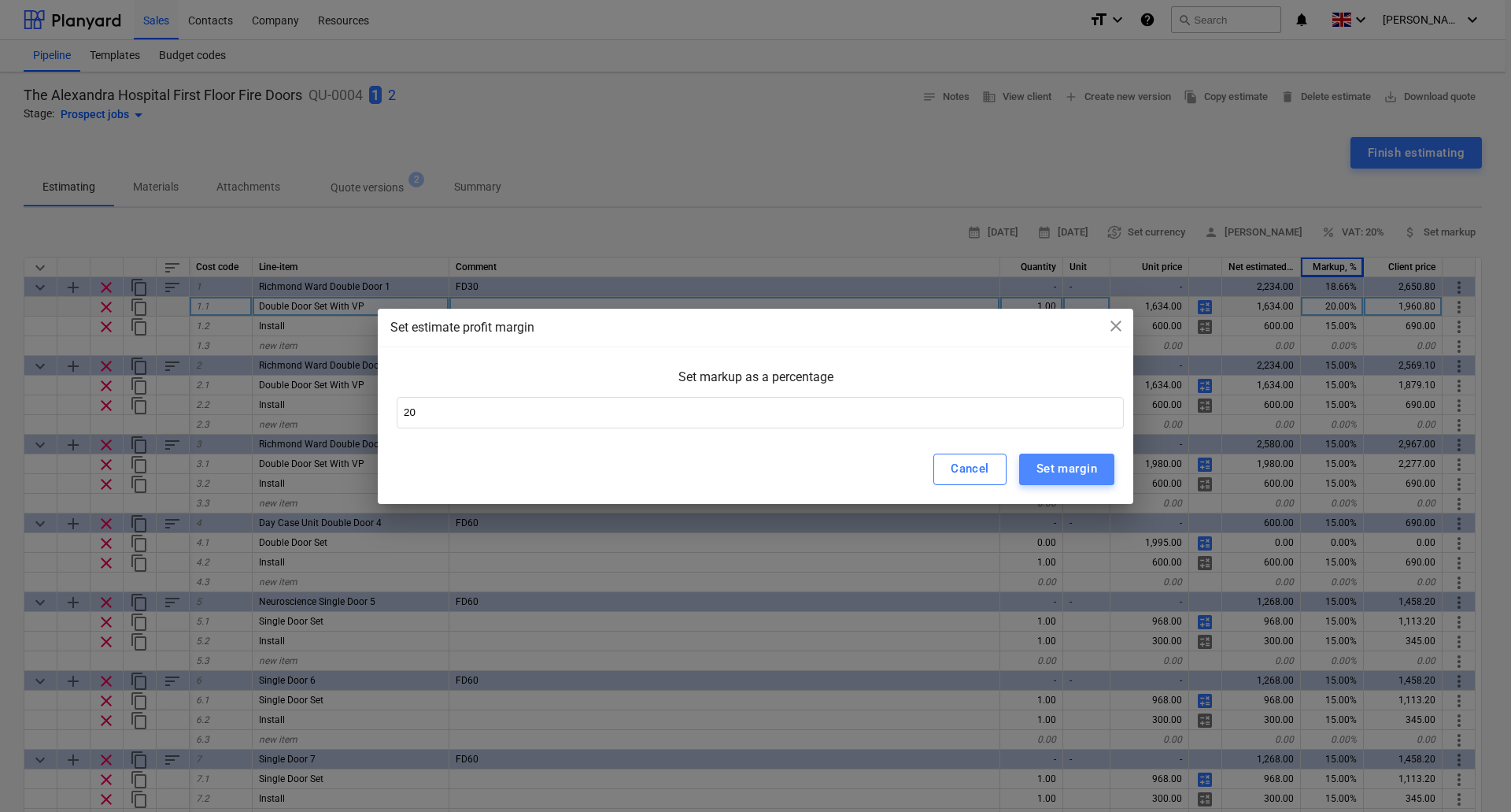
click at [1070, 476] on div "Set margin" at bounding box center [1067, 468] width 61 height 20
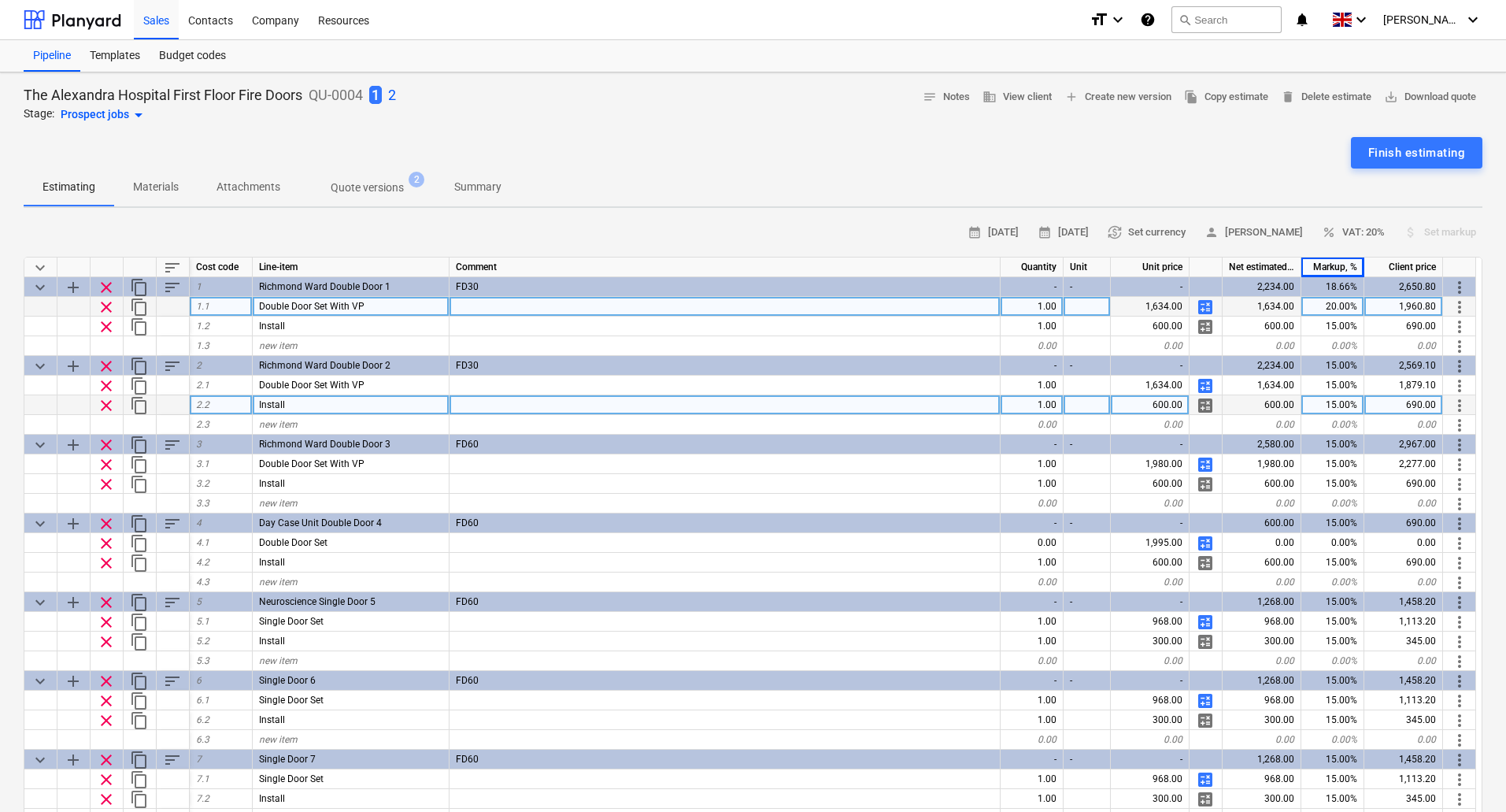
type textarea "x"
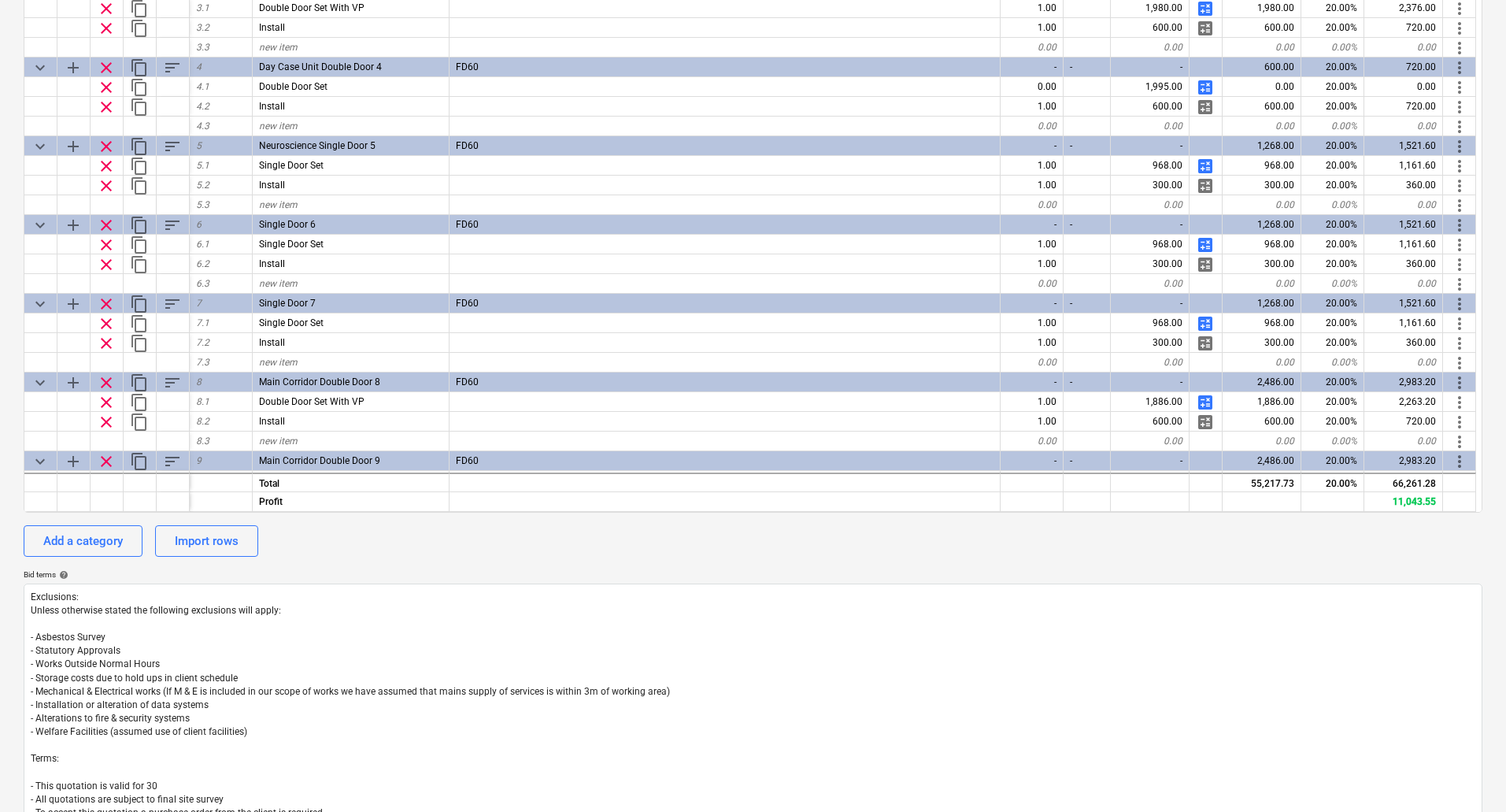
scroll to position [41, 0]
